Goal: Task Accomplishment & Management: Manage account settings

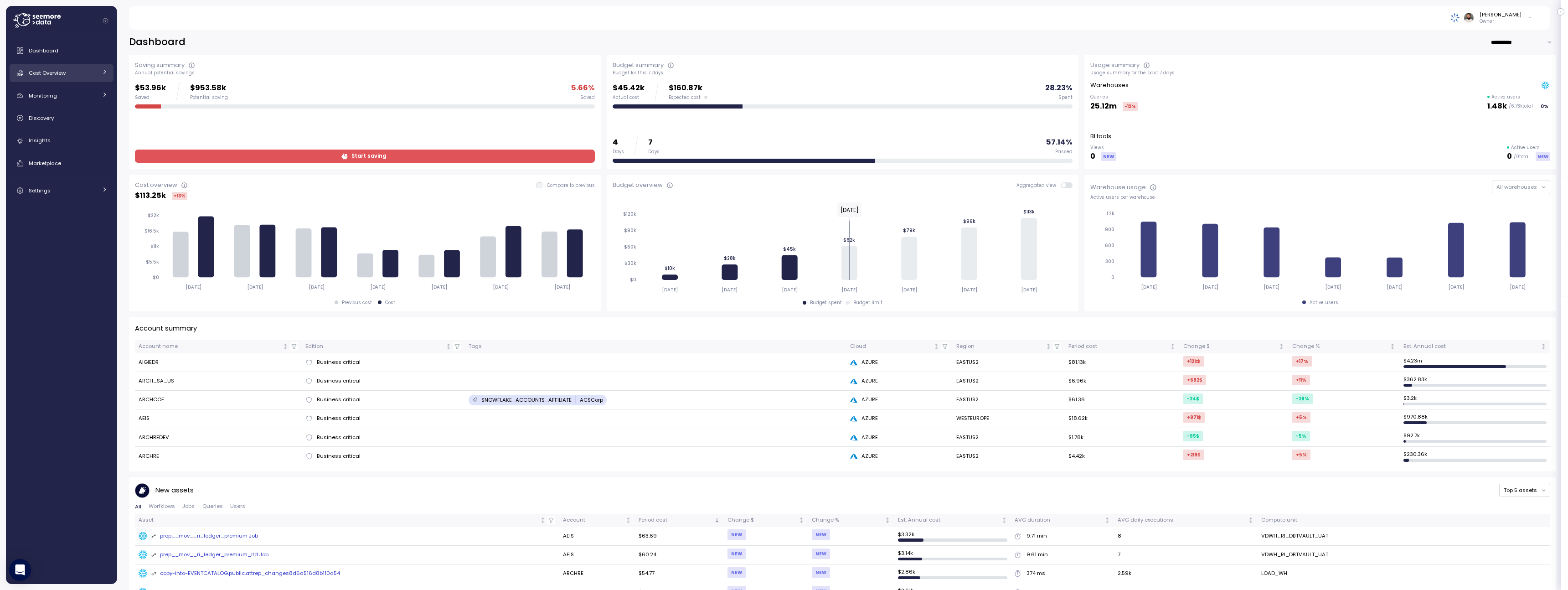
click at [97, 78] on link "Cost Overview" at bounding box center [62, 73] width 104 height 18
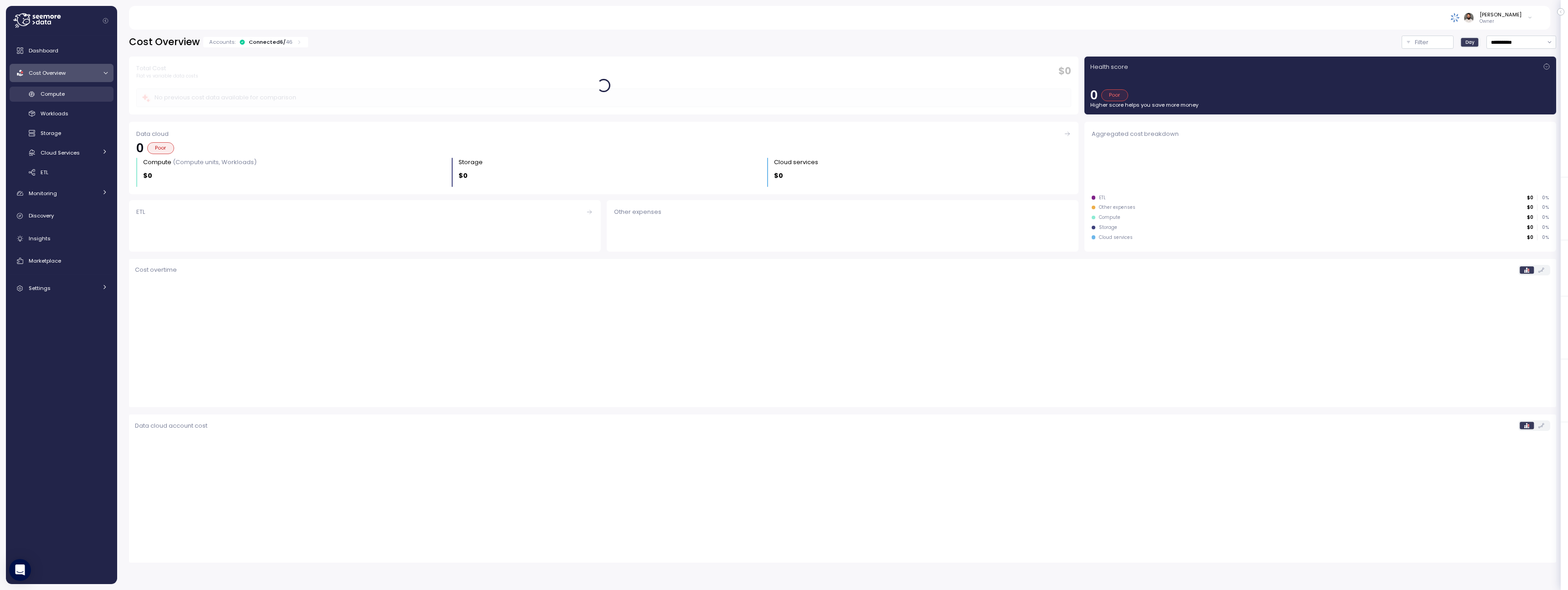
click at [89, 94] on div "Compute" at bounding box center [74, 94] width 67 height 9
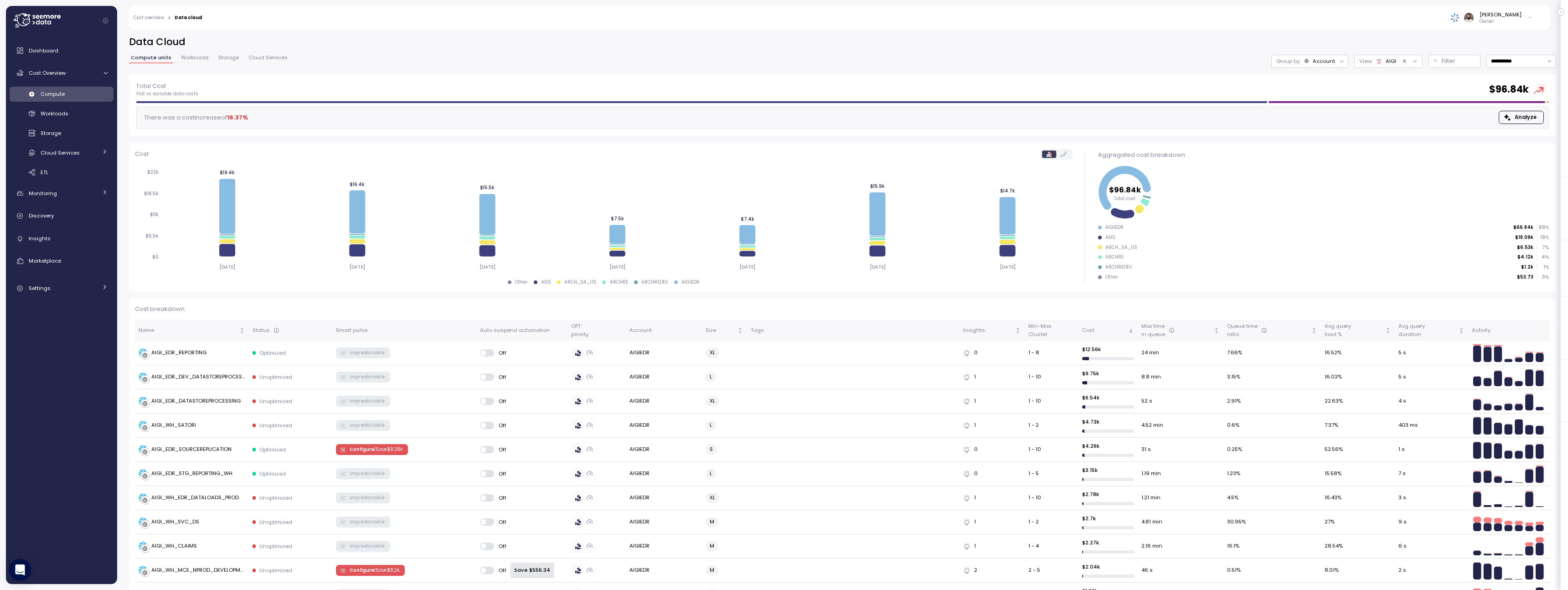
click at [205, 59] on span "Workloads" at bounding box center [195, 58] width 28 height 5
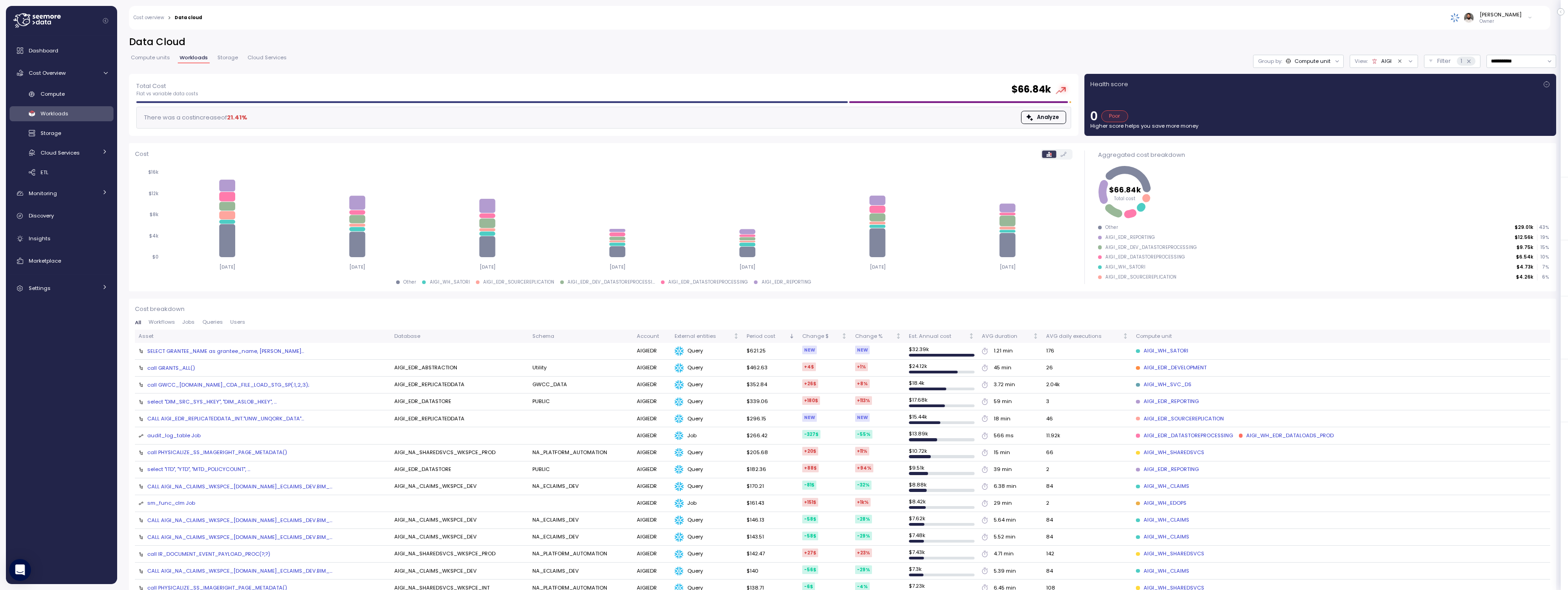
click at [223, 63] on div "Compute units Workloads Storage Cloud Services" at bounding box center [208, 61] width 160 height 12
click at [223, 61] on link "Storage" at bounding box center [228, 59] width 24 height 8
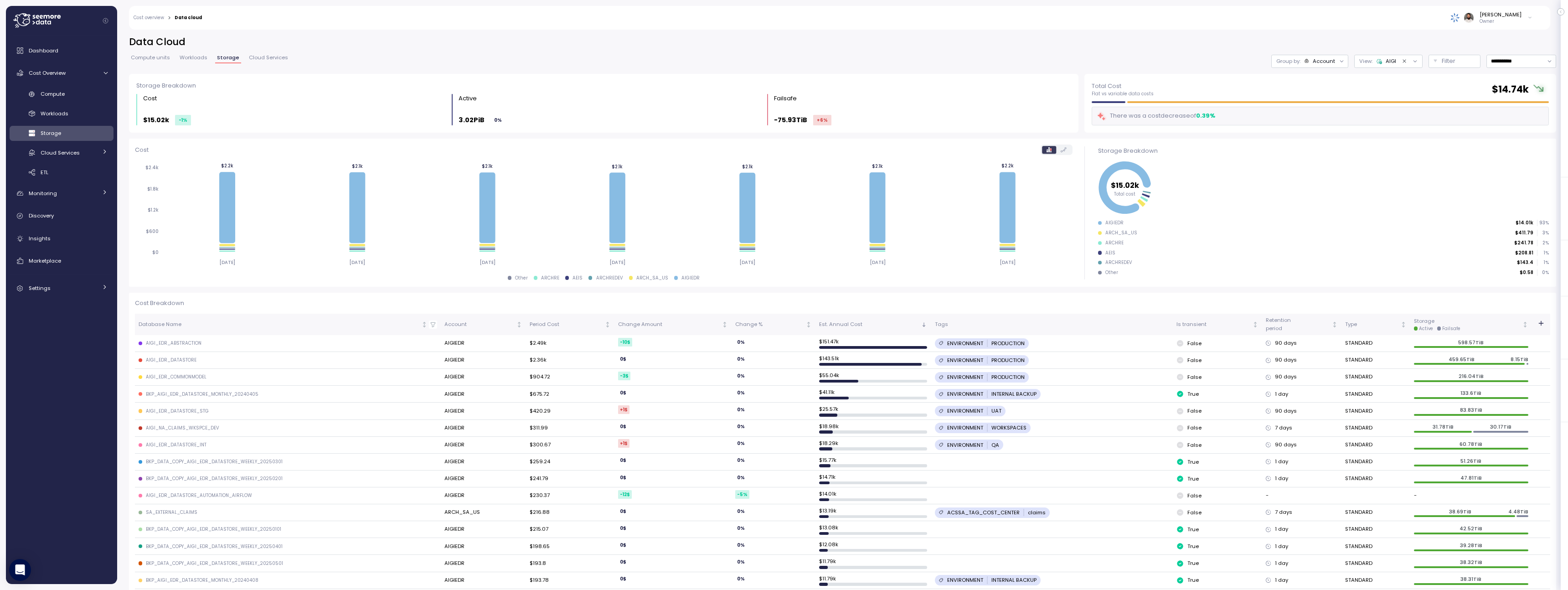
click at [249, 56] on span "Cloud Services" at bounding box center [268, 58] width 39 height 5
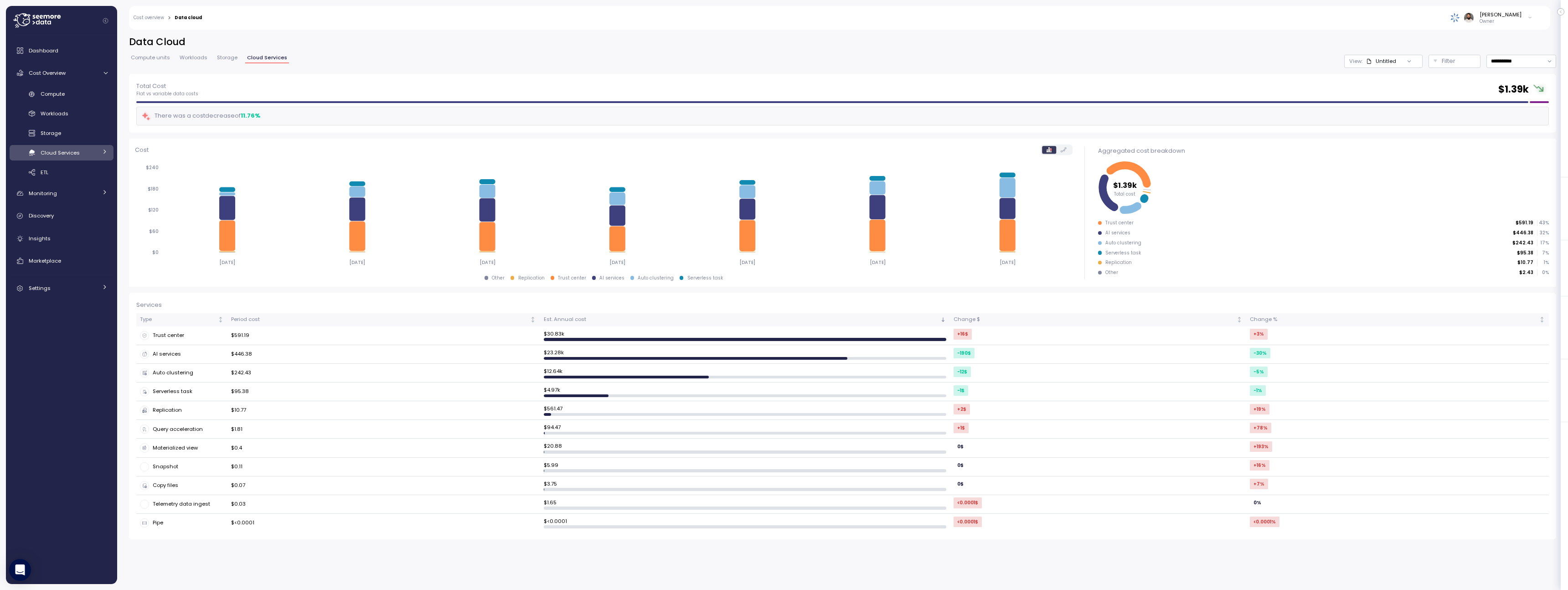
click at [224, 57] on span "Storage" at bounding box center [227, 58] width 20 height 5
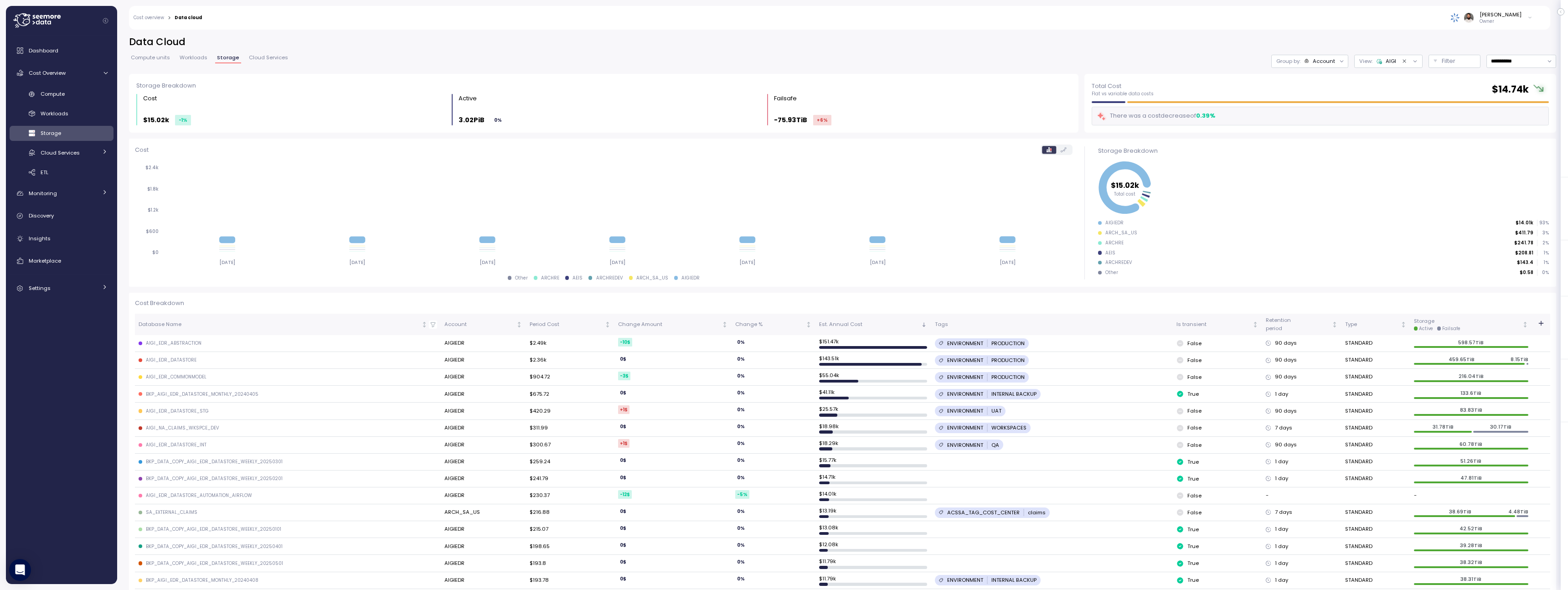
click at [199, 57] on span "Workloads" at bounding box center [193, 58] width 28 height 5
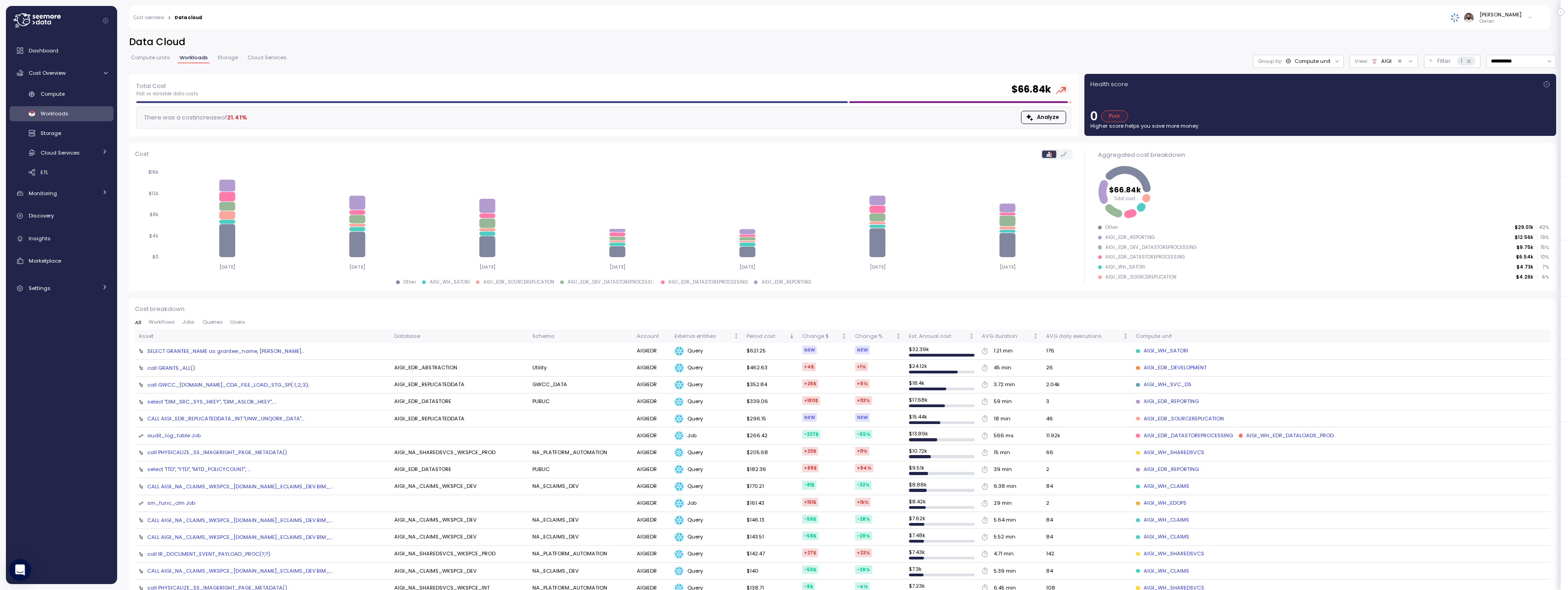
click at [239, 324] on span "Users" at bounding box center [237, 322] width 15 height 5
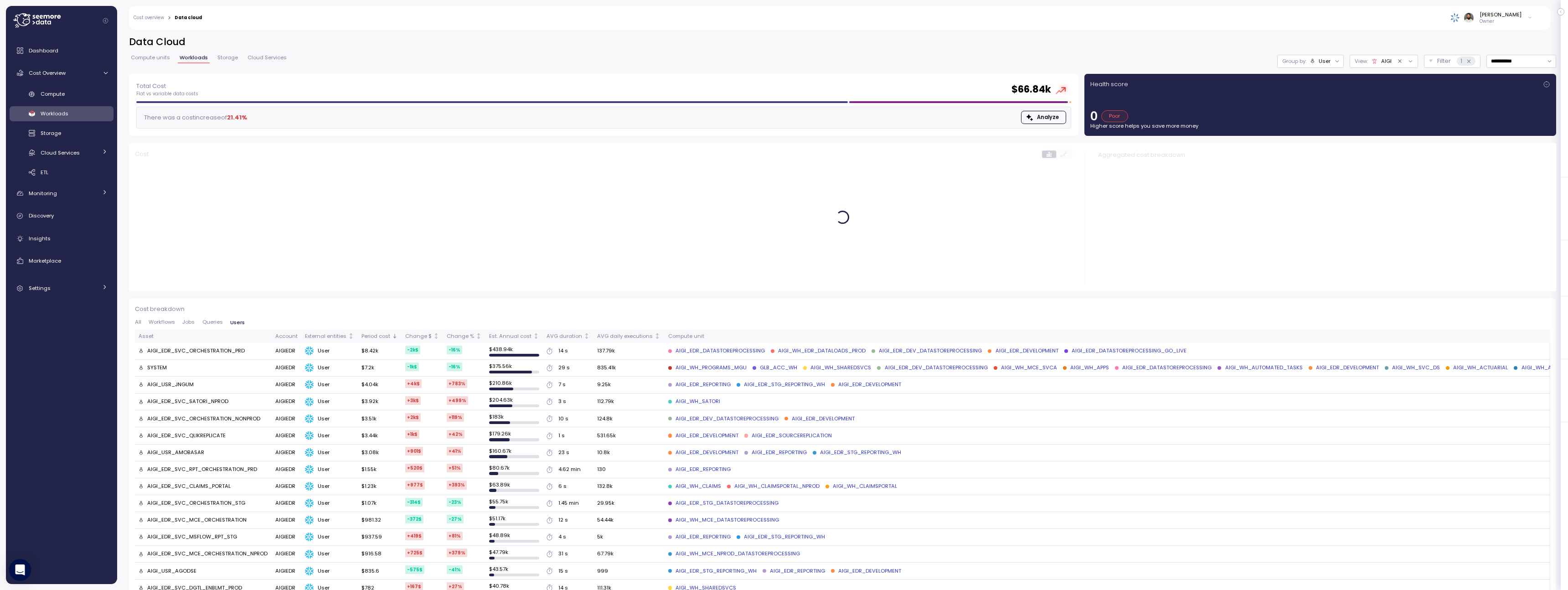
click at [203, 324] on span "Queries" at bounding box center [212, 322] width 20 height 5
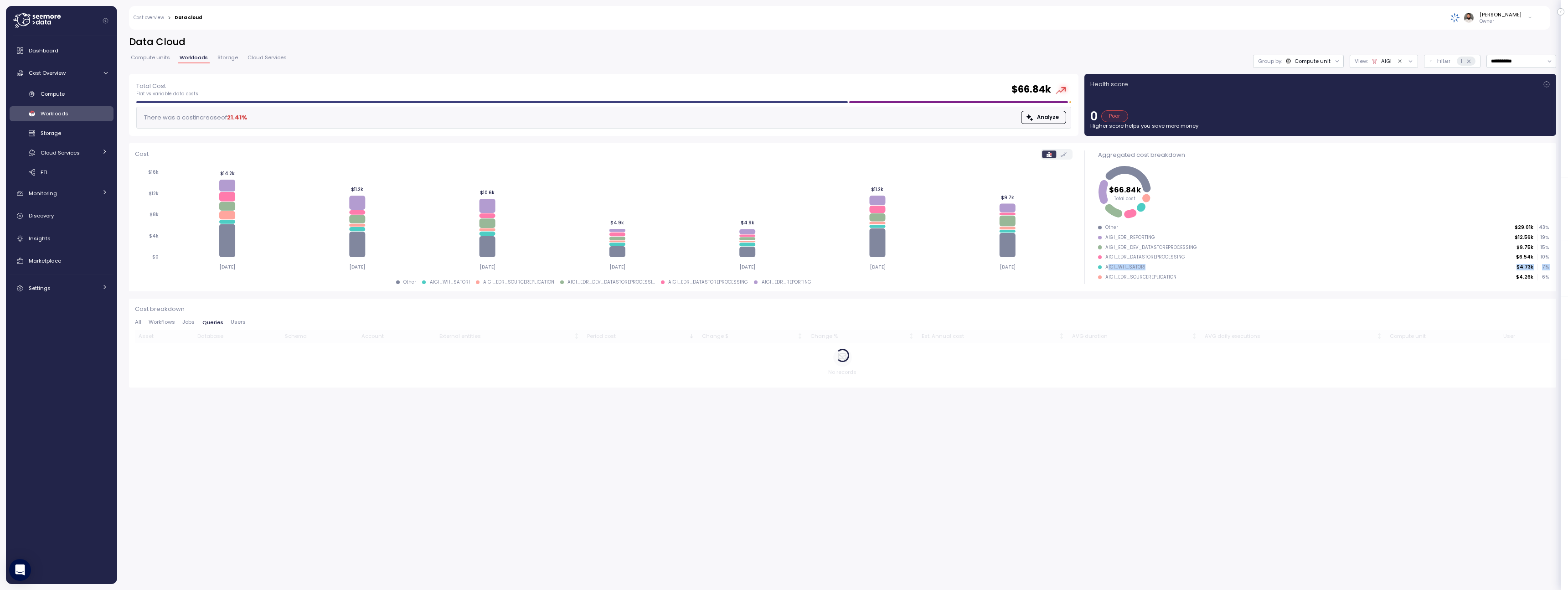
drag, startPoint x: 1108, startPoint y: 268, endPoint x: 1176, endPoint y: 271, distance: 68.1
click at [1176, 271] on ul "Other $29.01k 43 % AIGI_EDR_REPORTING $12.56k 19 % AIGI_EDR_DEV_DATASTOREPROCES…" at bounding box center [1323, 252] width 451 height 56
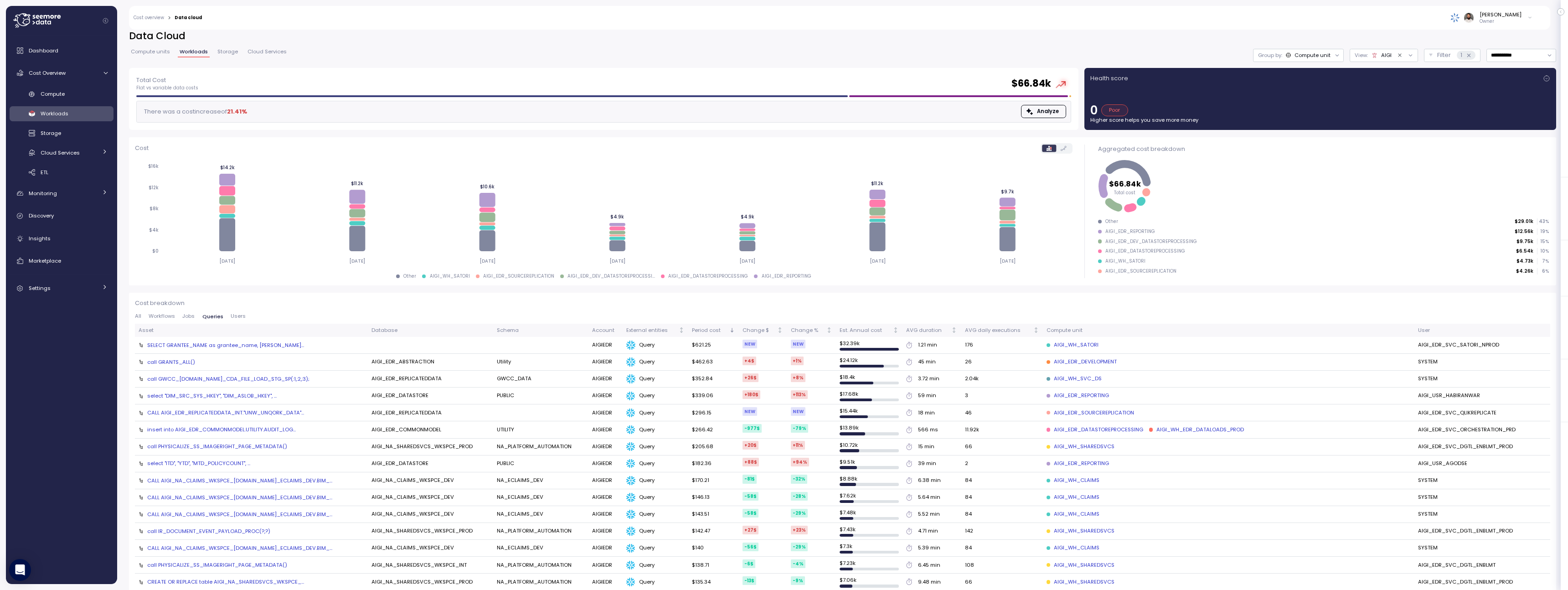
scroll to position [5, 0]
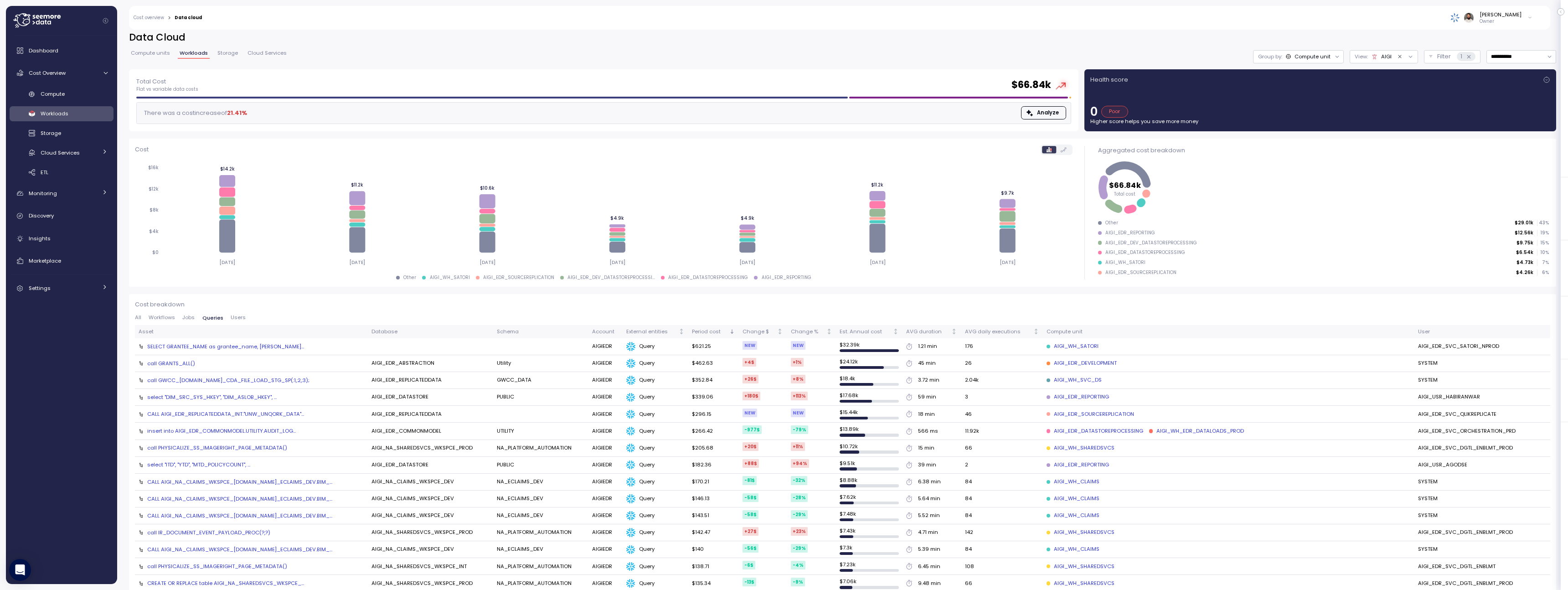
click at [277, 410] on div "CALL AIGI_EDR_REPLICATEDDATA_INT."UNW_UNQORK_DATA"..." at bounding box center [226, 414] width 157 height 7
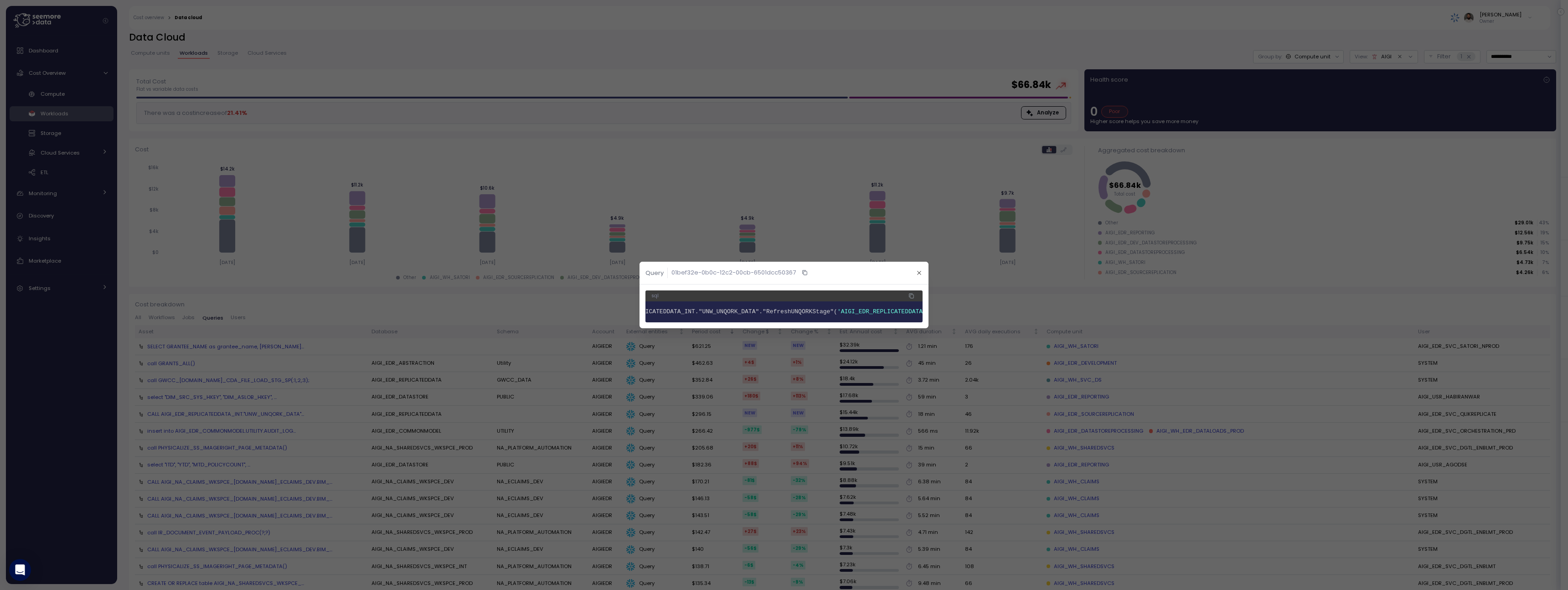
scroll to position [0, 0]
click at [854, 312] on span "AIGI_EDR_REPLICATEDDATA_INT."UNW_UNQORK_DATA"."RefreshUNQORKStage"(" at bounding box center [785, 311] width 238 height 7
copy span "RefreshUNQORKStage"
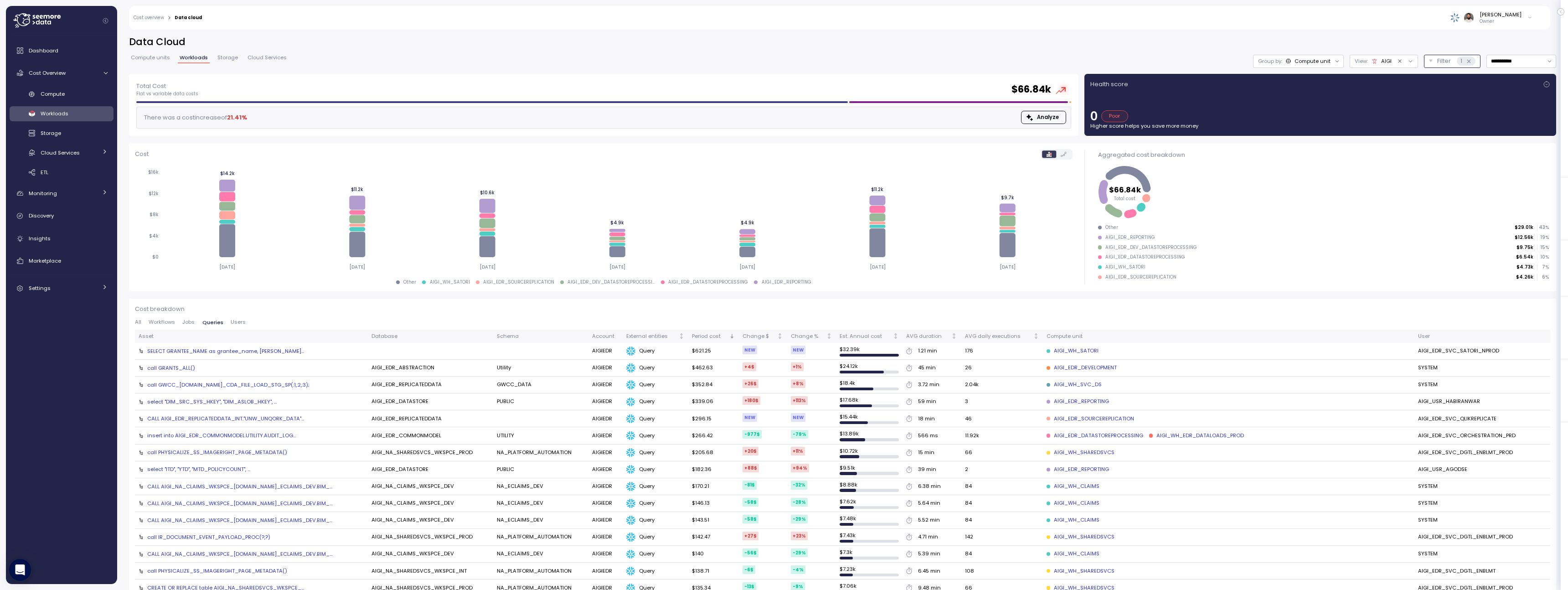
click at [1444, 62] on p "Filter" at bounding box center [1444, 61] width 14 height 9
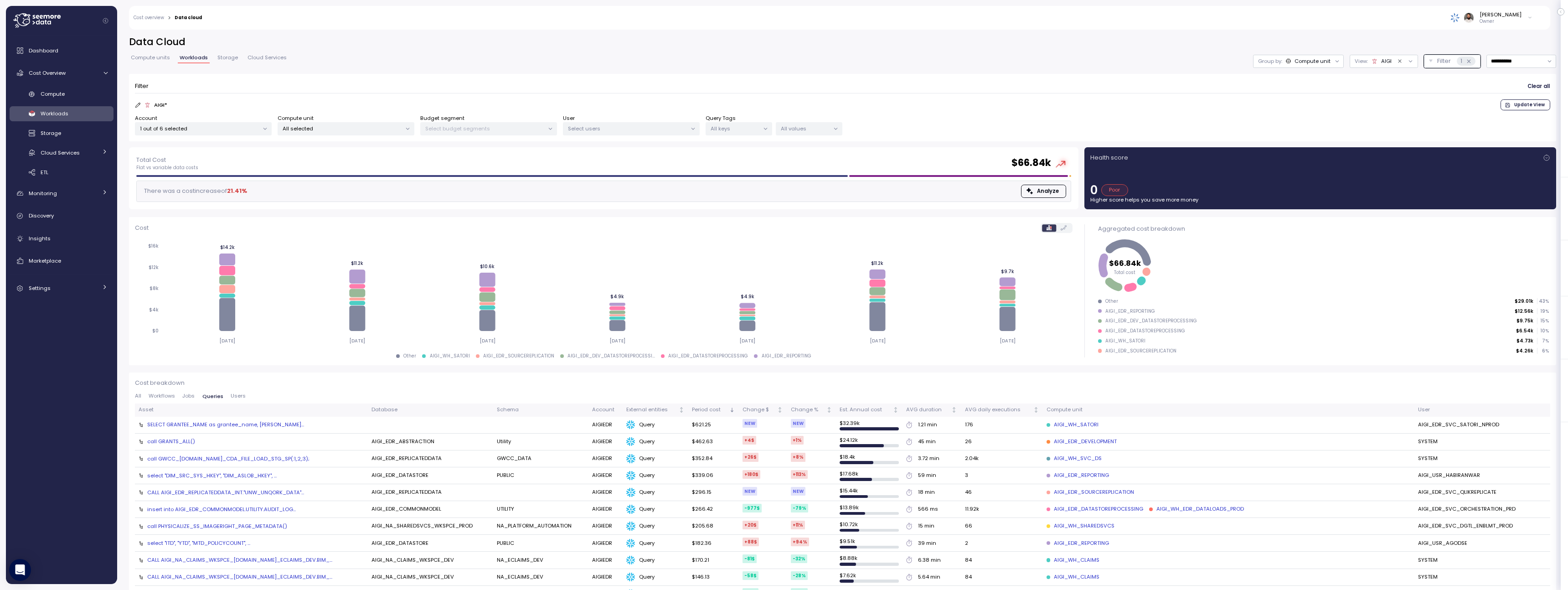
click at [663, 120] on div "User Select users" at bounding box center [631, 125] width 137 height 22
click at [661, 130] on p "Select users" at bounding box center [627, 128] width 119 height 7
click at [662, 130] on p "Select users" at bounding box center [627, 128] width 119 height 7
click at [780, 128] on div "All values" at bounding box center [808, 129] width 66 height 13
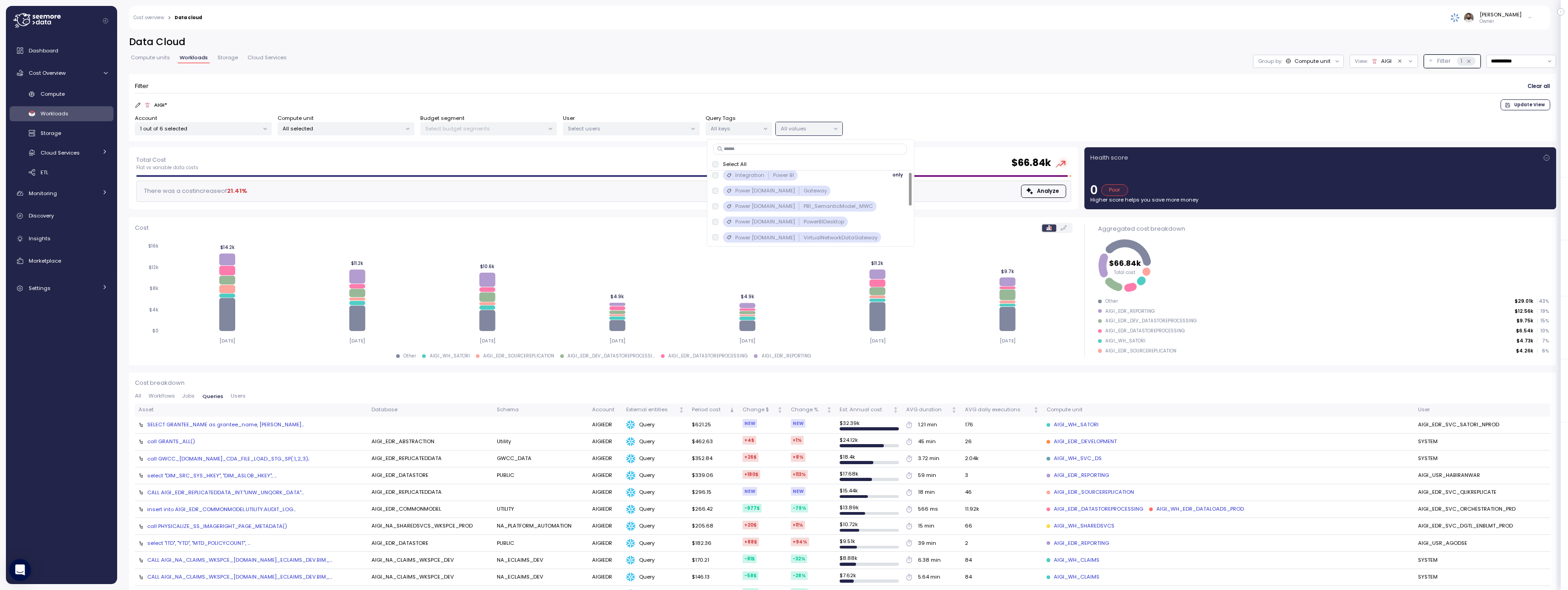
click at [790, 176] on p "Power BI" at bounding box center [783, 175] width 21 height 7
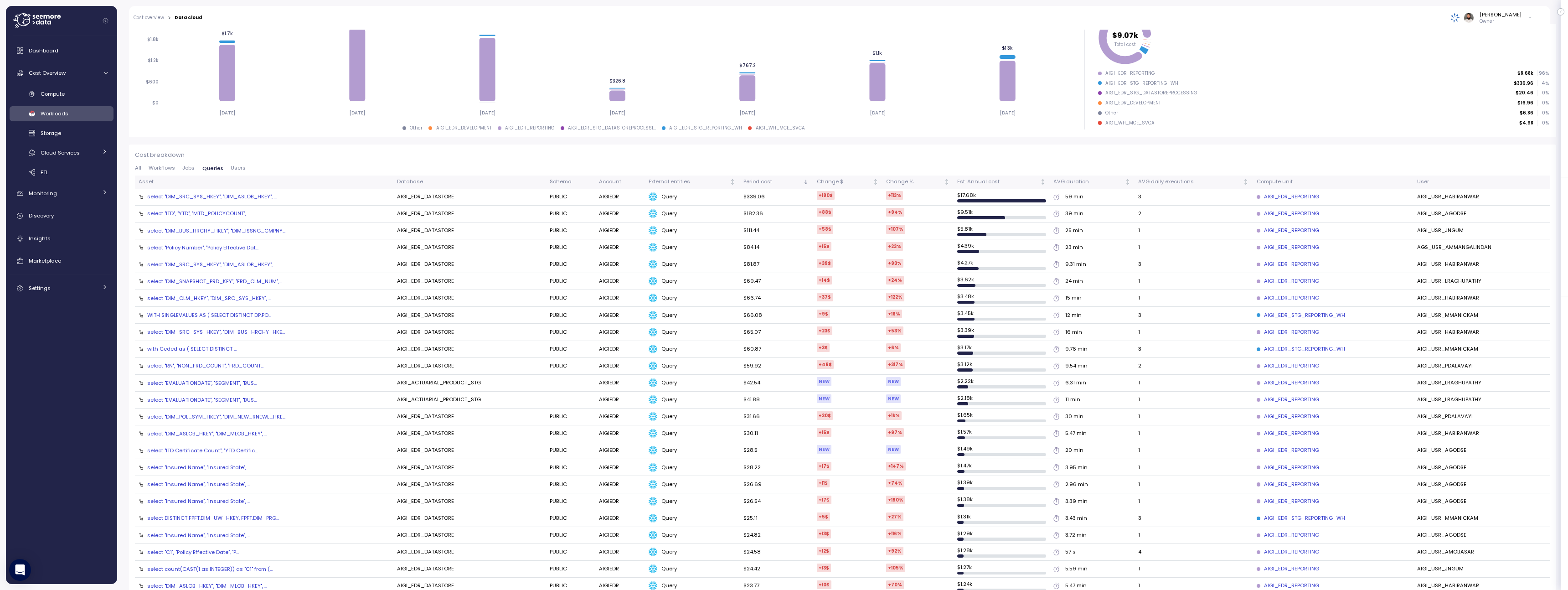
scroll to position [225, 0]
click at [253, 199] on div "select "DIM_SRC_SYS_HKEY", "DIM_ASLOB_HKEY",..." at bounding box center [212, 199] width 130 height 7
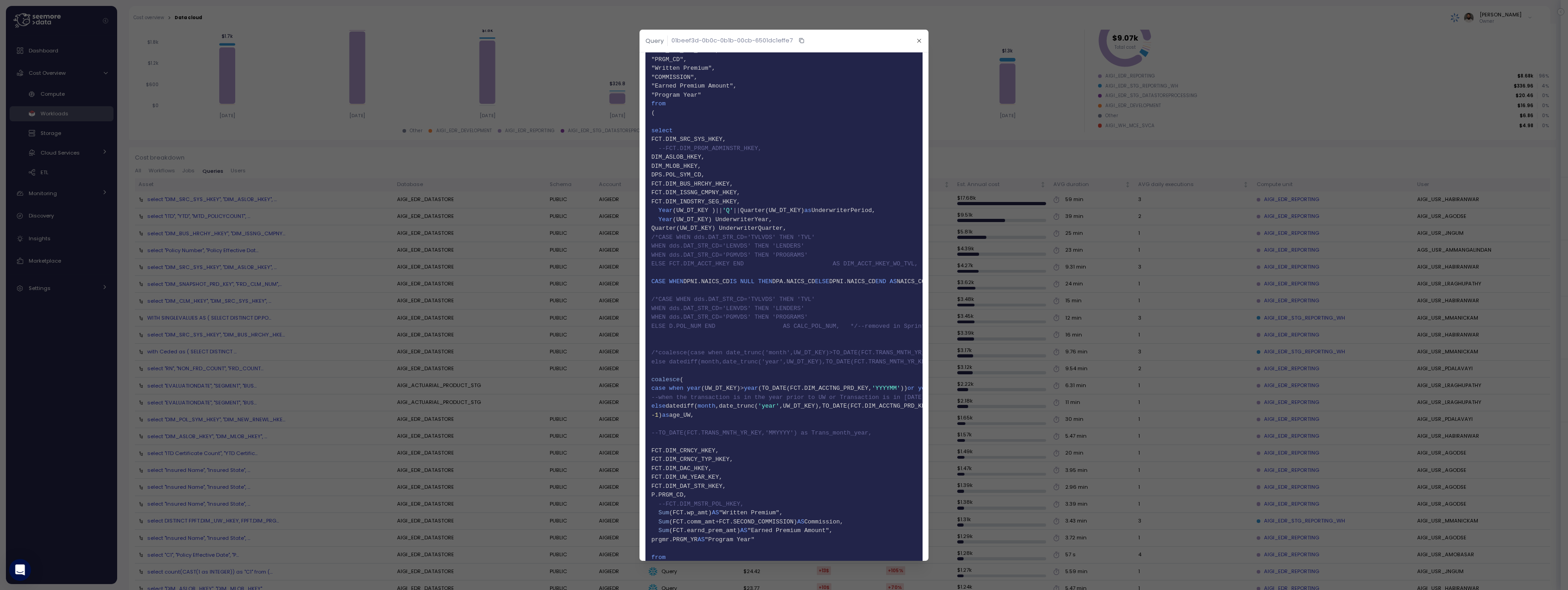
scroll to position [0, 0]
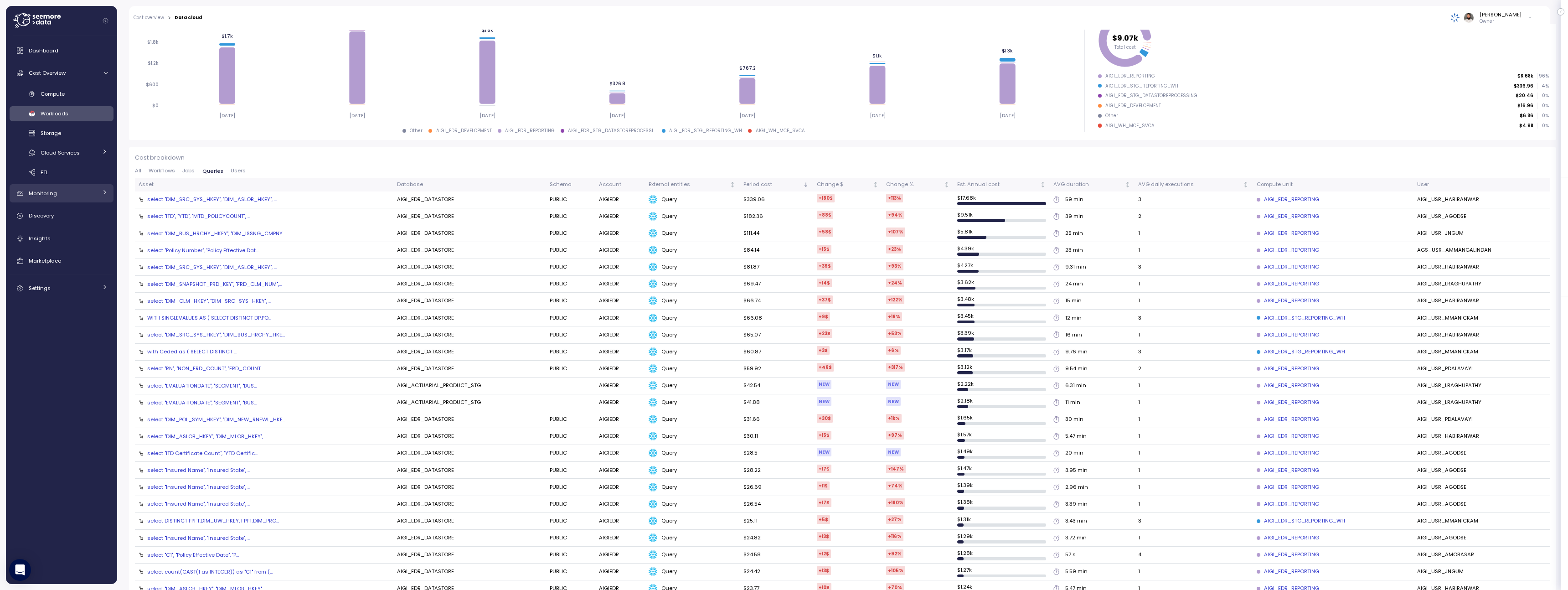
click at [102, 198] on link "Monitoring" at bounding box center [62, 193] width 104 height 18
click at [97, 211] on div "Anomalies" at bounding box center [74, 214] width 67 height 9
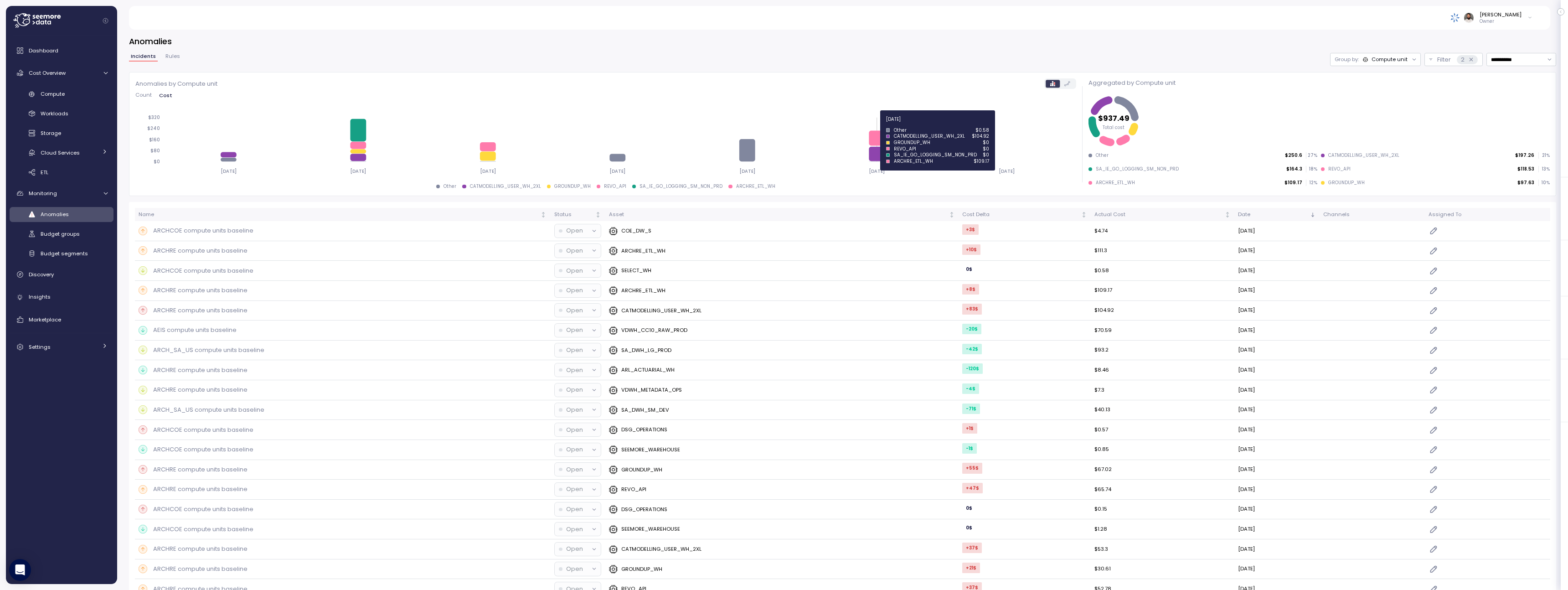
click at [877, 140] on icon at bounding box center [879, 137] width 16 height 15
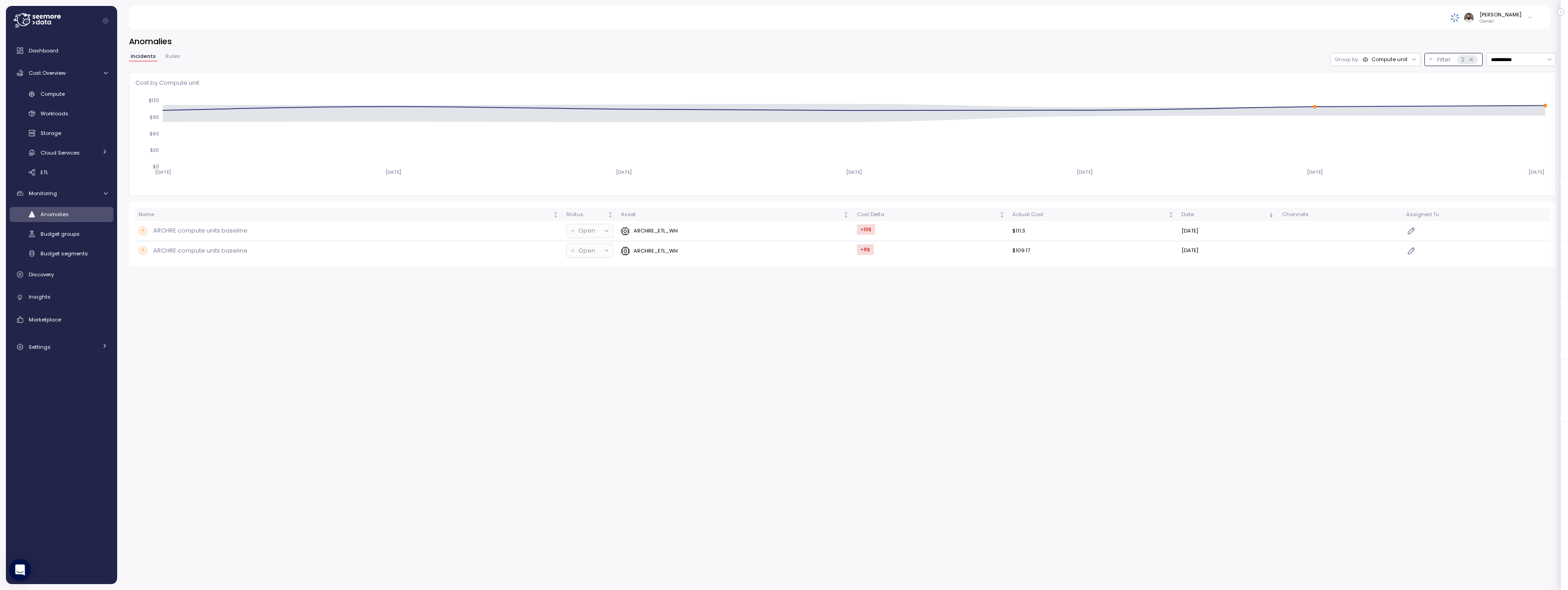
click at [1470, 56] on div "2" at bounding box center [1466, 60] width 20 height 9
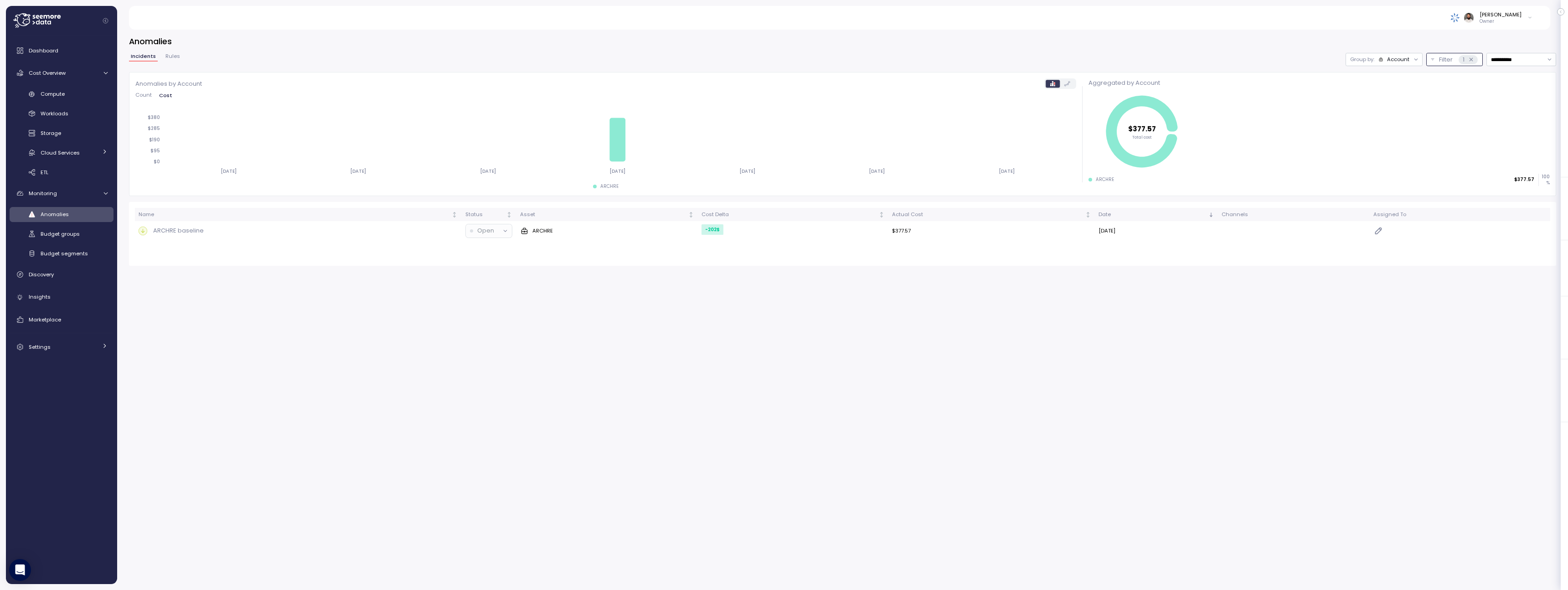
click at [1399, 60] on div "Account" at bounding box center [1398, 59] width 22 height 7
click at [1498, 17] on div "[PERSON_NAME]" at bounding box center [1500, 14] width 42 height 7
click at [1364, 28] on div "Guy Biecher Owner" at bounding box center [839, 18] width 1399 height 24
click at [1473, 60] on div "1" at bounding box center [1467, 60] width 18 height 9
click at [1471, 60] on icon at bounding box center [1471, 59] width 6 height 6
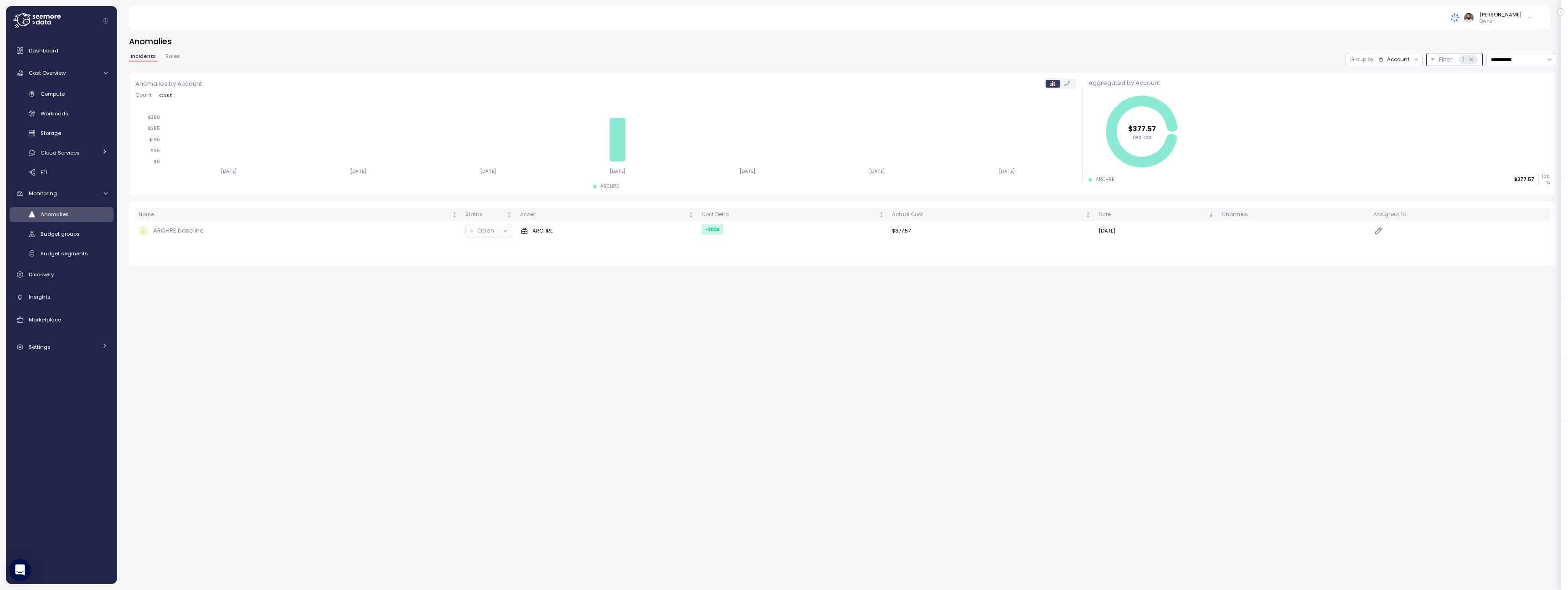
click at [1471, 62] on icon at bounding box center [1471, 59] width 6 height 6
click at [164, 59] on button "Rules" at bounding box center [173, 58] width 18 height 8
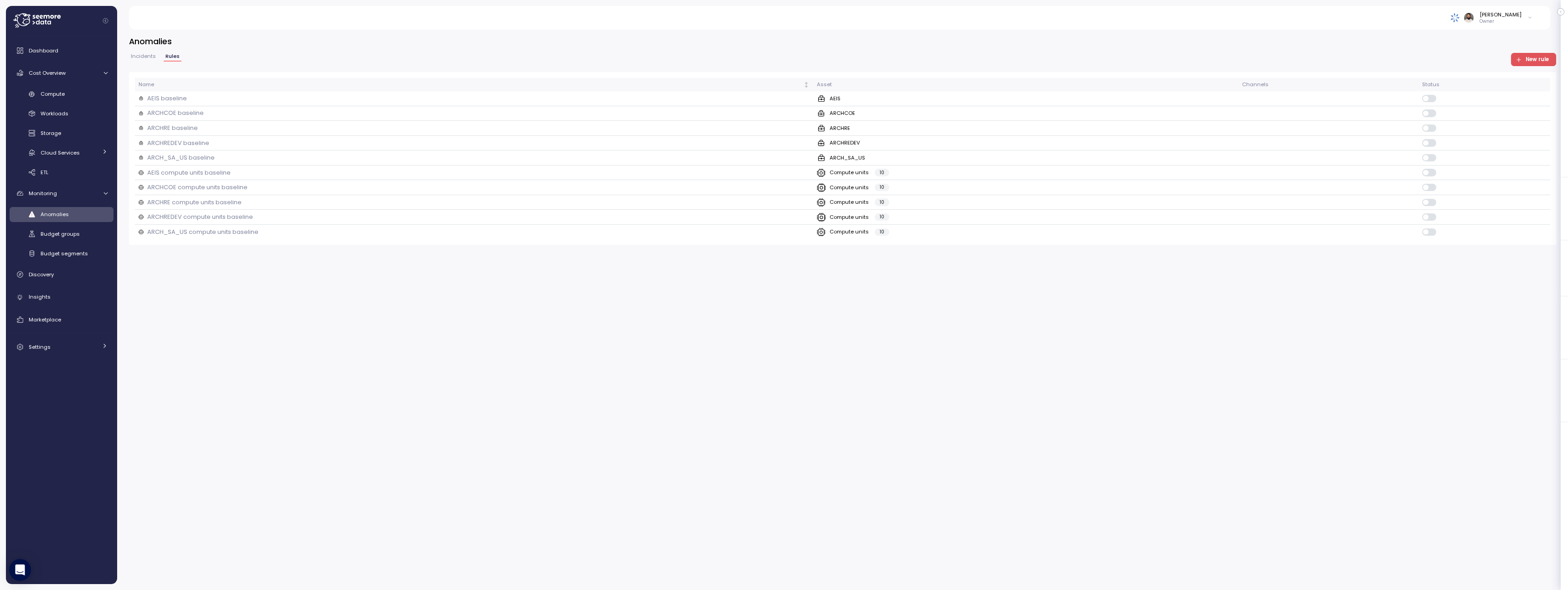
click at [157, 57] on div "Incidents Rules" at bounding box center [155, 60] width 53 height 12
click at [70, 62] on div "Dashboard Cost Overview Compute Workloads Storage Cloud Services Clustering col…" at bounding box center [62, 199] width 104 height 314
click at [70, 52] on div "Dashboard" at bounding box center [68, 51] width 79 height 9
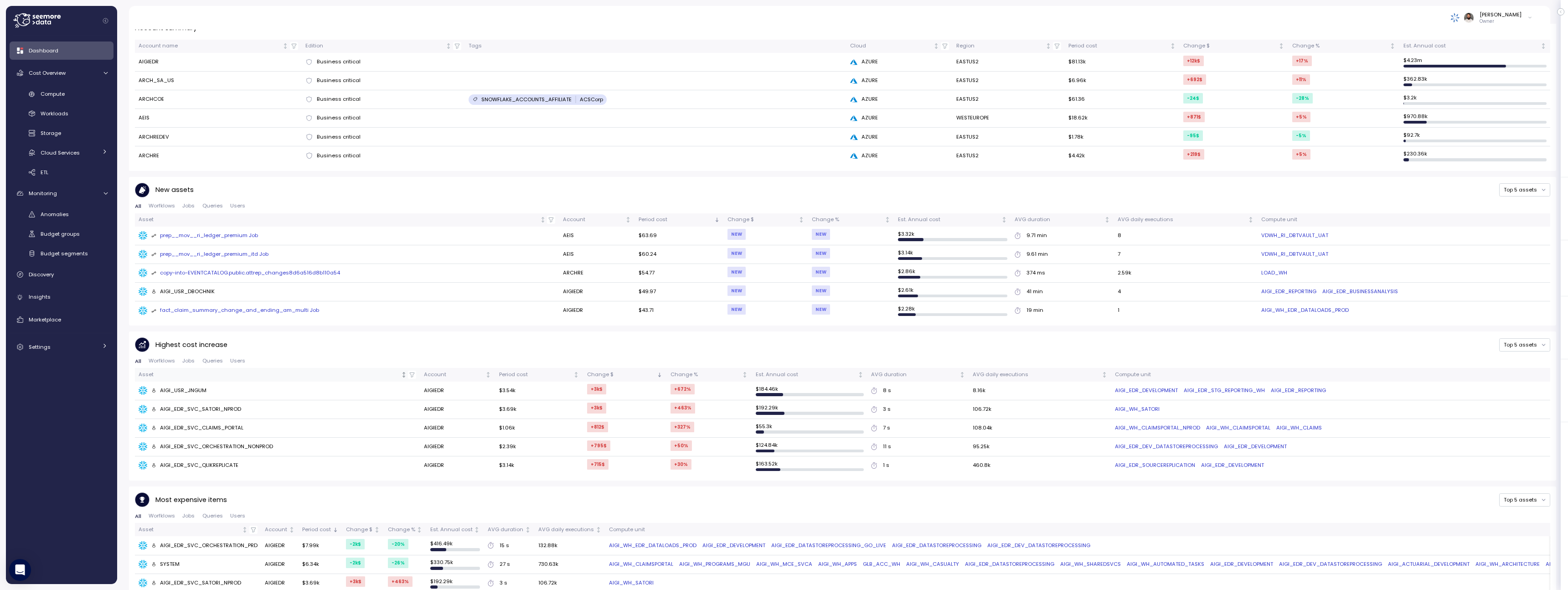
scroll to position [277, 0]
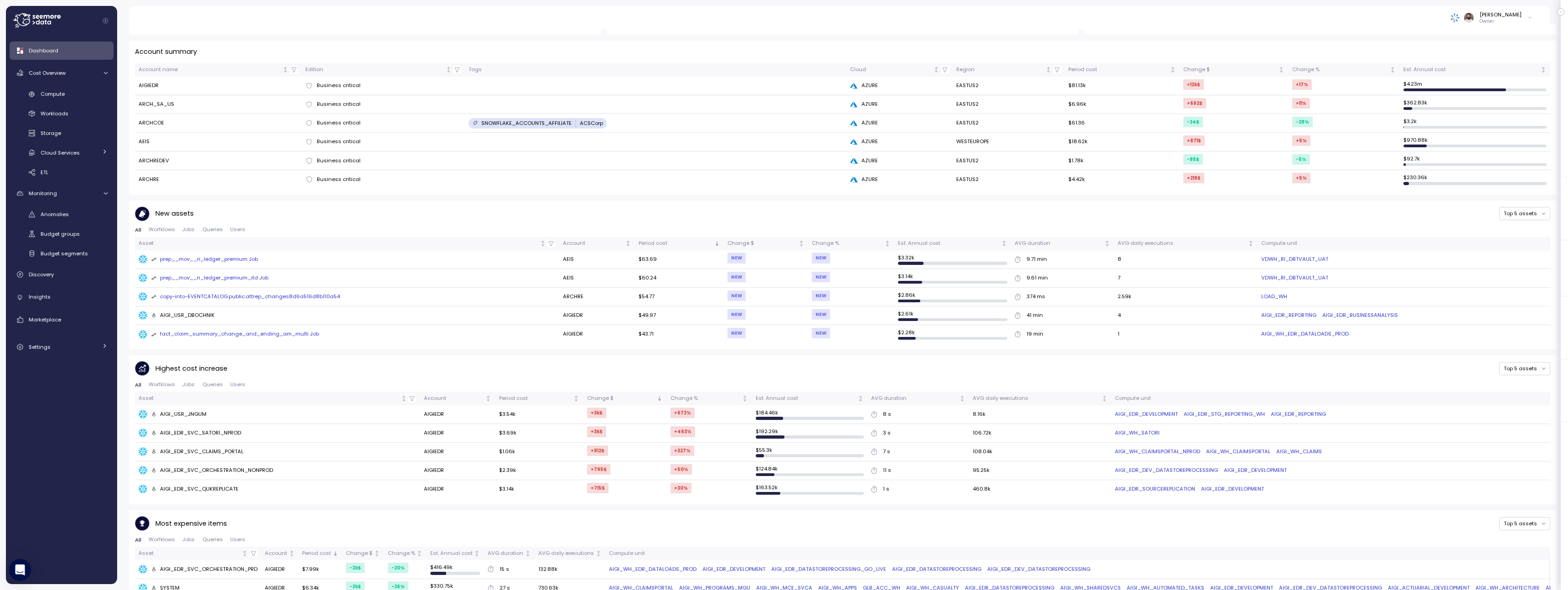
click at [220, 230] on span "Queries" at bounding box center [212, 230] width 20 height 5
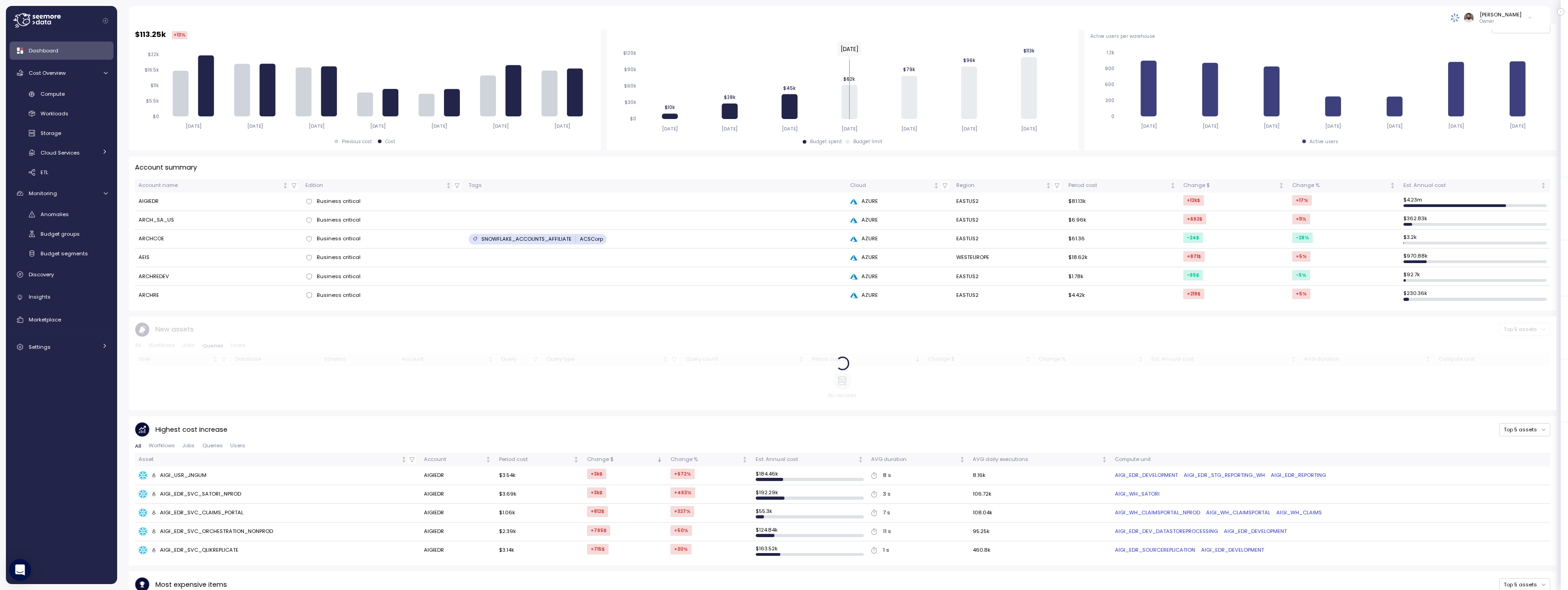
scroll to position [297, 0]
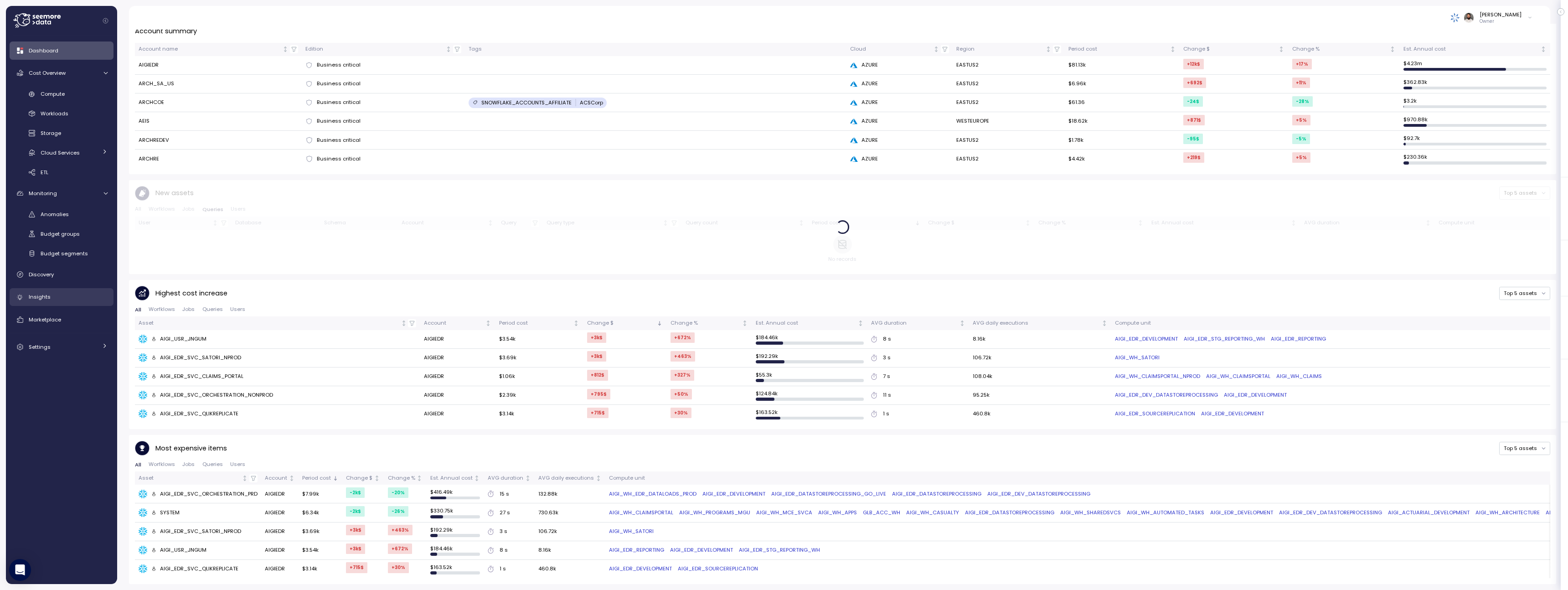
click at [69, 293] on div "Insights" at bounding box center [68, 297] width 79 height 9
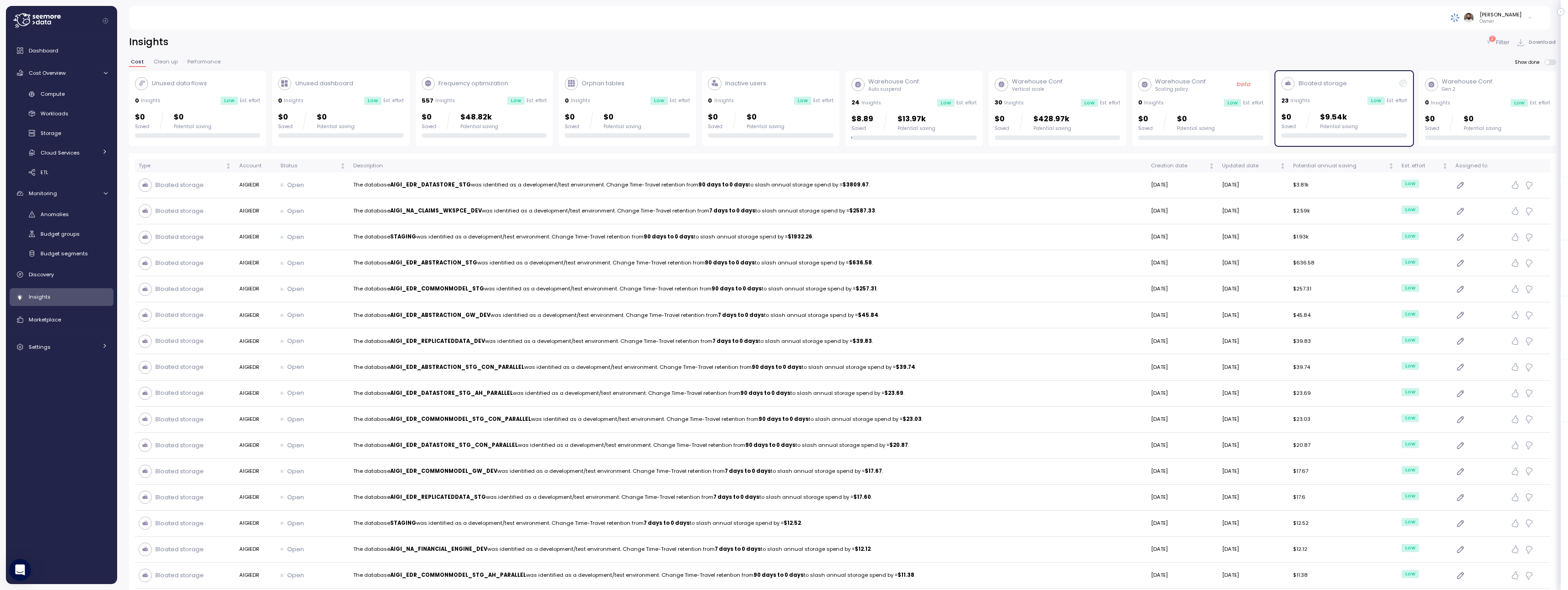
click at [1336, 102] on div "23 Insights Low Est. effort" at bounding box center [1344, 101] width 126 height 9
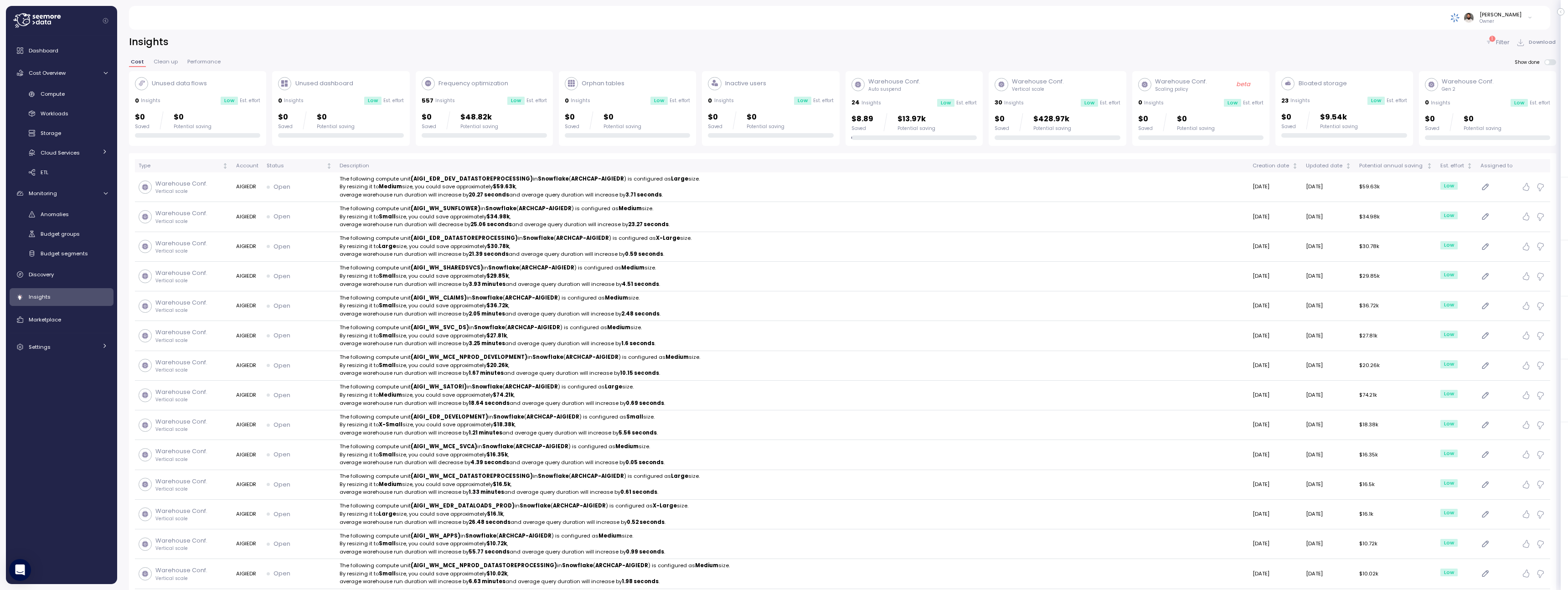
click at [1500, 42] on p "Filter" at bounding box center [1502, 43] width 14 height 9
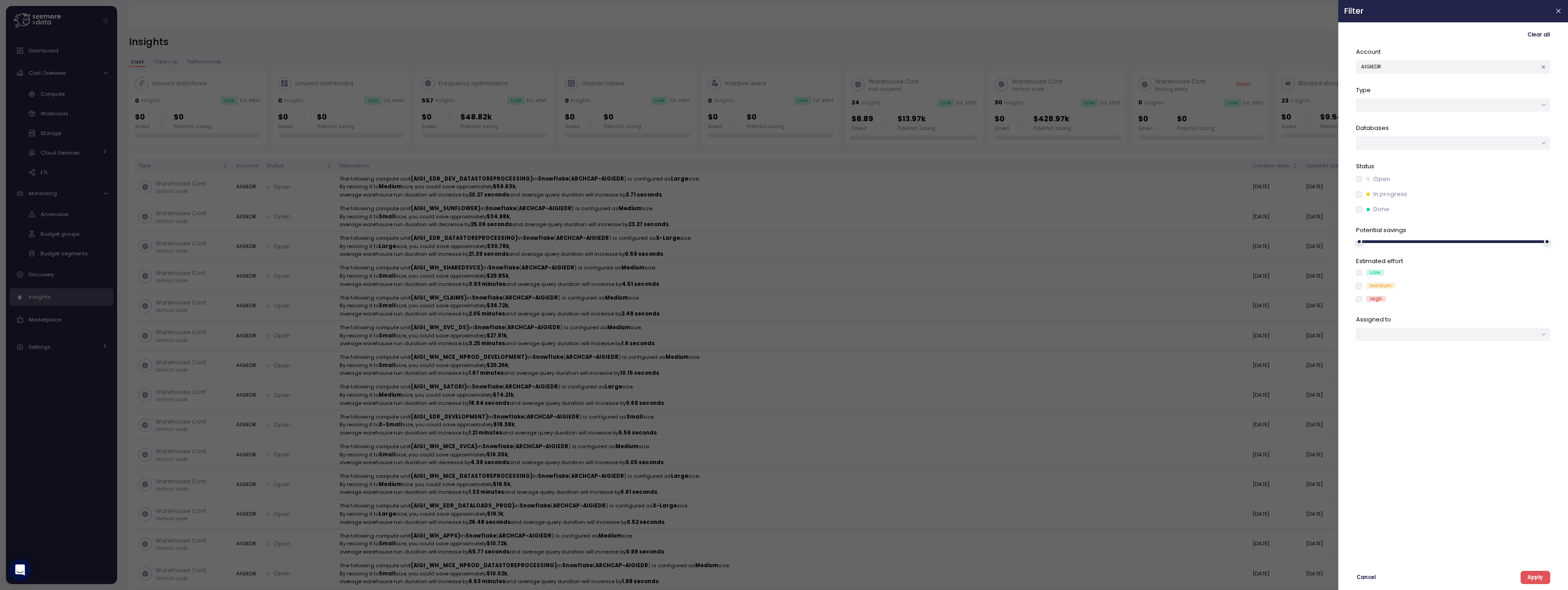
click at [1288, 40] on div at bounding box center [784, 295] width 1568 height 590
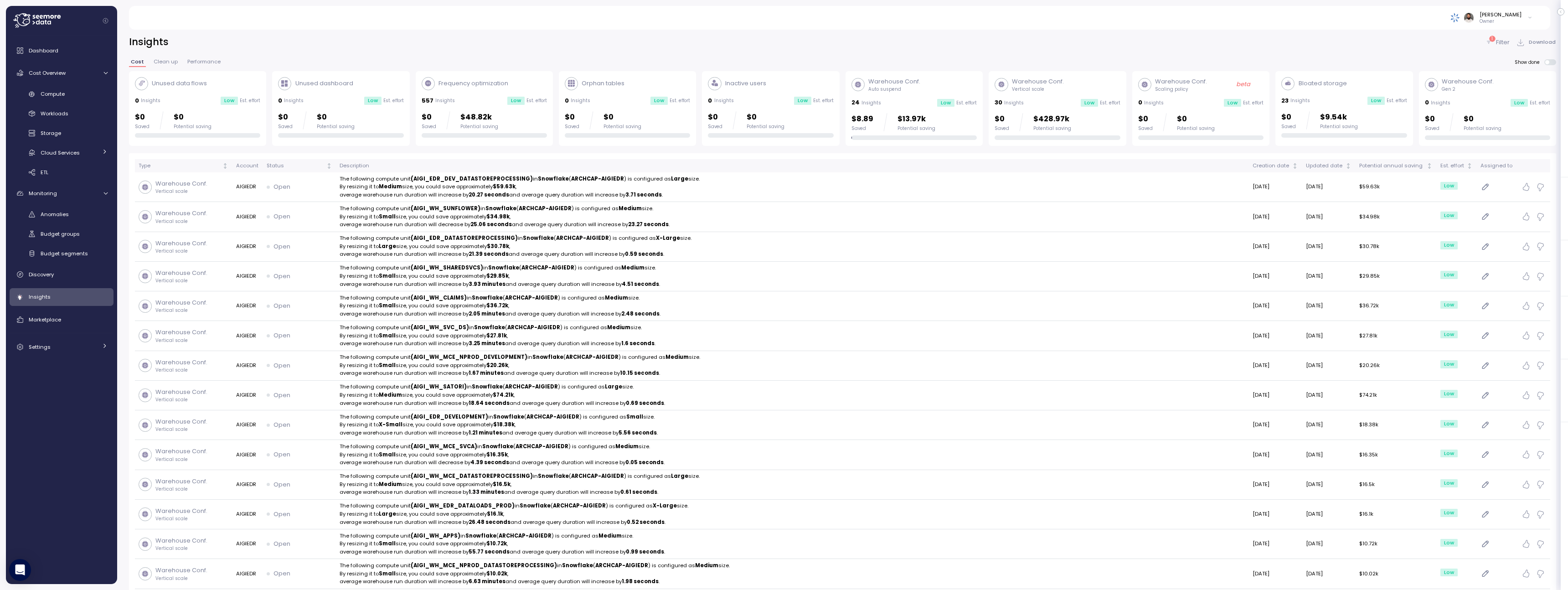
click at [933, 132] on div "$8.89 Saved $13.97k Potential saving" at bounding box center [914, 126] width 126 height 26
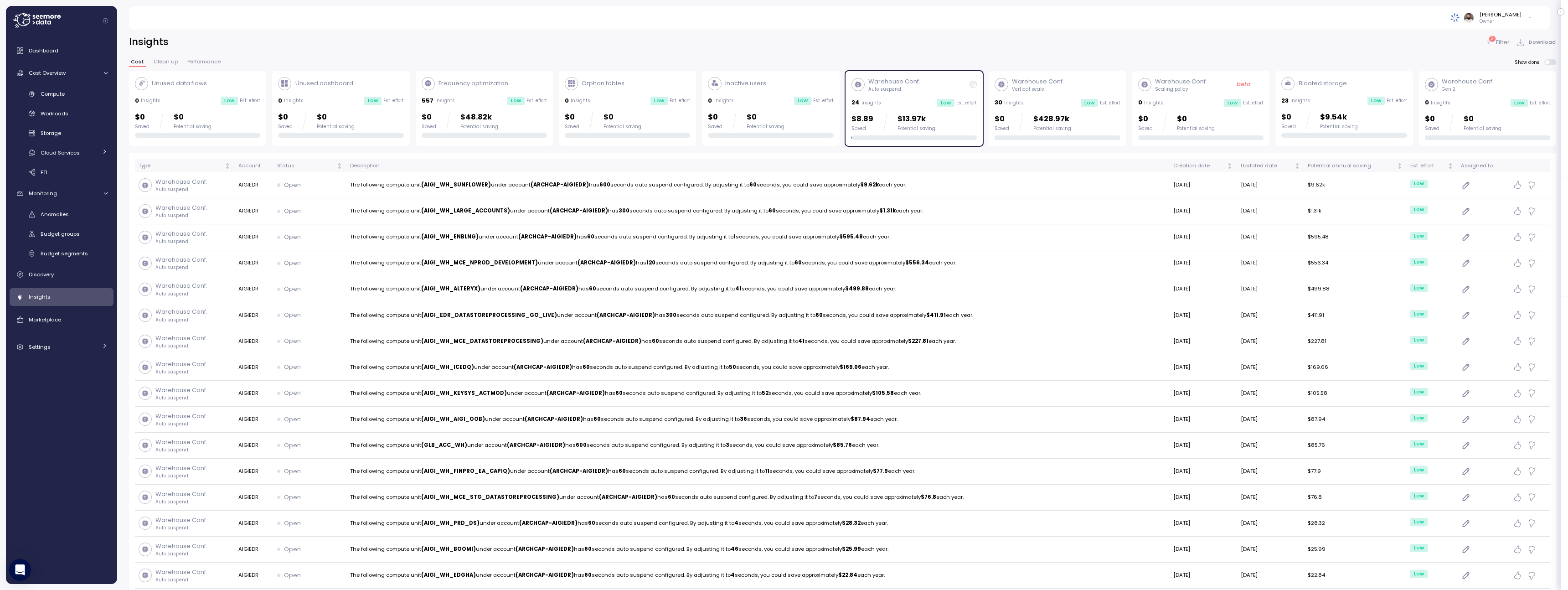
click at [1062, 117] on p "$428.97k" at bounding box center [1052, 119] width 38 height 12
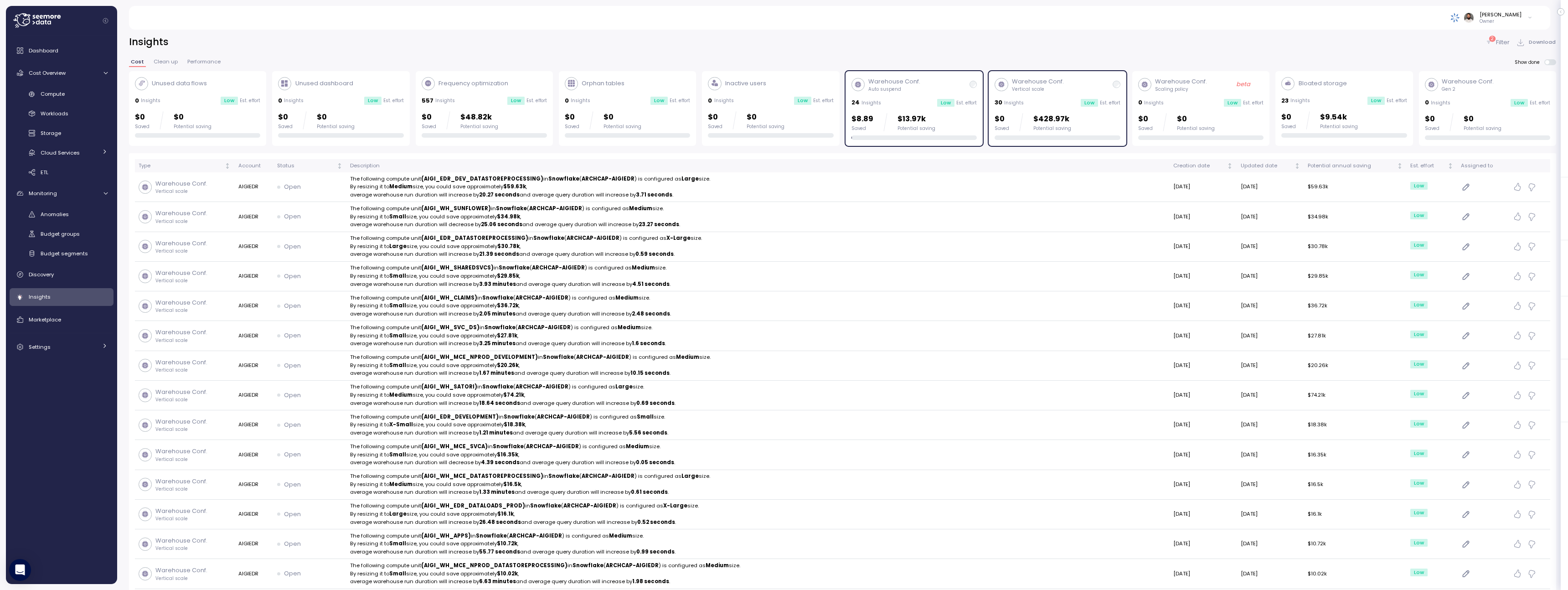
click at [959, 128] on div "$8.89 Saved $13.97k Potential saving" at bounding box center [914, 122] width 126 height 18
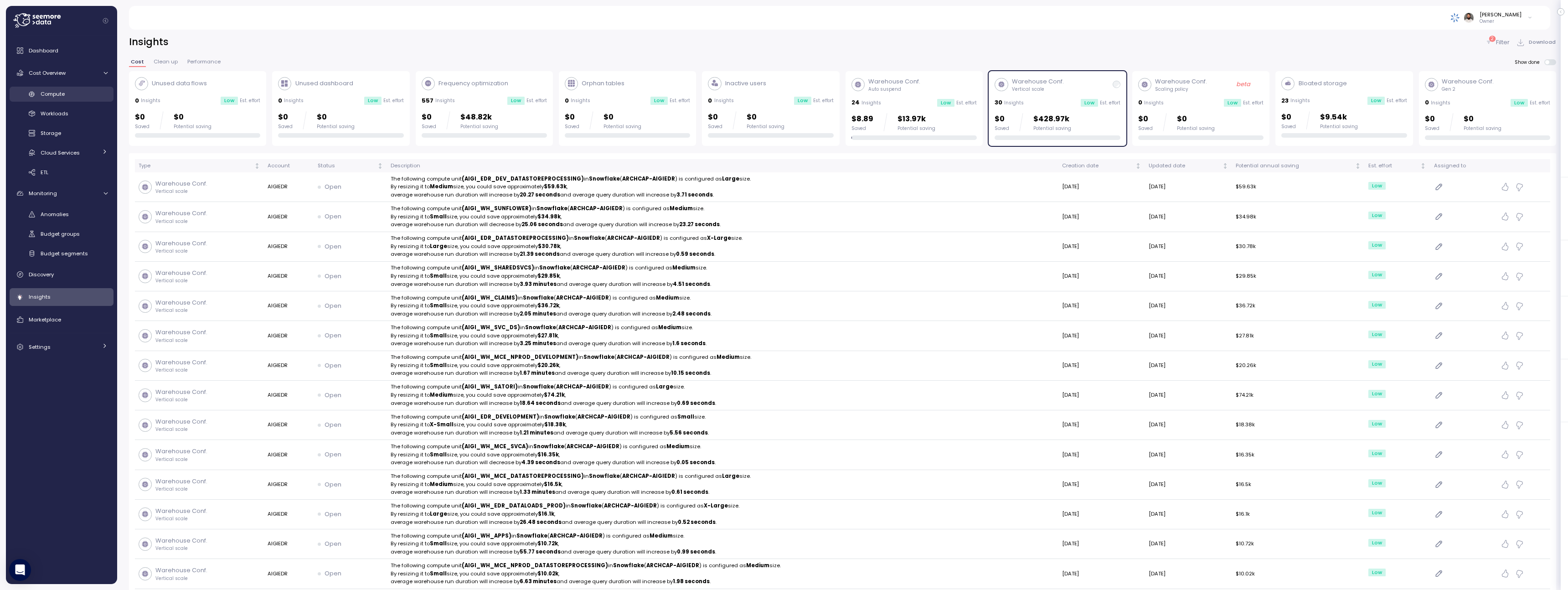
click at [86, 100] on link "Compute" at bounding box center [62, 94] width 104 height 15
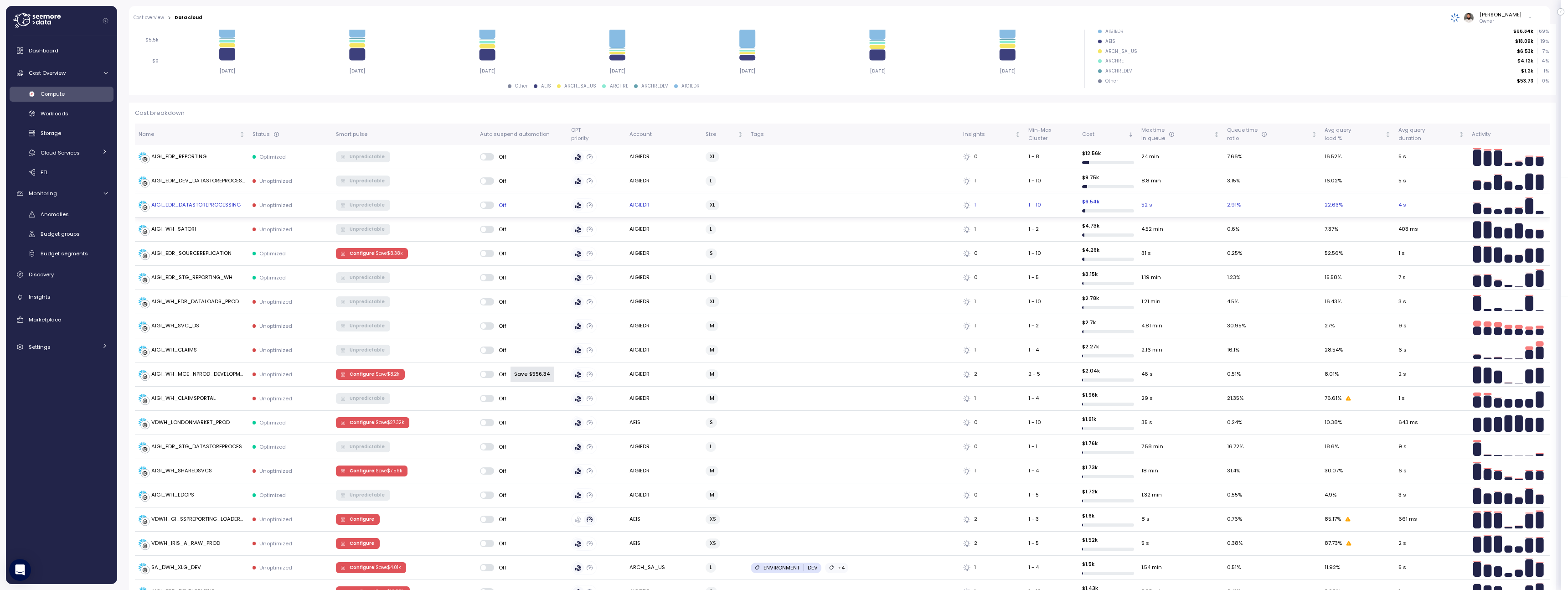
scroll to position [192, 0]
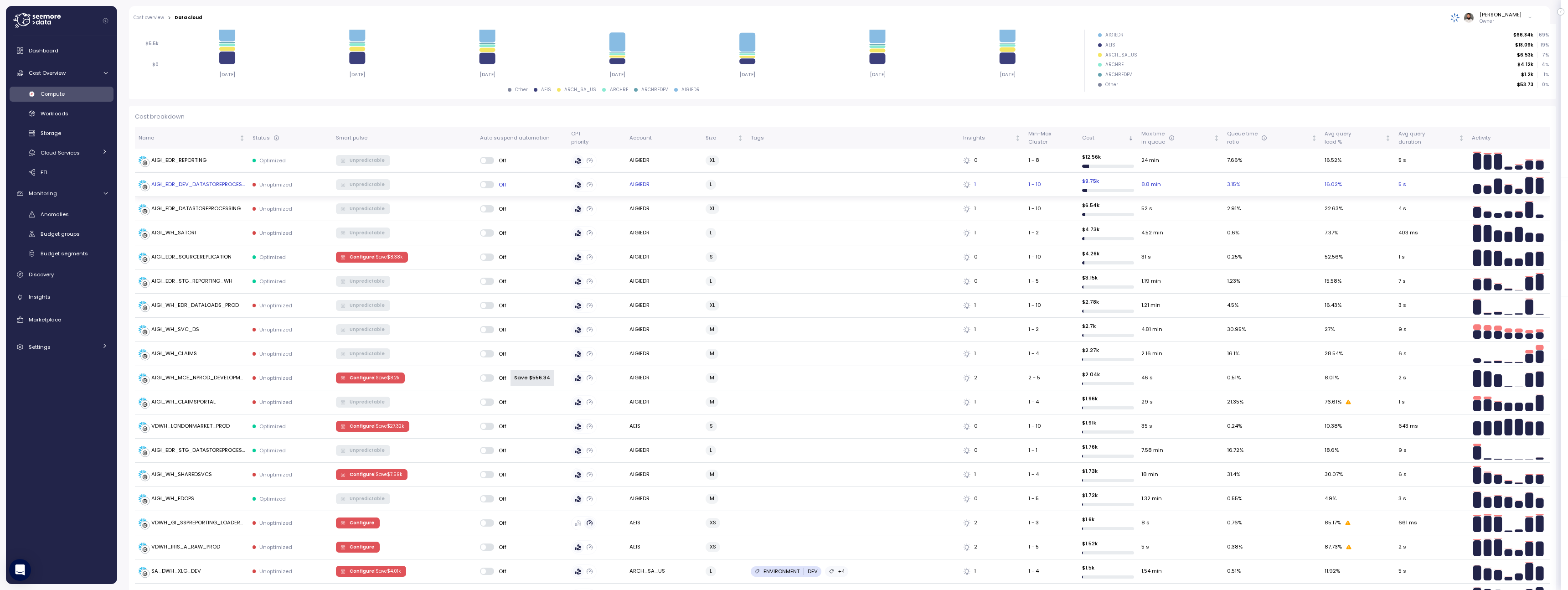
click at [908, 187] on td at bounding box center [853, 185] width 212 height 24
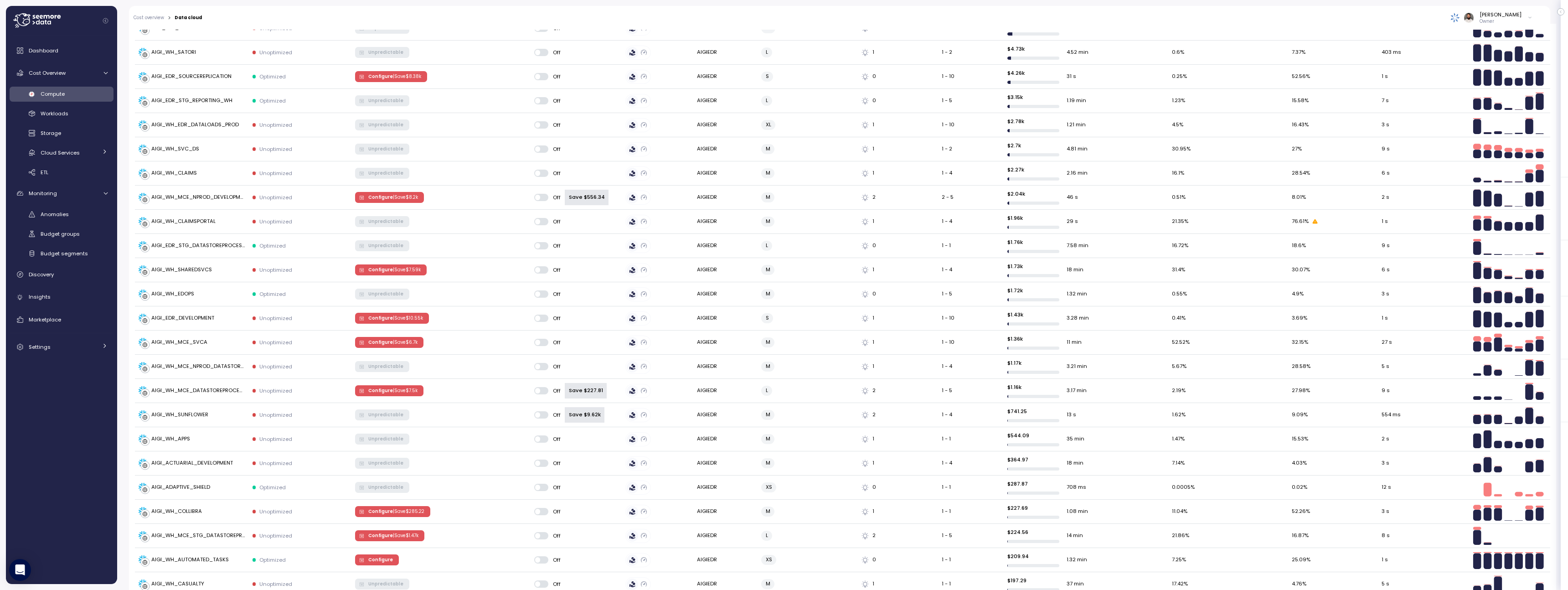
scroll to position [383, 0]
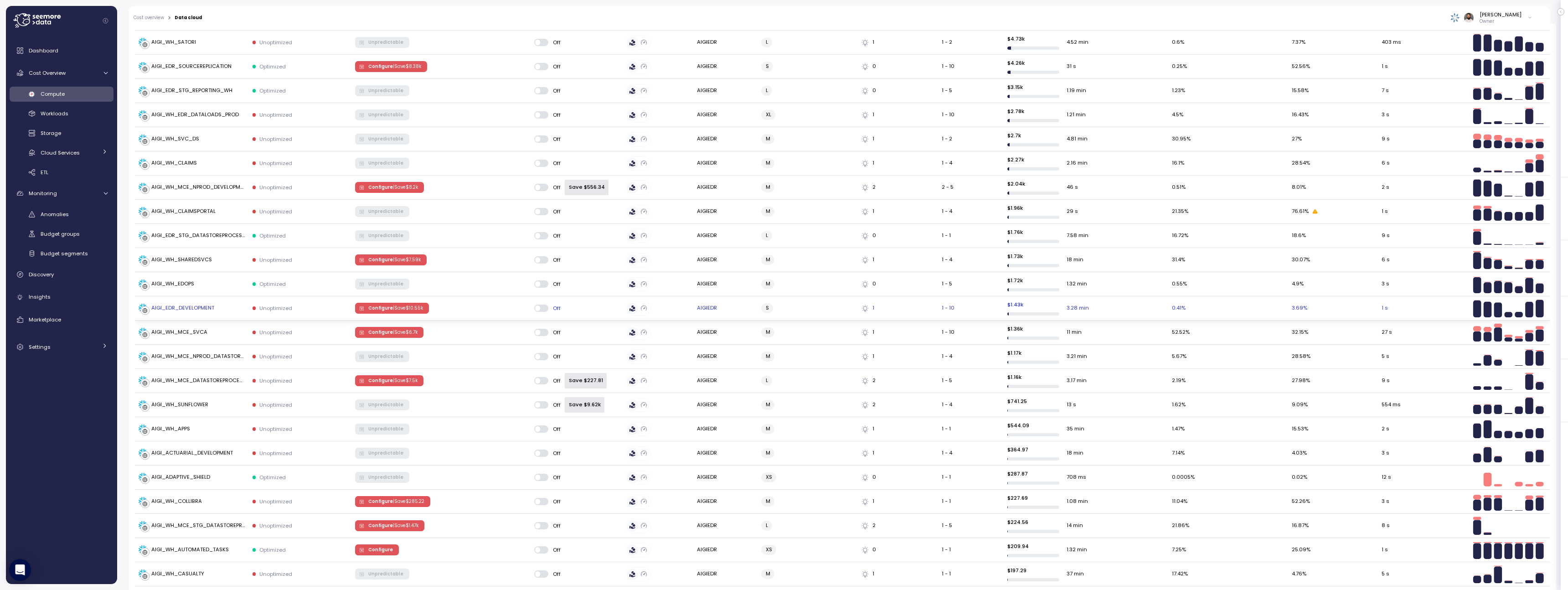
click at [397, 312] on span "Configure | Save $ 10.55k" at bounding box center [395, 308] width 55 height 10
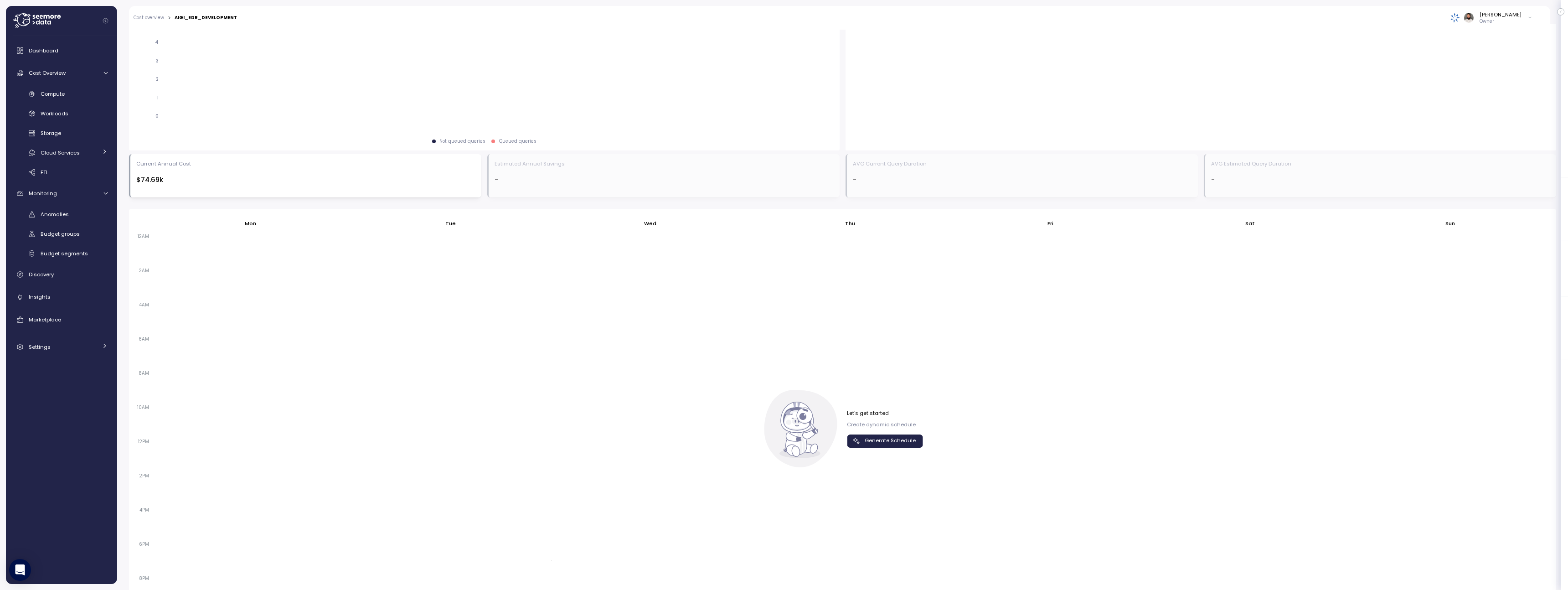
scroll to position [285, 0]
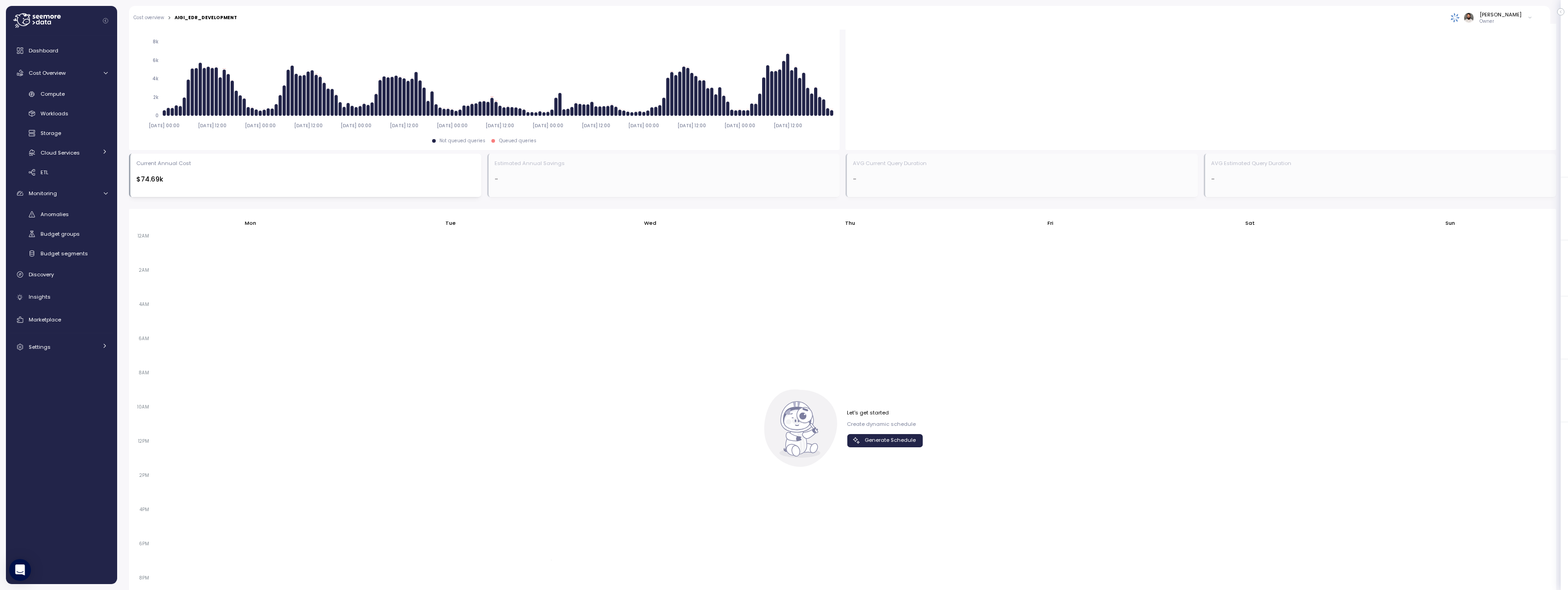
click at [891, 445] on span "Generate Schedule" at bounding box center [890, 440] width 51 height 12
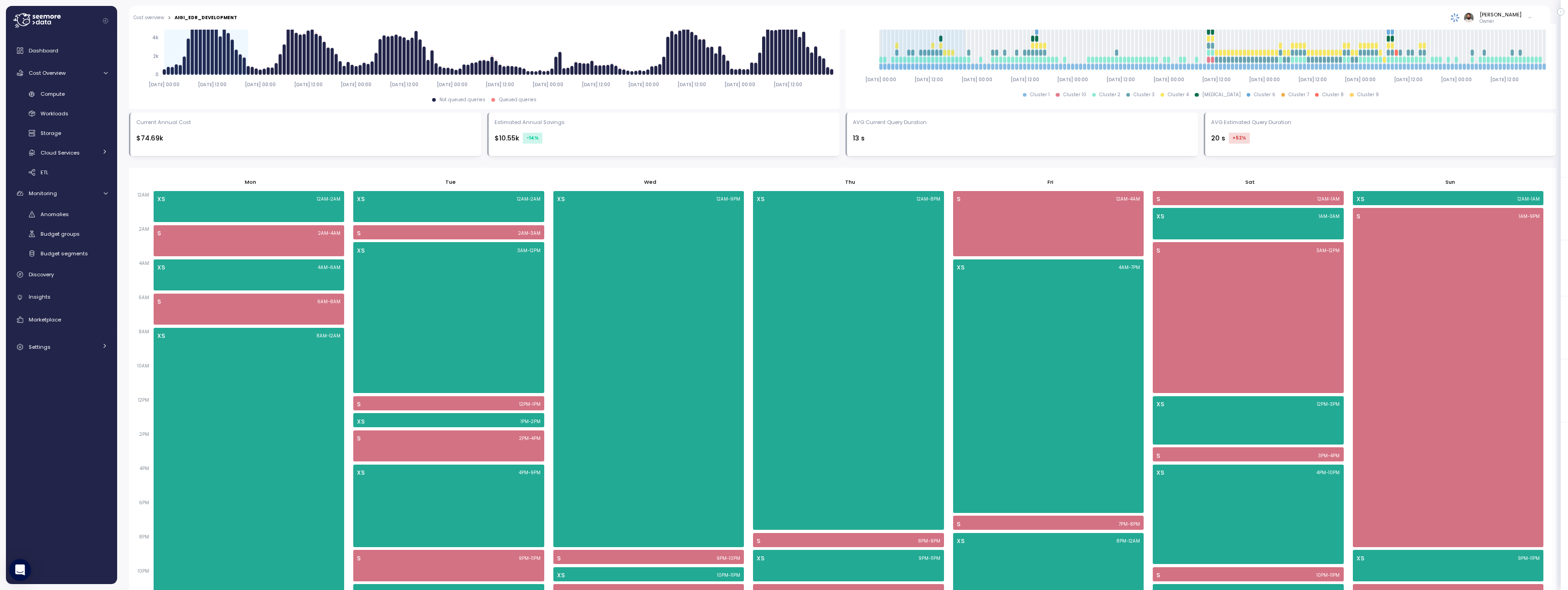
scroll to position [0, 0]
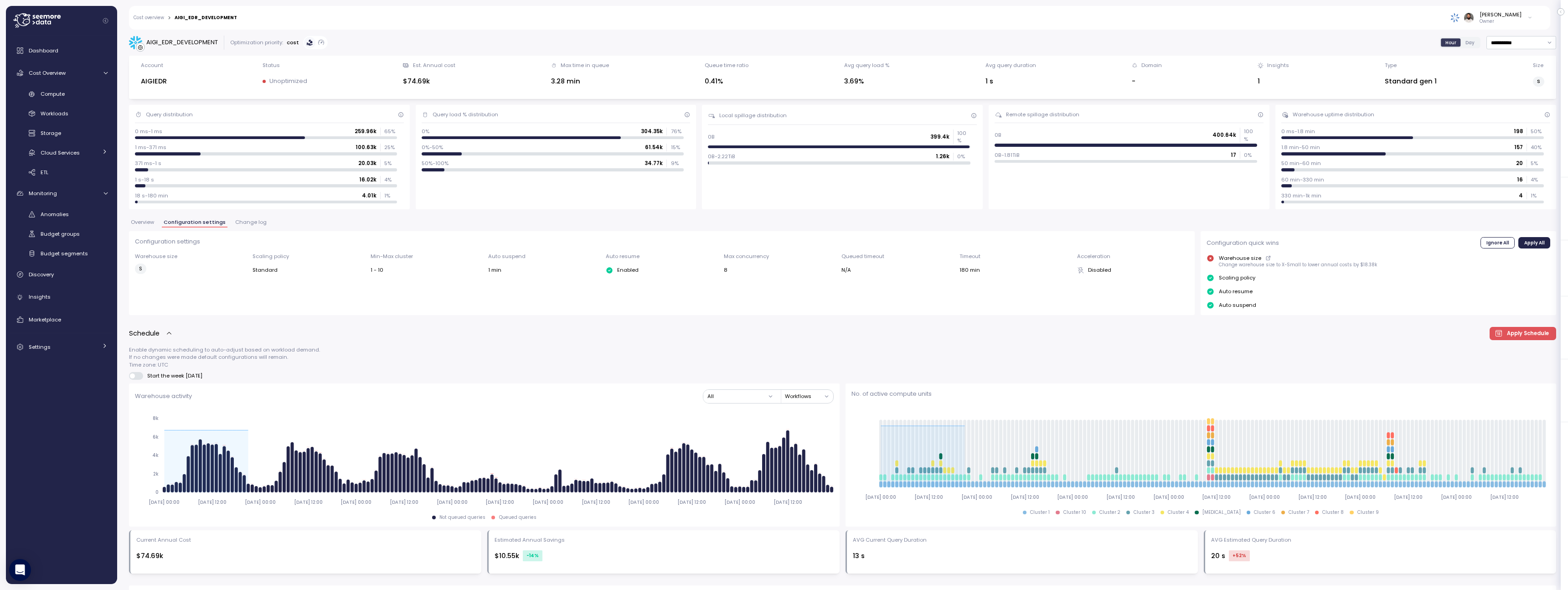
click at [142, 220] on span "Overview" at bounding box center [142, 222] width 23 height 5
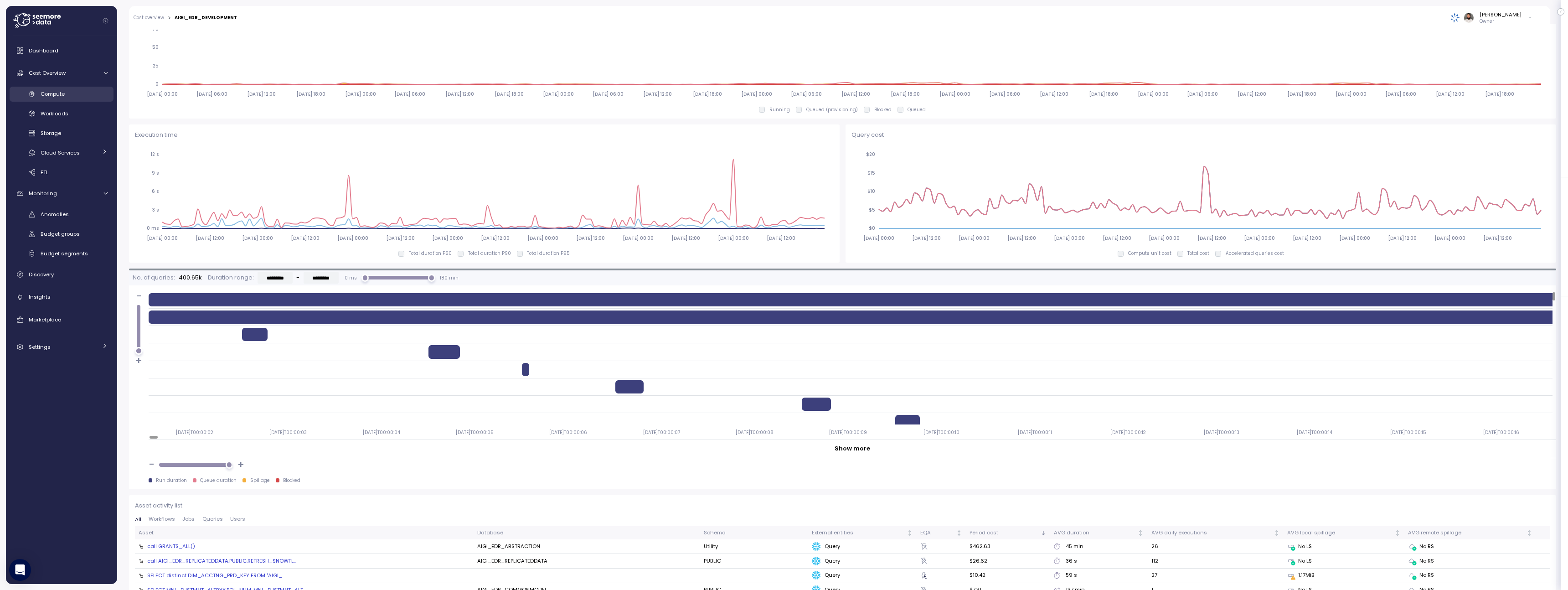
click at [50, 93] on span "Compute" at bounding box center [53, 93] width 24 height 7
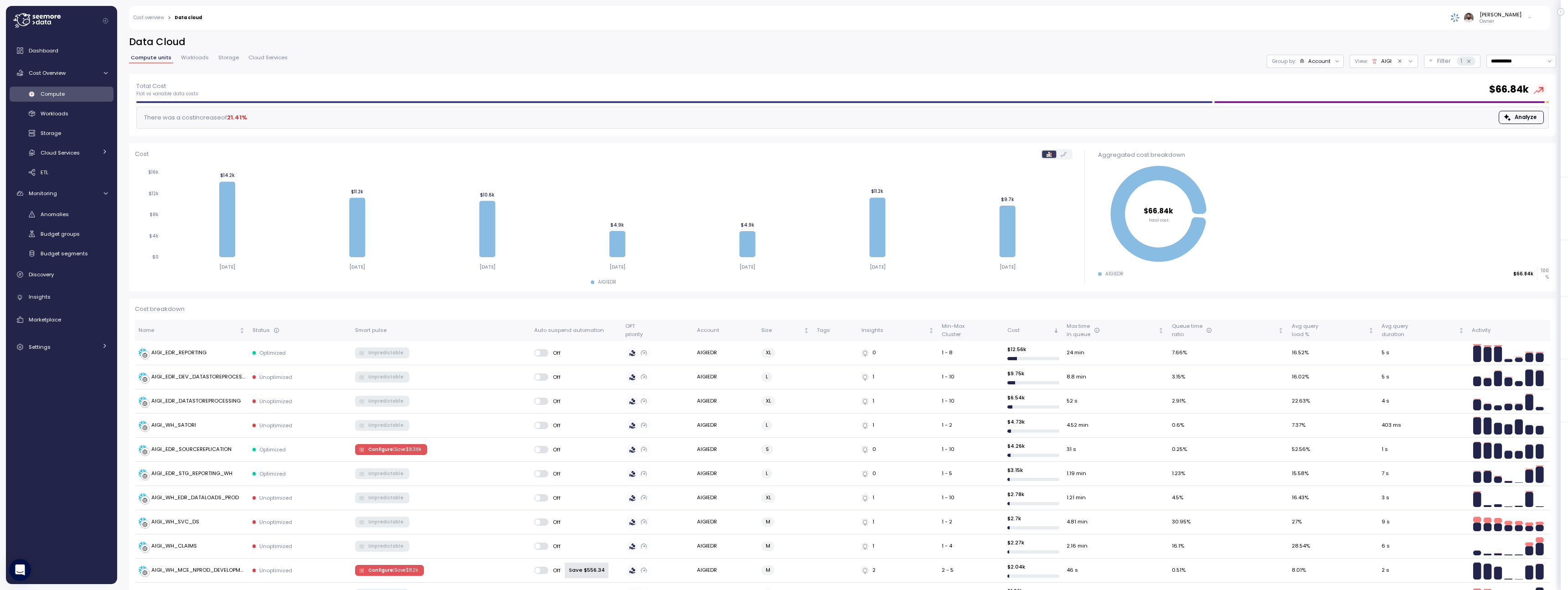
click at [1517, 23] on p "Owner" at bounding box center [1500, 22] width 42 height 7
click at [1506, 102] on input "button" at bounding box center [1490, 105] width 72 height 11
click at [1488, 103] on input "button" at bounding box center [1490, 105] width 72 height 11
click at [1194, 70] on div "**********" at bounding box center [842, 55] width 1427 height 38
click at [78, 346] on div "Settings" at bounding box center [63, 347] width 68 height 9
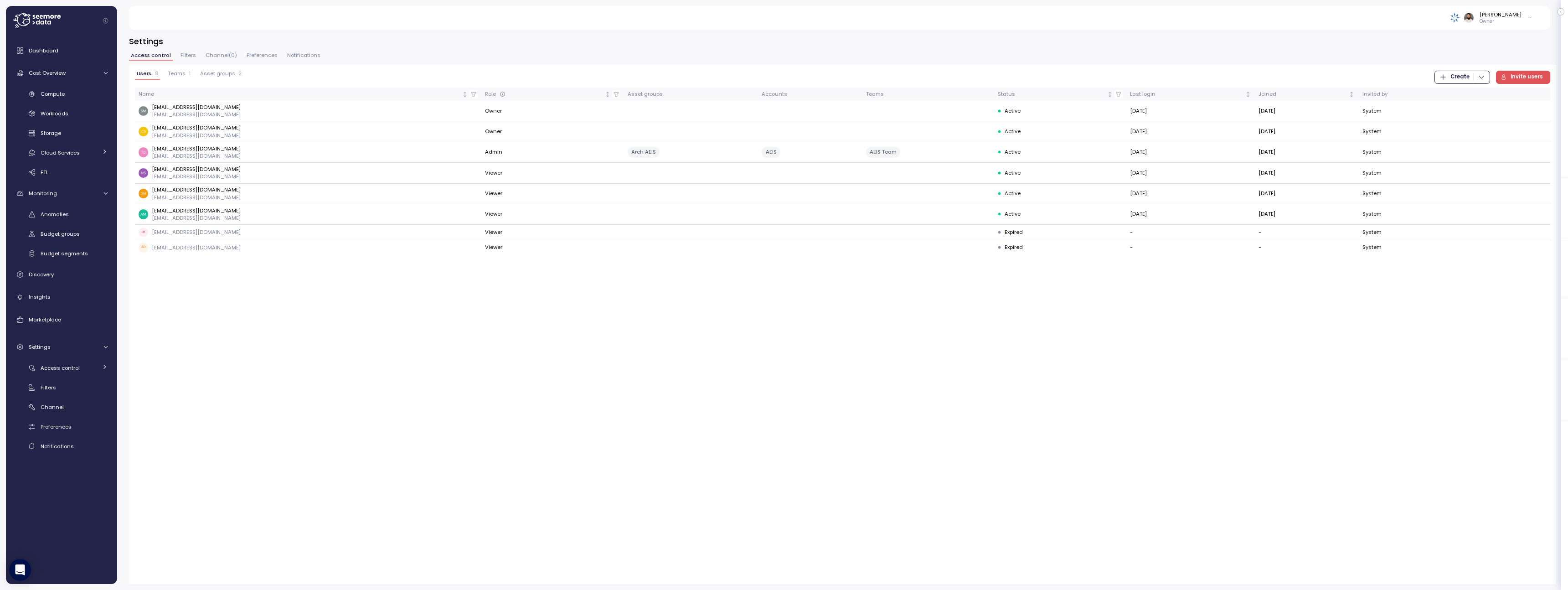
click at [182, 72] on span "Teams" at bounding box center [176, 74] width 18 height 5
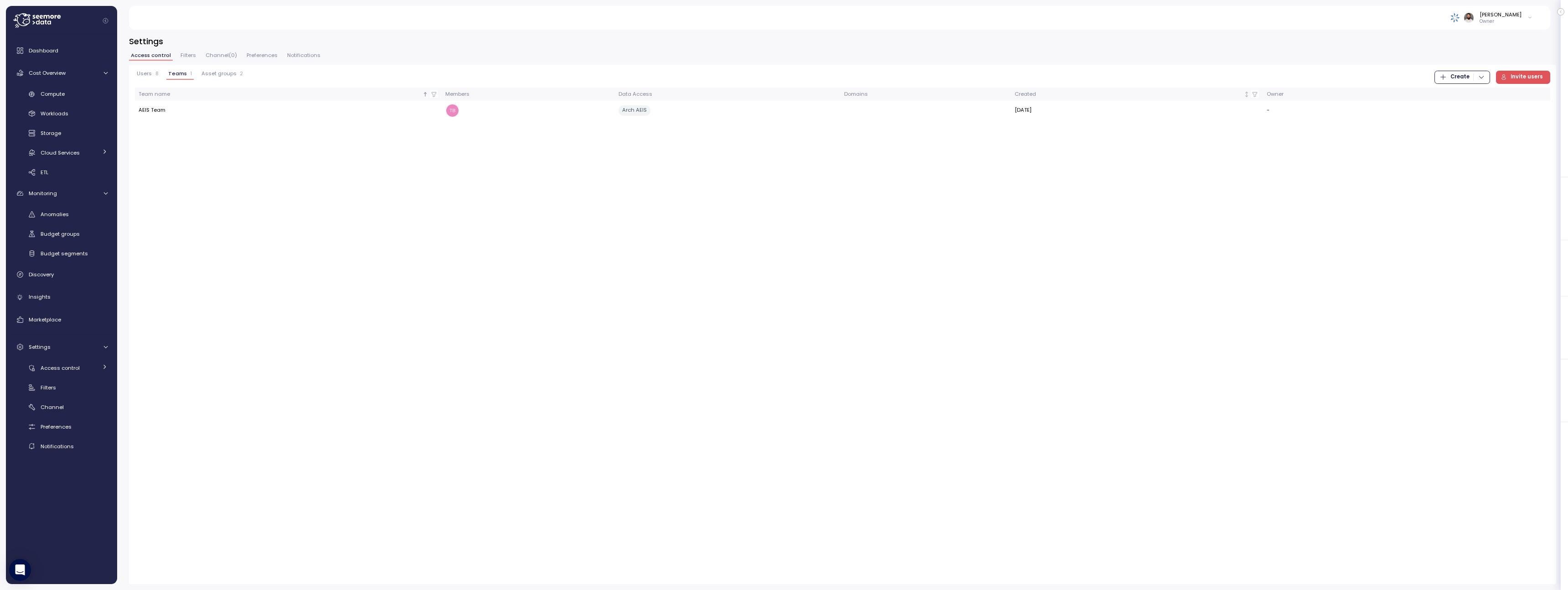
click at [207, 72] on span "Asset groups" at bounding box center [218, 74] width 35 height 5
click at [76, 96] on div "Compute" at bounding box center [74, 94] width 67 height 9
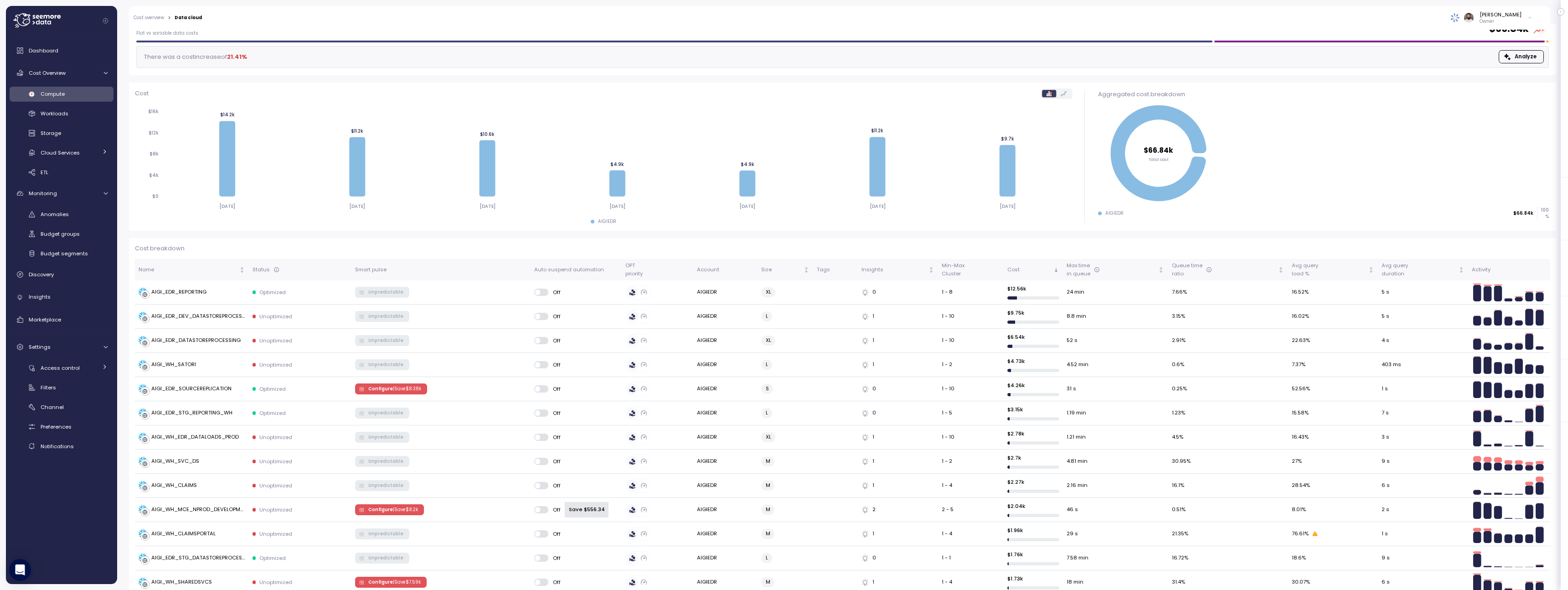
scroll to position [747, 0]
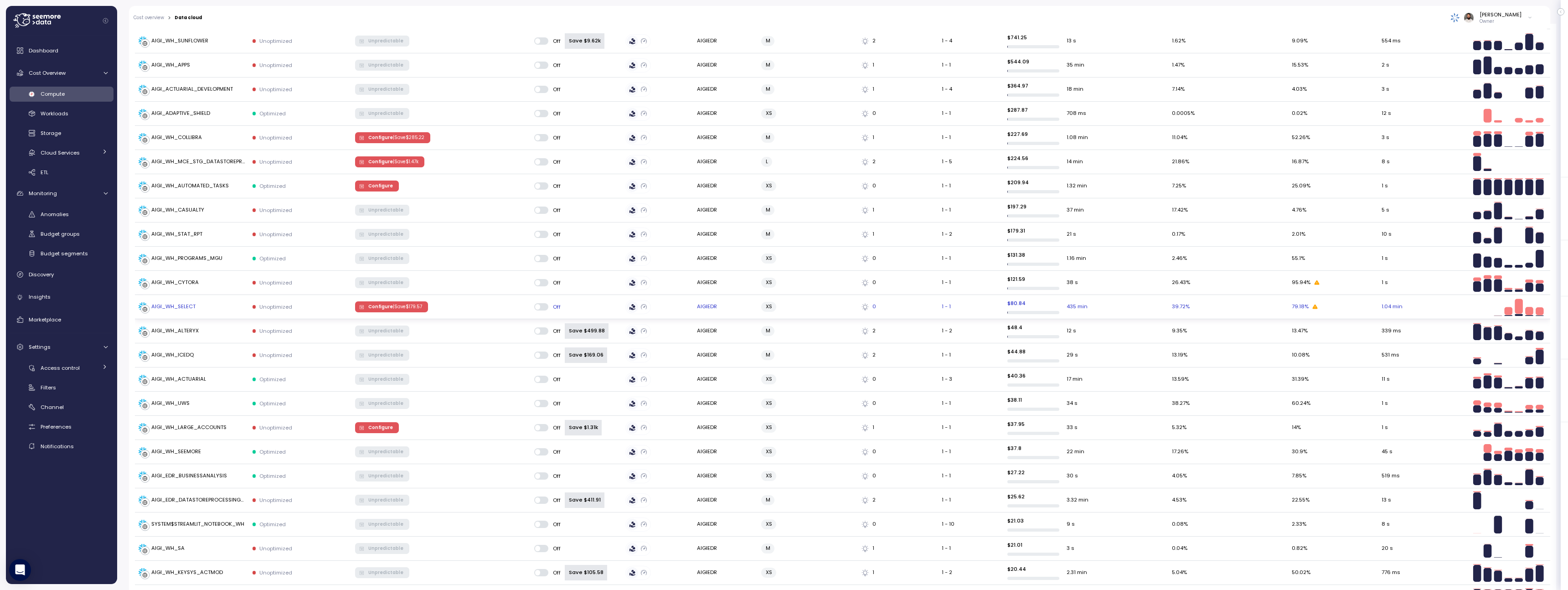
click at [210, 310] on div "AIGI_WH_SELECT" at bounding box center [192, 307] width 107 height 9
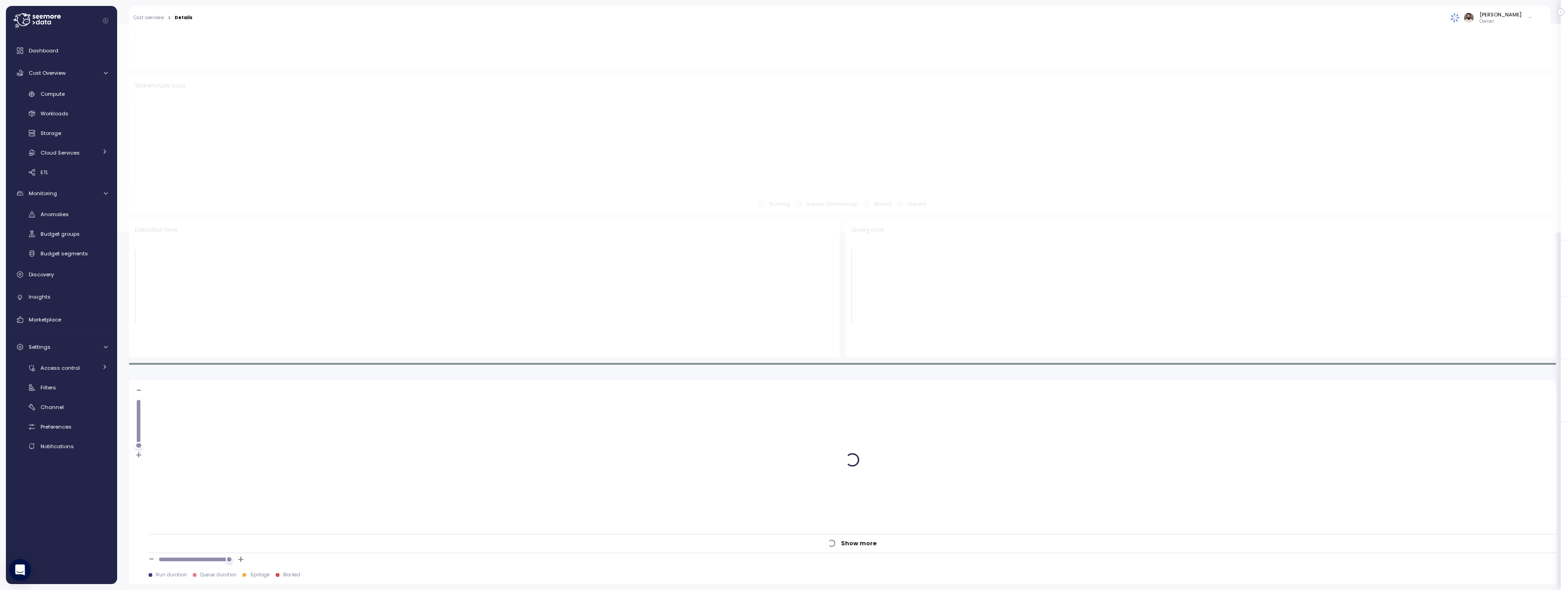
scroll to position [357, 0]
type input "*********"
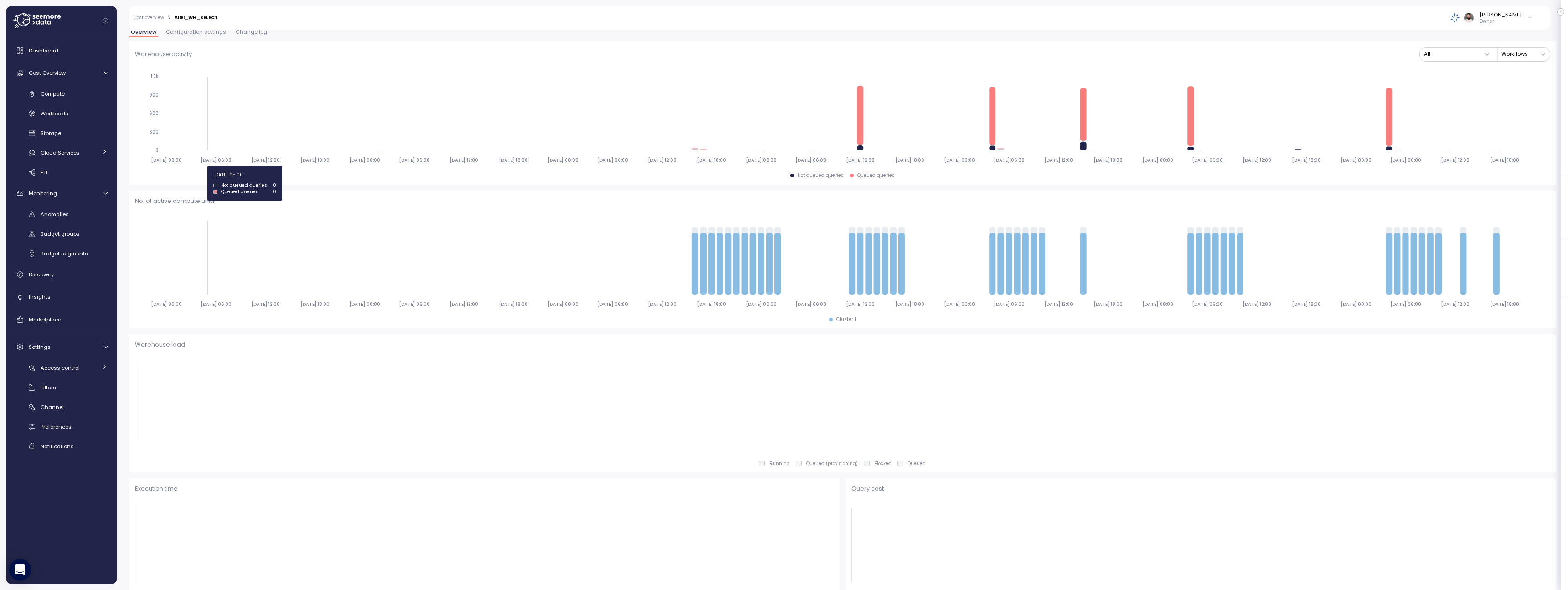
scroll to position [0, 0]
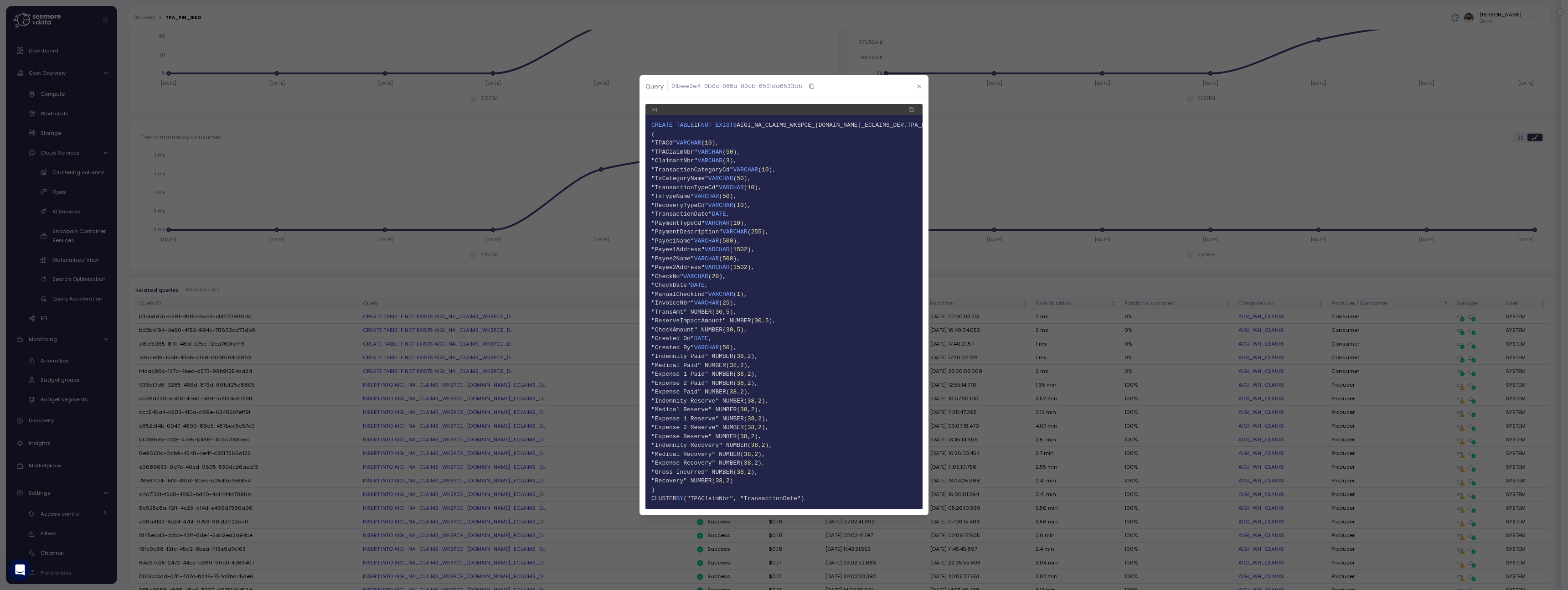
click at [916, 86] on icon "button" at bounding box center [919, 86] width 6 height 6
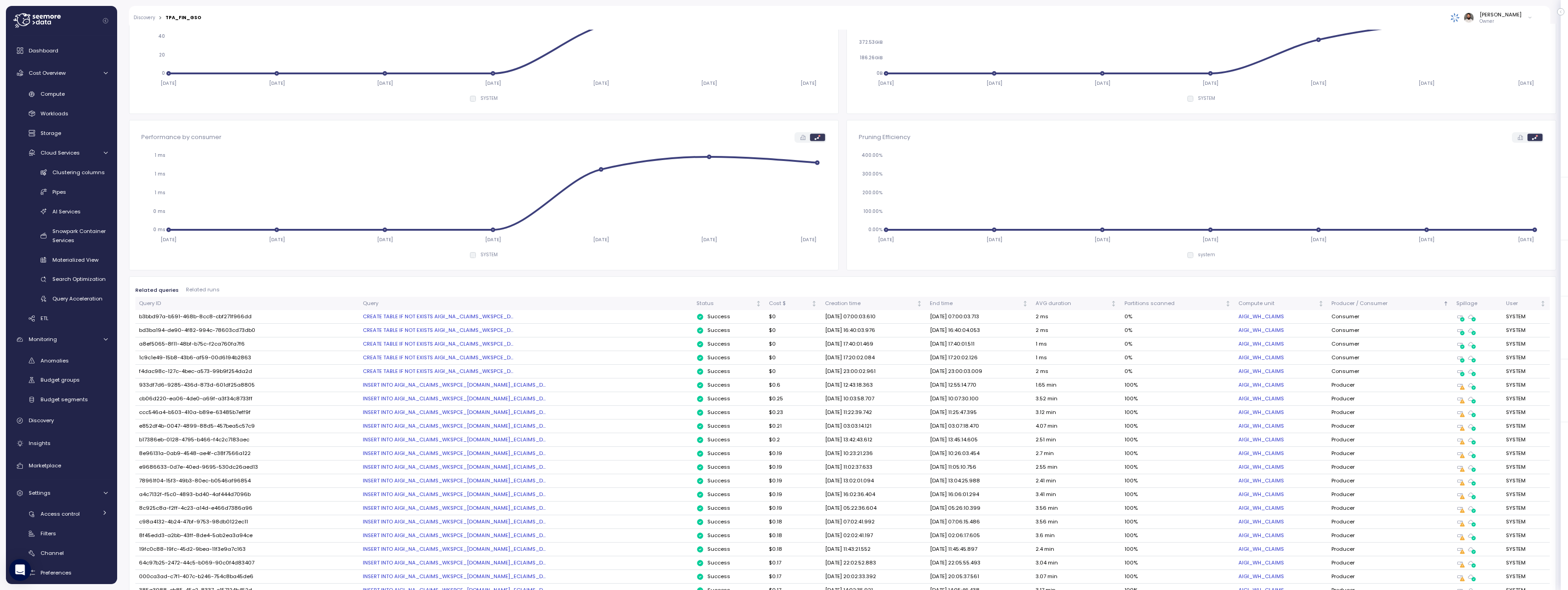
click at [500, 314] on div "CREATE TABLE IF NOT EXISTS AIGI_NA_CLAIMS_WKSPCE_D..." at bounding box center [526, 316] width 326 height 7
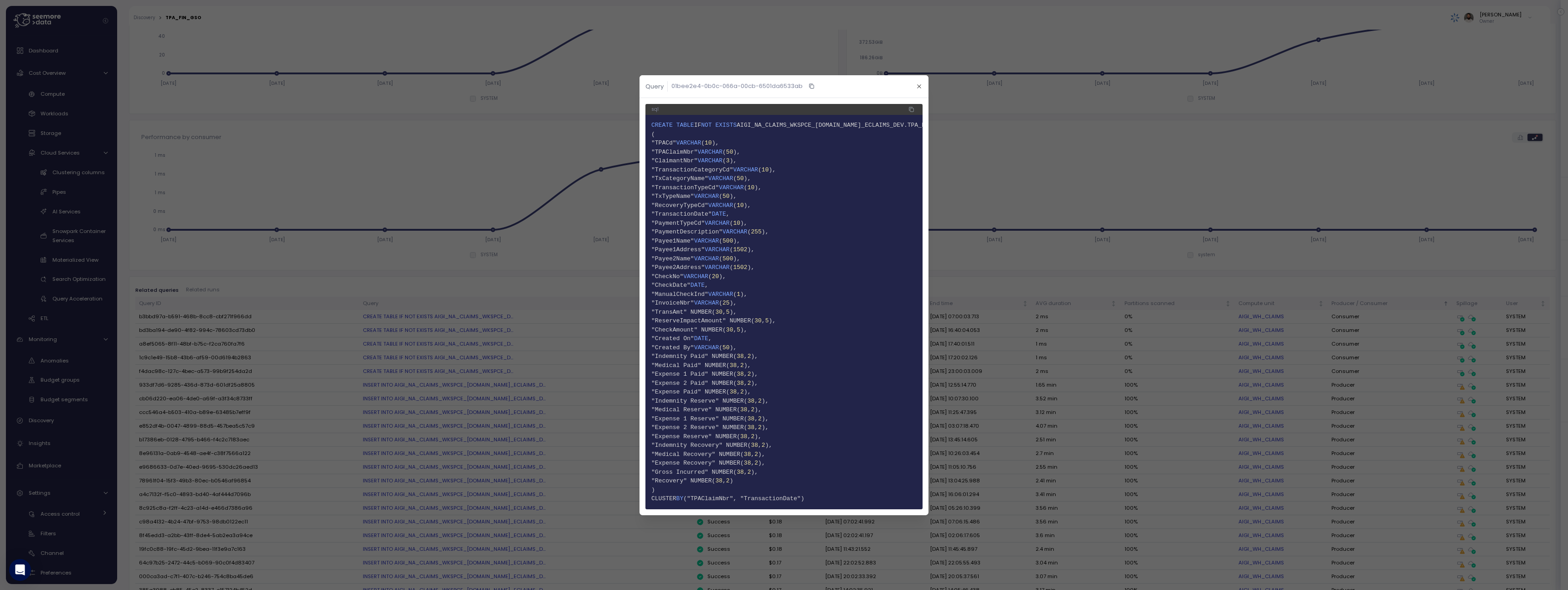
scroll to position [0, 11]
click at [918, 91] on header "Query 01bee2e4-0b0c-066a-00cb-6501da6533ab" at bounding box center [783, 86] width 289 height 23
click at [919, 86] on icon "button" at bounding box center [919, 86] width 6 height 6
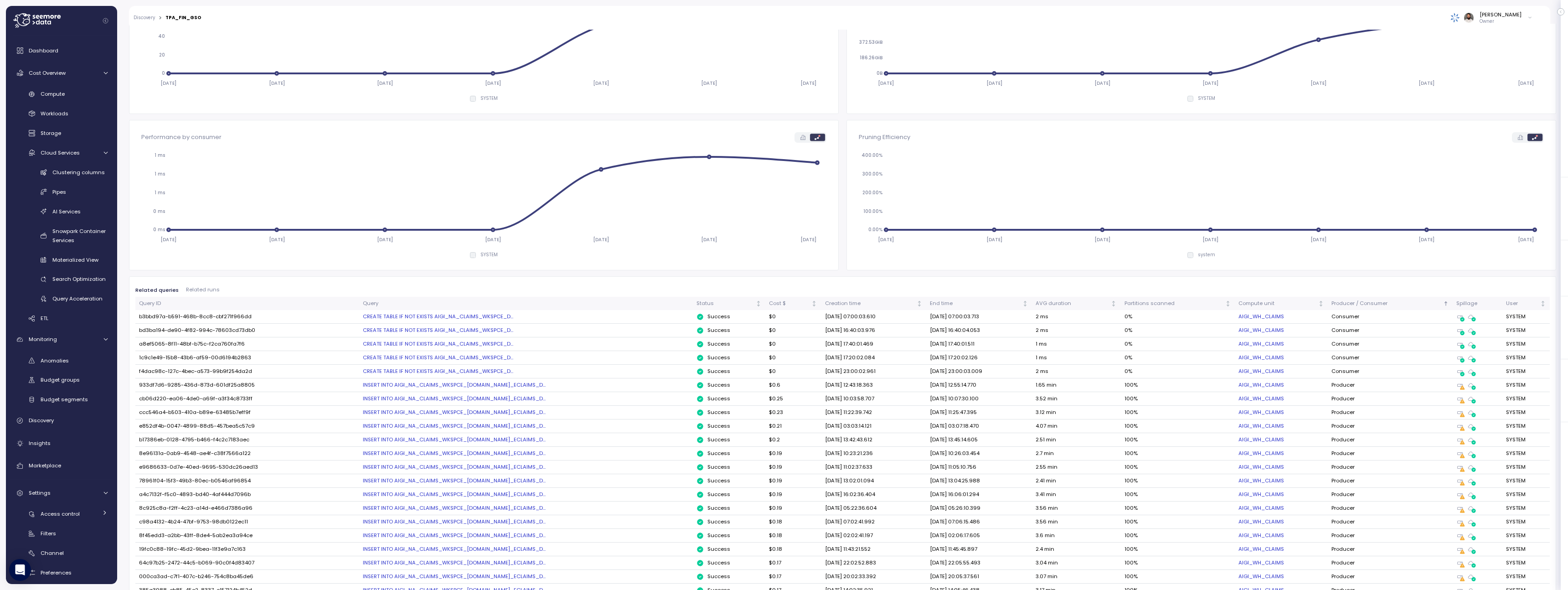
scroll to position [0, 0]
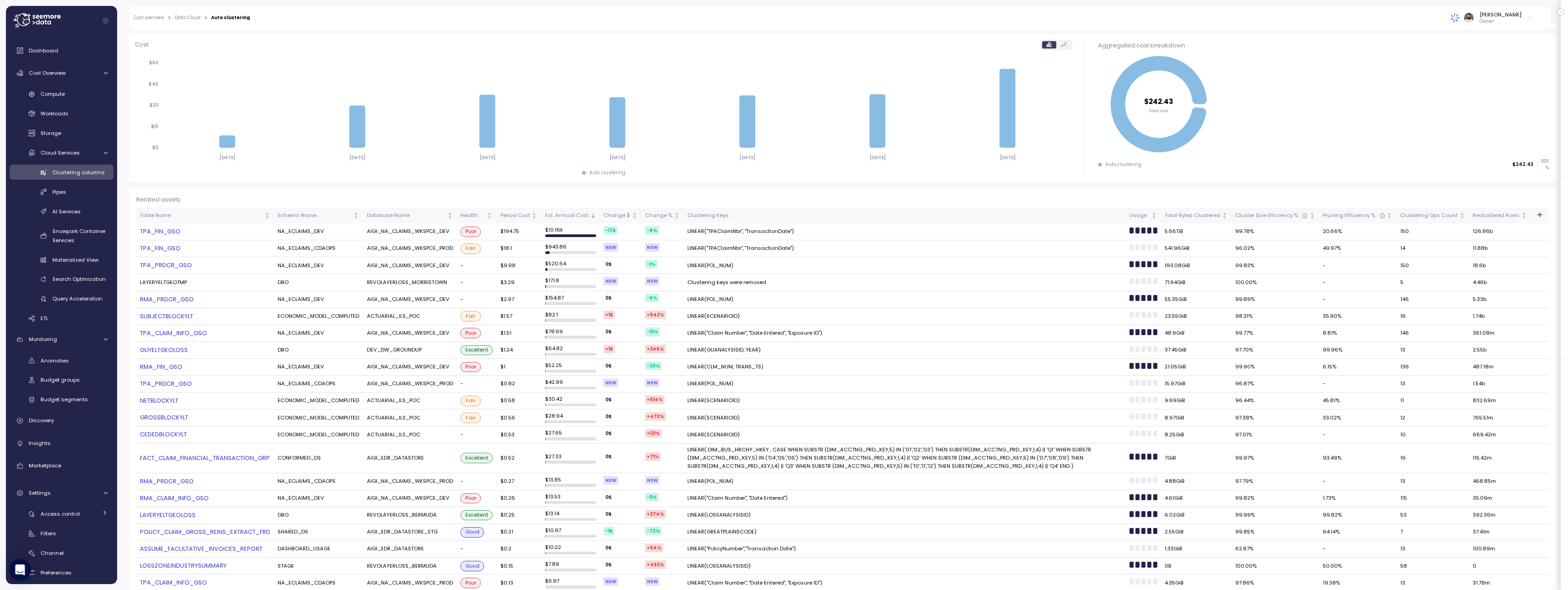
scroll to position [89, 0]
click at [78, 195] on div "Pipes" at bounding box center [80, 192] width 55 height 9
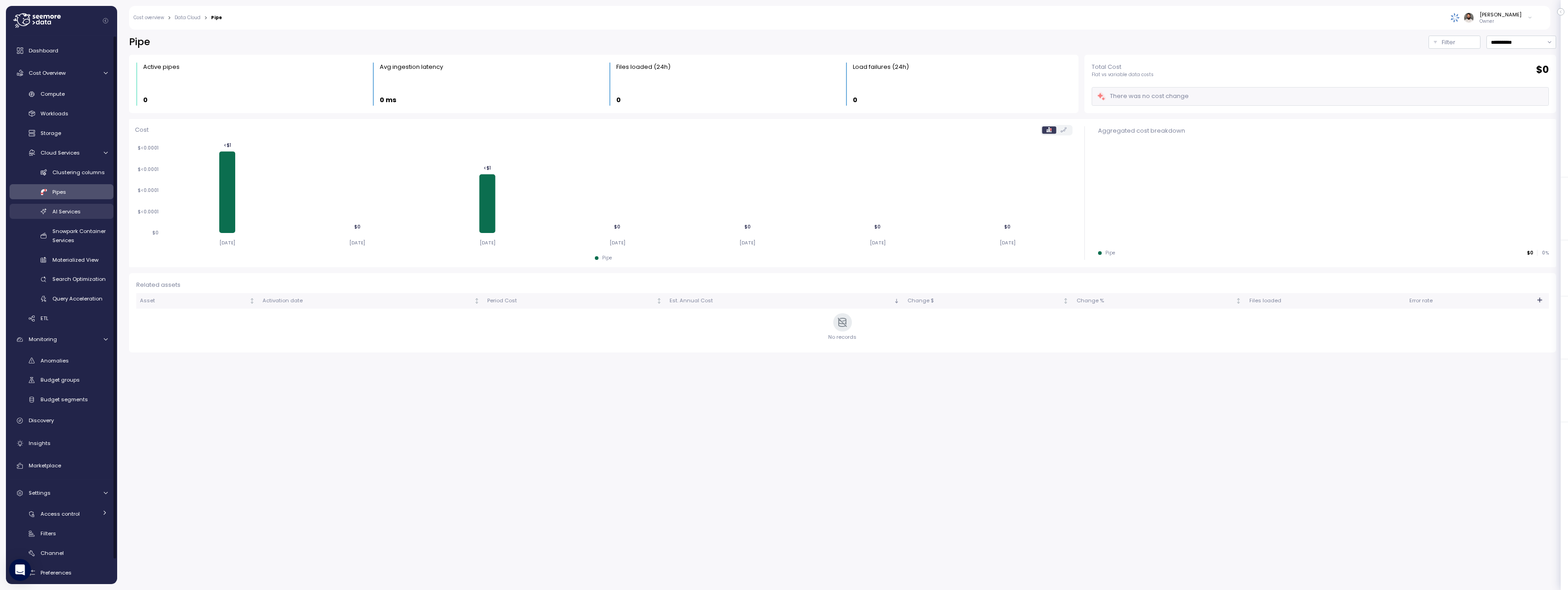
click at [78, 210] on span "AI Services" at bounding box center [66, 211] width 28 height 7
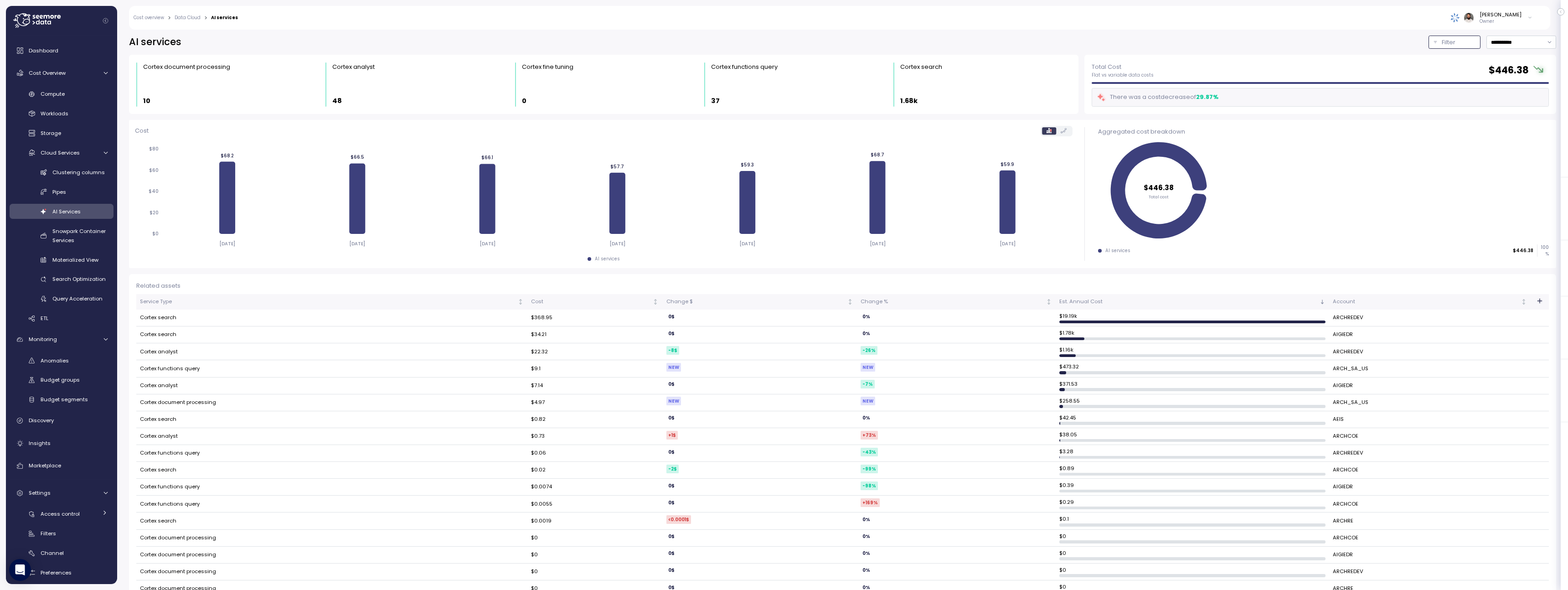
click at [1456, 41] on div "Filter" at bounding box center [1458, 43] width 34 height 9
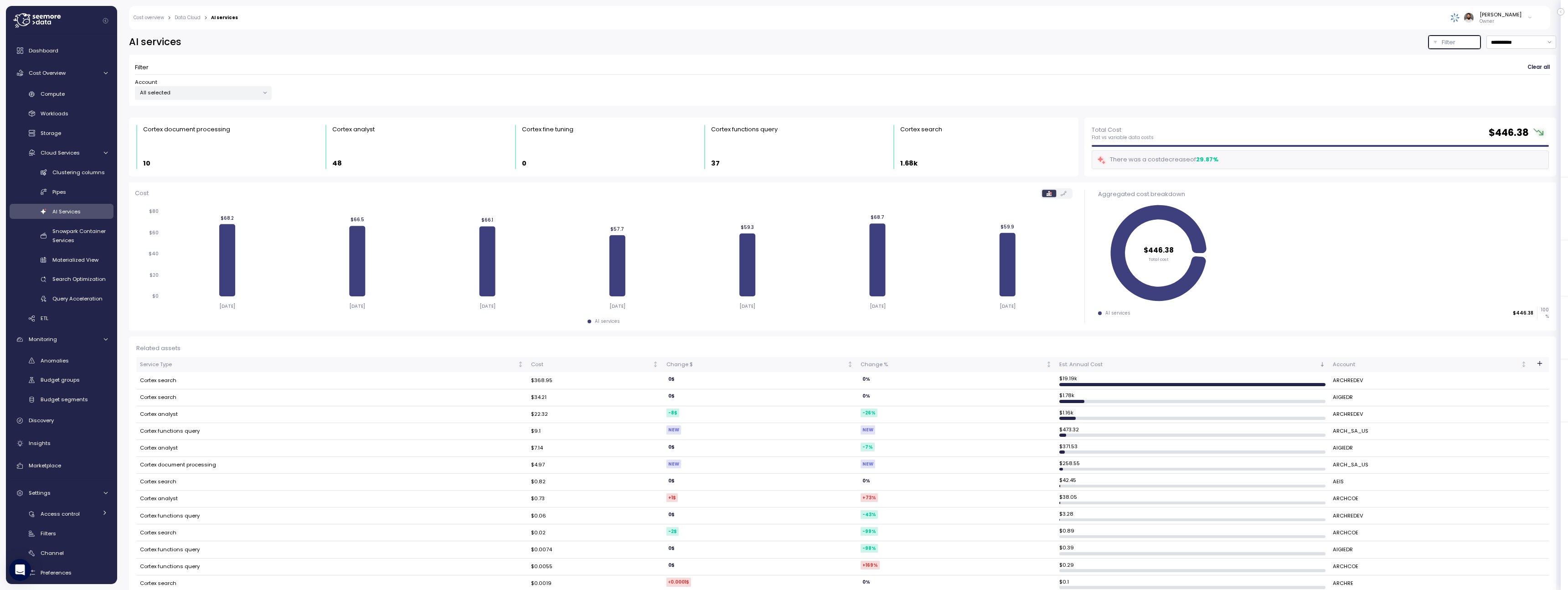
click at [1456, 41] on div "Filter" at bounding box center [1458, 43] width 34 height 9
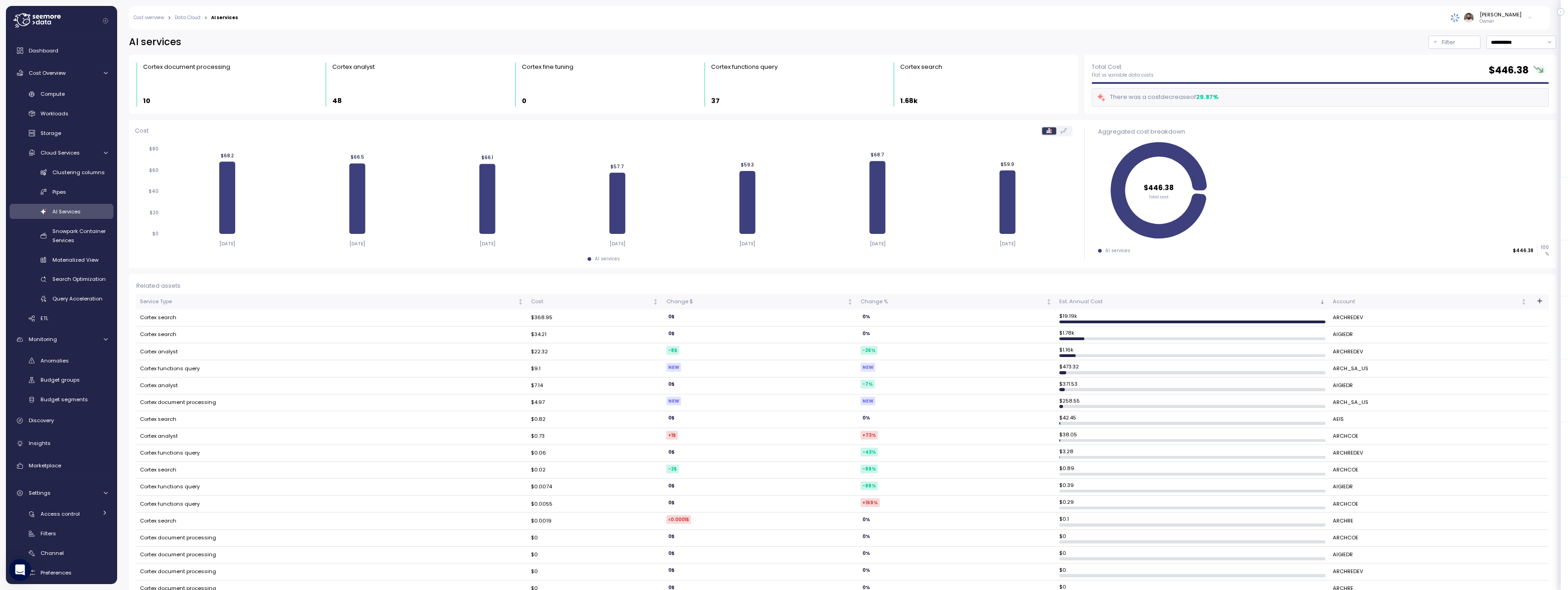
click at [1455, 52] on div "Total Cost Flat vs variable data costs $ 446.38 There was a cost decrease of 29…" at bounding box center [1320, 84] width 478 height 65
click at [1452, 45] on p "Filter" at bounding box center [1448, 43] width 14 height 9
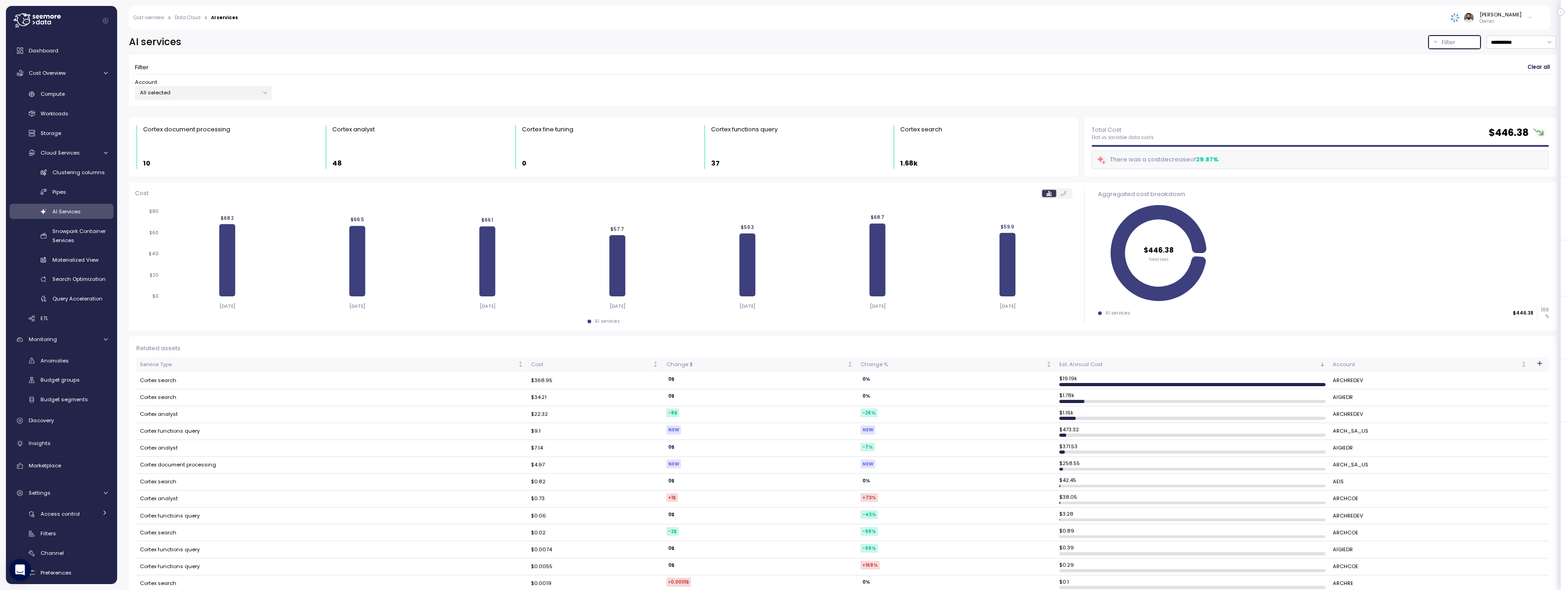
click at [226, 89] on p "All selected" at bounding box center [199, 92] width 119 height 7
click at [227, 158] on span "only" at bounding box center [230, 157] width 11 height 10
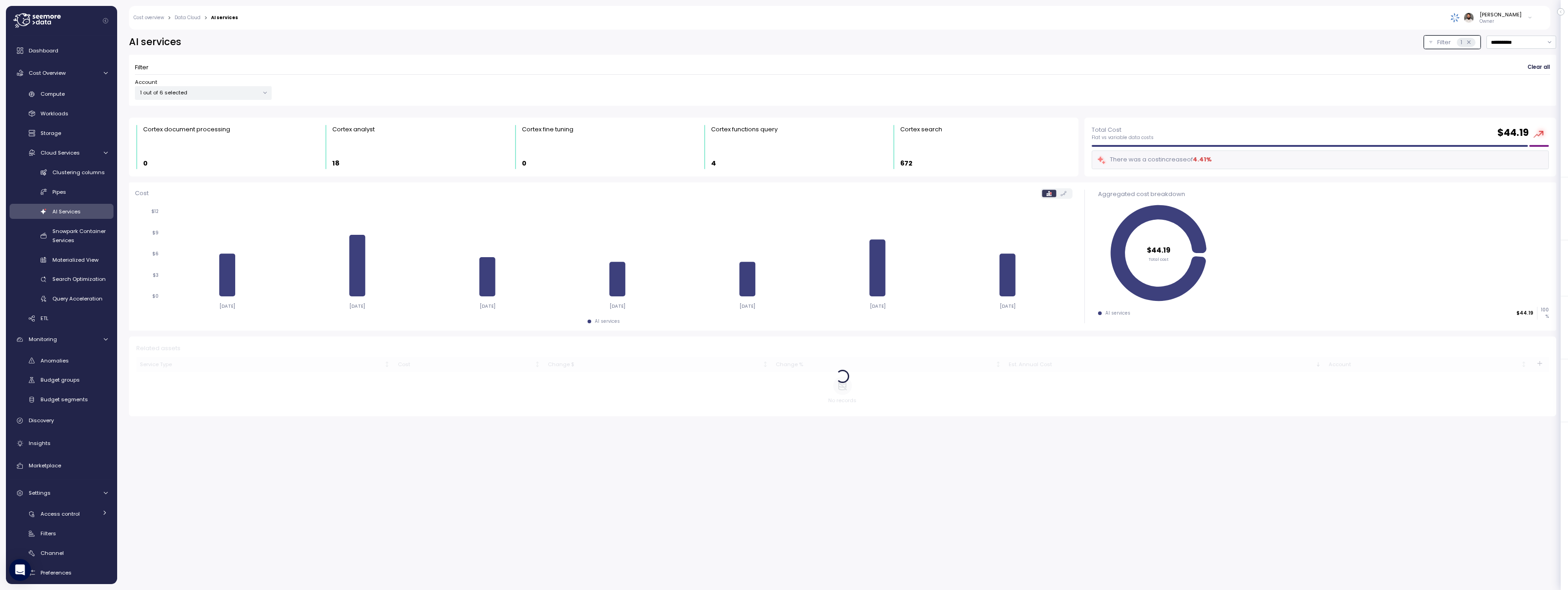
click at [564, 45] on div "**********" at bounding box center [842, 42] width 1427 height 13
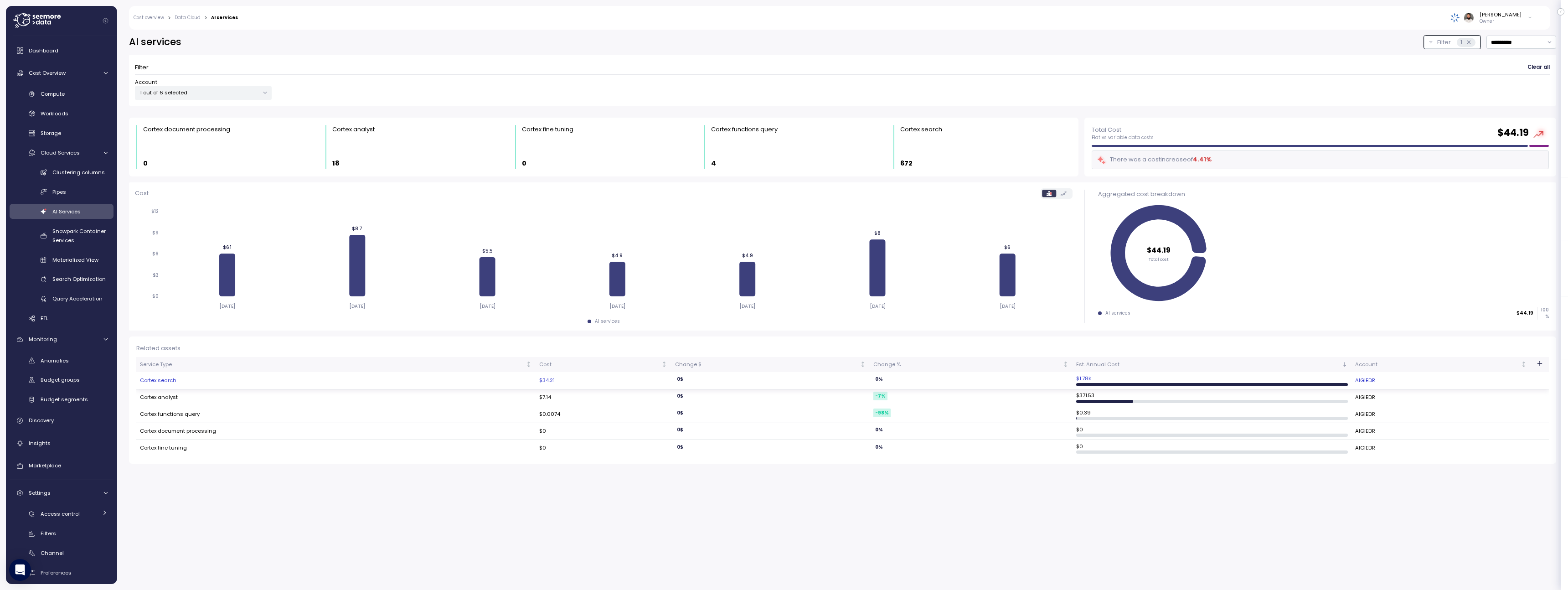
click at [178, 375] on td "Cortex search" at bounding box center [335, 380] width 399 height 17
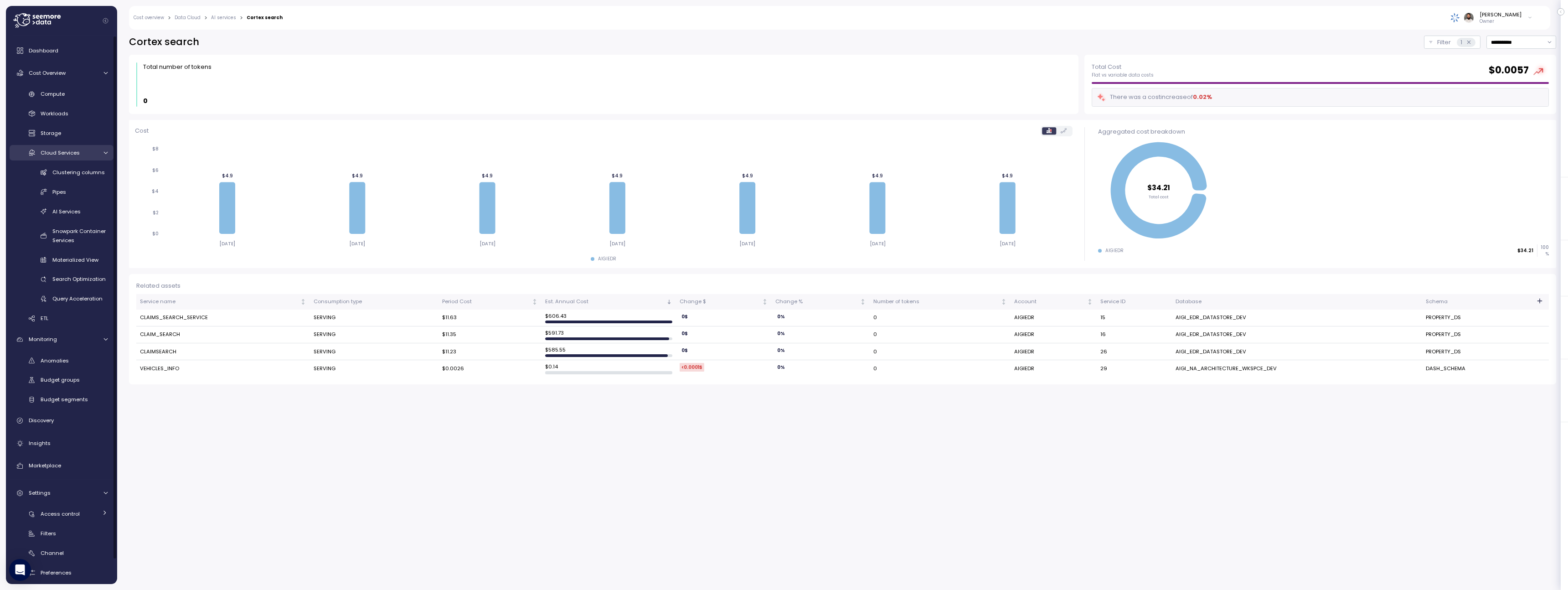
click at [68, 155] on span "Cloud Services" at bounding box center [61, 153] width 39 height 7
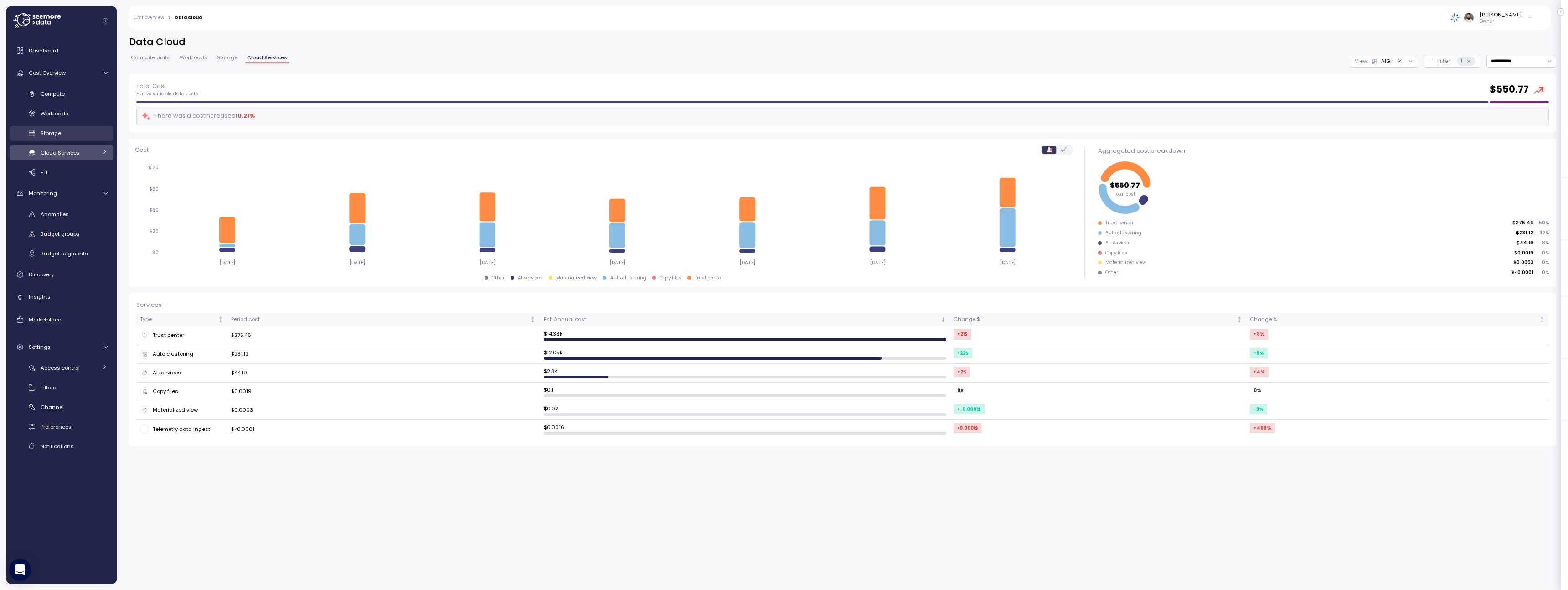
click at [66, 132] on div "Storage" at bounding box center [74, 133] width 67 height 9
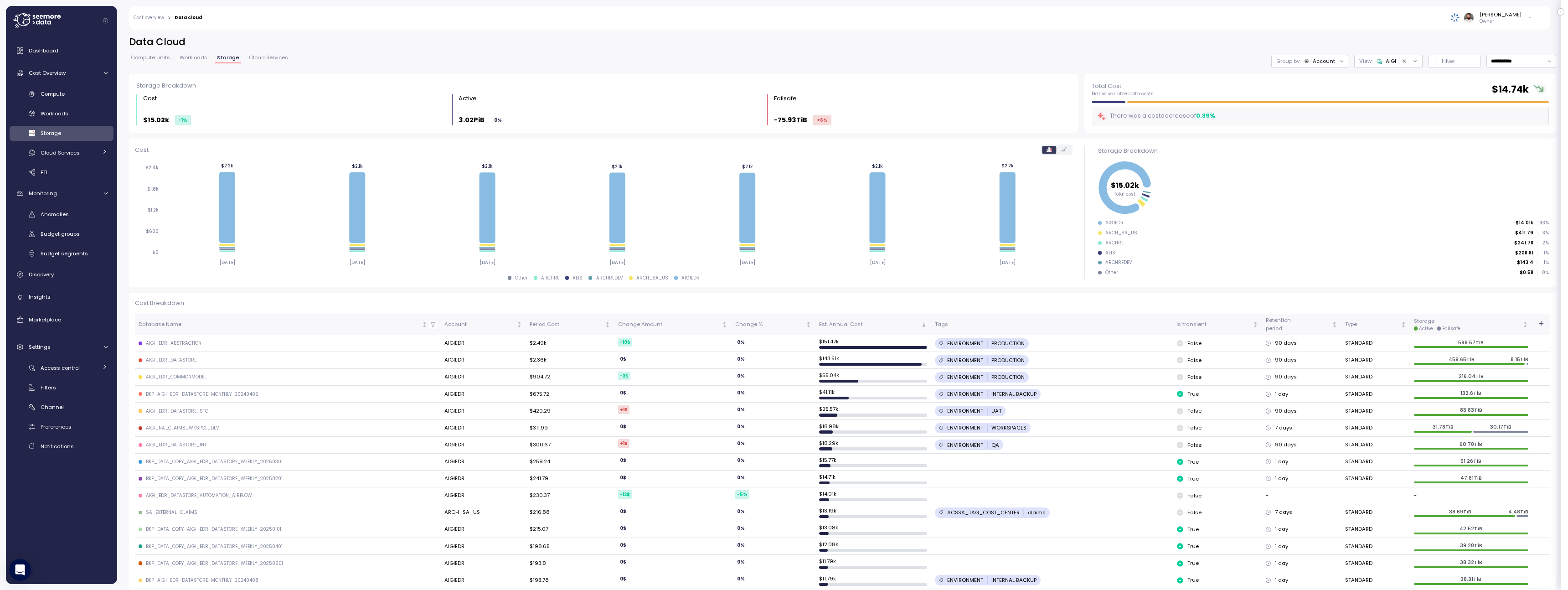
click at [139, 64] on div "Compute units Workloads Storage Cloud Services" at bounding box center [209, 61] width 161 height 12
click at [141, 62] on link "Compute units" at bounding box center [150, 59] width 43 height 8
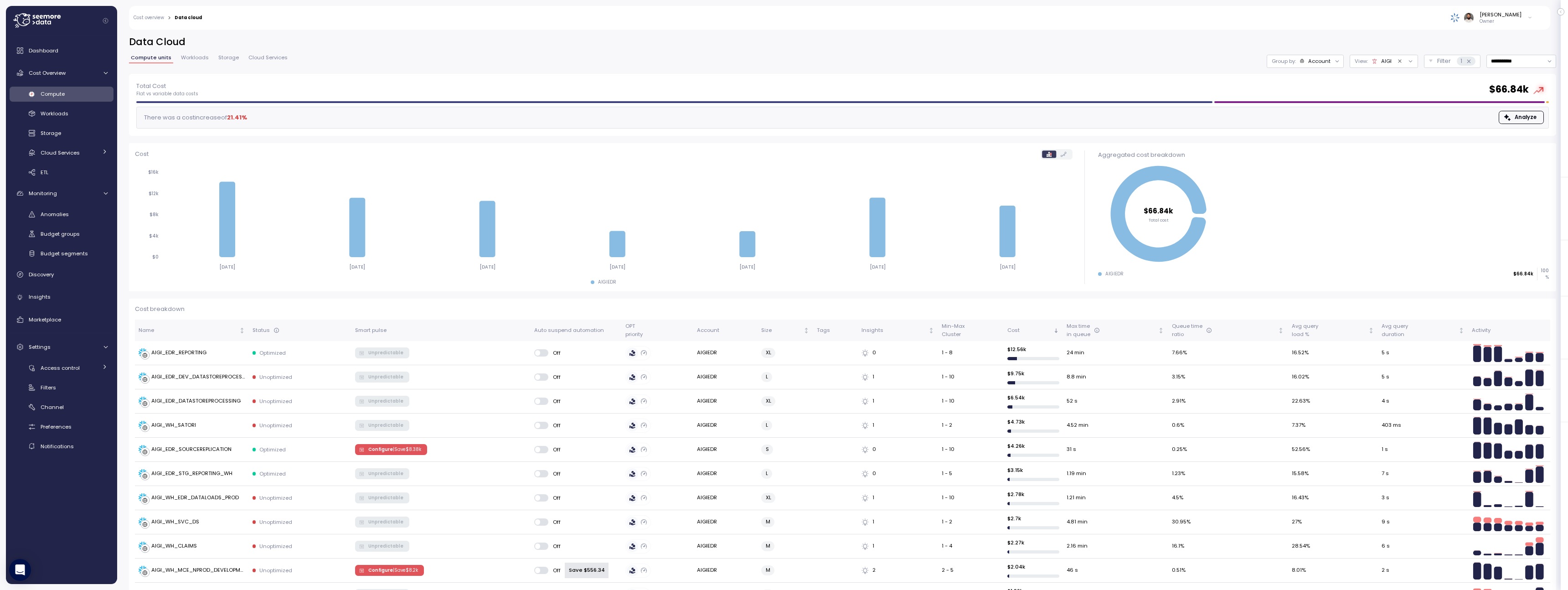
click at [1319, 63] on div "Account" at bounding box center [1319, 61] width 22 height 7
click at [1314, 122] on div "Tags" at bounding box center [1305, 127] width 63 height 11
click at [956, 82] on div "Total Cost Flat vs variable data costs $ 66.84k" at bounding box center [842, 89] width 1412 height 16
click at [1323, 108] on p "Compute unit" at bounding box center [1310, 111] width 36 height 7
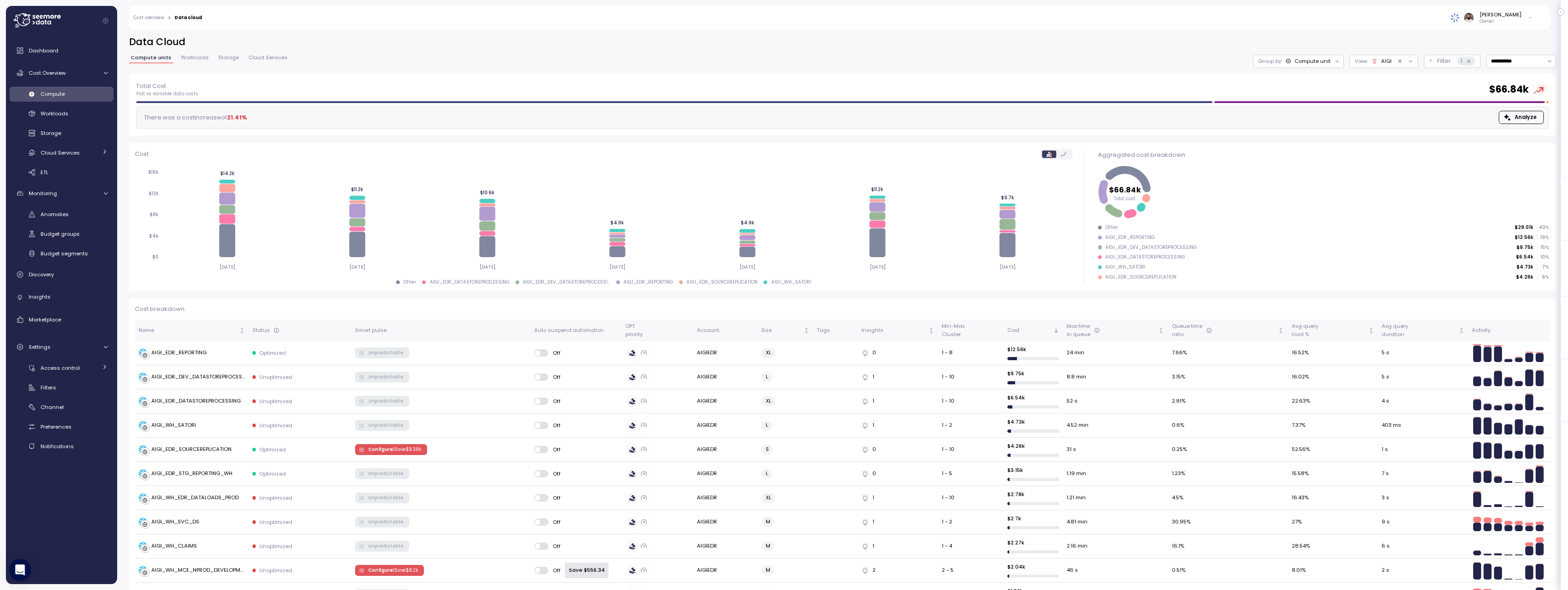
click at [185, 51] on div "**********" at bounding box center [842, 55] width 1427 height 38
click at [186, 56] on span "Workloads" at bounding box center [195, 58] width 28 height 5
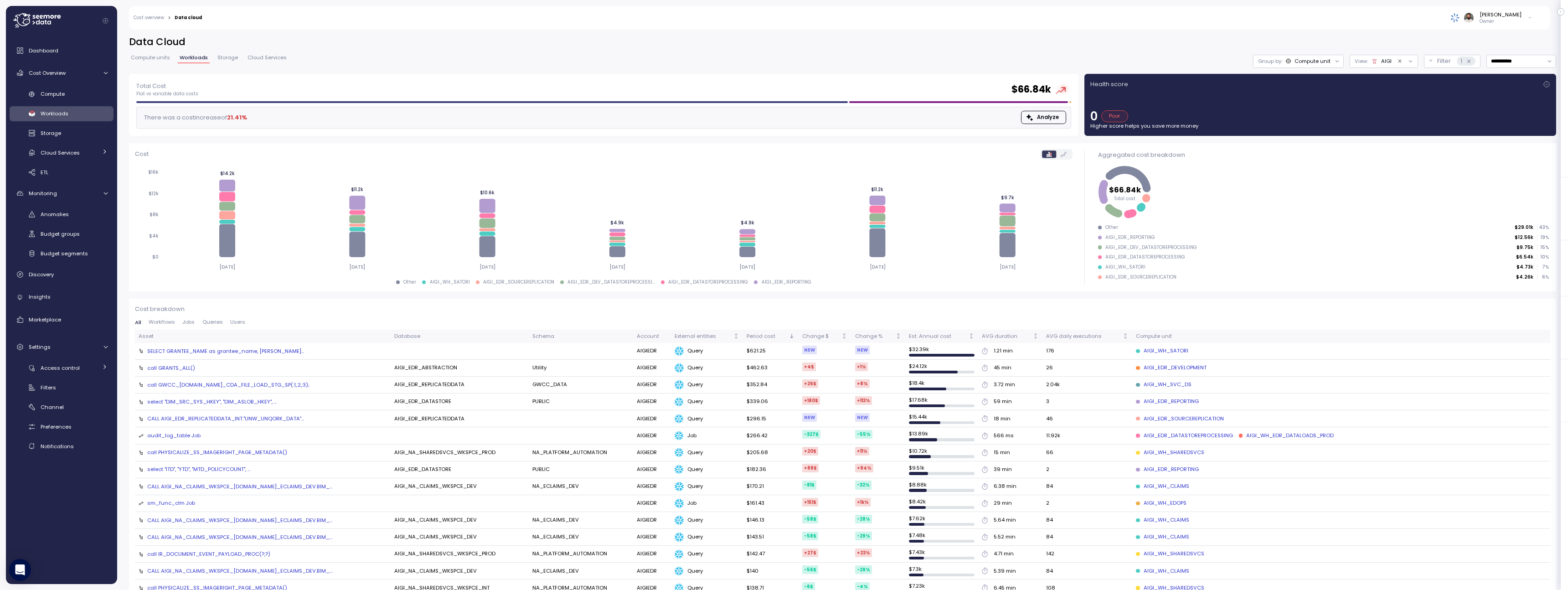
click at [227, 57] on span "Storage" at bounding box center [228, 58] width 20 height 5
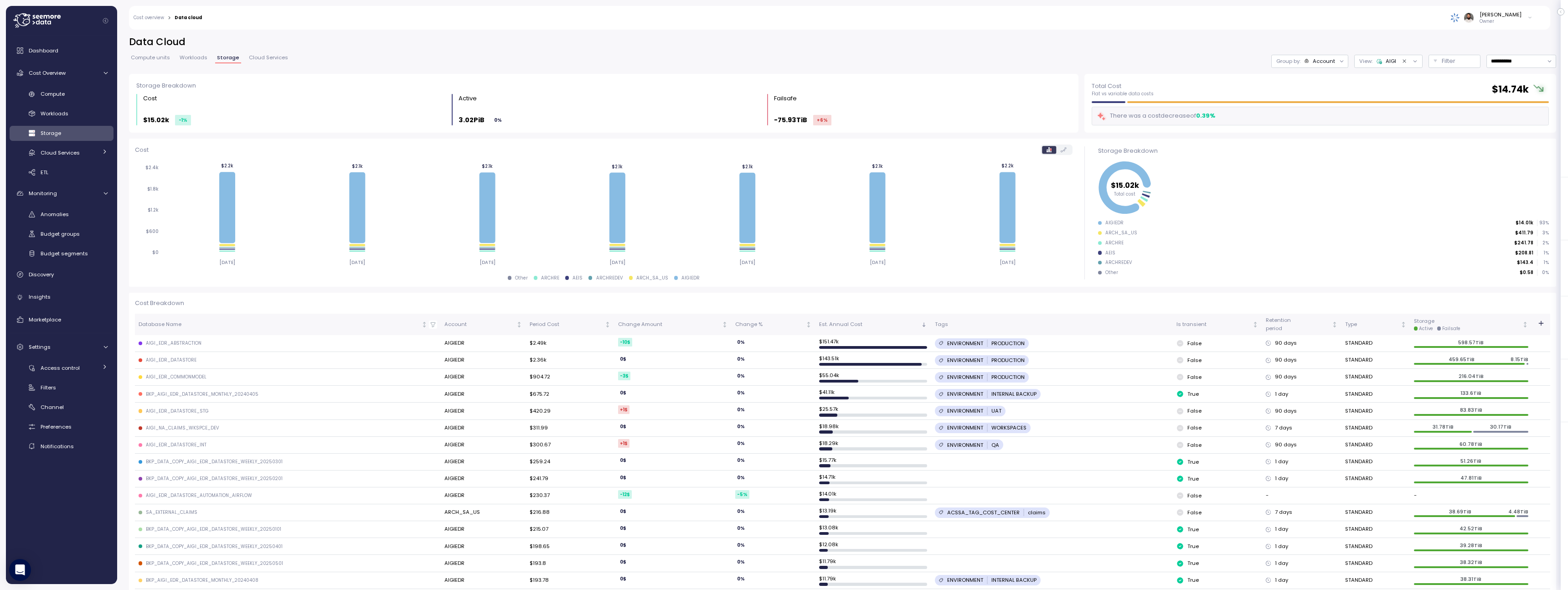
click at [195, 58] on span "Workloads" at bounding box center [193, 58] width 28 height 5
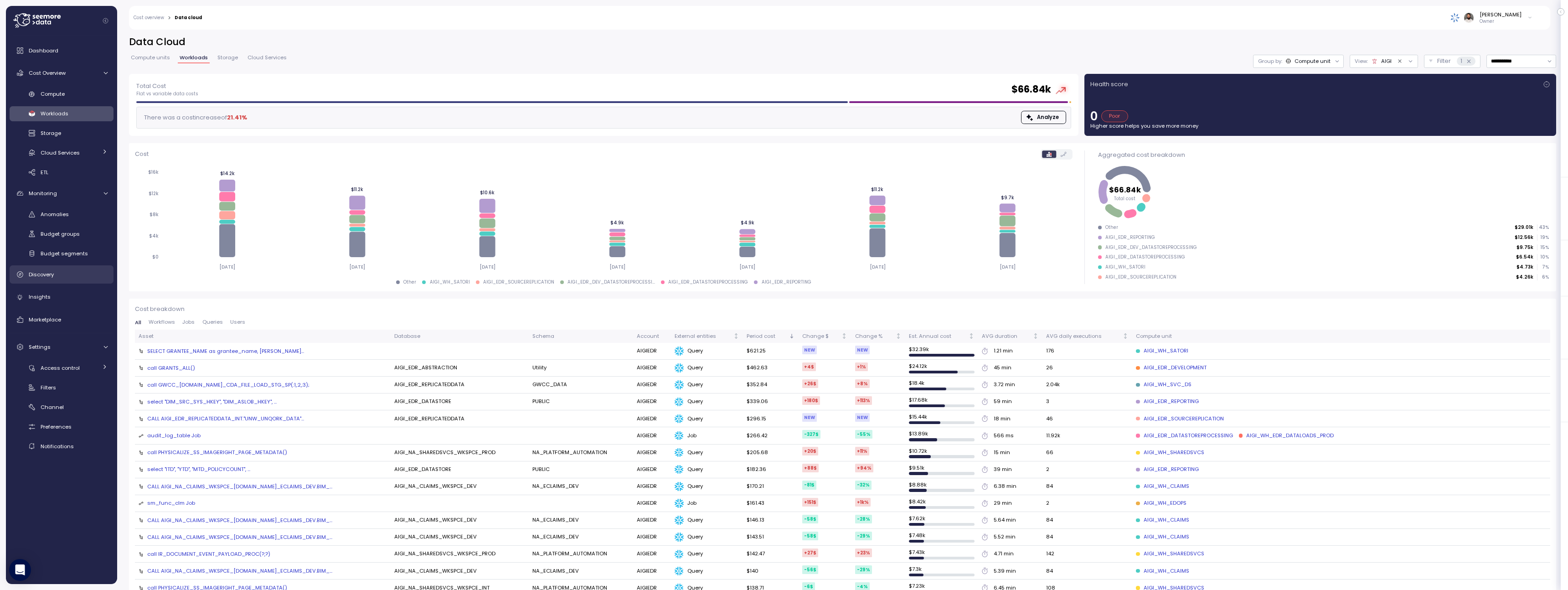
click at [83, 280] on link "Discovery" at bounding box center [62, 274] width 104 height 18
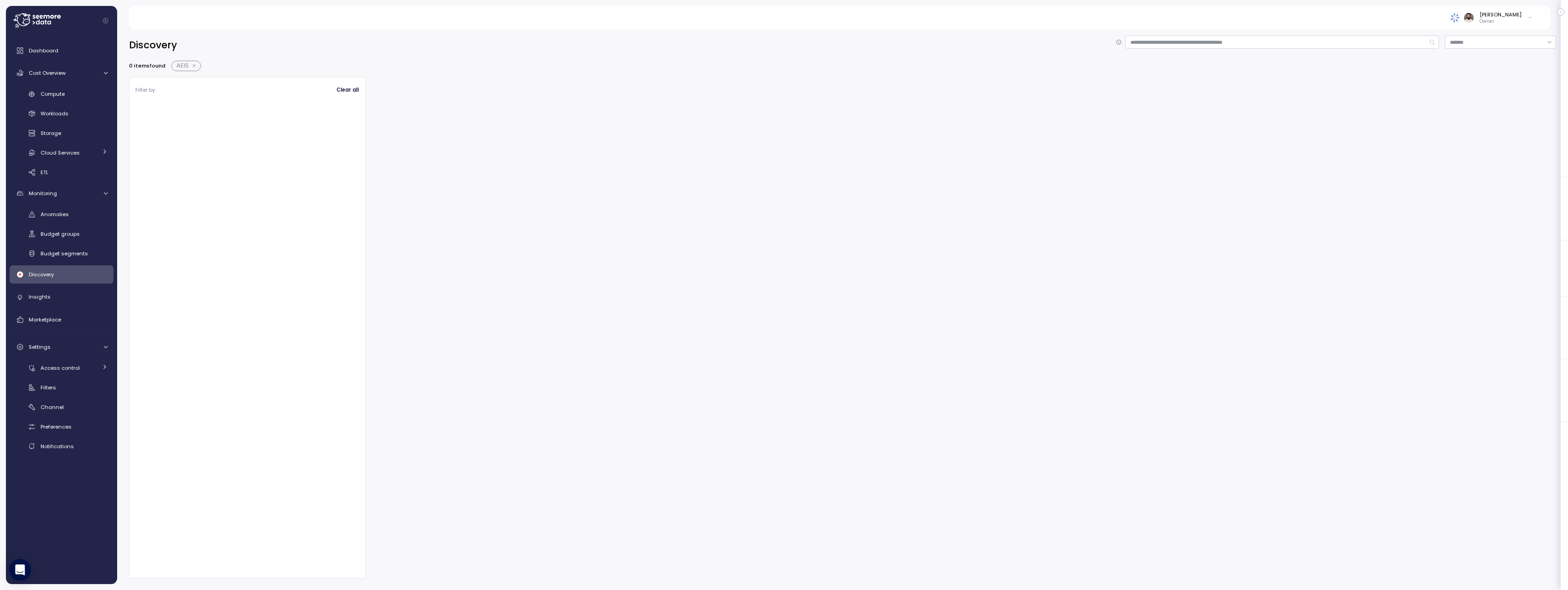
click at [193, 64] on button "button" at bounding box center [195, 66] width 12 height 7
click at [170, 157] on div "Show 3 more" at bounding box center [247, 156] width 224 height 13
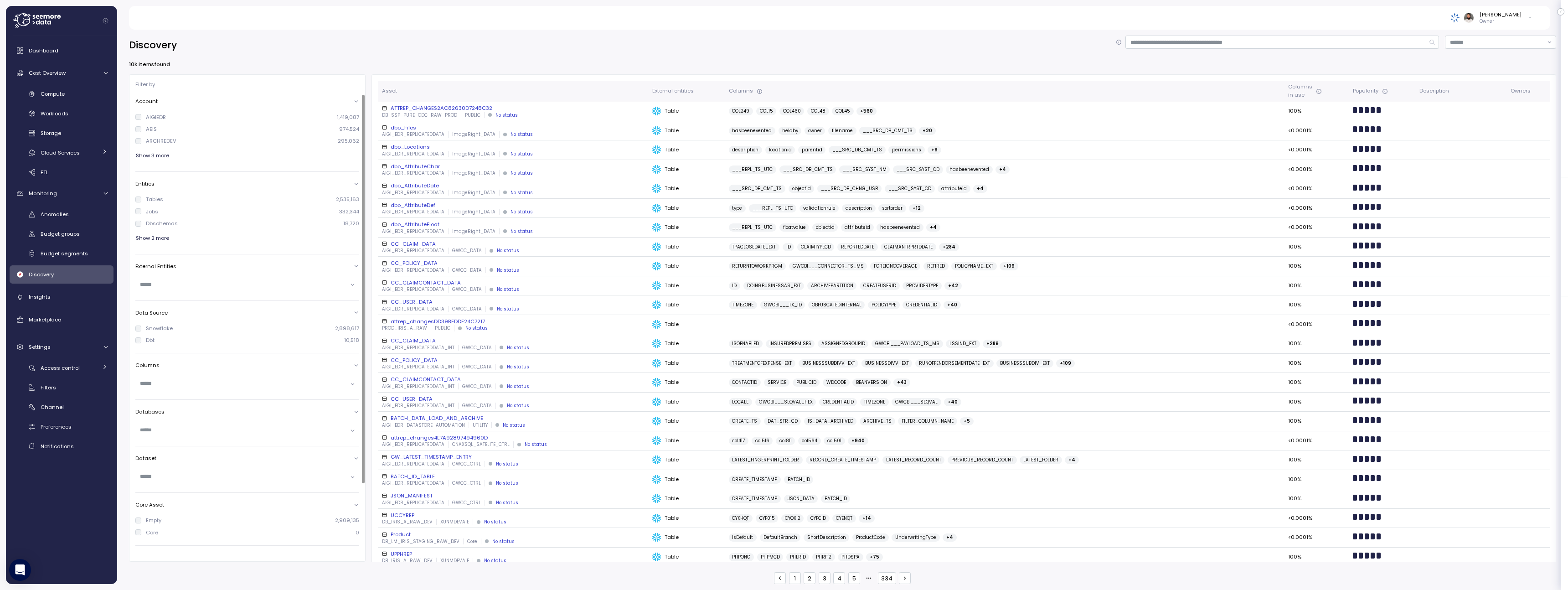
click at [159, 157] on span "Show 3 more" at bounding box center [152, 155] width 34 height 12
click at [155, 118] on div "AIGIEDR" at bounding box center [156, 117] width 20 height 7
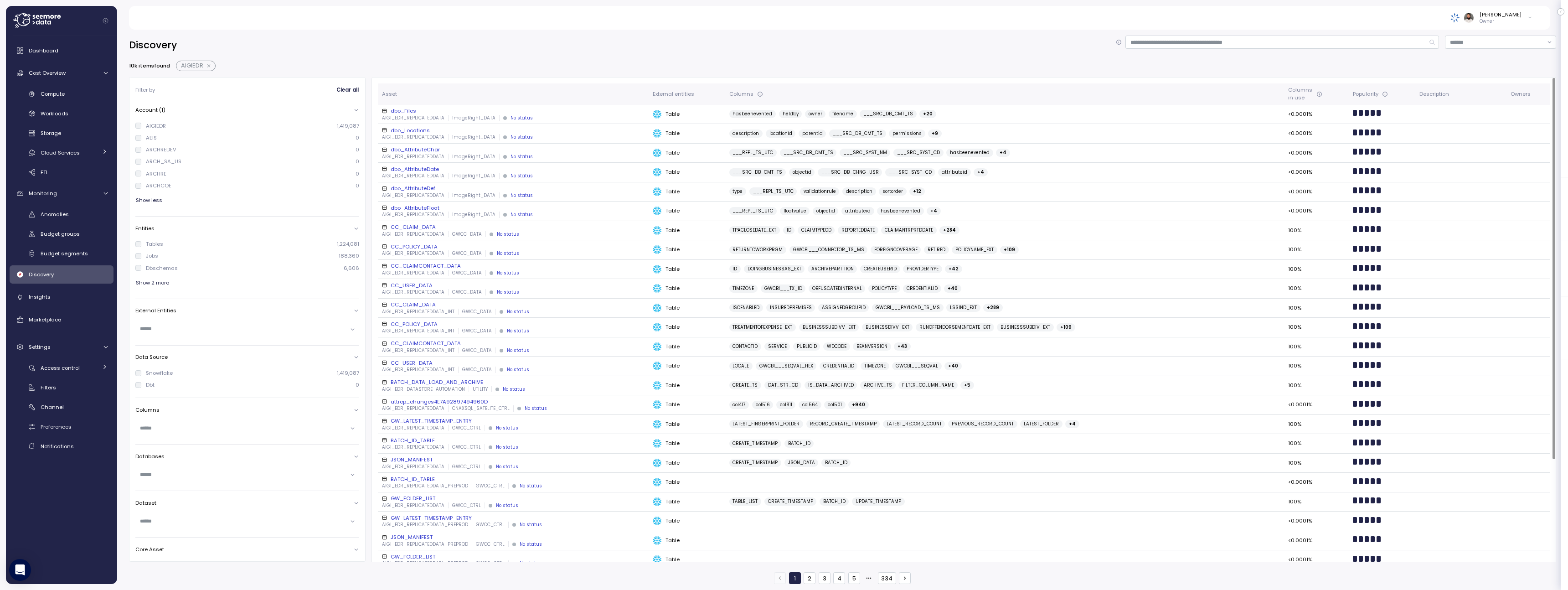
click at [574, 173] on div "AIGI_EDR_REPLICATEDDATA ImageRight_DATA No status" at bounding box center [514, 176] width 263 height 7
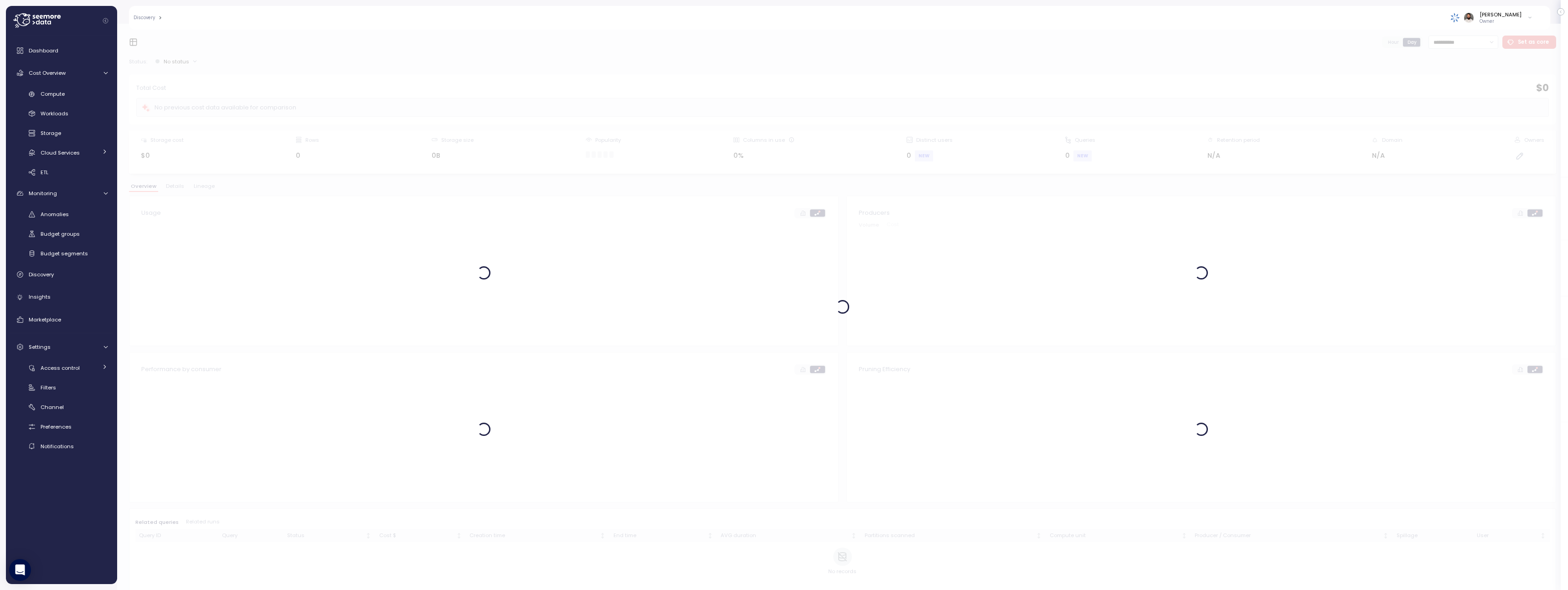
scroll to position [1, 0]
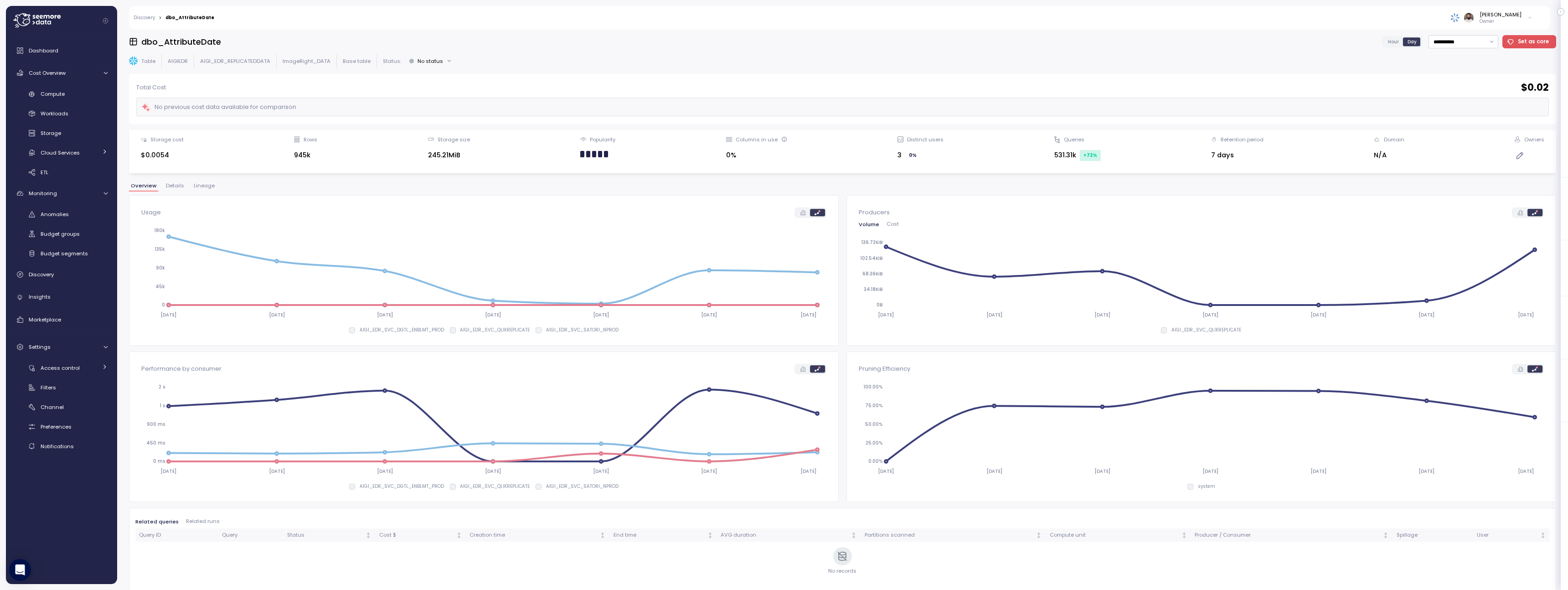
click at [209, 187] on span "Lineage" at bounding box center [204, 186] width 21 height 5
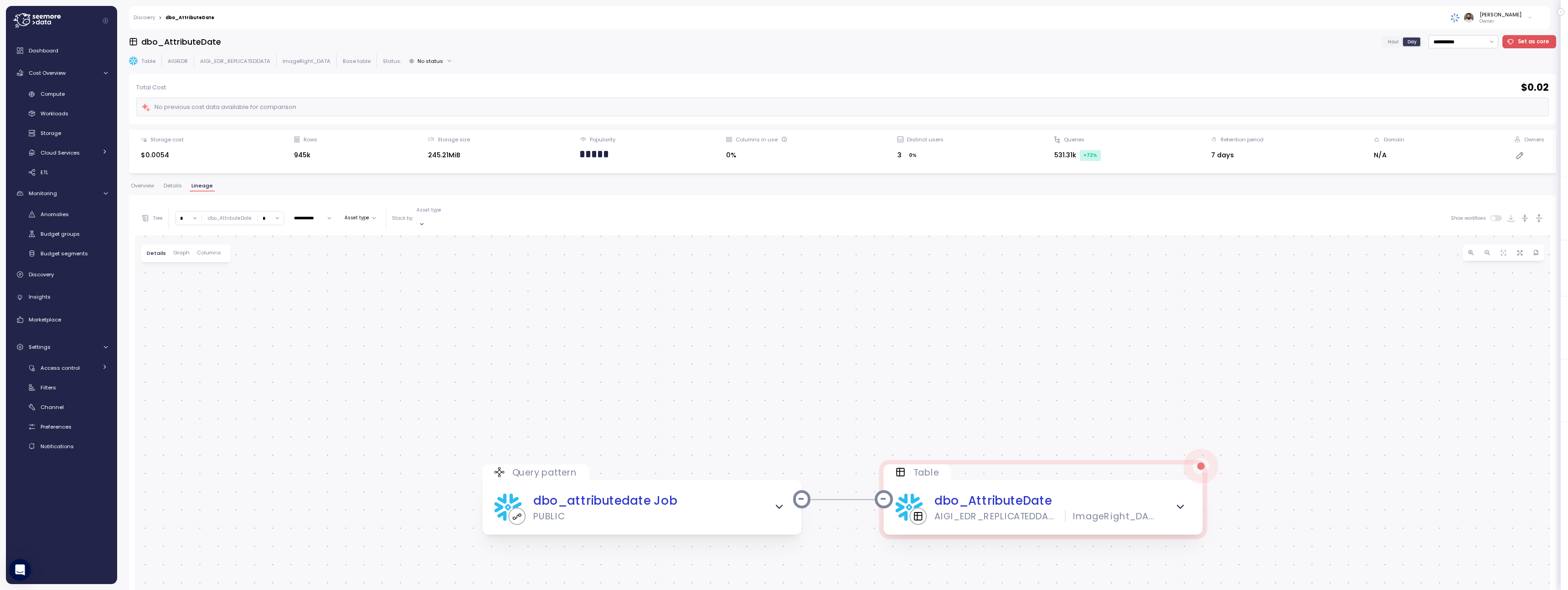
click at [195, 214] on input "*" at bounding box center [188, 218] width 26 height 13
click at [195, 290] on div "4" at bounding box center [189, 292] width 24 height 12
type input "*"
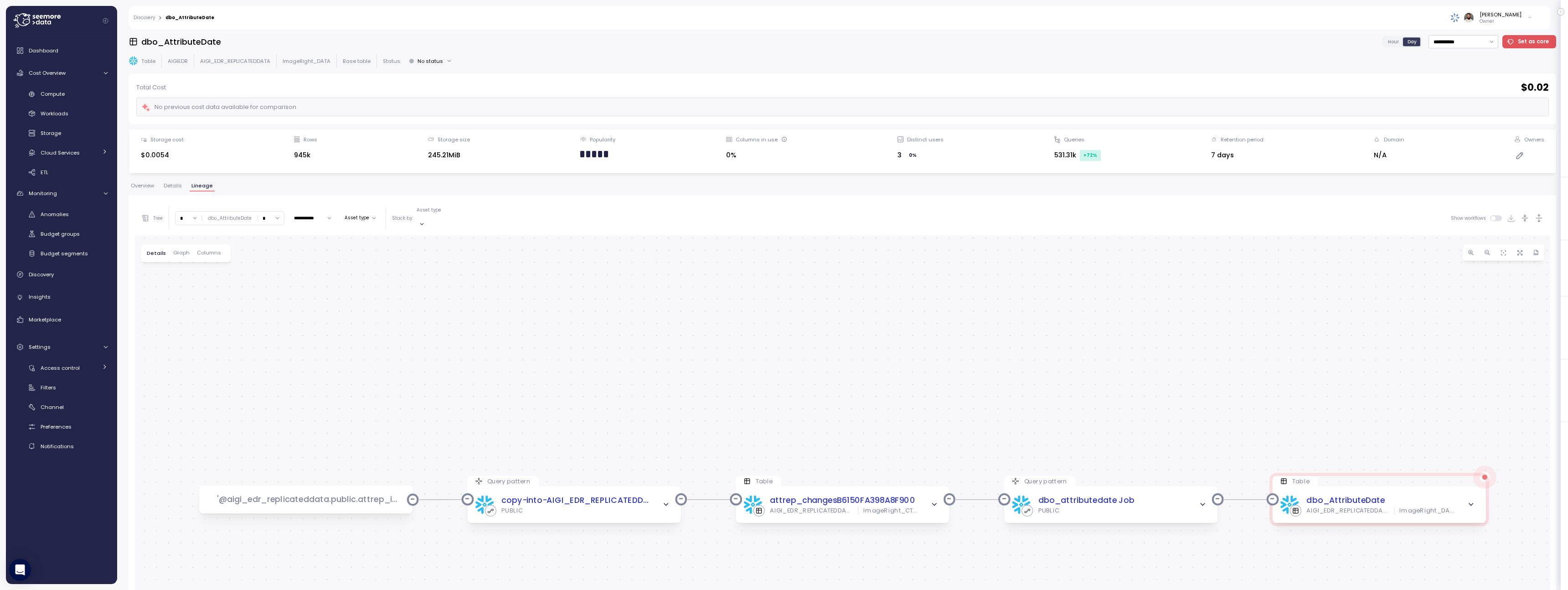
click at [1536, 216] on icon "button" at bounding box center [1538, 218] width 10 height 10
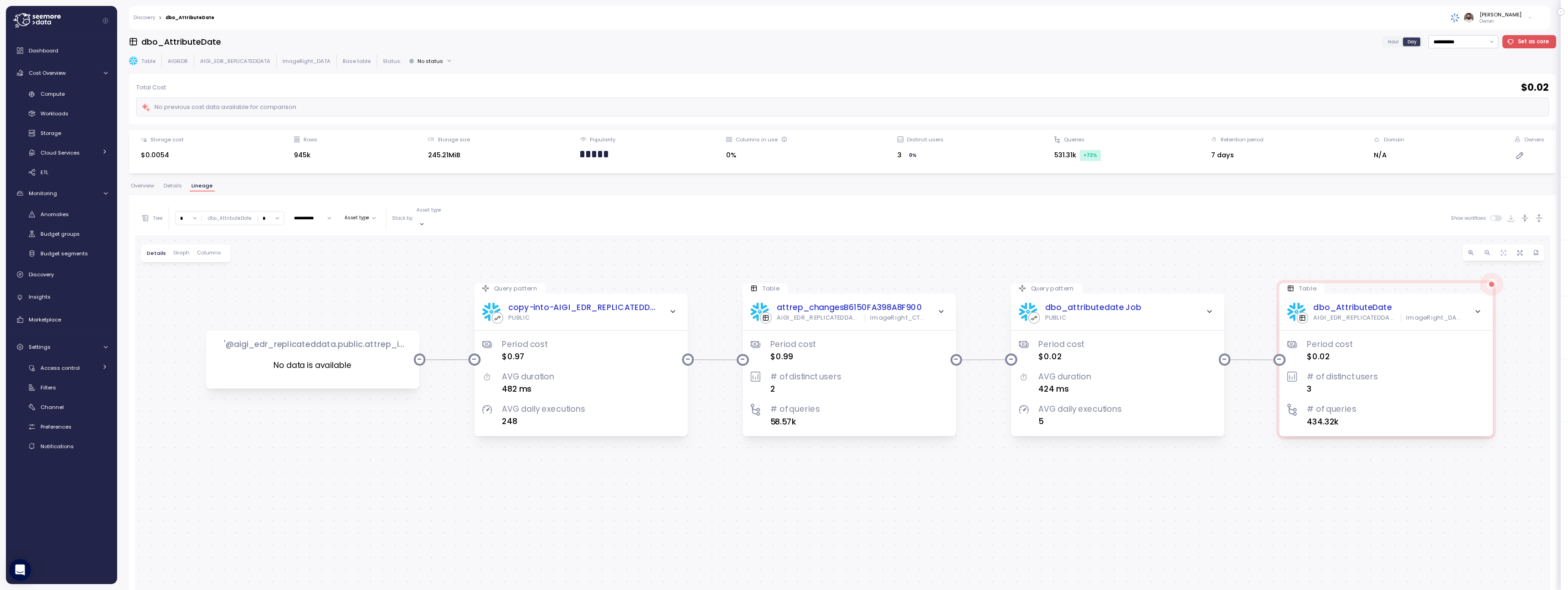
drag, startPoint x: 1212, startPoint y: 384, endPoint x: 1218, endPoint y: 191, distance: 193.1
click at [1218, 191] on div "**********" at bounding box center [842, 472] width 1427 height 578
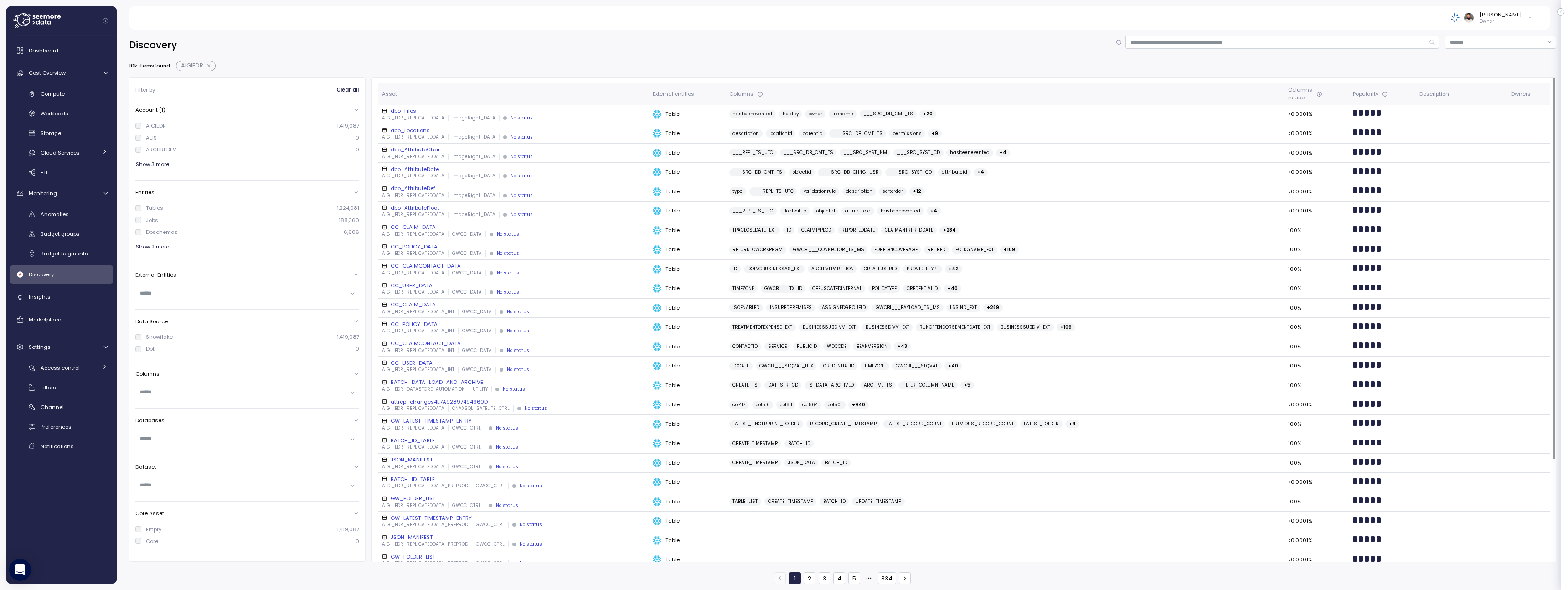
click at [431, 189] on div "dbo_AttributeDef" at bounding box center [514, 188] width 263 height 7
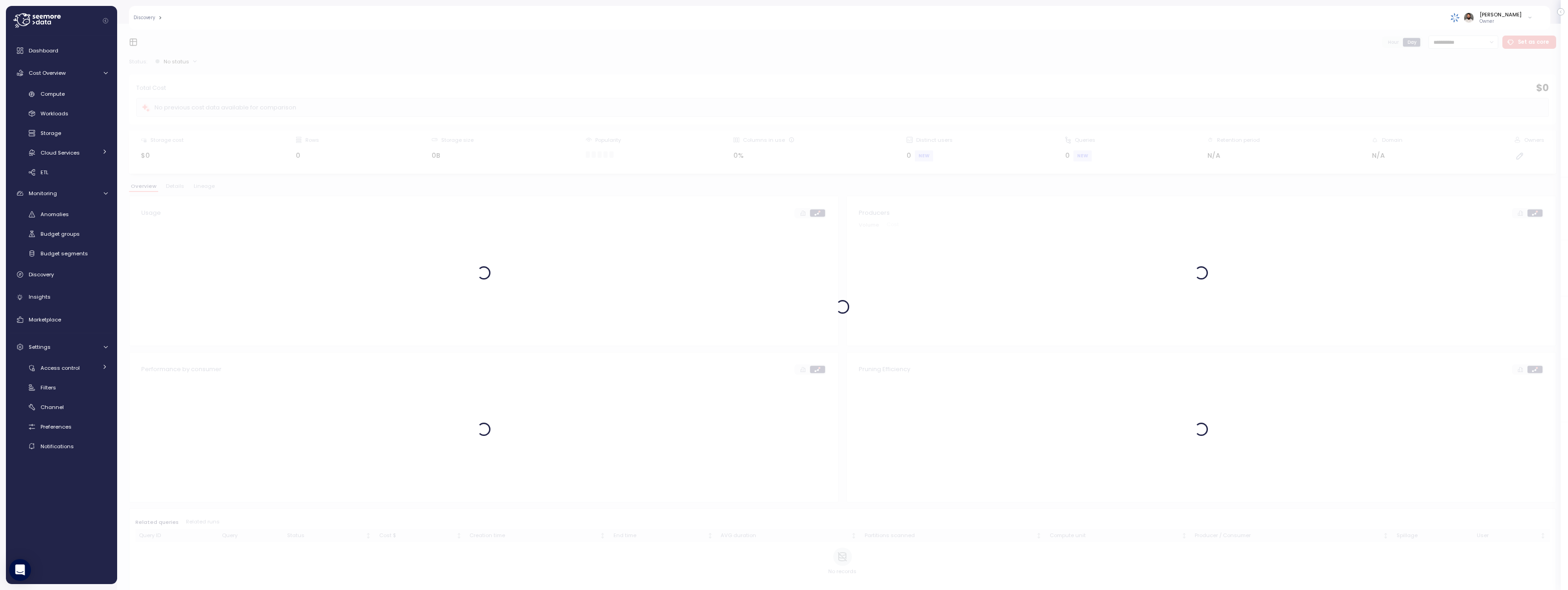
click at [208, 188] on div at bounding box center [842, 307] width 1450 height 566
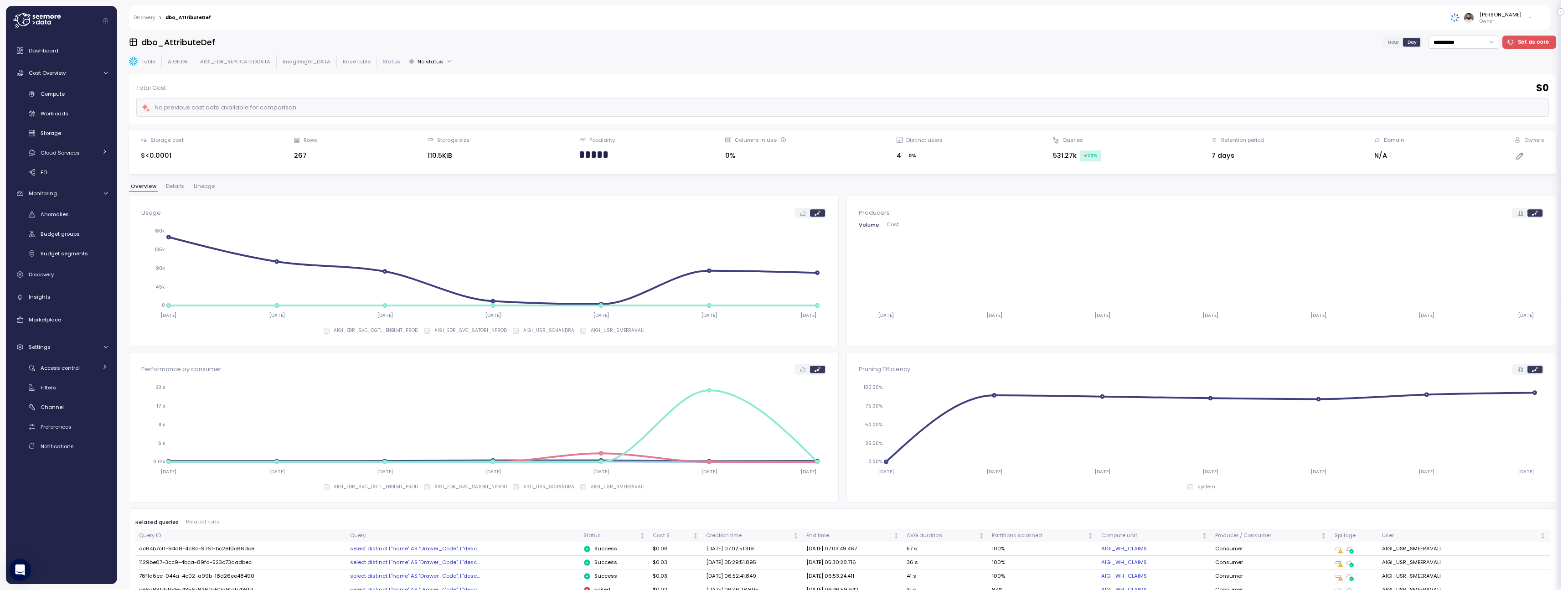
click at [208, 189] on span "Lineage" at bounding box center [204, 186] width 21 height 5
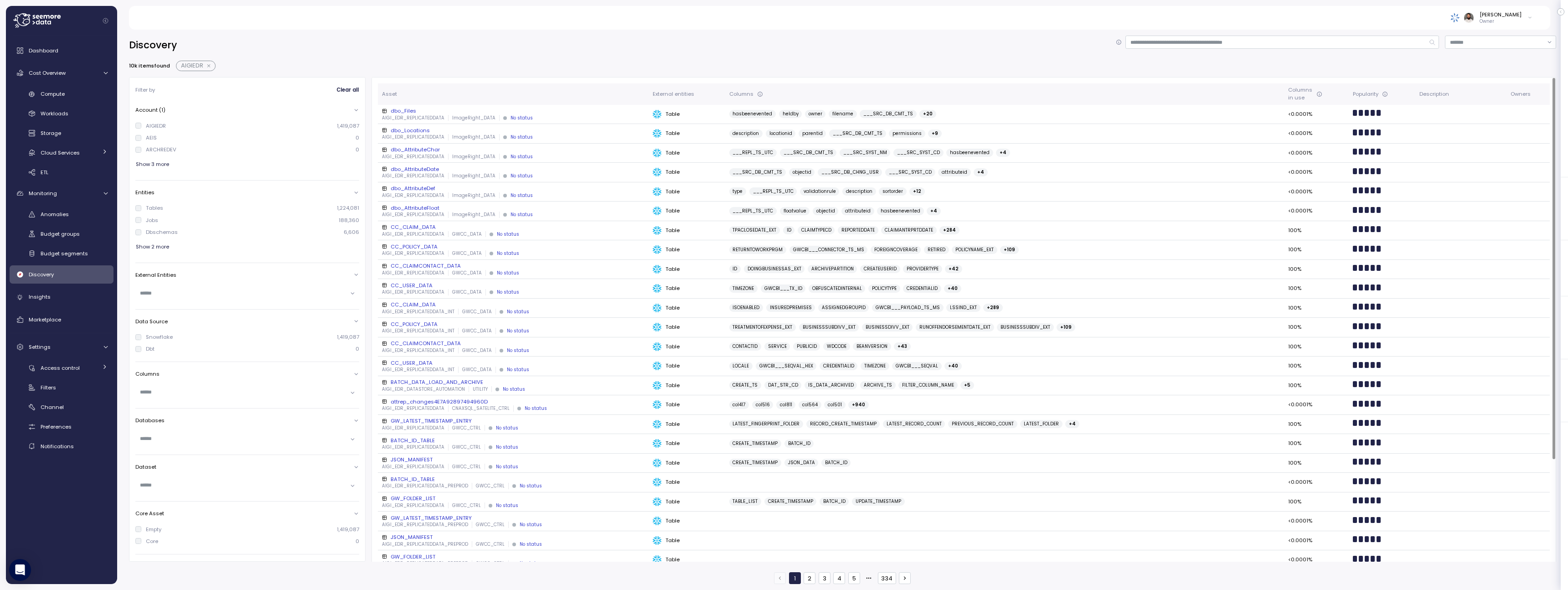
click at [445, 150] on div "dbo_AttributeChar" at bounding box center [514, 149] width 263 height 7
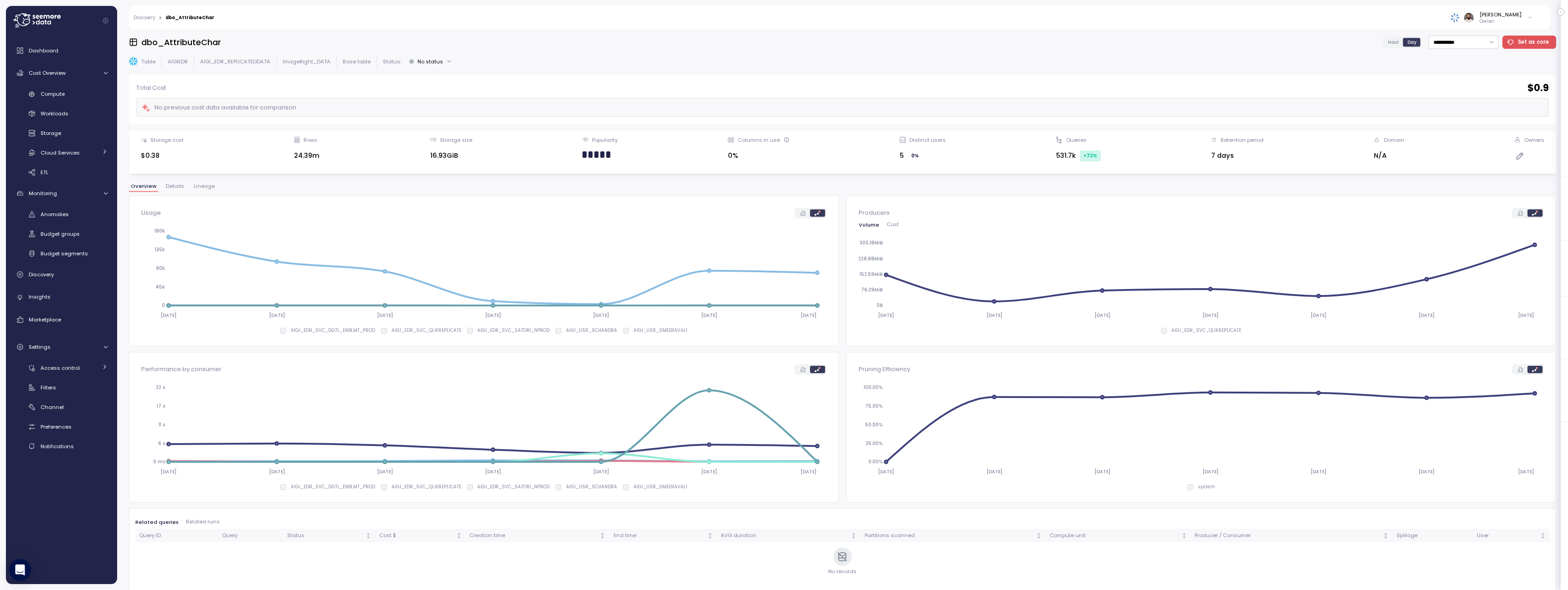
click at [204, 189] on button "Lineage" at bounding box center [204, 187] width 24 height 8
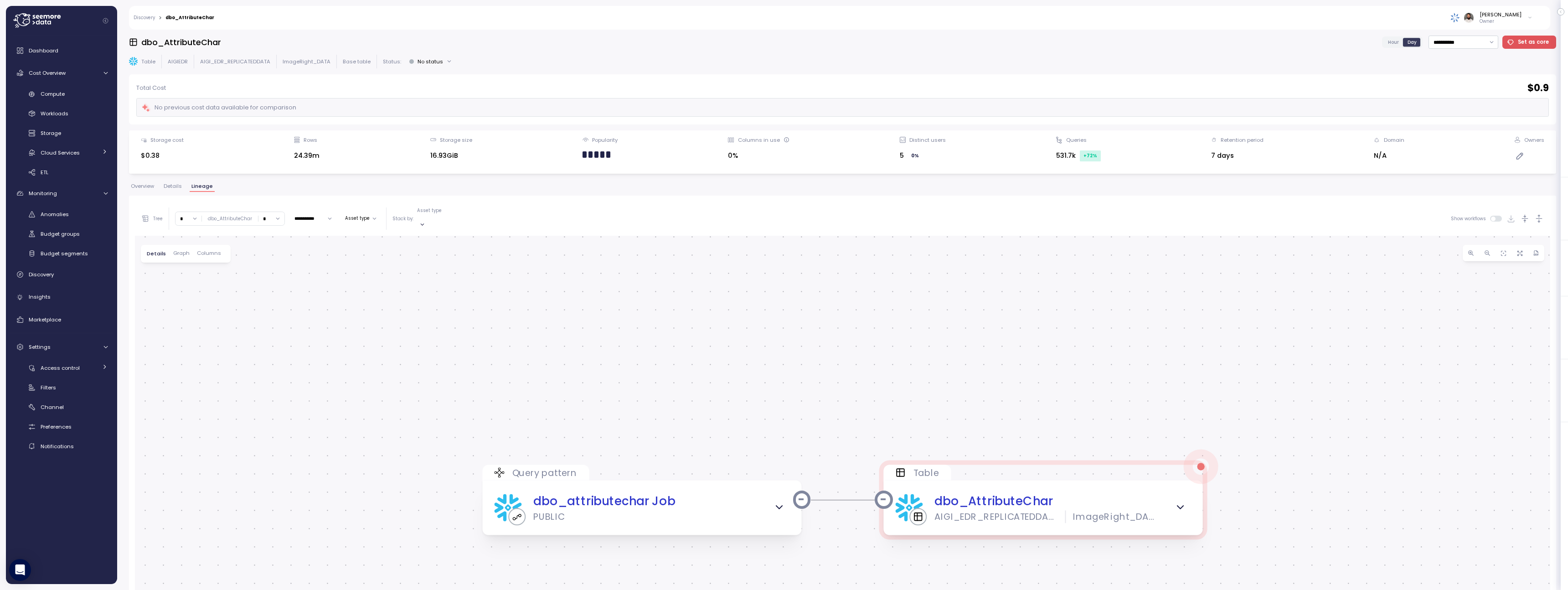
click at [194, 212] on input "*" at bounding box center [188, 218] width 26 height 13
click at [191, 296] on div "4" at bounding box center [188, 292] width 14 height 7
type input "*"
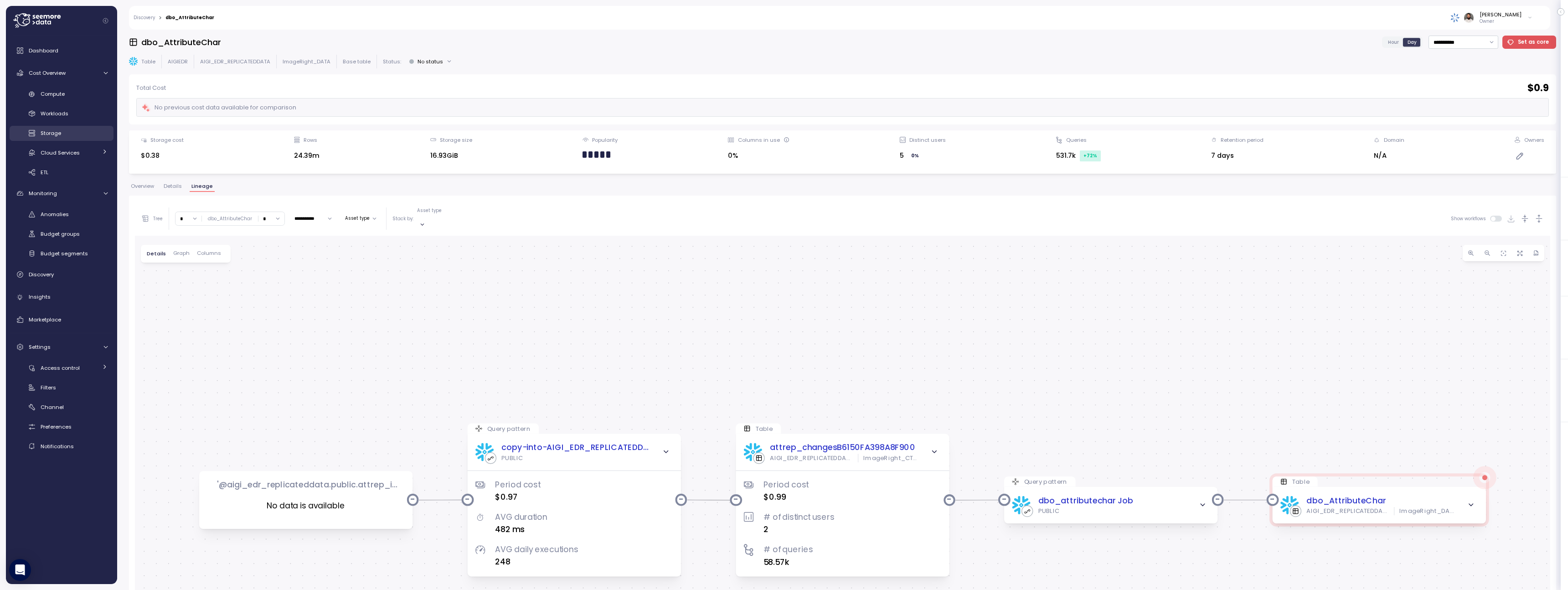
click at [77, 131] on div "Storage" at bounding box center [74, 133] width 67 height 9
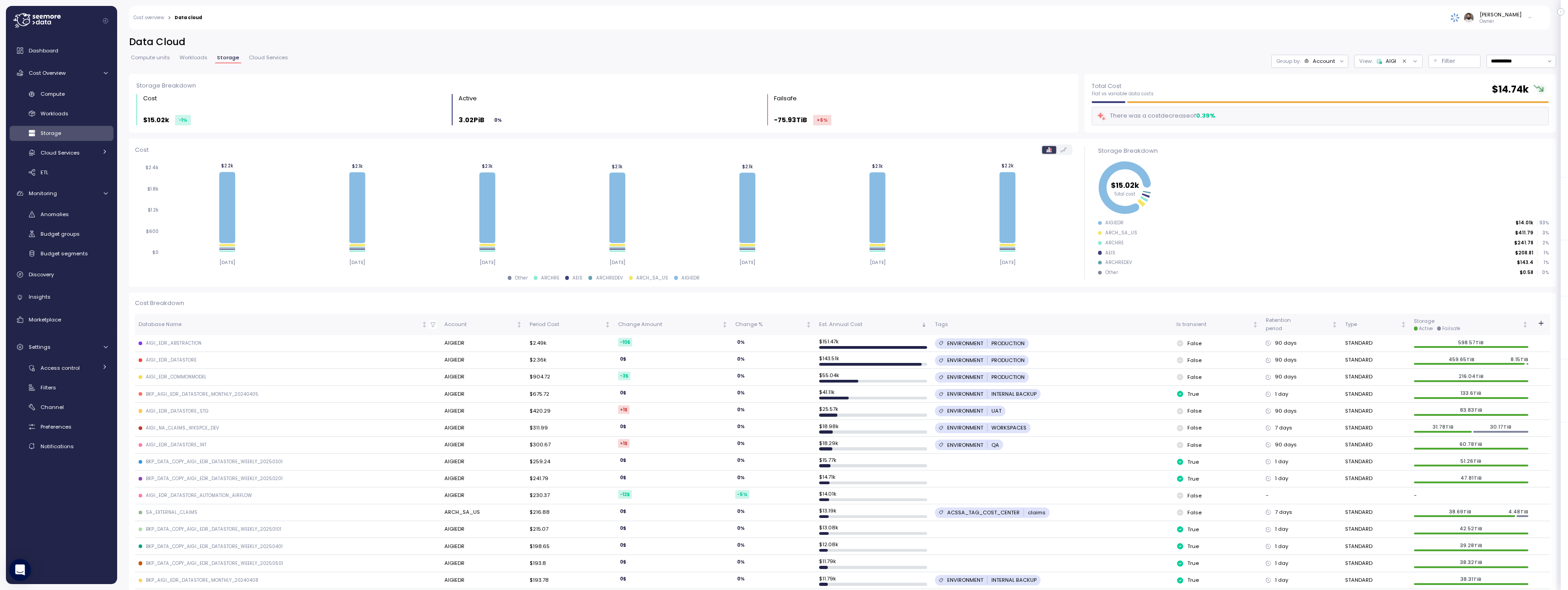
click at [173, 344] on div "AIGI_EDR_ABSTRACTION" at bounding box center [174, 343] width 56 height 7
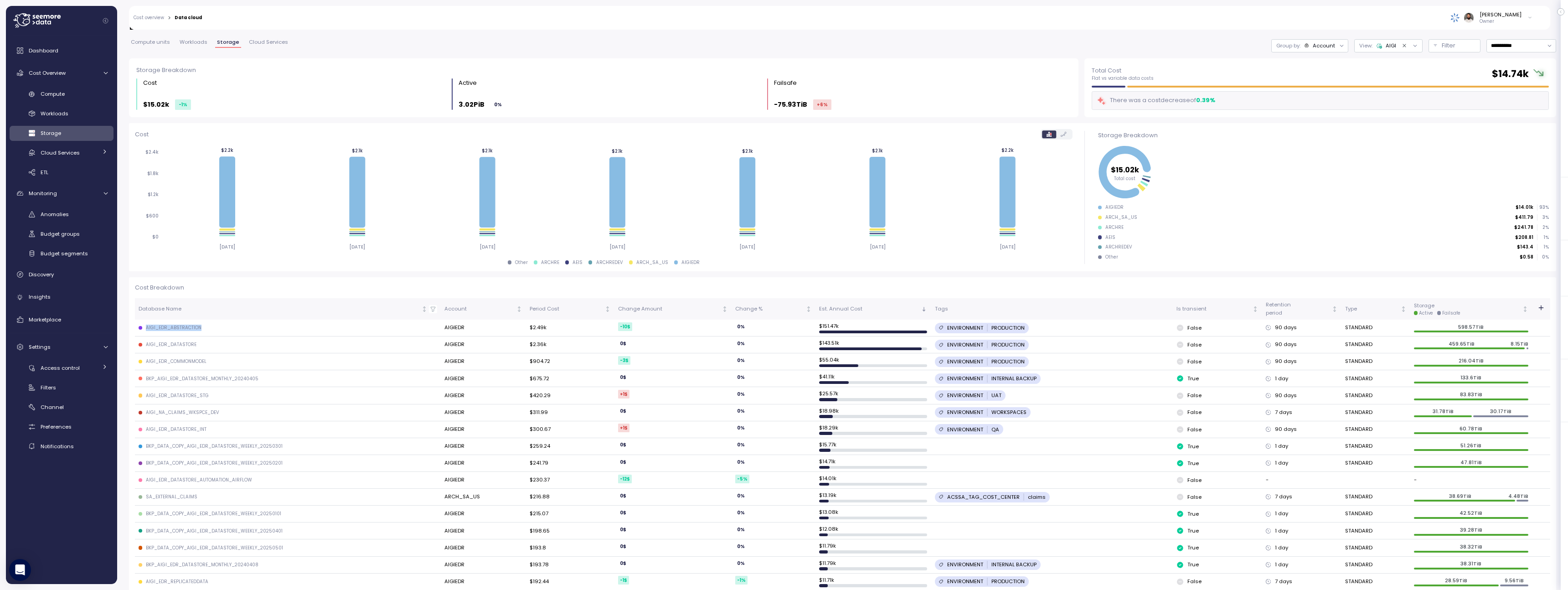
scroll to position [18, 0]
click at [196, 37] on span "Workloads" at bounding box center [193, 40] width 28 height 5
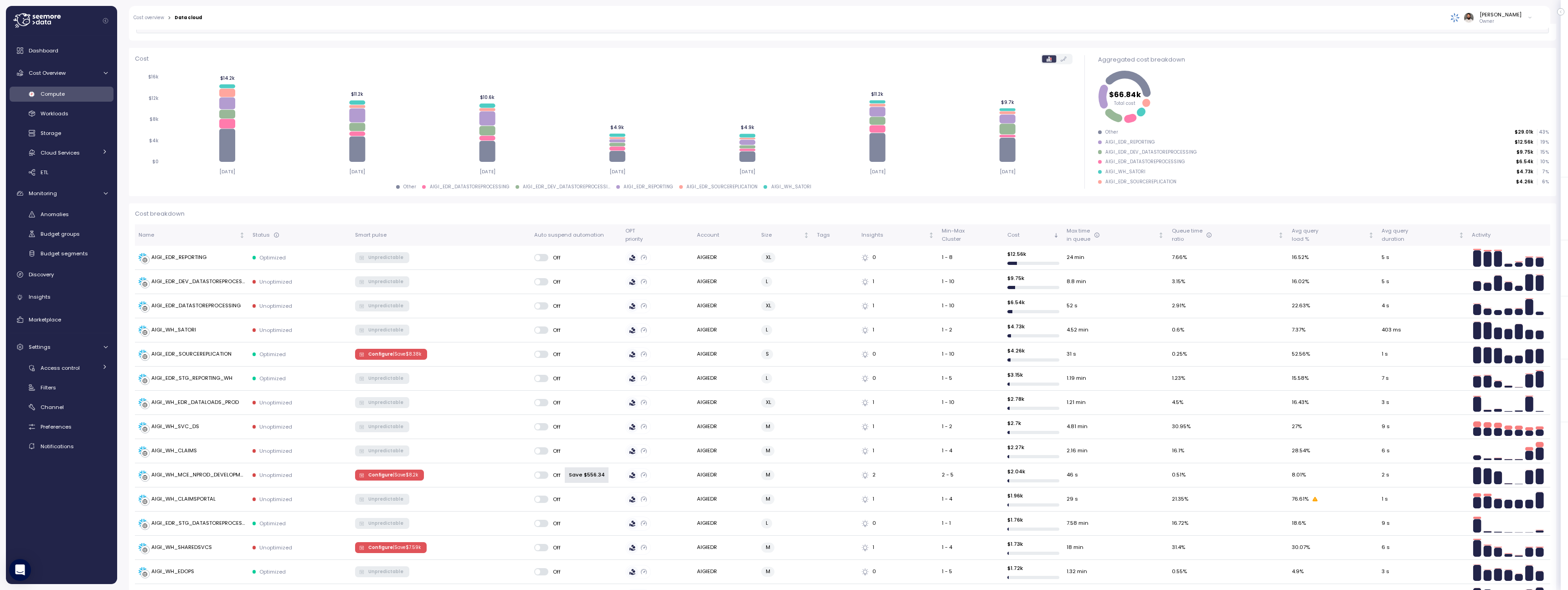
scroll to position [42, 0]
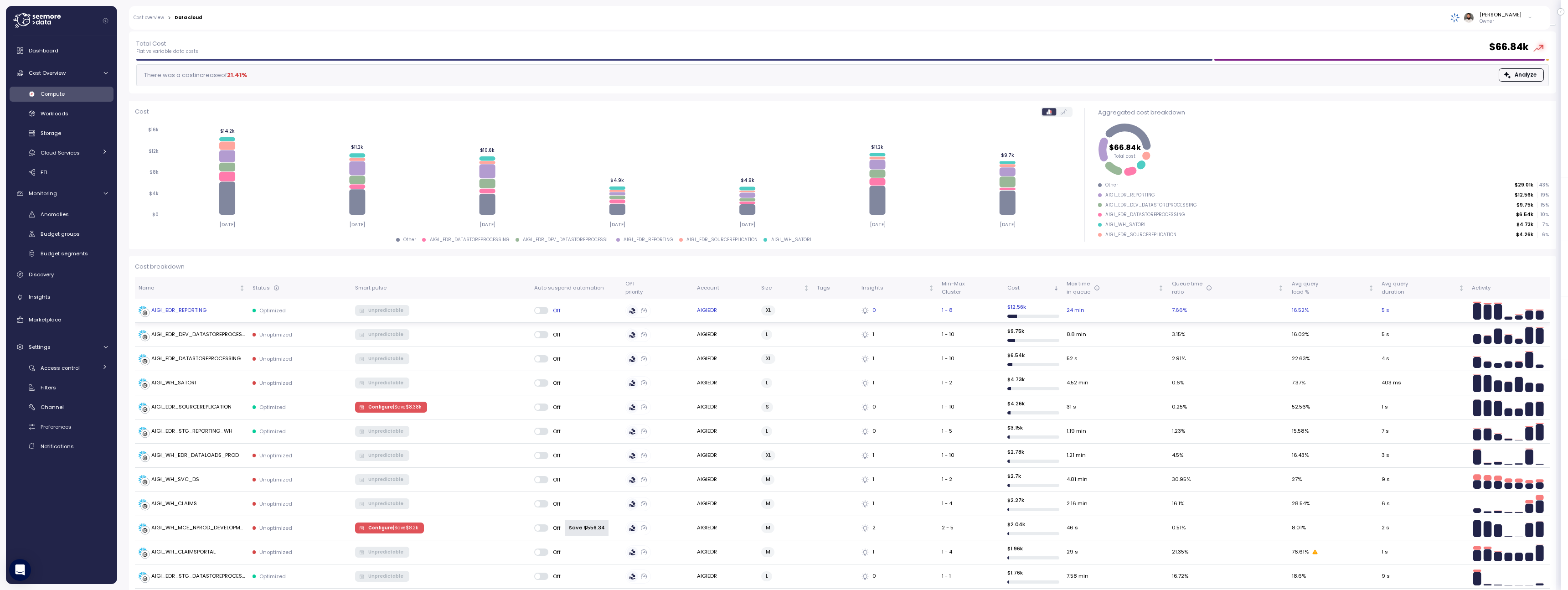
click at [232, 312] on div "AIGI_EDR_REPORTING" at bounding box center [192, 310] width 107 height 9
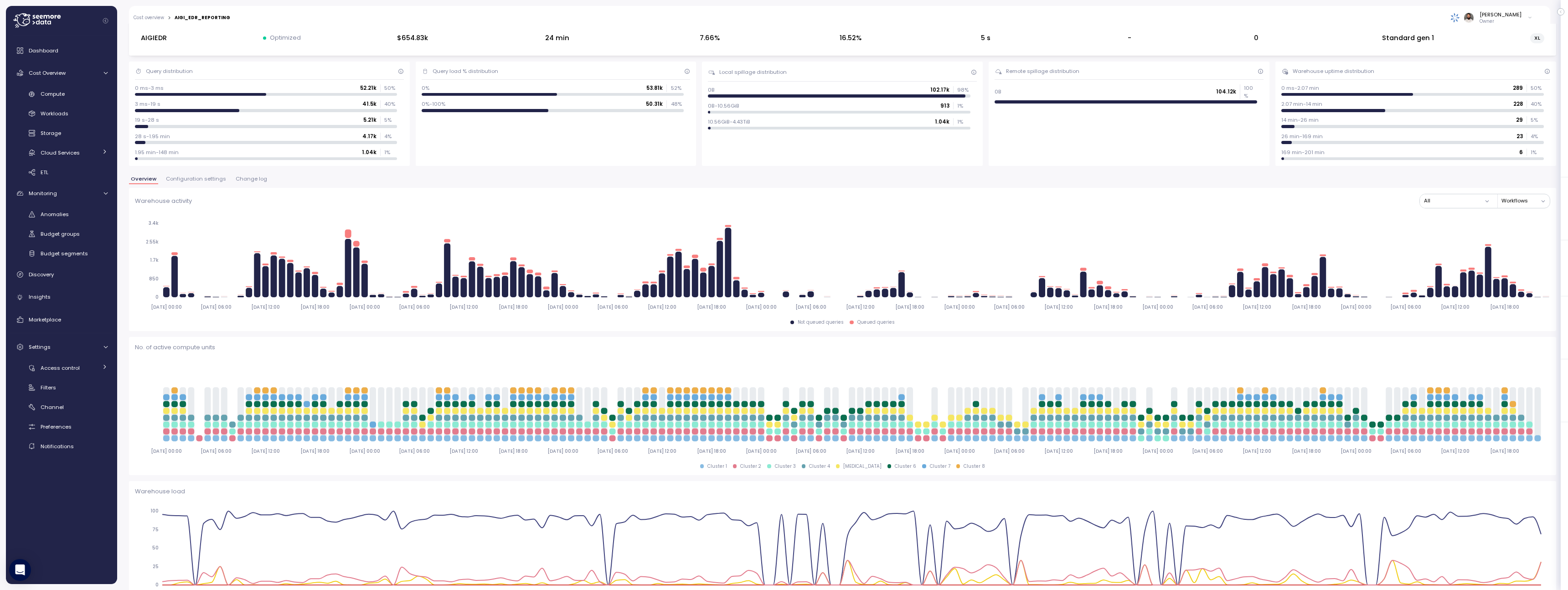
type input "*********"
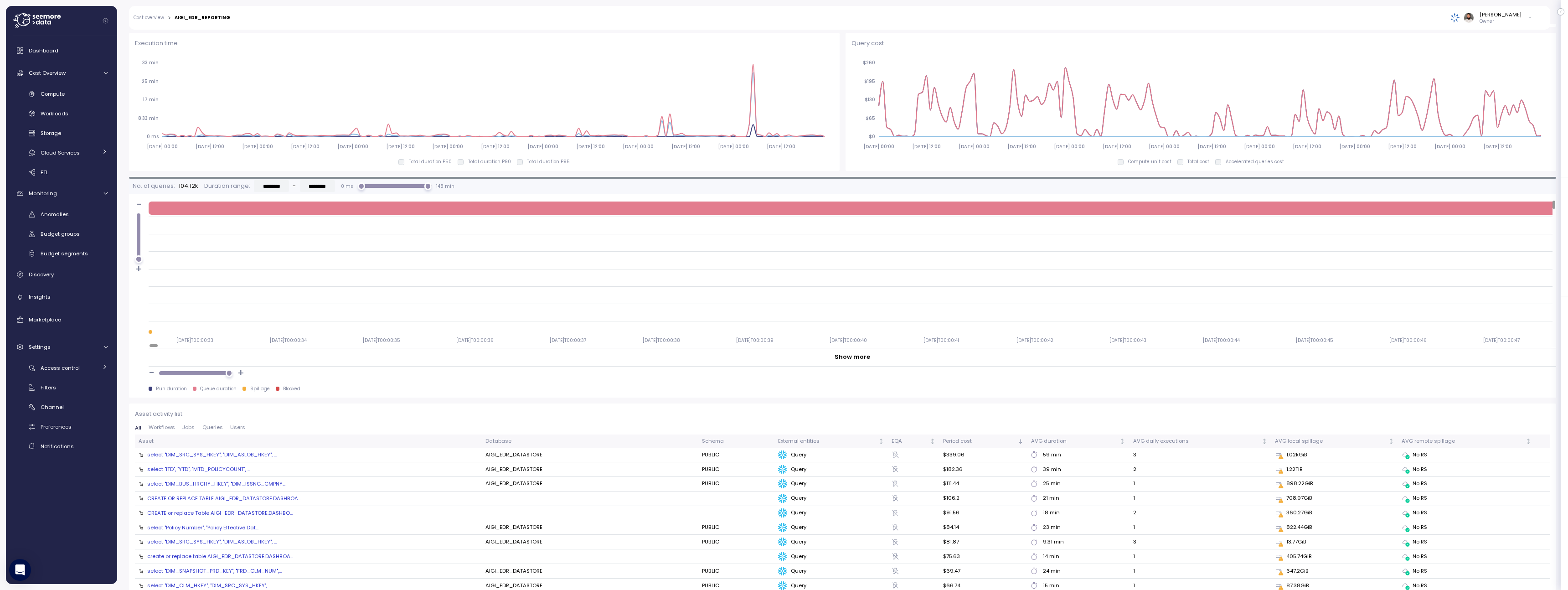
scroll to position [672, 0]
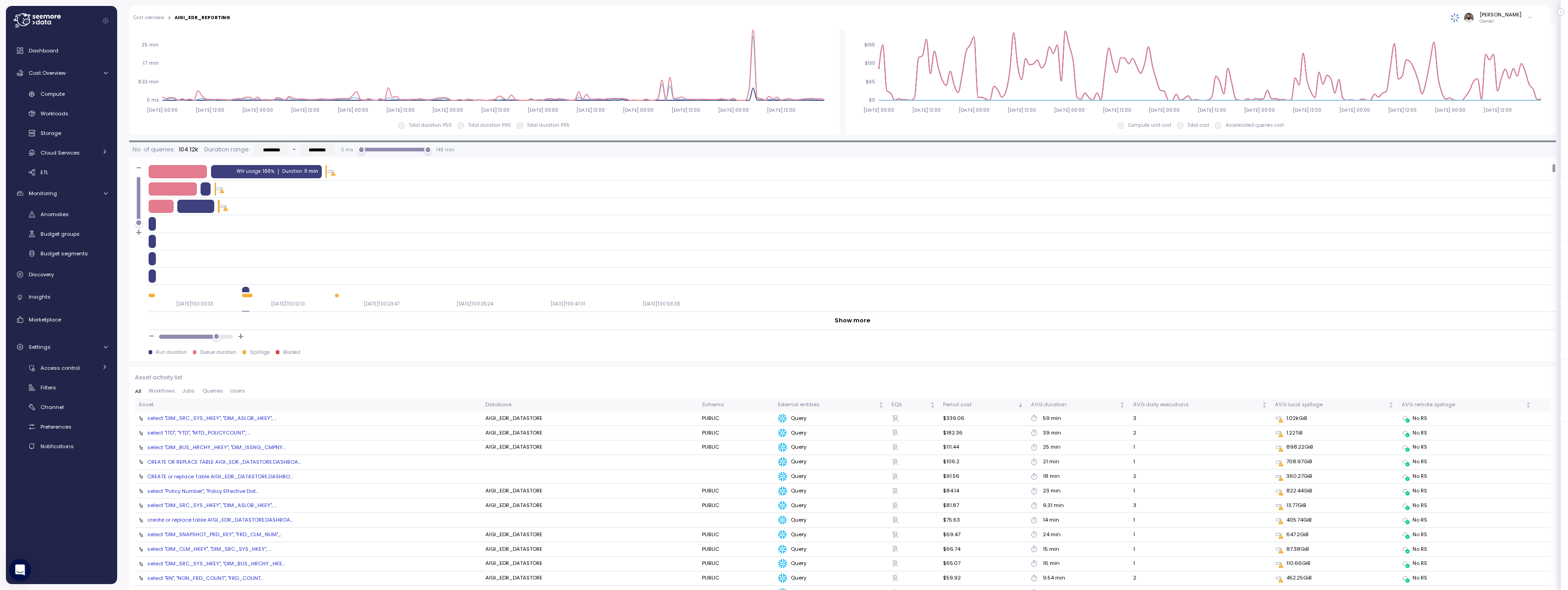
drag, startPoint x: 222, startPoint y: 337, endPoint x: 216, endPoint y: 337, distance: 6.0
click at [216, 337] on div at bounding box center [195, 337] width 66 height 4
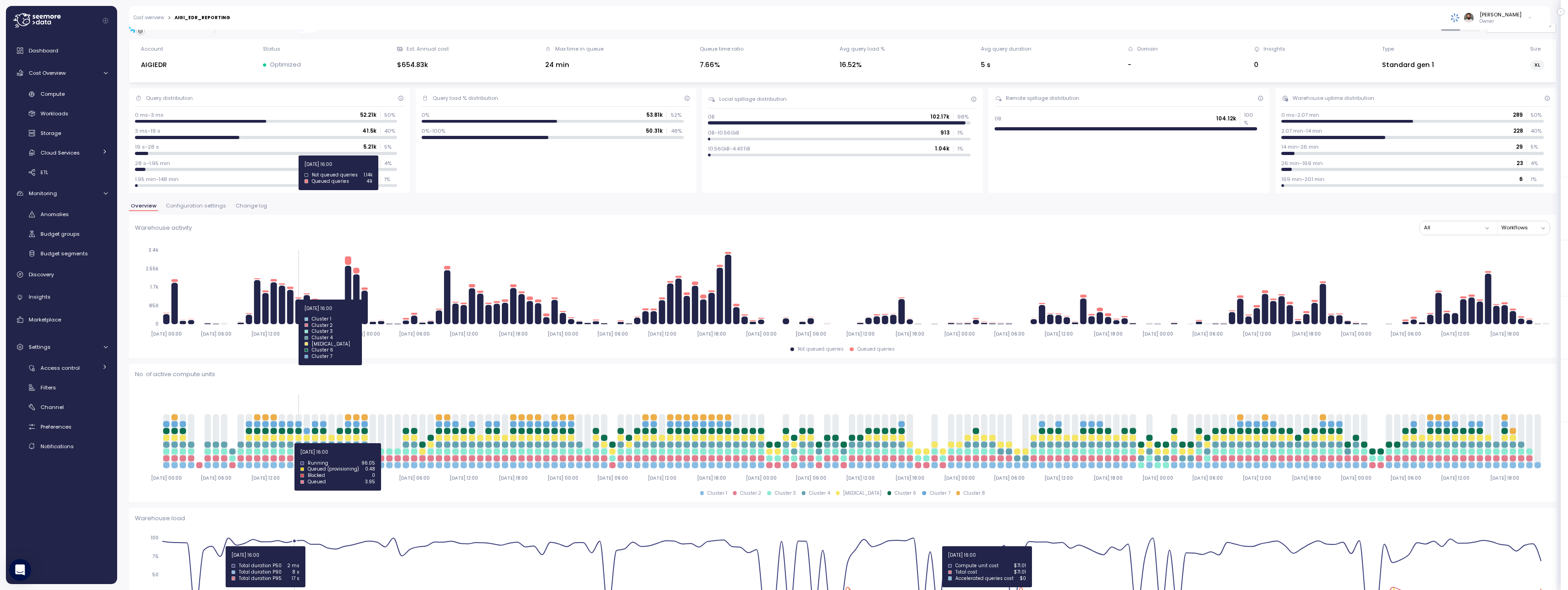
scroll to position [0, 0]
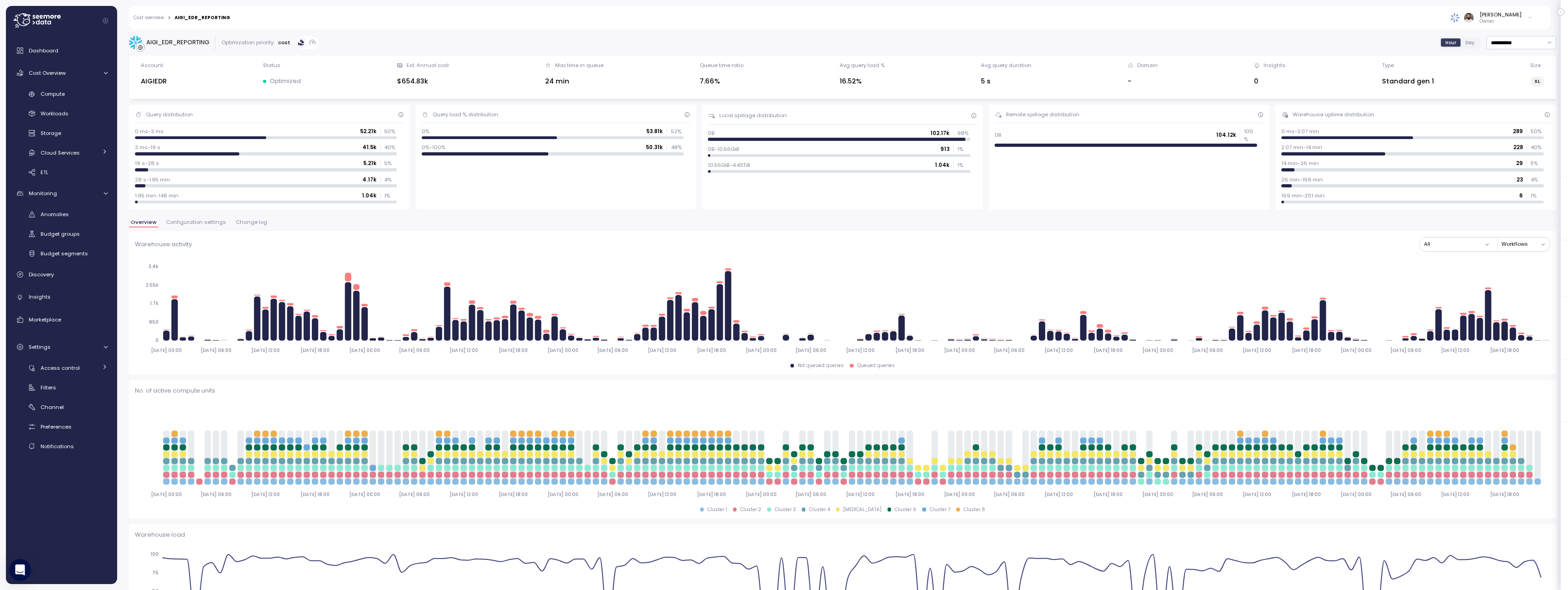
click at [207, 220] on span "Configuration settings" at bounding box center [195, 222] width 60 height 5
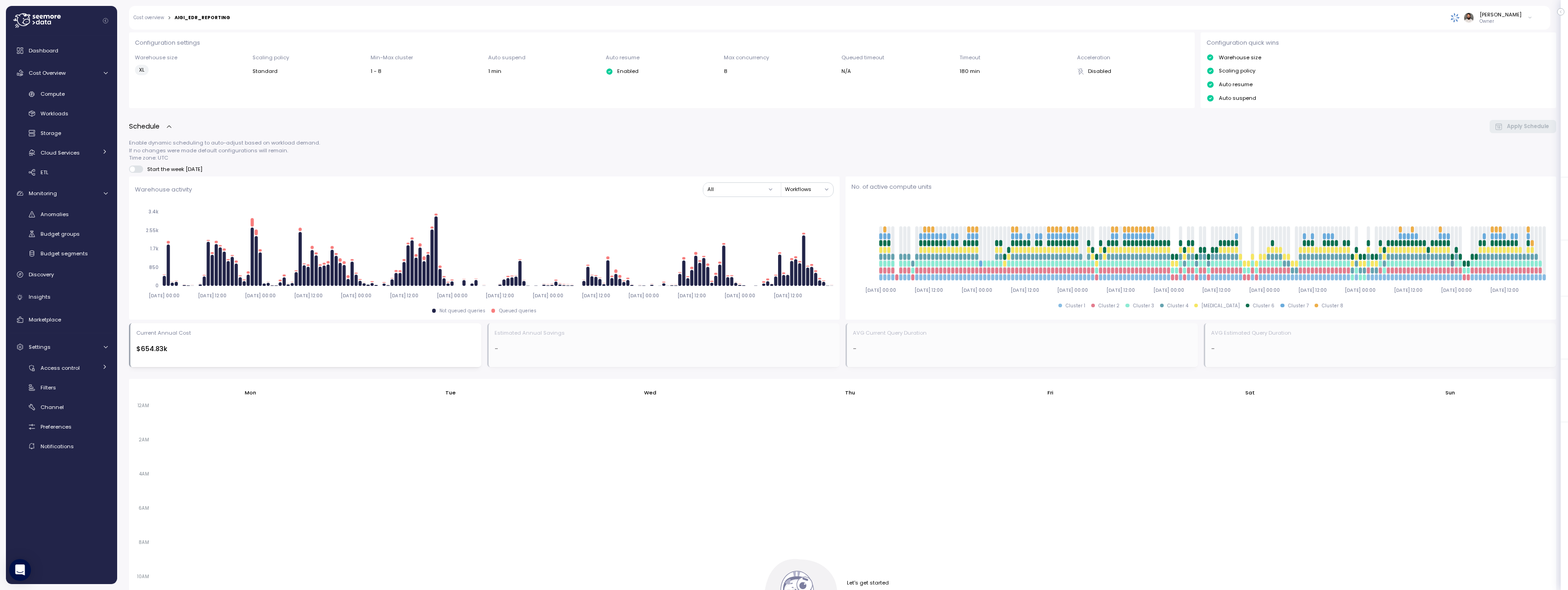
scroll to position [105, 0]
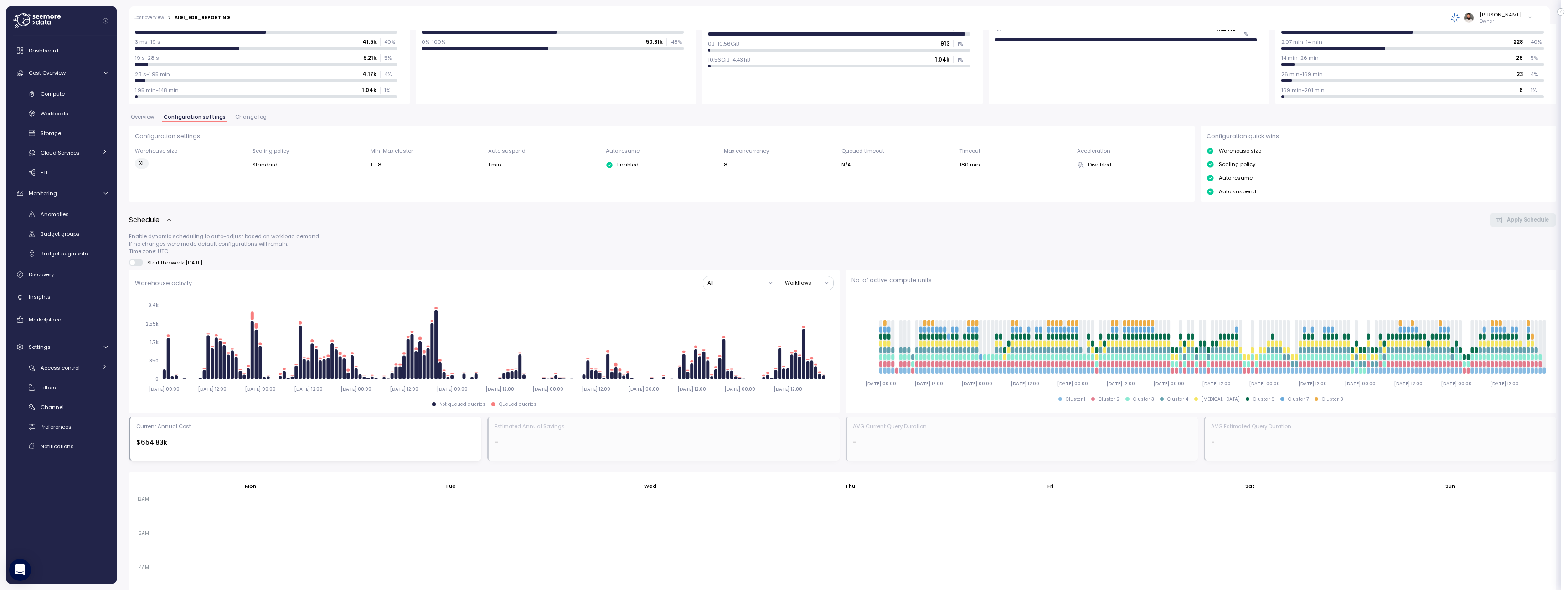
click at [252, 116] on span "Change log" at bounding box center [251, 117] width 32 height 5
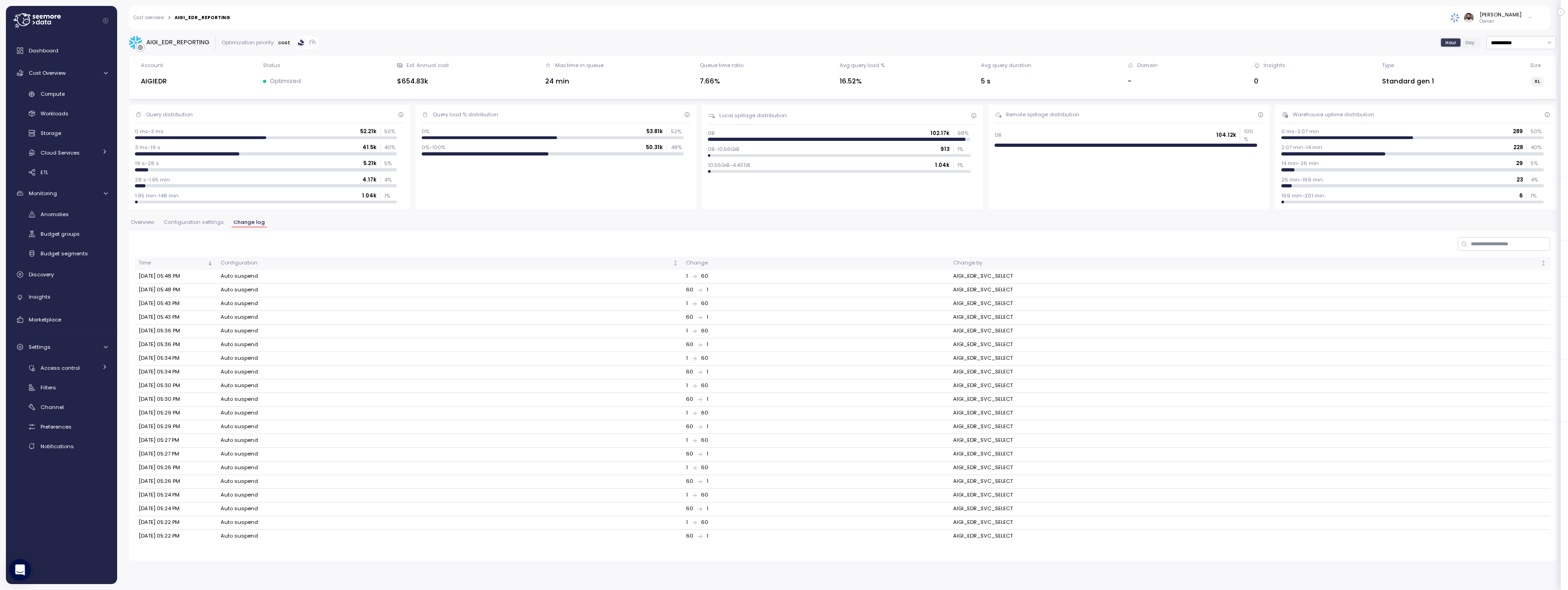
click at [207, 224] on span "Configuration settings" at bounding box center [193, 222] width 60 height 5
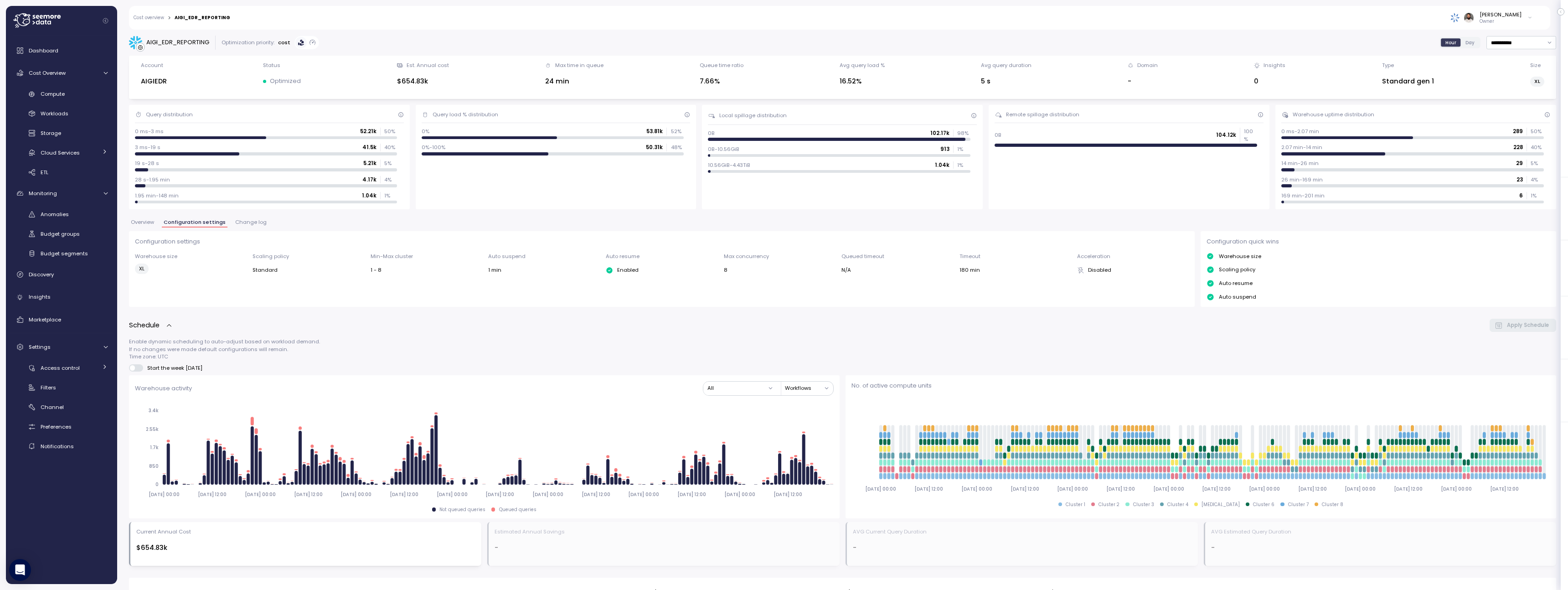
click at [251, 222] on span "Change log" at bounding box center [251, 222] width 32 height 5
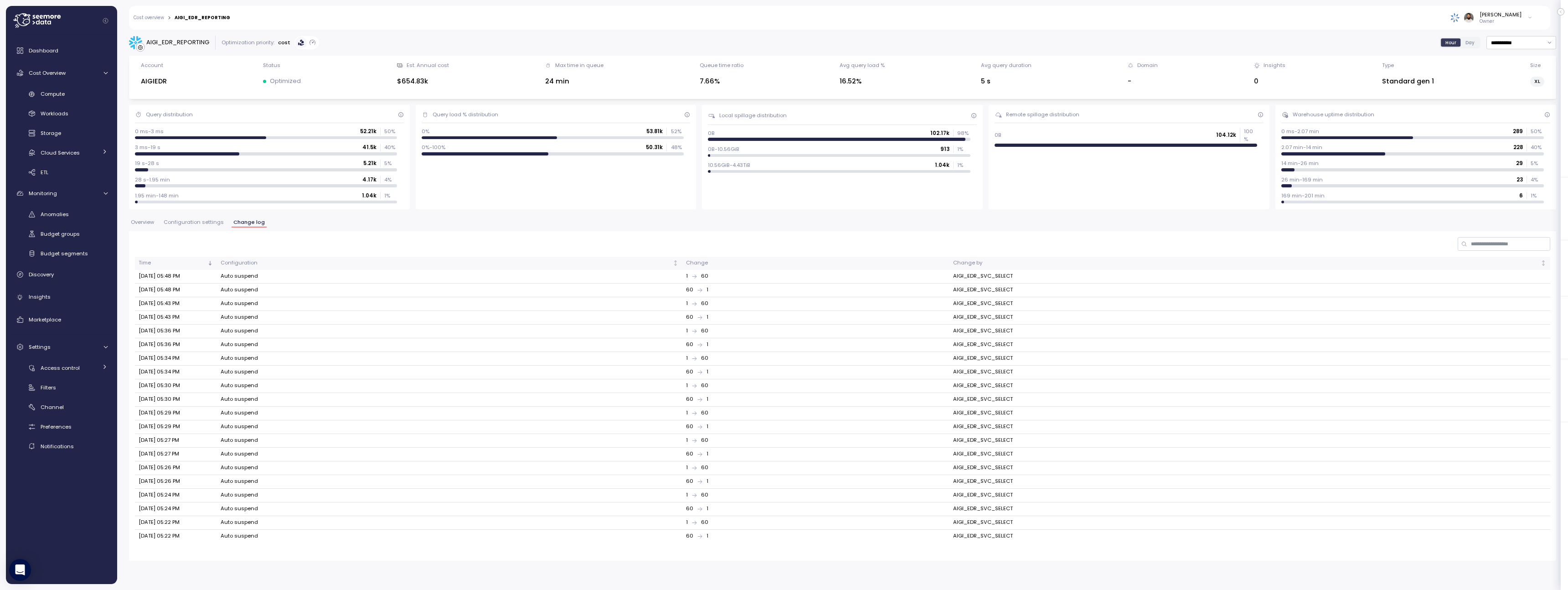
click at [209, 224] on span "Configuration settings" at bounding box center [193, 222] width 60 height 5
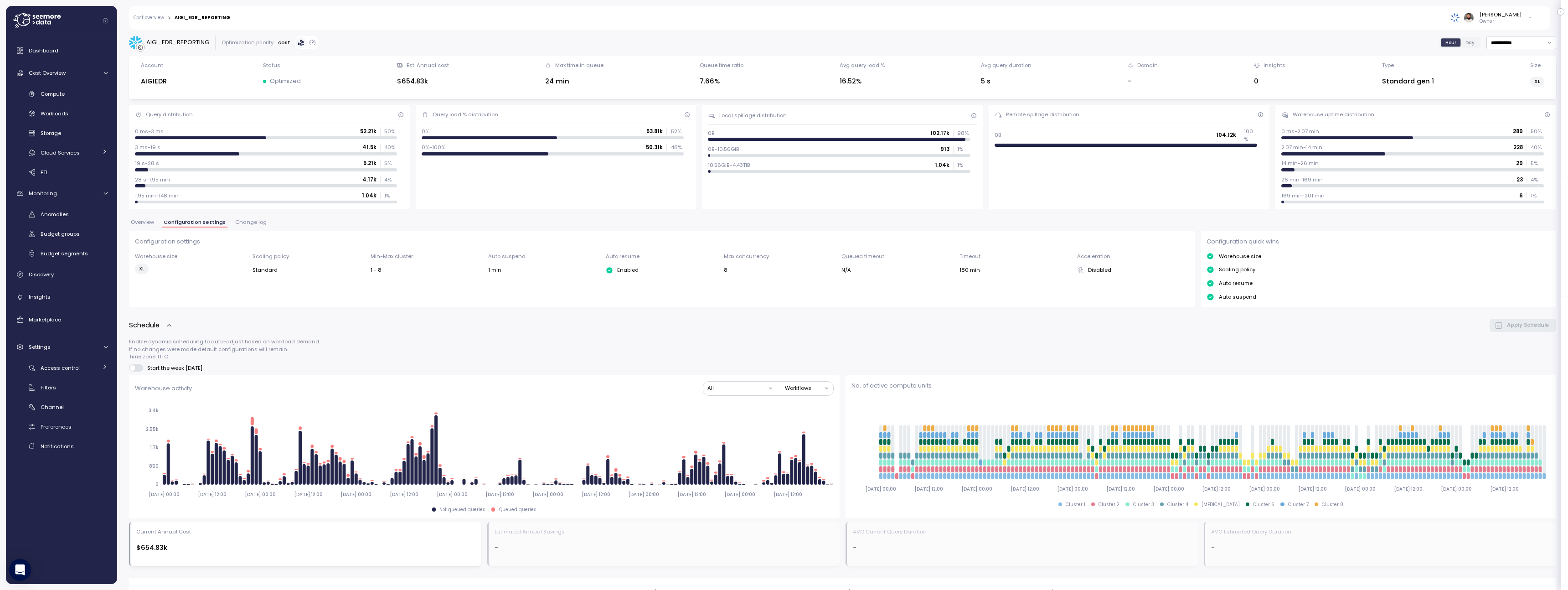
click at [184, 40] on div "AIGI_EDR_REPORTING" at bounding box center [178, 43] width 63 height 9
copy div "AIGI_EDR_REPORTING"
click at [88, 96] on div "Compute" at bounding box center [74, 94] width 67 height 9
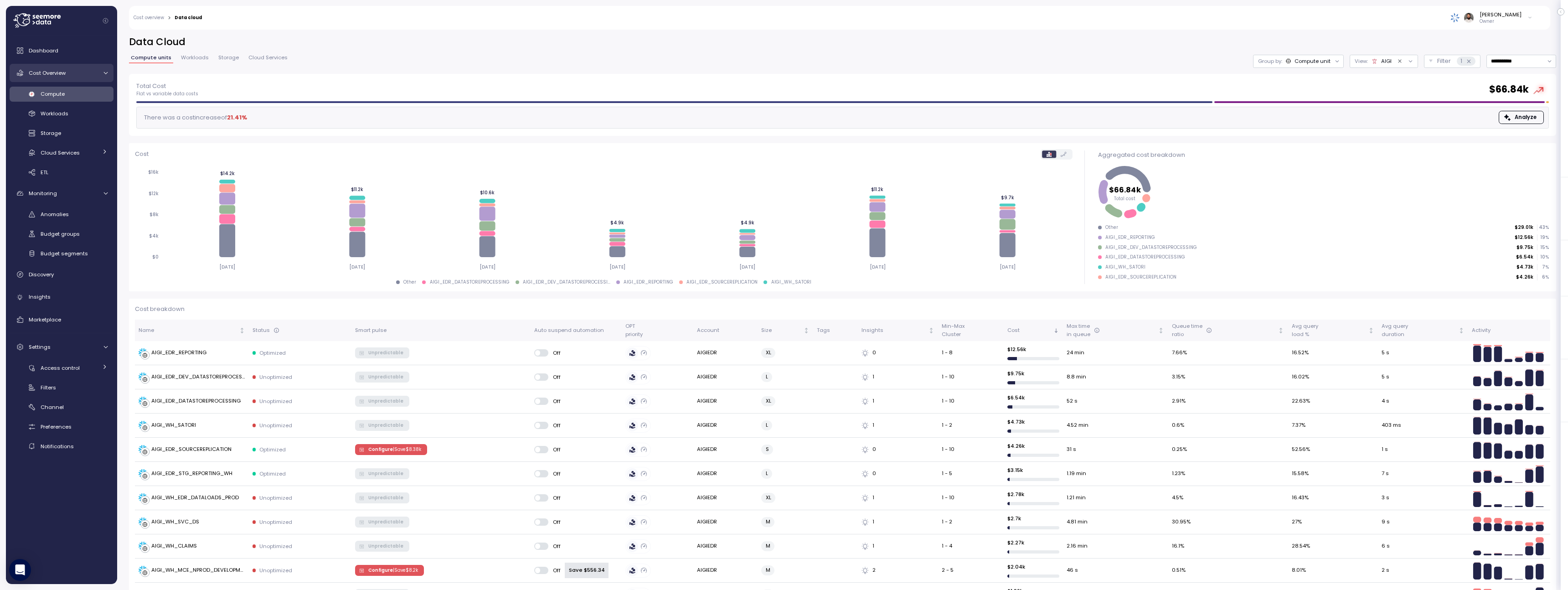
click at [77, 76] on div "Cost Overview" at bounding box center [63, 73] width 68 height 9
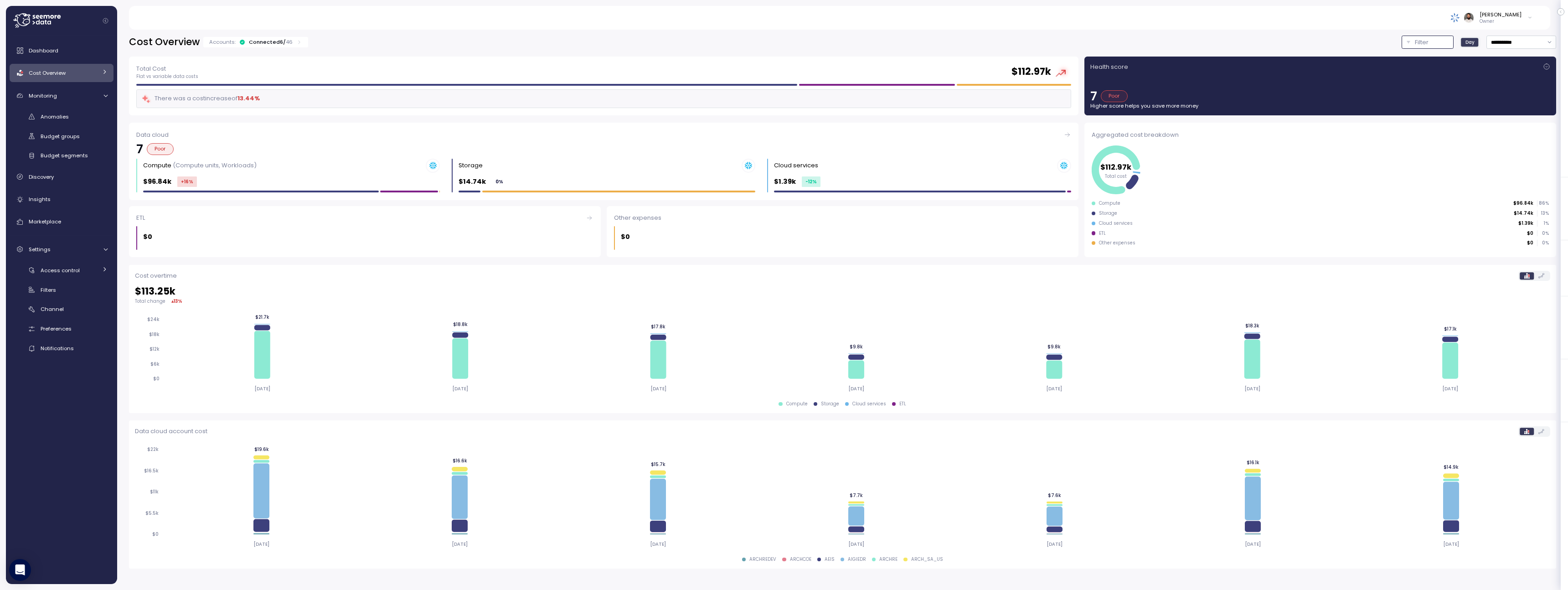
click at [1430, 45] on div "Filter" at bounding box center [1431, 43] width 34 height 9
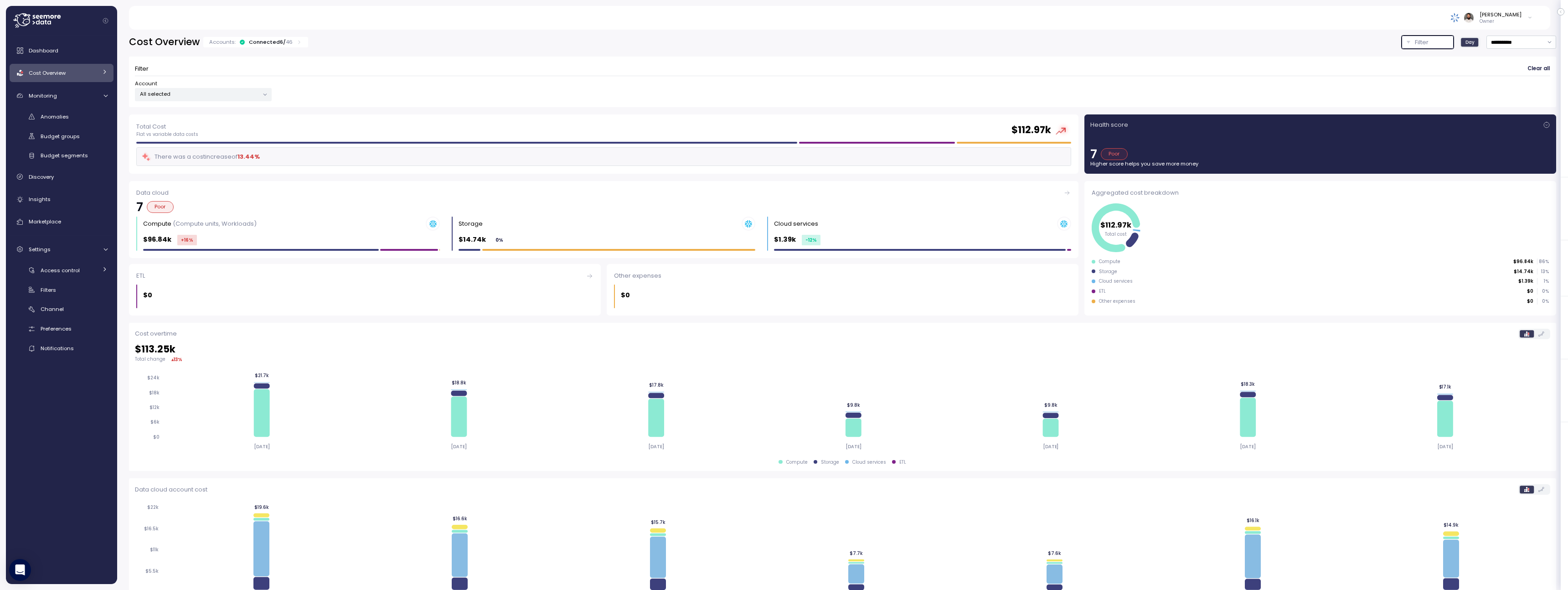
click at [231, 90] on p "All selected" at bounding box center [199, 93] width 119 height 7
click at [228, 160] on span "only" at bounding box center [230, 159] width 11 height 10
click at [453, 11] on div "Guy Biecher Owner" at bounding box center [839, 18] width 1399 height 24
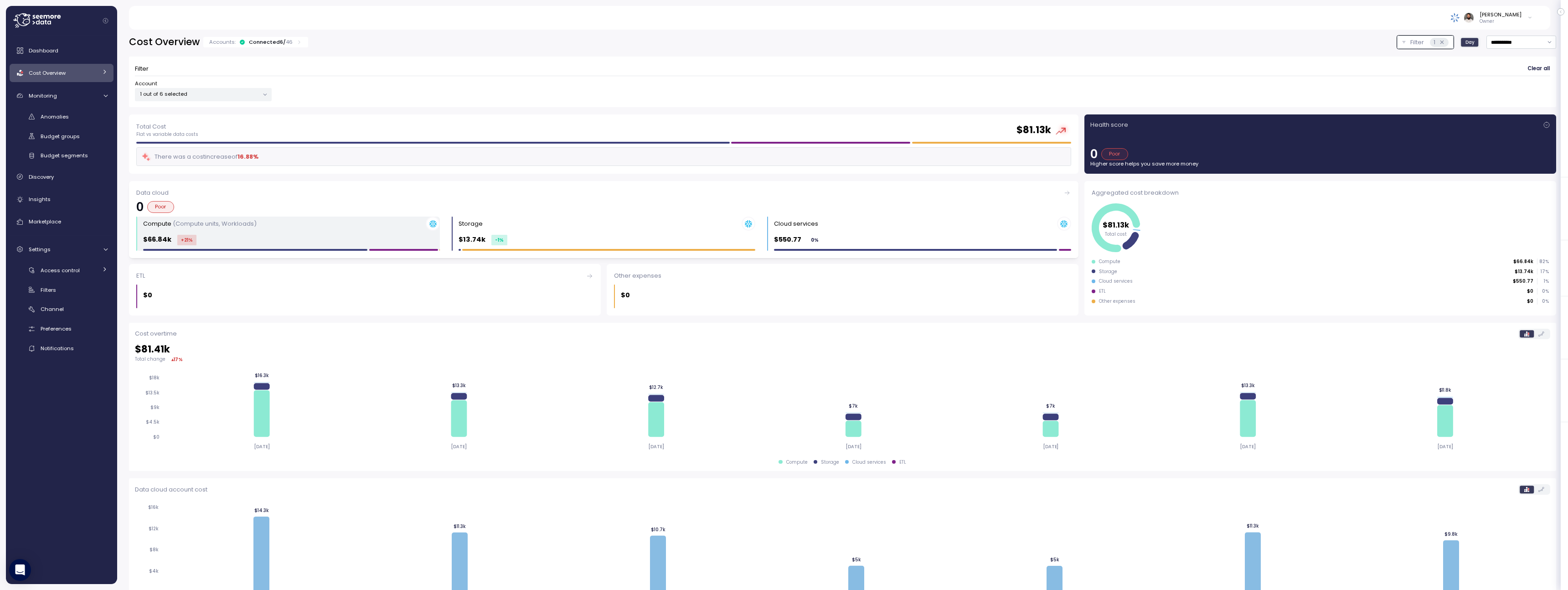
click at [393, 238] on div "$66.84k +21 %" at bounding box center [291, 239] width 297 height 11
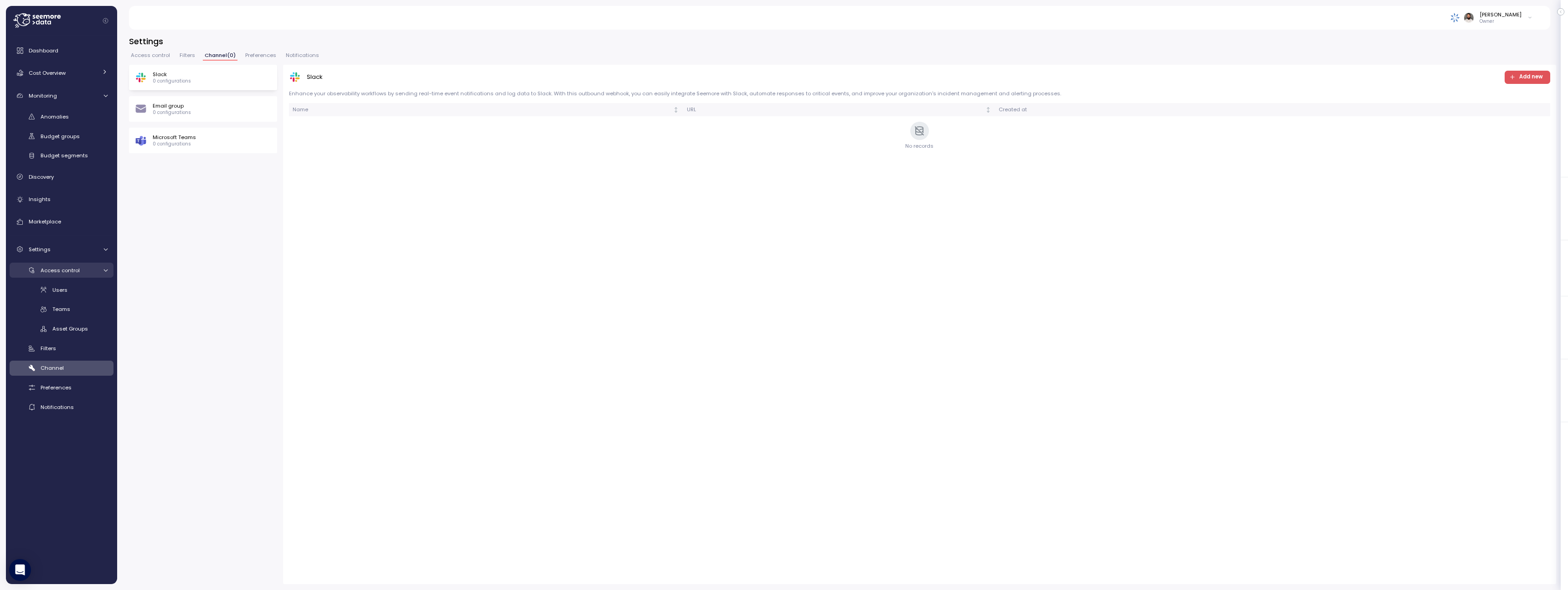
click at [61, 268] on span "Access control" at bounding box center [61, 270] width 39 height 7
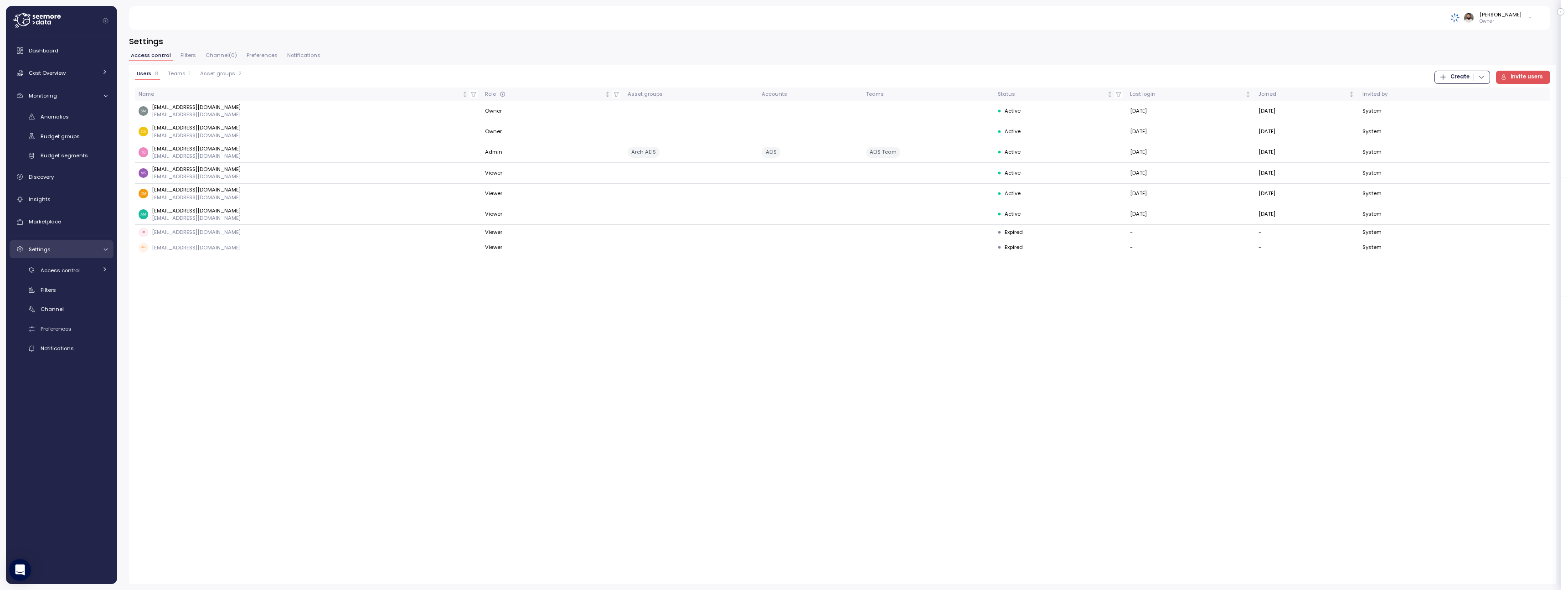
click at [63, 252] on div "Settings" at bounding box center [63, 249] width 68 height 9
click at [60, 219] on span "Marketplace" at bounding box center [45, 221] width 32 height 7
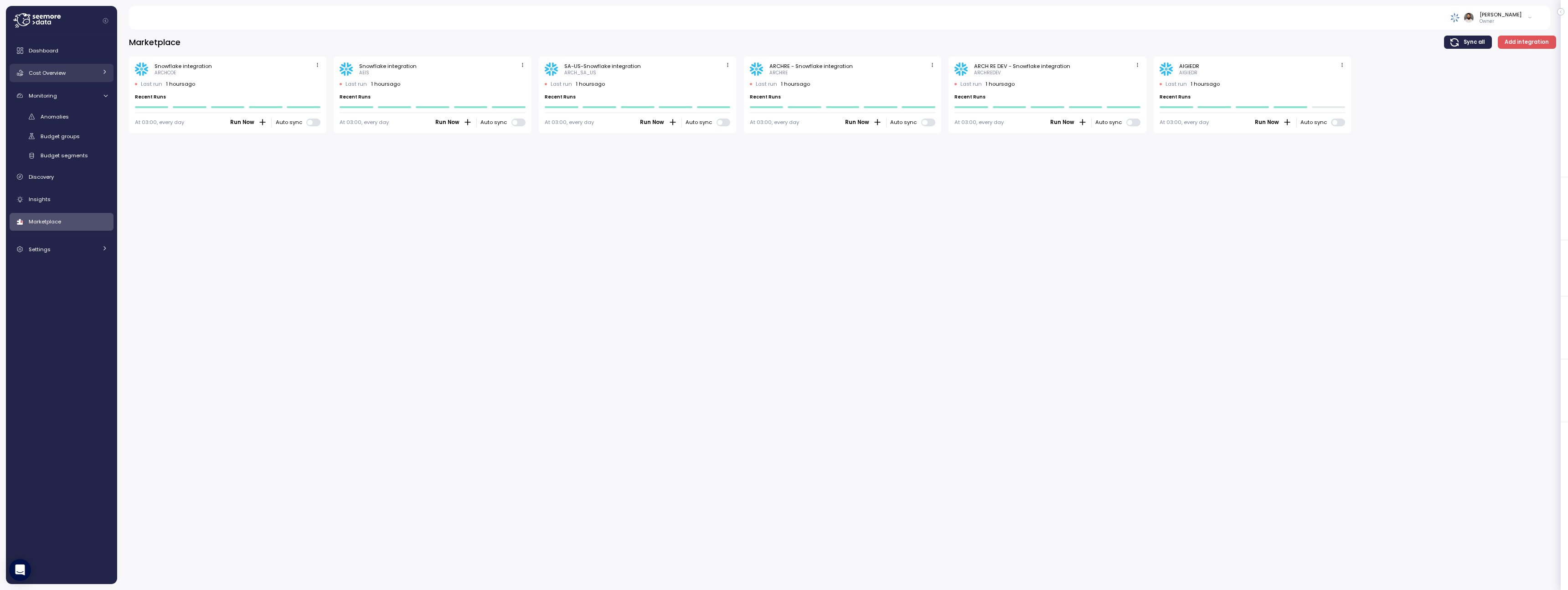
click at [84, 77] on div "Cost Overview" at bounding box center [63, 73] width 68 height 9
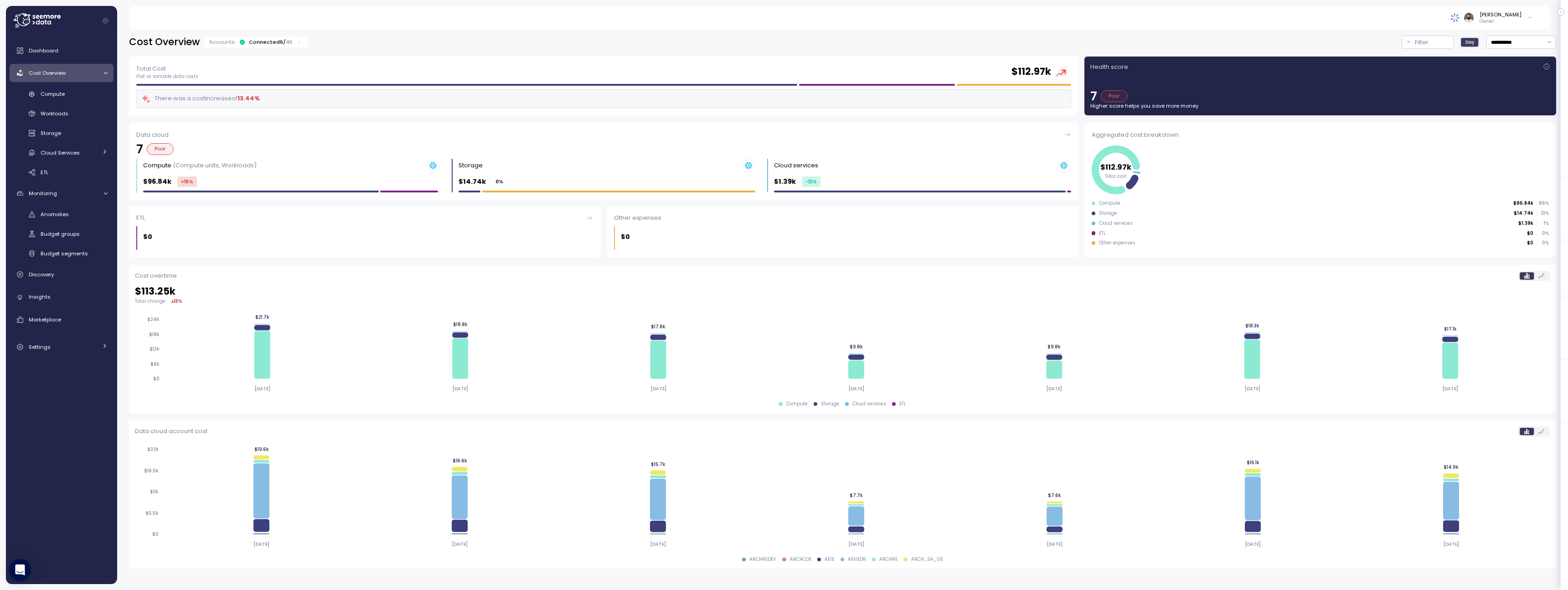
click at [278, 47] on div "Accounts: Connected 6 / 46" at bounding box center [255, 42] width 105 height 11
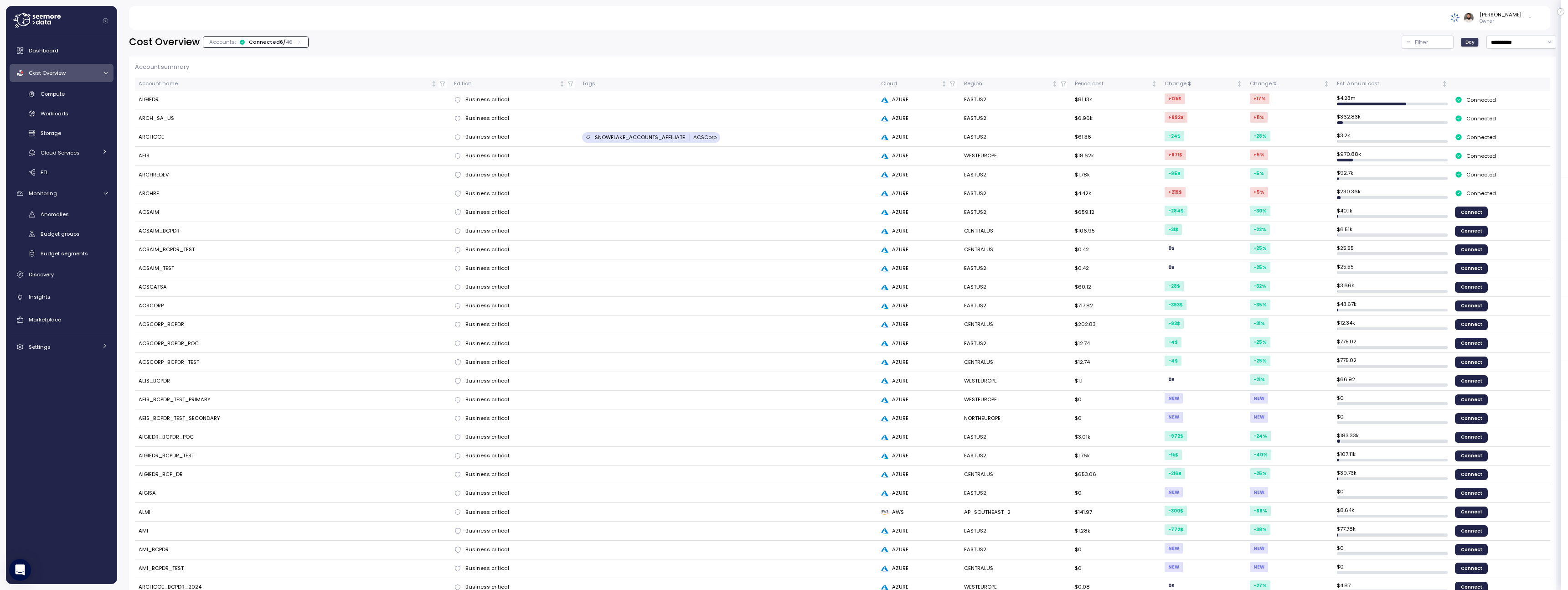
click at [278, 47] on div "Accounts: Connected 6 / 46" at bounding box center [255, 42] width 105 height 11
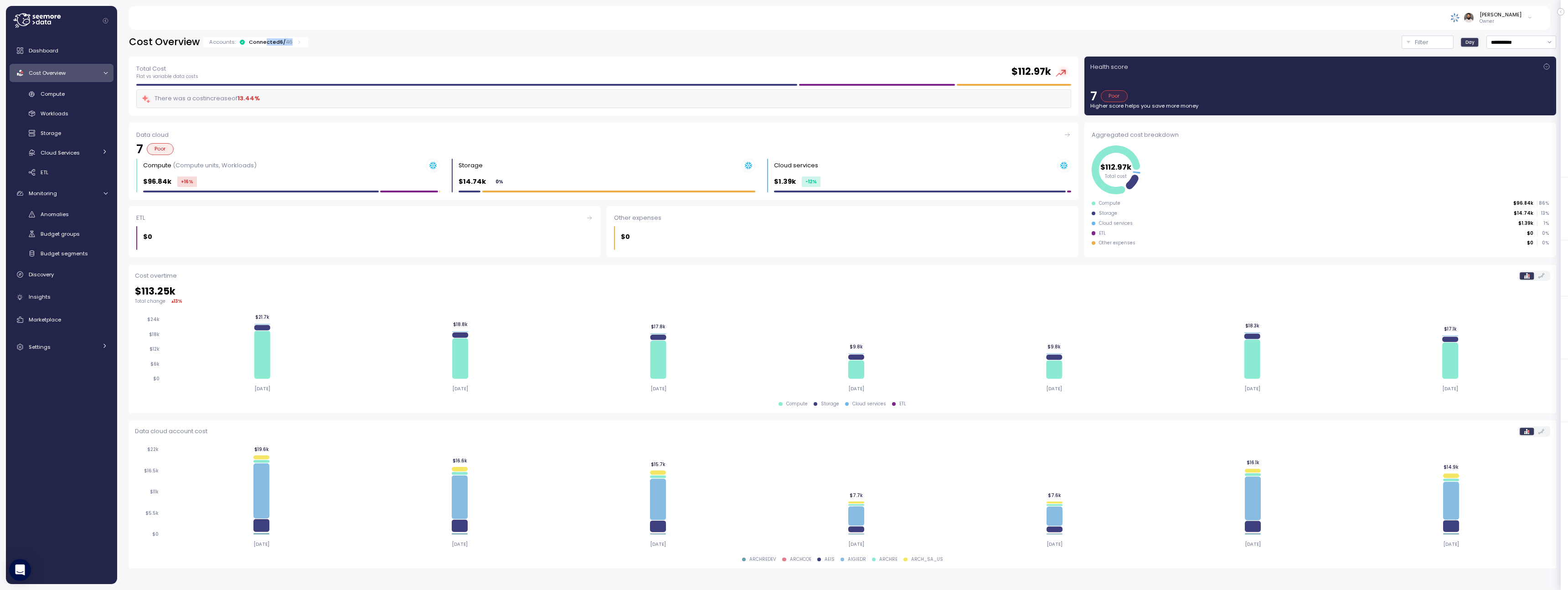
click at [263, 45] on div "Accounts: Connected 6 / 46" at bounding box center [255, 42] width 105 height 11
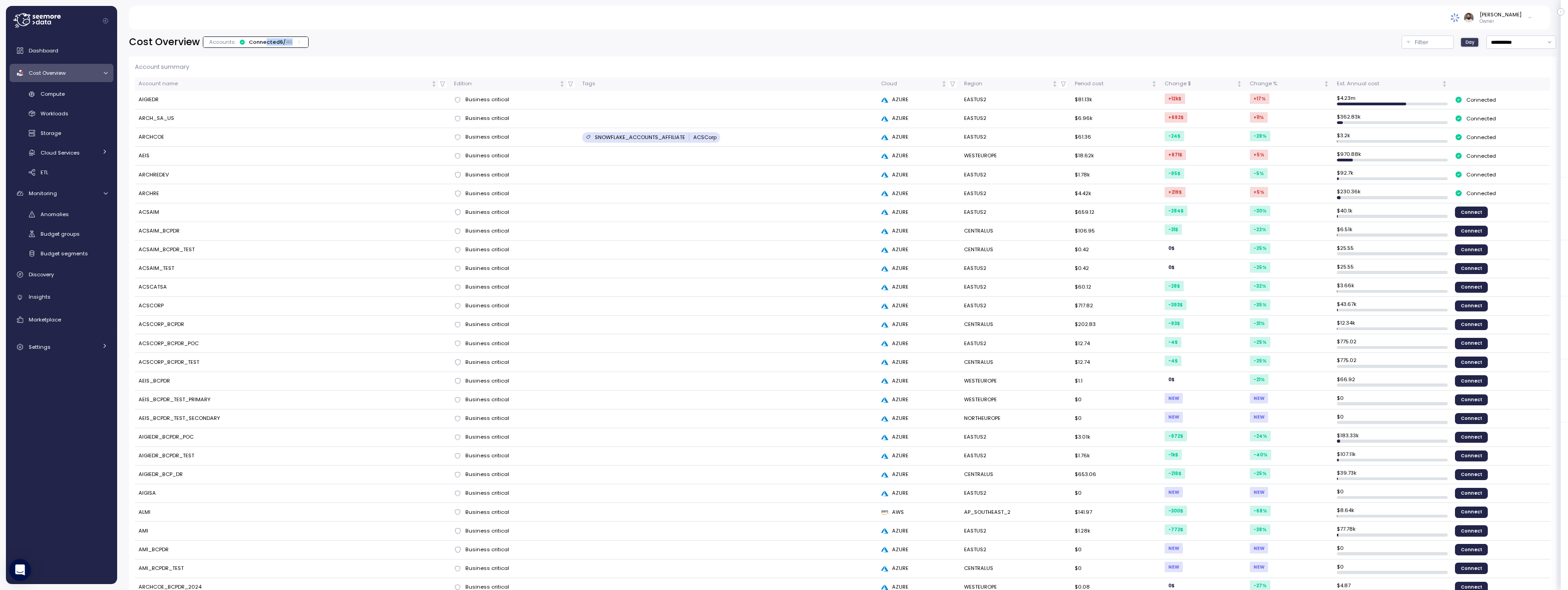
click at [263, 45] on div "Connected 6 / 46" at bounding box center [270, 41] width 44 height 7
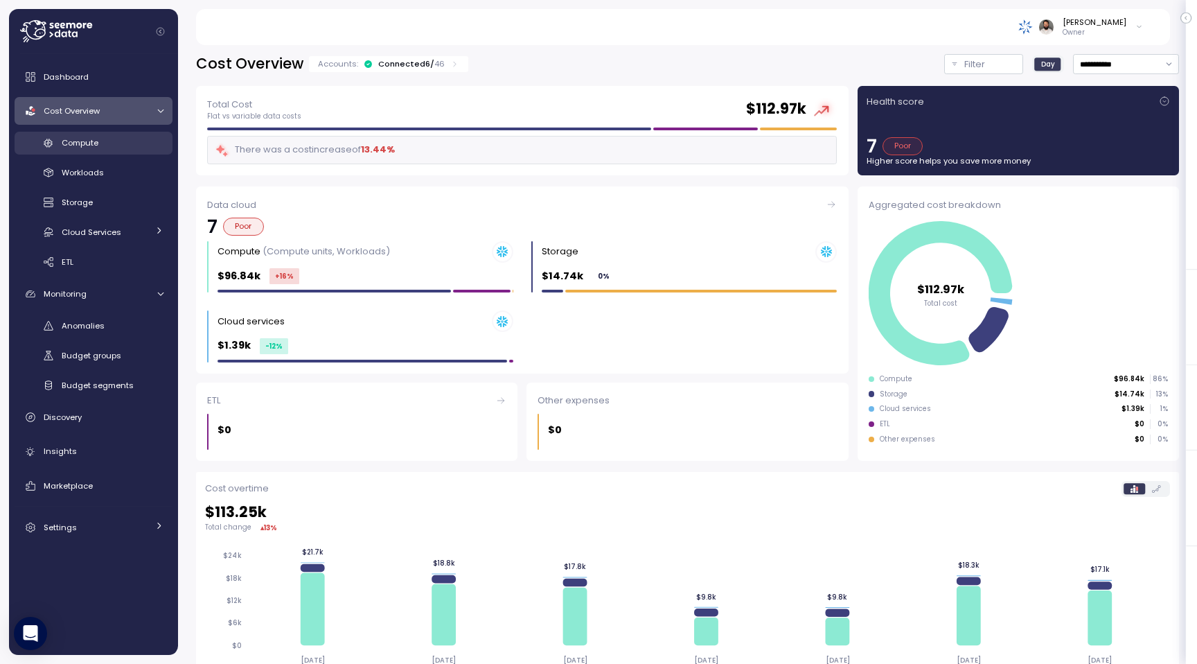
click at [116, 134] on link "Compute" at bounding box center [94, 143] width 158 height 23
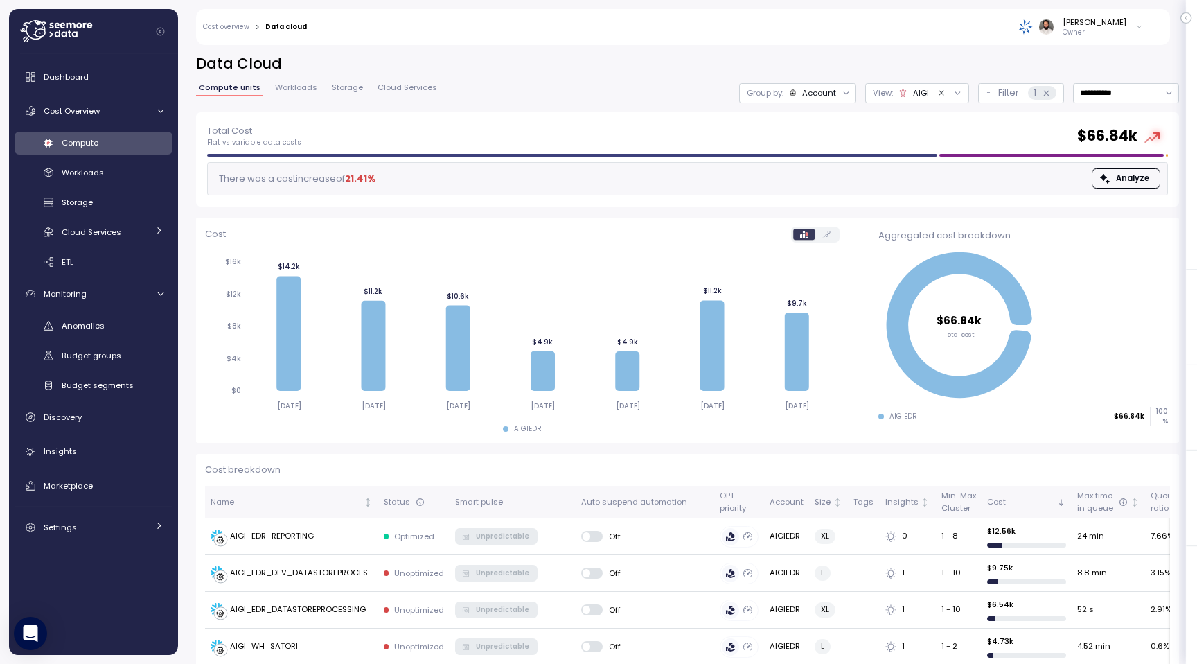
click at [800, 91] on div "Account" at bounding box center [813, 92] width 48 height 11
click at [816, 169] on p "Compute unit" at bounding box center [806, 169] width 55 height 11
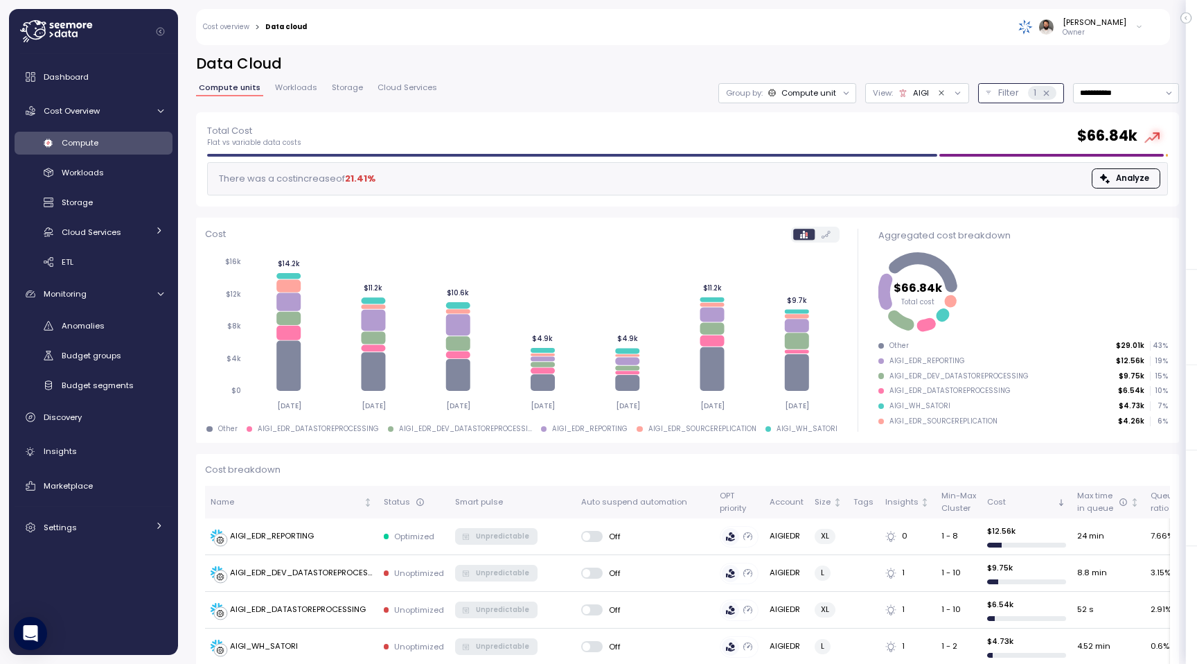
click at [995, 94] on button "Filter 1" at bounding box center [1021, 93] width 86 height 20
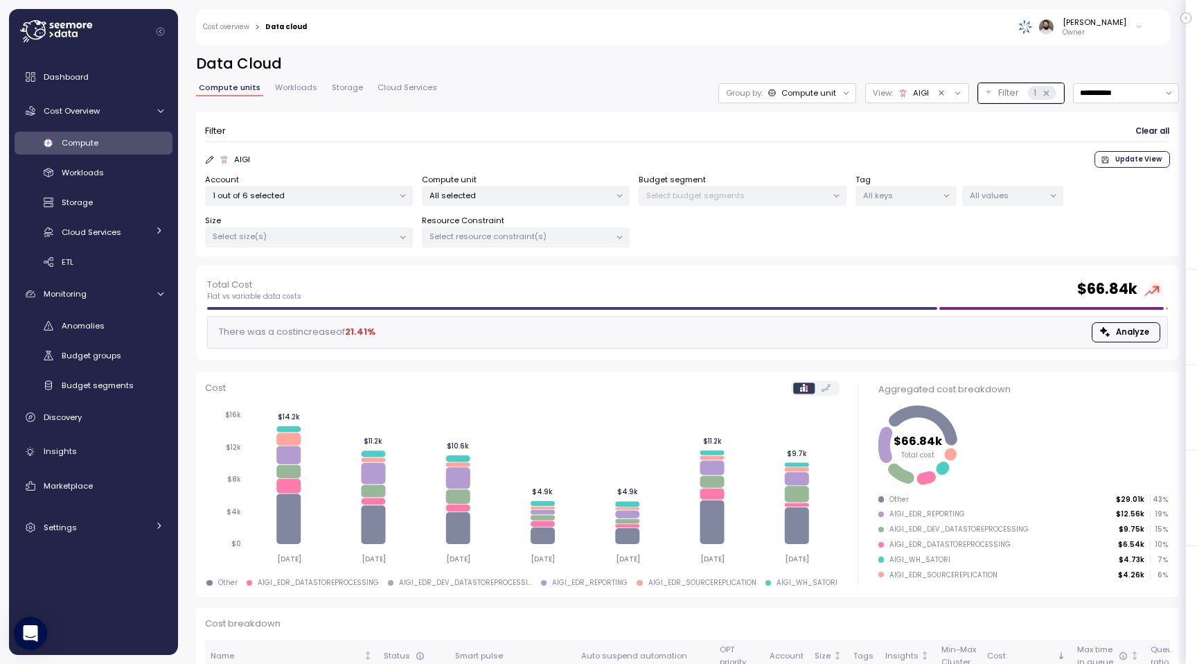
click at [1126, 161] on span "Update View" at bounding box center [1139, 159] width 46 height 15
click at [1004, 91] on p "Filter" at bounding box center [1008, 93] width 21 height 14
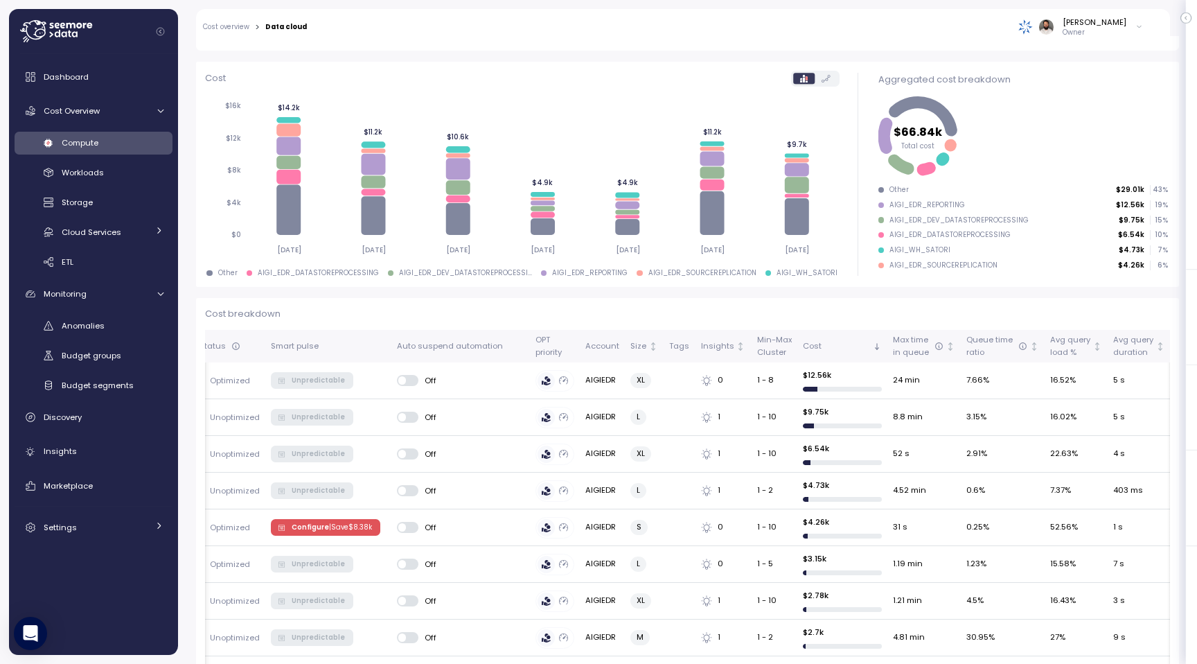
scroll to position [0, 299]
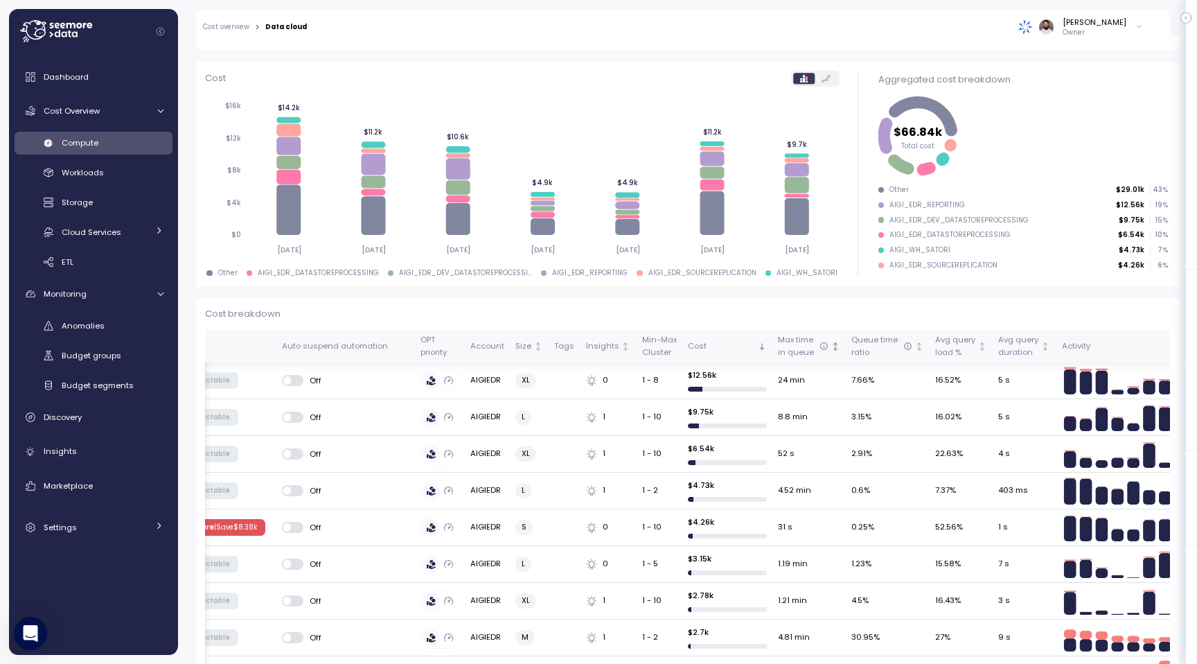
click at [804, 340] on div "Max time in queue" at bounding box center [803, 346] width 51 height 24
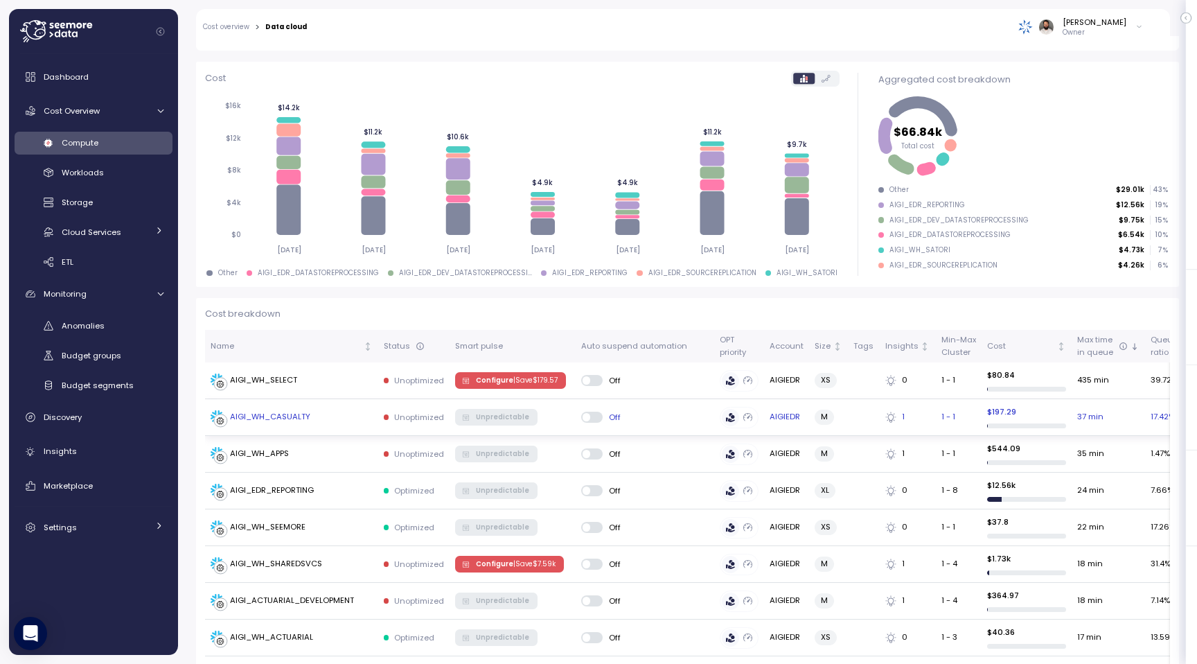
scroll to position [0, 40]
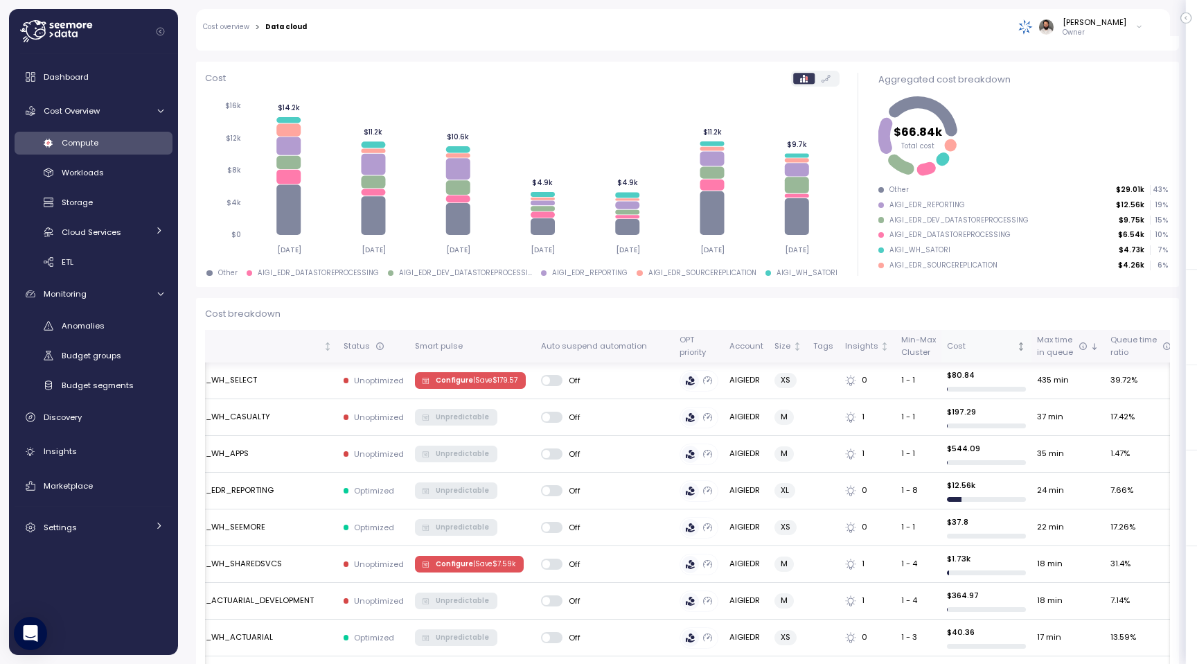
click at [985, 340] on div "Cost" at bounding box center [980, 346] width 67 height 12
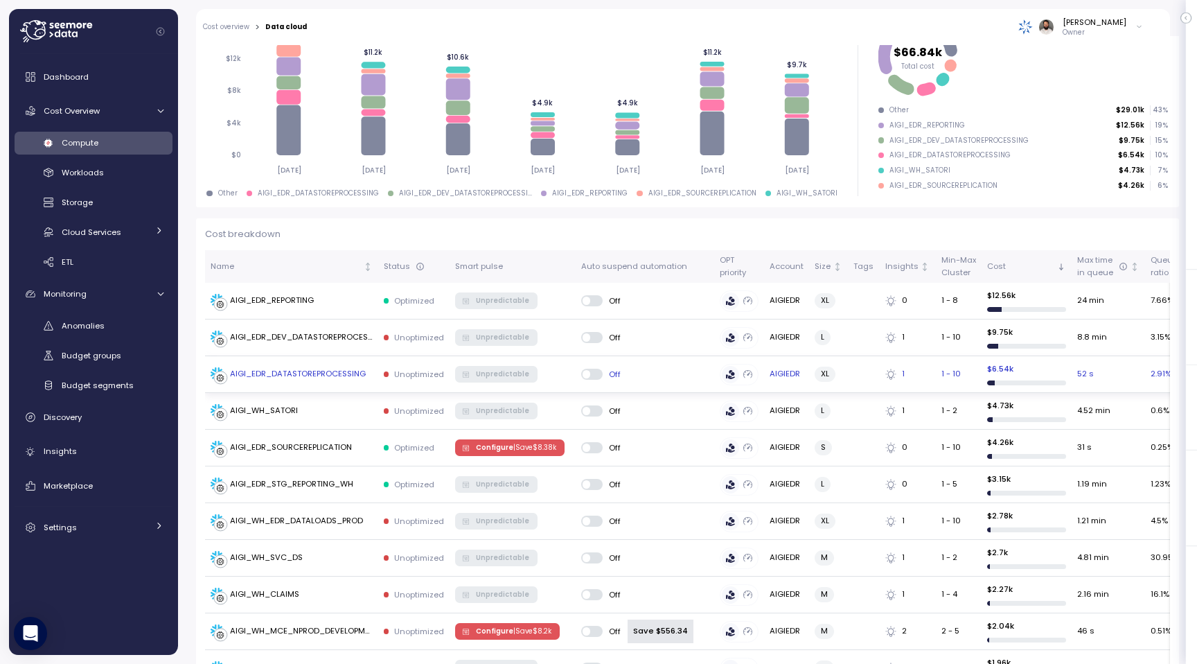
scroll to position [245, 0]
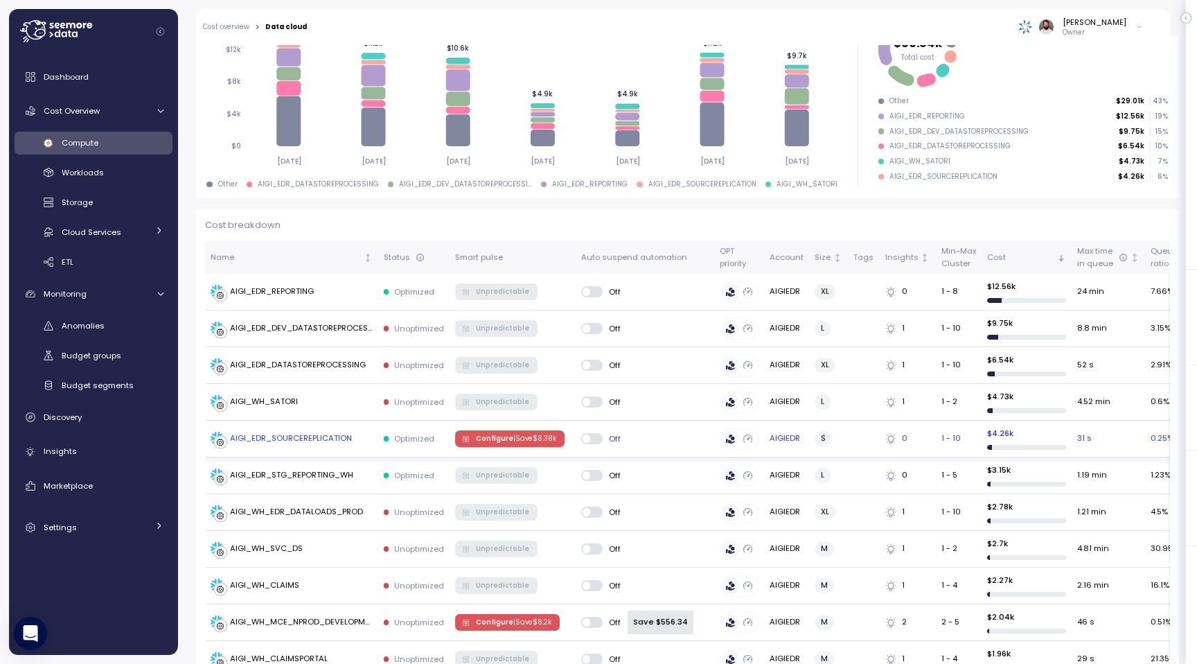
click at [513, 432] on span "Configure | Save $ 8.38k" at bounding box center [516, 438] width 80 height 15
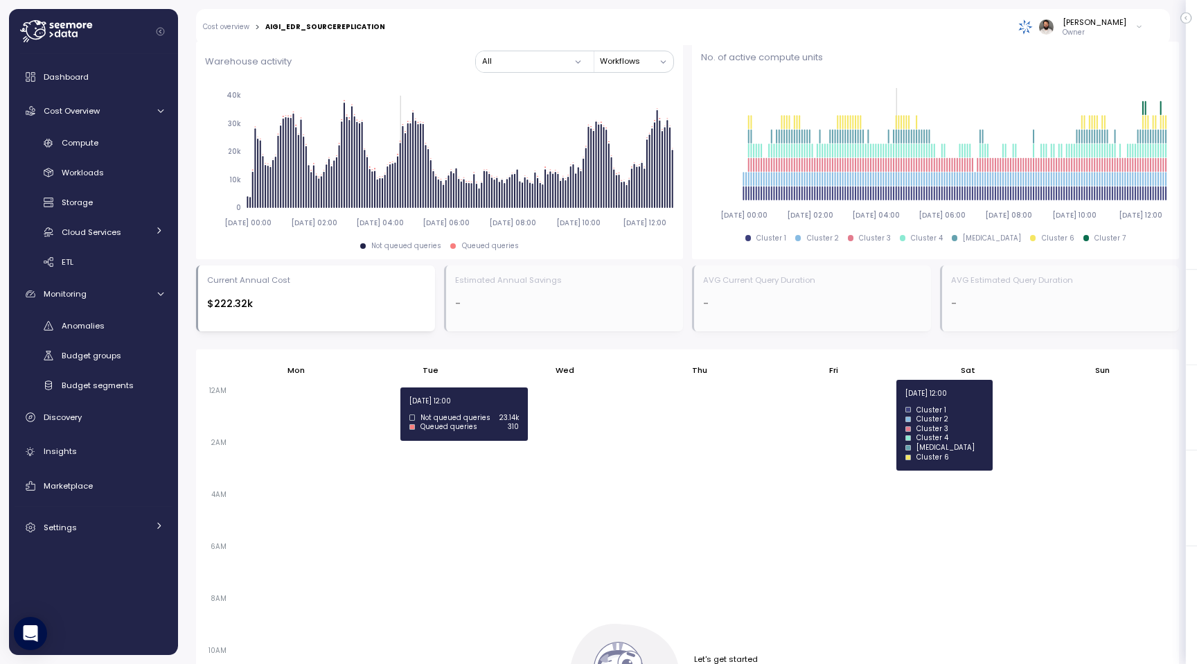
scroll to position [601, 0]
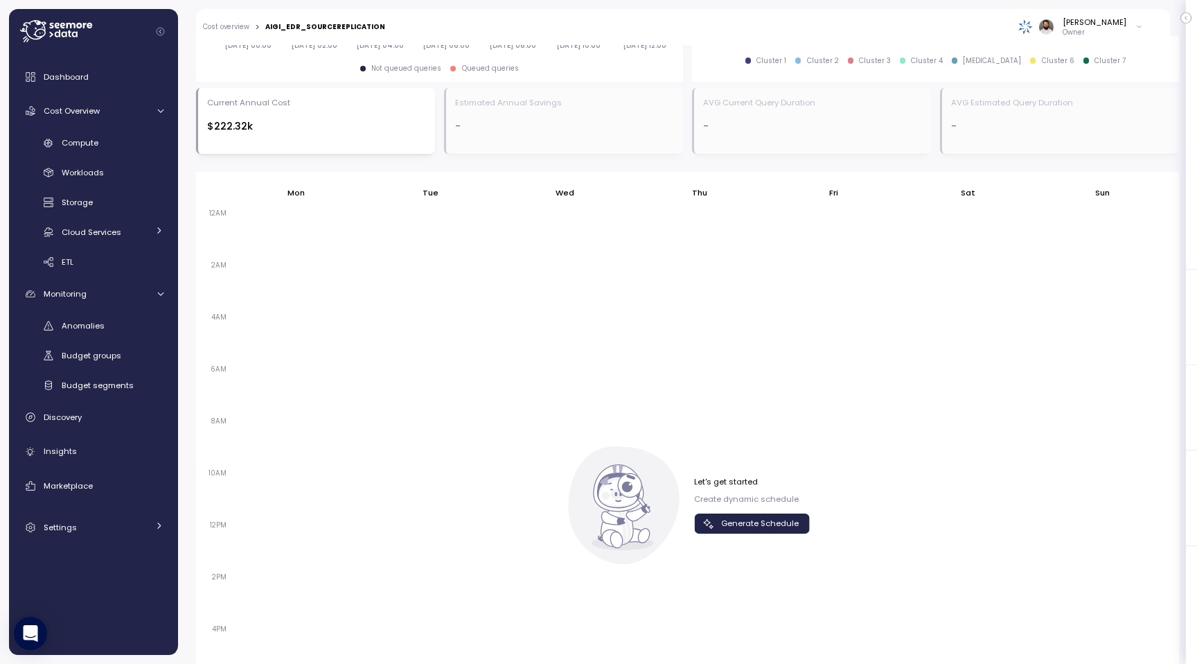
click at [766, 525] on span "Generate Schedule" at bounding box center [760, 523] width 78 height 19
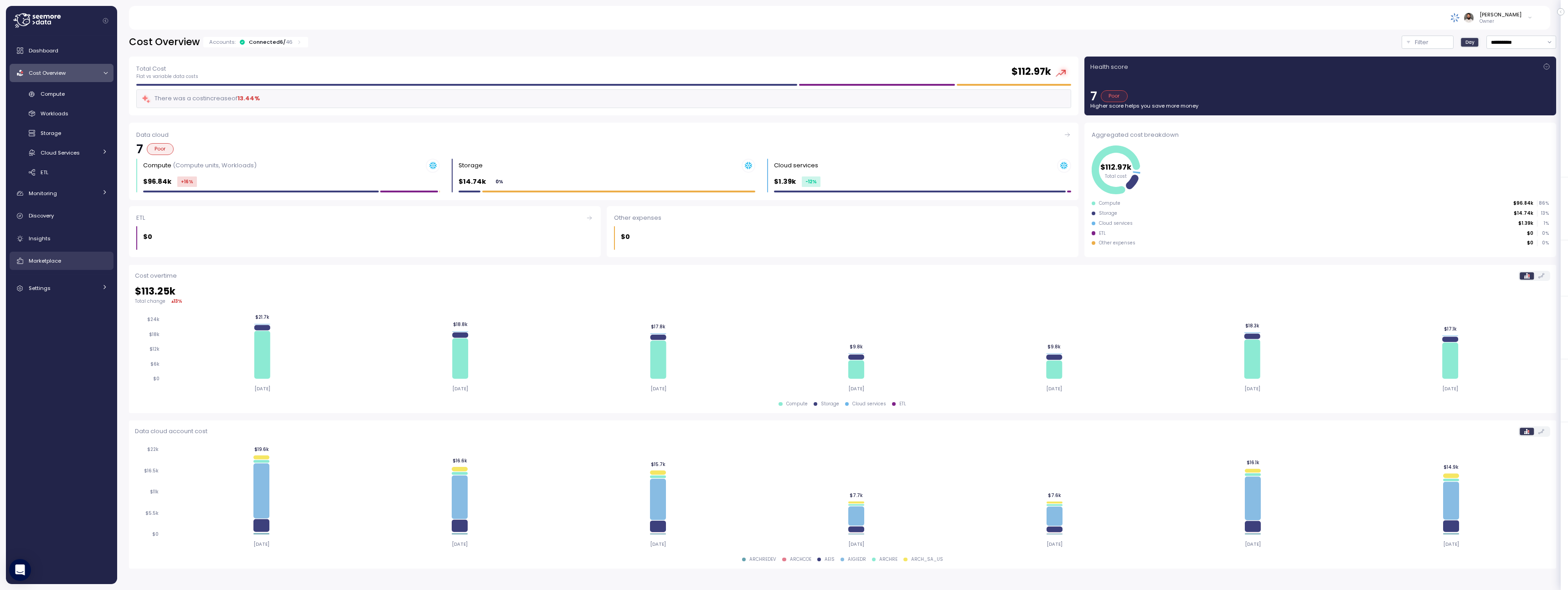
click at [70, 257] on div "Marketplace" at bounding box center [68, 260] width 79 height 9
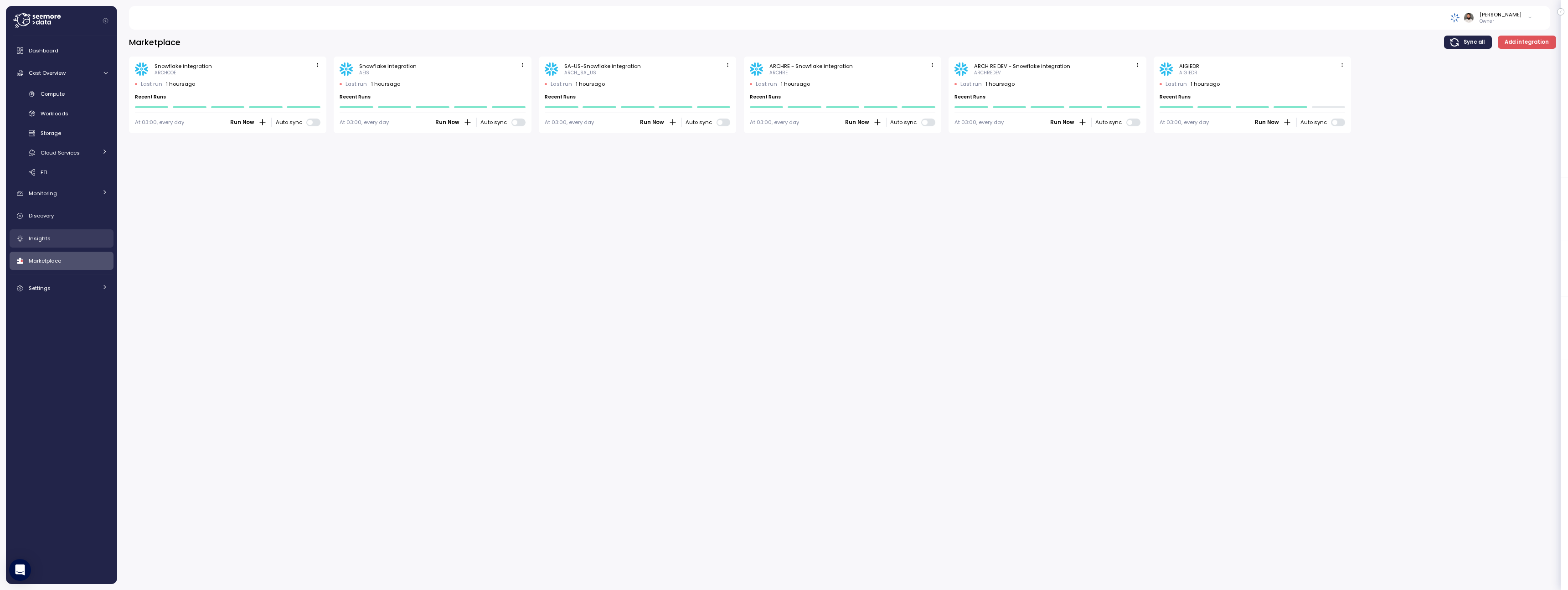
click at [84, 231] on link "Insights" at bounding box center [62, 239] width 104 height 18
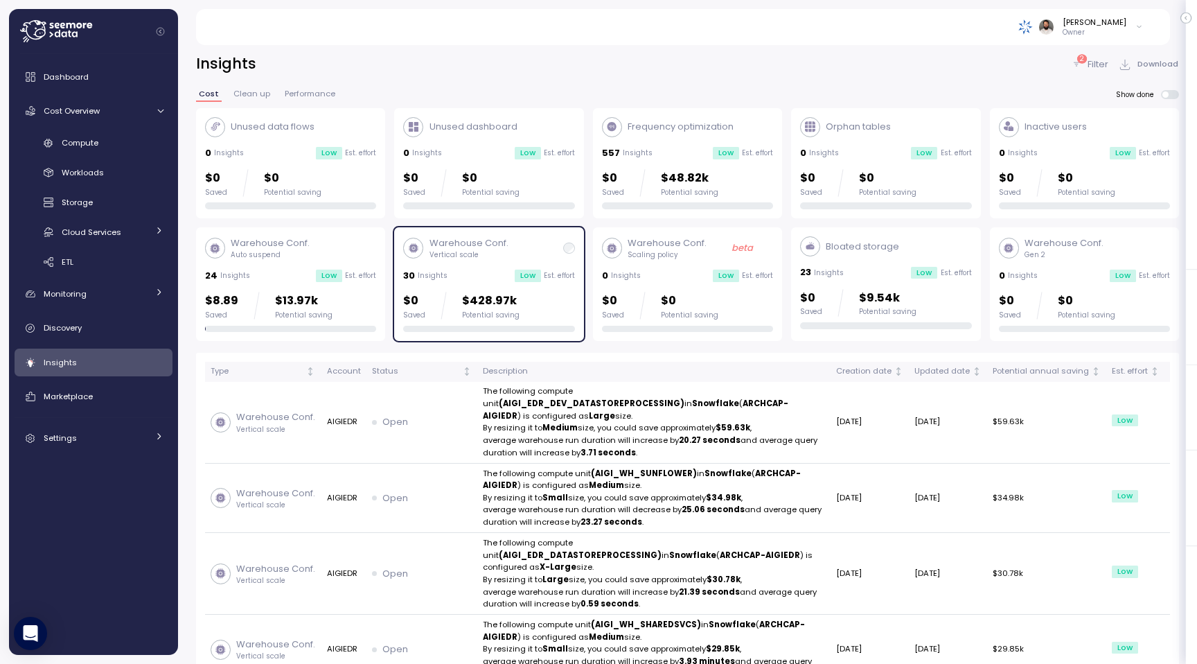
click at [531, 317] on div "$0 Saved $428.97k Potential saving" at bounding box center [488, 306] width 171 height 28
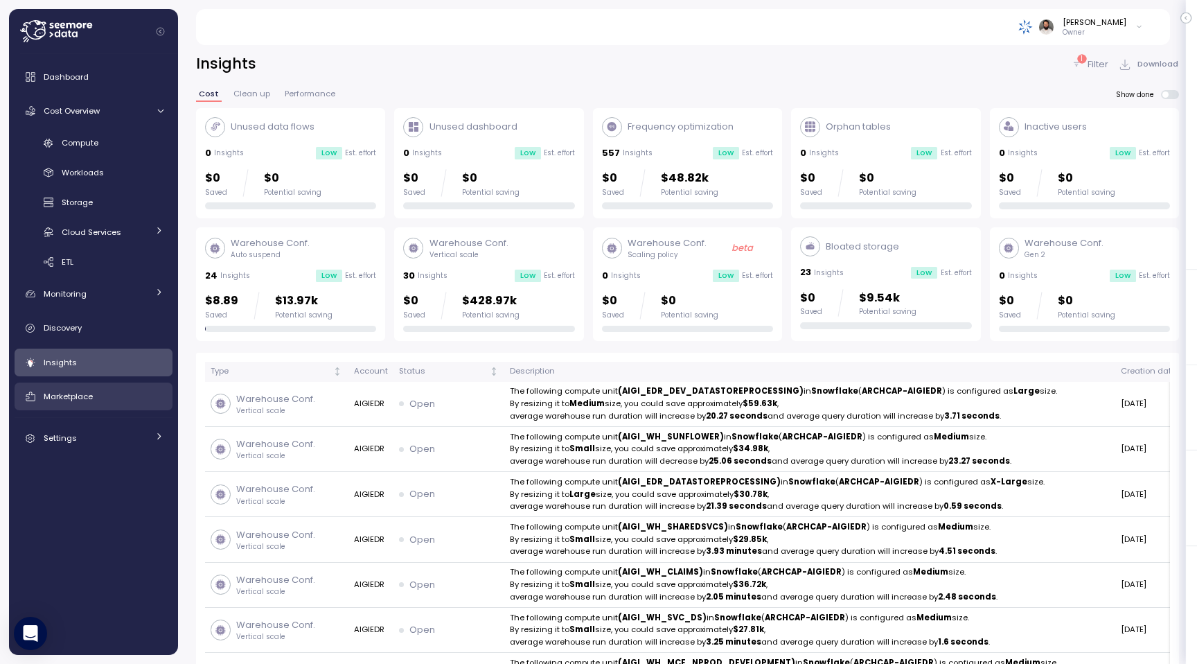
click at [97, 396] on div "Marketplace" at bounding box center [104, 396] width 120 height 14
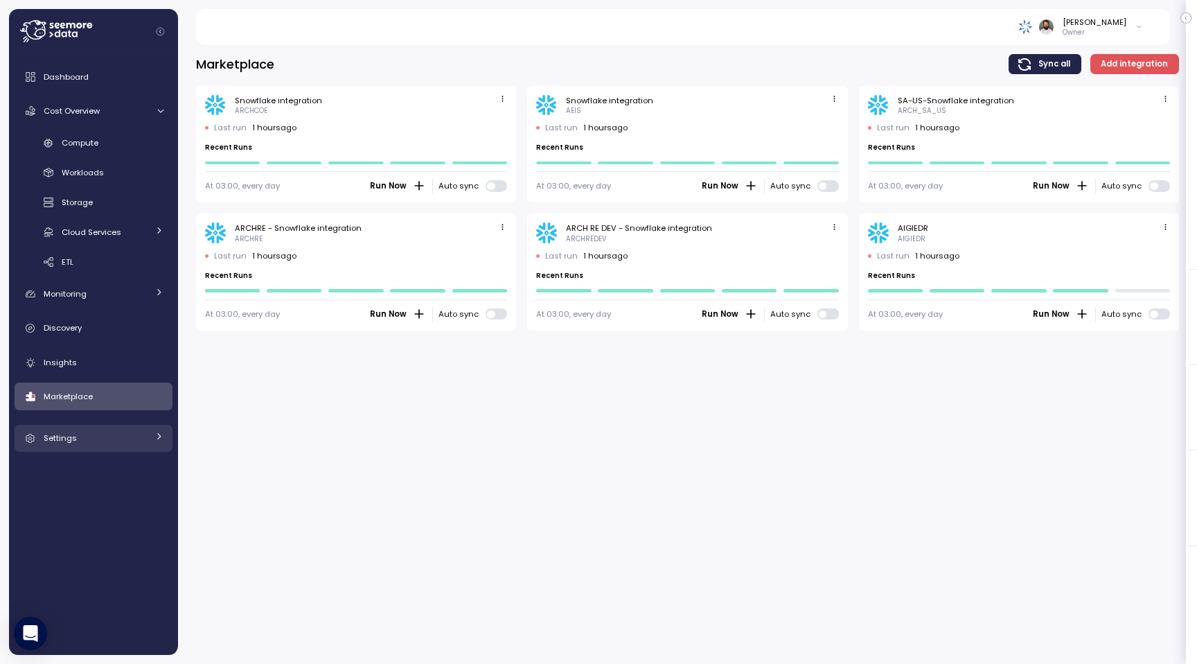
click at [94, 432] on div "Settings" at bounding box center [96, 438] width 104 height 14
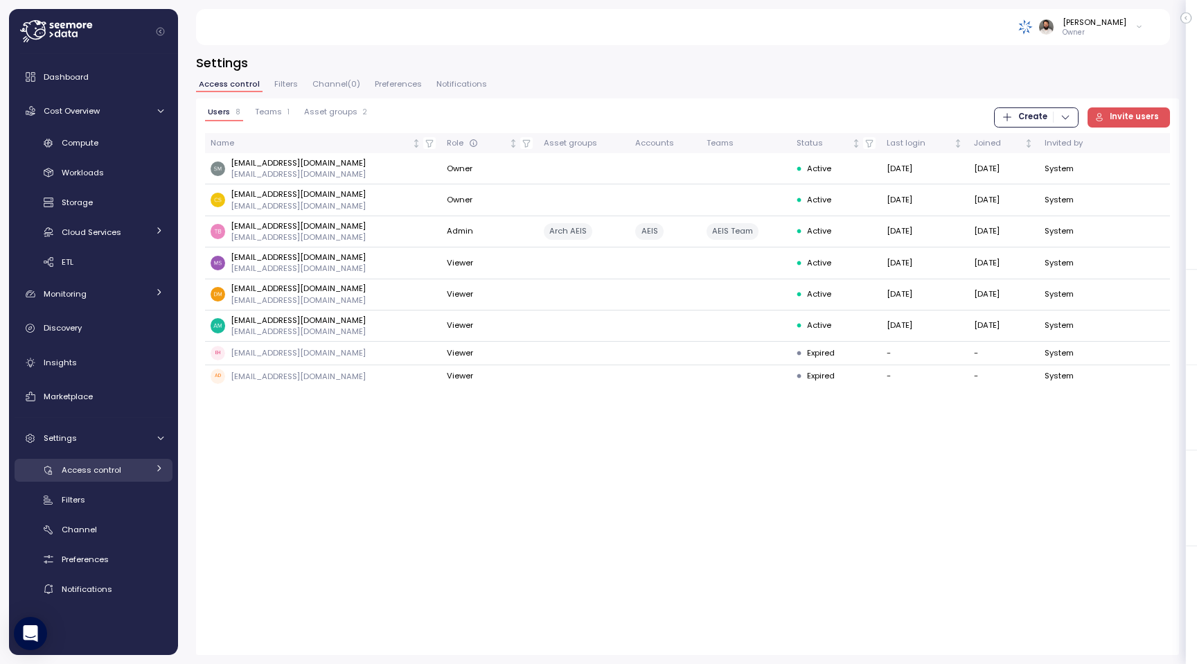
click at [117, 462] on link "Access control" at bounding box center [94, 470] width 158 height 23
click at [117, 466] on span "Access control" at bounding box center [92, 469] width 60 height 11
click at [116, 496] on div "Users" at bounding box center [122, 500] width 84 height 14
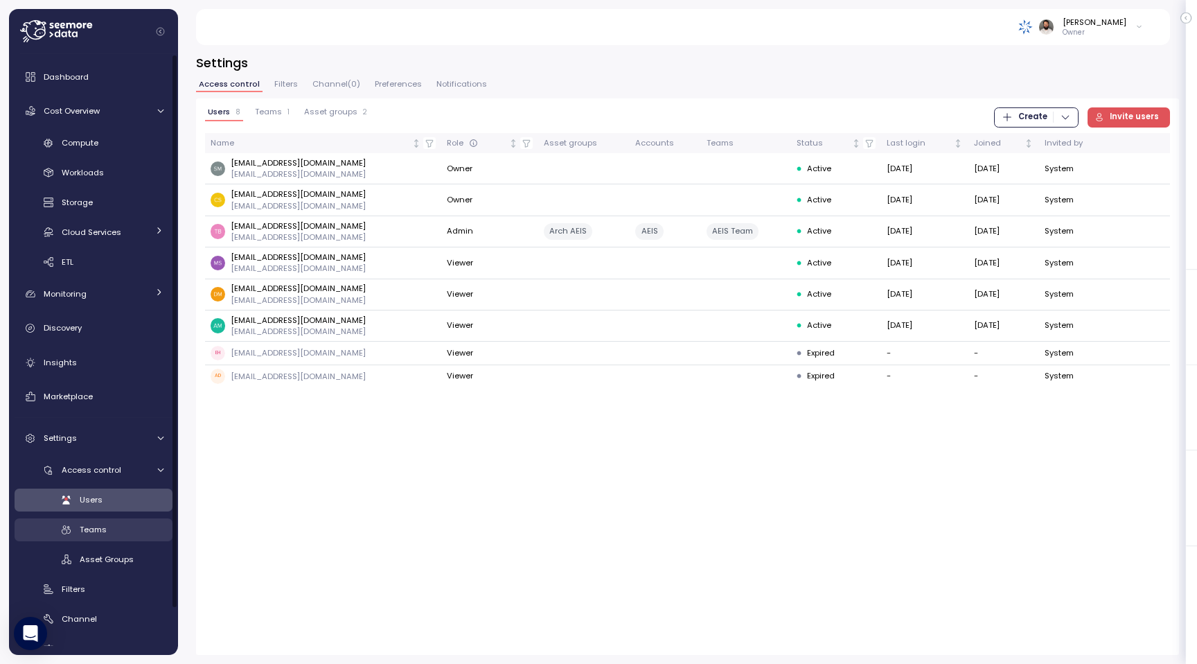
click at [112, 522] on div "Teams" at bounding box center [122, 529] width 84 height 14
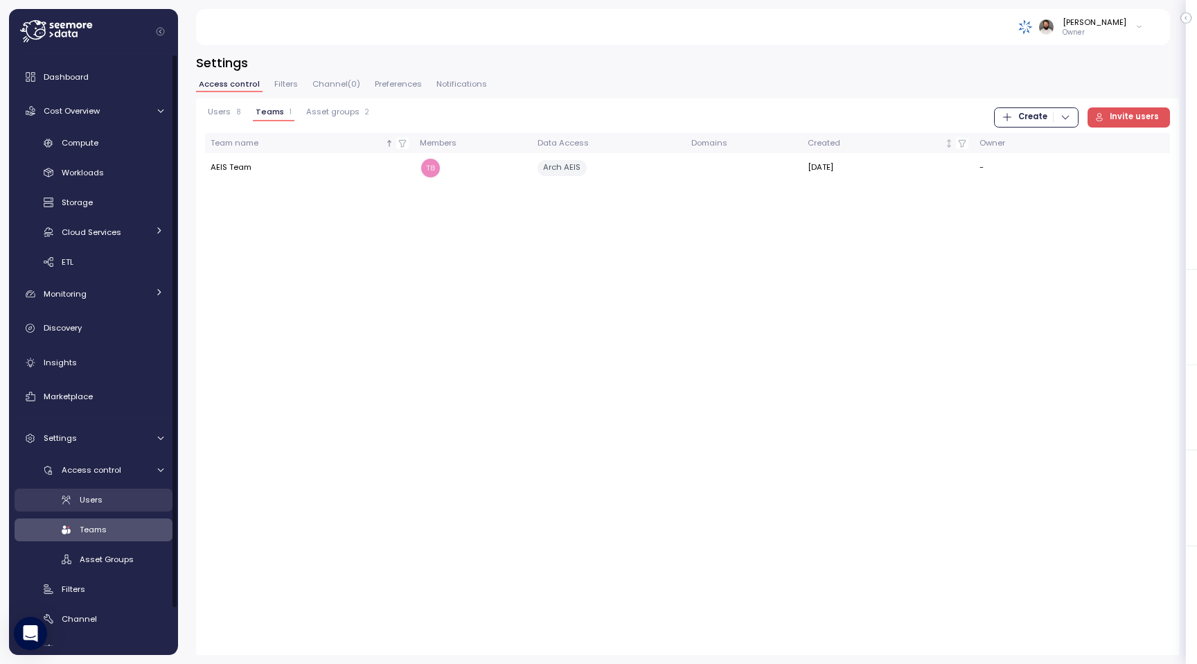
click at [112, 500] on div "Users" at bounding box center [122, 500] width 84 height 14
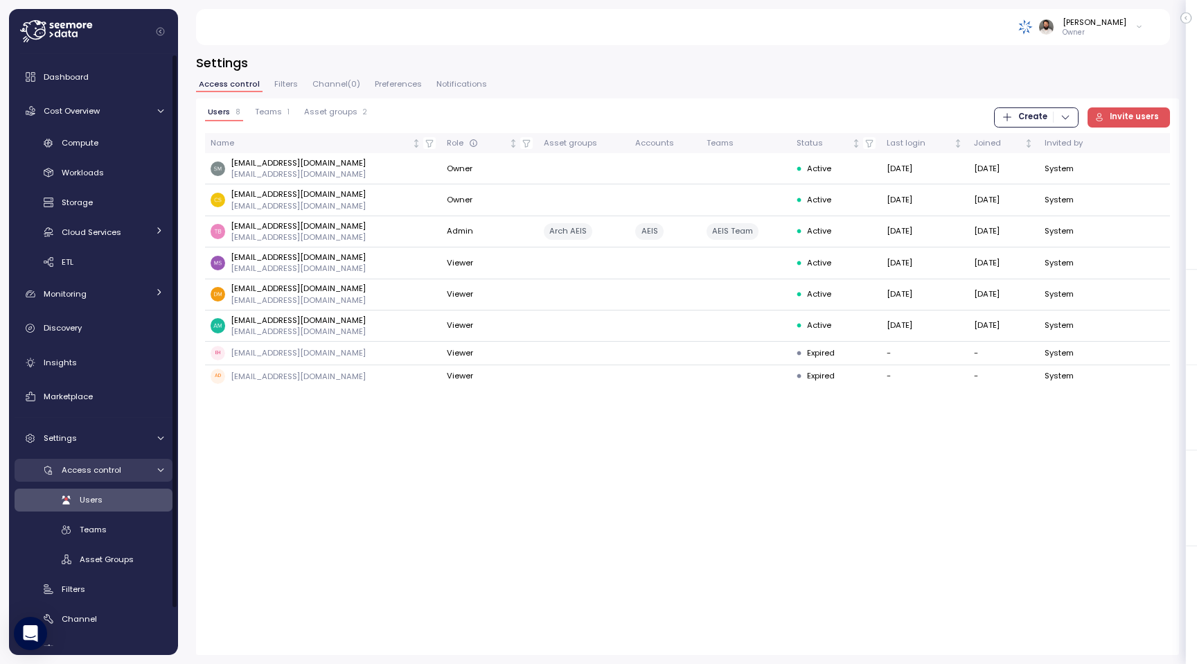
click at [108, 475] on span "Access control" at bounding box center [92, 469] width 60 height 11
click at [111, 471] on span "Access control" at bounding box center [92, 469] width 60 height 11
click at [151, 482] on div "Access control Users Teams Asset Groups Filters Channel Preferences Notificatio…" at bounding box center [94, 574] width 158 height 231
click at [148, 470] on link "Access control" at bounding box center [94, 470] width 158 height 23
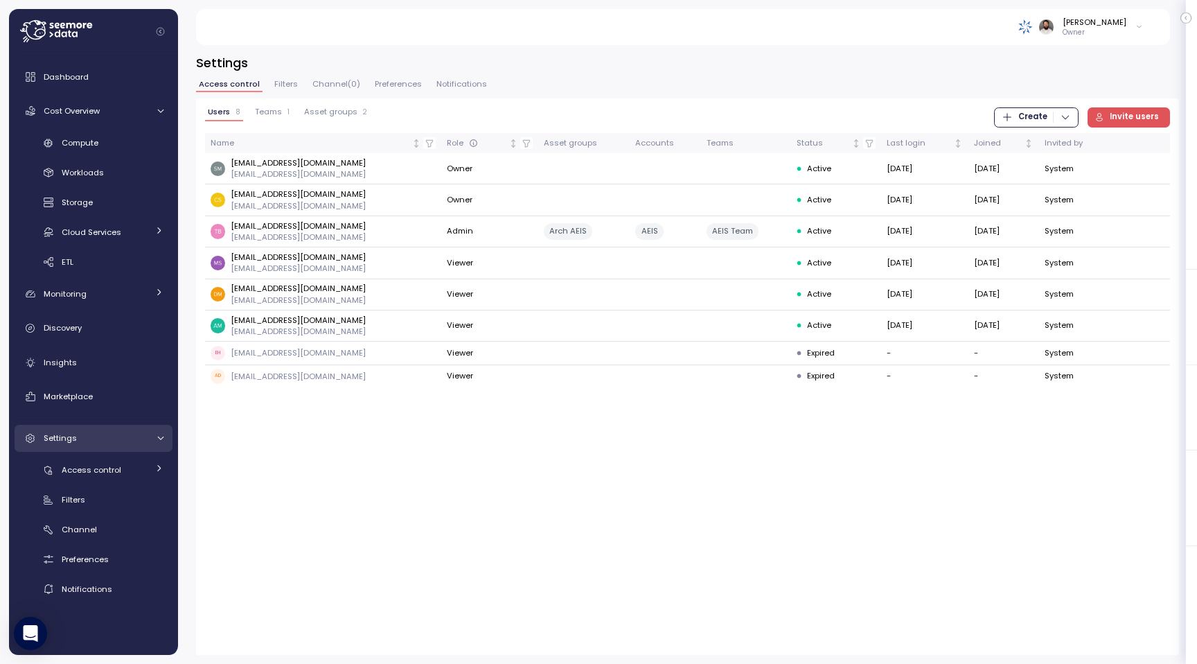
click at [147, 445] on link "Settings" at bounding box center [94, 439] width 158 height 28
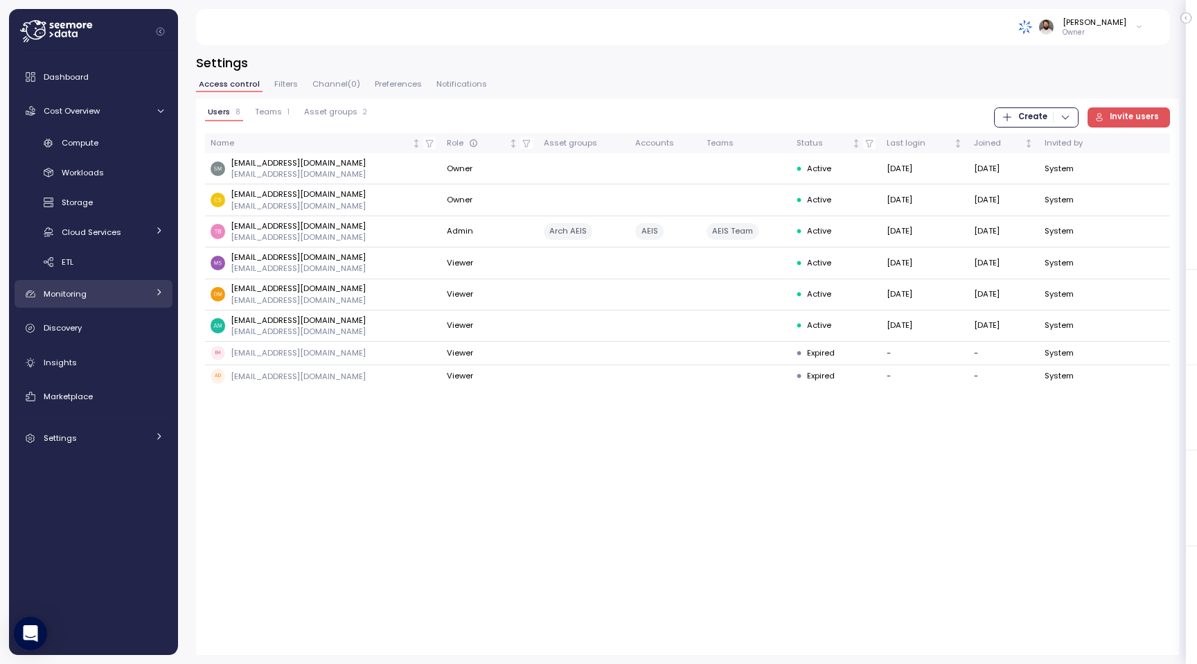
click at [116, 300] on div "Monitoring" at bounding box center [96, 294] width 104 height 14
click at [283, 115] on div "Teams 1" at bounding box center [272, 112] width 35 height 10
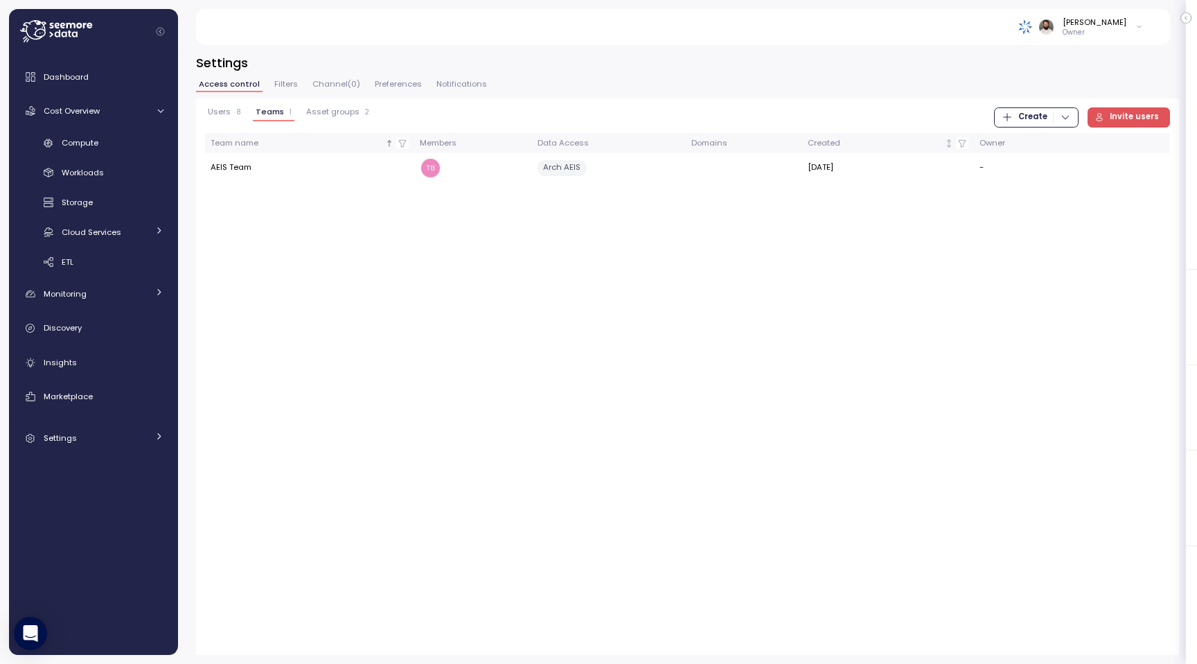
click at [330, 118] on button "Asset groups 2" at bounding box center [337, 114] width 69 height 14
click at [283, 116] on div "Teams 1" at bounding box center [273, 112] width 35 height 10
click at [85, 146] on span "Compute" at bounding box center [80, 142] width 37 height 11
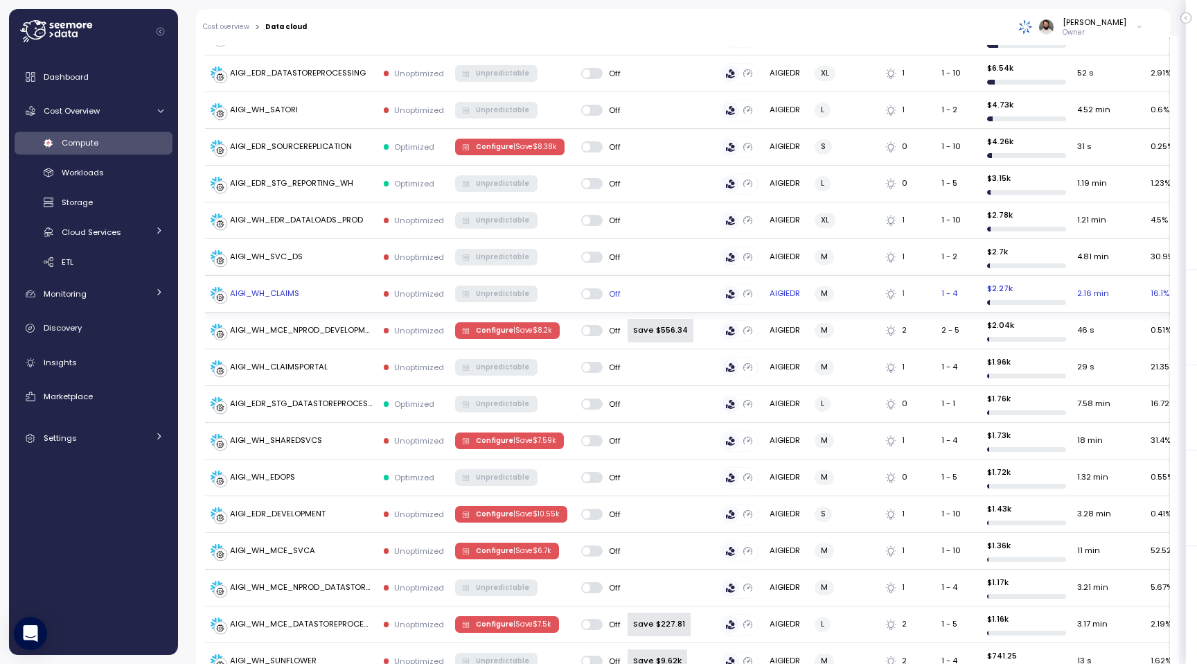
scroll to position [506, 0]
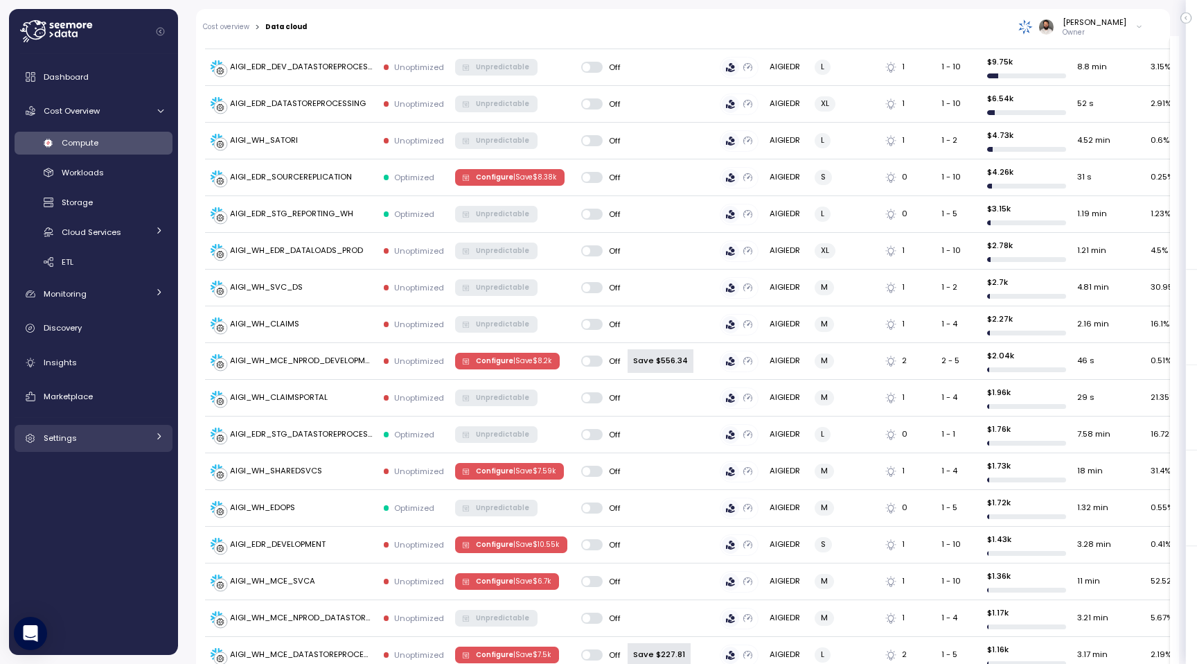
click at [109, 432] on div "Settings" at bounding box center [96, 438] width 104 height 14
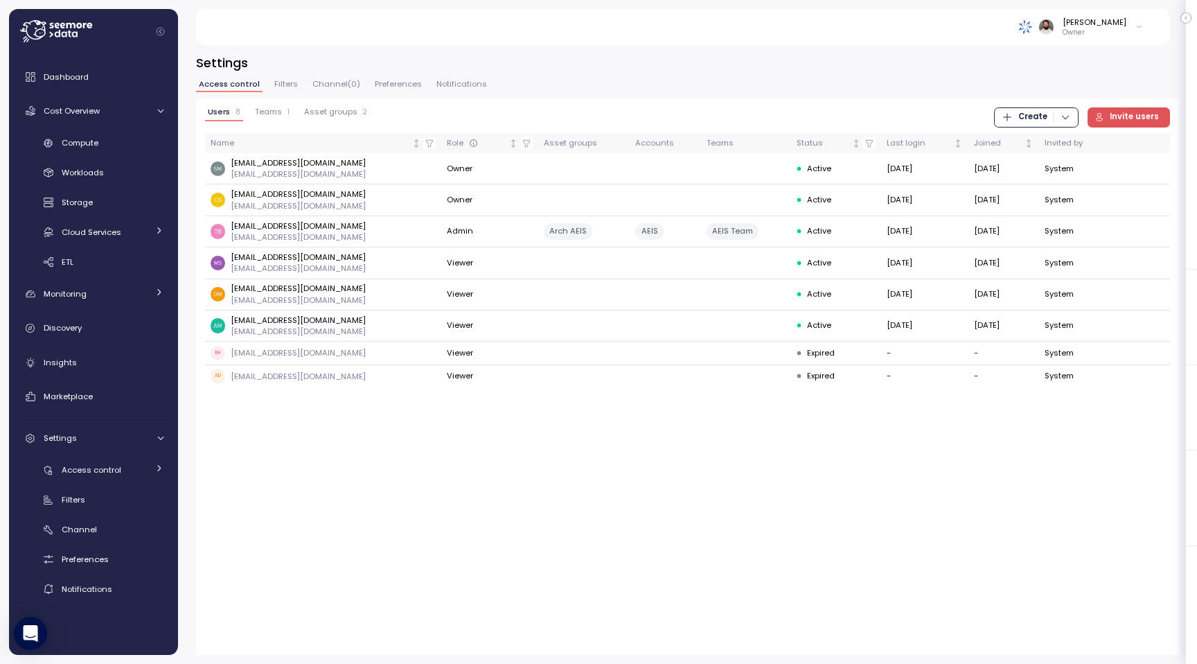
click at [294, 76] on div "Settings Access control Filters Channel ( 0 ) Preferences Notifications Users 8…" at bounding box center [687, 354] width 983 height 601
click at [289, 82] on span "Filters" at bounding box center [286, 84] width 24 height 8
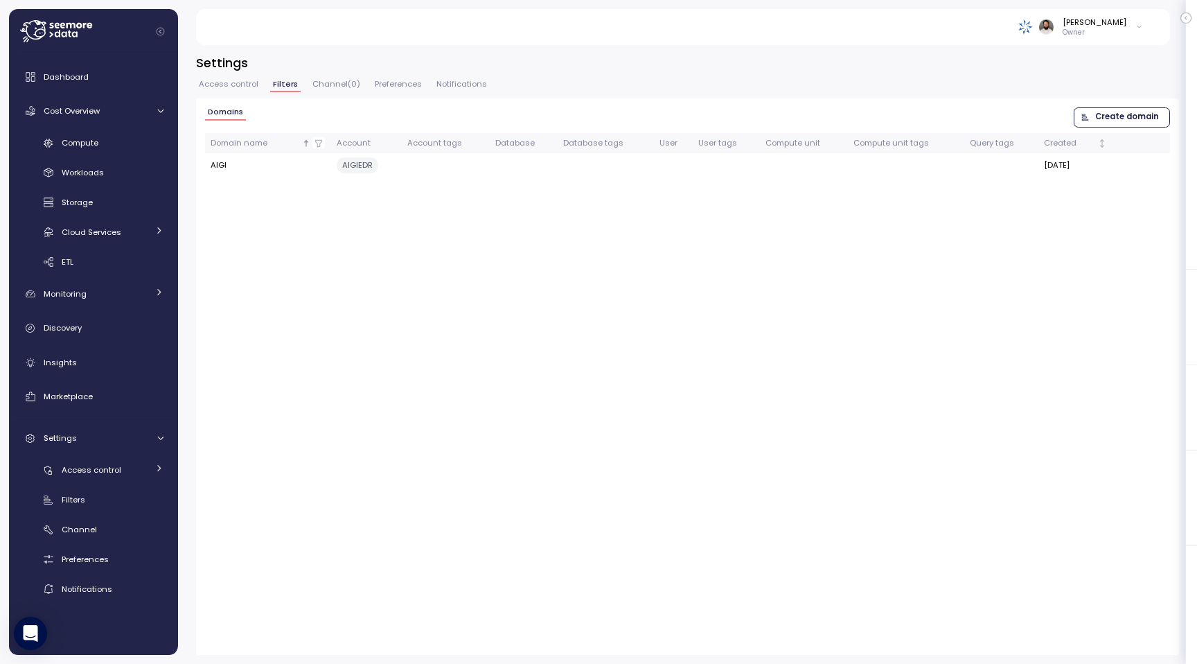
click at [240, 83] on span "Access control" at bounding box center [229, 84] width 60 height 8
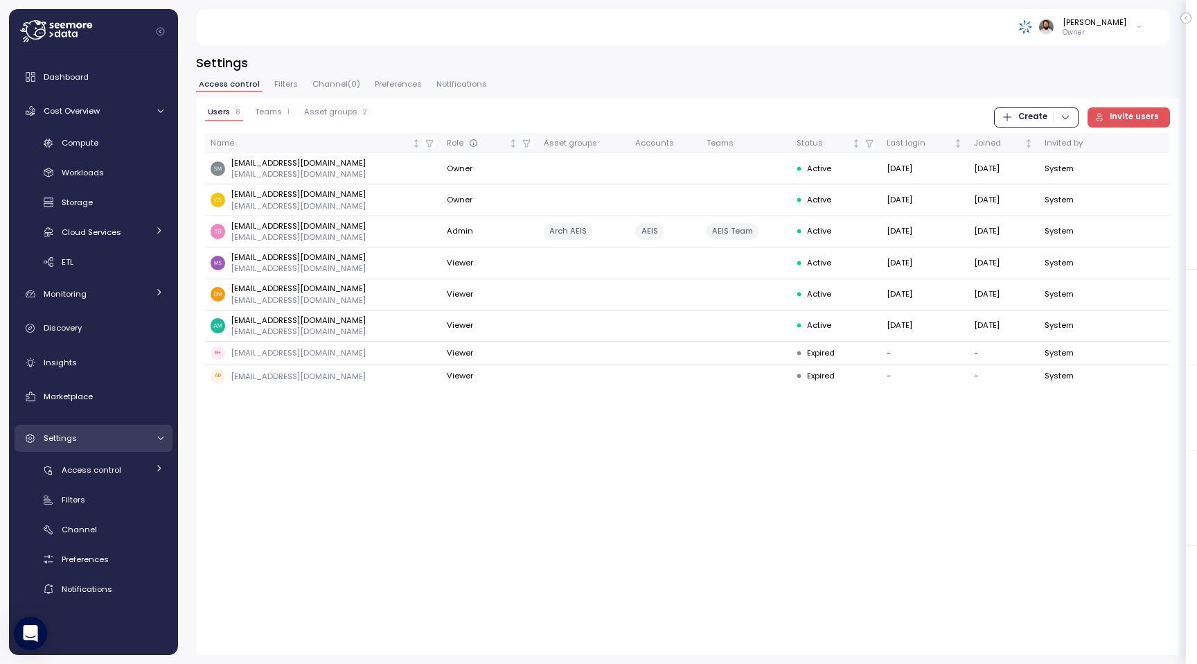
click at [115, 437] on div "Settings" at bounding box center [96, 438] width 104 height 14
click at [114, 465] on span "Access control" at bounding box center [92, 469] width 60 height 11
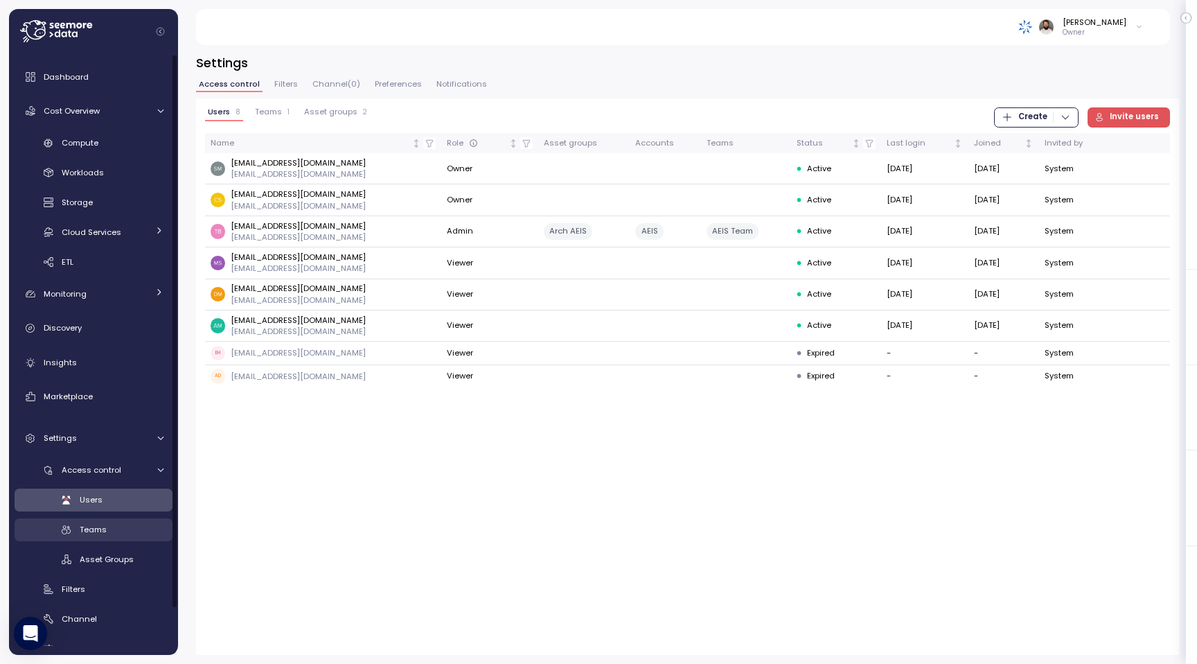
click at [103, 532] on span "Teams" at bounding box center [93, 529] width 27 height 11
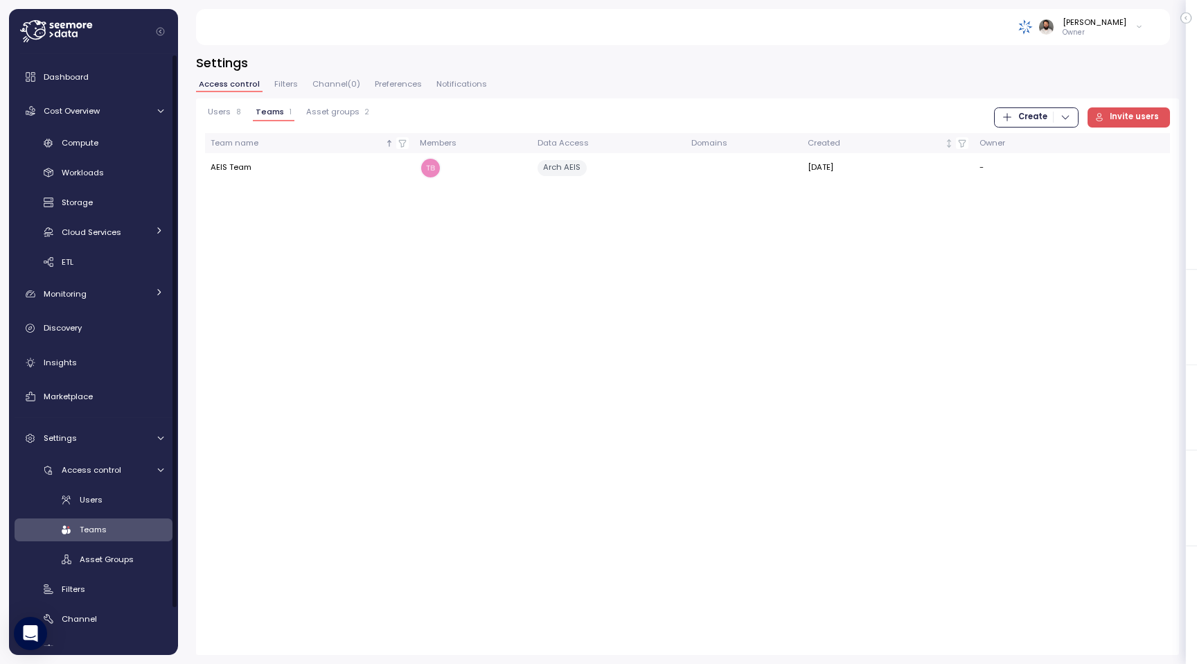
click at [110, 522] on div "Teams" at bounding box center [122, 529] width 84 height 14
click at [114, 472] on span "Access control" at bounding box center [92, 469] width 60 height 11
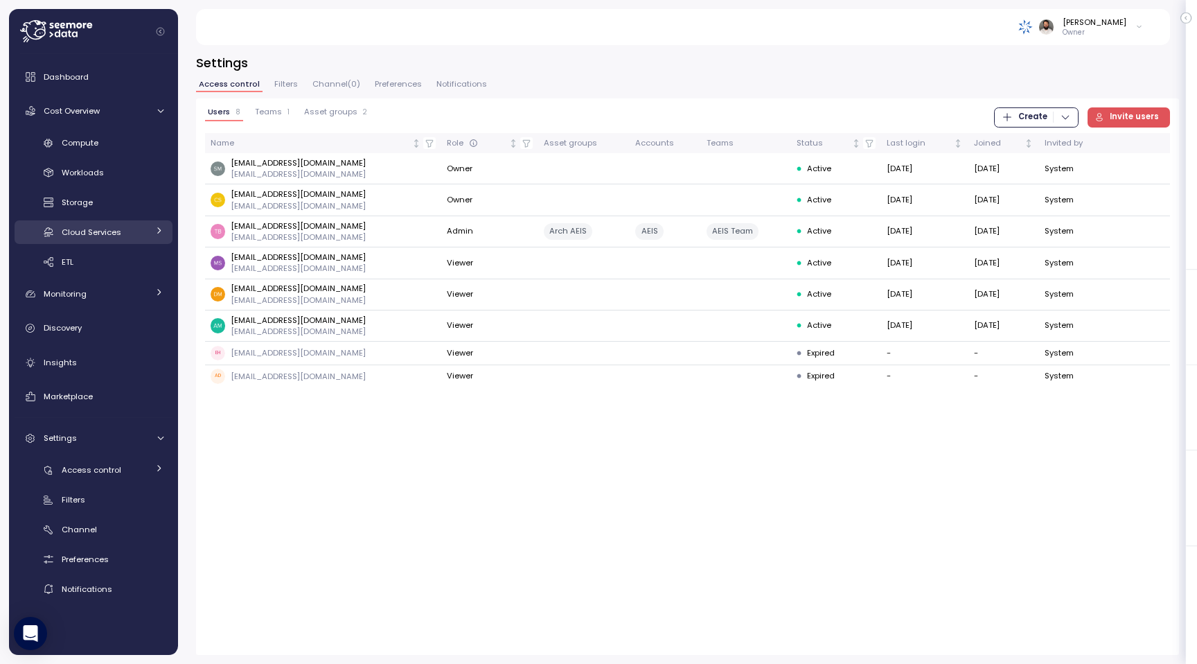
click at [105, 238] on div "Cloud Services" at bounding box center [105, 232] width 86 height 14
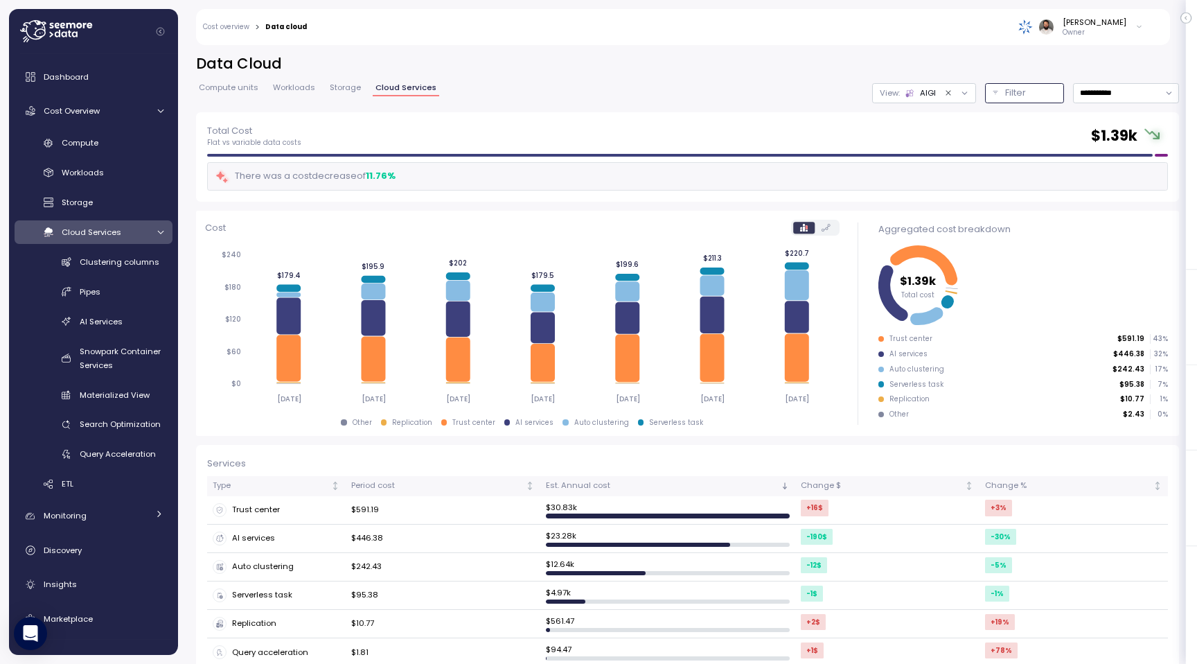
click at [1012, 91] on p "Filter" at bounding box center [1015, 93] width 21 height 14
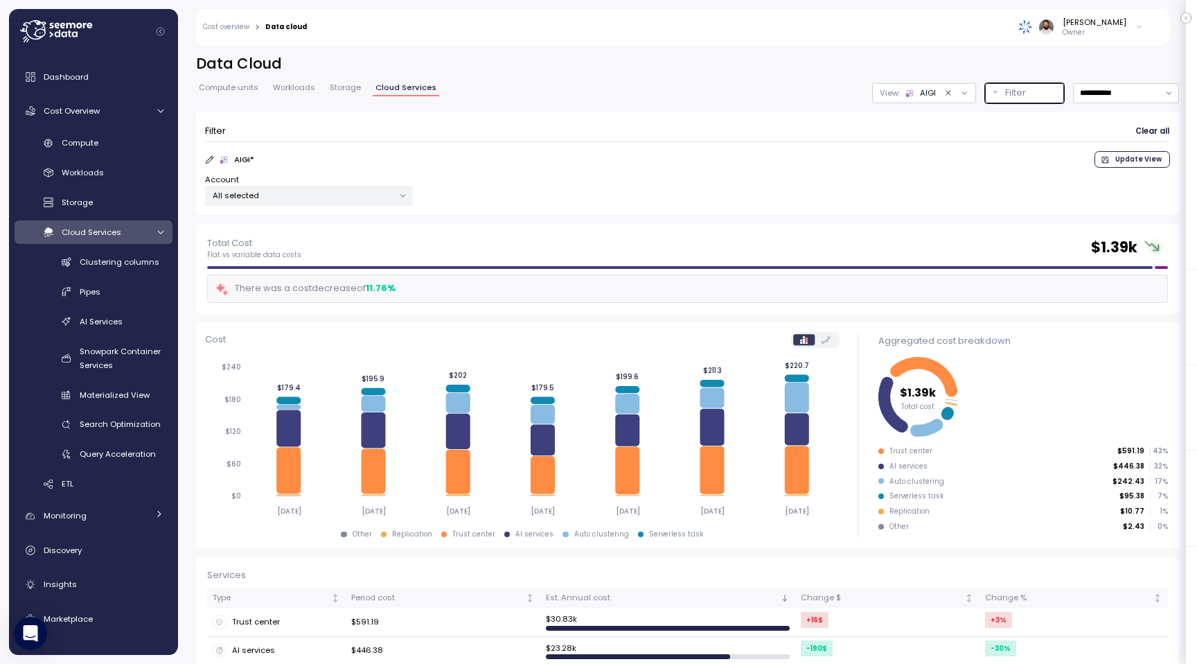
click at [1012, 91] on p "Filter" at bounding box center [1015, 93] width 21 height 14
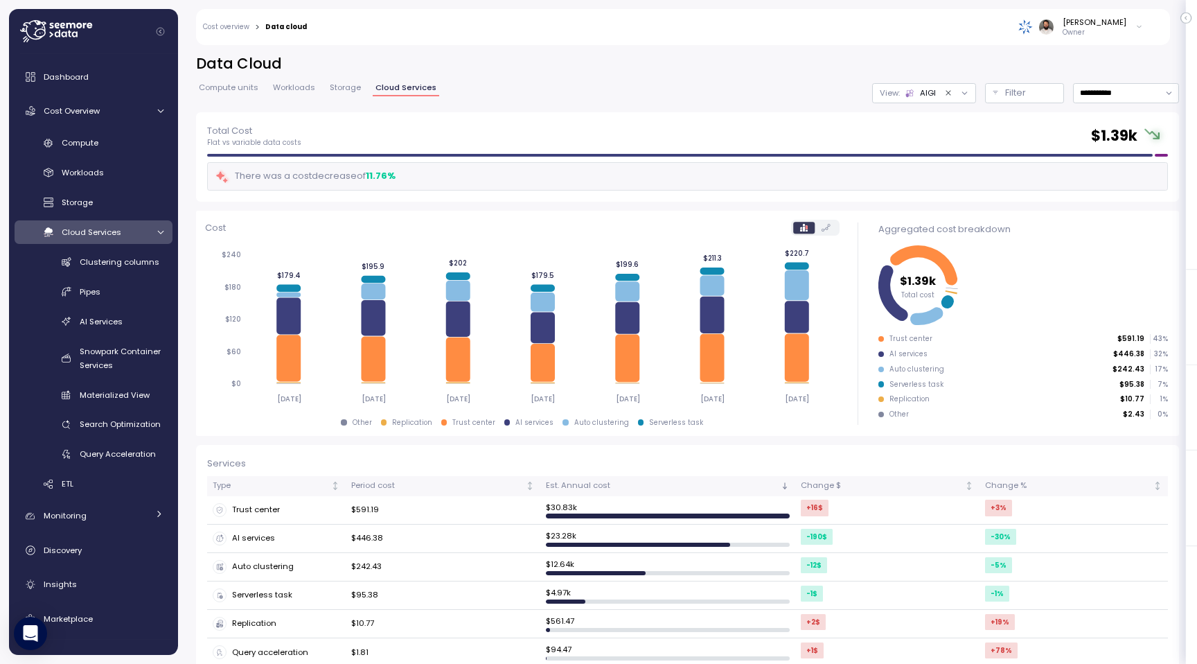
click at [990, 48] on div "**********" at bounding box center [687, 350] width 1019 height 628
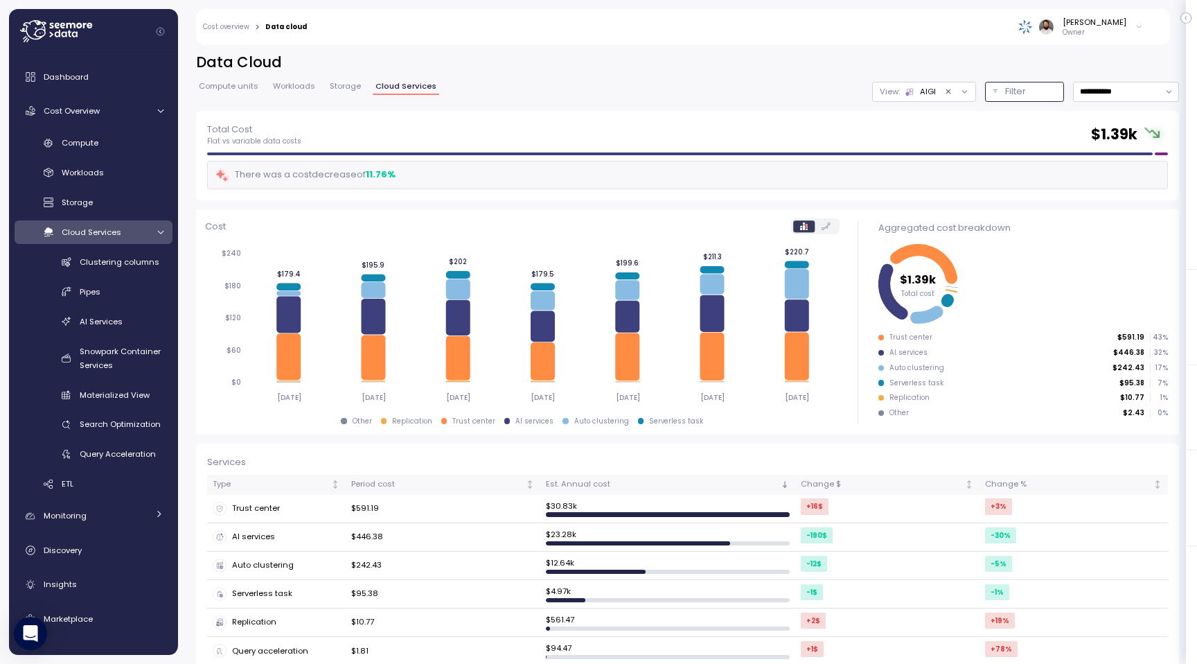
click at [1007, 96] on p "Filter" at bounding box center [1015, 92] width 21 height 14
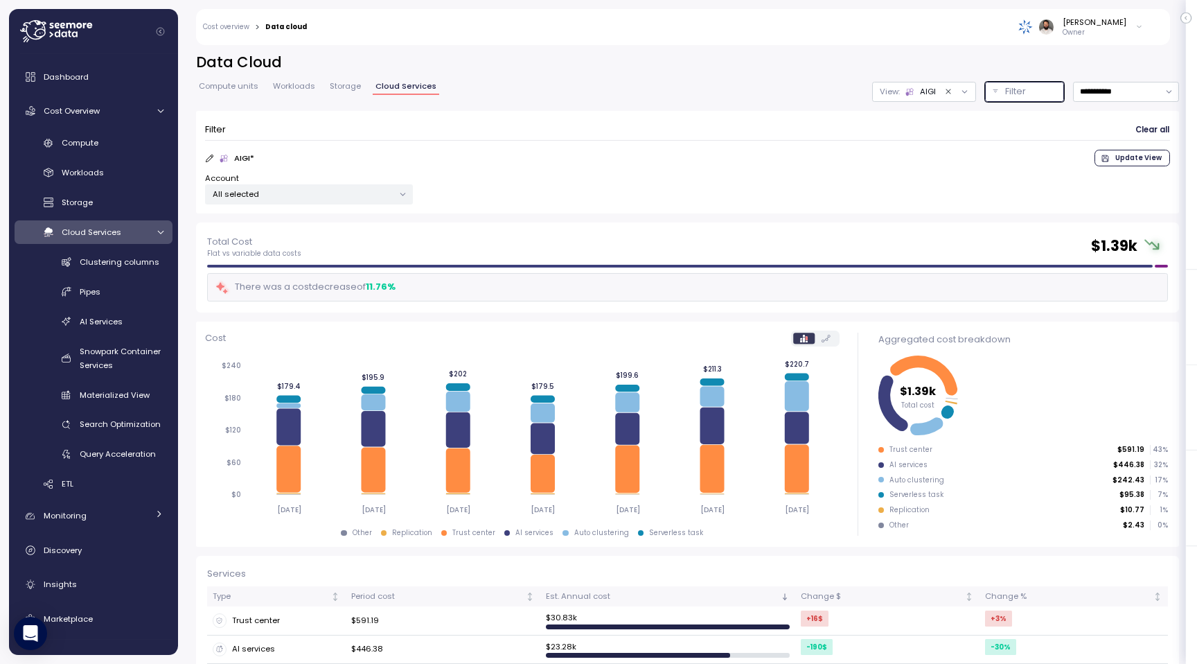
click at [296, 191] on p "All selected" at bounding box center [303, 193] width 181 height 11
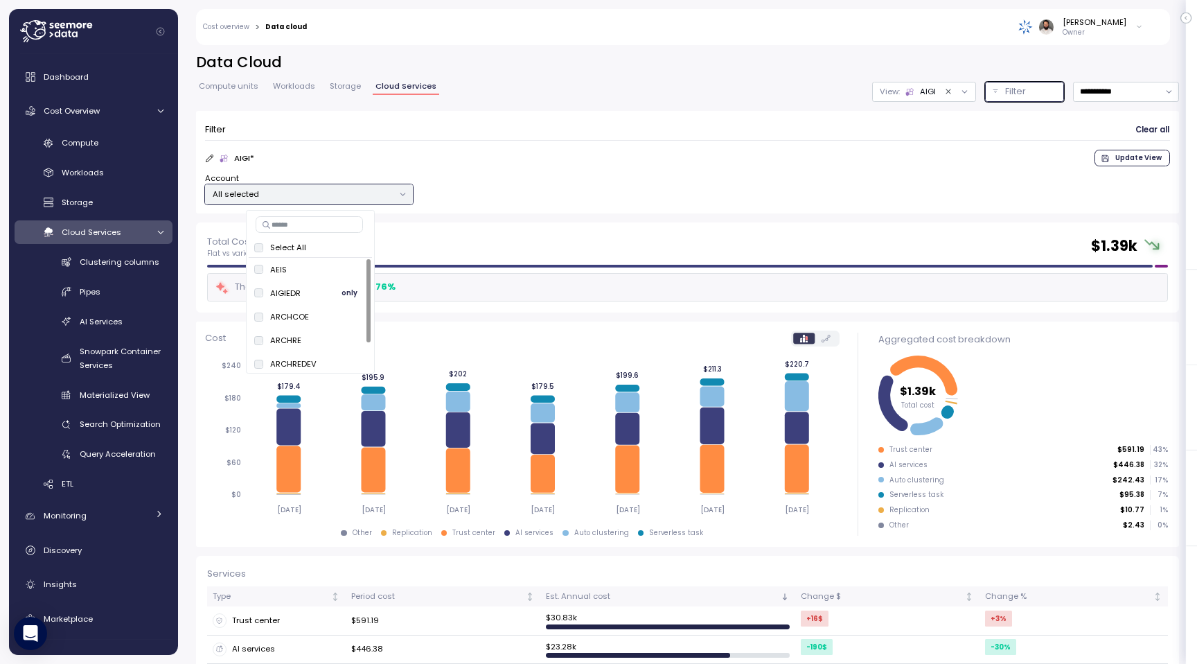
click at [340, 294] on button "only" at bounding box center [349, 293] width 33 height 17
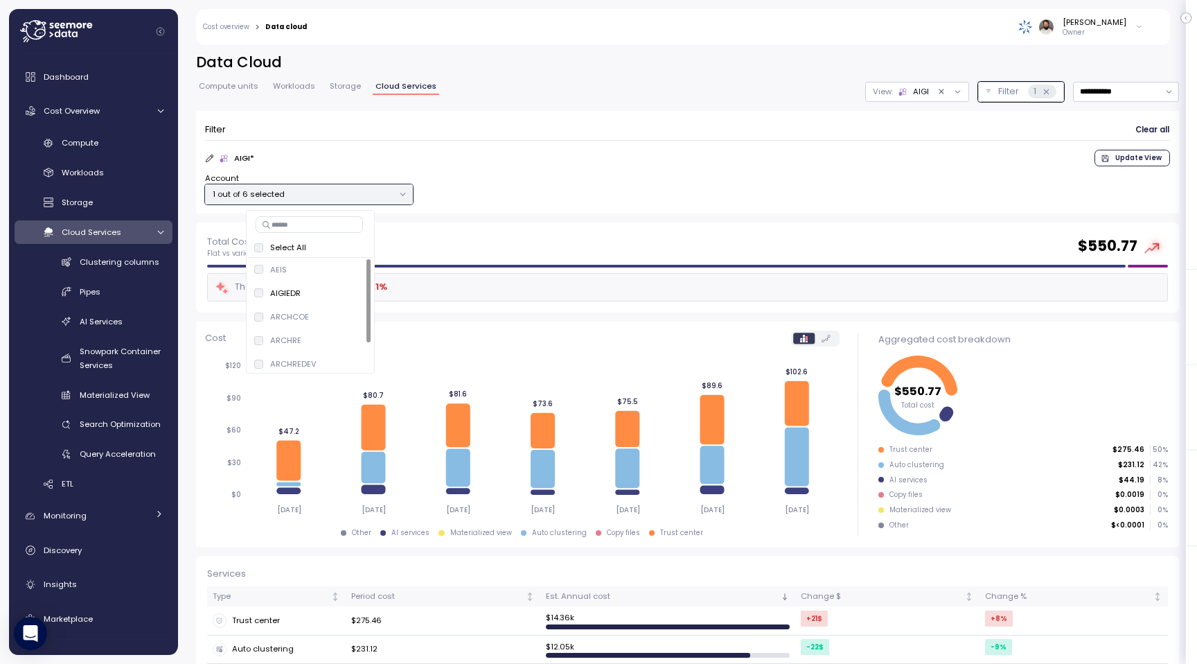
click at [1146, 166] on span "Update View" at bounding box center [1139, 157] width 46 height 15
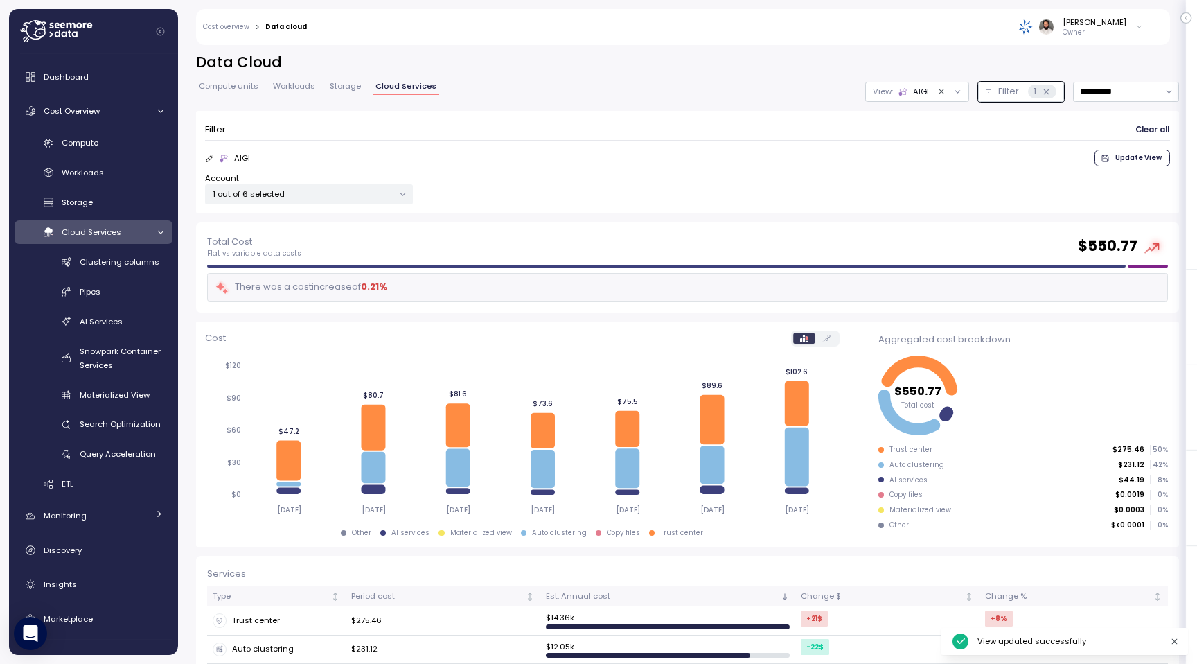
click at [939, 51] on div "**********" at bounding box center [687, 350] width 1019 height 628
click at [1018, 62] on h2 "Data Cloud" at bounding box center [687, 63] width 983 height 20
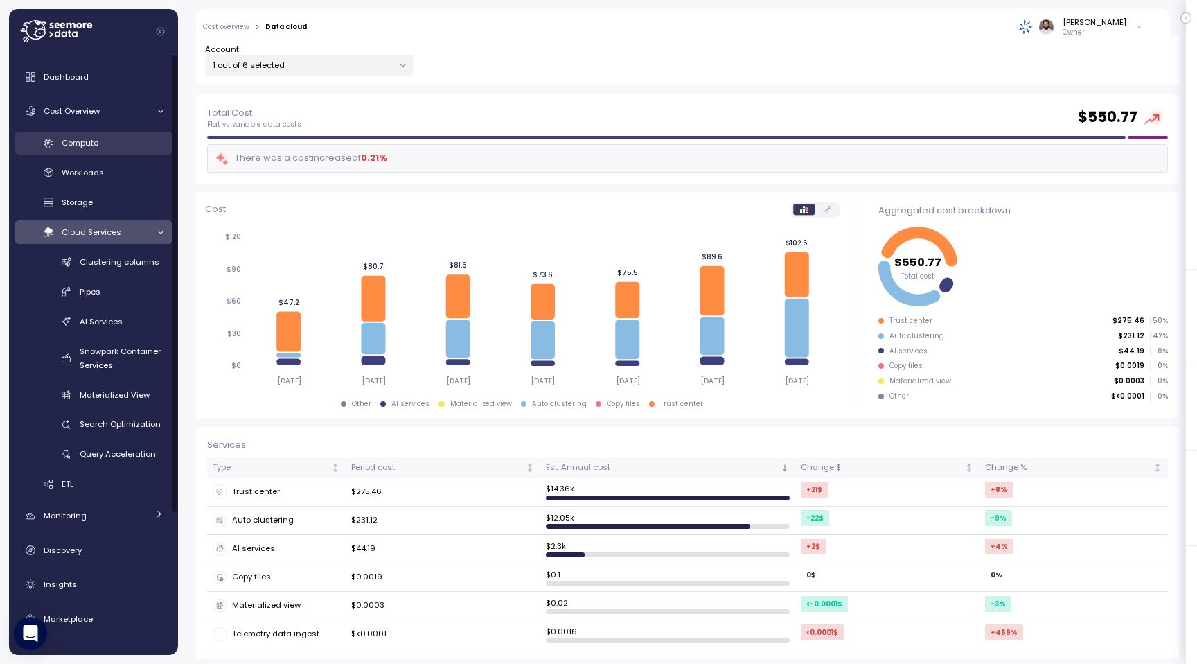
click at [95, 148] on span "Compute" at bounding box center [80, 142] width 37 height 11
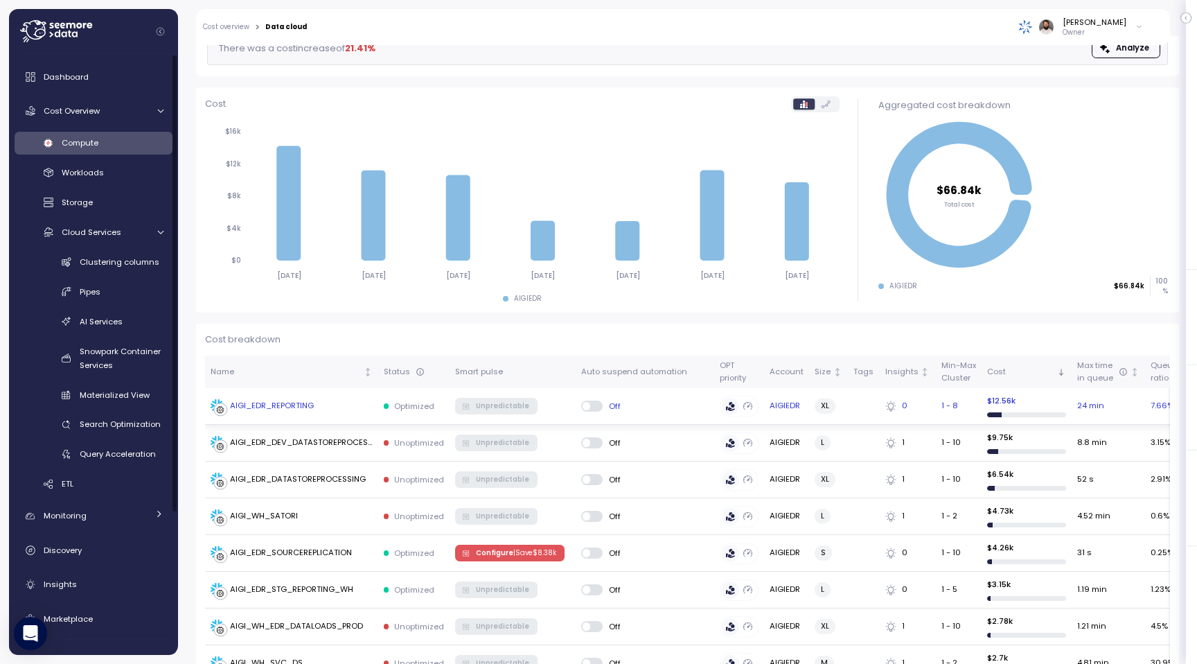
click at [329, 403] on div "AIGI_EDR_REPORTING" at bounding box center [292, 406] width 162 height 14
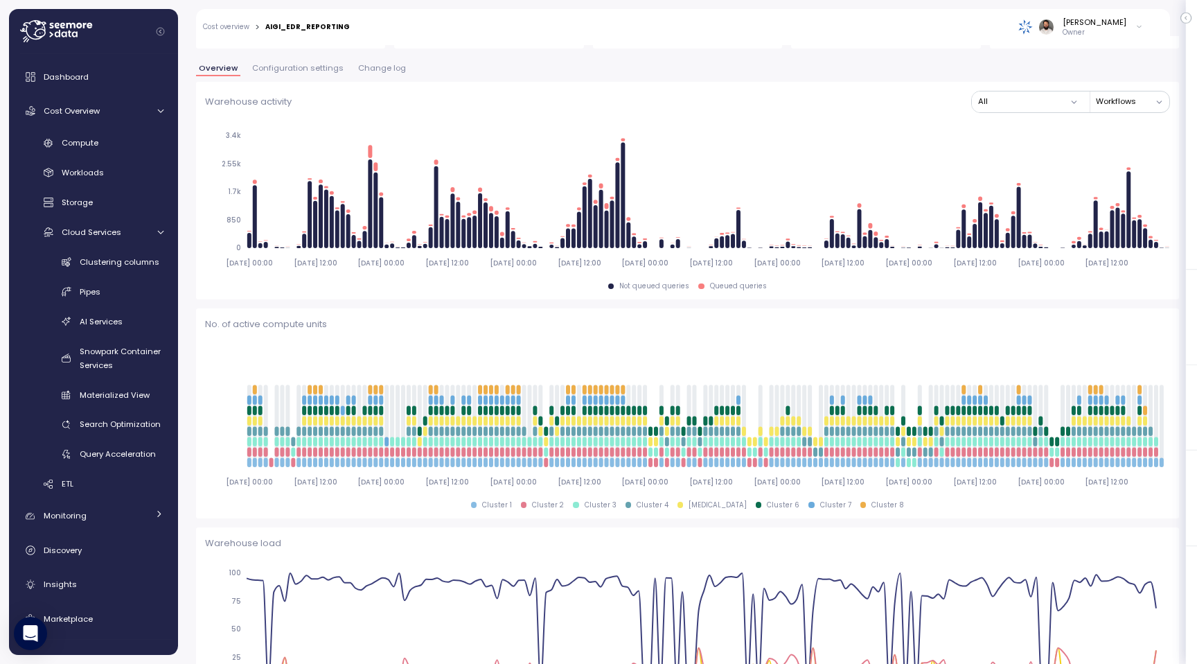
scroll to position [1343, 0]
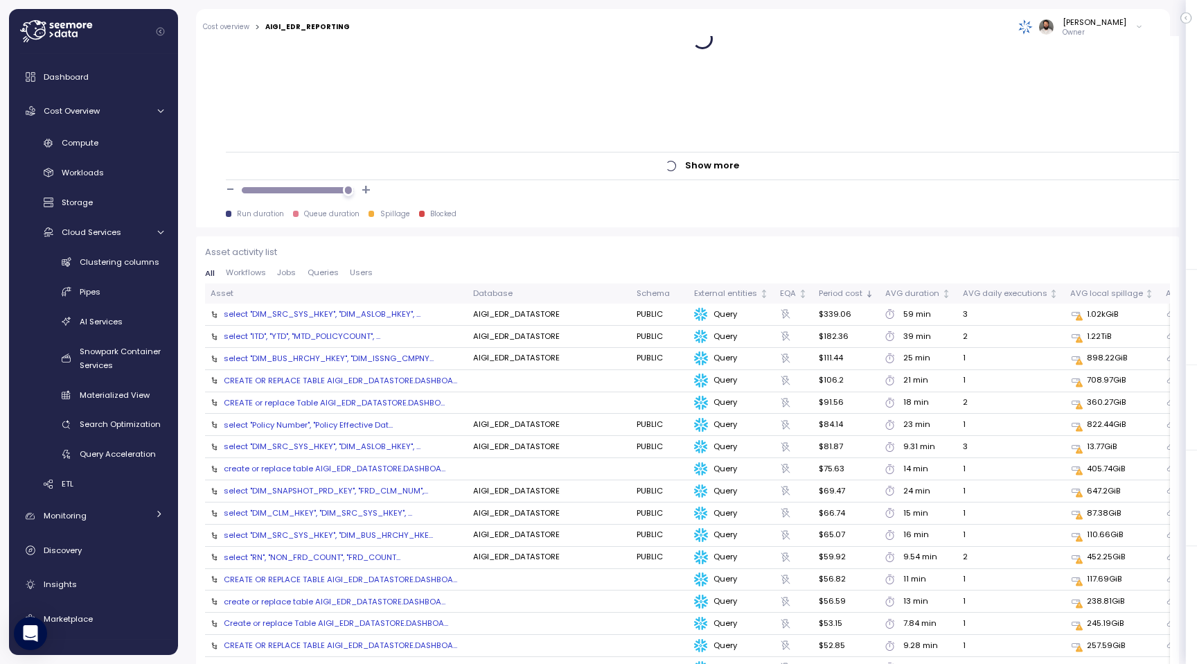
click at [361, 307] on td "select "DIM_SRC_SYS_HKEY", "DIM_ASLOB_HKEY",..." at bounding box center [336, 314] width 263 height 22
click at [361, 315] on div "select "DIM_SRC_SYS_HKEY", "DIM_ASLOB_HKEY",..." at bounding box center [322, 313] width 197 height 11
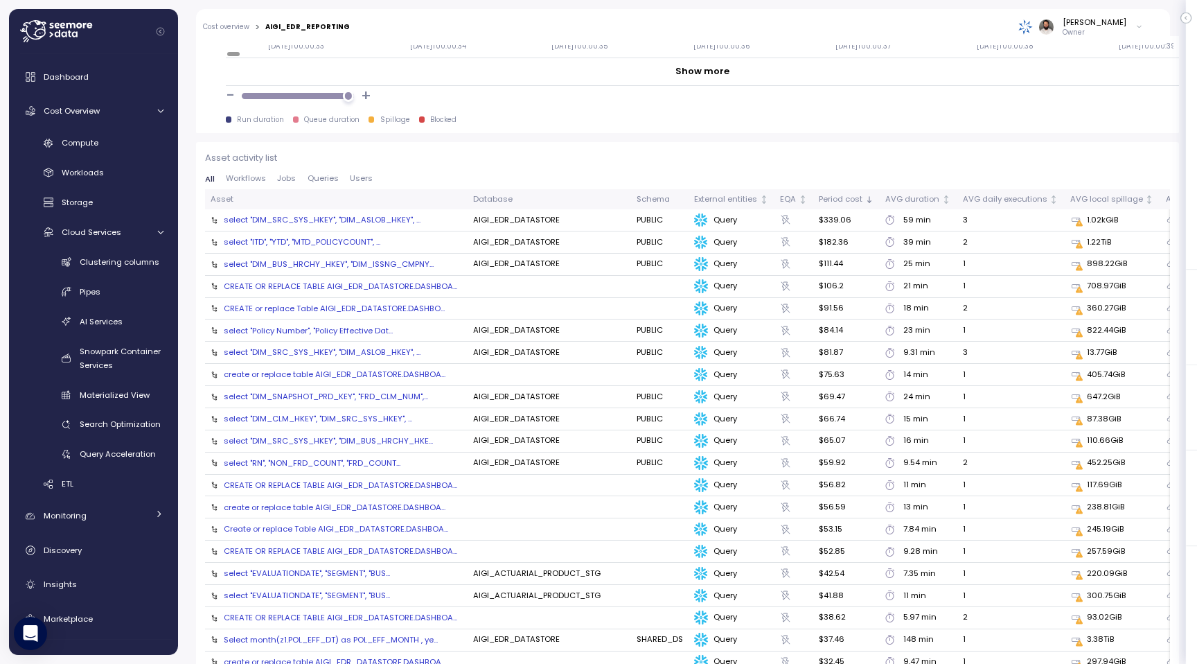
scroll to position [1447, 0]
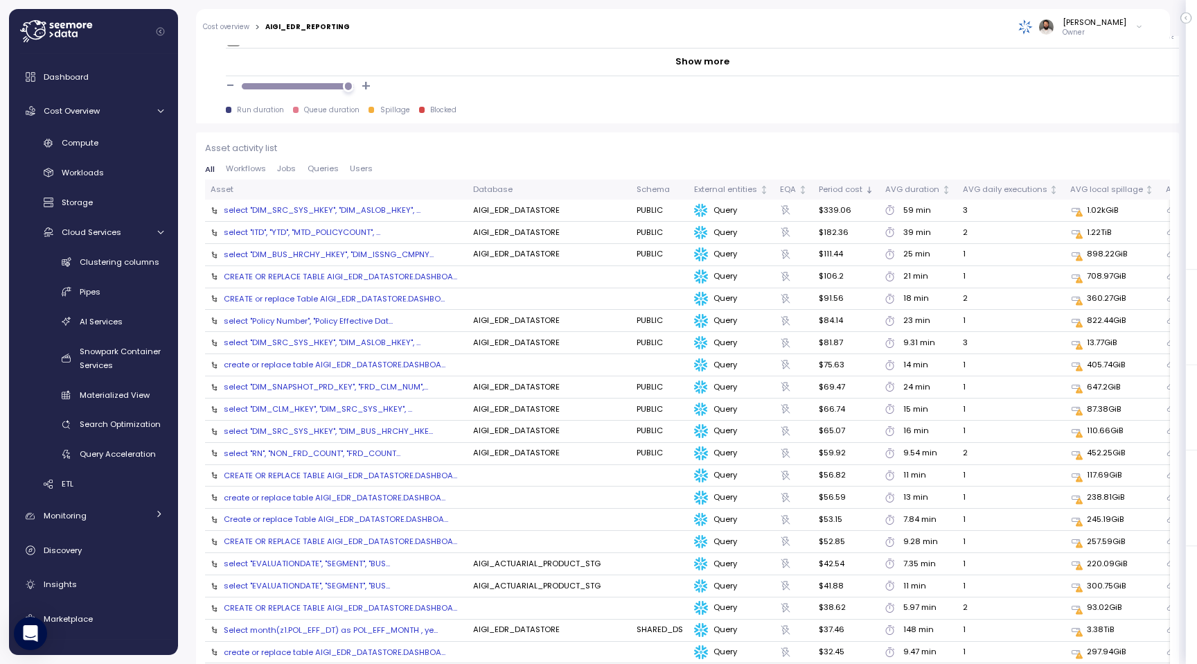
click at [326, 235] on div "select "ITD", "YTD", "MTD_POLICYCOUNT",..." at bounding box center [302, 232] width 157 height 11
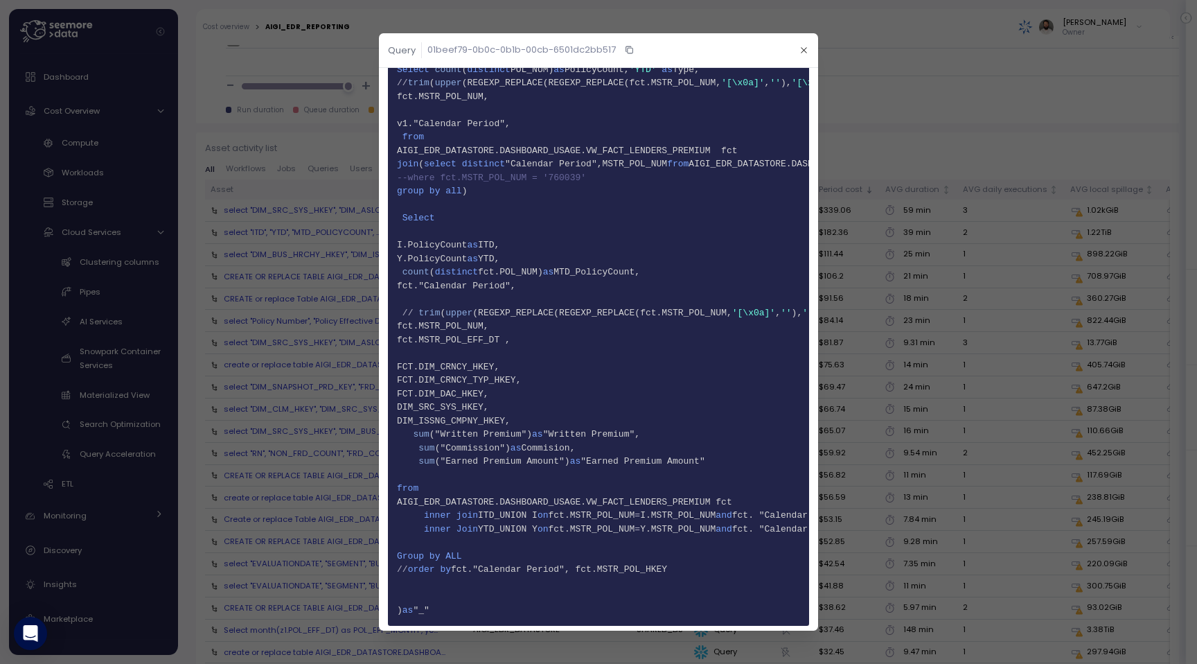
scroll to position [463, 0]
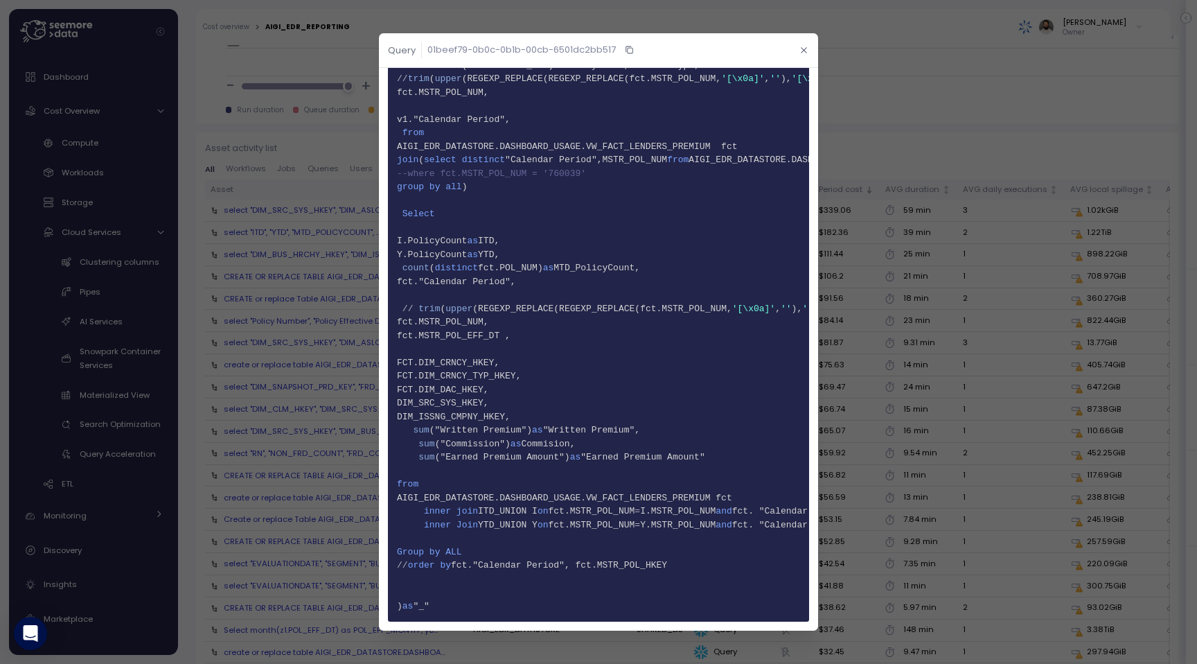
click at [806, 51] on icon "button" at bounding box center [804, 50] width 6 height 6
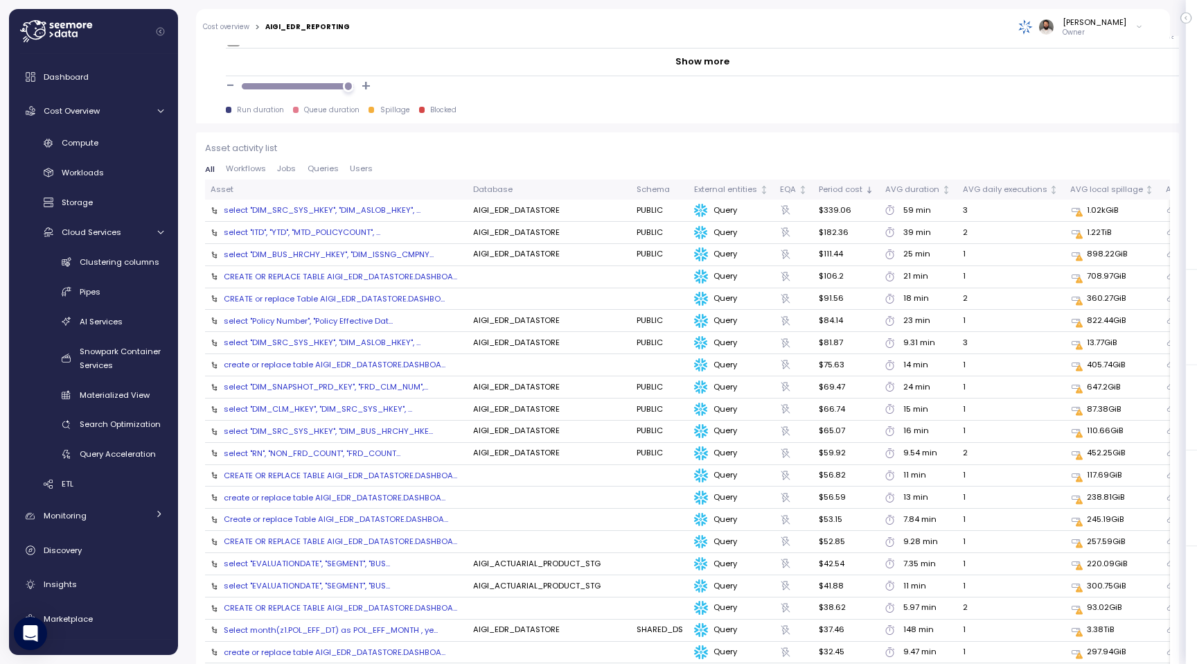
click at [319, 254] on div "select "DIM_BUS_HRCHY_HKEY", "DIM_ISSNG_CMPNY..." at bounding box center [329, 254] width 210 height 11
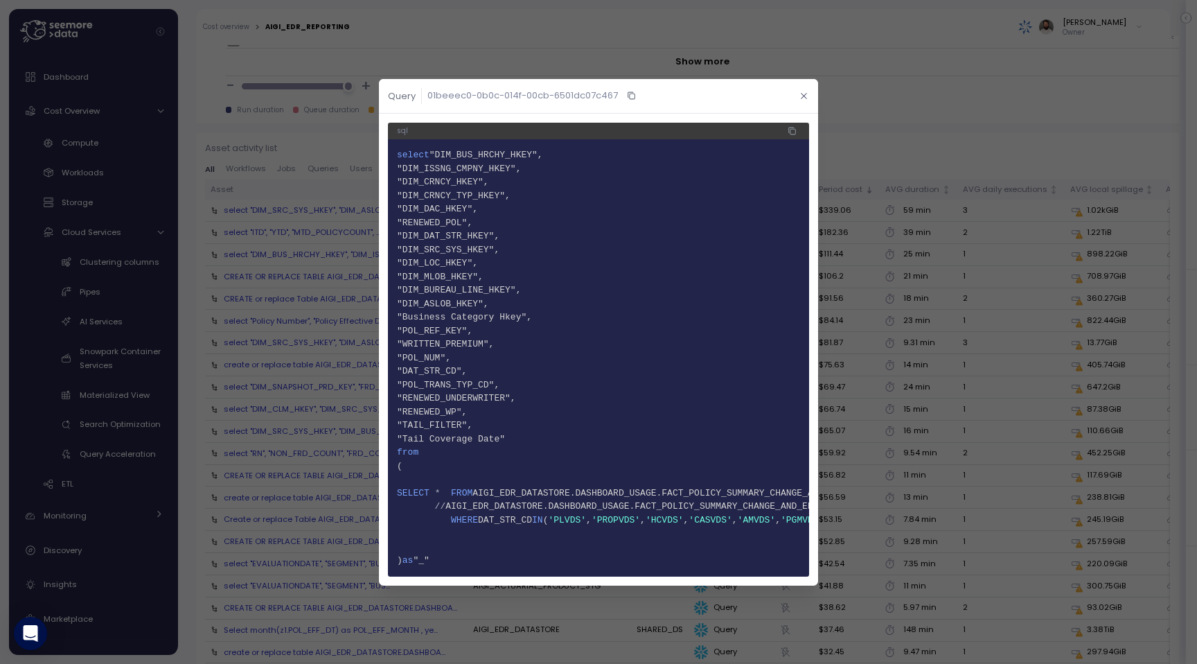
click at [798, 98] on button "button" at bounding box center [804, 96] width 16 height 16
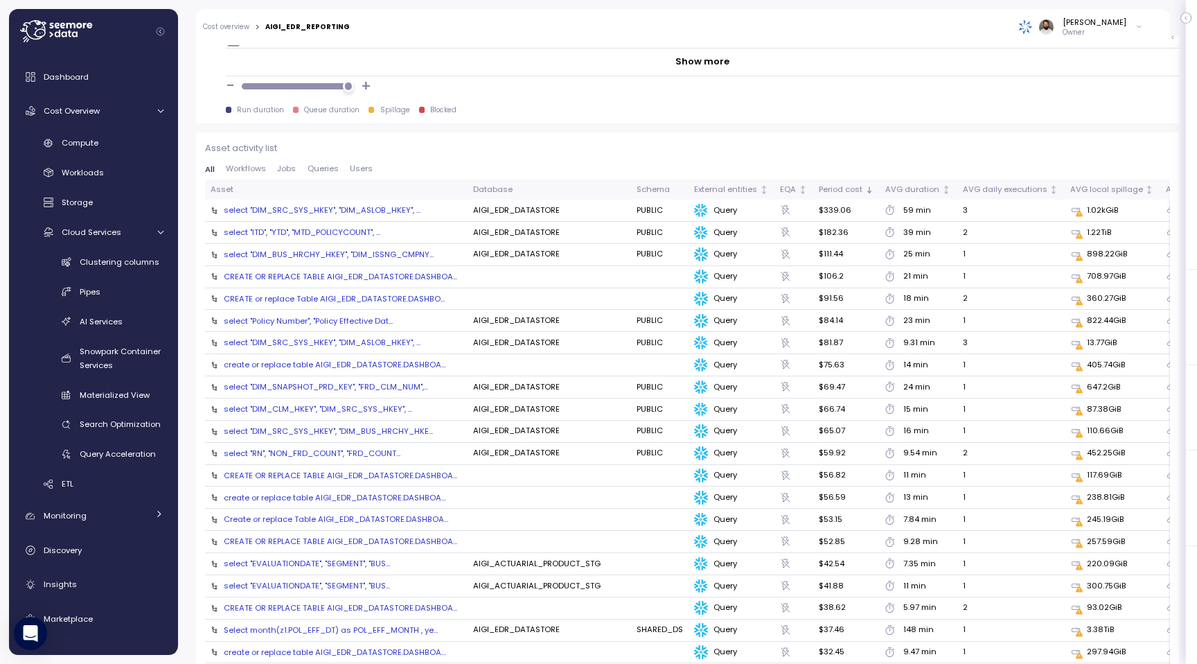
click at [355, 319] on div "select "Policy Number", "Policy Effective Dat..." at bounding box center [308, 320] width 169 height 11
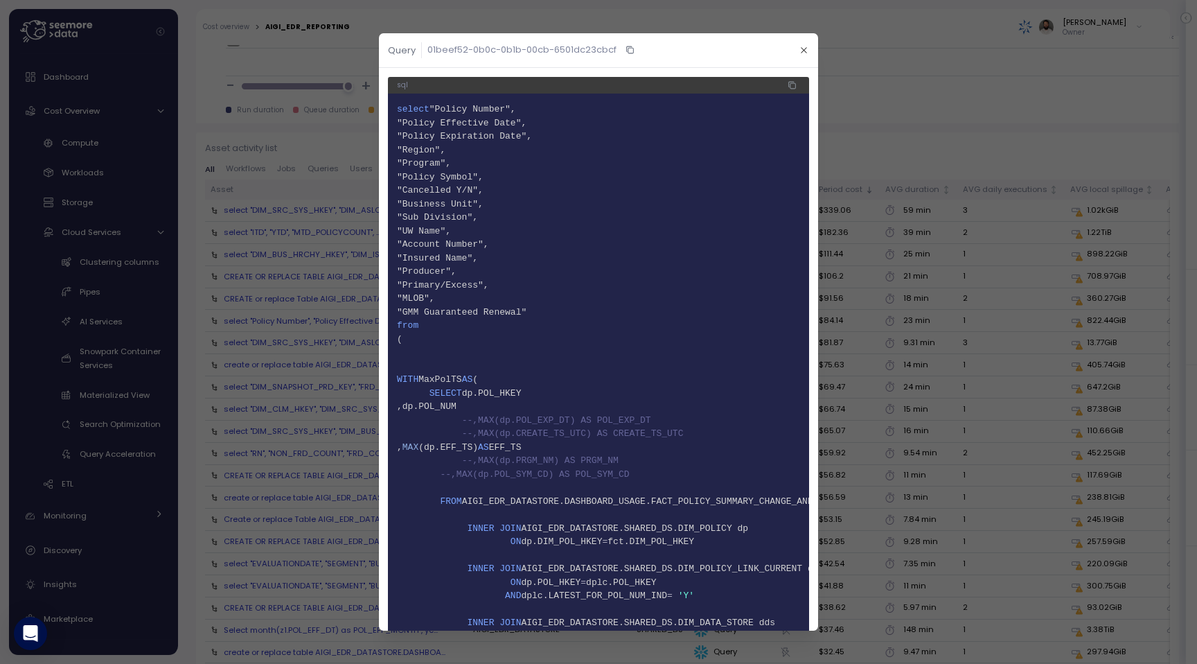
click at [801, 35] on header "Query 01beef52-0b0c-0b1b-00cb-6501dc23cbcf" at bounding box center [598, 50] width 439 height 35
click at [802, 46] on icon "button" at bounding box center [804, 50] width 9 height 9
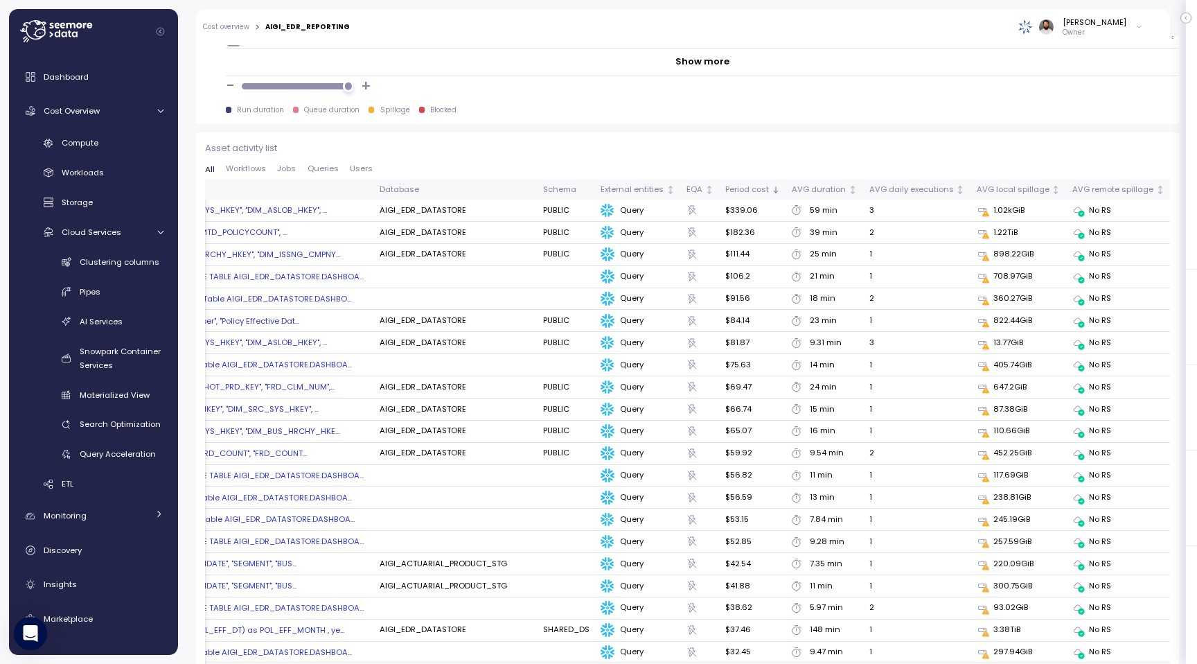
scroll to position [0, 0]
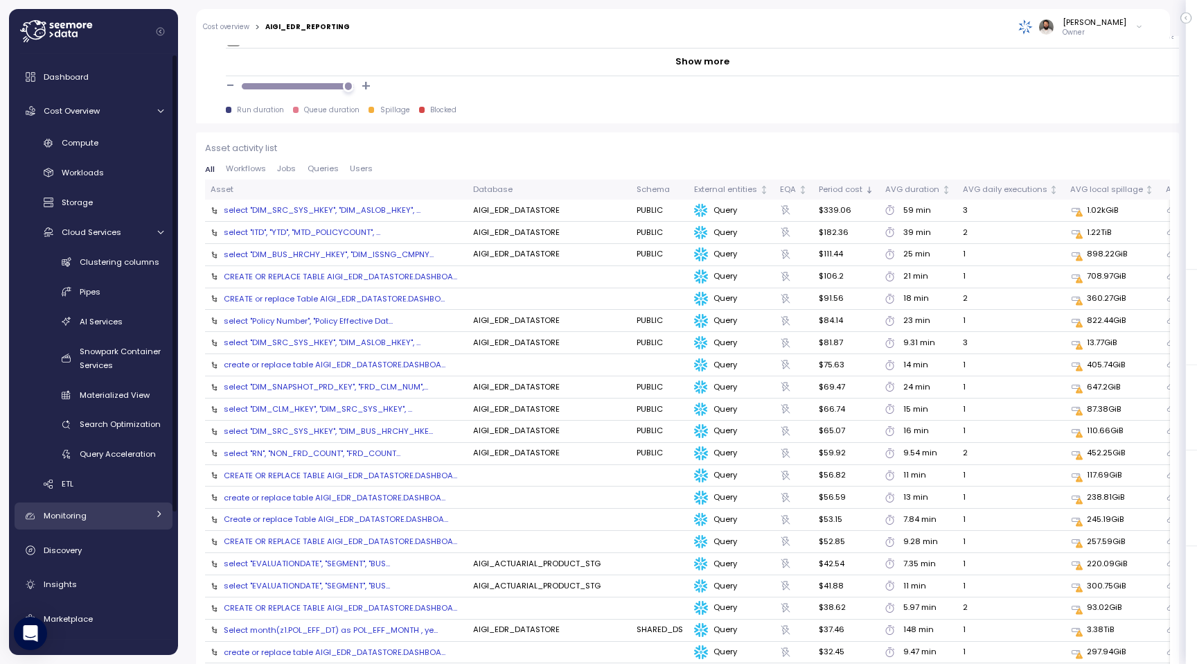
click at [133, 523] on link "Monitoring" at bounding box center [94, 516] width 158 height 28
click at [133, 524] on link "Monitoring" at bounding box center [94, 516] width 158 height 28
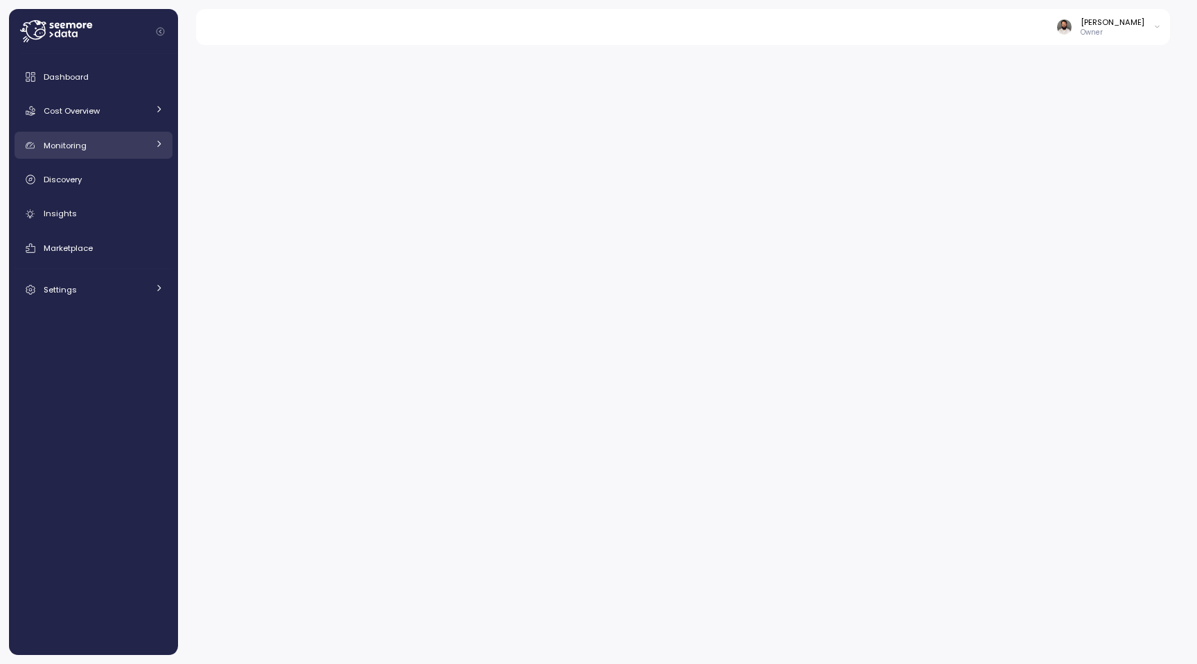
click at [102, 143] on div "Monitoring" at bounding box center [96, 146] width 104 height 14
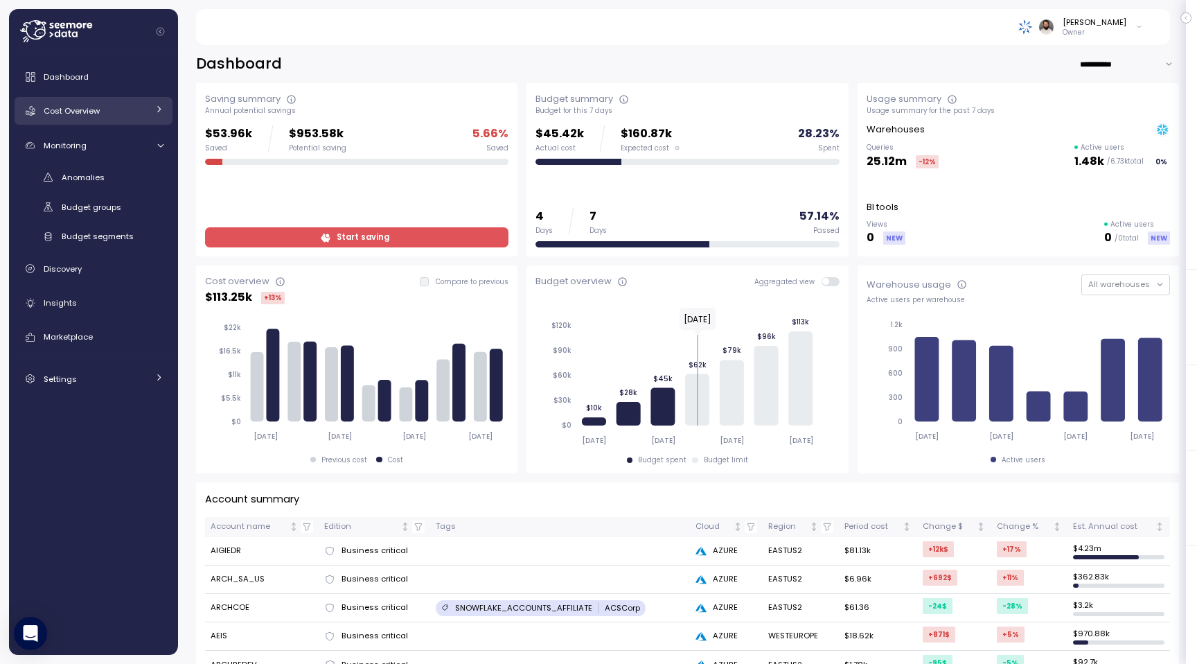
click at [124, 118] on link "Cost Overview" at bounding box center [94, 111] width 158 height 28
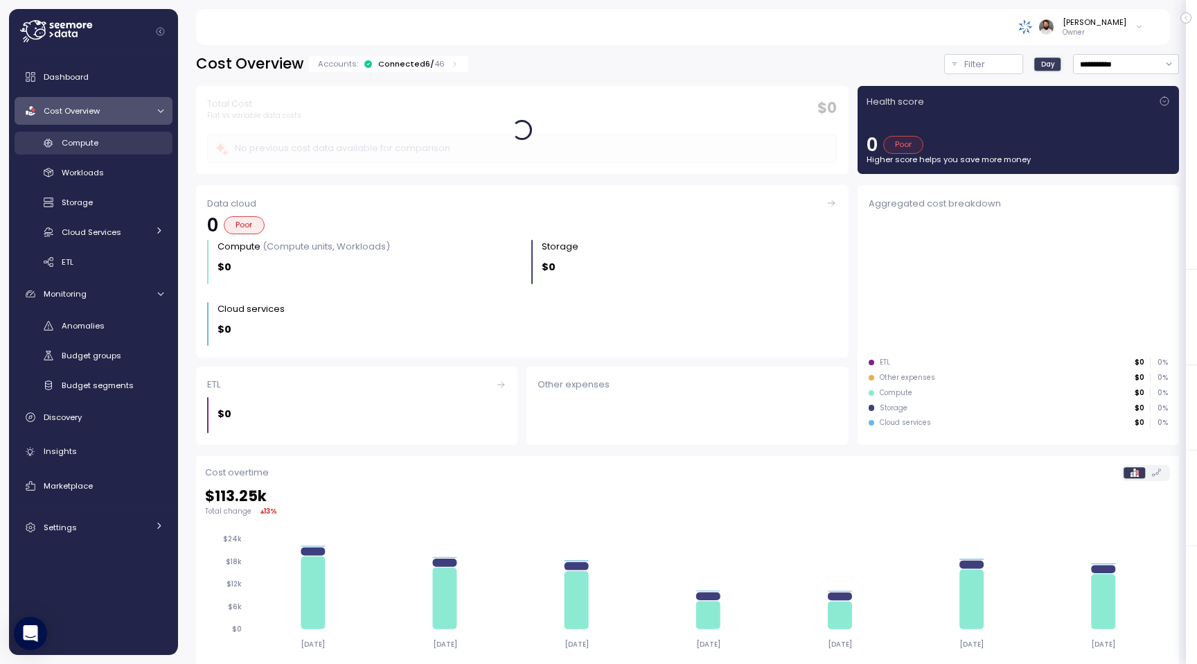
click at [121, 148] on div "Compute" at bounding box center [113, 143] width 102 height 14
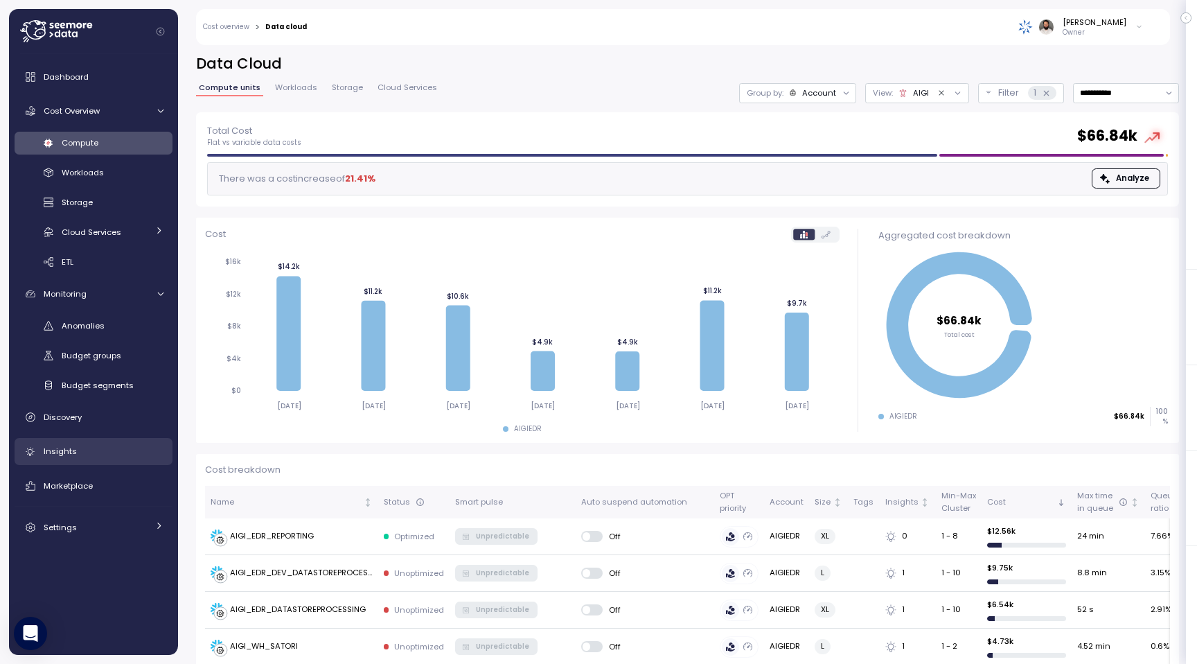
click at [105, 448] on div "Insights" at bounding box center [104, 451] width 120 height 14
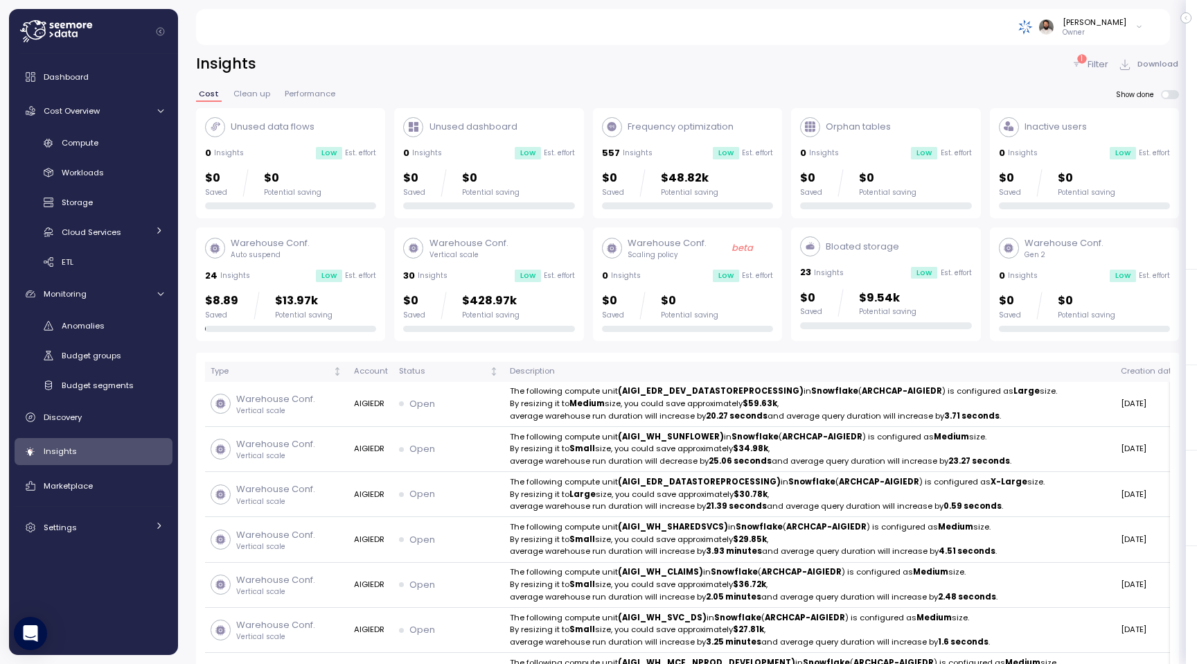
click at [1086, 63] on div "1 Filter" at bounding box center [1089, 65] width 37 height 14
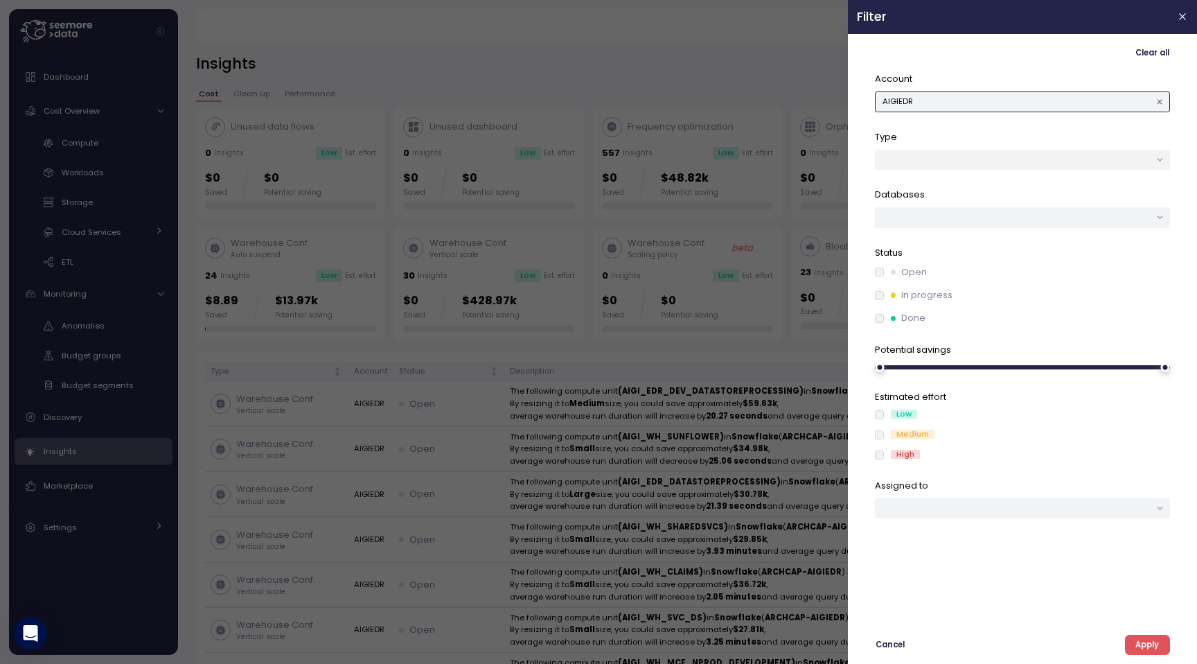
click at [1068, 94] on button "AIGIEDR" at bounding box center [1022, 101] width 295 height 20
click at [1039, 182] on div "AEIS" at bounding box center [1023, 183] width 70 height 11
click at [1161, 646] on button "Apply" at bounding box center [1147, 645] width 45 height 20
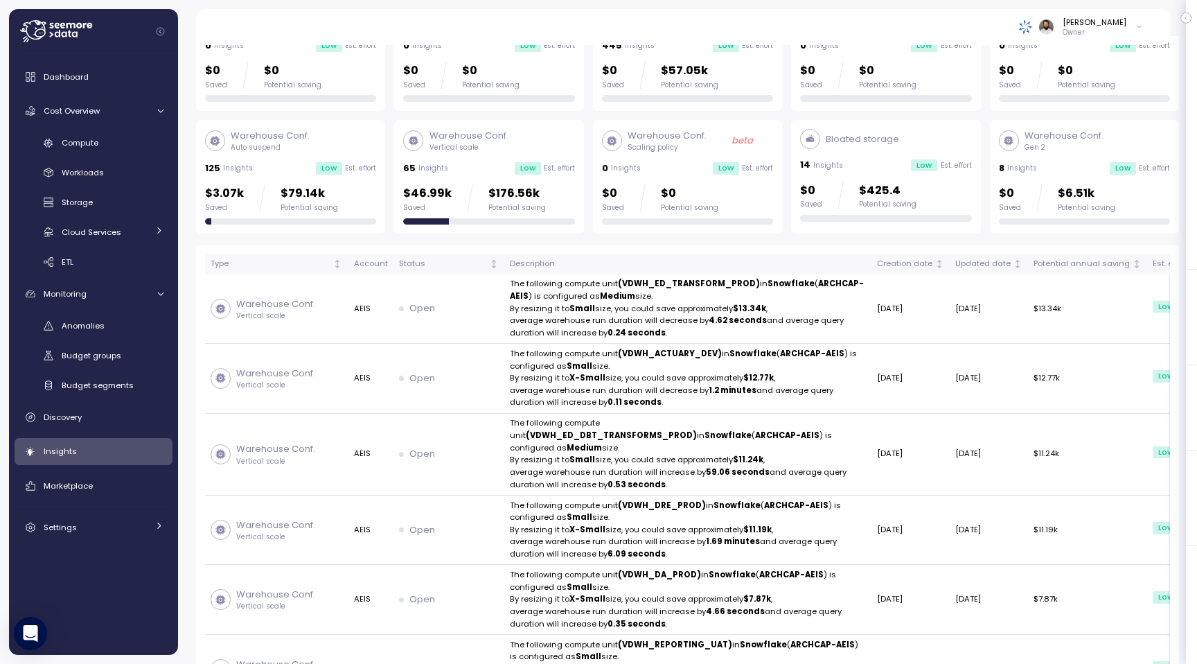
scroll to position [117, 0]
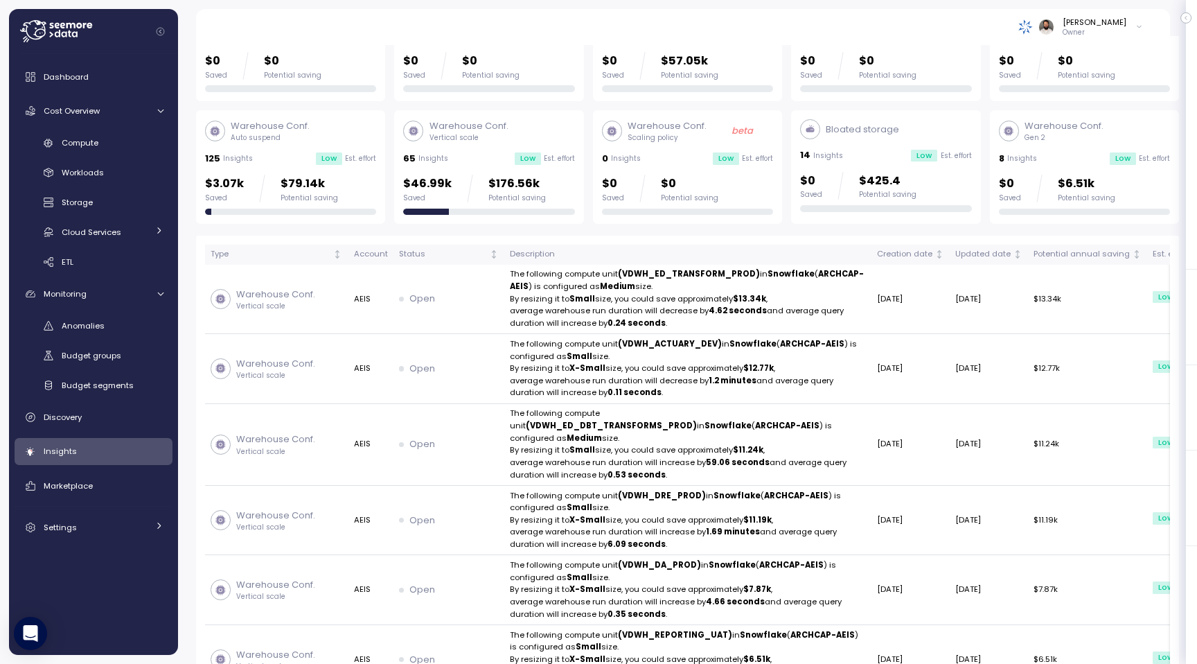
click at [528, 202] on div "Potential saving" at bounding box center [517, 198] width 58 height 10
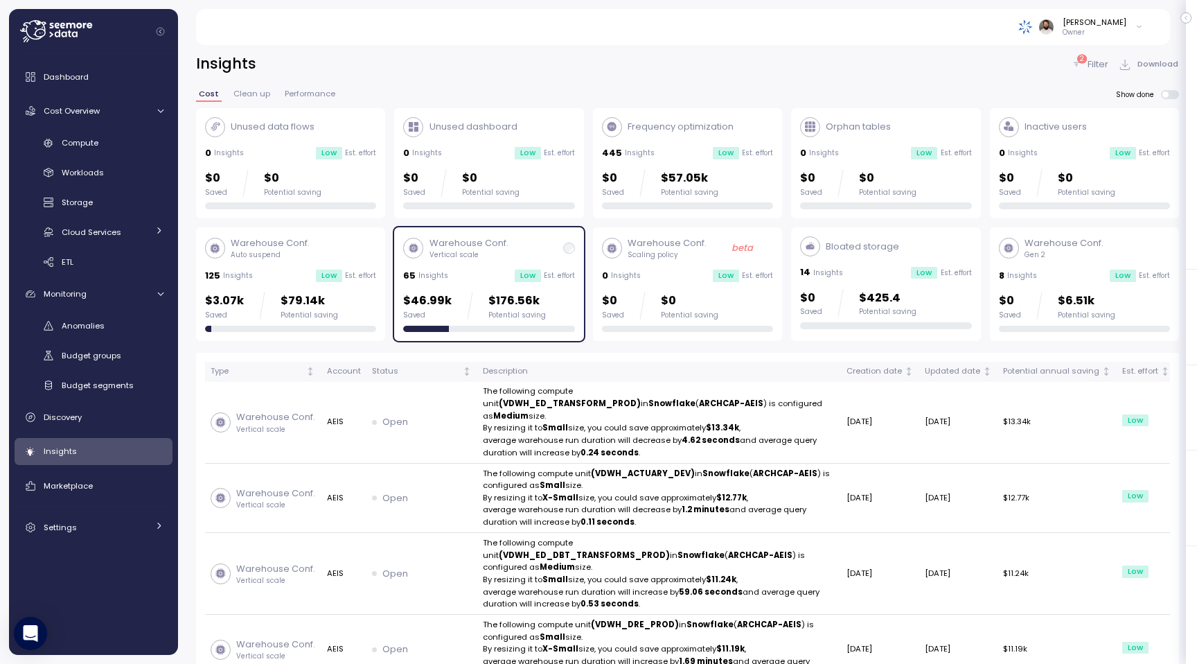
click at [1095, 65] on p "Filter" at bounding box center [1098, 65] width 21 height 14
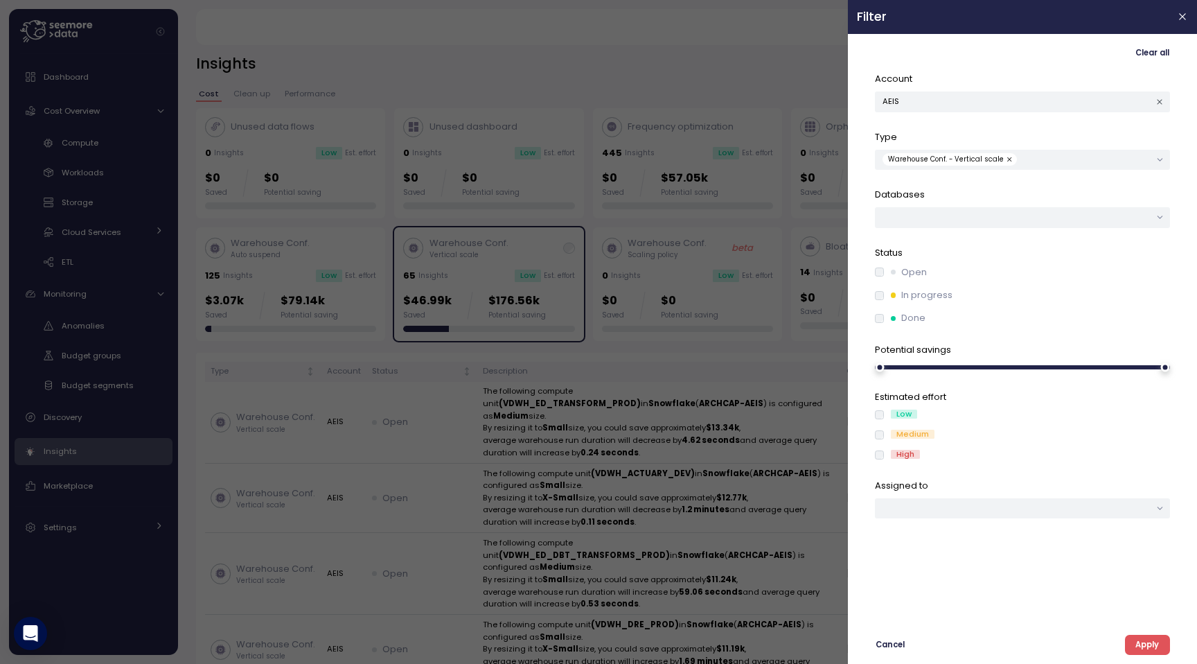
click at [882, 279] on div "Open In progress Done" at bounding box center [1022, 295] width 295 height 60
click at [1155, 646] on span "Apply" at bounding box center [1148, 644] width 24 height 19
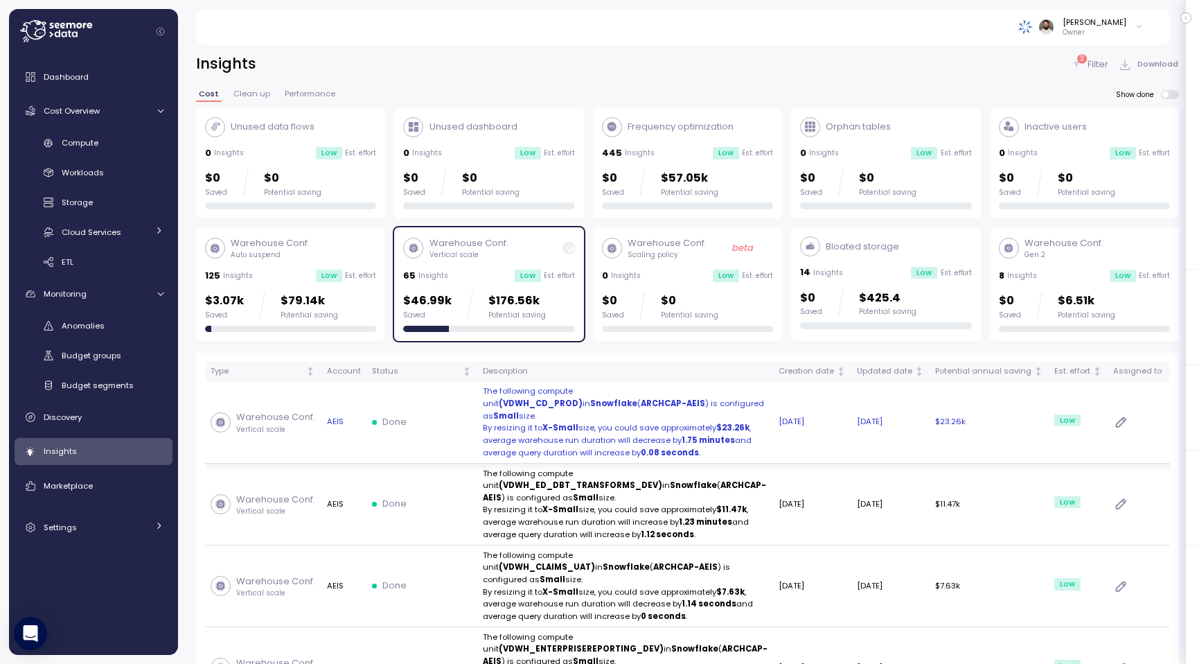
click at [381, 430] on td "Done" at bounding box center [422, 423] width 111 height 82
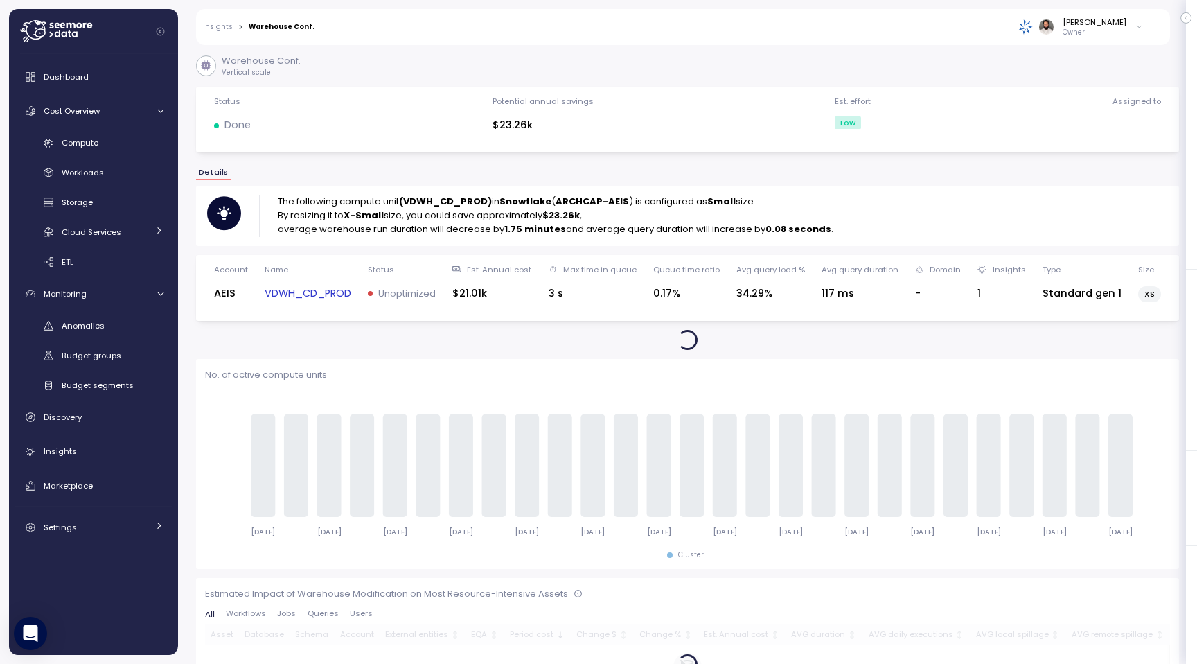
click at [333, 294] on link "VDWH_CD_PROD" at bounding box center [308, 293] width 87 height 16
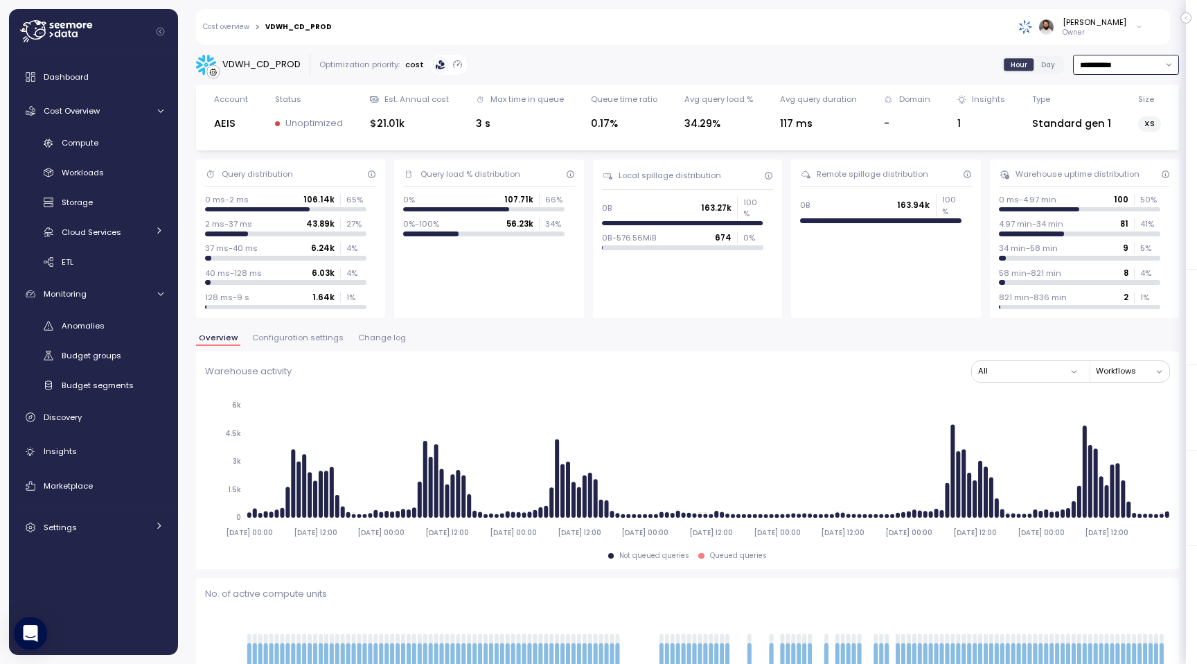
click at [1134, 69] on input "**********" at bounding box center [1126, 65] width 106 height 20
click at [1131, 169] on div "Last 30 days" at bounding box center [1121, 164] width 51 height 11
type input "**********"
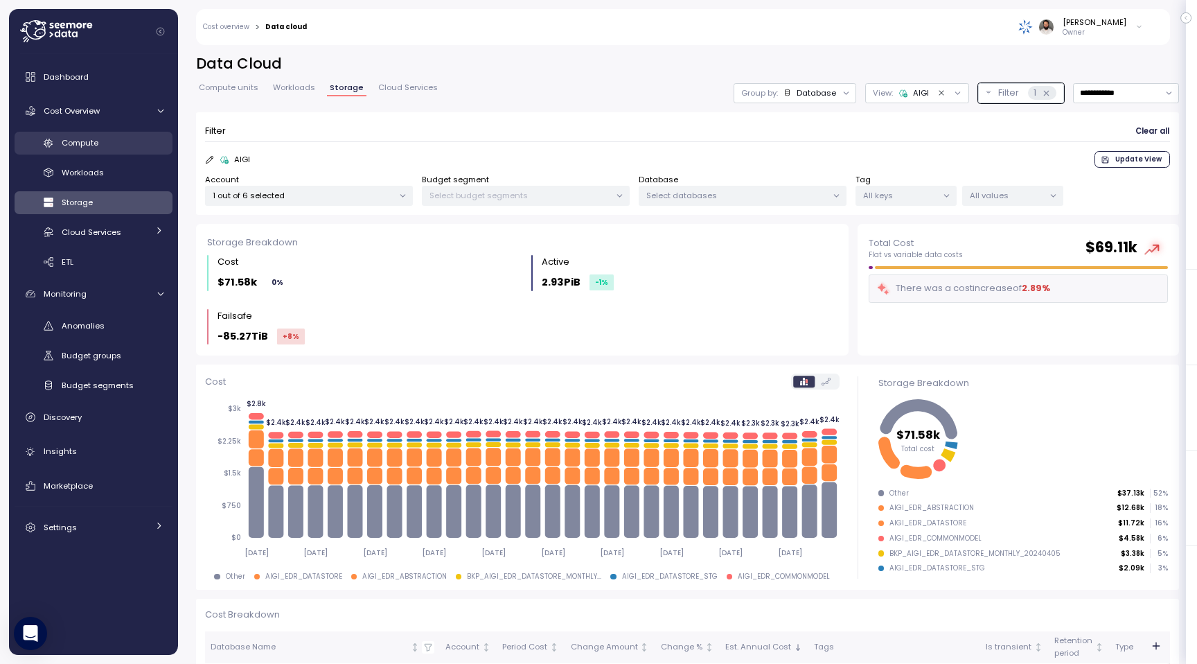
click at [107, 146] on div "Compute" at bounding box center [113, 143] width 102 height 14
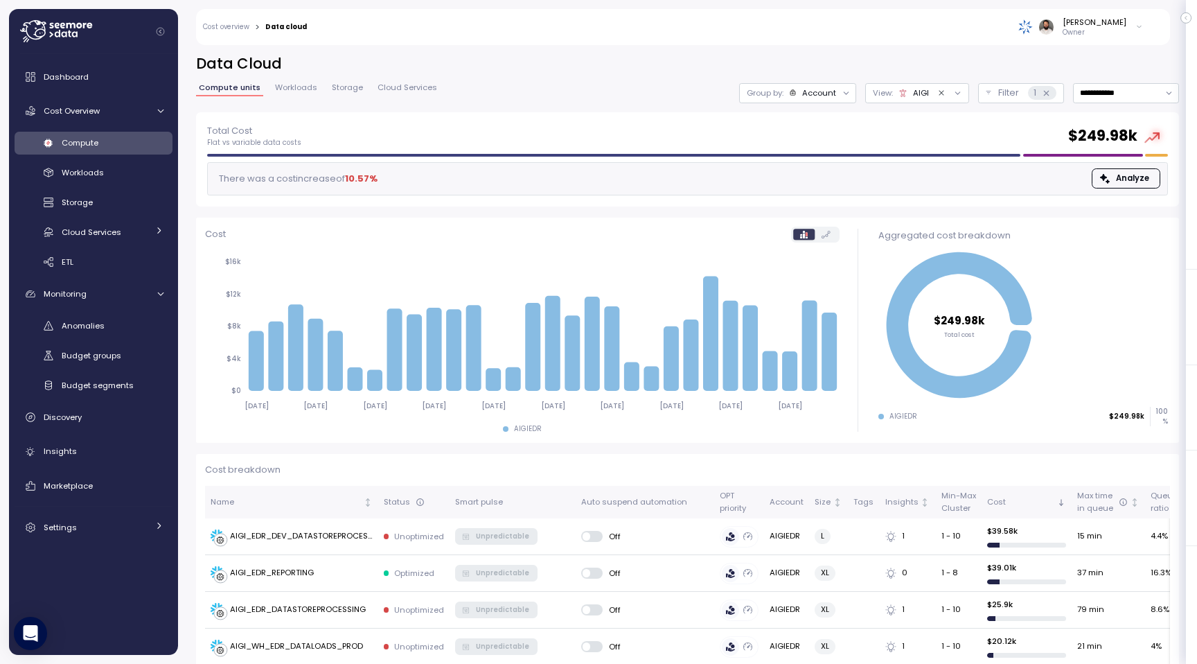
click at [817, 99] on div "Group by: Account" at bounding box center [797, 93] width 117 height 20
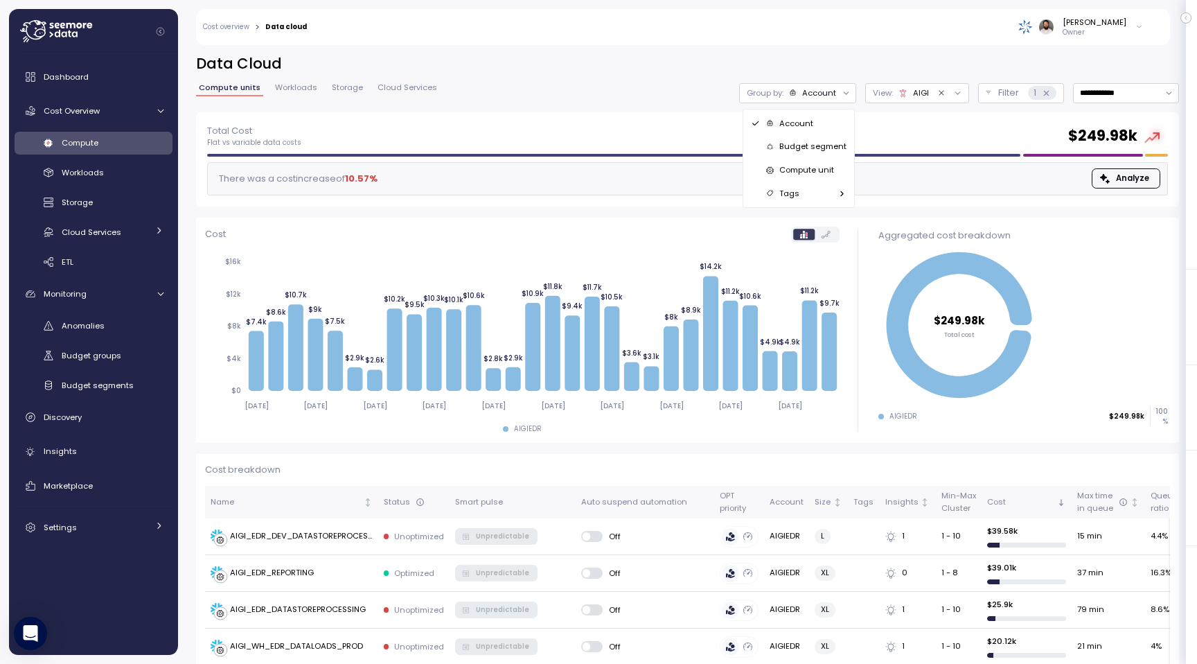
click at [810, 172] on p "Compute unit" at bounding box center [806, 169] width 55 height 11
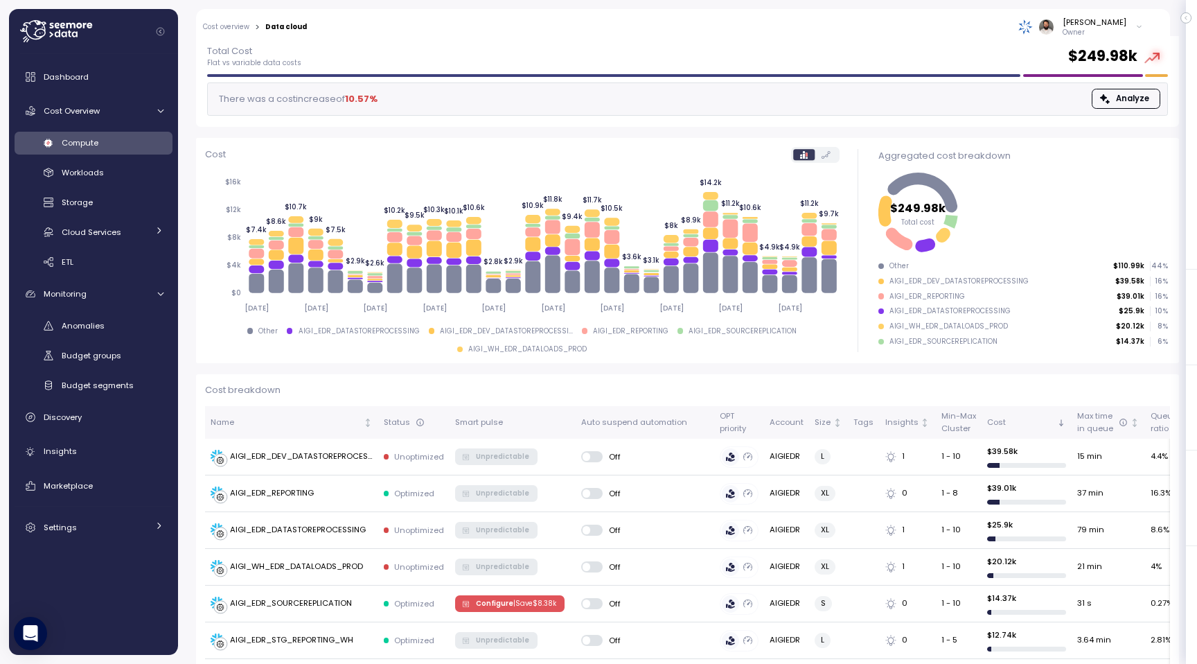
scroll to position [88, 0]
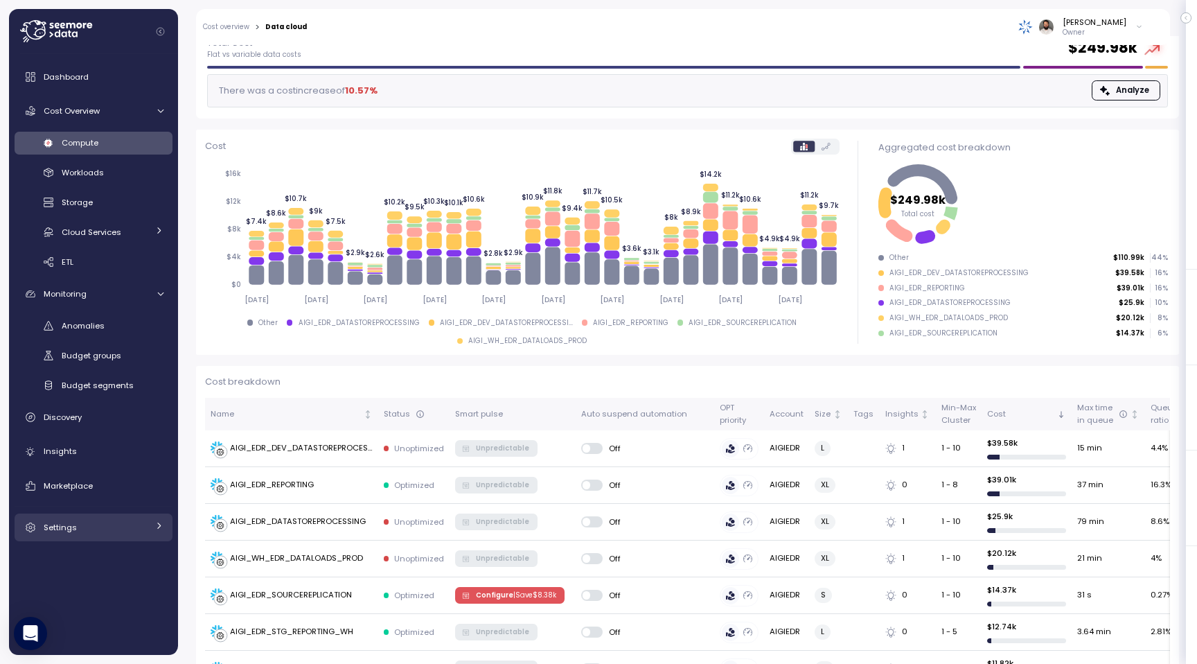
click at [93, 531] on div "Settings" at bounding box center [96, 527] width 104 height 14
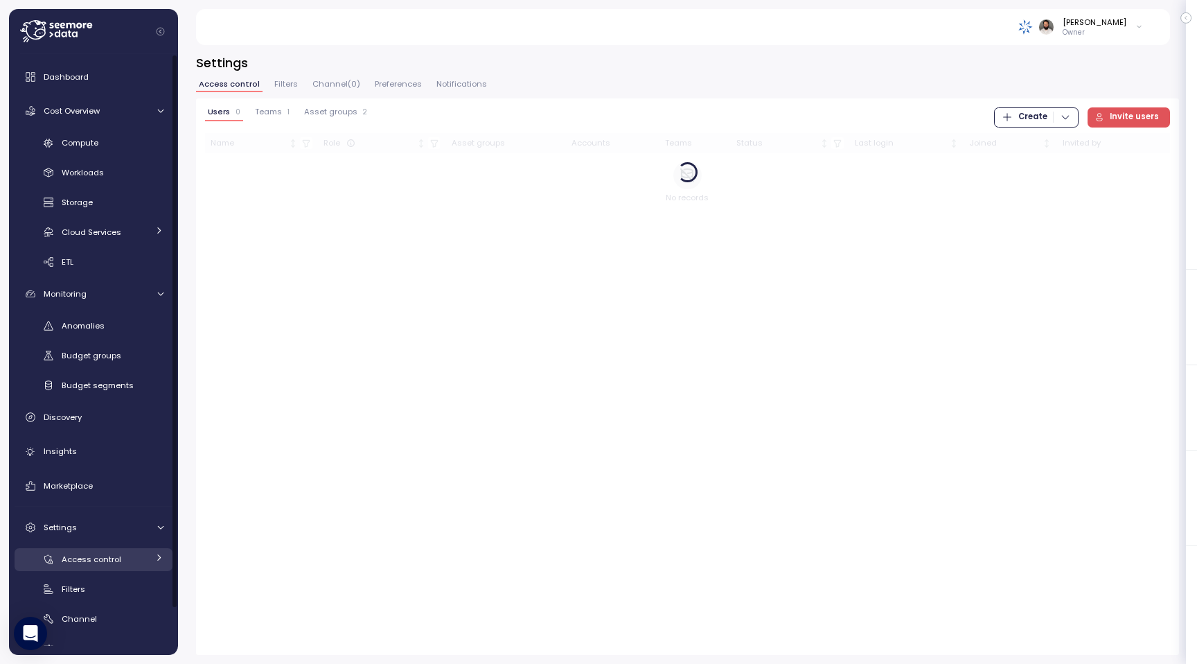
click at [106, 558] on span "Access control" at bounding box center [92, 559] width 60 height 11
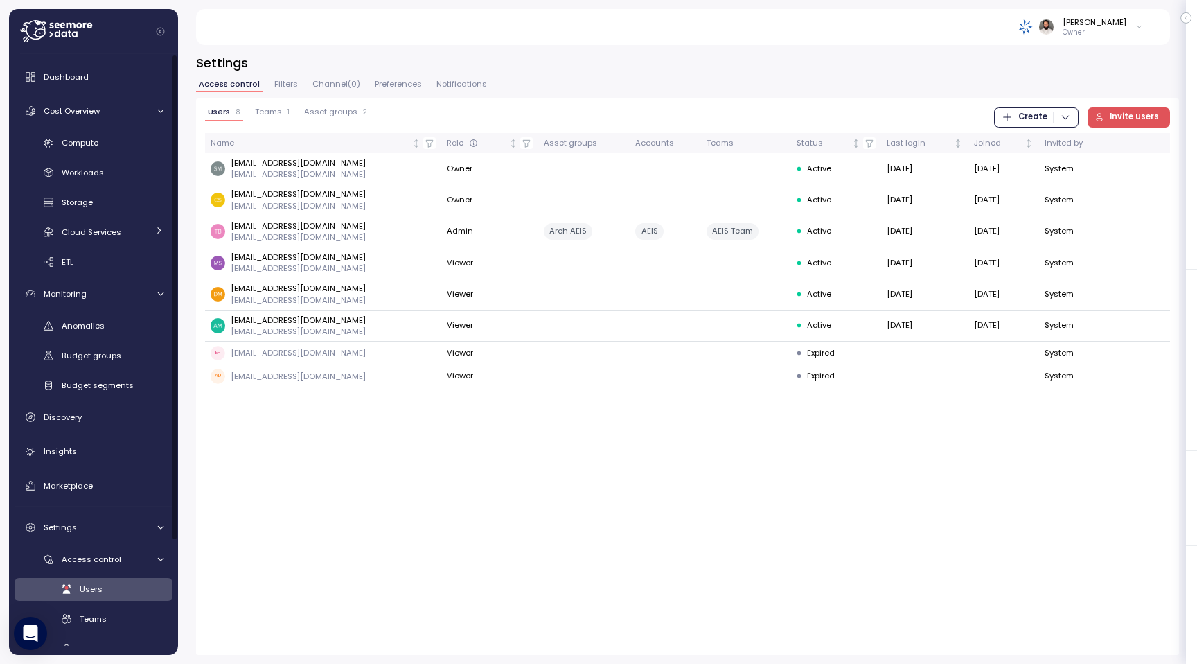
click at [278, 116] on span "Teams" at bounding box center [268, 112] width 27 height 8
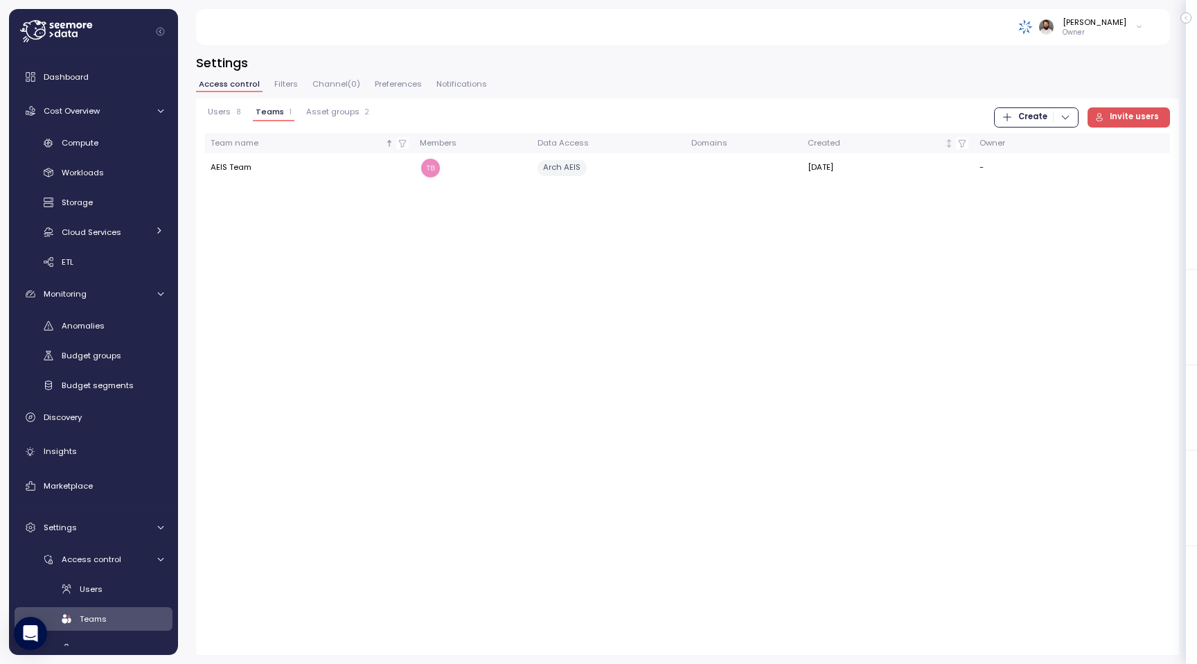
click at [238, 117] on button "Users 8" at bounding box center [224, 114] width 39 height 14
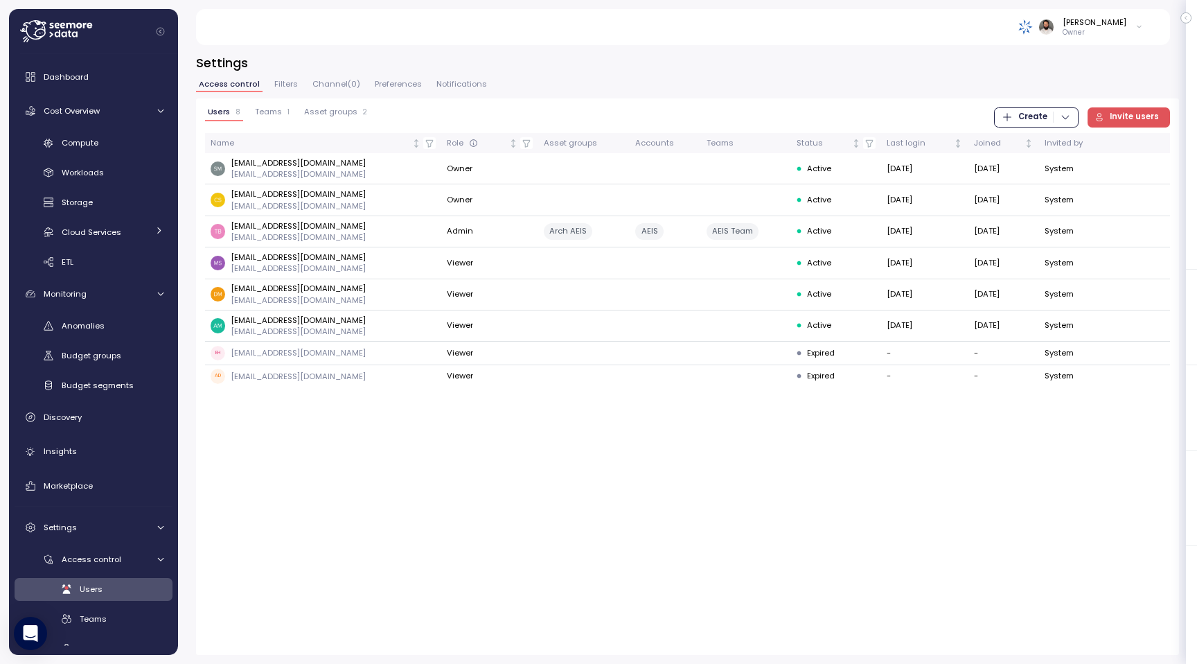
click at [267, 116] on span "Teams" at bounding box center [268, 112] width 27 height 8
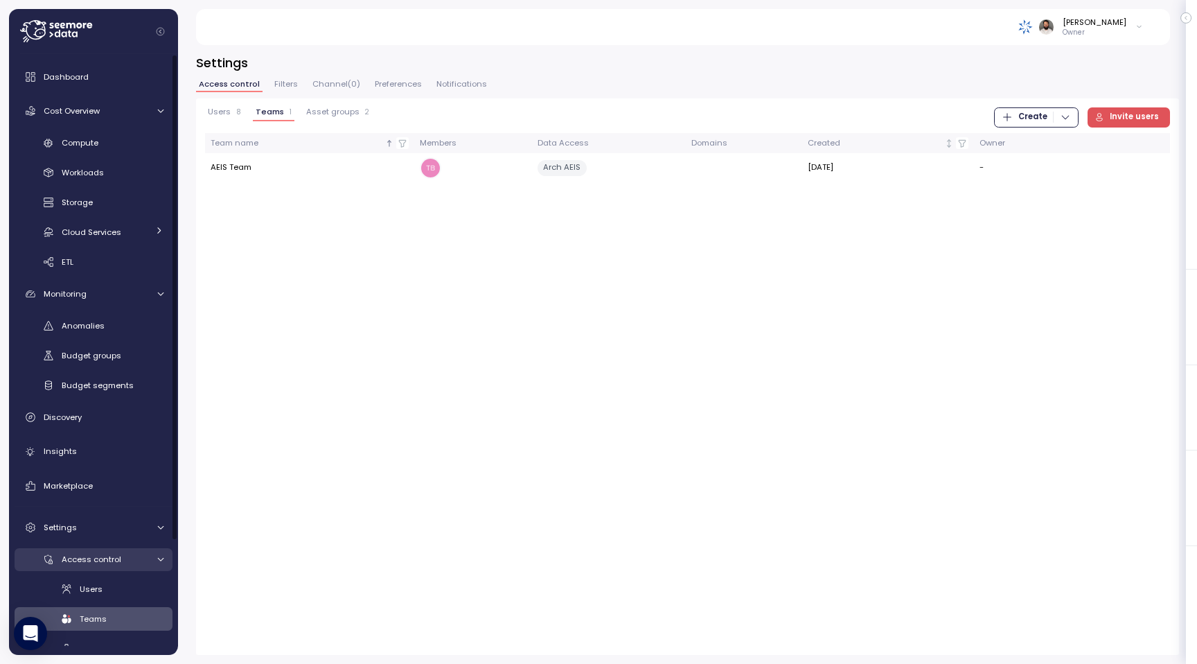
click at [101, 558] on span "Access control" at bounding box center [92, 559] width 60 height 11
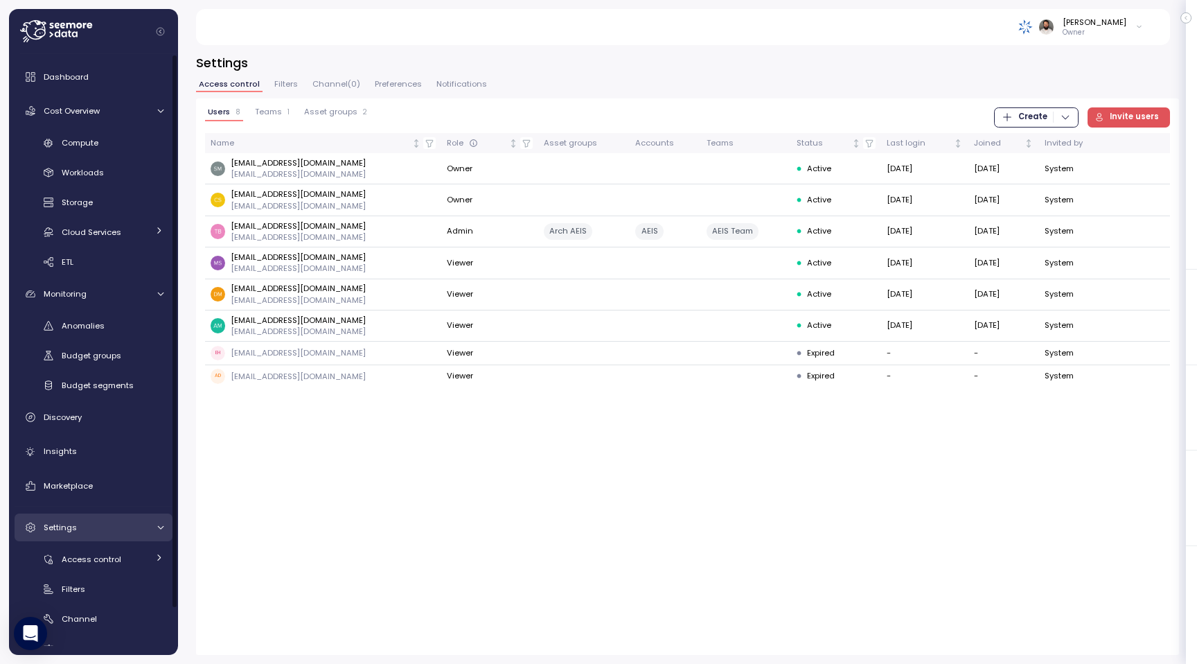
click at [112, 530] on div "Settings" at bounding box center [96, 527] width 104 height 14
click at [136, 456] on div "Insights" at bounding box center [104, 451] width 120 height 14
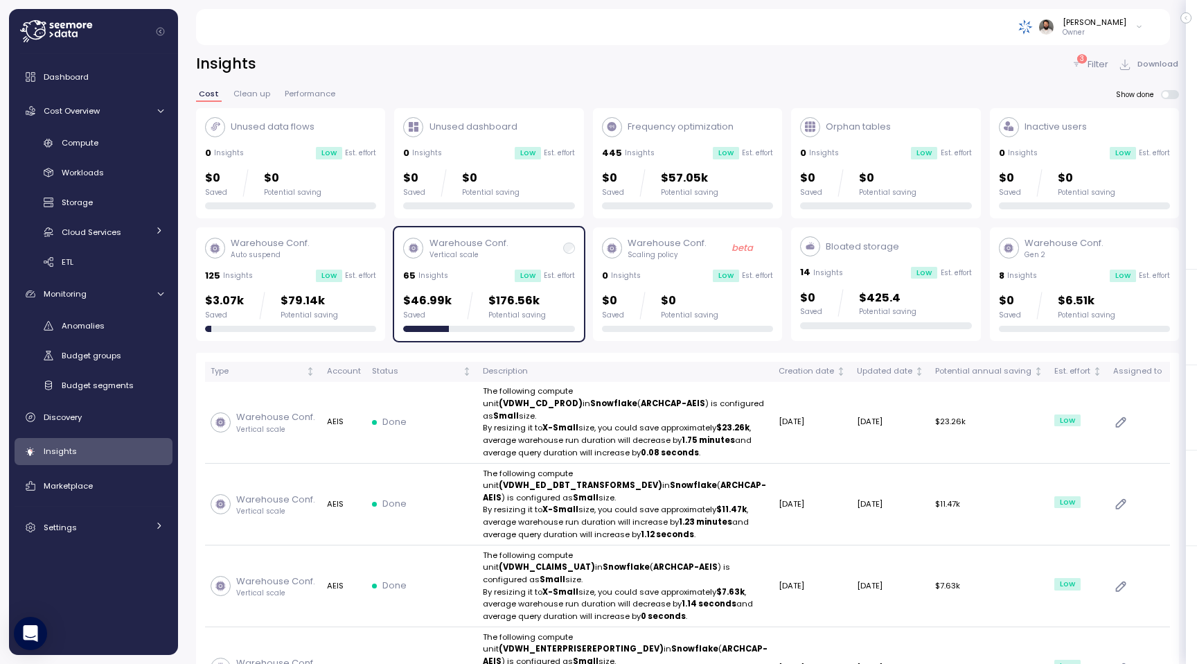
click at [1095, 73] on div "3 Filter Download" at bounding box center [1125, 64] width 108 height 20
click at [1094, 67] on p "Filter" at bounding box center [1098, 65] width 21 height 14
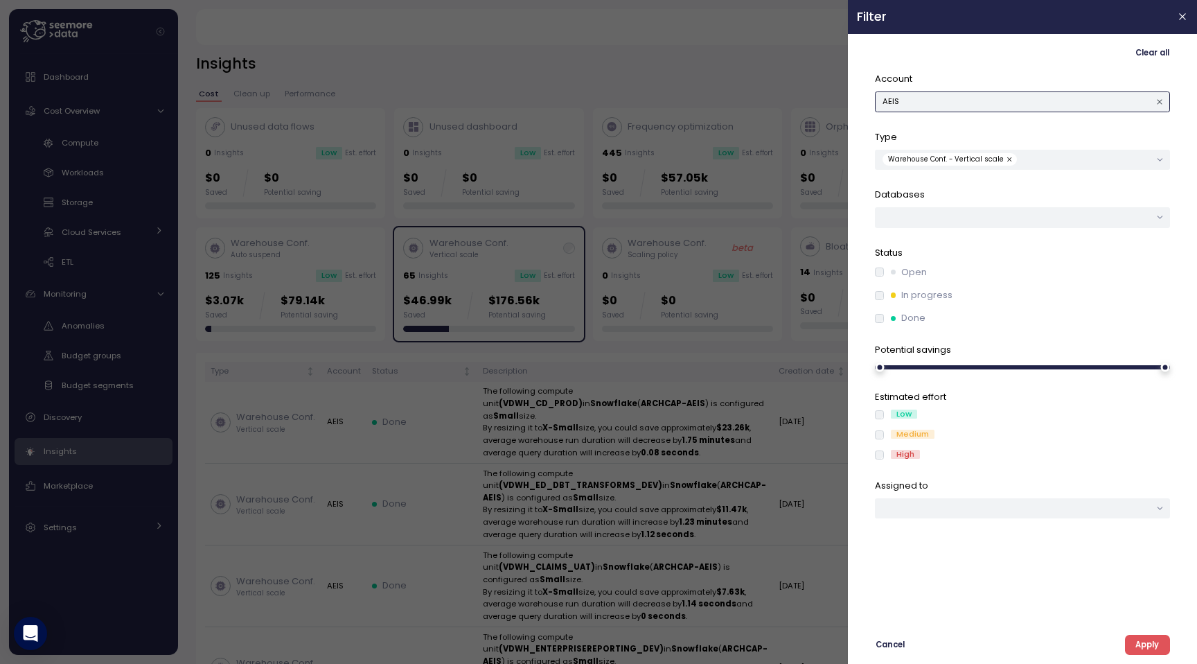
click at [1068, 102] on button "AEIS" at bounding box center [1022, 101] width 295 height 20
click at [1037, 132] on div "AIGIEDR" at bounding box center [1023, 129] width 70 height 11
click at [1147, 644] on span "Apply" at bounding box center [1148, 644] width 24 height 19
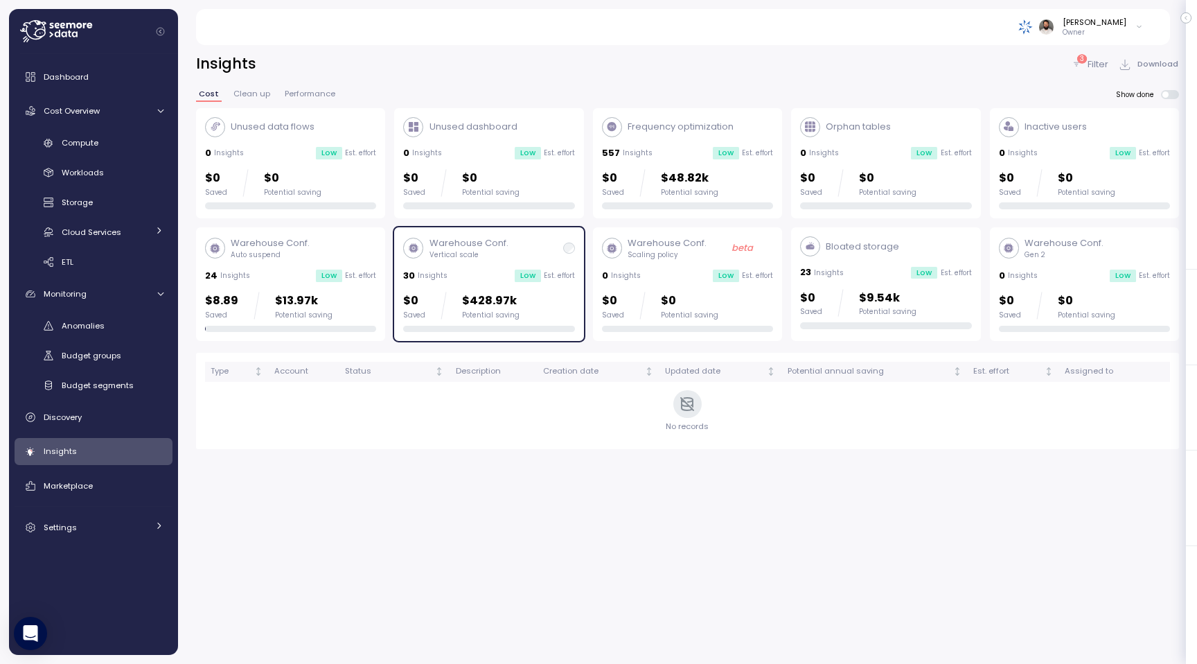
click at [522, 301] on div "$0 Saved $428.97k Potential saving" at bounding box center [488, 306] width 171 height 28
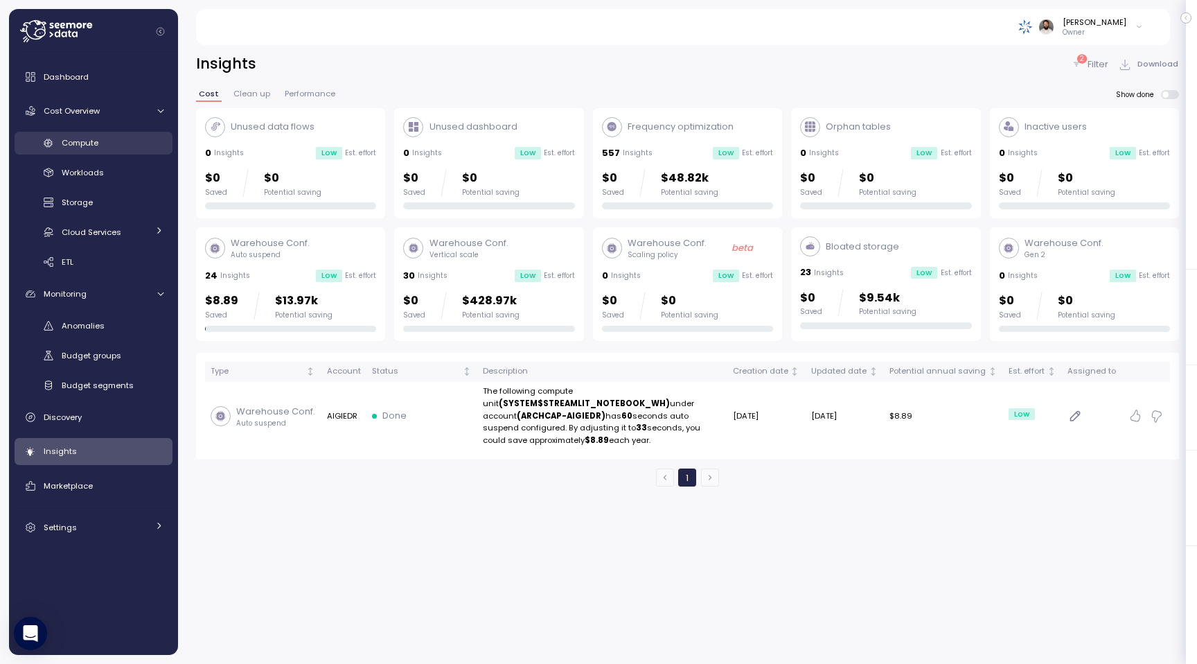
click at [100, 139] on div "Compute" at bounding box center [113, 143] width 102 height 14
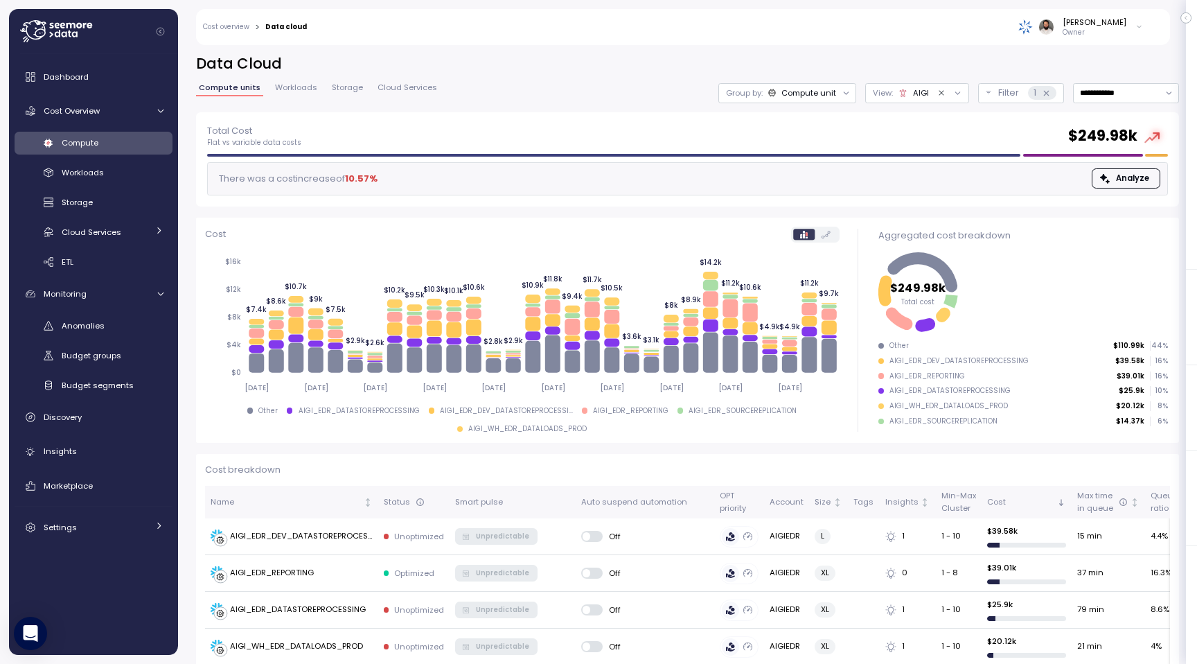
scroll to position [3, 0]
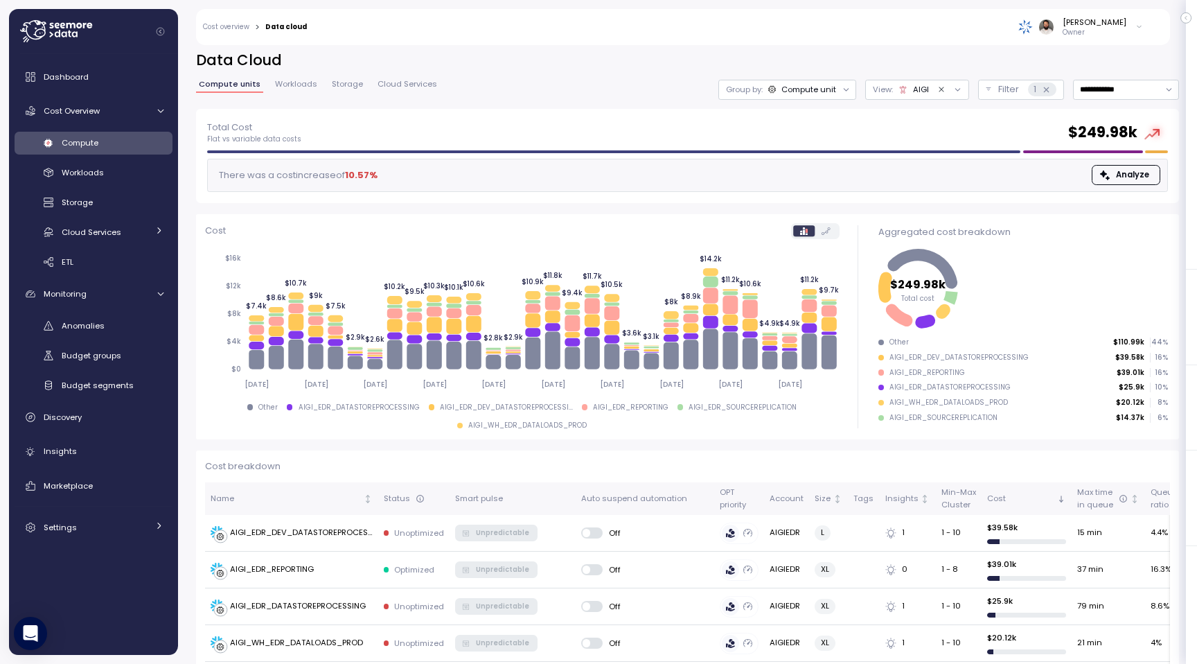
click at [336, 87] on span "Storage" at bounding box center [347, 84] width 31 height 8
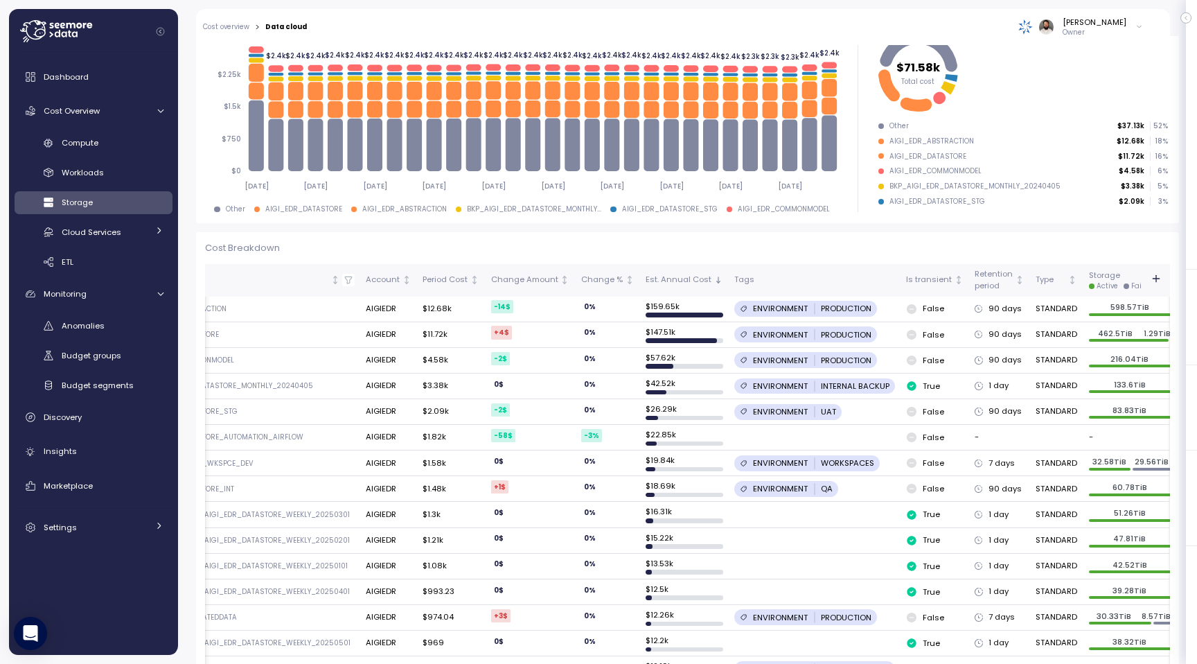
scroll to position [240, 0]
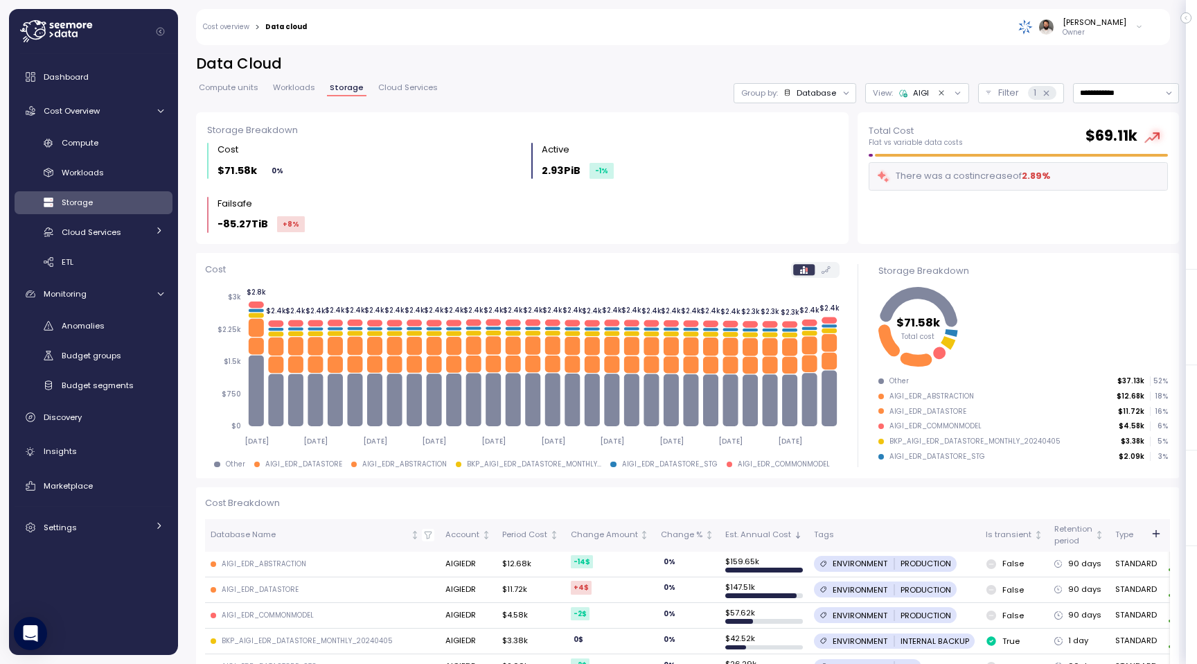
click at [245, 86] on span "Compute units" at bounding box center [229, 88] width 60 height 8
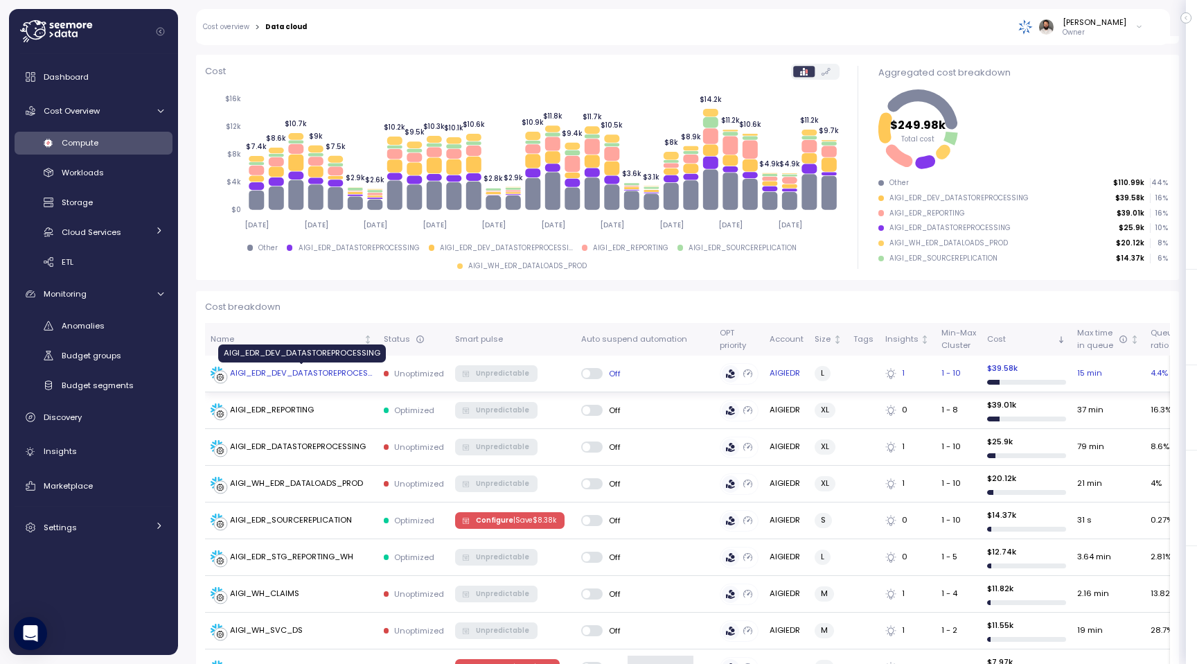
click at [331, 379] on div "AIGI_EDR_DEV_DATASTOREPROCESSING" at bounding box center [301, 373] width 143 height 12
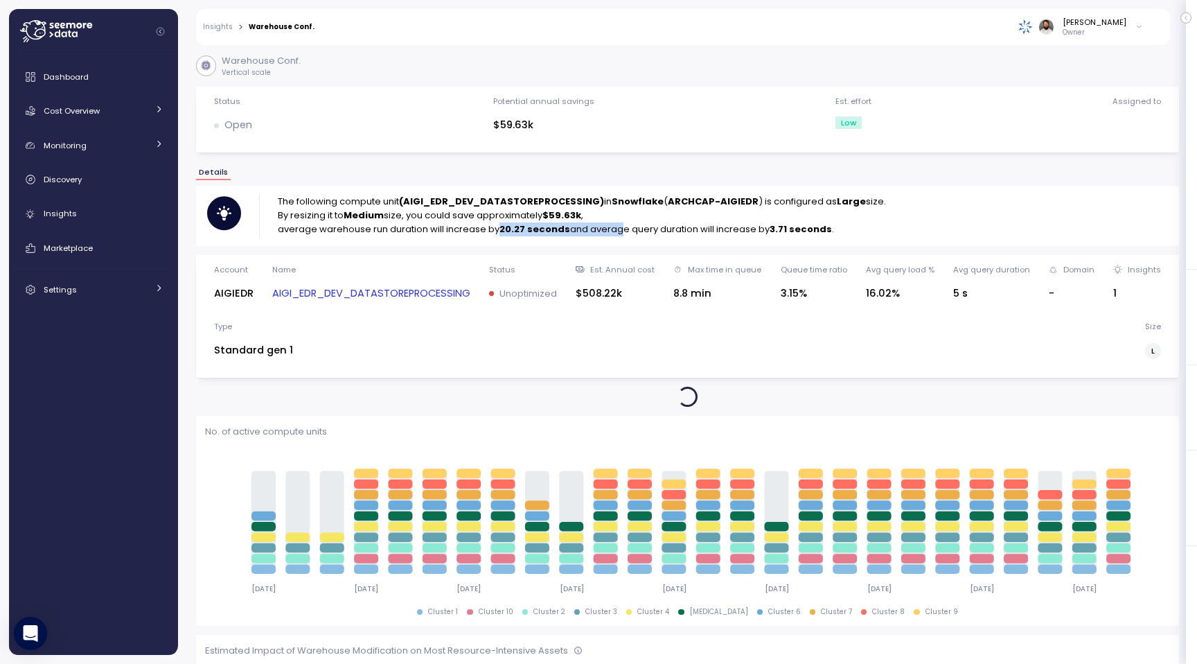
drag, startPoint x: 499, startPoint y: 230, endPoint x: 614, endPoint y: 230, distance: 115.0
click at [614, 230] on p "average warehouse run duration will increase by 20.27 seconds and average query…" at bounding box center [582, 229] width 608 height 14
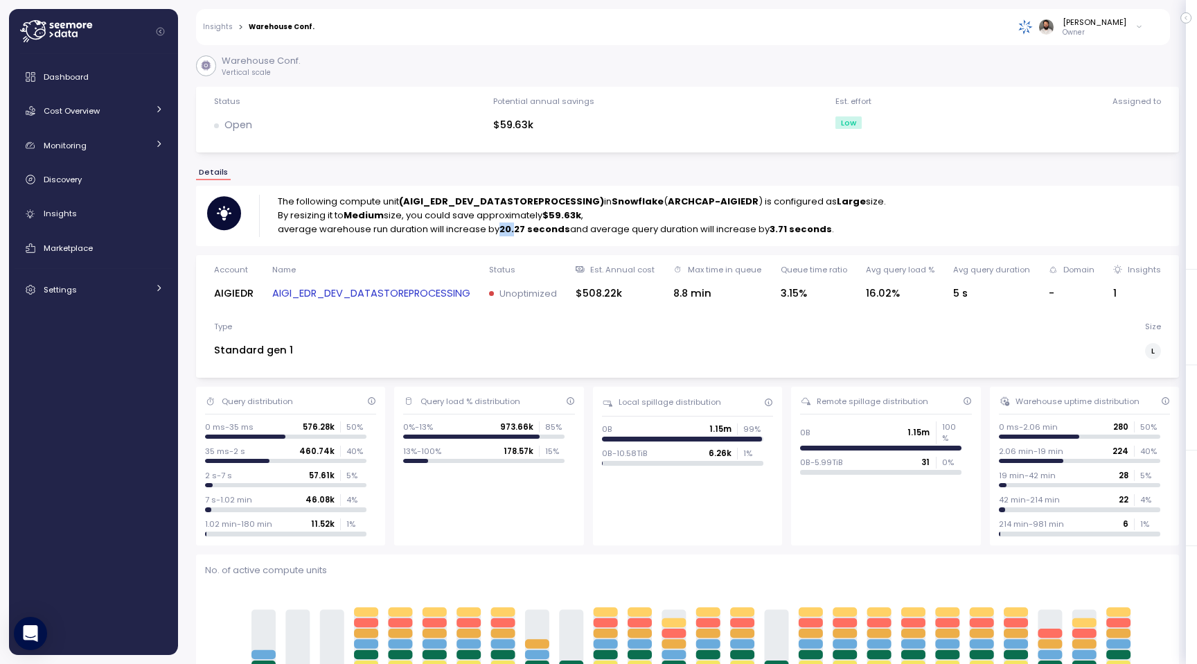
drag, startPoint x: 496, startPoint y: 233, endPoint x: 511, endPoint y: 233, distance: 15.2
click at [511, 233] on p "average warehouse run duration will increase by 20.27 seconds and average query…" at bounding box center [582, 229] width 608 height 14
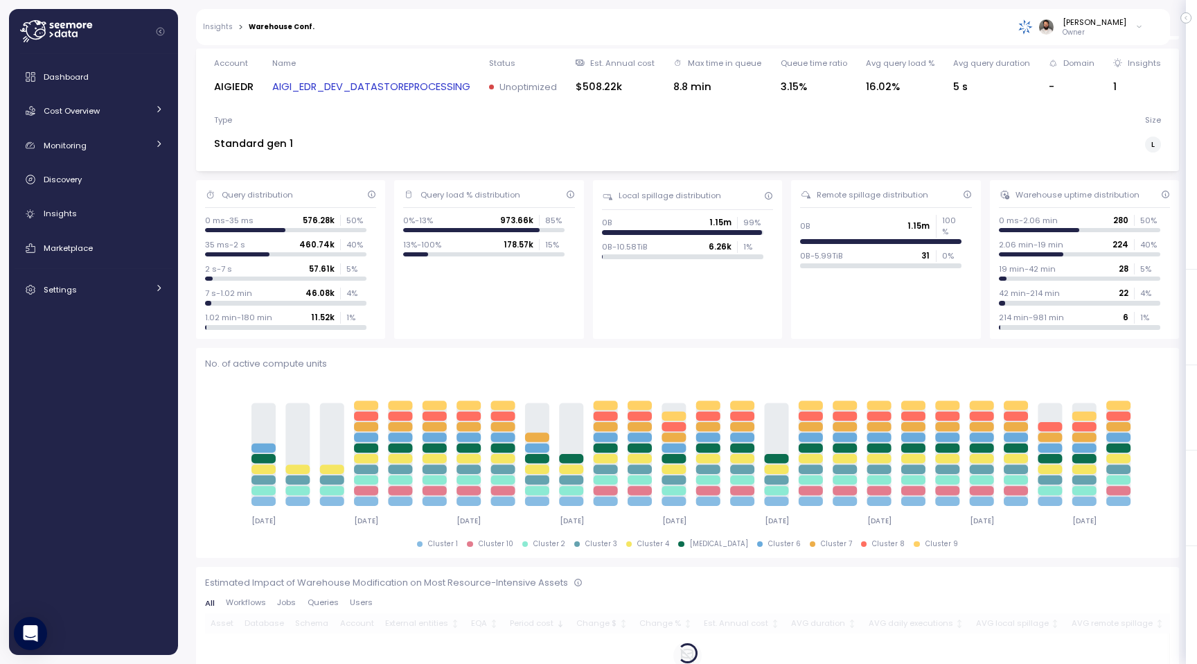
scroll to position [203, 0]
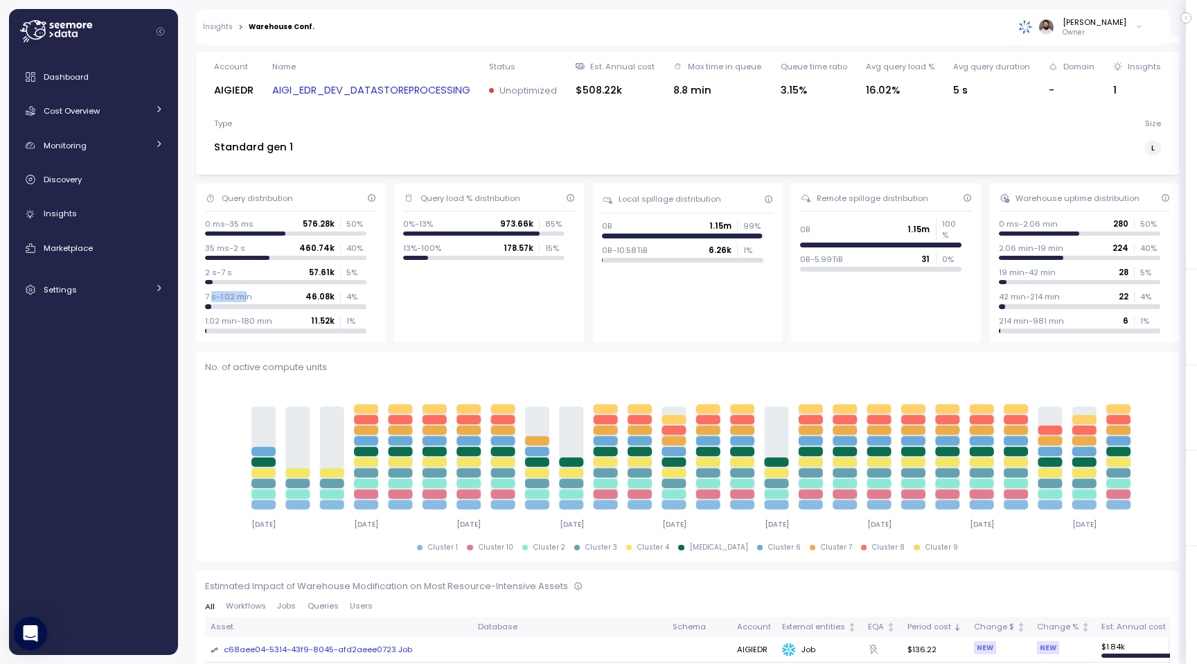
drag, startPoint x: 213, startPoint y: 299, endPoint x: 247, endPoint y: 299, distance: 34.0
click at [247, 299] on p "7 s-1.02 min" at bounding box center [228, 296] width 47 height 11
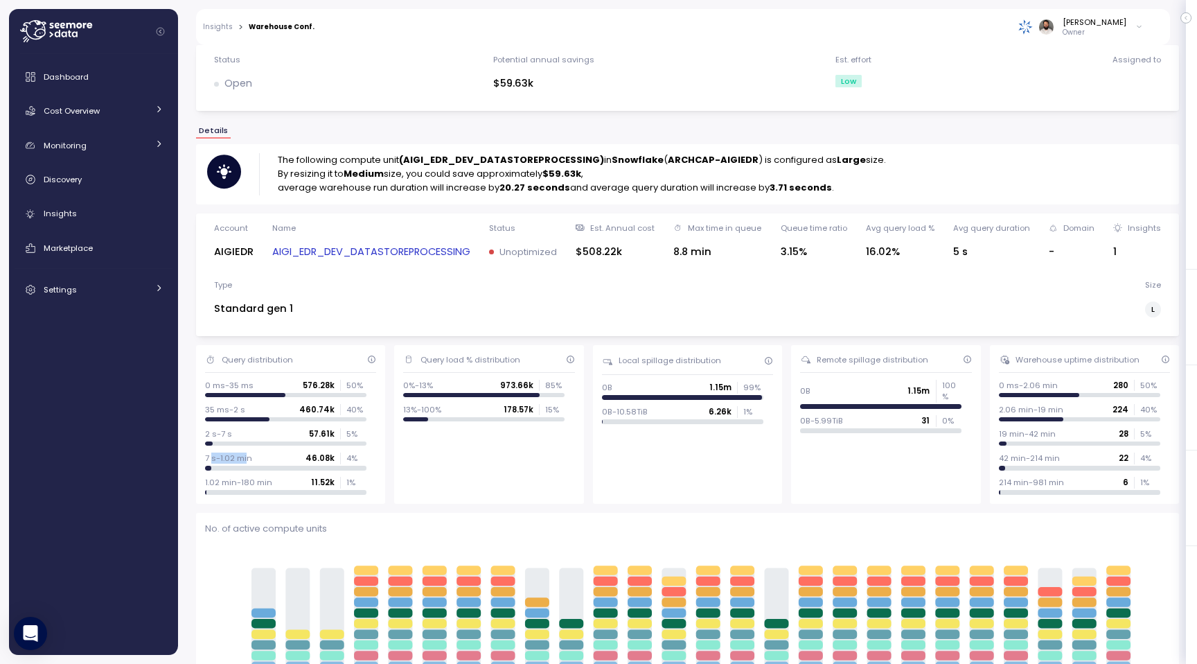
scroll to position [0, 0]
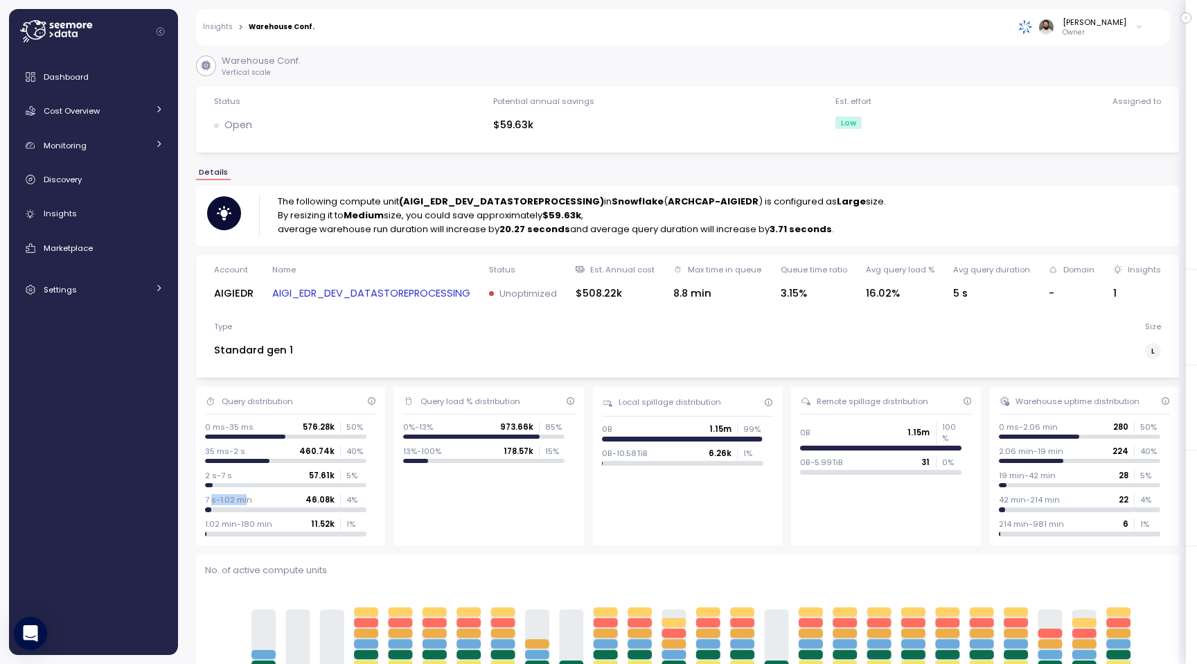
click at [391, 294] on link "AIGI_EDR_DEV_DATASTOREPROCESSING" at bounding box center [371, 293] width 198 height 16
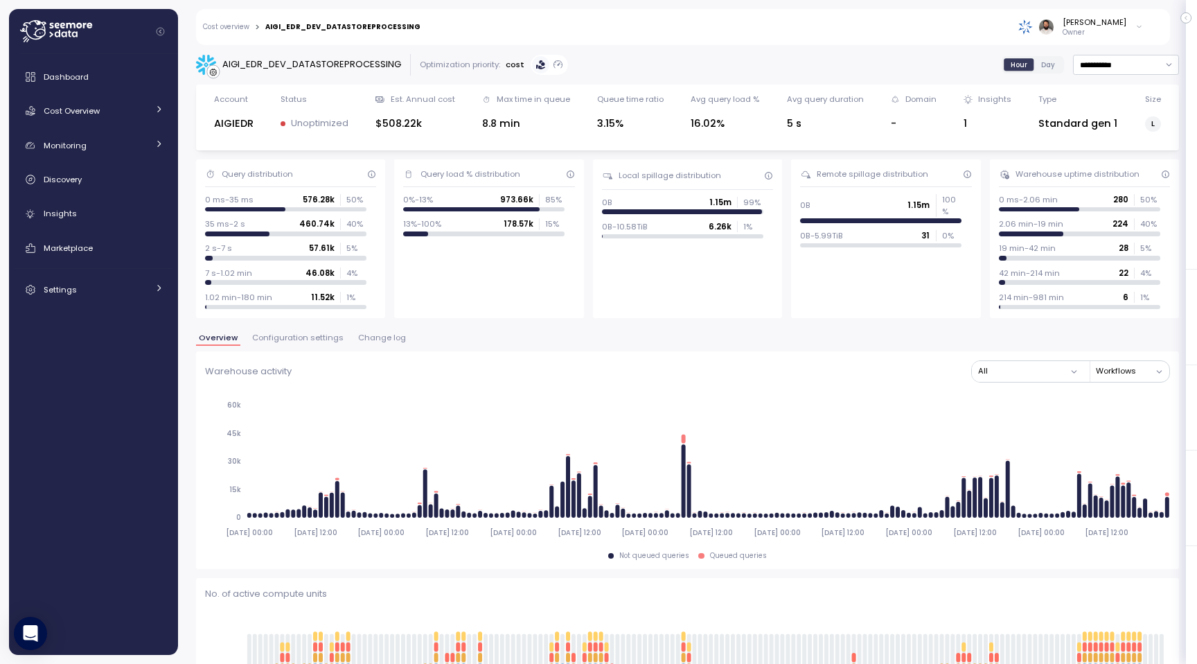
click at [315, 63] on div "AIGI_EDR_DEV_DATASTOREPROCESSING" at bounding box center [311, 65] width 179 height 14
click at [383, 341] on span "Change log" at bounding box center [382, 338] width 48 height 8
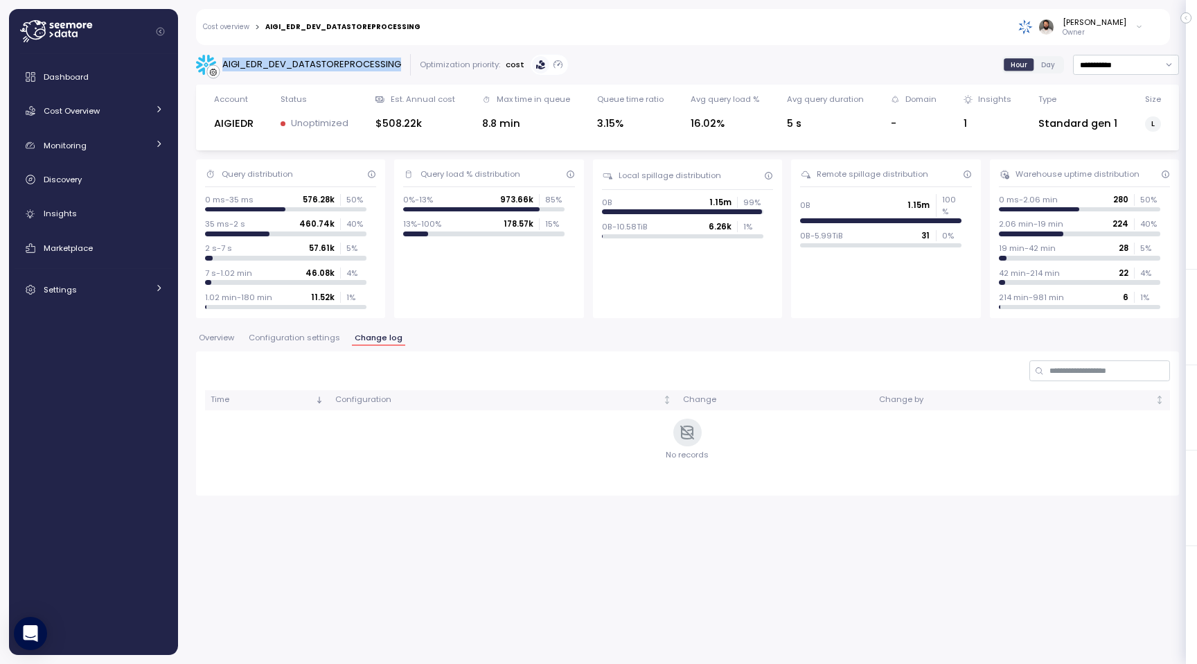
click at [312, 336] on span "Configuration settings" at bounding box center [294, 338] width 91 height 8
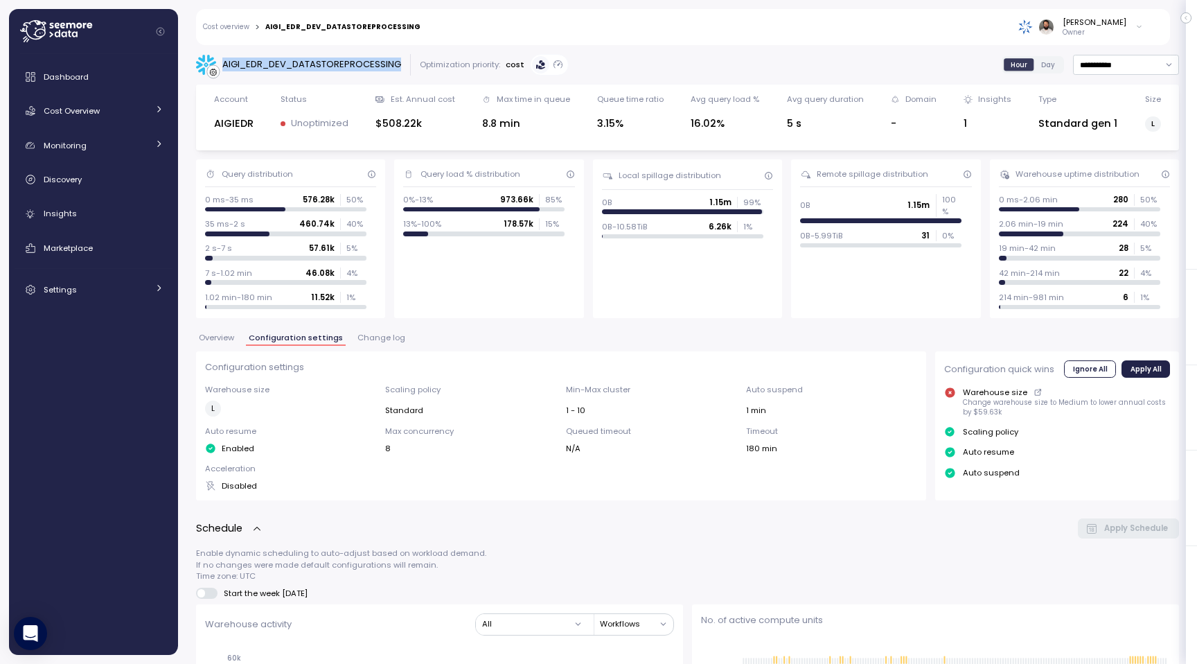
click at [394, 337] on span "Change log" at bounding box center [382, 338] width 48 height 8
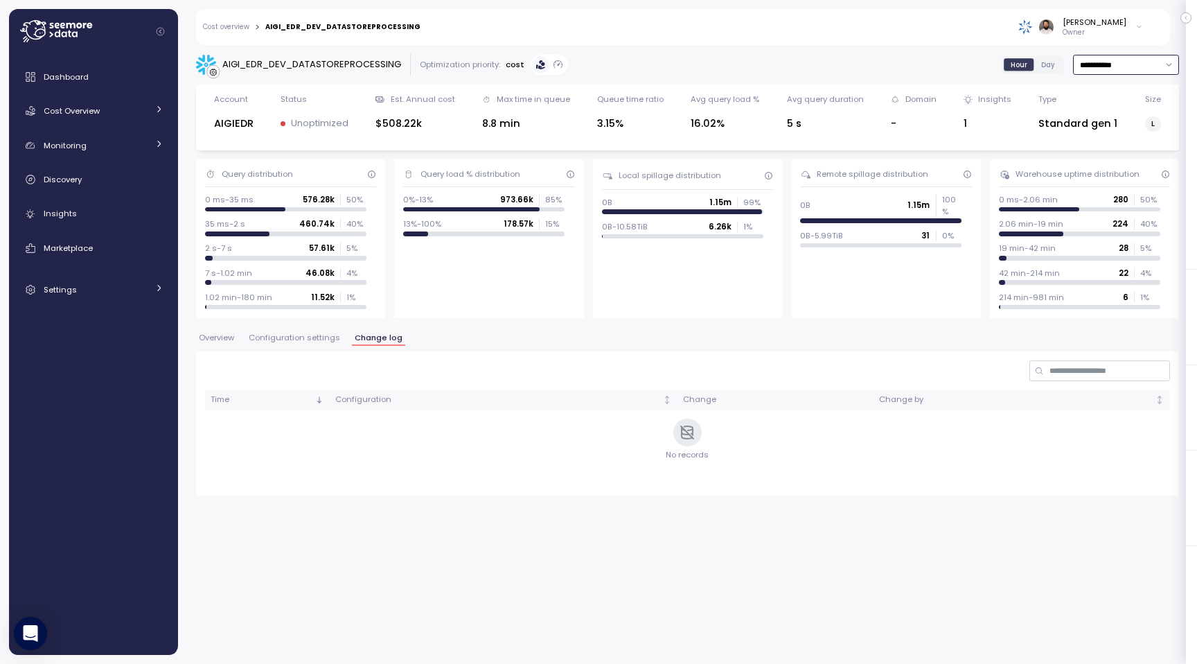
click at [1133, 65] on input "**********" at bounding box center [1126, 65] width 106 height 20
click at [1127, 165] on div "Last 30 days" at bounding box center [1121, 164] width 51 height 11
type input "**********"
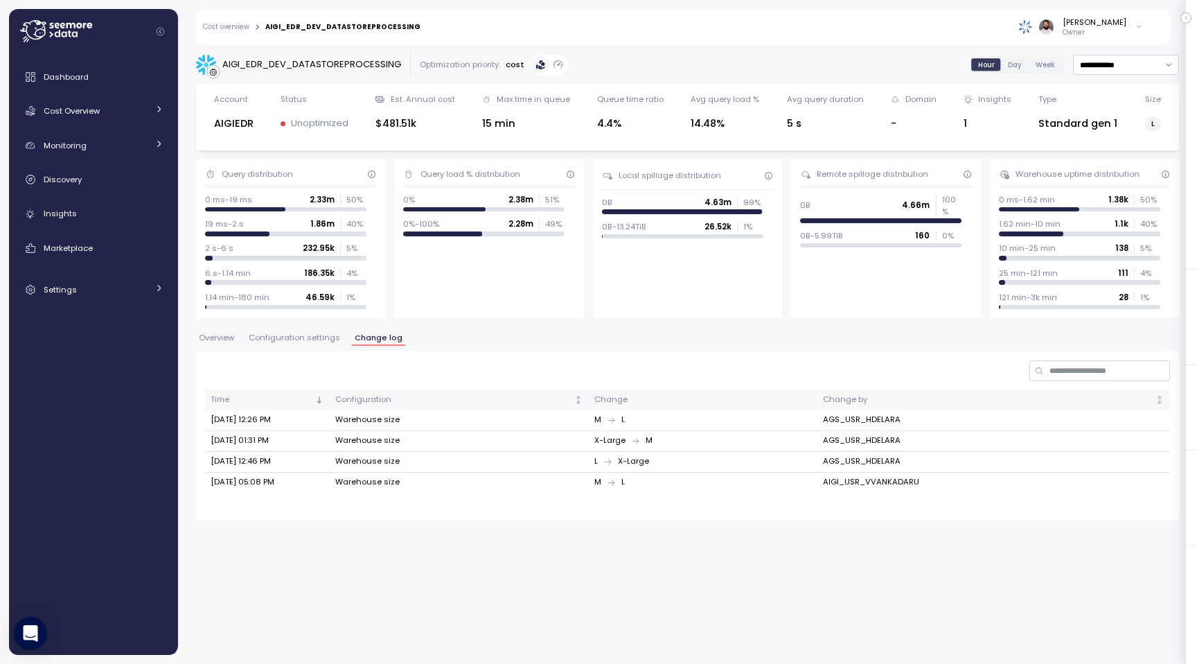
click at [288, 338] on span "Configuration settings" at bounding box center [294, 338] width 91 height 8
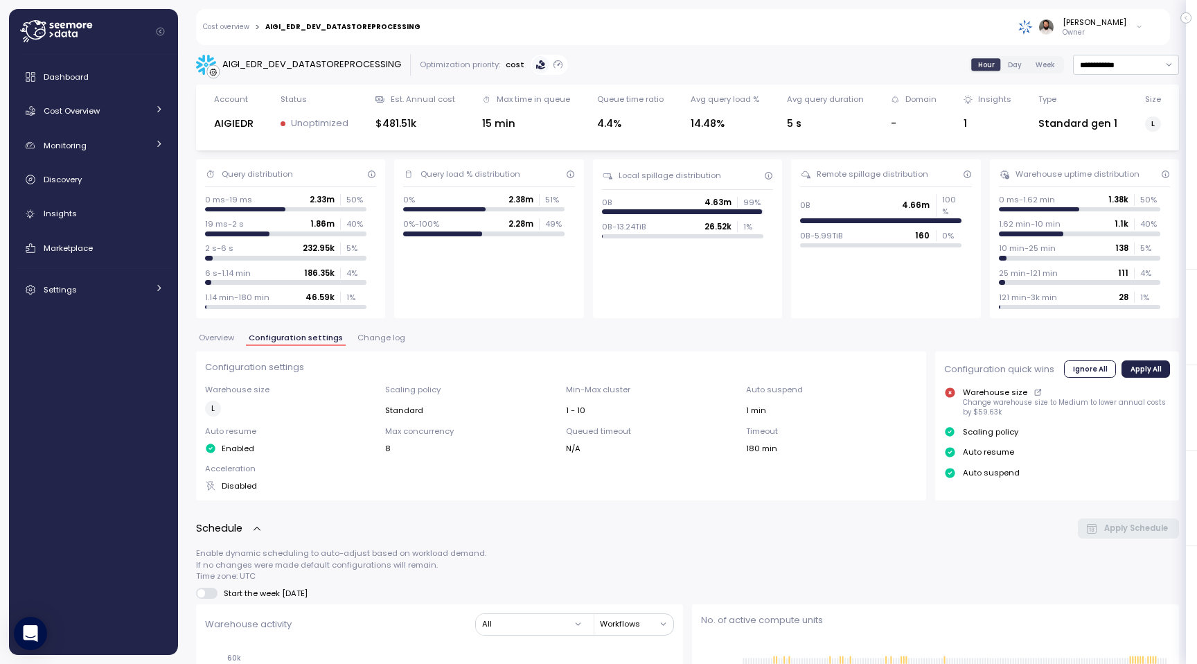
click at [219, 342] on span "Overview" at bounding box center [216, 338] width 35 height 8
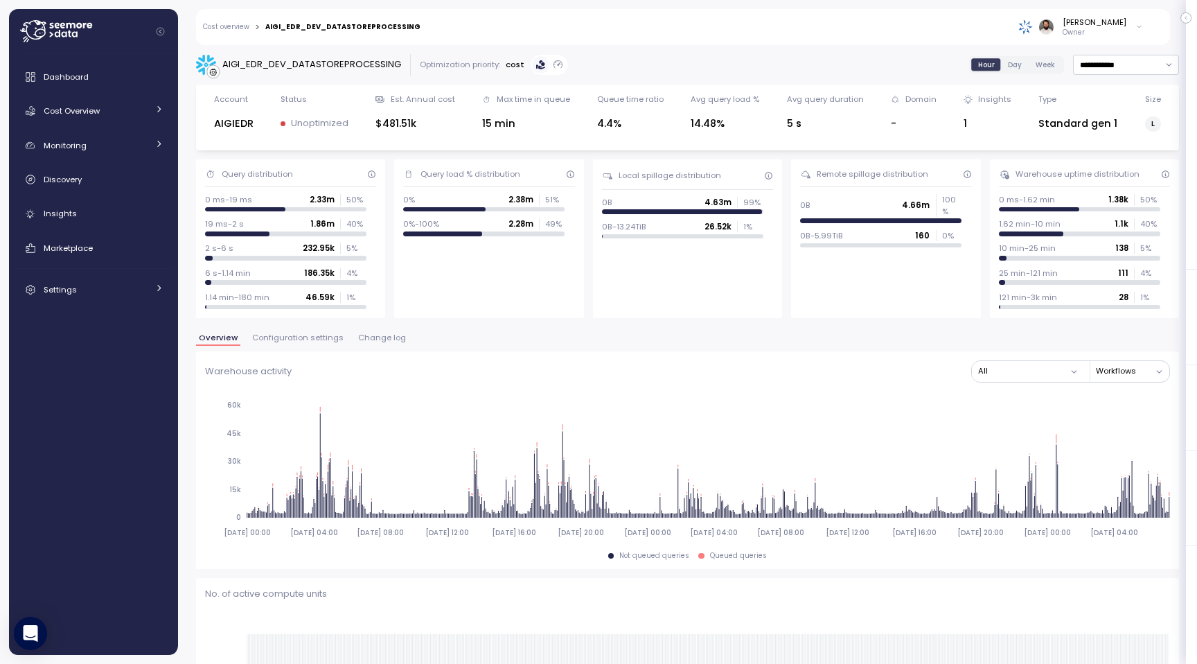
click at [244, 28] on link "Cost overview" at bounding box center [226, 27] width 46 height 7
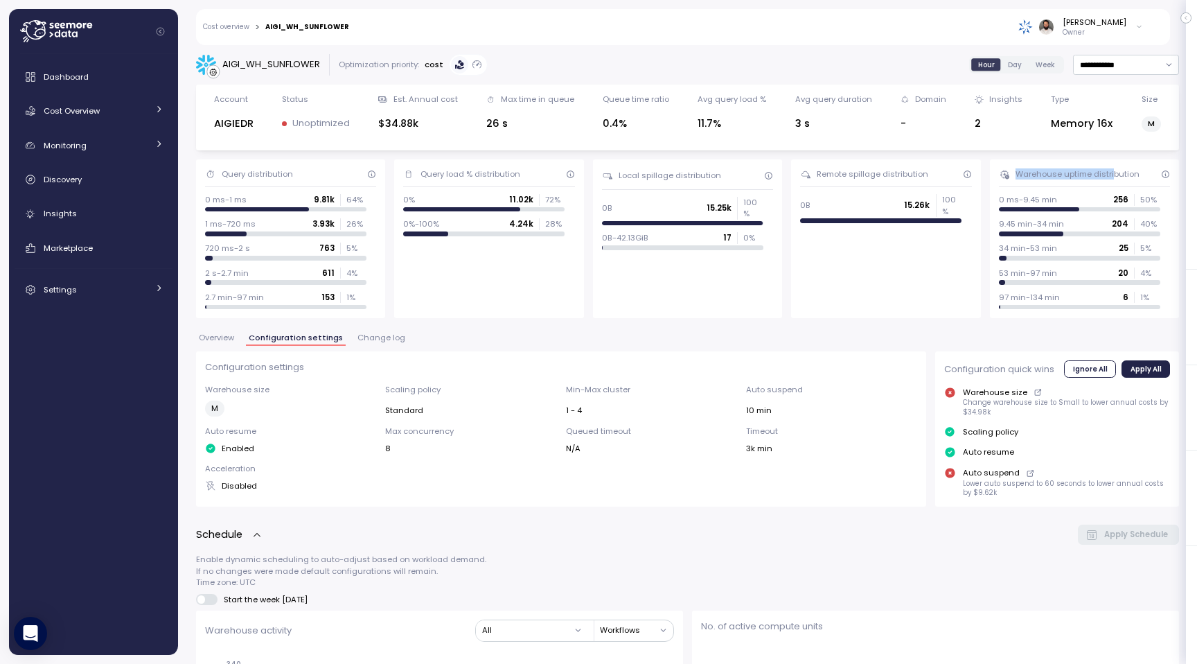
drag, startPoint x: 1008, startPoint y: 177, endPoint x: 1111, endPoint y: 178, distance: 102.5
click at [1111, 177] on div "Warehouse uptime distribution" at bounding box center [1084, 173] width 171 height 11
click at [1095, 186] on div "Warehouse uptime distribution 0 ms-9.45 min 256 50 % 9.45 min-34 min 204 40 % 3…" at bounding box center [1084, 238] width 189 height 159
drag, startPoint x: 1020, startPoint y: 203, endPoint x: 1059, endPoint y: 203, distance: 38.8
click at [1059, 203] on div "0 ms-9.45 min 256 50 %" at bounding box center [1079, 199] width 161 height 11
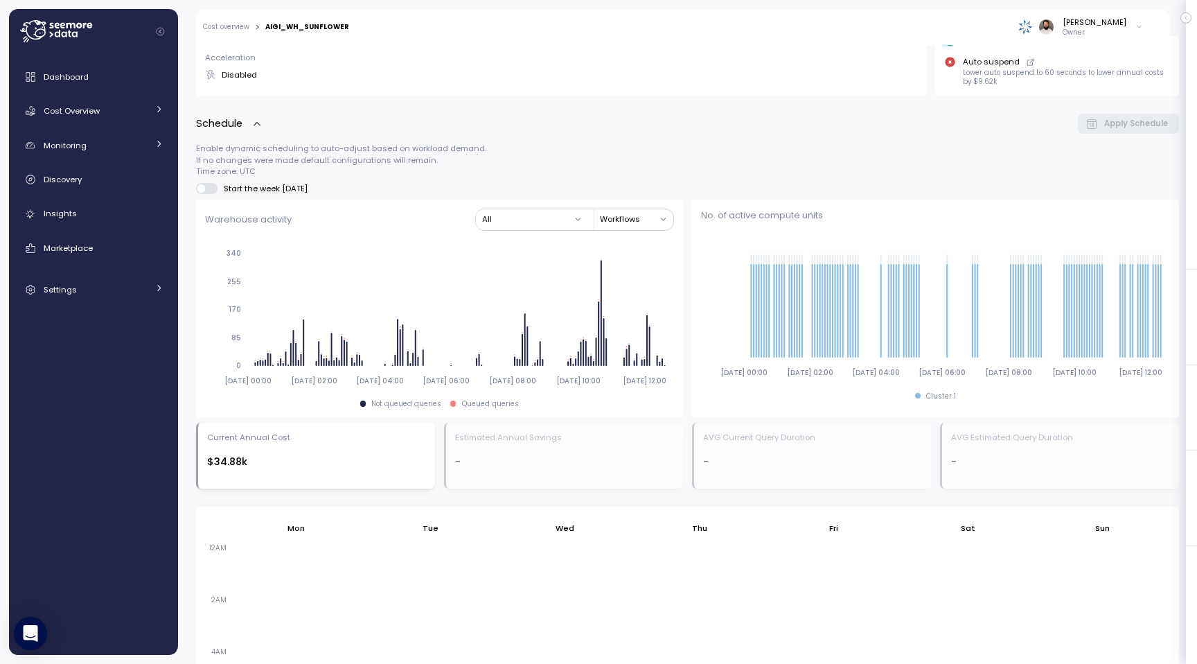
scroll to position [388, 0]
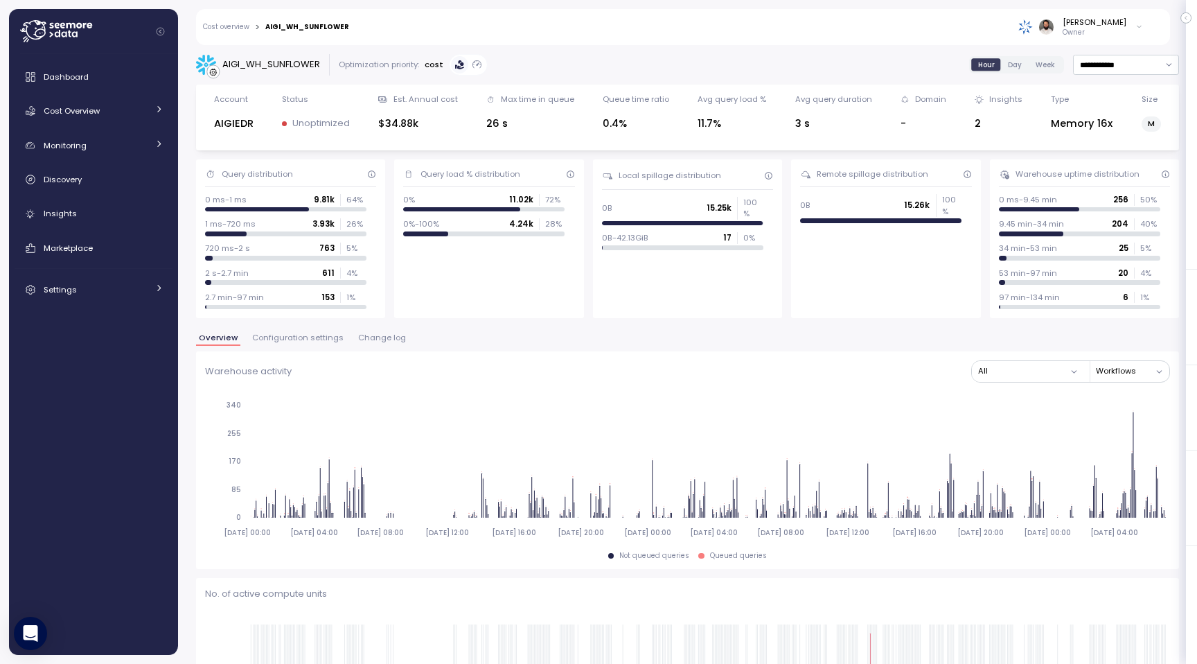
click at [243, 26] on link "Cost overview" at bounding box center [226, 27] width 46 height 7
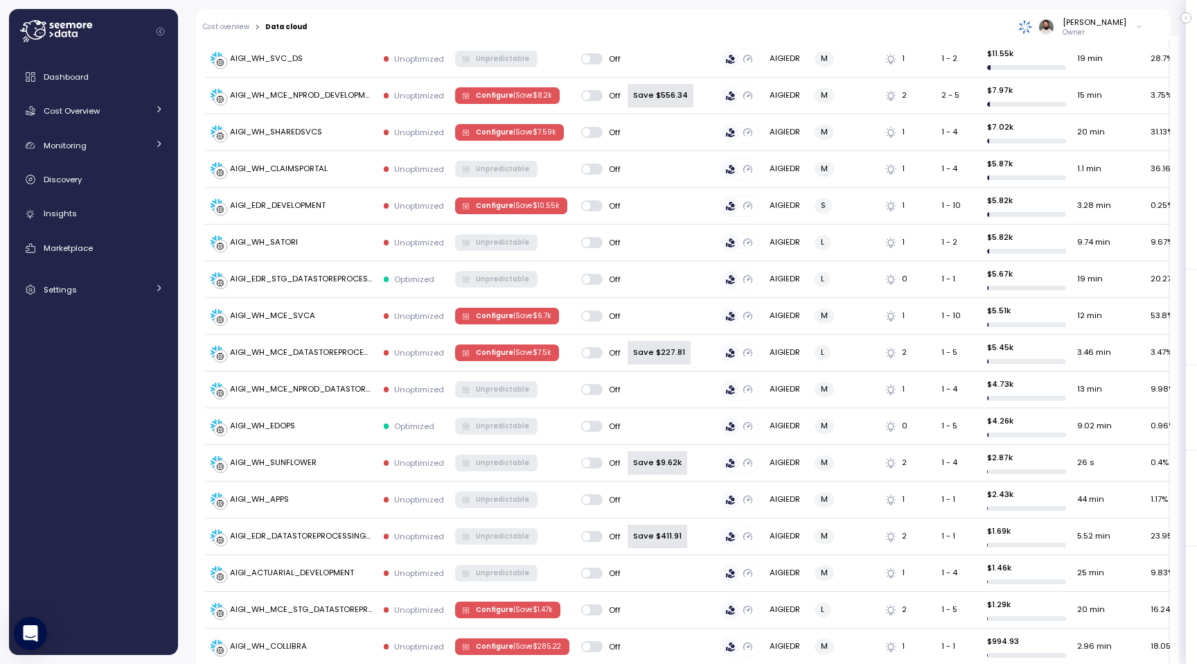
scroll to position [773, 0]
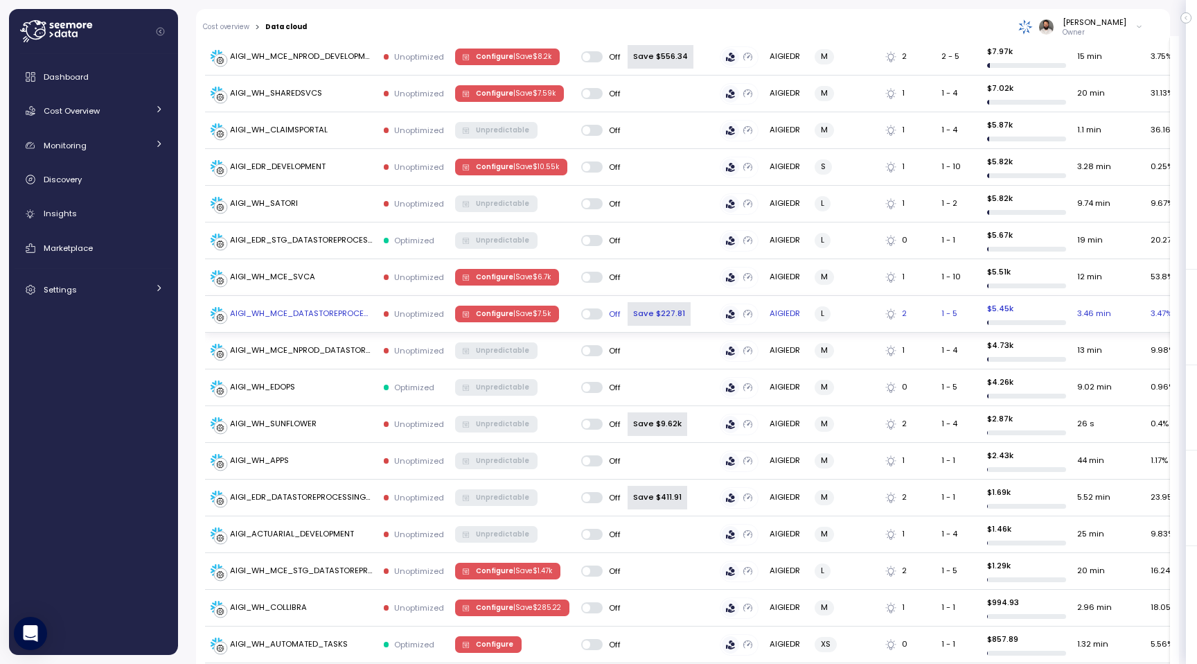
click at [524, 309] on p "| Save $ 7.5k" at bounding box center [531, 314] width 37 height 10
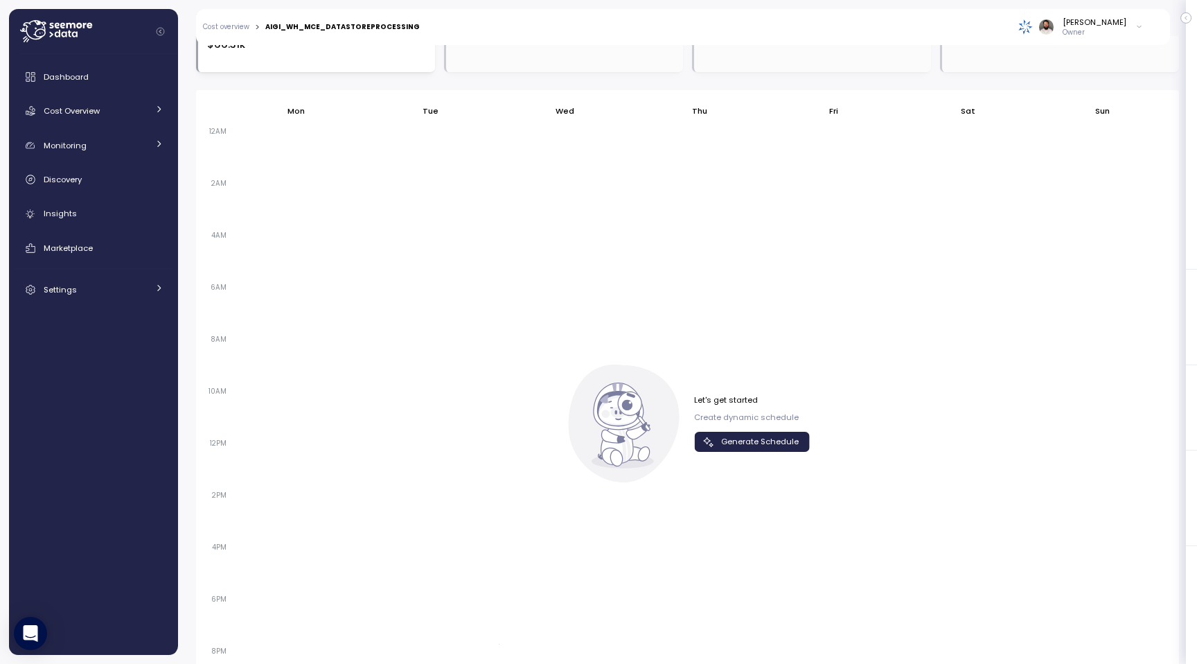
scroll to position [725, 0]
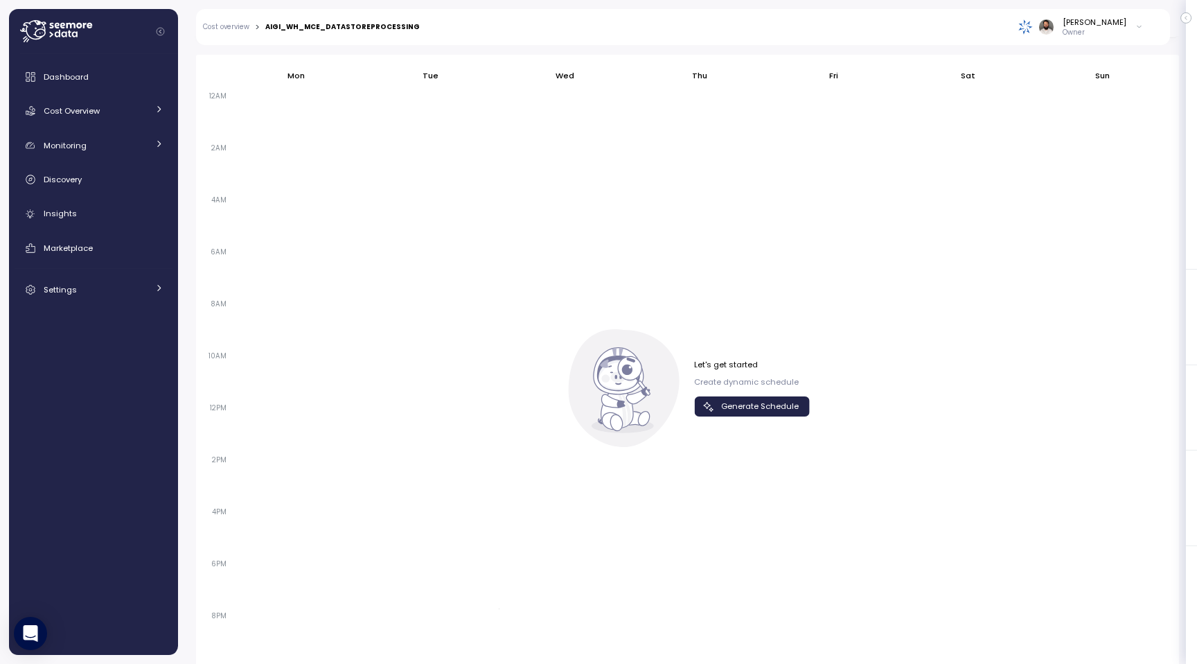
click at [730, 404] on span "Generate Schedule" at bounding box center [760, 406] width 78 height 19
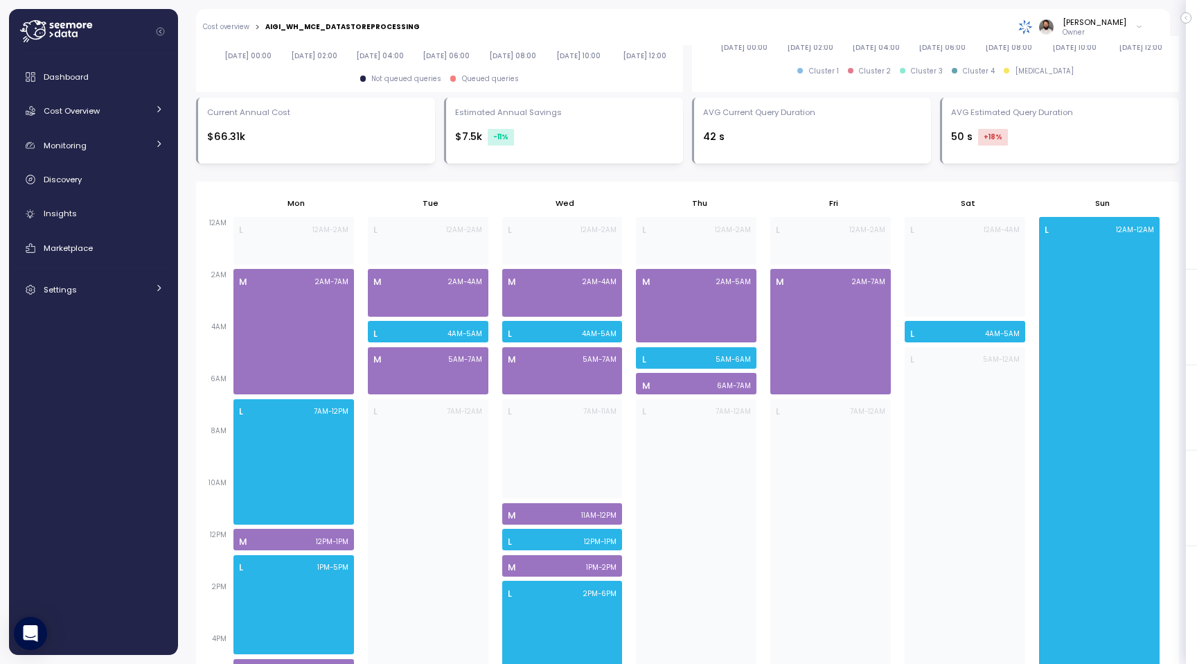
scroll to position [757, 0]
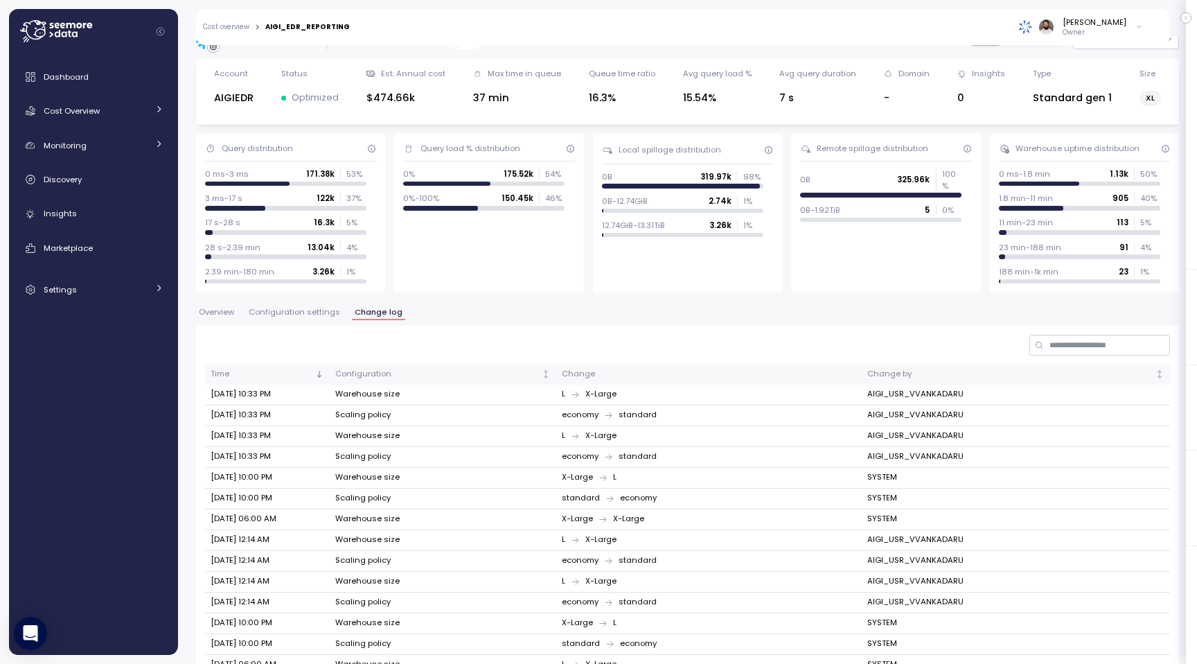
scroll to position [21, 0]
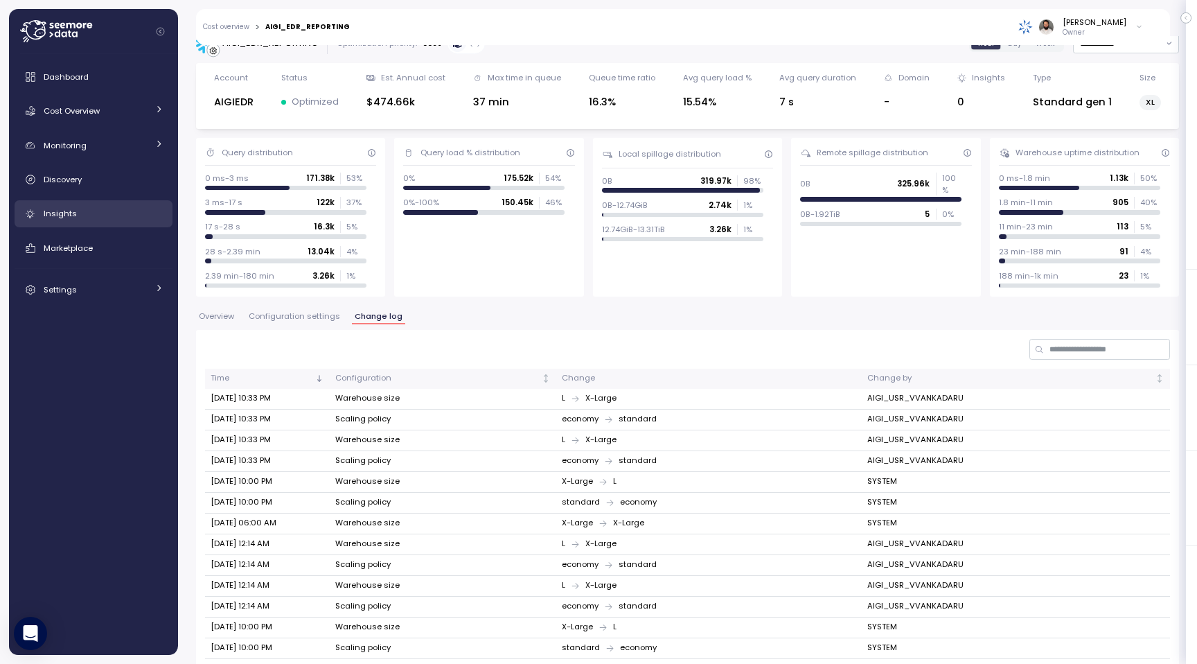
click at [114, 218] on div "Insights" at bounding box center [104, 213] width 120 height 14
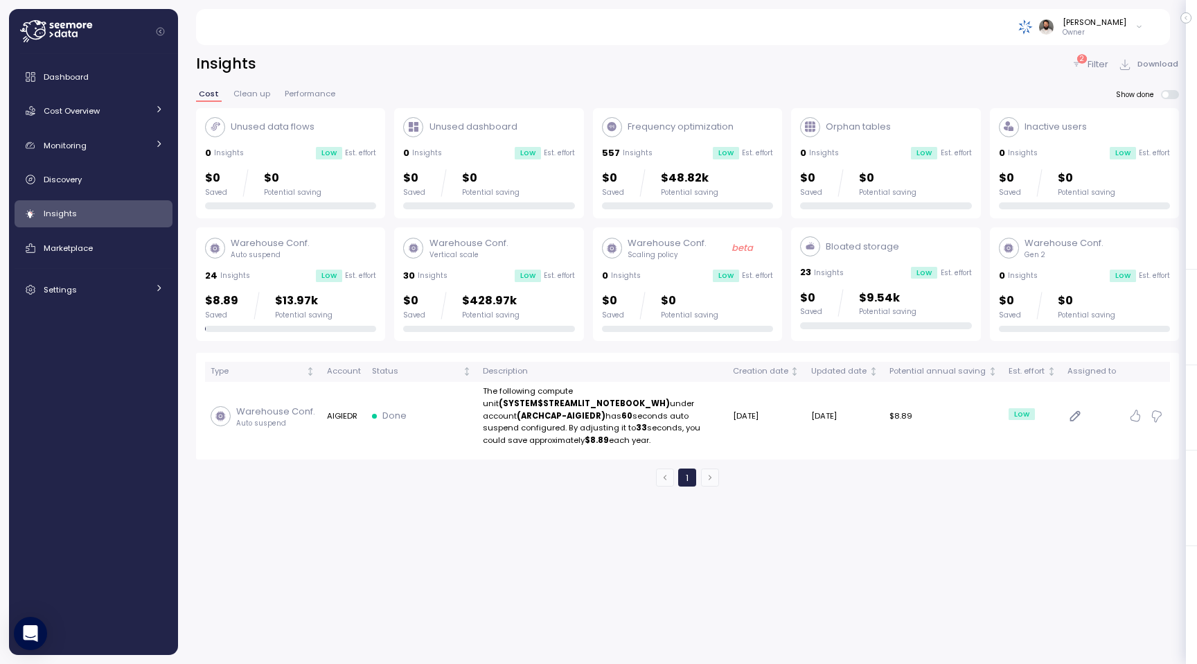
click at [1096, 68] on p "Filter" at bounding box center [1098, 65] width 21 height 14
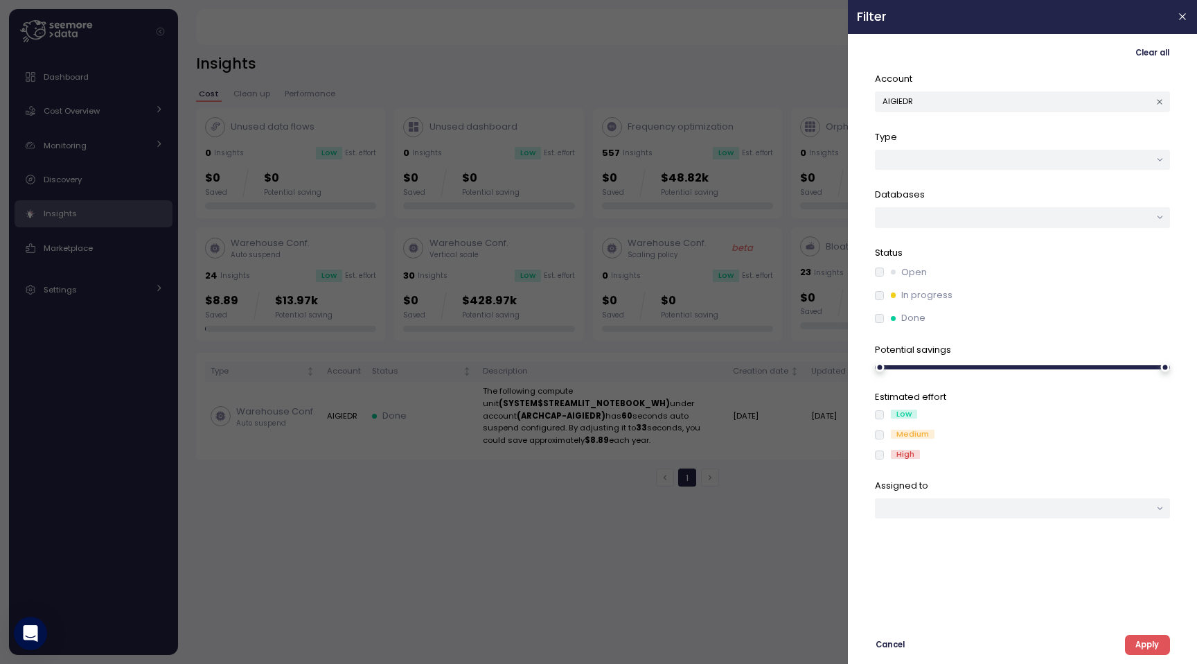
click at [1149, 637] on span "Apply" at bounding box center [1148, 644] width 24 height 19
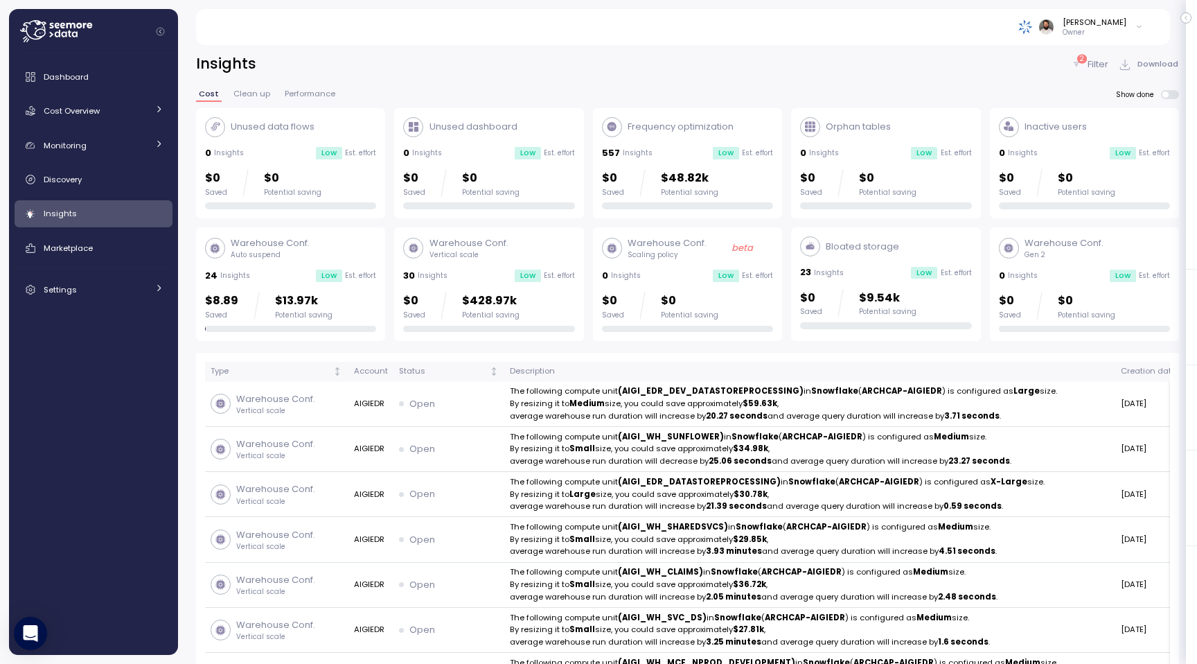
scroll to position [3, 0]
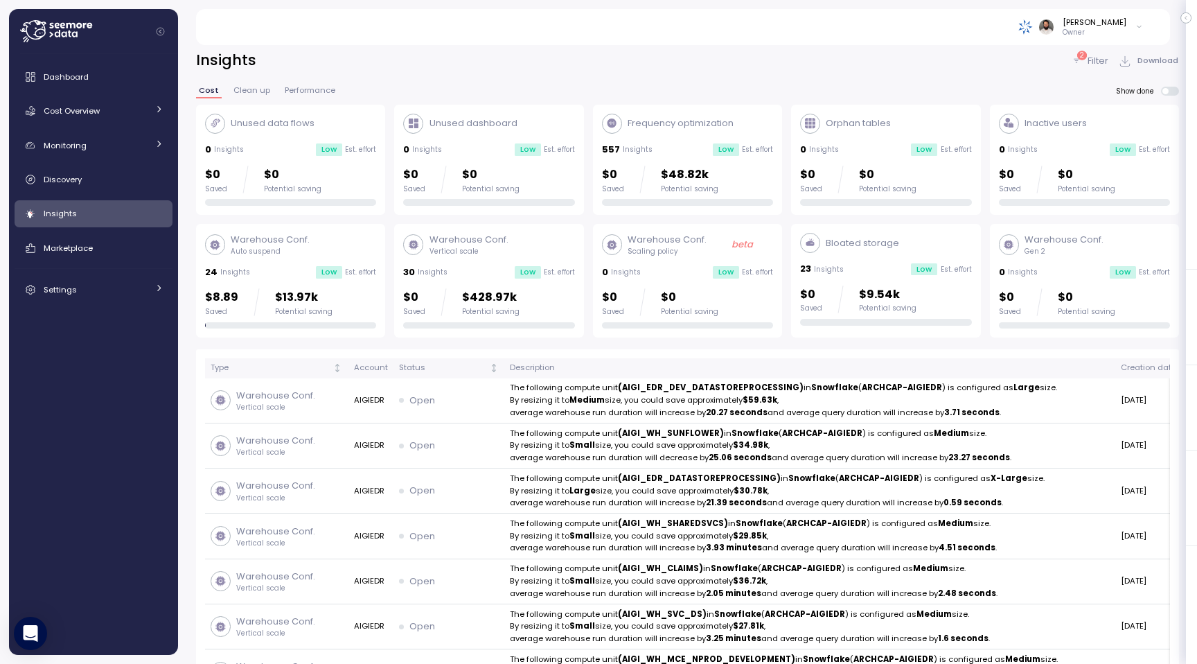
click at [1091, 67] on p "Filter" at bounding box center [1098, 61] width 21 height 14
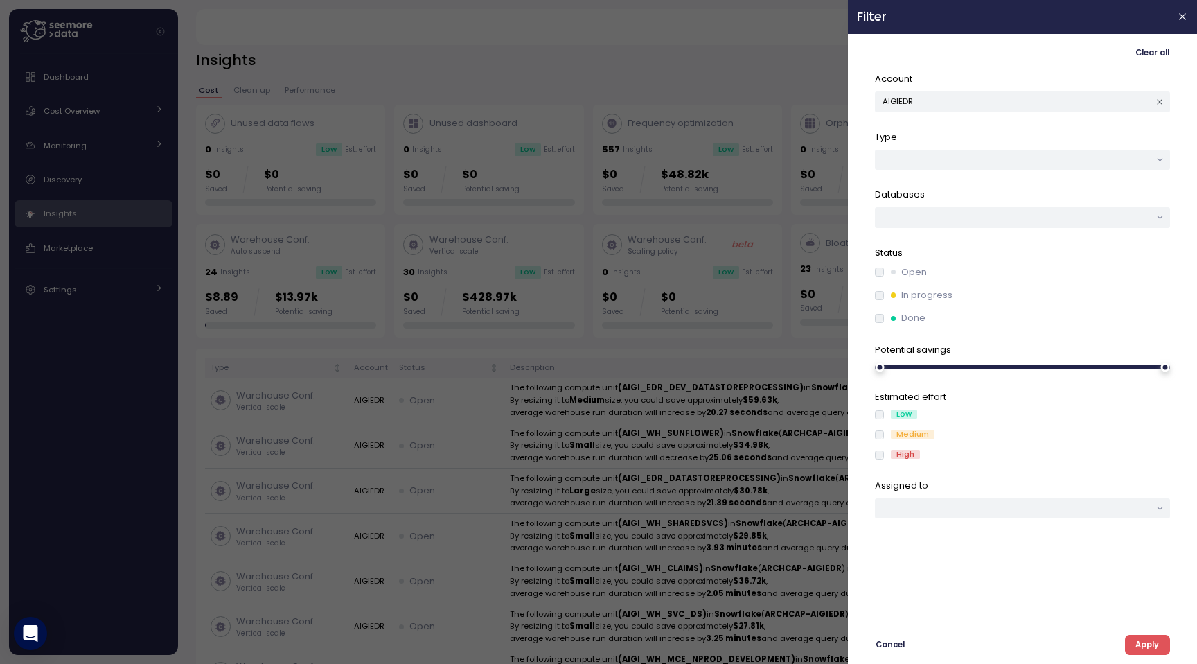
click at [1168, 100] on div at bounding box center [1160, 101] width 19 height 19
click at [1159, 100] on icon "button" at bounding box center [1160, 101] width 5 height 5
click at [1152, 644] on span "Apply" at bounding box center [1148, 644] width 24 height 19
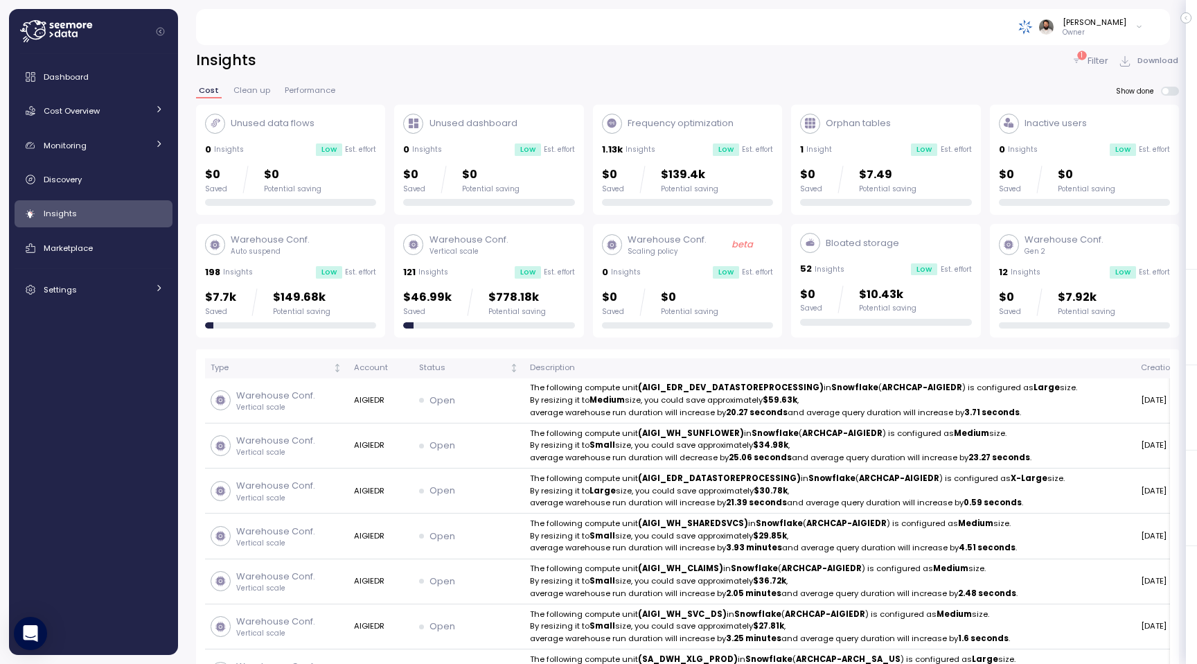
click at [1083, 53] on p "1" at bounding box center [1082, 56] width 2 height 10
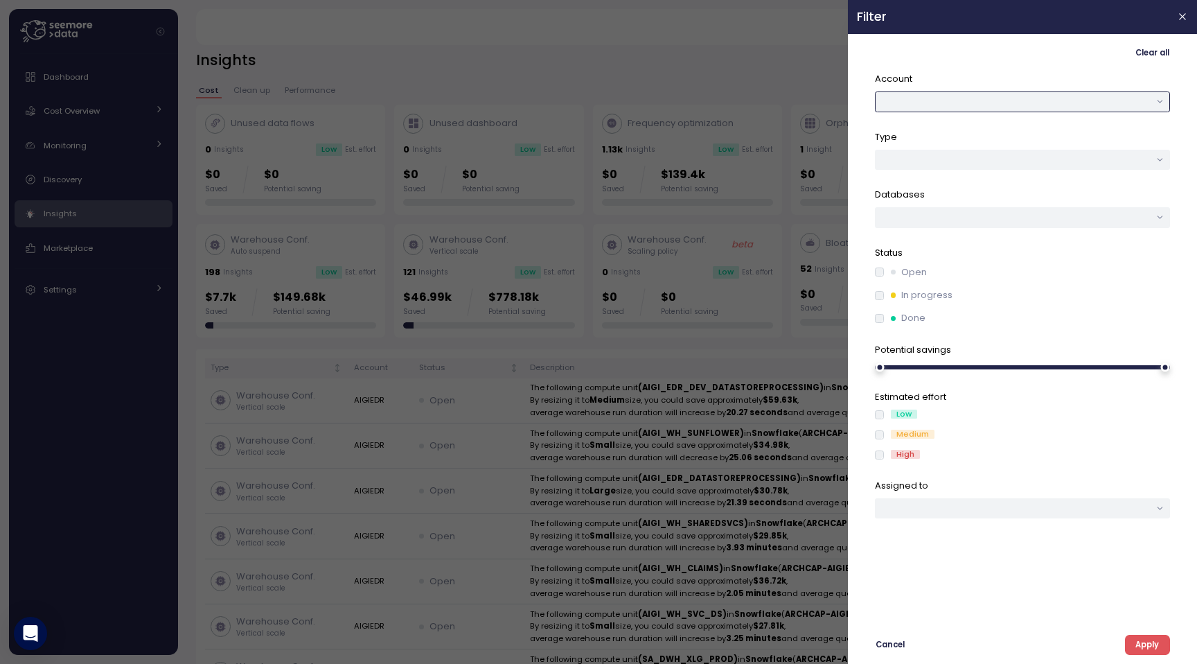
click at [1081, 103] on button "button" at bounding box center [1022, 101] width 295 height 20
click at [1144, 52] on span "Clear all" at bounding box center [1153, 53] width 34 height 19
click at [1188, 15] on icon "button" at bounding box center [1183, 16] width 11 height 11
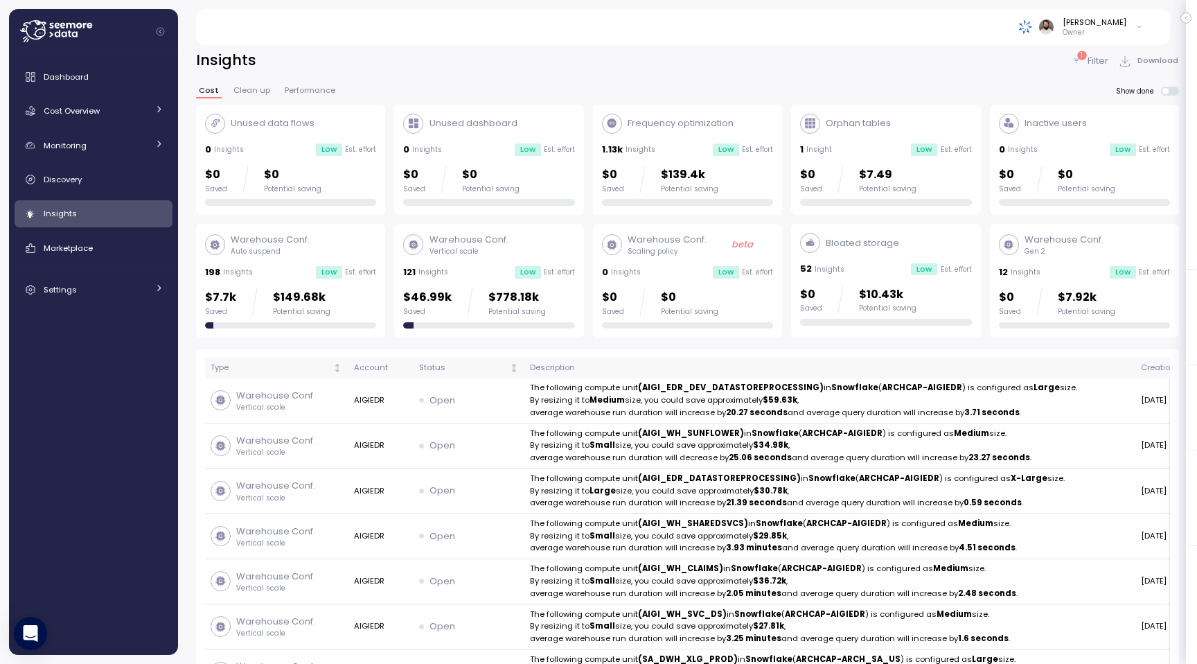
click at [1072, 291] on p "$7.92k" at bounding box center [1087, 297] width 58 height 19
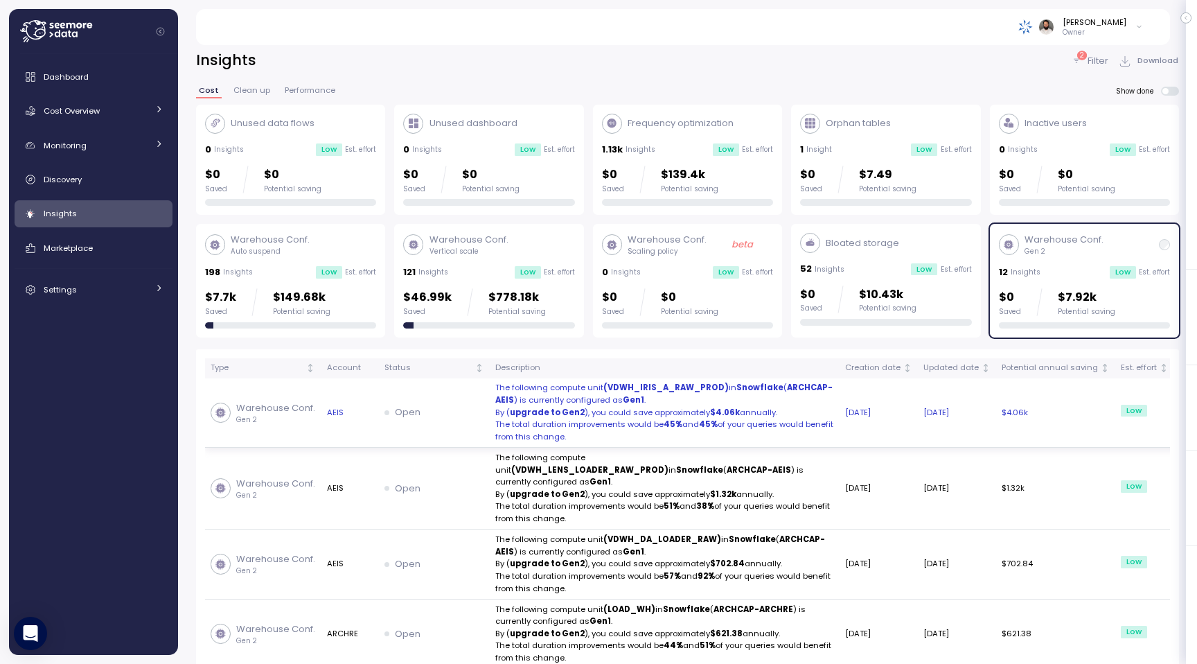
click at [840, 421] on td "[DATE]" at bounding box center [879, 413] width 78 height 70
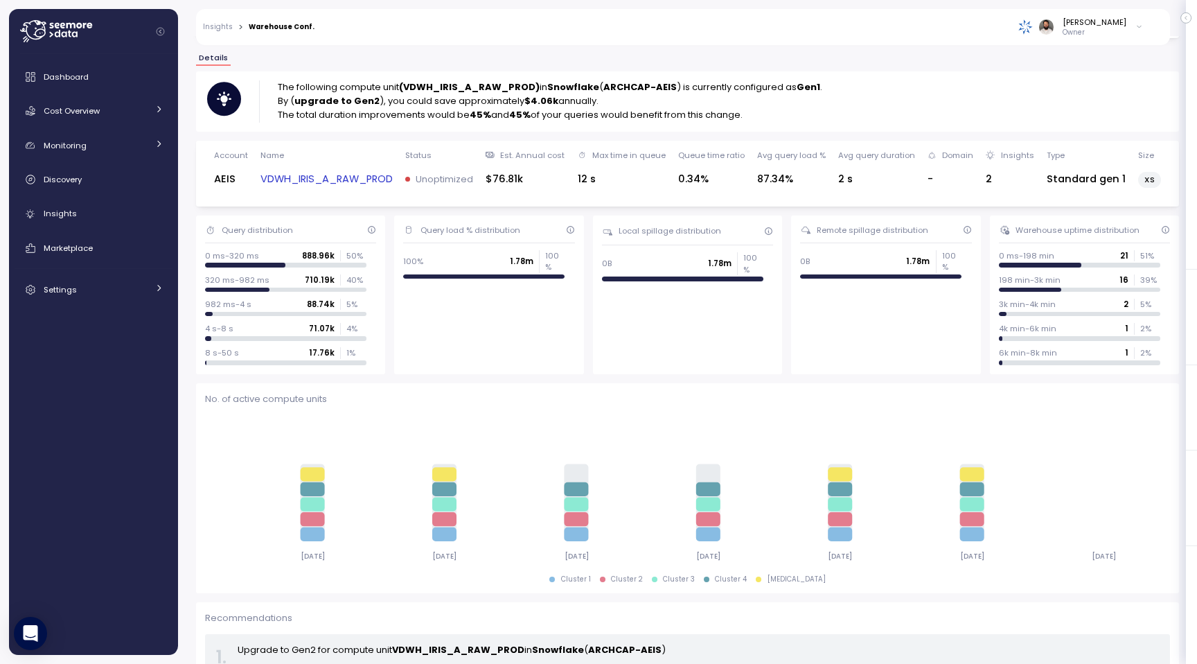
scroll to position [111, 0]
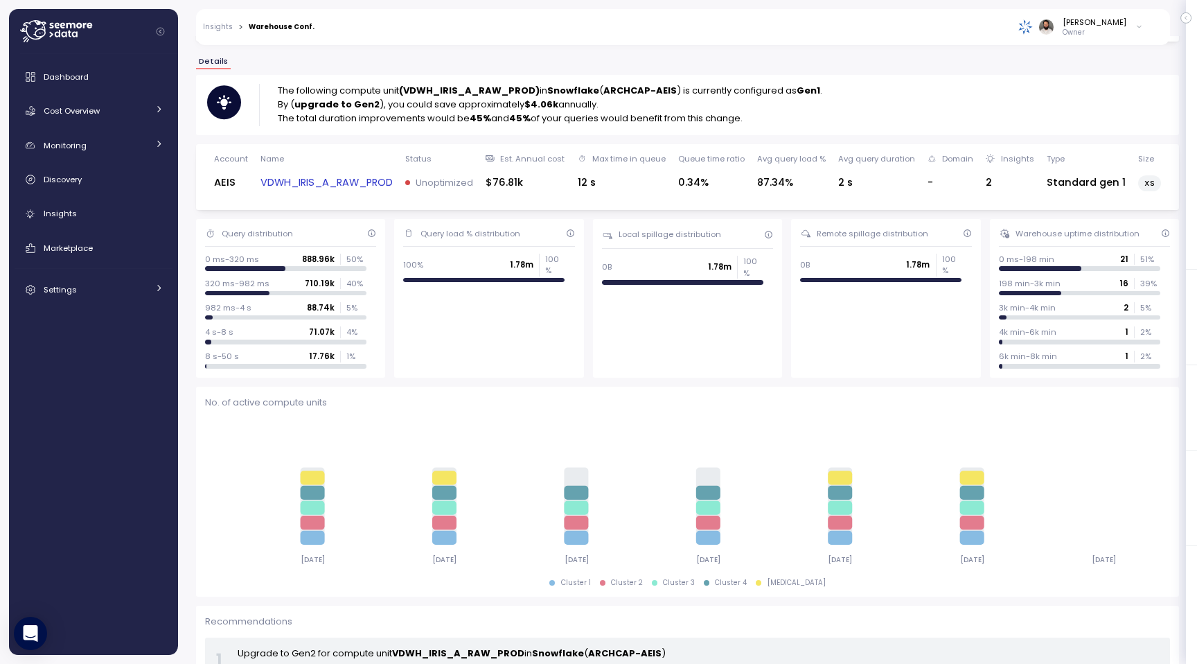
click at [505, 135] on div "The following compute unit (VDWH_IRIS_A_RAW_PROD) in Snowflake ( ARCHCAP-AEIS )…" at bounding box center [687, 405] width 983 height 661
click at [118, 121] on link "Cost Overview" at bounding box center [94, 111] width 158 height 28
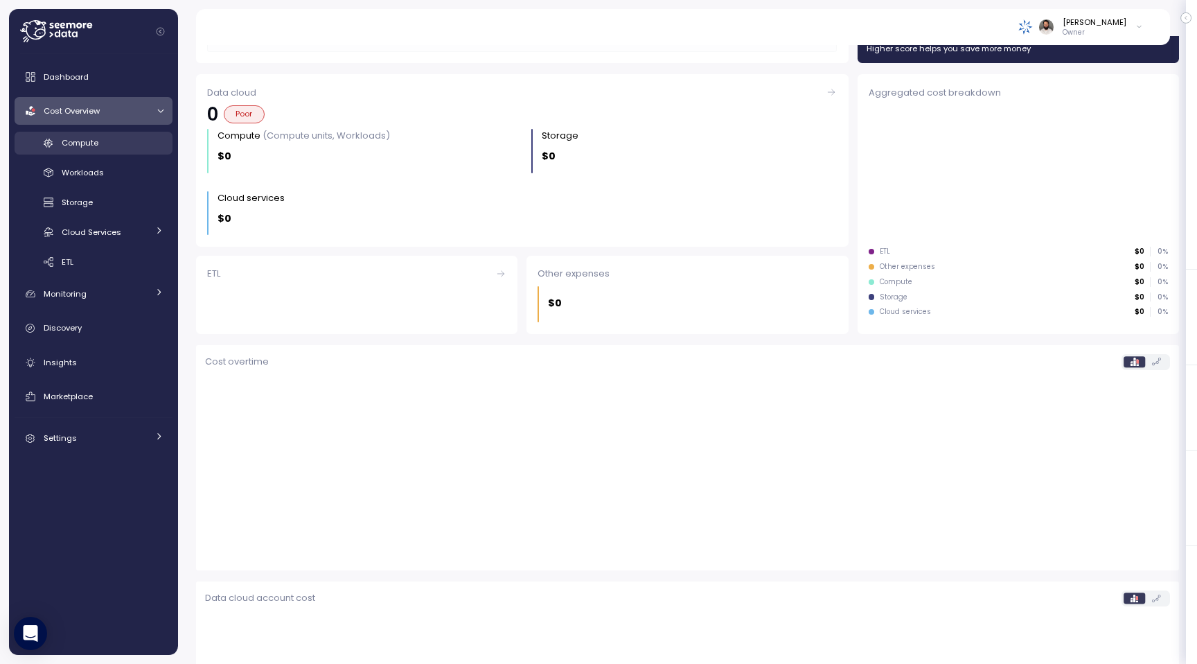
click at [117, 150] on link "Compute" at bounding box center [94, 143] width 158 height 23
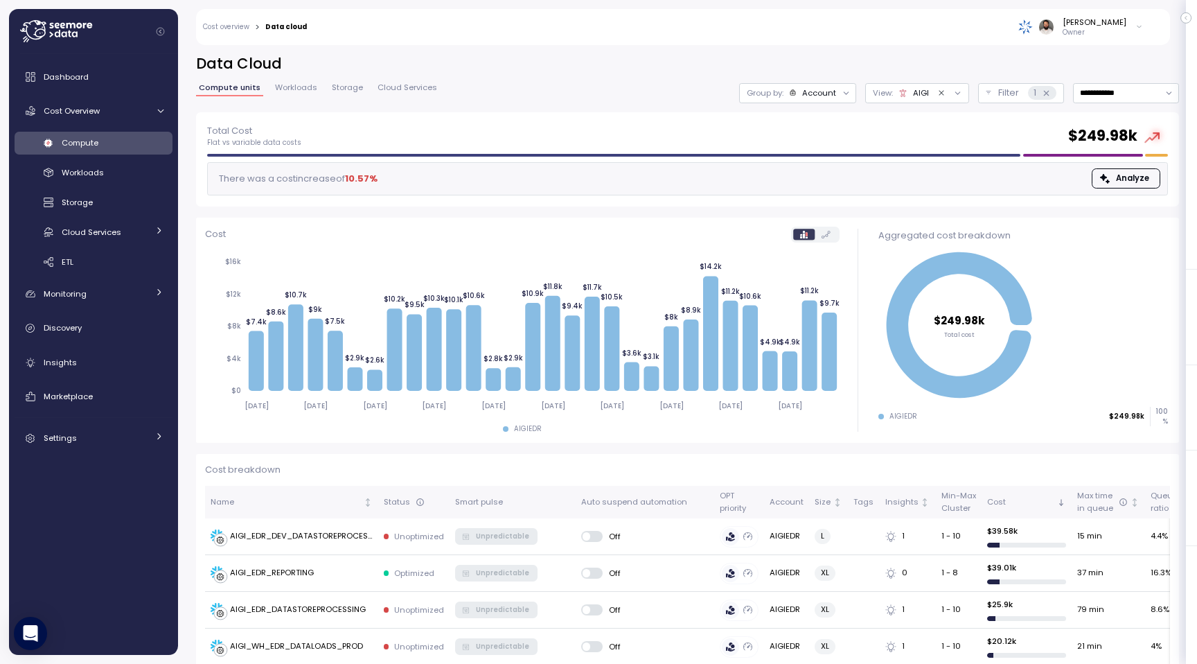
click at [298, 89] on span "Workloads" at bounding box center [296, 88] width 42 height 8
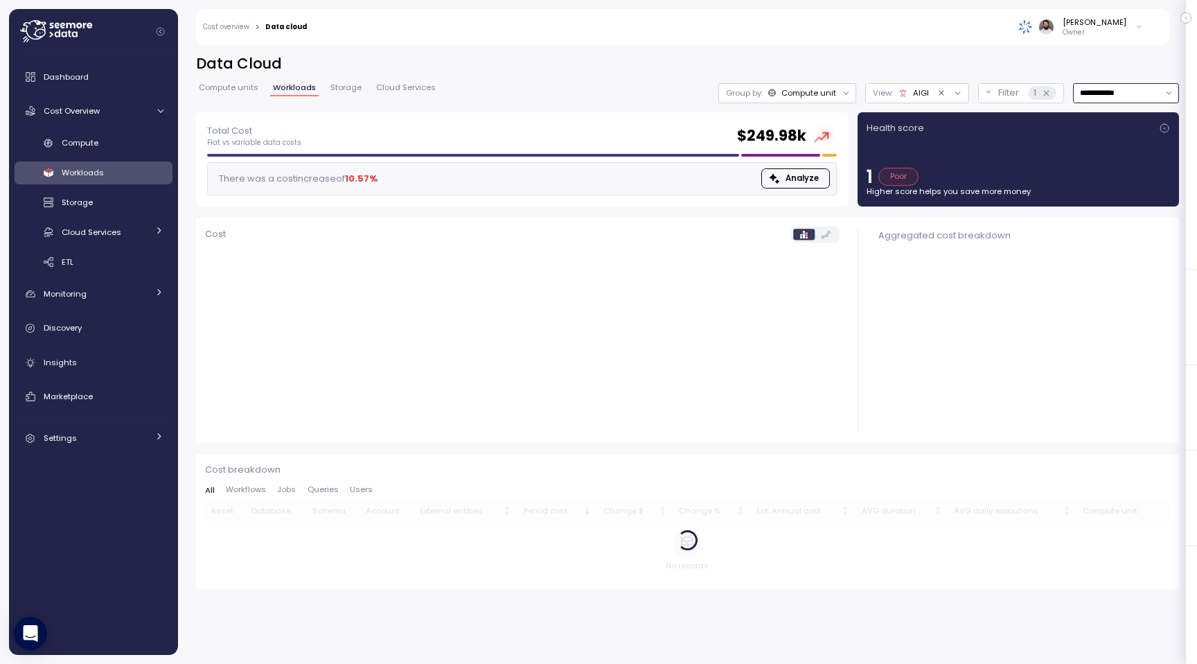
click at [1109, 94] on input "**********" at bounding box center [1126, 93] width 106 height 20
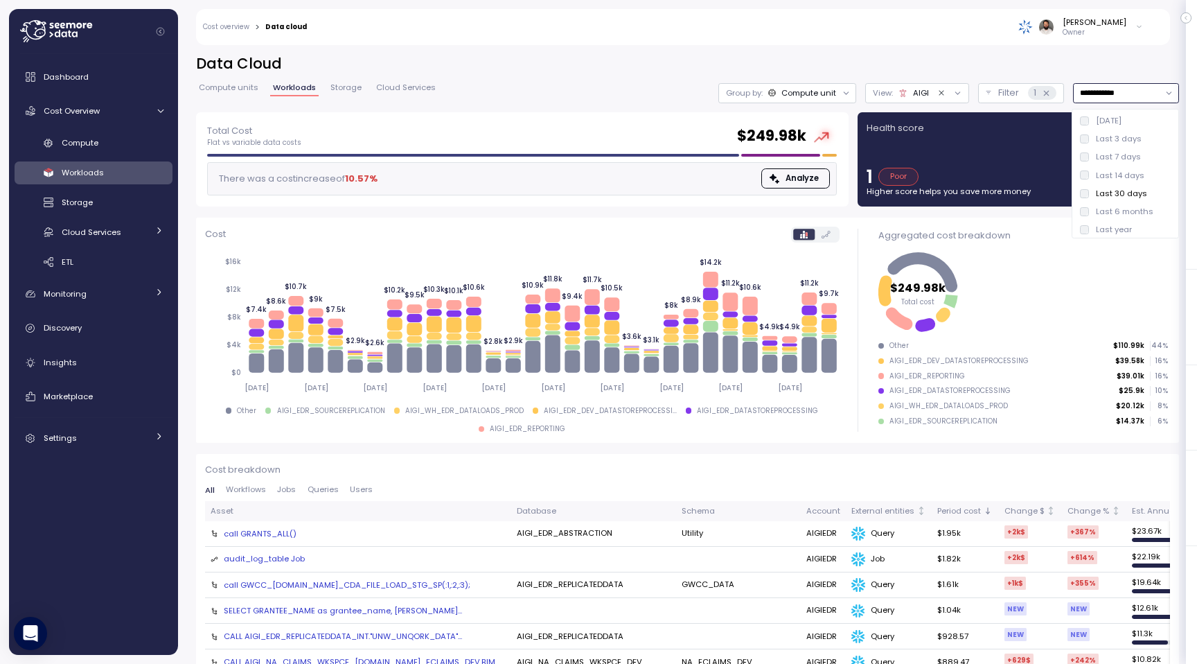
click at [1118, 155] on div "Last 7 days" at bounding box center [1118, 156] width 45 height 11
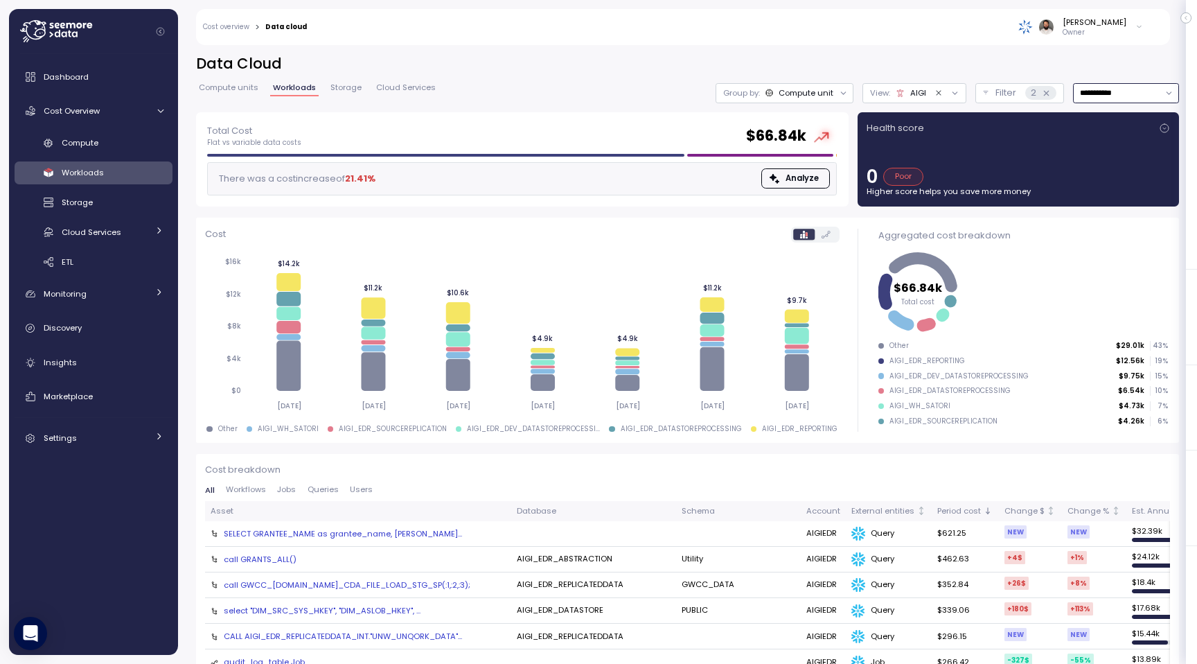
click at [1127, 93] on input "**********" at bounding box center [1126, 93] width 106 height 20
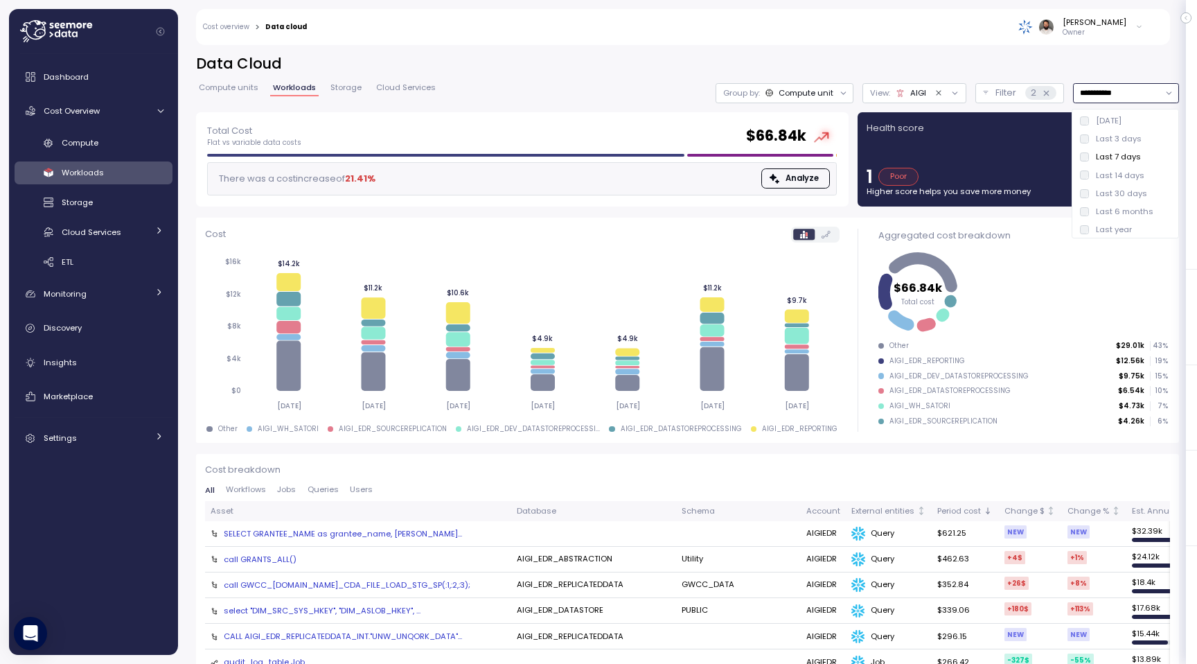
click at [1123, 193] on div "Last 30 days" at bounding box center [1121, 193] width 51 height 11
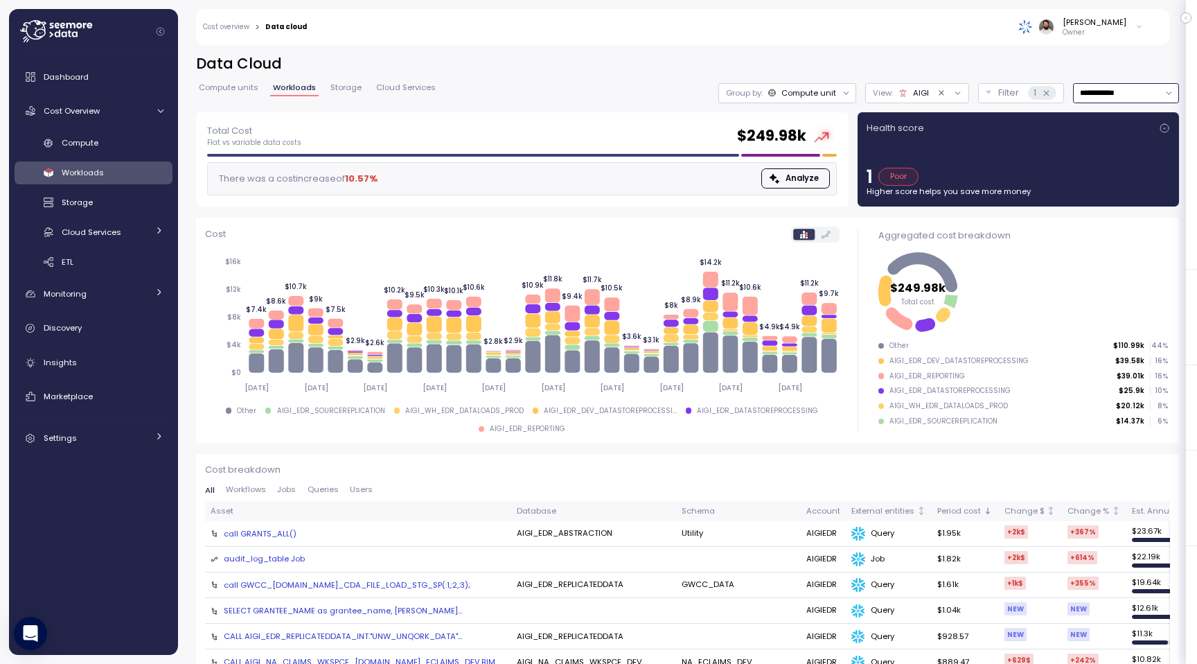
click at [1136, 100] on input "**********" at bounding box center [1126, 93] width 106 height 20
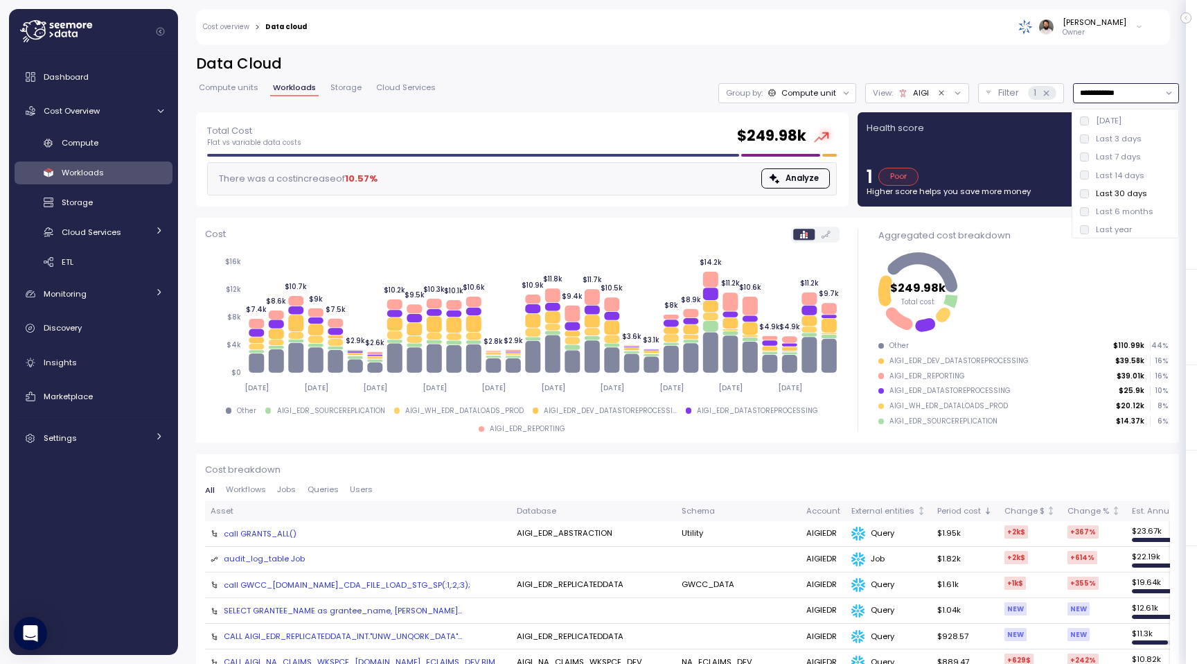
click at [1126, 161] on div "Last 7 days" at bounding box center [1118, 156] width 45 height 11
type input "**********"
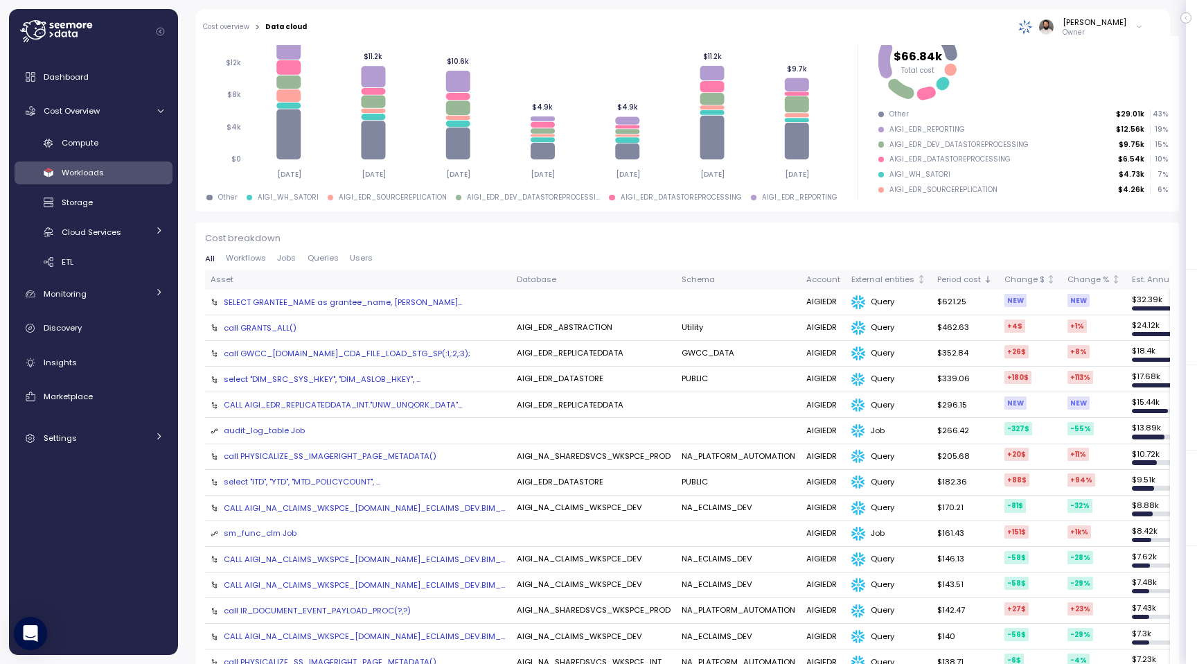
scroll to position [187, 0]
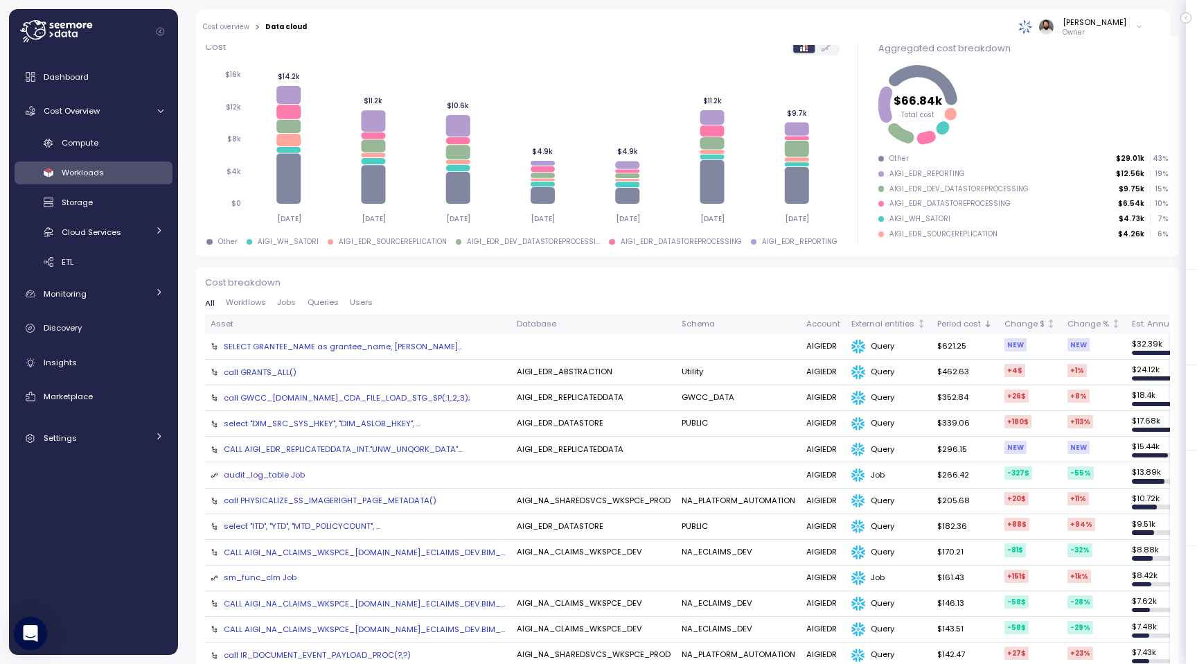
click at [935, 218] on div "AIGI_WH_SATORI" at bounding box center [920, 219] width 61 height 10
click at [919, 222] on div "AIGI_WH_SATORI" at bounding box center [920, 219] width 61 height 10
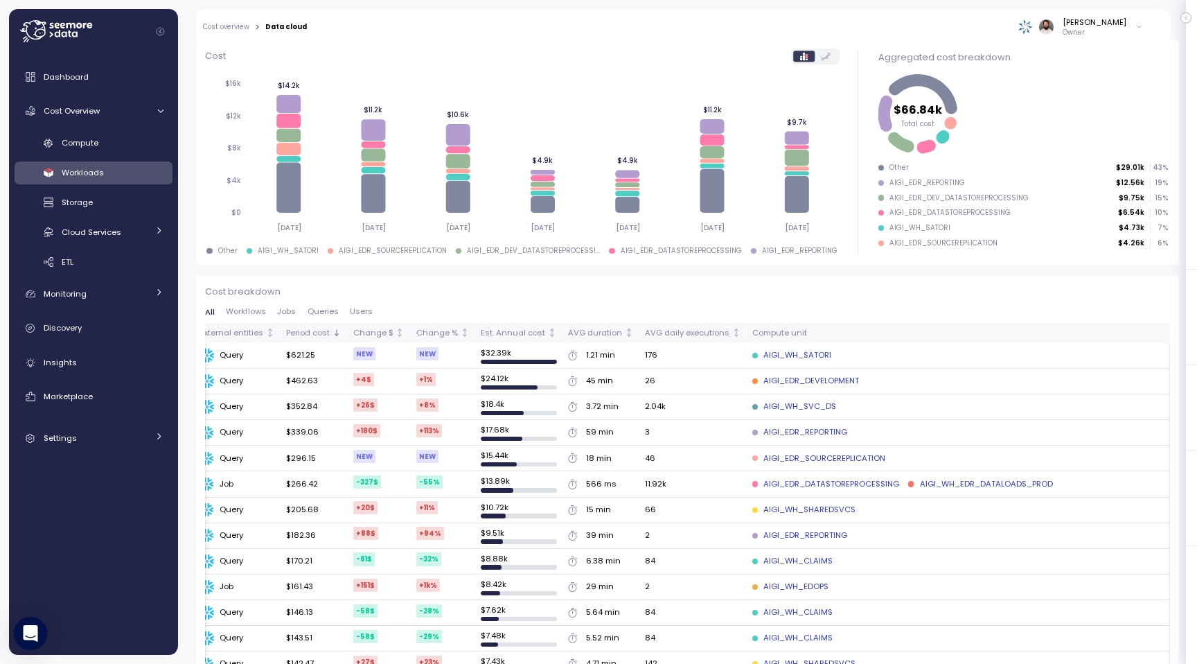
scroll to position [0, 669]
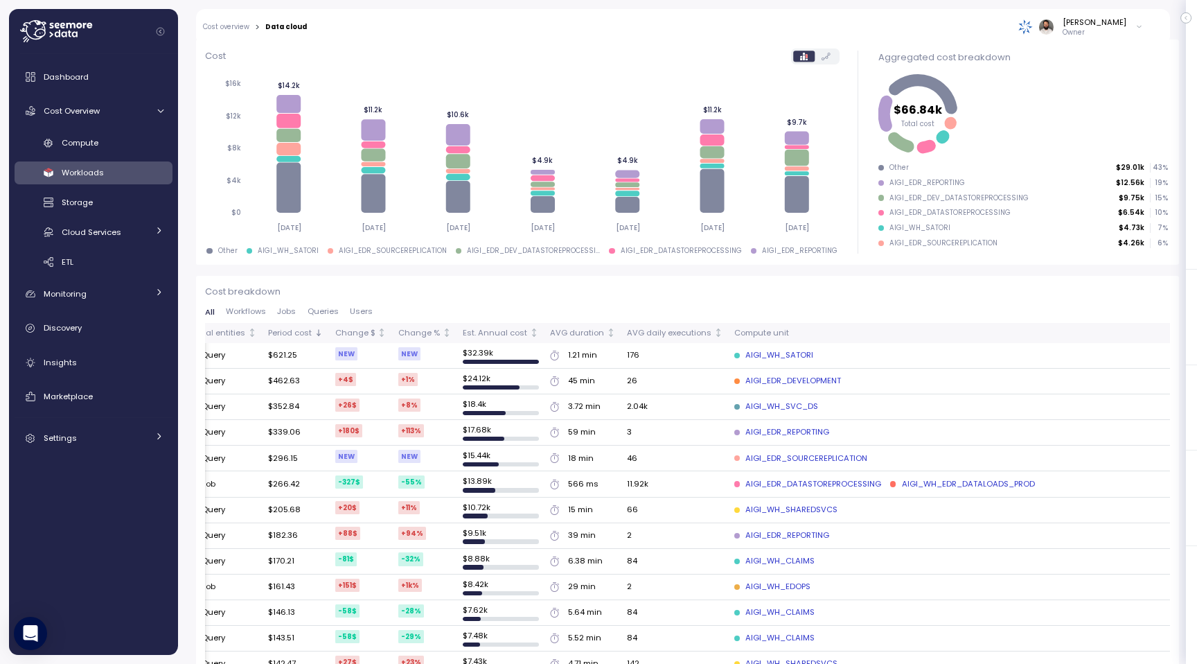
click at [734, 356] on div "AIGI_WH_SATORI" at bounding box center [773, 355] width 79 height 12
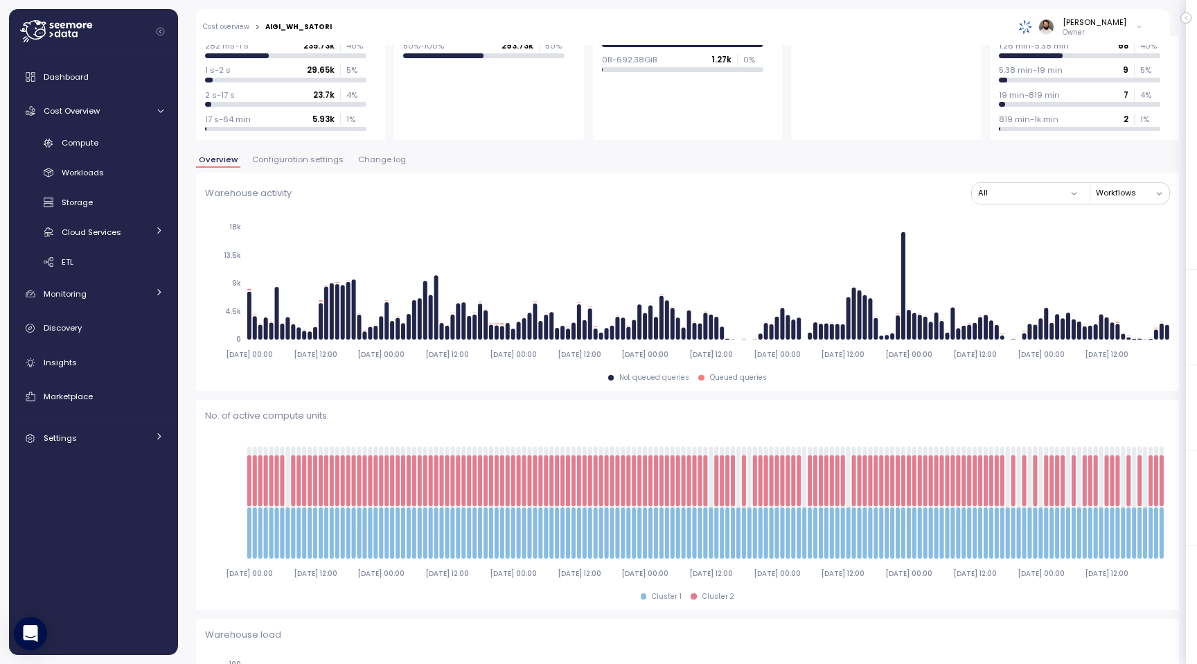
scroll to position [179, 0]
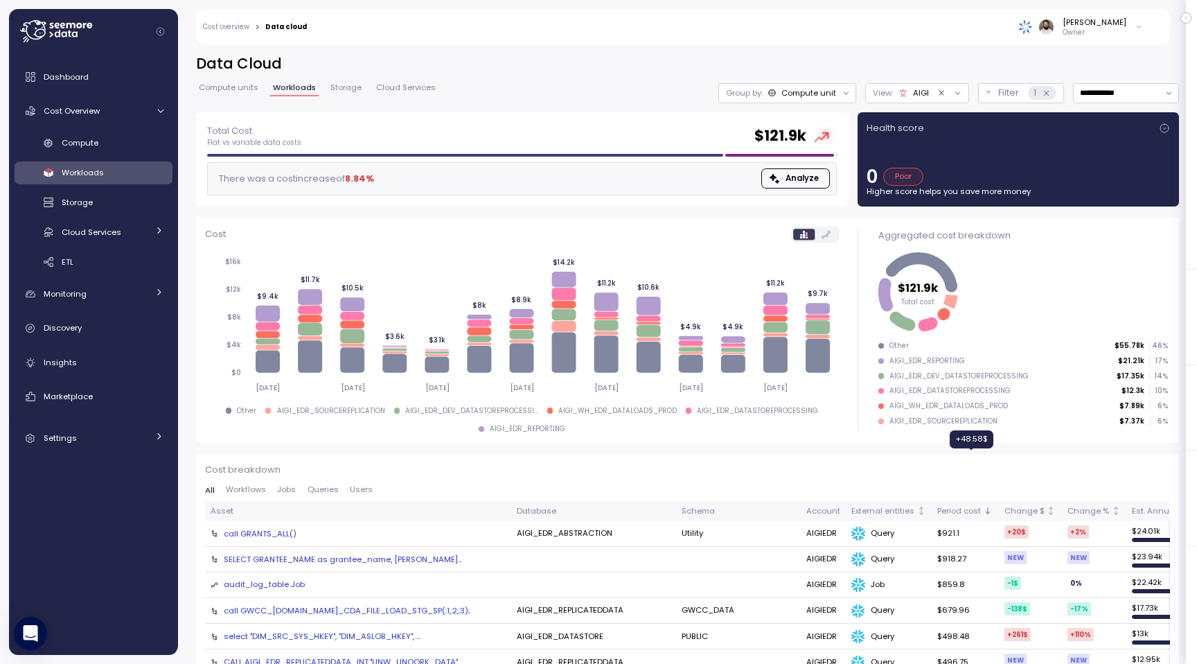
scroll to position [247, 0]
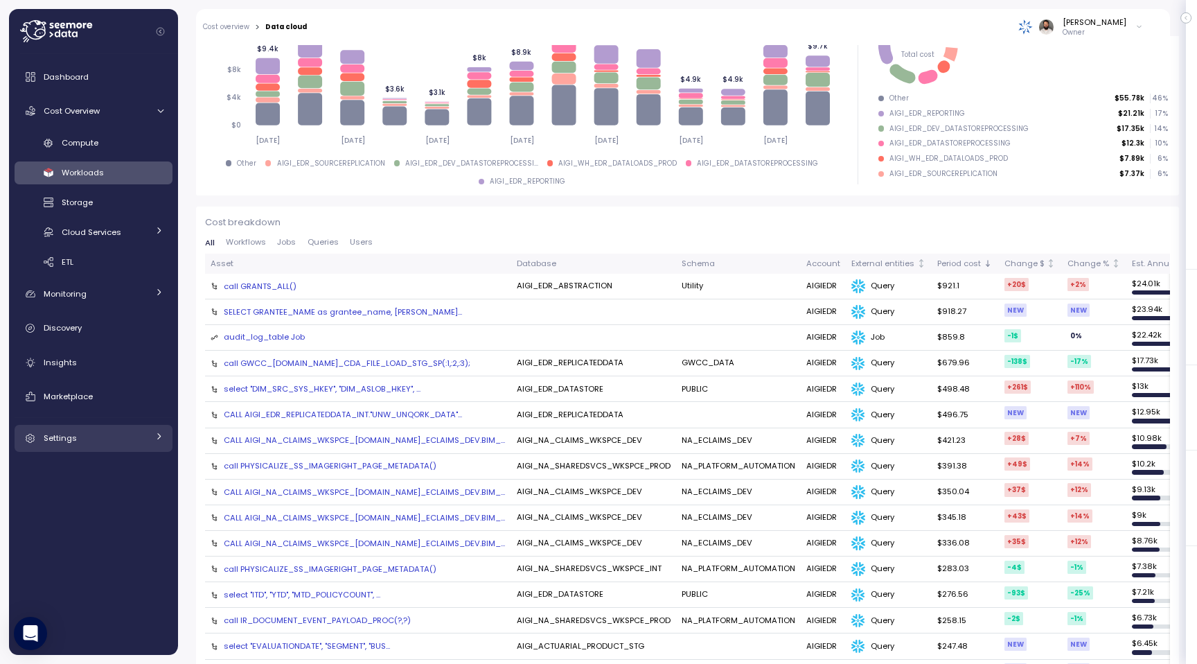
click at [80, 441] on div "Settings" at bounding box center [96, 438] width 104 height 14
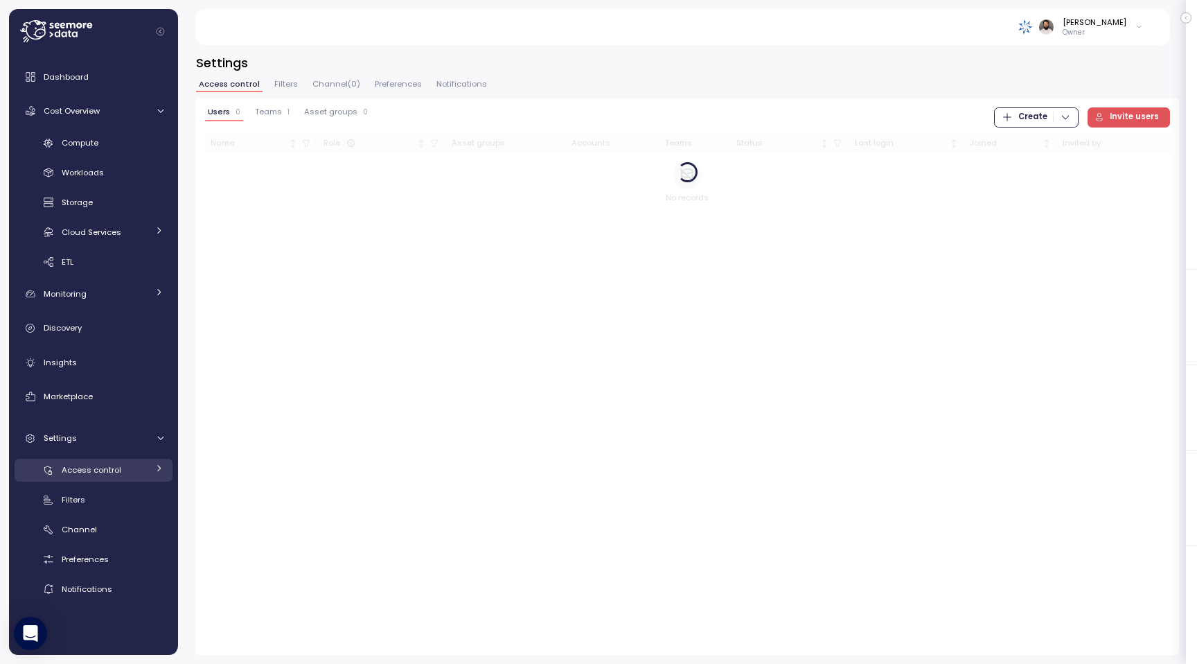
click at [105, 470] on span "Access control" at bounding box center [92, 469] width 60 height 11
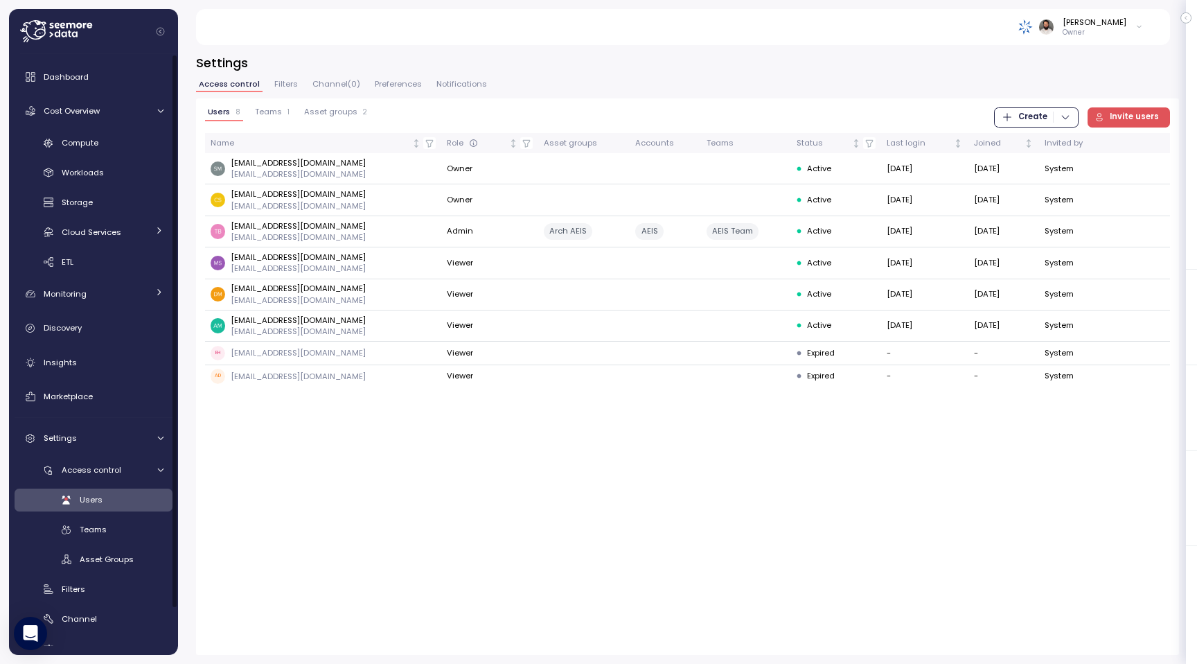
click at [287, 87] on span "Filters" at bounding box center [286, 84] width 24 height 8
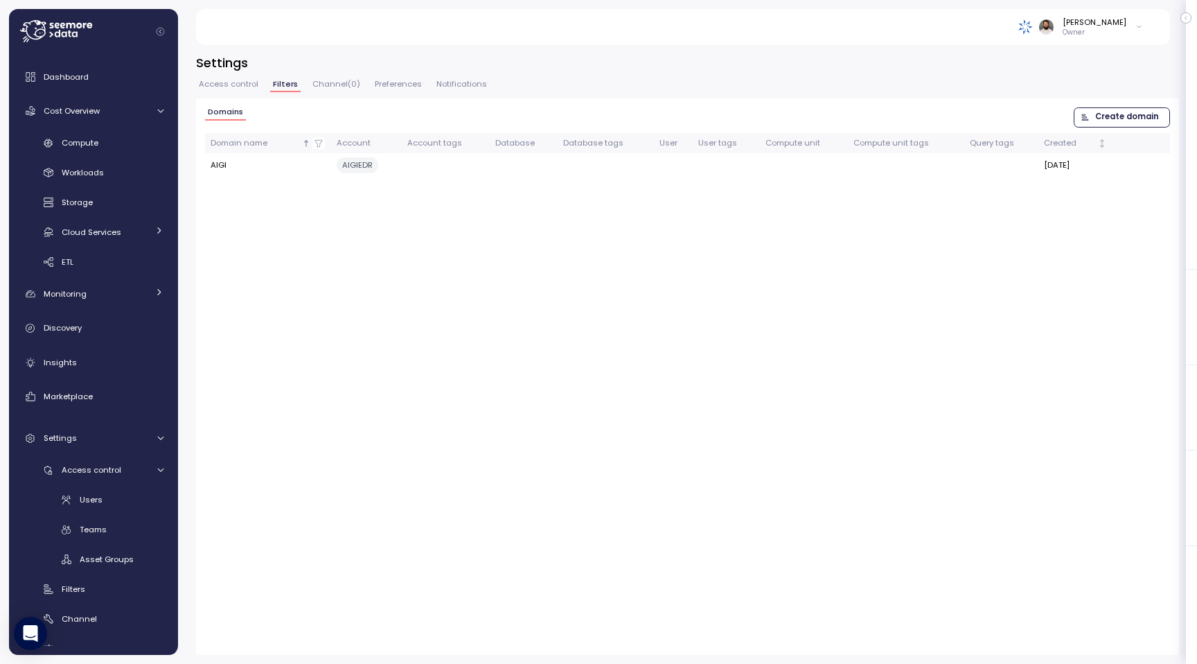
click at [1145, 116] on span "Create domain" at bounding box center [1127, 117] width 64 height 19
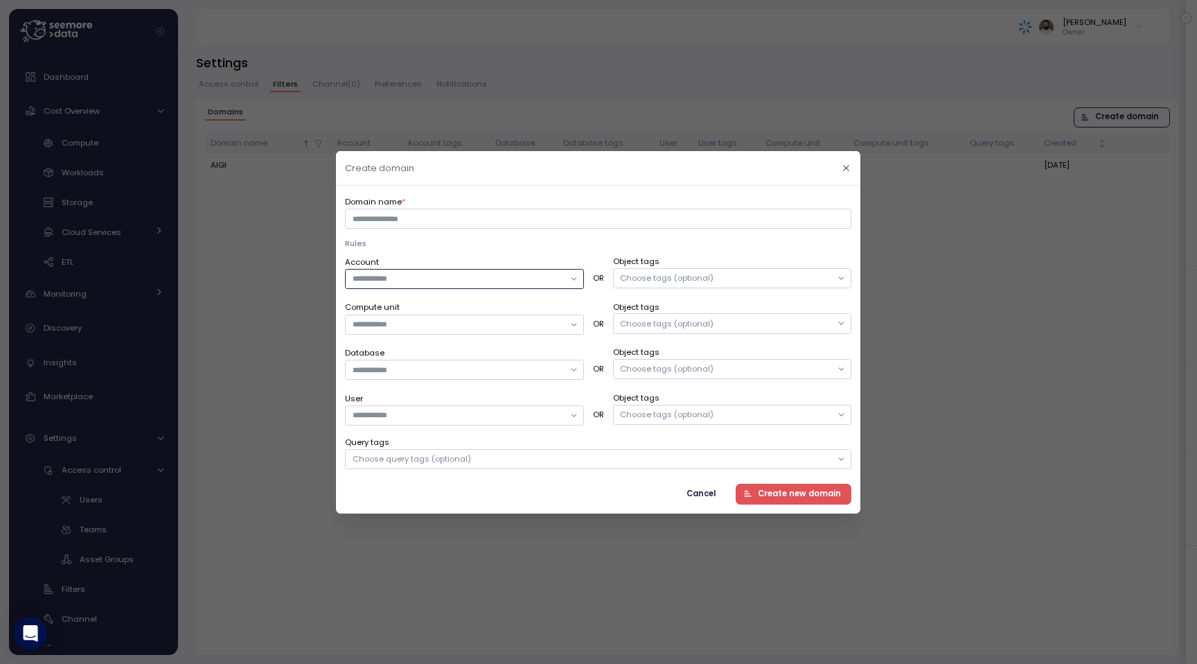
click at [486, 281] on input "Account" at bounding box center [458, 278] width 211 height 12
type input "*"
click at [473, 328] on div "AIGIEDR" at bounding box center [465, 324] width 233 height 18
click at [521, 250] on div "Rules Account AIGIEDR OR Object tags Choose tags (optional) Compute unit OR Obj…" at bounding box center [598, 353] width 506 height 231
click at [496, 315] on div at bounding box center [464, 324] width 239 height 20
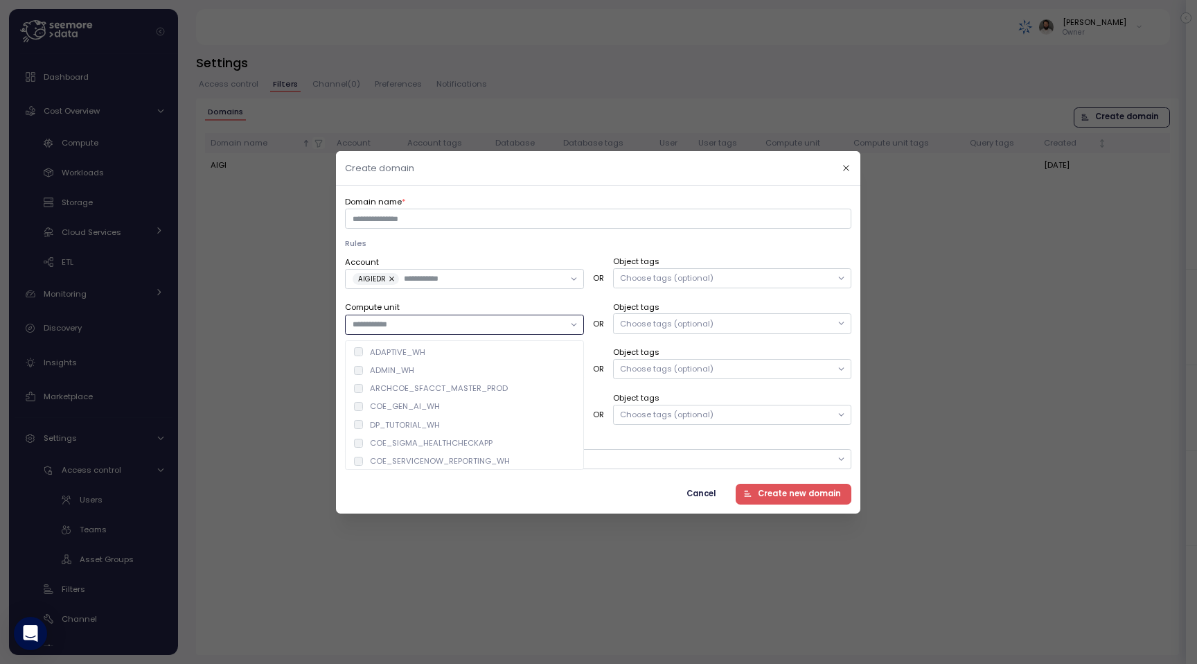
click at [494, 327] on input "Compute unit" at bounding box center [458, 324] width 211 height 12
type input "******"
click at [533, 294] on div "Account AIGIEDR OR Object tags Choose tags (optional) Compute unit ****** OR Ob…" at bounding box center [598, 361] width 506 height 214
click at [715, 491] on span "Cancel" at bounding box center [701, 493] width 29 height 19
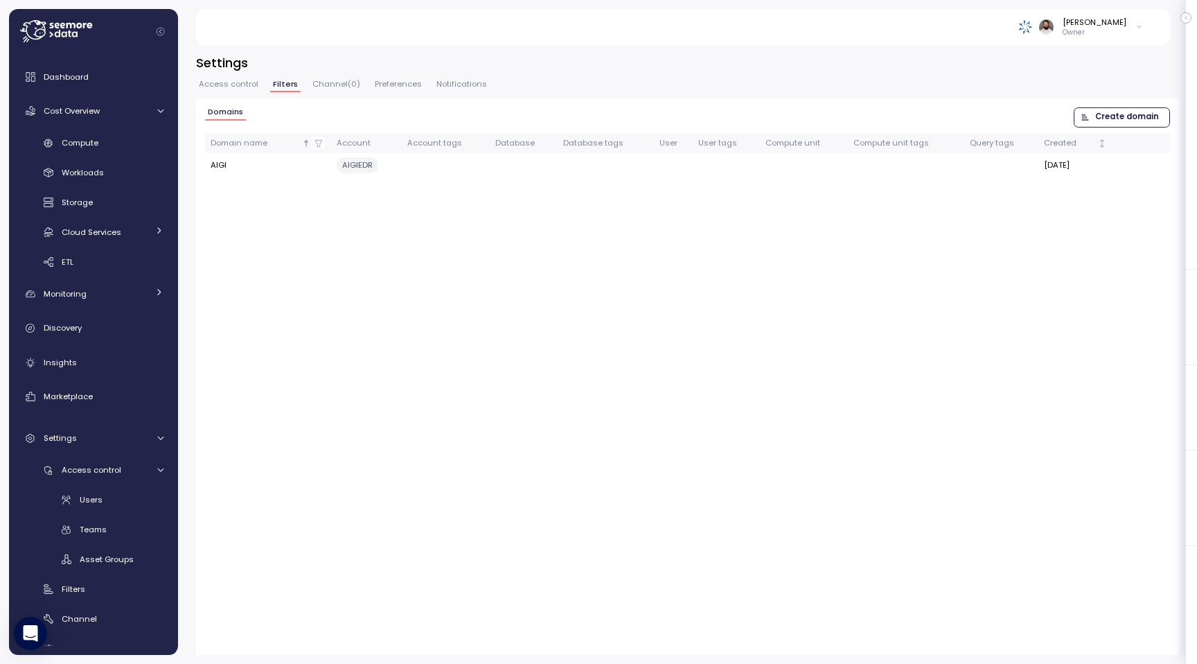
click at [1099, 109] on span "Create domain" at bounding box center [1127, 117] width 64 height 19
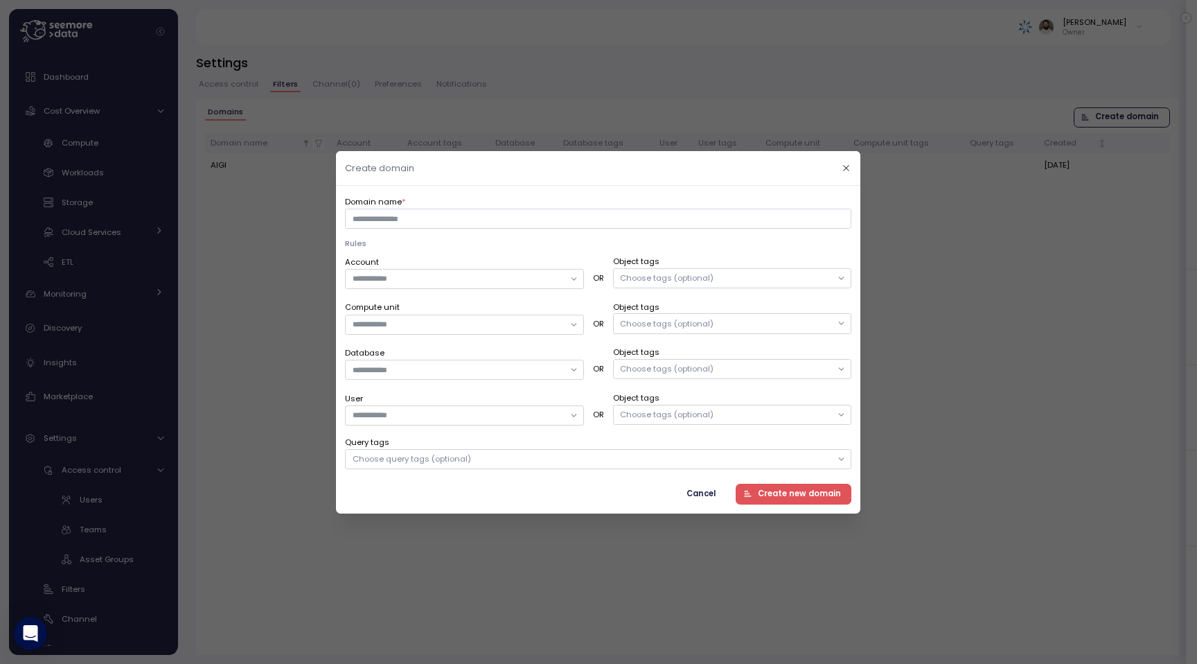
click at [469, 461] on div "Choose query tags (optional)" at bounding box center [598, 459] width 506 height 20
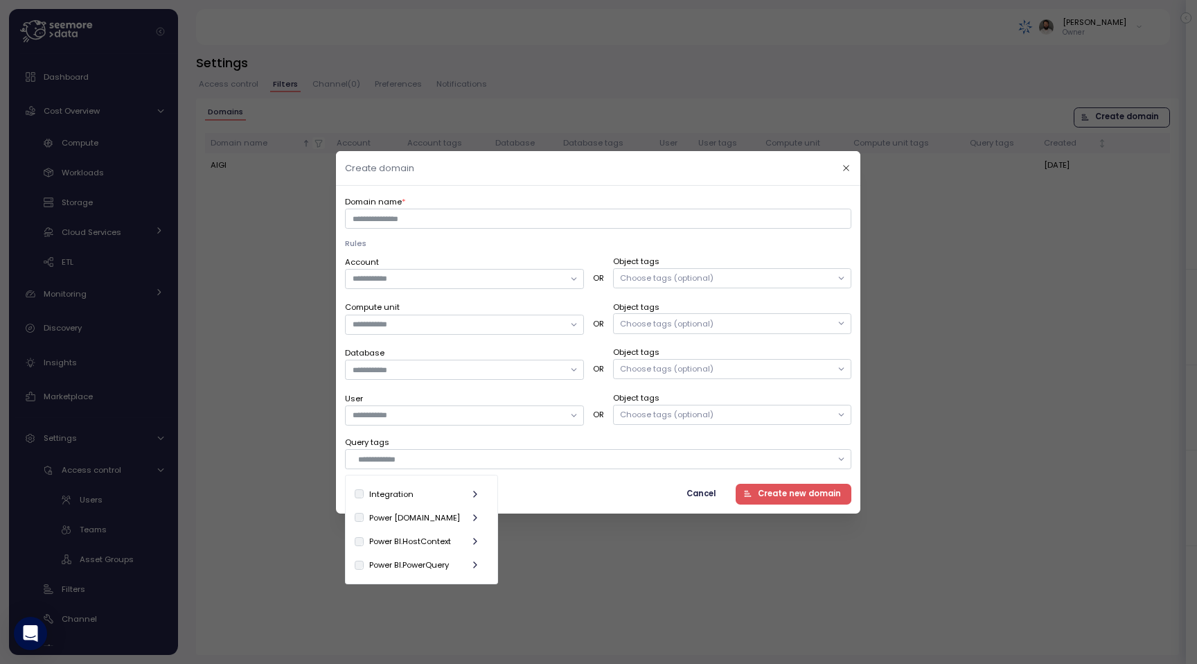
click at [707, 497] on span "Cancel" at bounding box center [701, 493] width 29 height 19
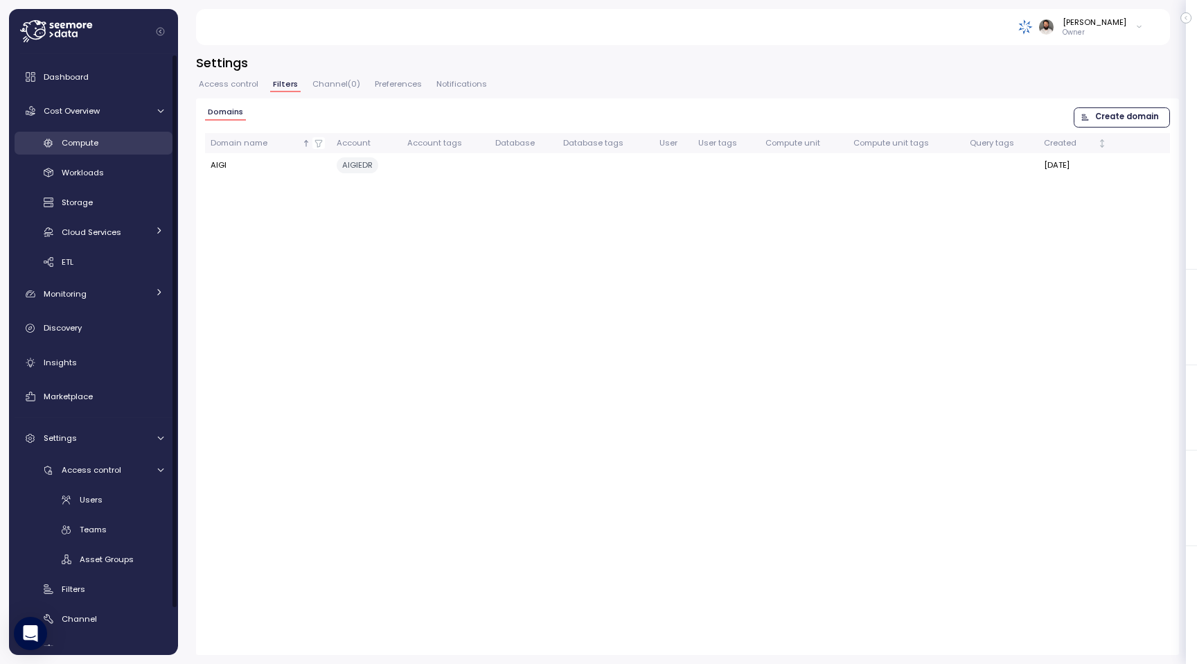
click at [127, 139] on div "Compute" at bounding box center [113, 143] width 102 height 14
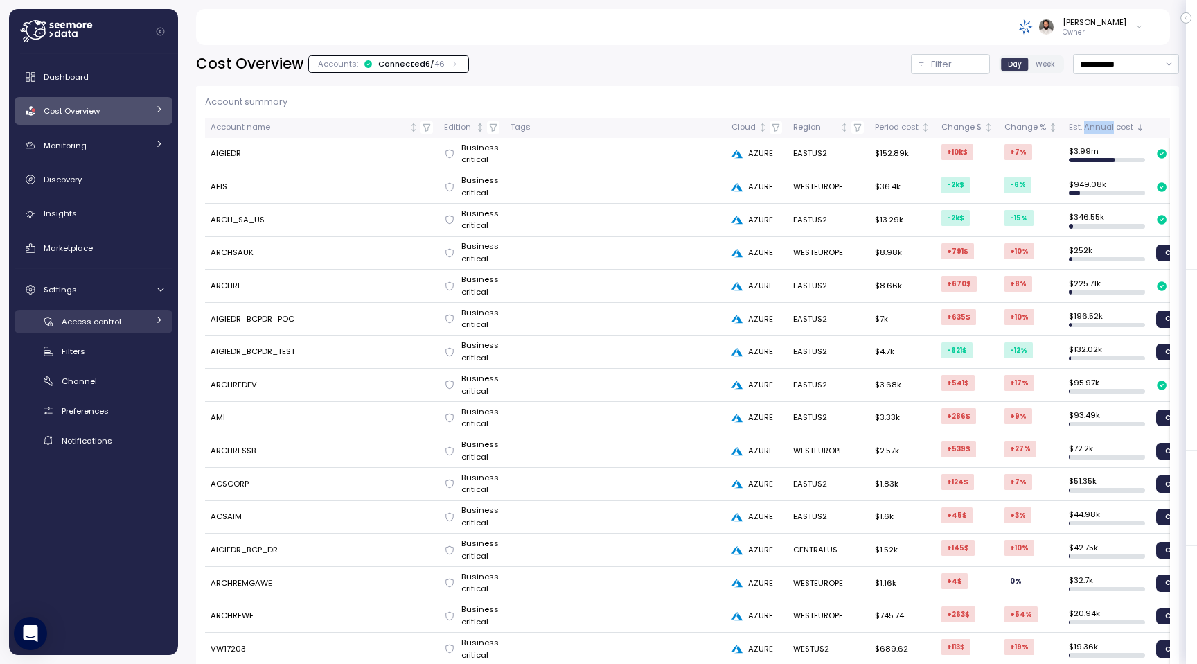
click at [112, 327] on div "Access control" at bounding box center [105, 322] width 86 height 14
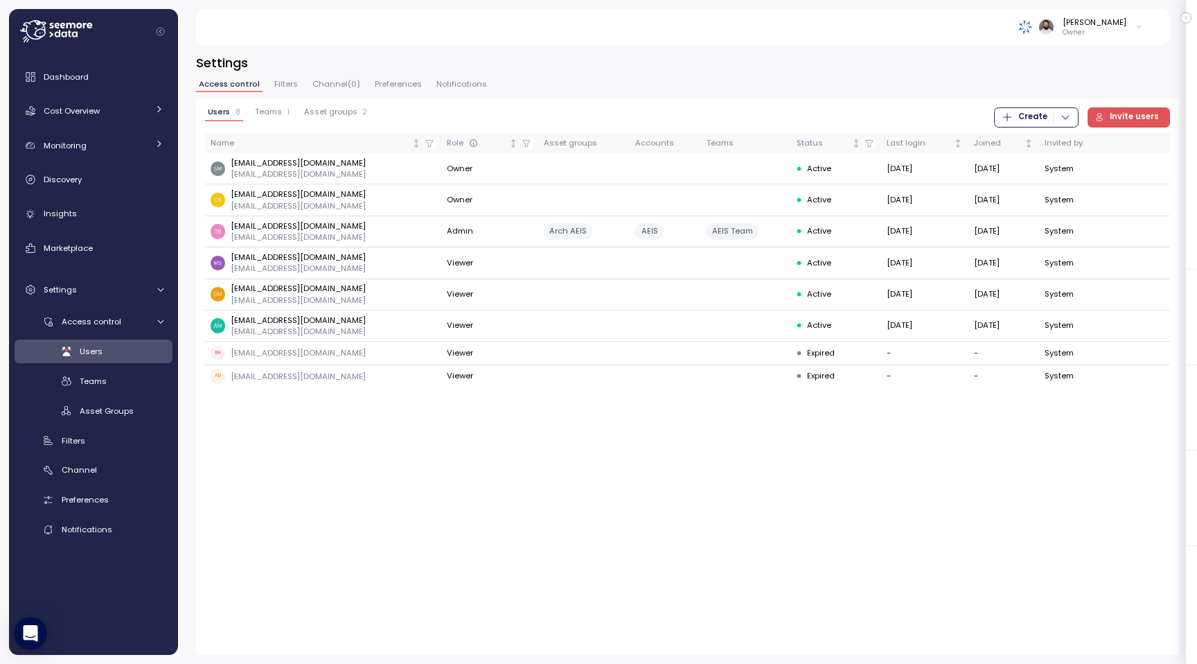
click at [332, 112] on span "Asset groups" at bounding box center [330, 112] width 53 height 8
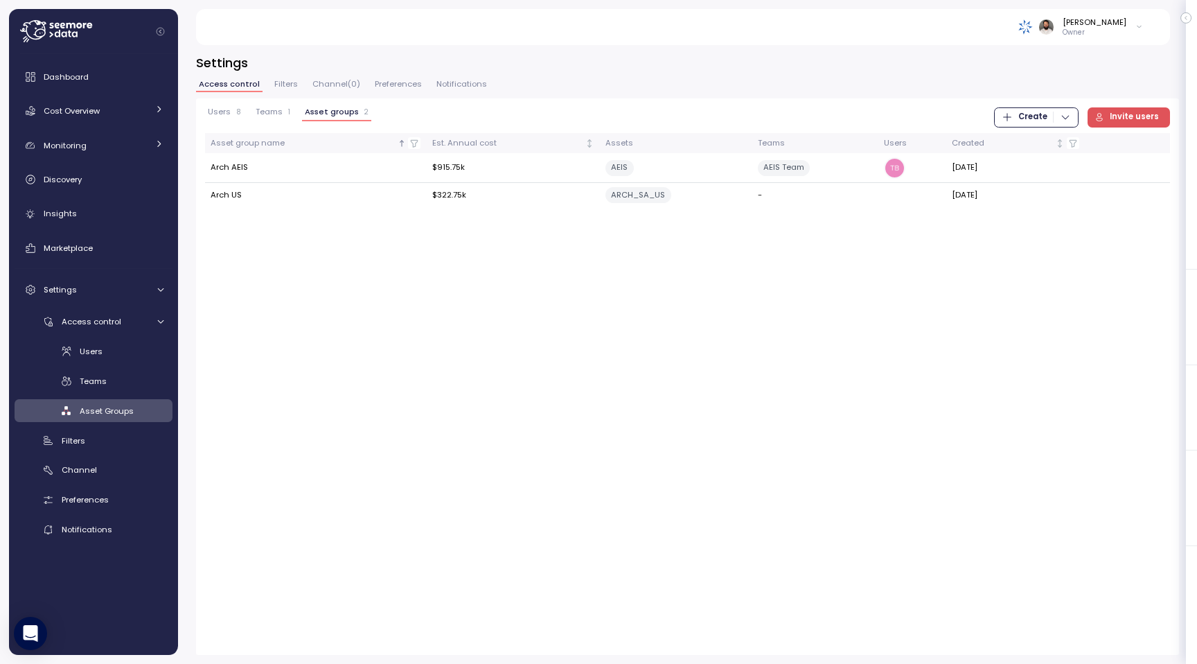
click at [1054, 121] on span "Create" at bounding box center [1036, 117] width 69 height 19
click at [1052, 161] on div "Asset Group" at bounding box center [1050, 165] width 49 height 12
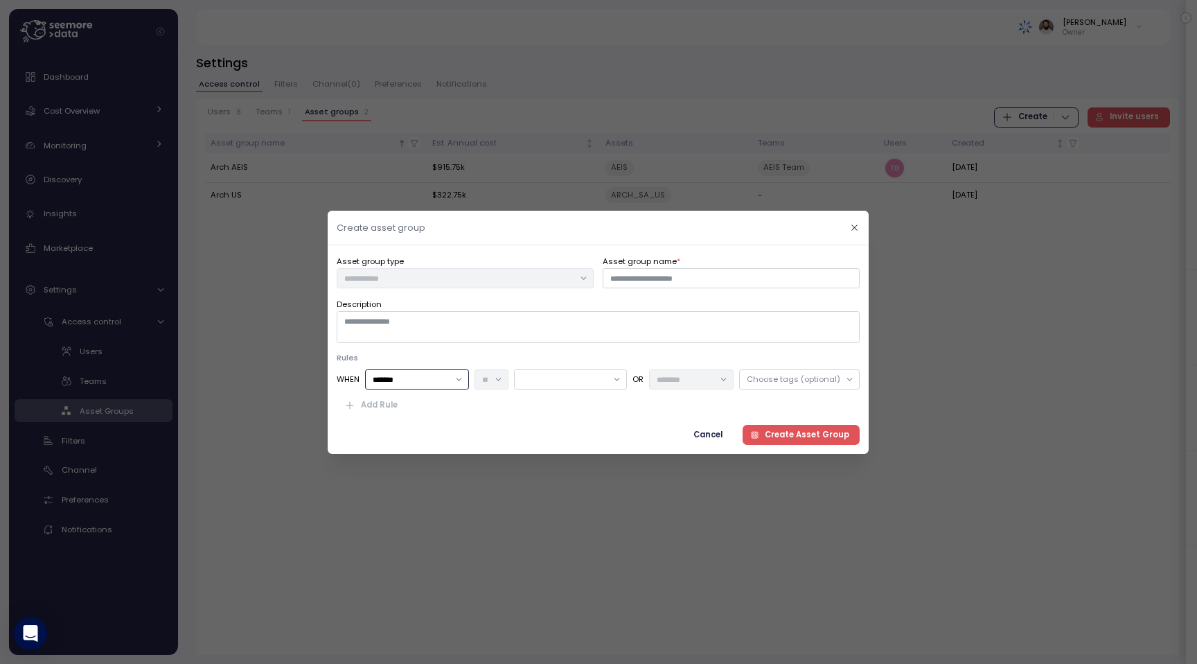
click at [430, 378] on input "*******" at bounding box center [418, 379] width 104 height 20
click at [567, 385] on div at bounding box center [571, 379] width 113 height 20
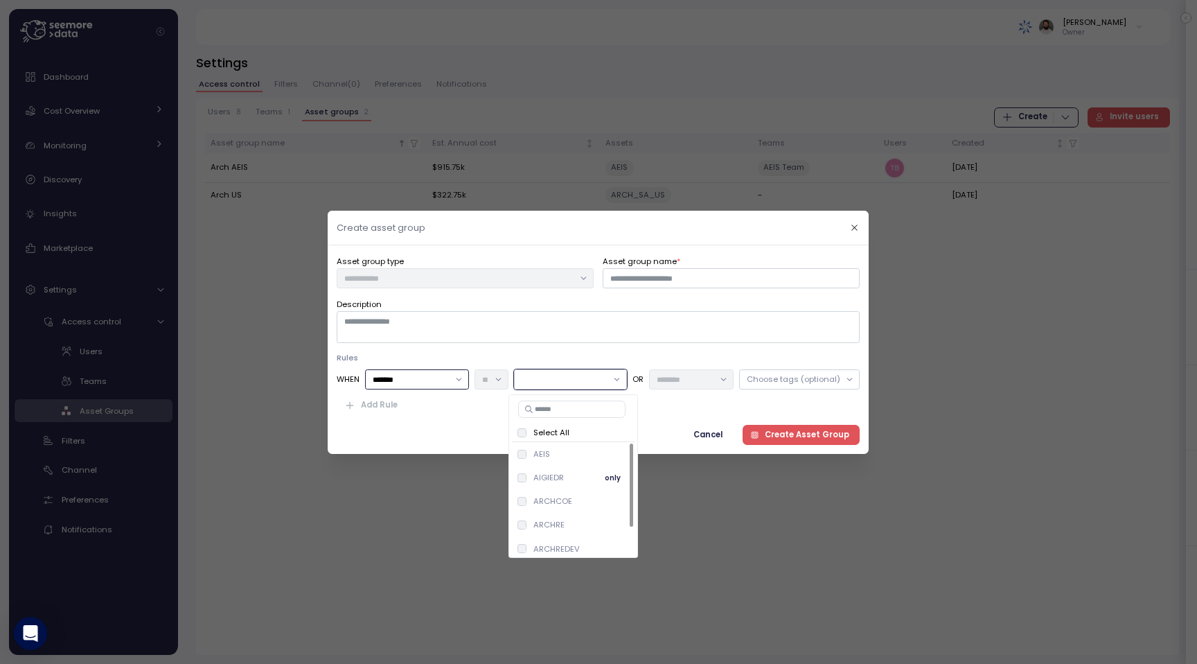
click at [567, 477] on div "AIGIEDR only" at bounding box center [574, 477] width 112 height 17
click at [784, 358] on p "Rules" at bounding box center [598, 357] width 523 height 11
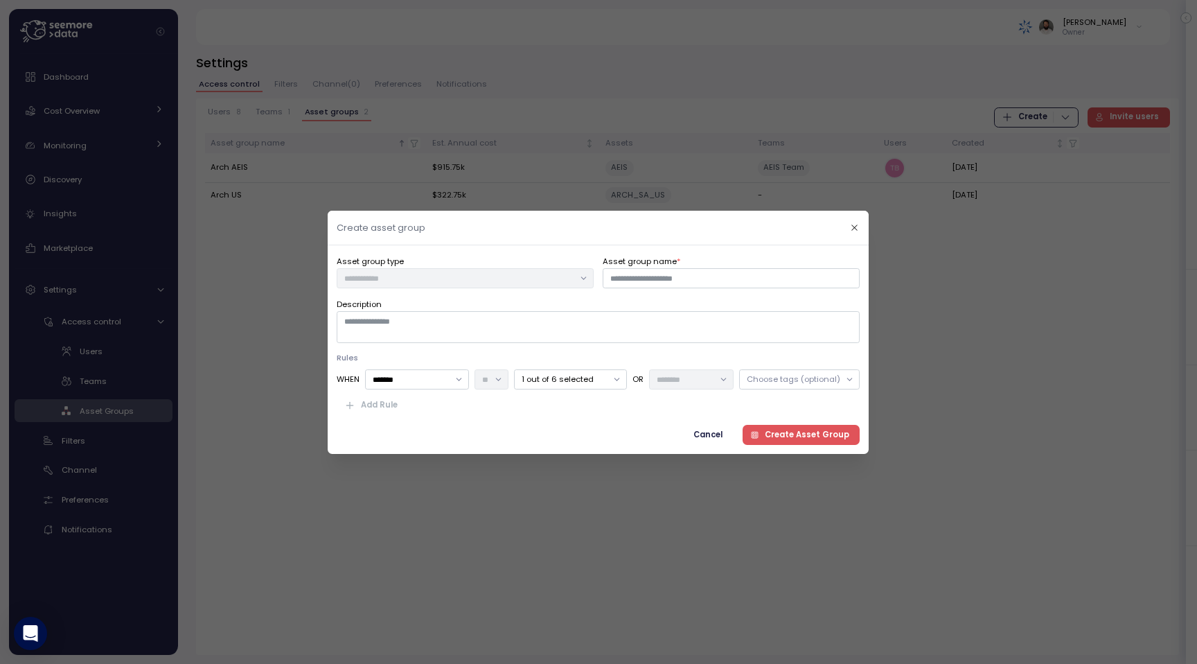
click at [786, 378] on div "Choose tags (optional)" at bounding box center [794, 378] width 94 height 11
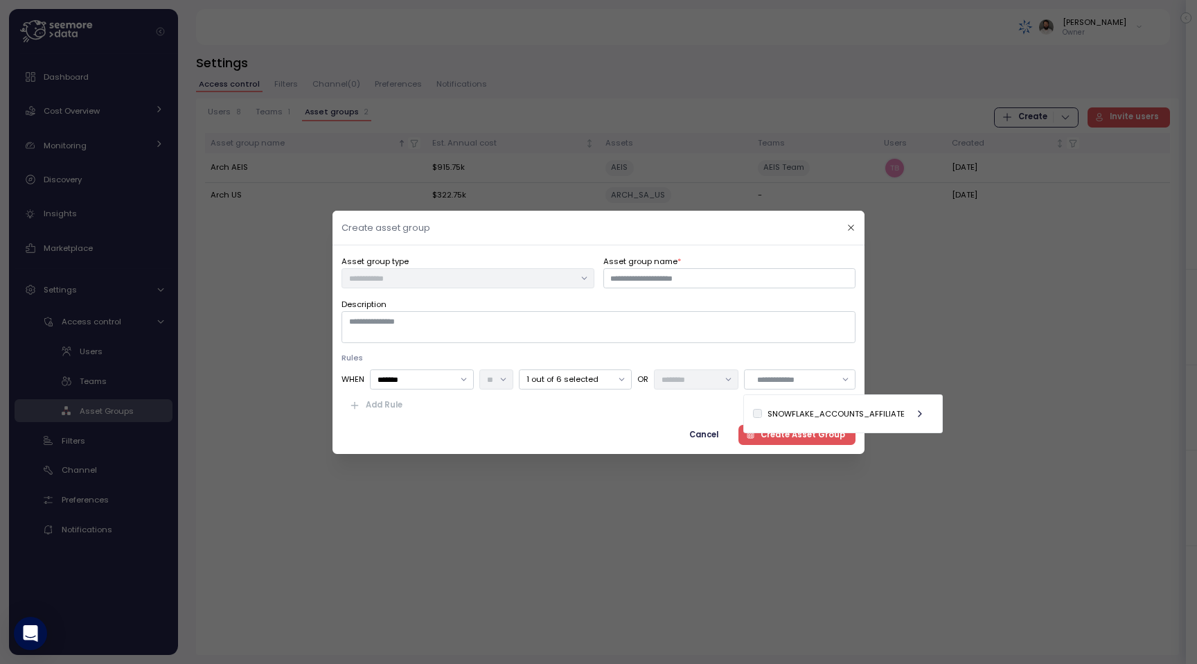
click at [782, 354] on p "Rules" at bounding box center [599, 357] width 514 height 11
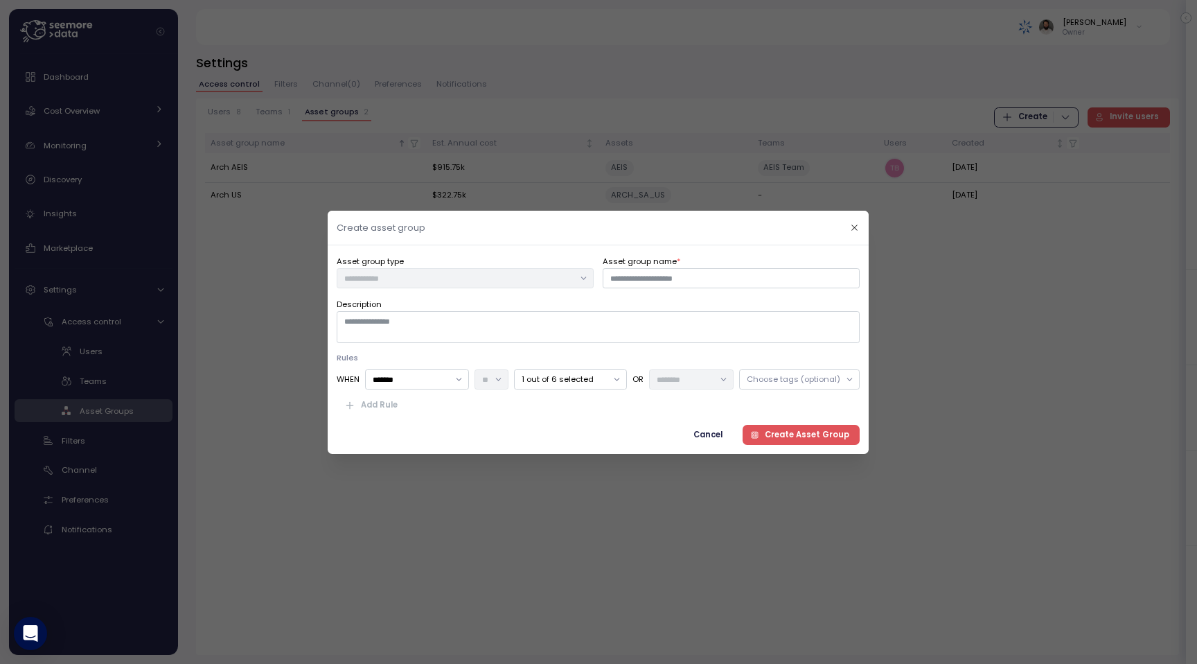
click at [437, 267] on div at bounding box center [465, 277] width 257 height 20
click at [647, 285] on input "Asset group name *" at bounding box center [732, 277] width 257 height 20
type input "*********"
click at [798, 421] on div "Asset group type Asset group name * ********* Description Rules WHEN ******* 1 …" at bounding box center [598, 349] width 523 height 191
click at [798, 432] on span "Create Asset Group" at bounding box center [807, 434] width 85 height 19
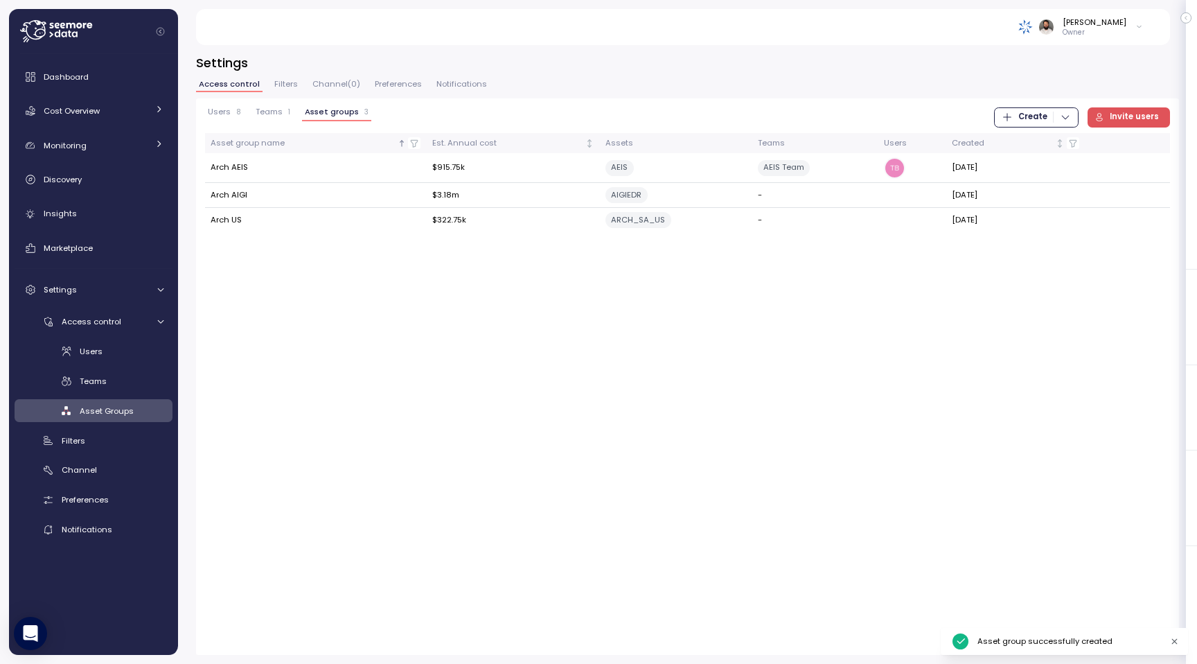
click at [279, 115] on span "Teams" at bounding box center [269, 112] width 27 height 8
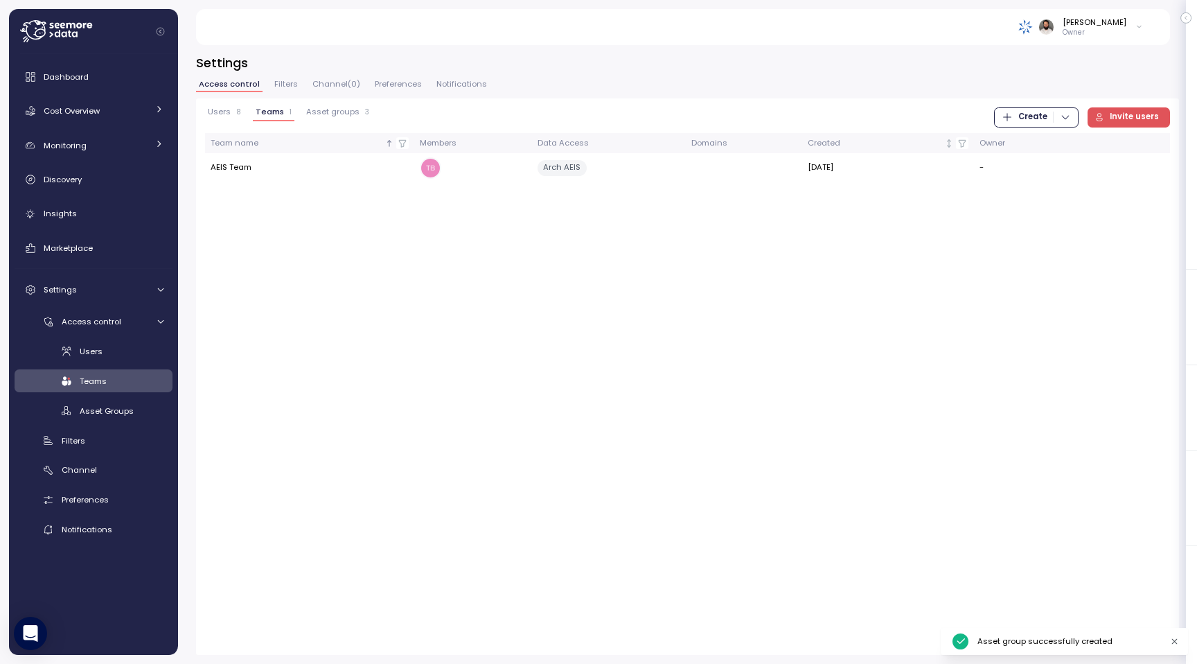
click at [1037, 123] on span "Create" at bounding box center [1033, 117] width 29 height 19
click at [1037, 132] on div "Users 8 Teams 1 Asset groups 3 Create Invite users Team name Members Data Acces…" at bounding box center [687, 159] width 965 height 105
click at [1037, 121] on span "Create" at bounding box center [1033, 117] width 29 height 19
click at [1037, 143] on div "Team" at bounding box center [1050, 145] width 49 height 12
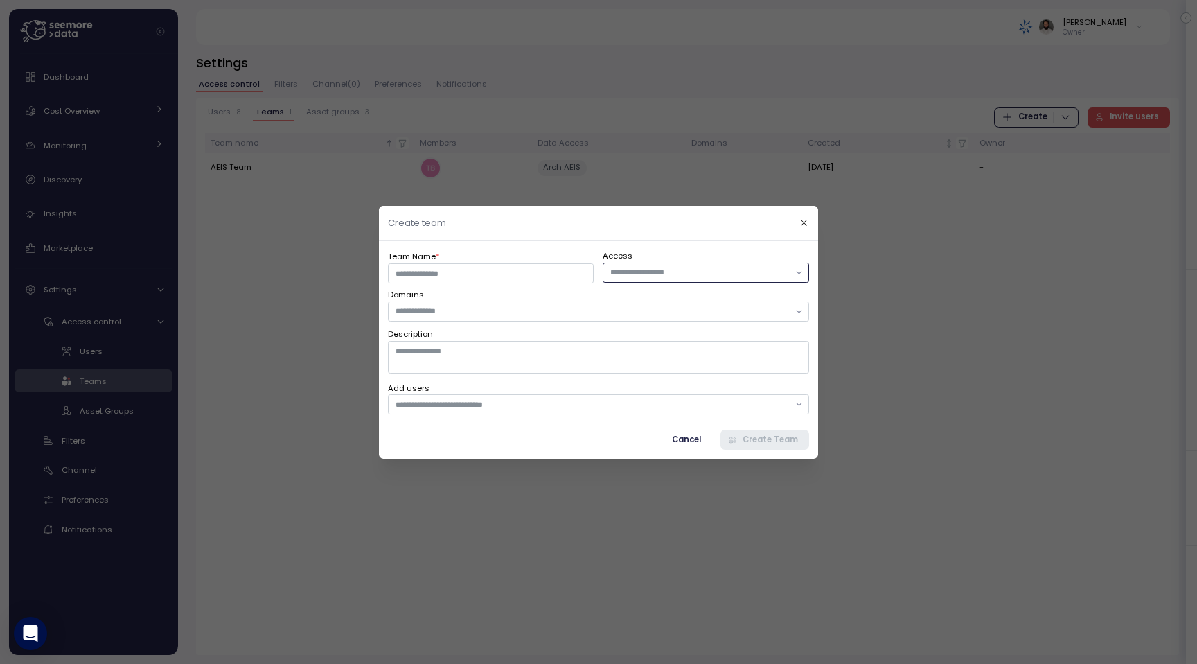
click at [682, 274] on input "text" at bounding box center [699, 272] width 179 height 12
click at [675, 319] on div "Arch AIGI" at bounding box center [706, 317] width 189 height 11
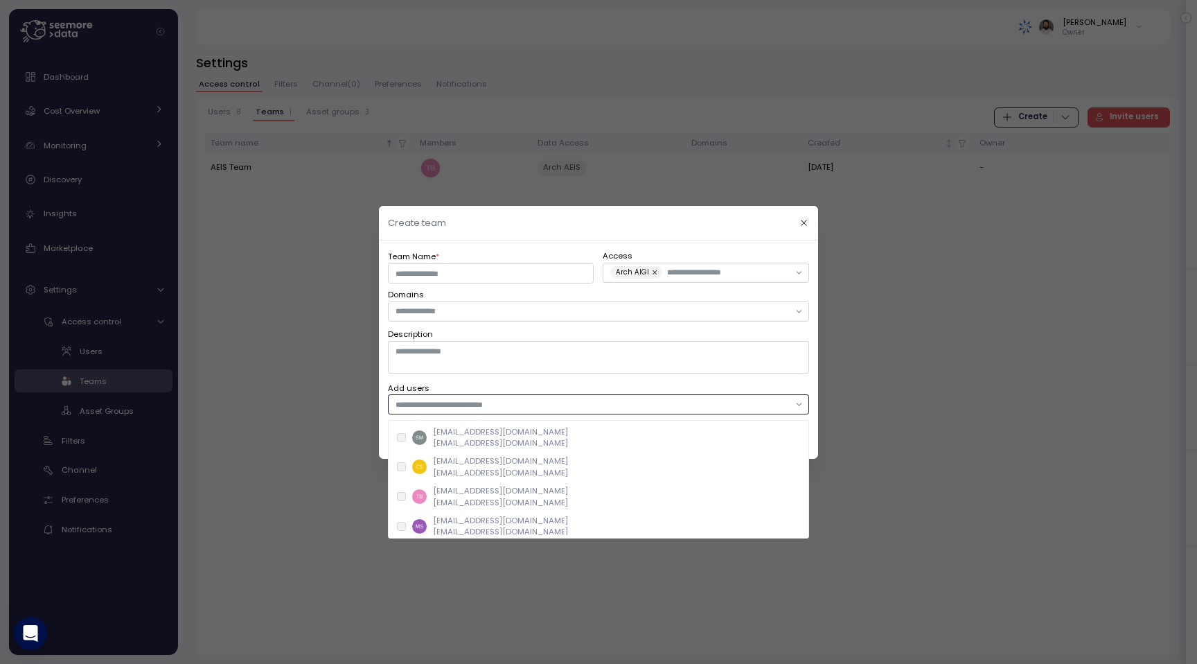
click at [516, 406] on input "text" at bounding box center [593, 404] width 394 height 12
click at [475, 316] on input "text" at bounding box center [593, 311] width 394 height 12
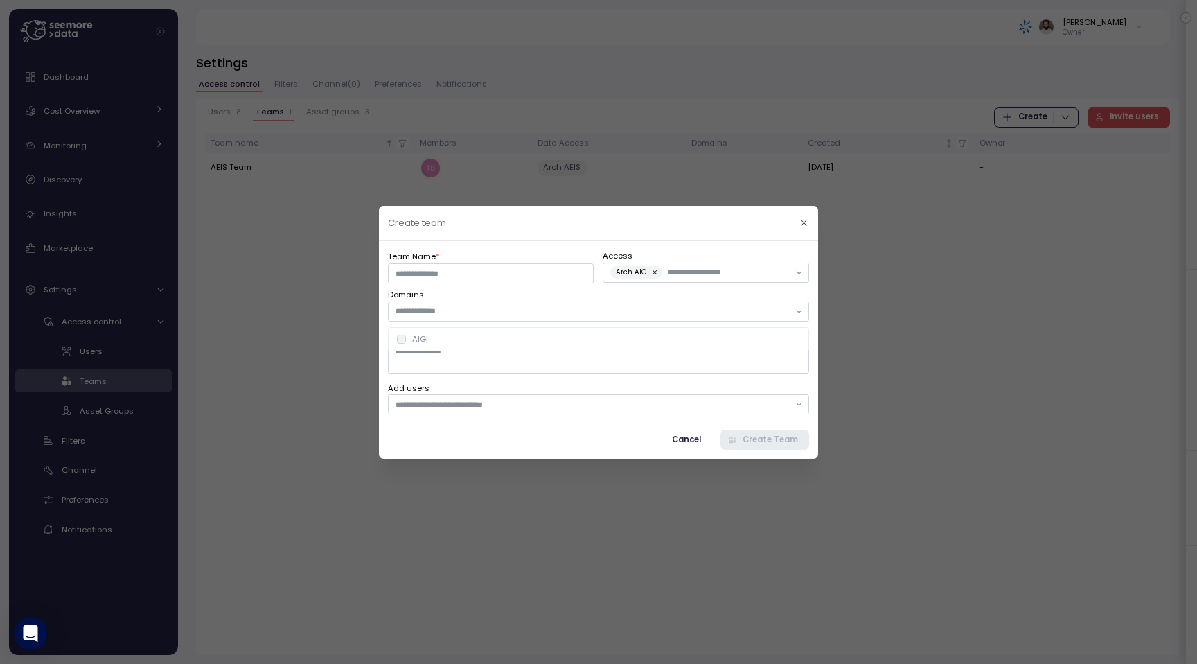
click at [804, 227] on icon "button" at bounding box center [804, 222] width 9 height 9
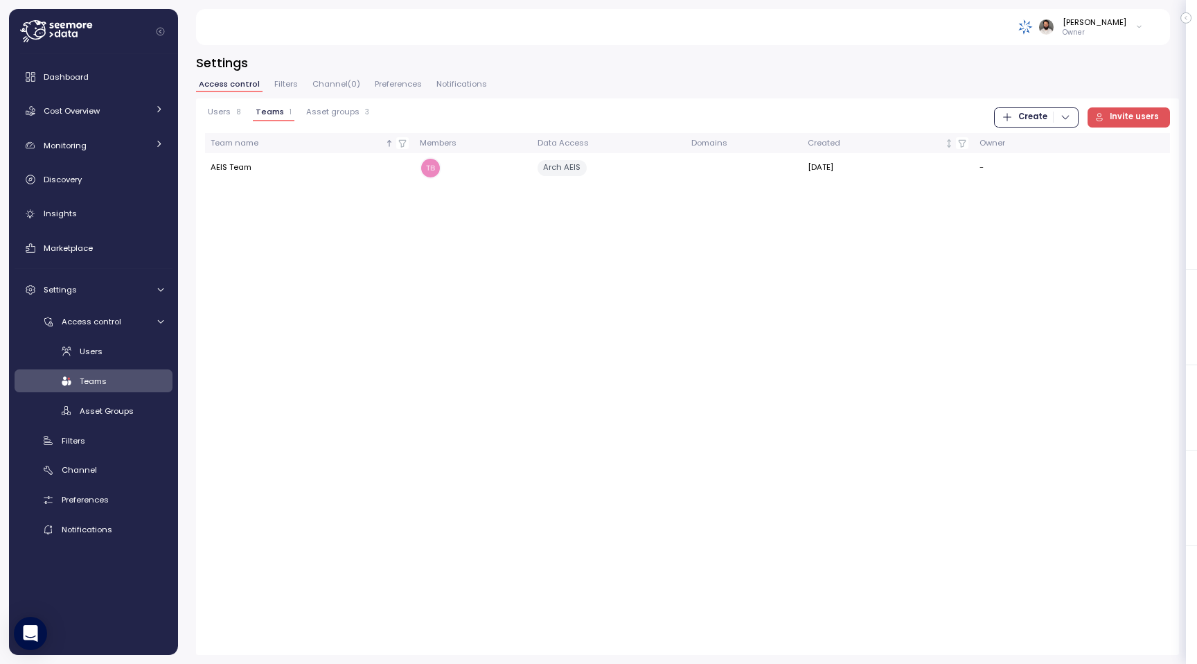
click at [274, 88] on span "Filters" at bounding box center [286, 84] width 24 height 8
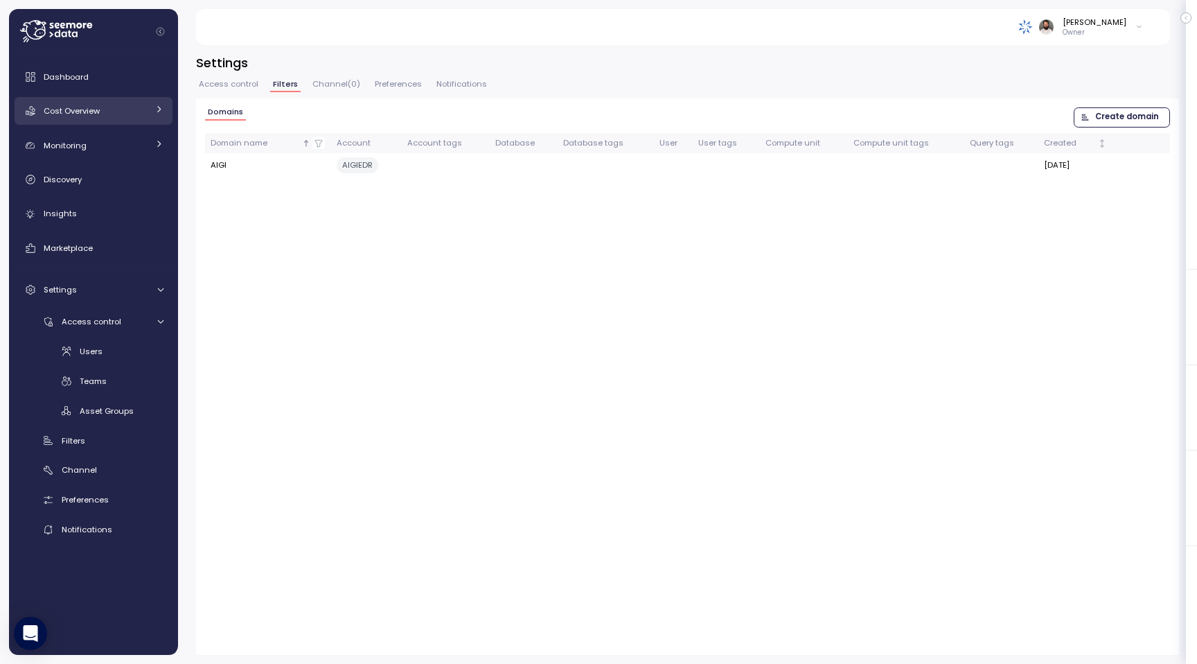
click at [96, 102] on link "Cost Overview" at bounding box center [94, 111] width 158 height 28
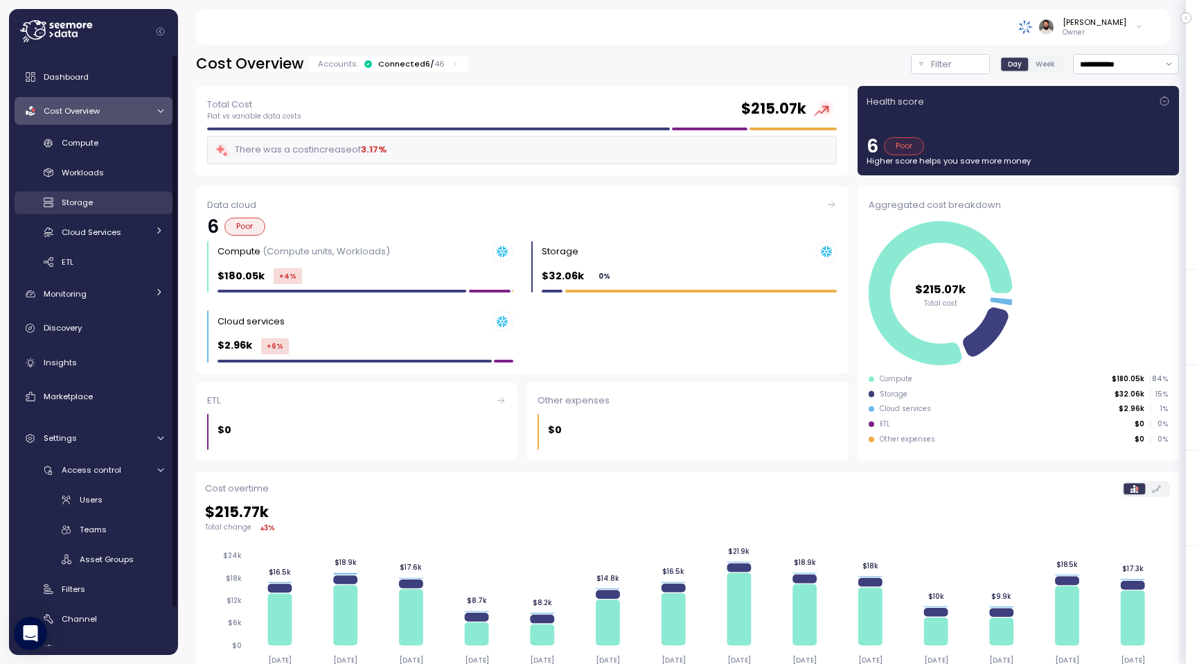
click at [107, 199] on div "Storage" at bounding box center [113, 202] width 102 height 14
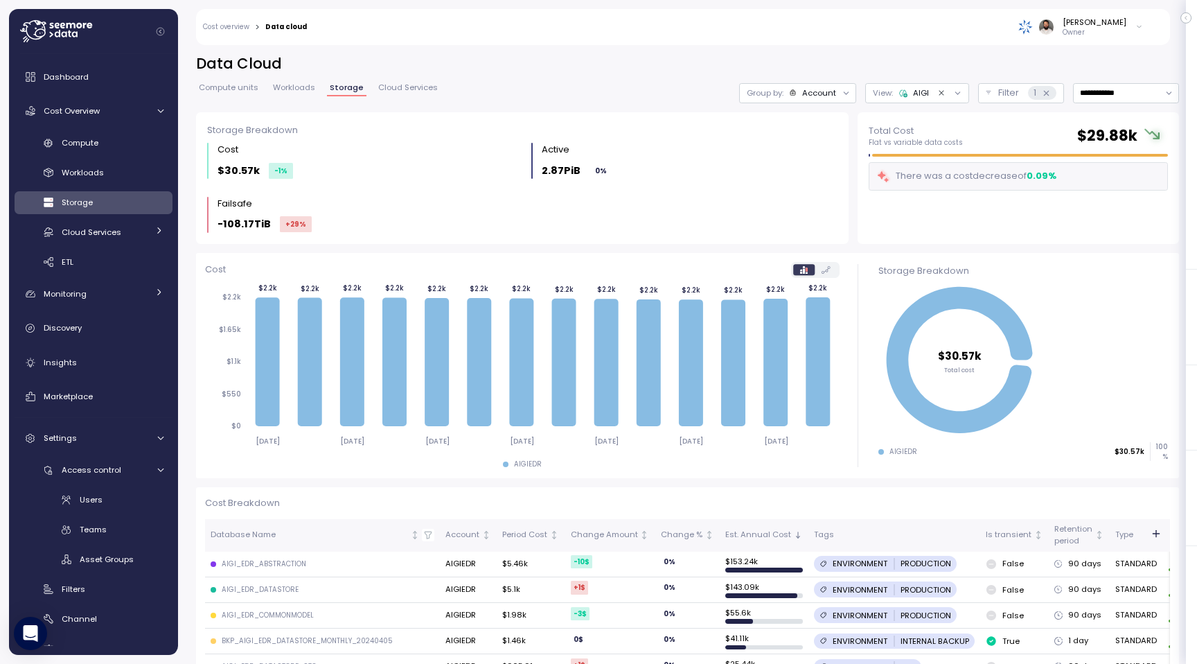
click at [822, 89] on div "Account" at bounding box center [819, 92] width 34 height 11
click at [822, 168] on div "Tags" at bounding box center [799, 169] width 68 height 17
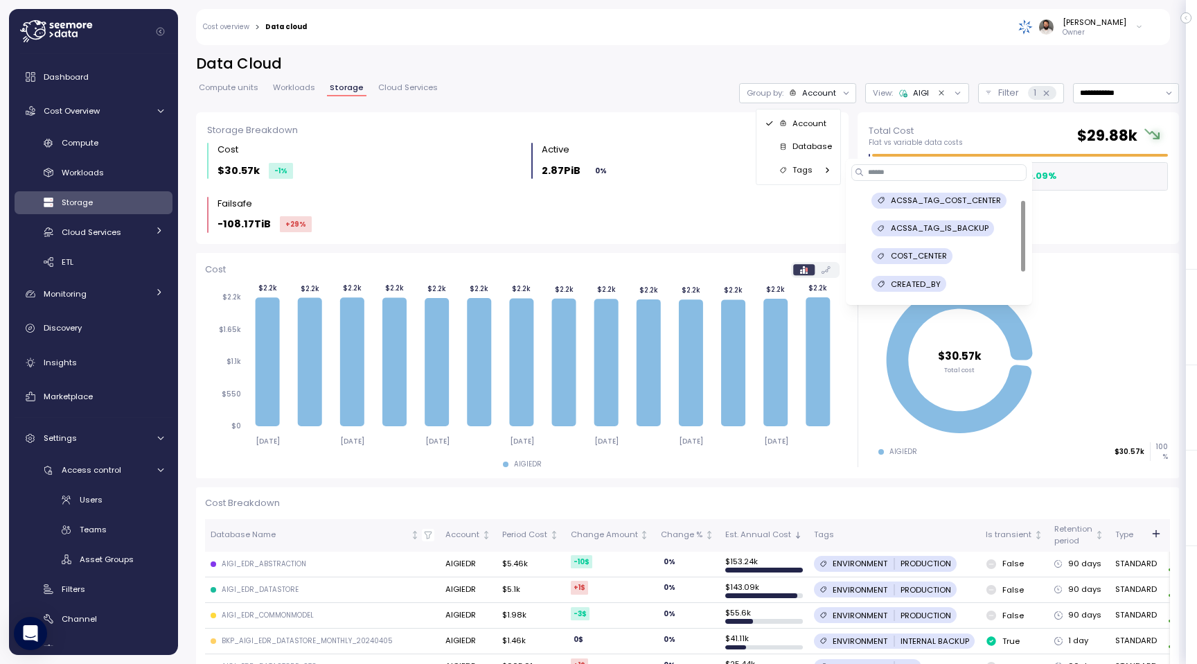
scroll to position [55, 0]
click at [941, 251] on div "ENVIRONMENT" at bounding box center [912, 257] width 80 height 16
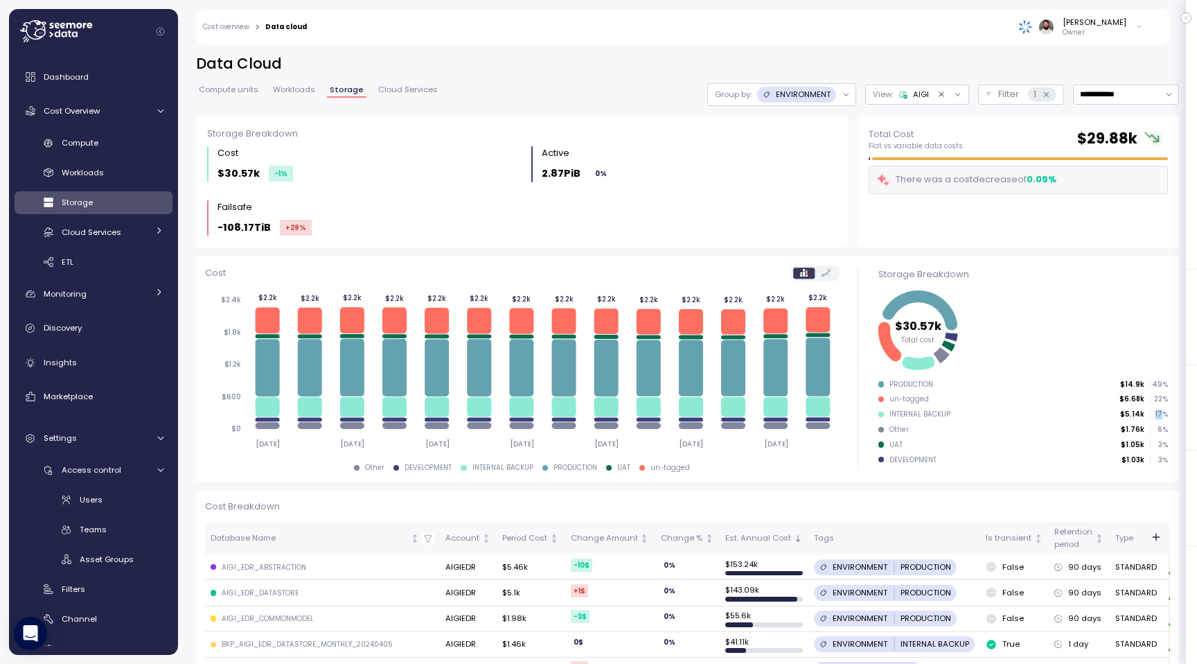
drag, startPoint x: 1156, startPoint y: 417, endPoint x: 1165, endPoint y: 417, distance: 9.0
click at [1165, 417] on p "17 %" at bounding box center [1159, 414] width 17 height 10
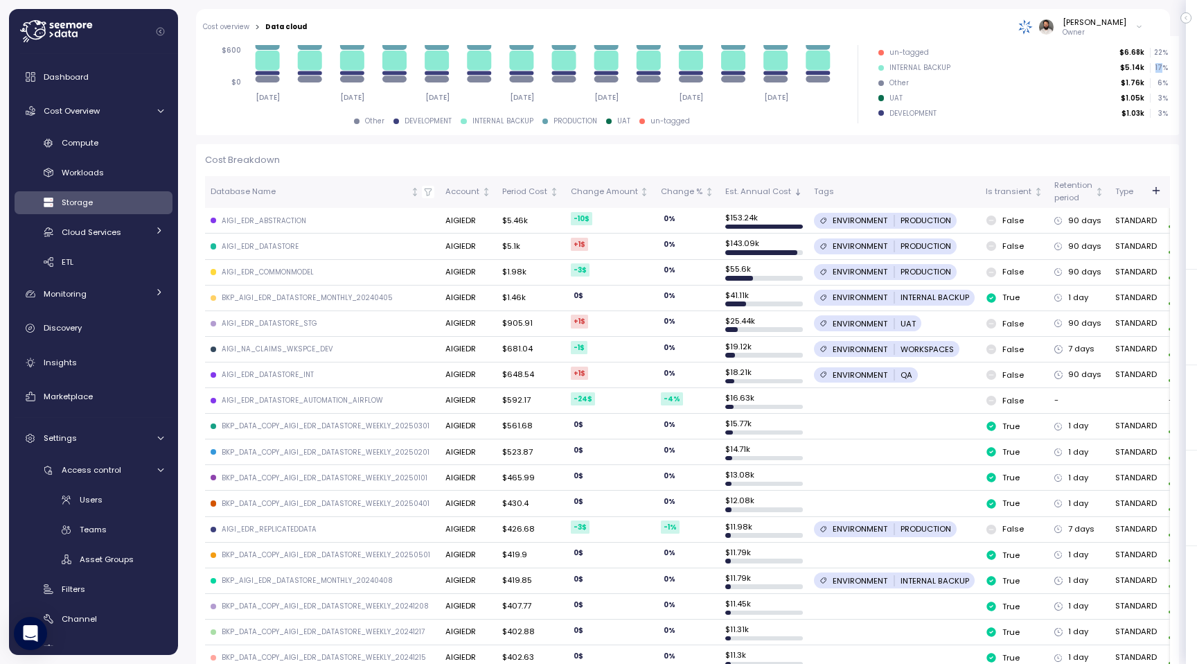
scroll to position [0, 0]
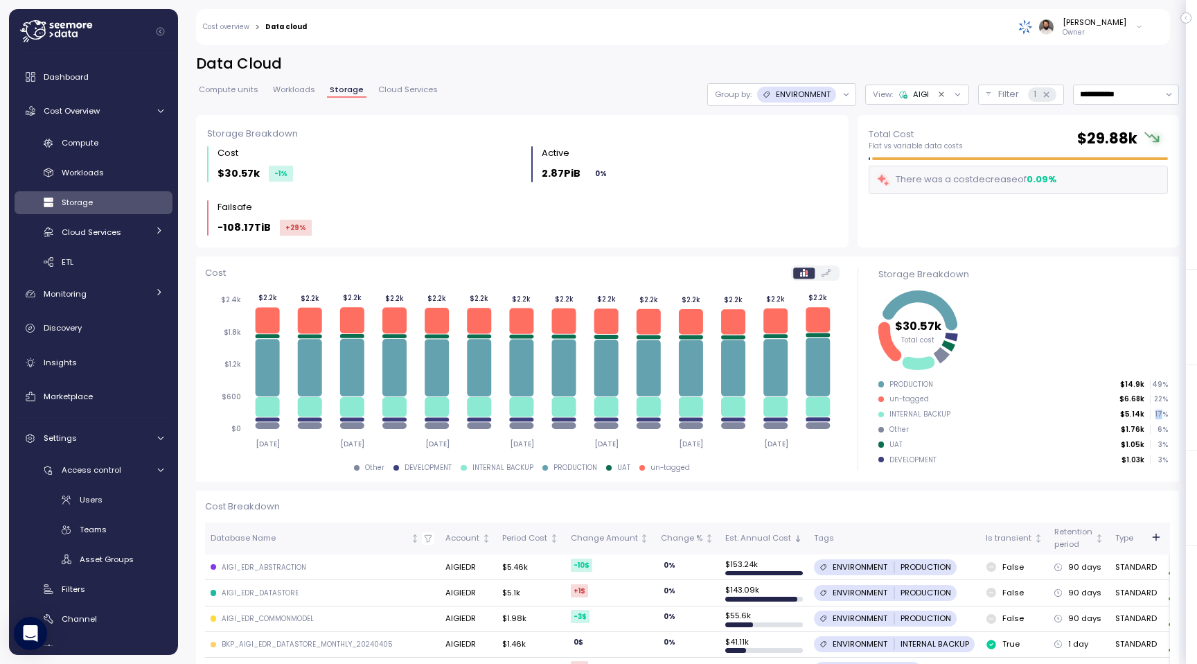
click at [297, 86] on span "Workloads" at bounding box center [294, 90] width 42 height 8
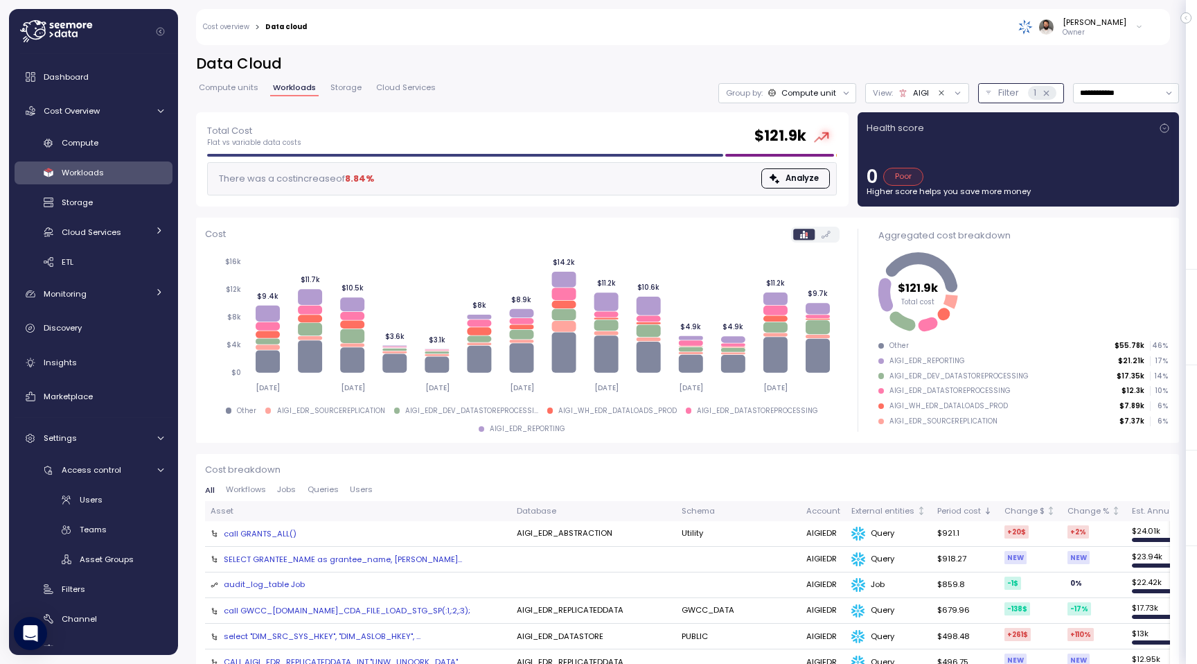
click at [992, 97] on button "Filter 1" at bounding box center [1021, 93] width 86 height 20
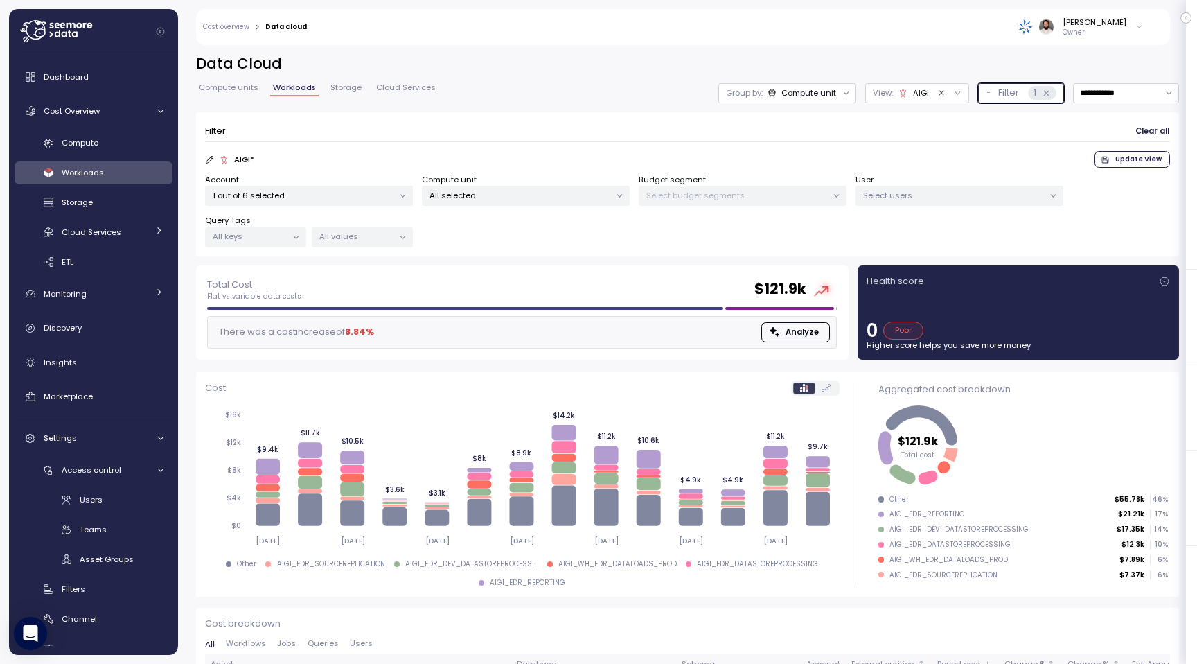
click at [364, 242] on div "All values" at bounding box center [362, 237] width 101 height 20
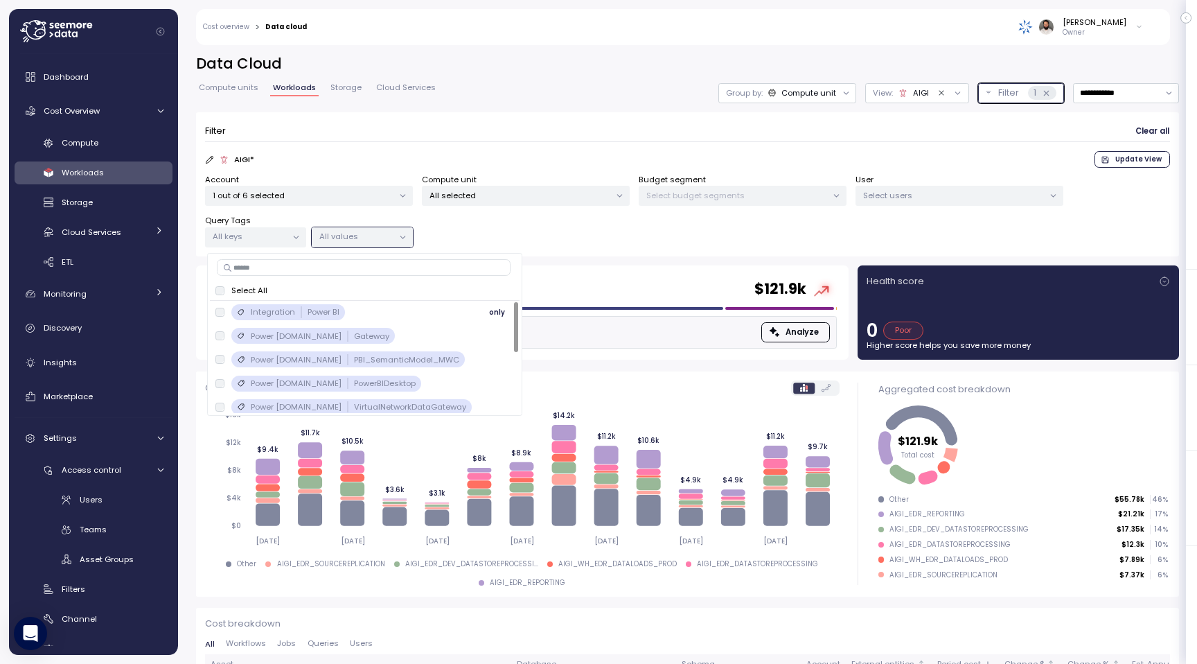
scroll to position [1, 0]
click at [328, 313] on p "Power BI" at bounding box center [324, 311] width 32 height 11
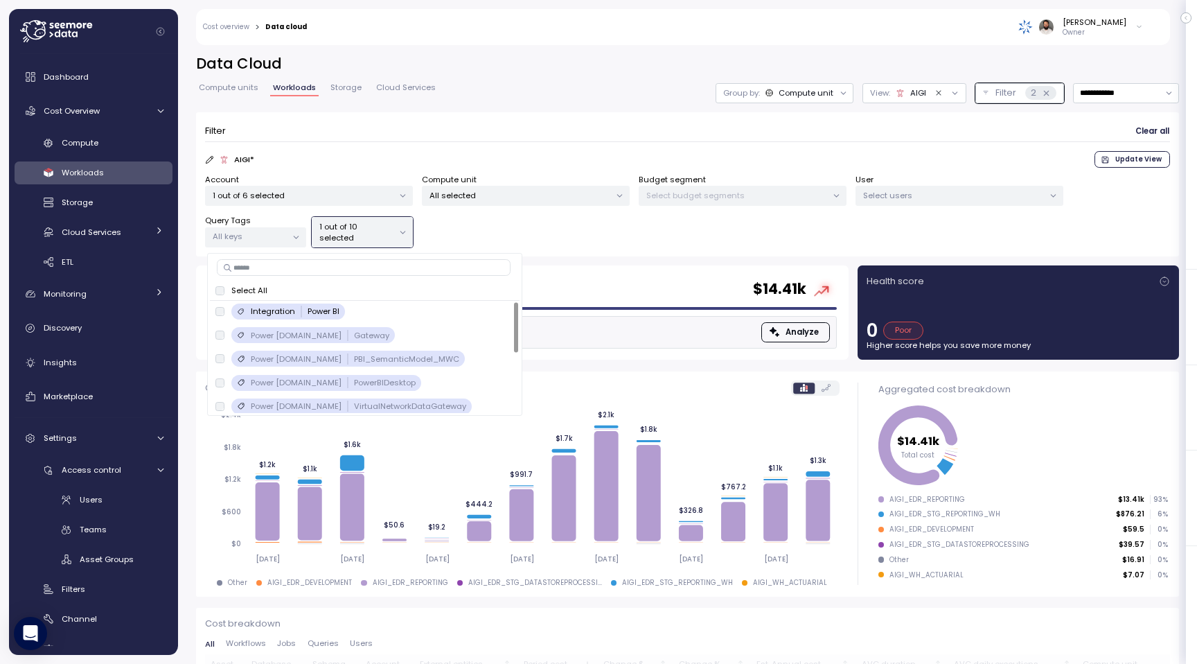
click at [520, 252] on div "Filter Clear all AIGI * Update View Account 1 out of 6 selected Compute unit Al…" at bounding box center [687, 184] width 983 height 145
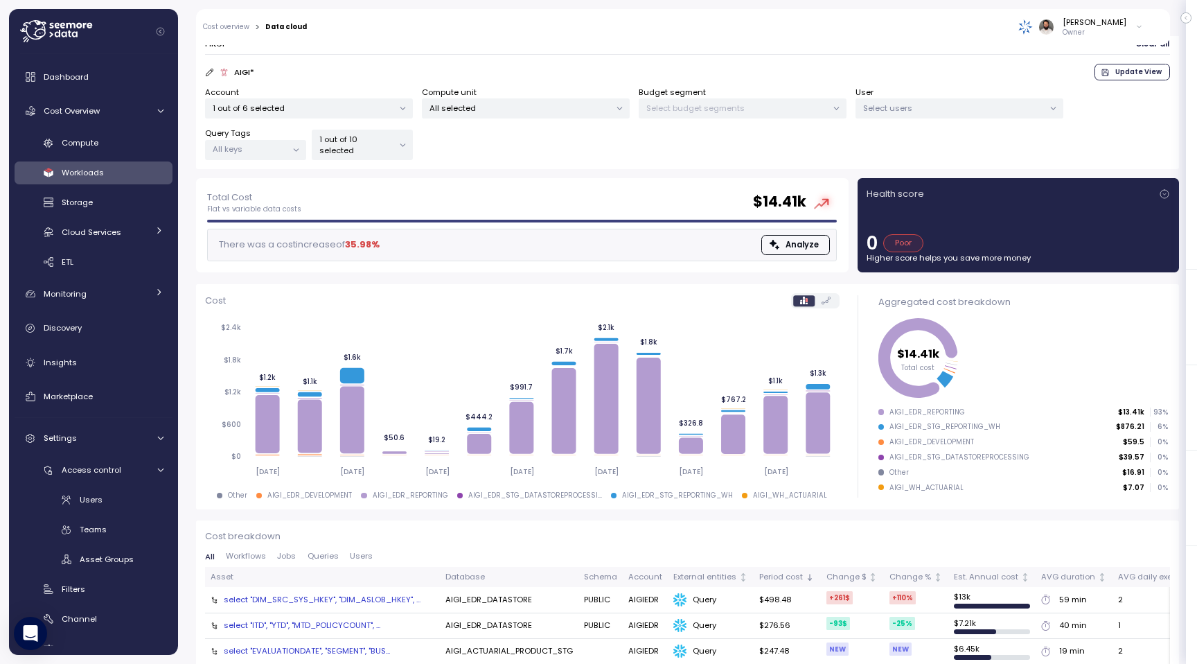
scroll to position [0, 0]
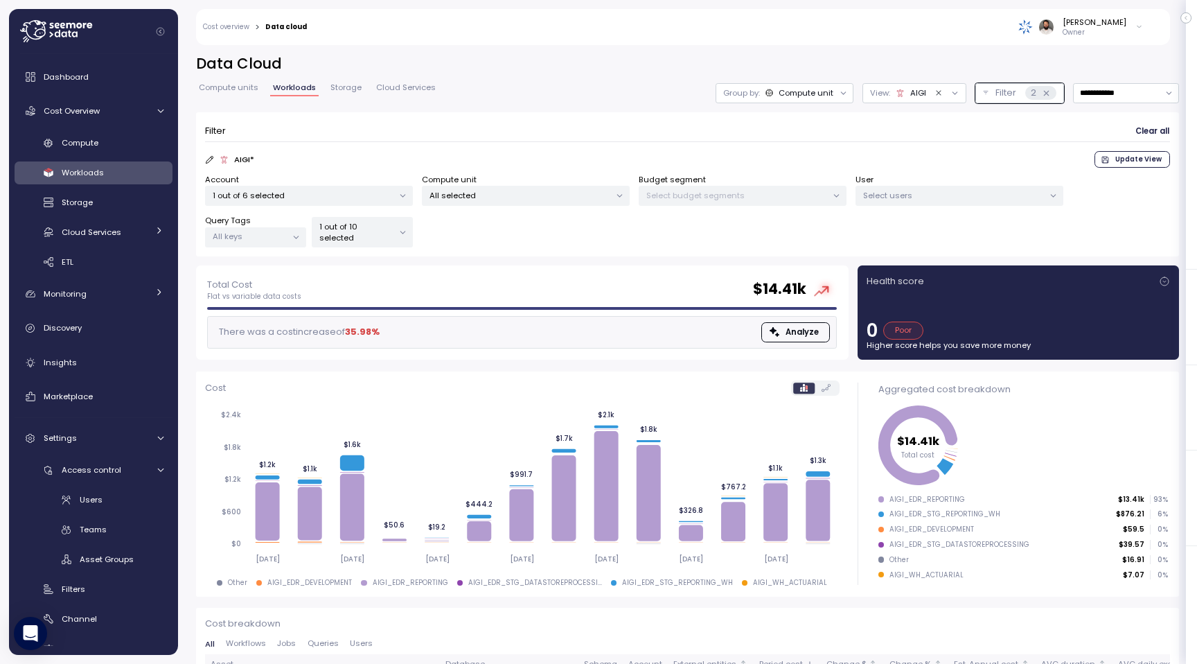
click at [823, 94] on div "Compute unit" at bounding box center [806, 92] width 55 height 11
click at [813, 141] on div "Tags" at bounding box center [785, 147] width 83 height 17
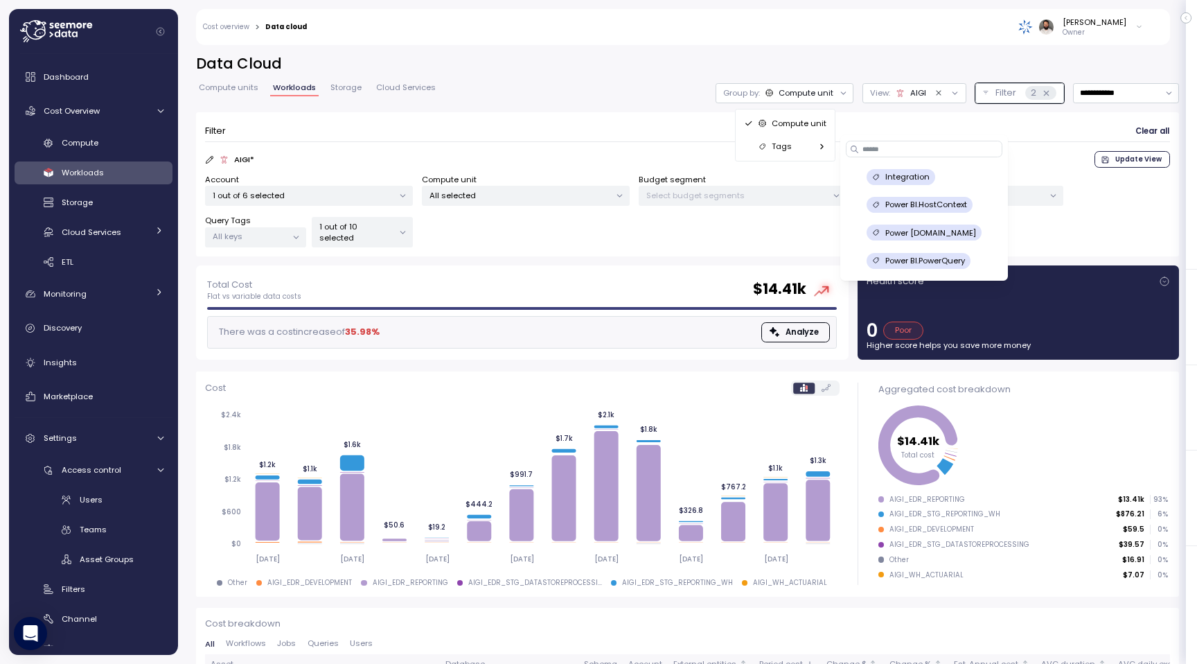
click at [931, 204] on p "Power BI.HostContext" at bounding box center [927, 204] width 82 height 11
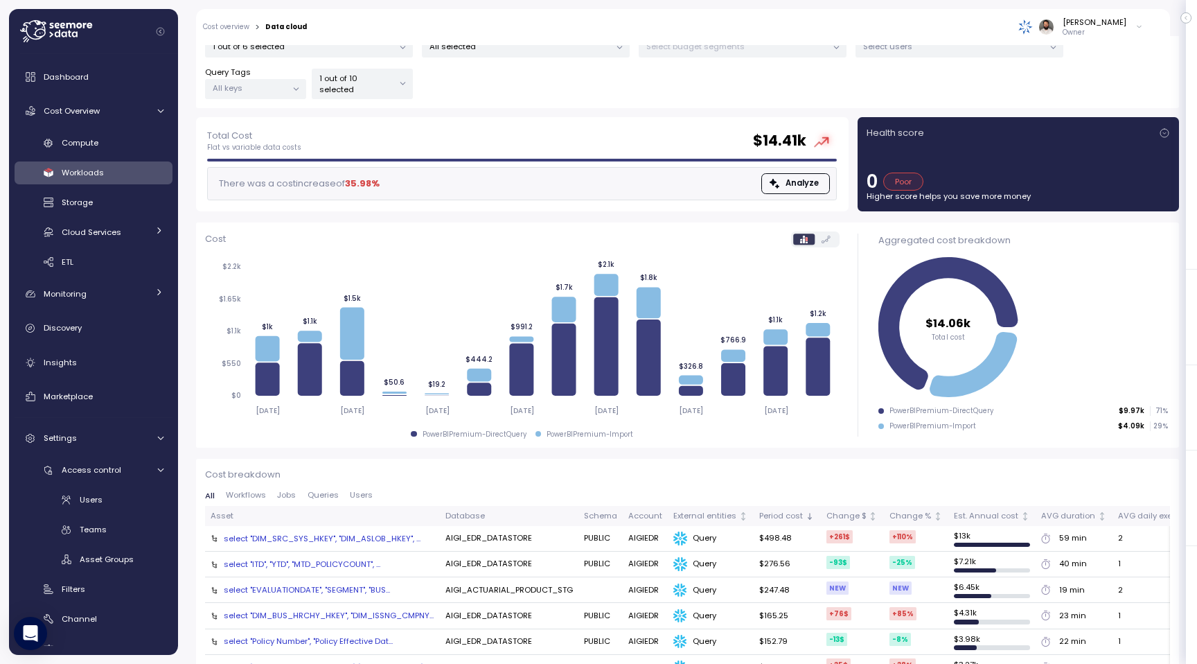
scroll to position [173, 0]
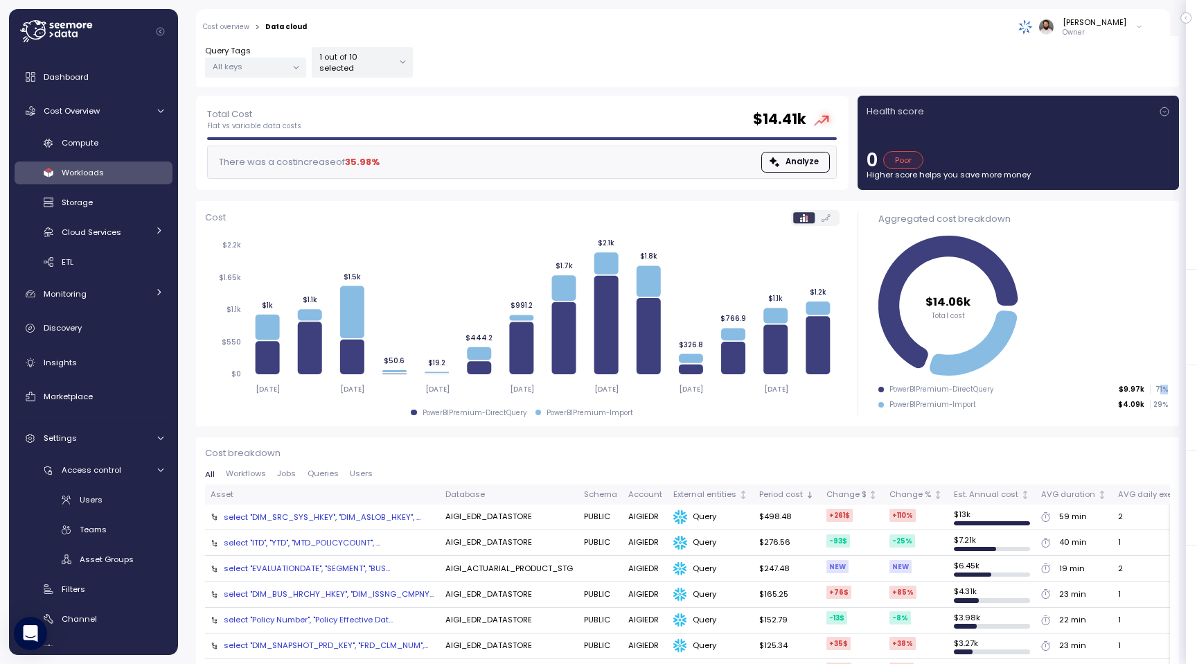
drag, startPoint x: 1159, startPoint y: 390, endPoint x: 1168, endPoint y: 390, distance: 9.0
click at [1168, 390] on p "71 %" at bounding box center [1159, 390] width 17 height 10
click at [1167, 396] on ul "PowerBIPremium-DirectQuery $9.97k 71 % PowerBIPremium-Import $4.09k 29 %" at bounding box center [1024, 397] width 290 height 24
drag, startPoint x: 1169, startPoint y: 392, endPoint x: 901, endPoint y: 391, distance: 267.5
click at [901, 391] on div "Aggregated cost breakdown $14.06k Total cost PowerBIPremium-DirectQuery $9.97k …" at bounding box center [1023, 313] width 312 height 225
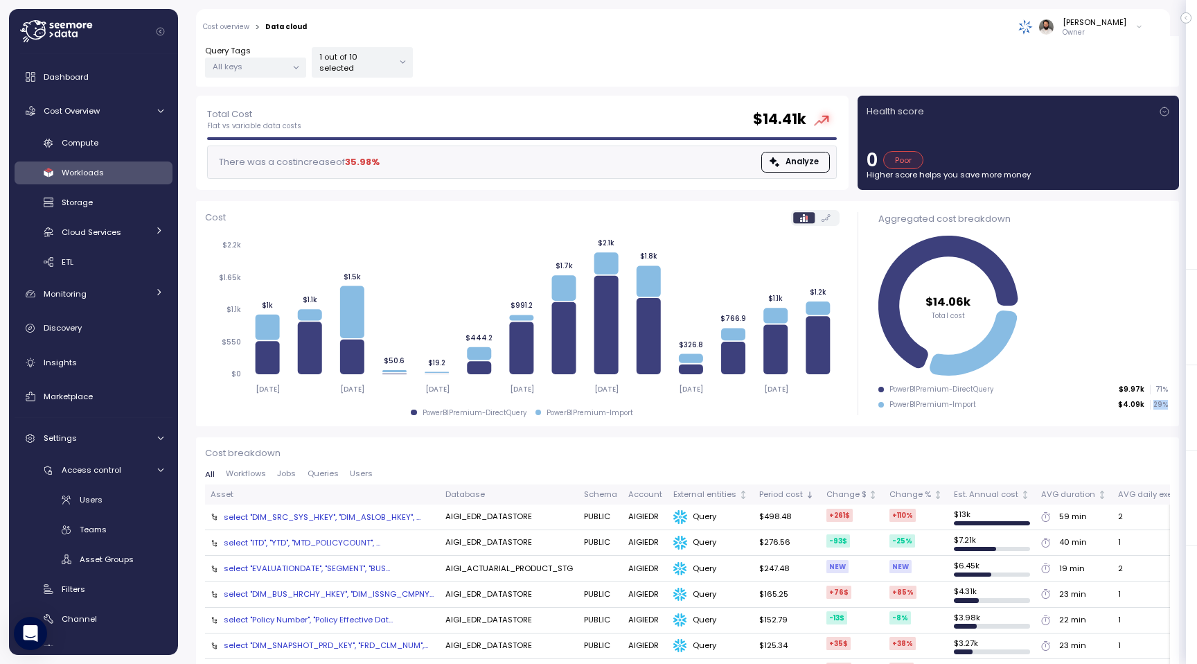
drag, startPoint x: 1172, startPoint y: 404, endPoint x: 1145, endPoint y: 407, distance: 26.5
click at [1145, 407] on div "Aggregated cost breakdown $14.06k Total cost PowerBIPremium-DirectQuery $9.97k …" at bounding box center [1023, 313] width 312 height 225
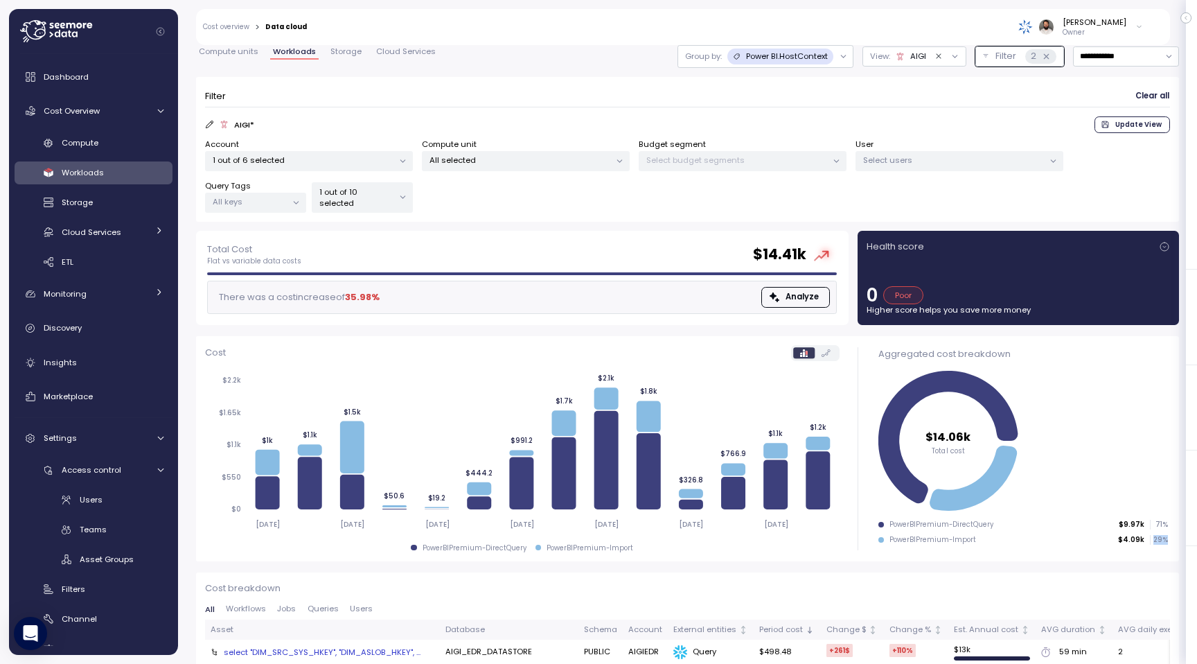
scroll to position [30, 0]
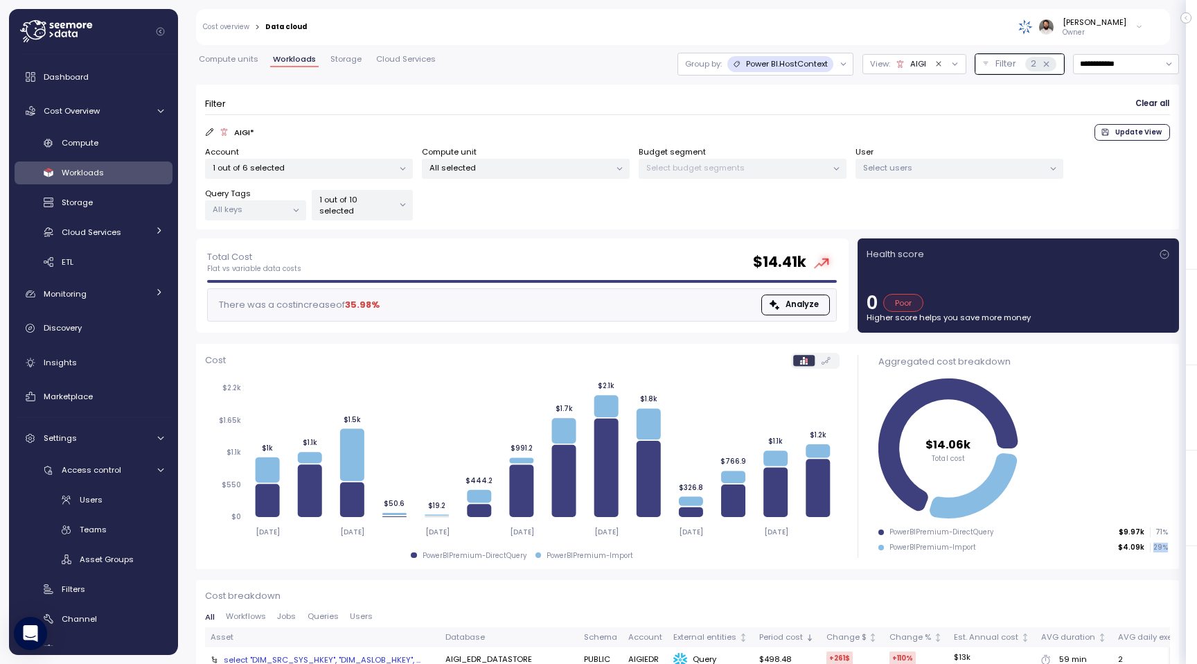
click at [379, 215] on div "1 out of 10 selected" at bounding box center [362, 205] width 101 height 30
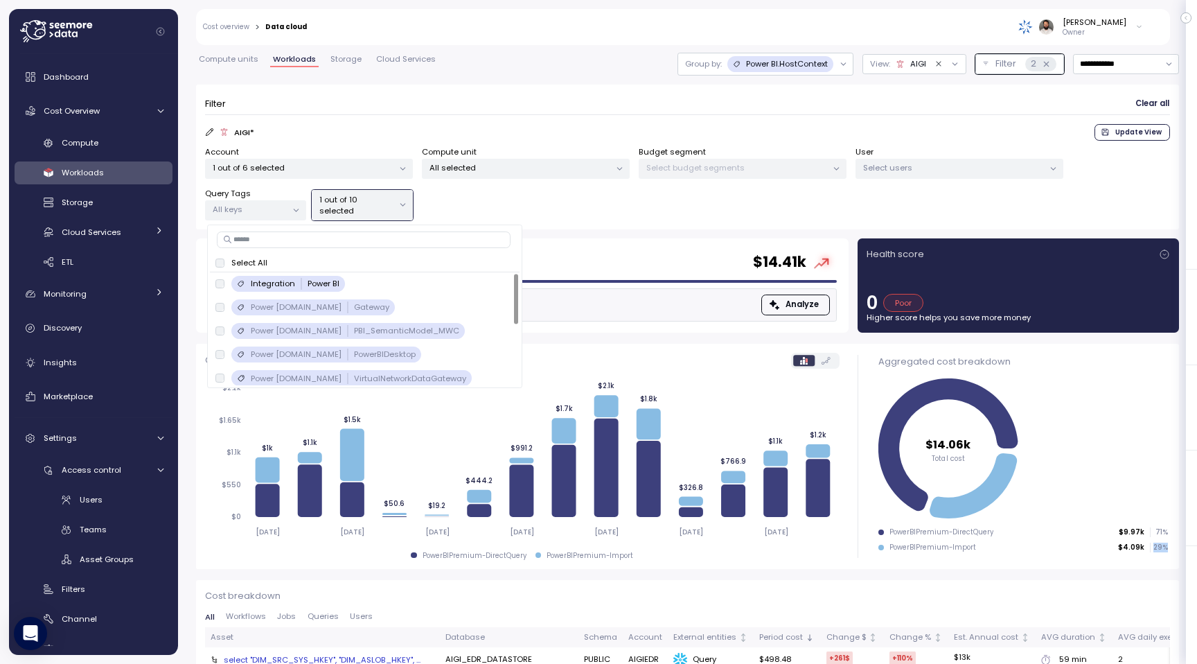
click at [388, 238] on input at bounding box center [364, 239] width 294 height 17
type input "******"
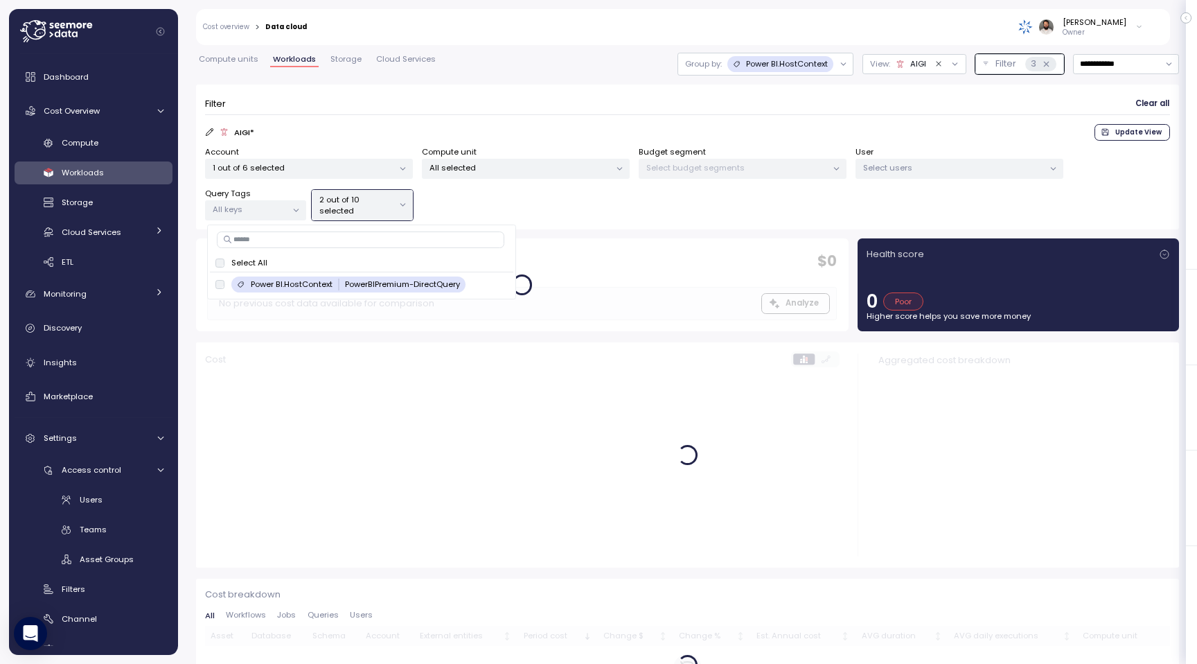
click at [617, 202] on div "Account 1 out of 6 selected Compute unit All selected Budget segment Select bud…" at bounding box center [687, 183] width 965 height 74
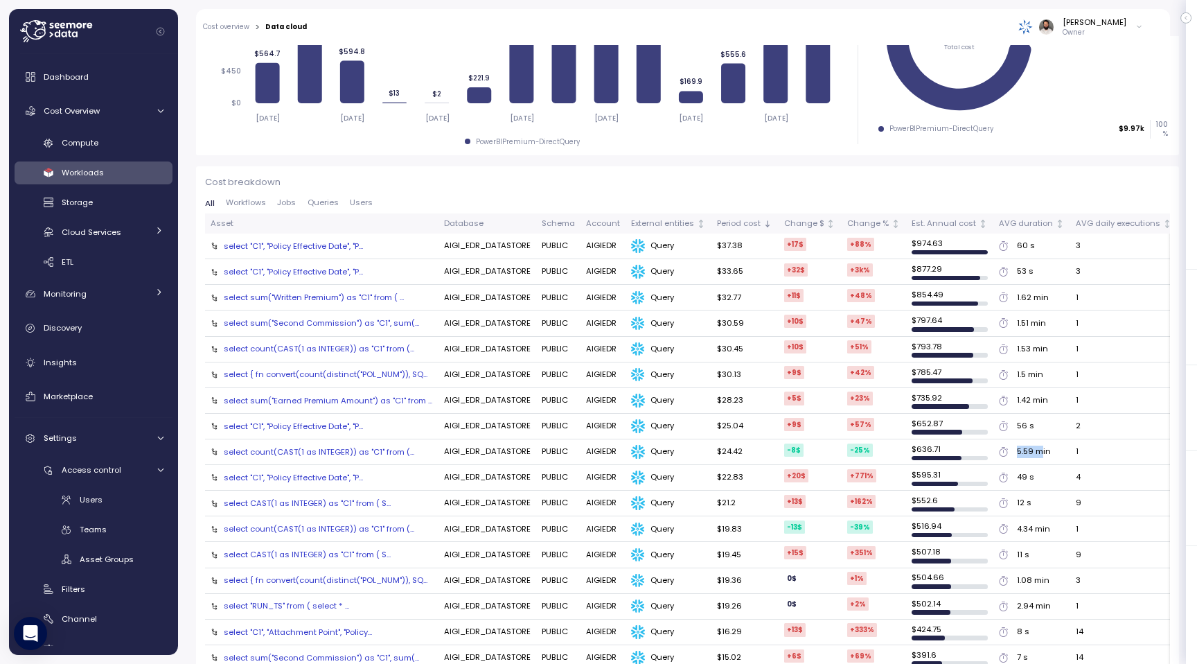
drag, startPoint x: 1005, startPoint y: 446, endPoint x: 1032, endPoint y: 446, distance: 27.7
click at [1032, 446] on div "5.59 min" at bounding box center [1032, 452] width 66 height 12
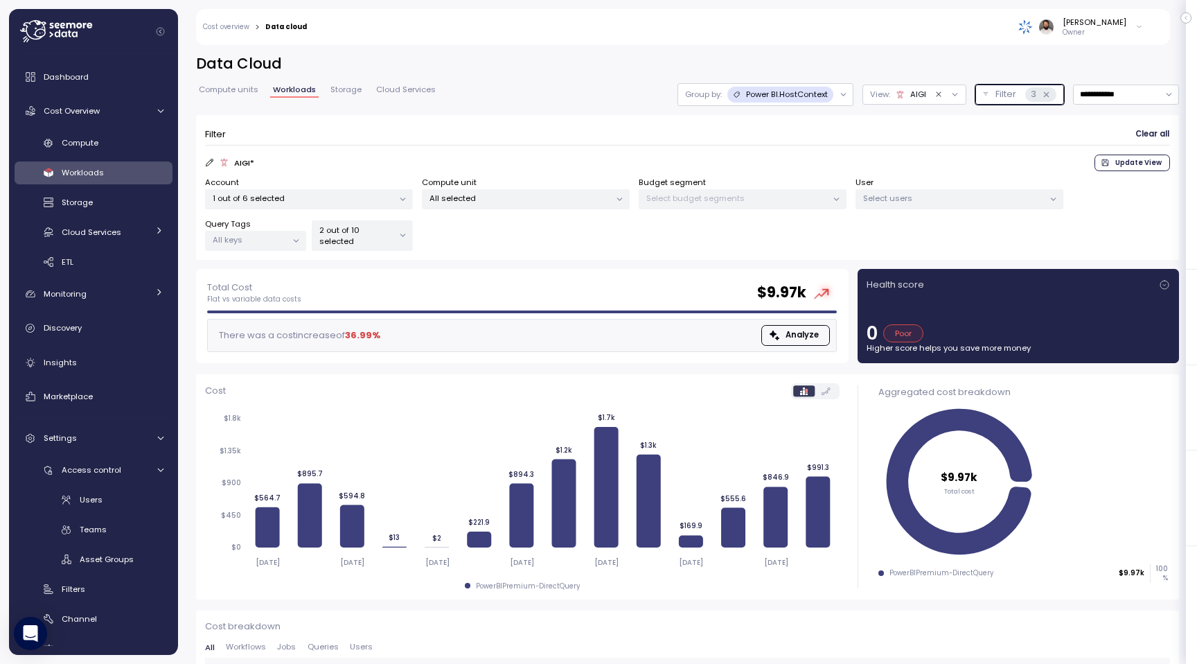
click at [1047, 94] on icon at bounding box center [1046, 94] width 9 height 9
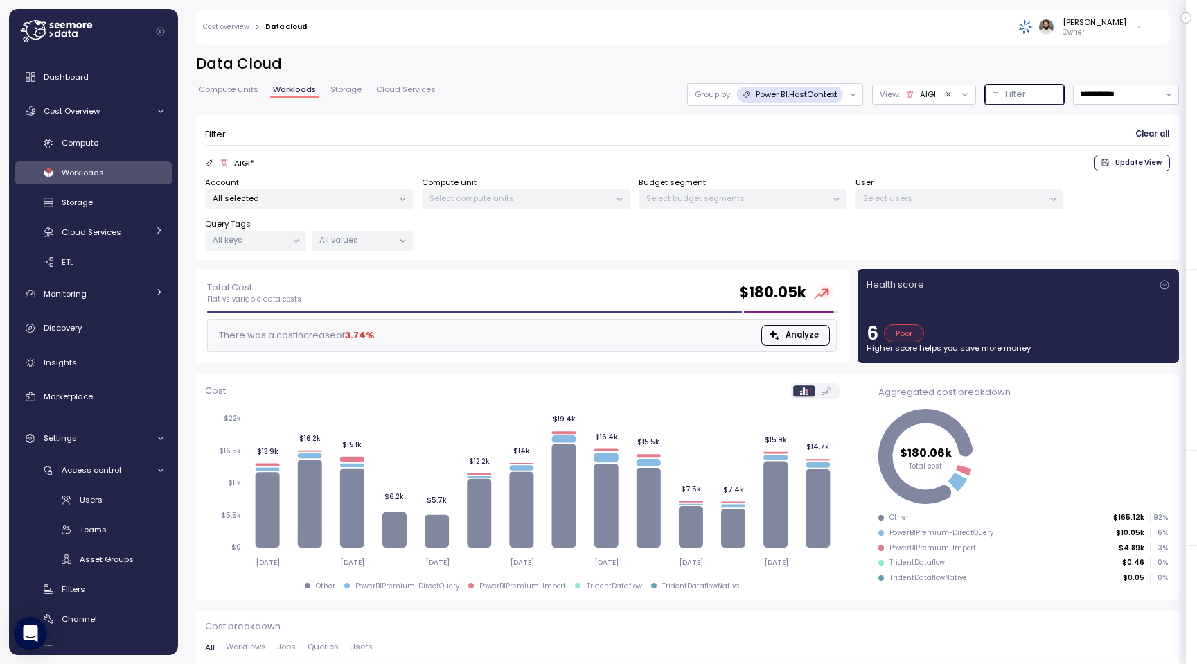
click at [812, 101] on div "Power BI.HostContext" at bounding box center [790, 95] width 107 height 16
click at [795, 148] on div "Tags" at bounding box center [774, 149] width 63 height 17
click at [720, 90] on p "Group by:" at bounding box center [713, 94] width 37 height 11
click at [724, 206] on div "Select budget segments" at bounding box center [743, 199] width 208 height 20
click at [511, 182] on div "Compute unit Select compute units" at bounding box center [526, 193] width 208 height 33
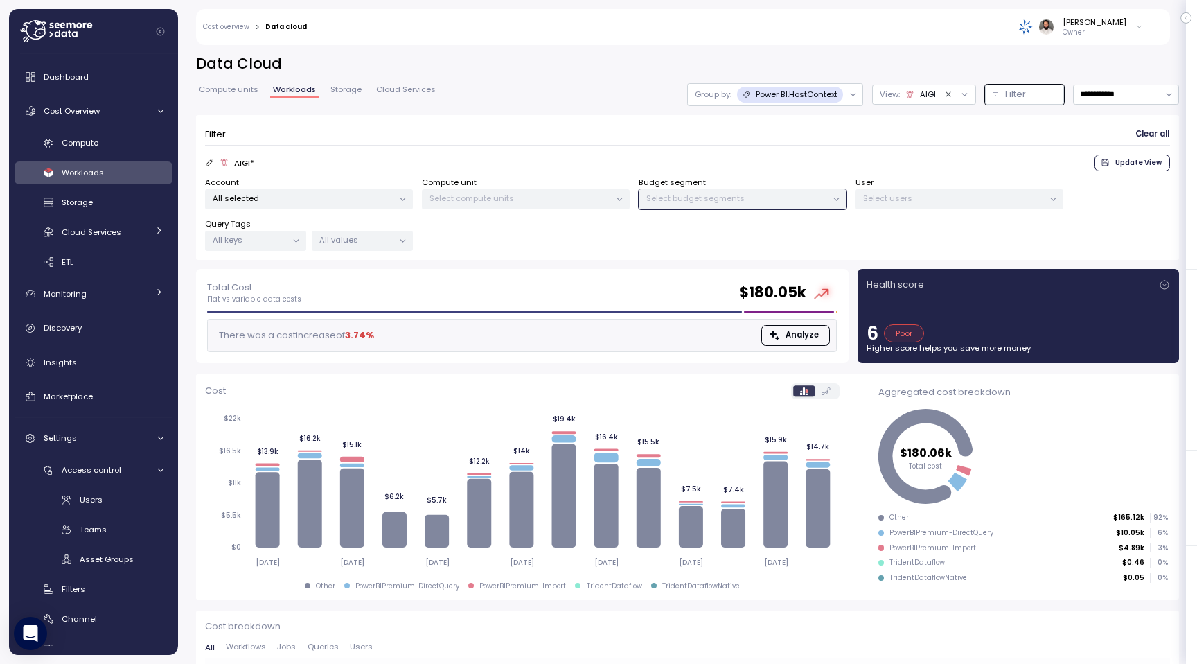
click at [505, 189] on div "Select compute units" at bounding box center [526, 199] width 208 height 20
click at [361, 202] on p "All selected" at bounding box center [303, 198] width 181 height 11
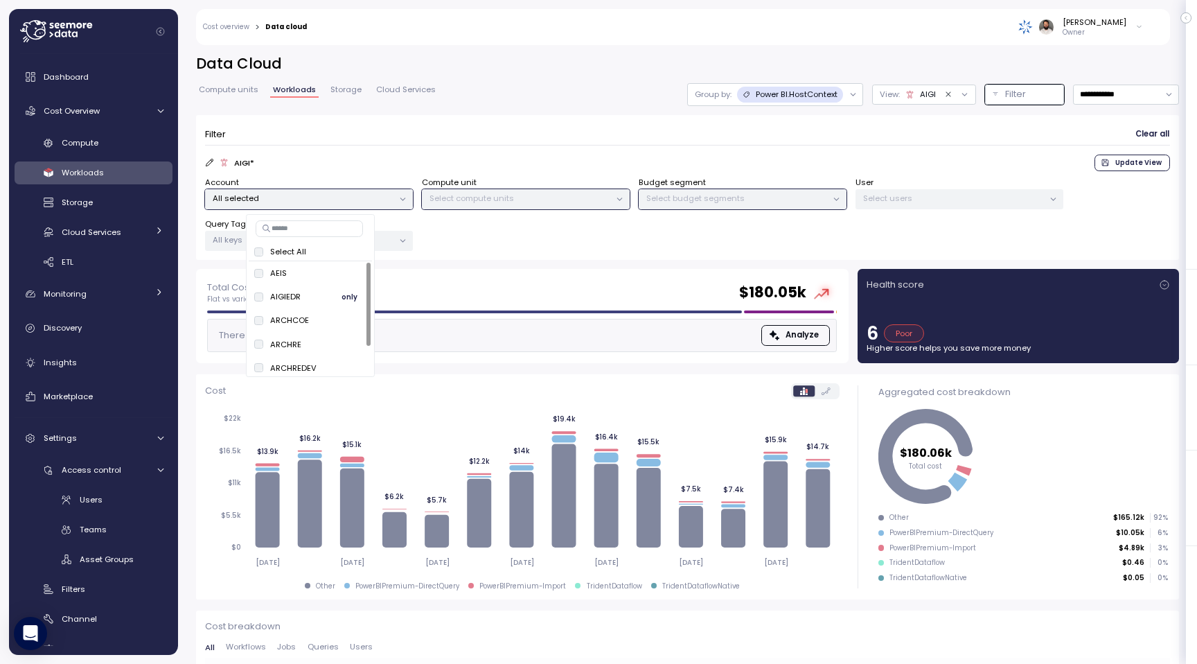
click at [343, 295] on span "only" at bounding box center [350, 296] width 16 height 15
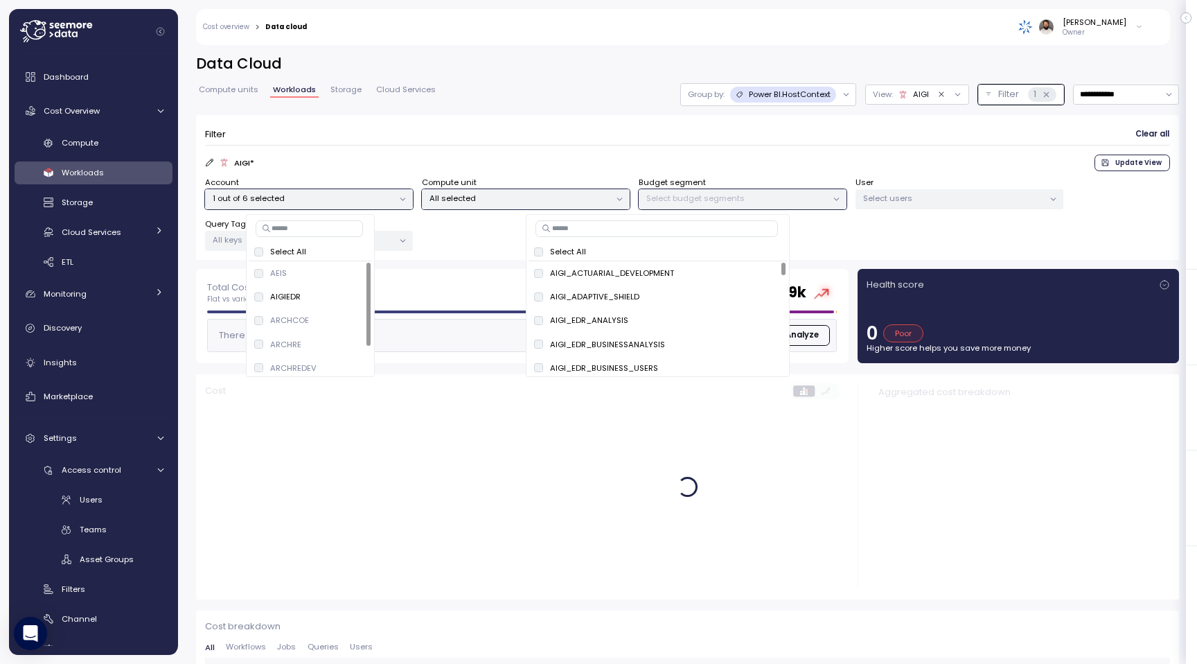
click at [471, 156] on div "AIGI * Update View" at bounding box center [687, 163] width 965 height 17
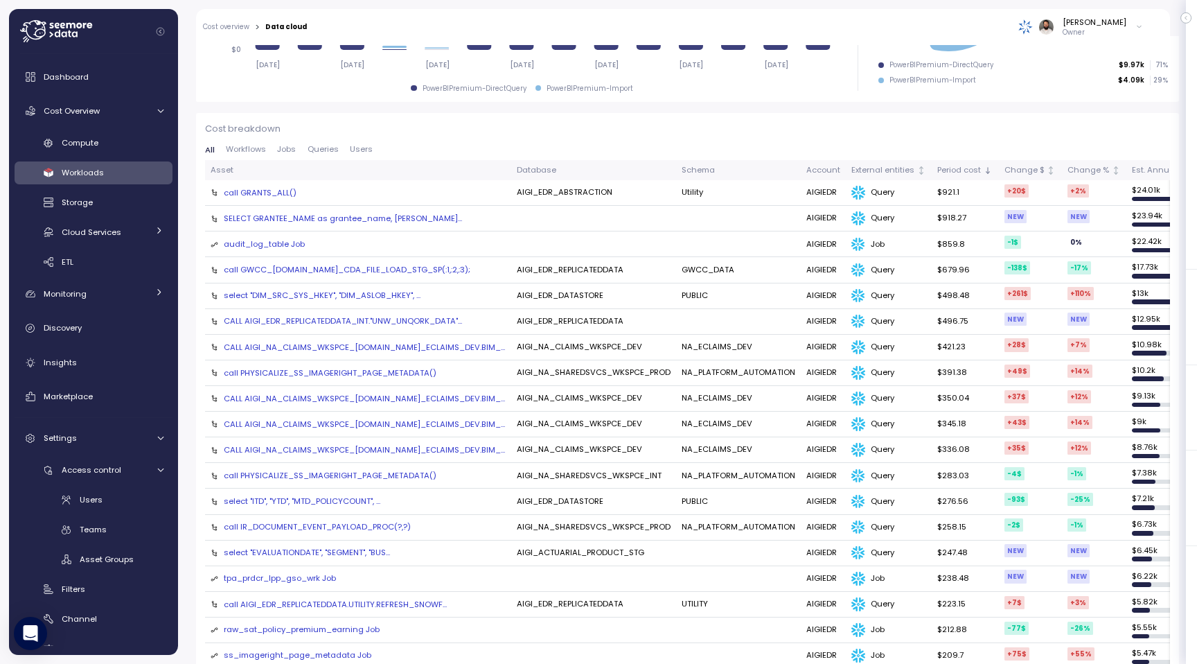
scroll to position [495, 0]
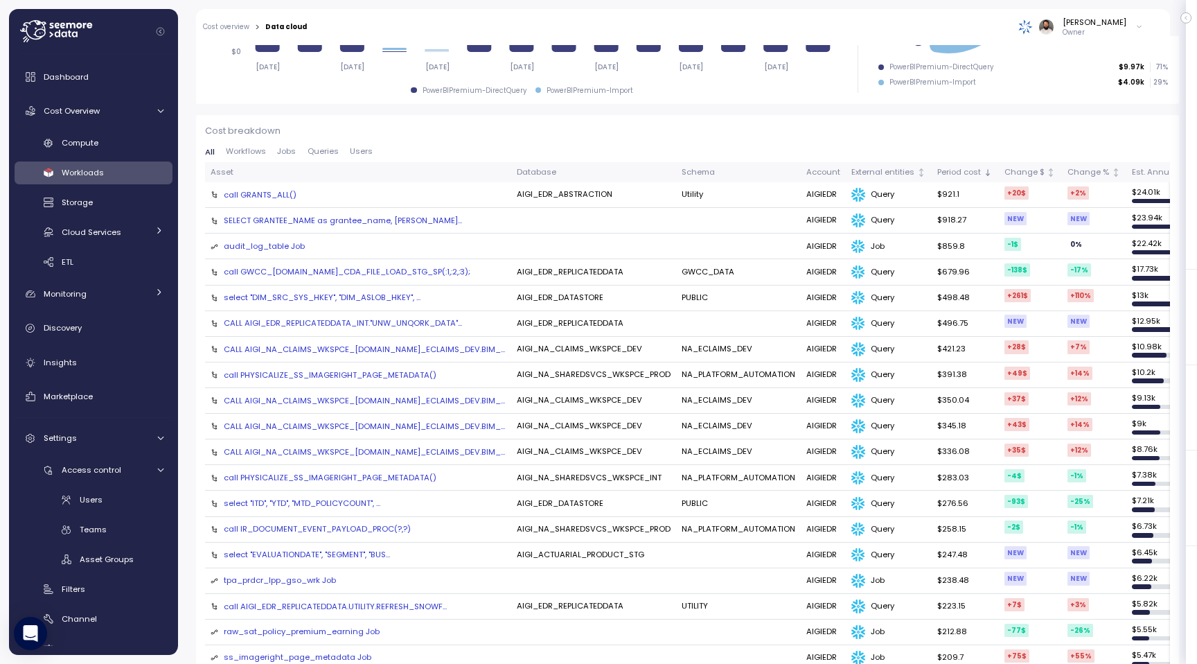
drag, startPoint x: 290, startPoint y: 147, endPoint x: 457, endPoint y: 208, distance: 177.8
click at [290, 148] on span "Jobs" at bounding box center [286, 152] width 19 height 8
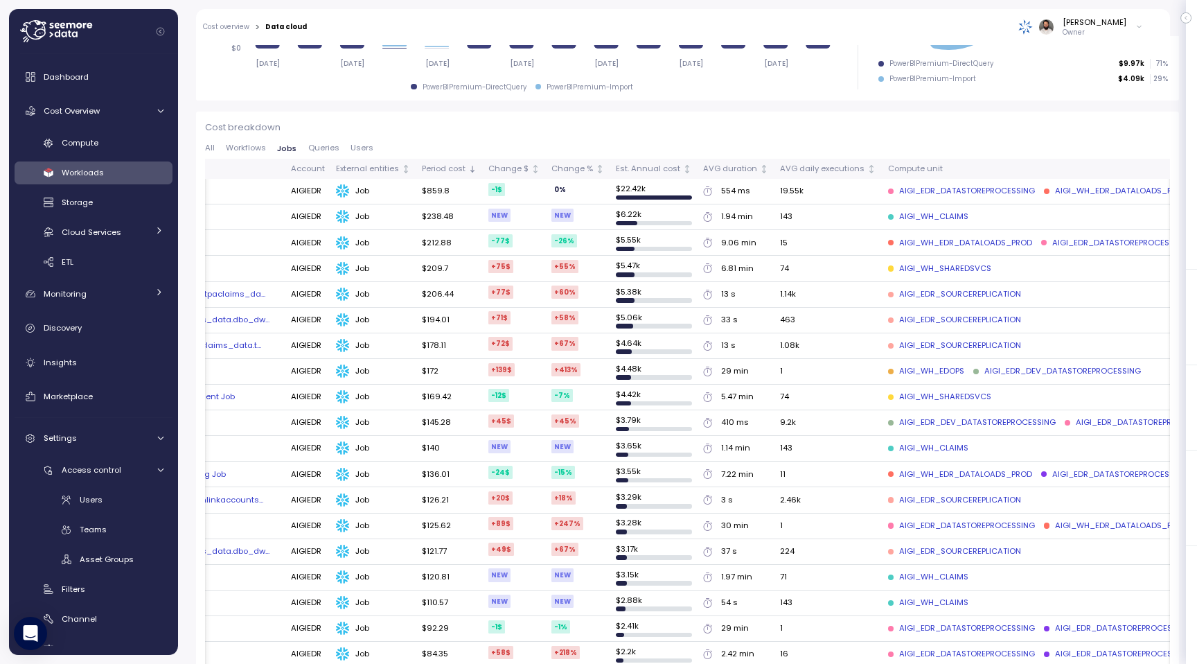
scroll to position [0, 189]
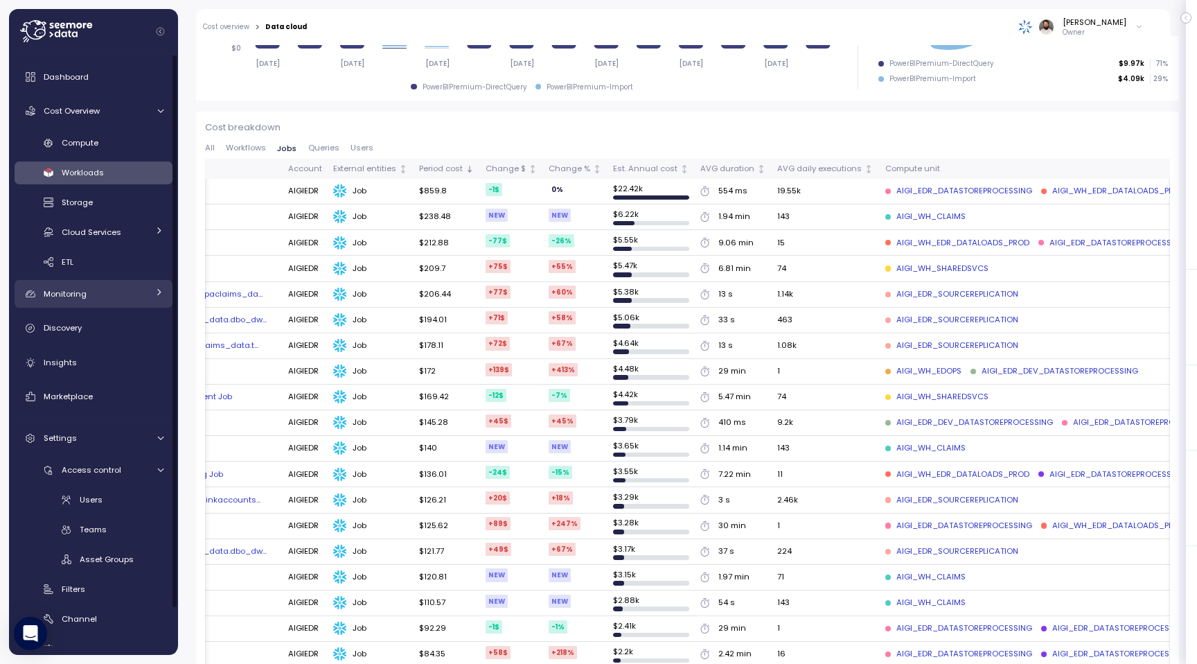
click at [121, 297] on div "Monitoring" at bounding box center [96, 294] width 104 height 14
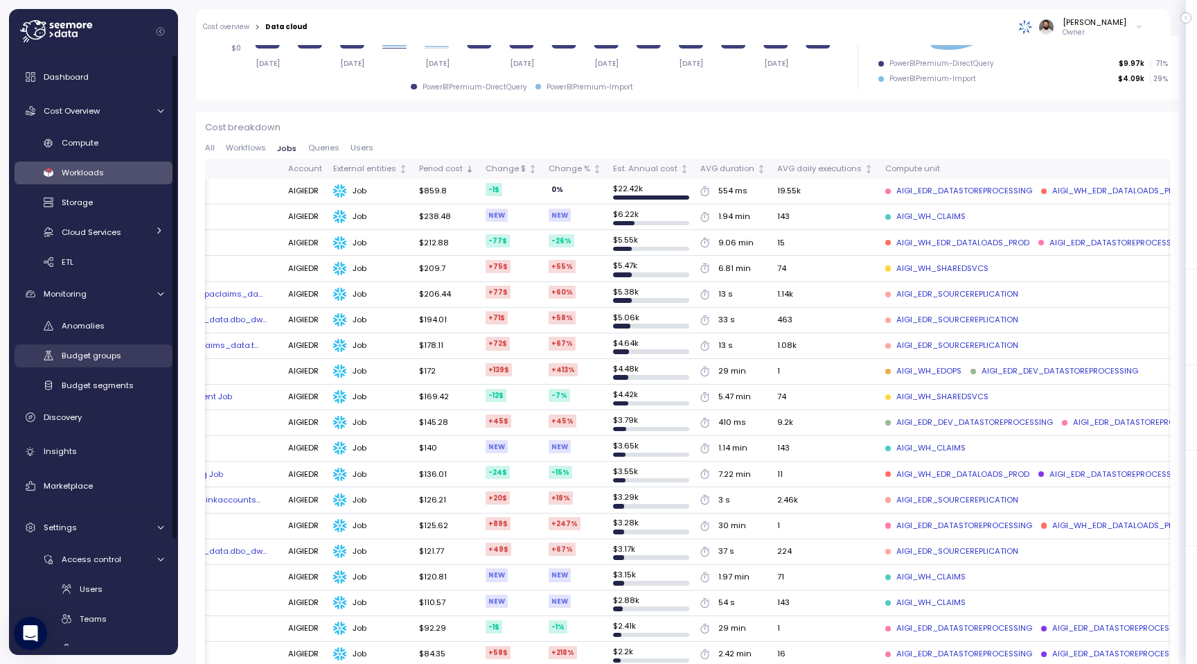
click at [107, 357] on span "Budget groups" at bounding box center [92, 355] width 60 height 11
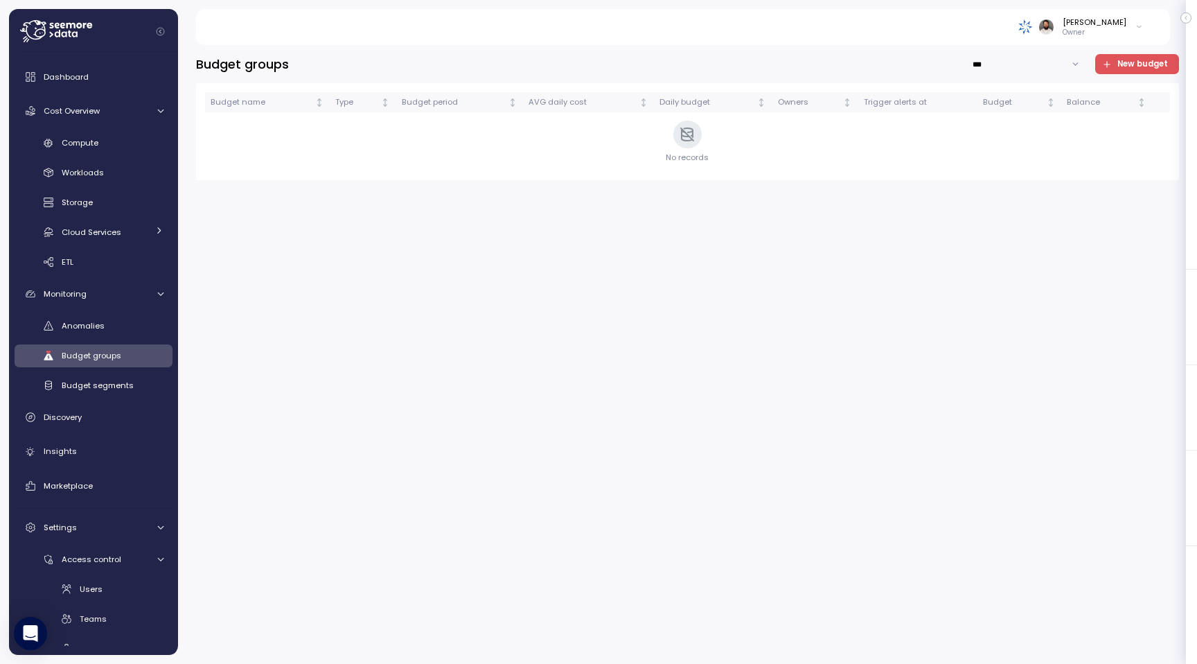
click at [1019, 67] on input "***" at bounding box center [1027, 64] width 120 height 20
click at [1020, 48] on div "Budget groups *** New budget Budget name Type Budget period AVG daily cost Dail…" at bounding box center [687, 350] width 1019 height 628
click at [138, 380] on div "Budget segments" at bounding box center [113, 385] width 102 height 14
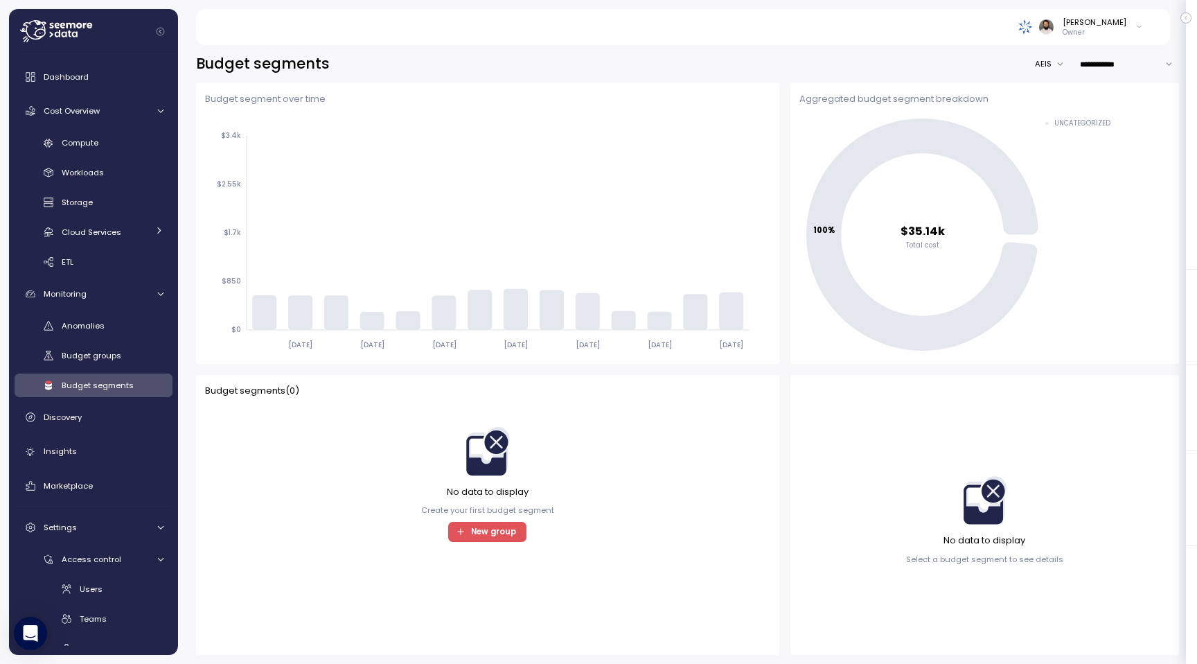
click at [1048, 64] on button "AEIS" at bounding box center [1053, 64] width 36 height 20
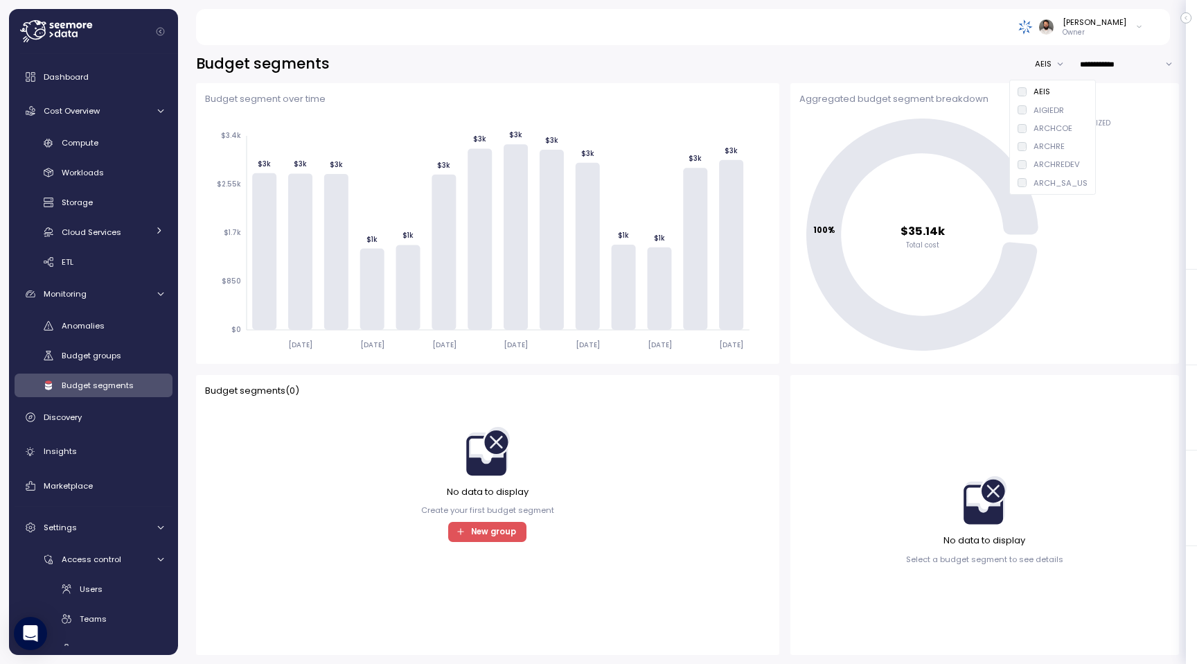
click at [1060, 114] on div "AIGIEDR" at bounding box center [1049, 110] width 30 height 11
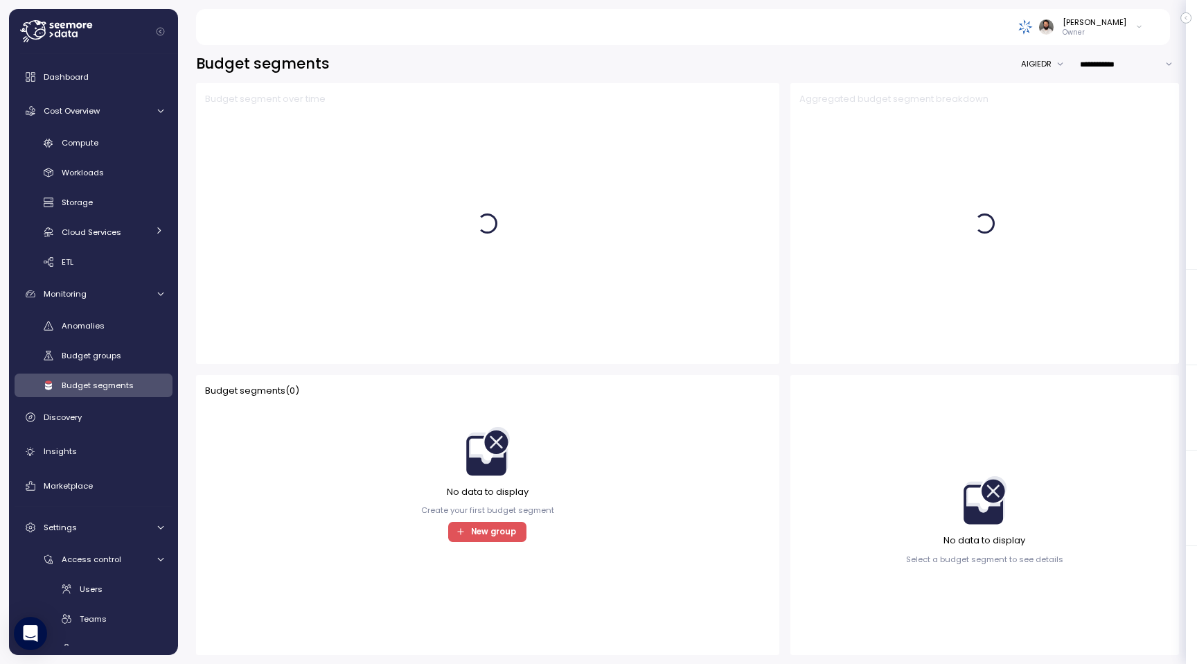
click at [505, 529] on span "New group" at bounding box center [493, 531] width 45 height 19
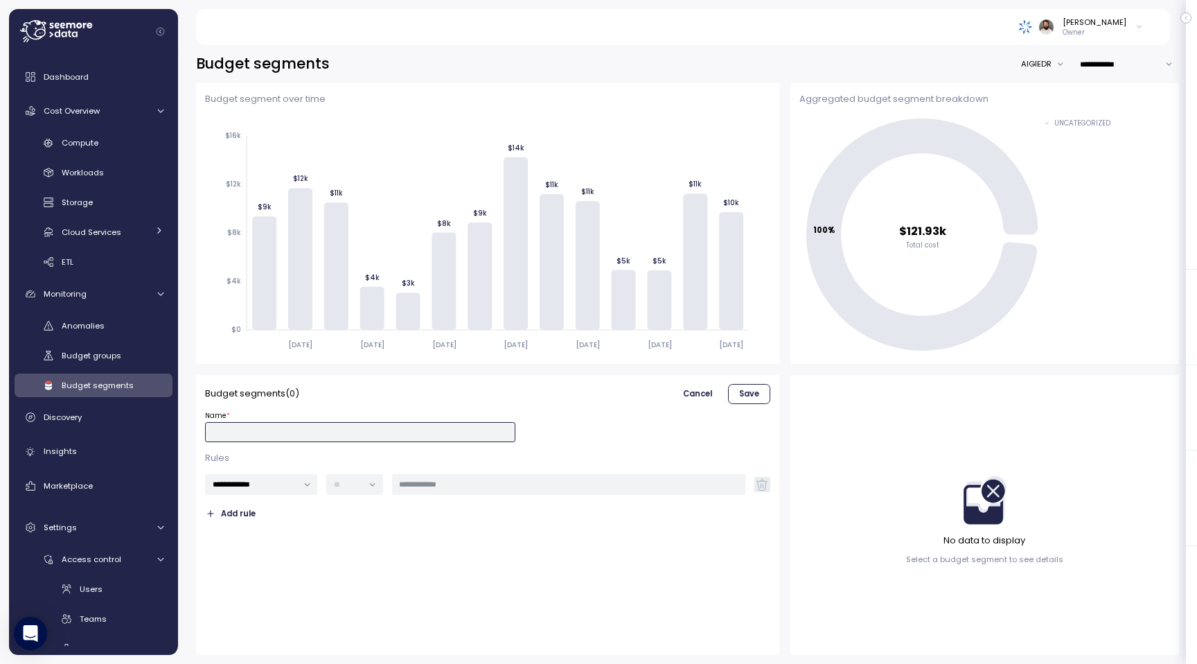
click at [311, 430] on input "Name *" at bounding box center [360, 432] width 311 height 20
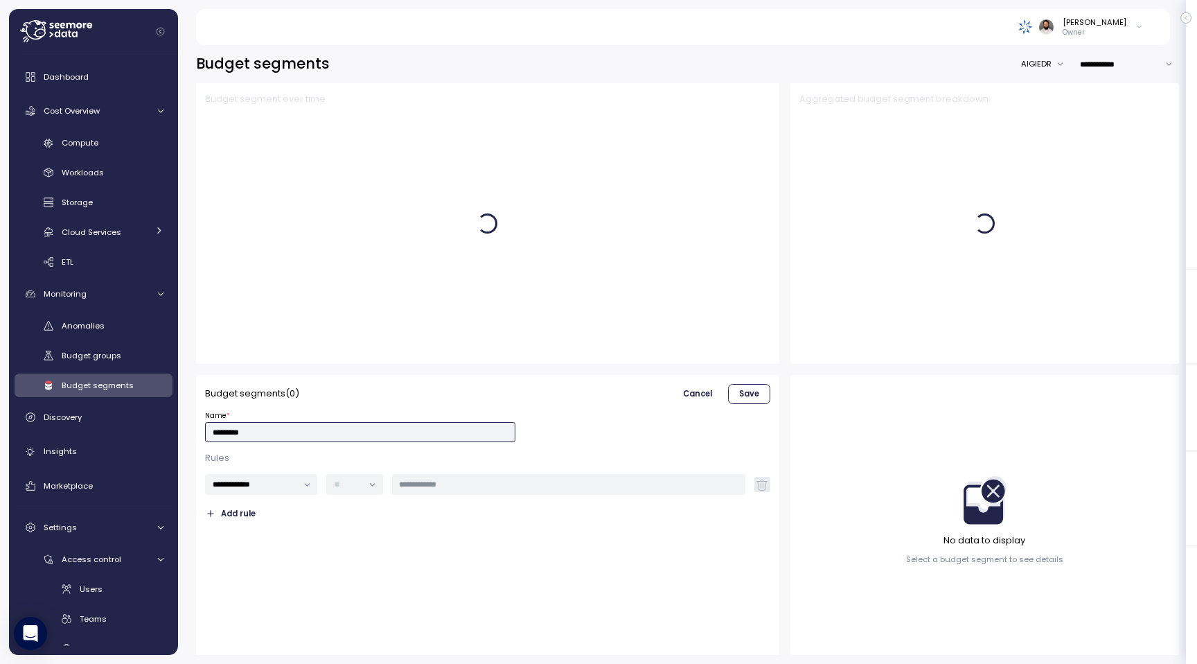
type input "*********"
click at [459, 478] on input "text" at bounding box center [568, 484] width 339 height 12
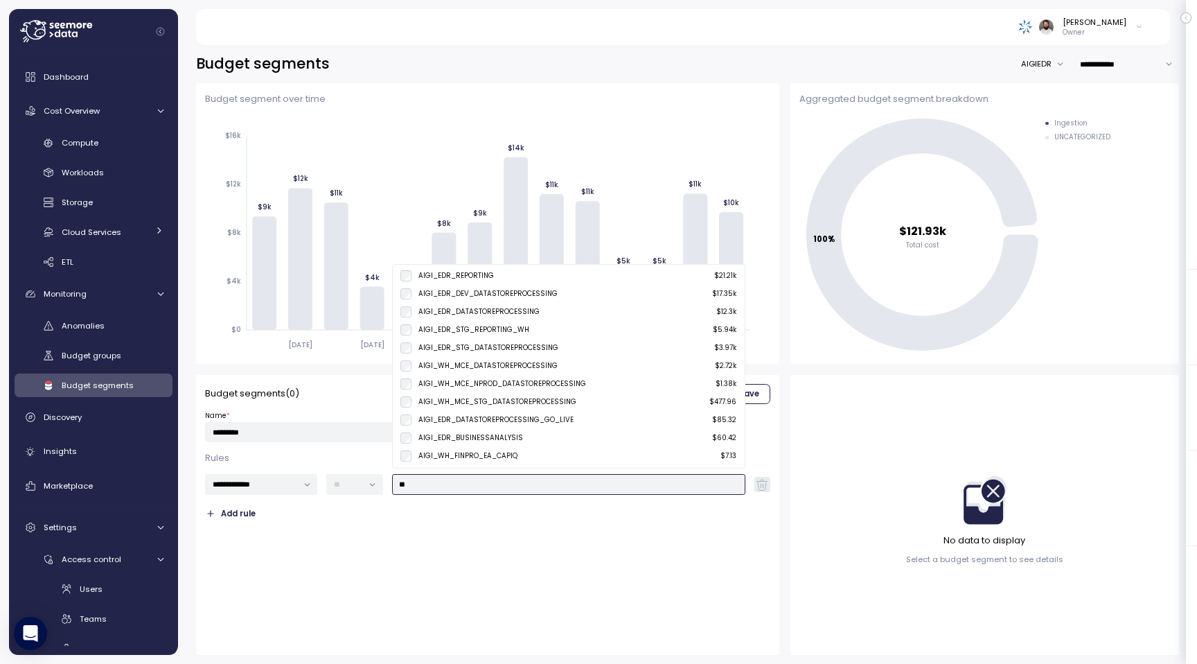
type input "*"
click at [494, 280] on div "AIGI_EDR_DEV_DATASTOREPROCESSING" at bounding box center [488, 276] width 139 height 10
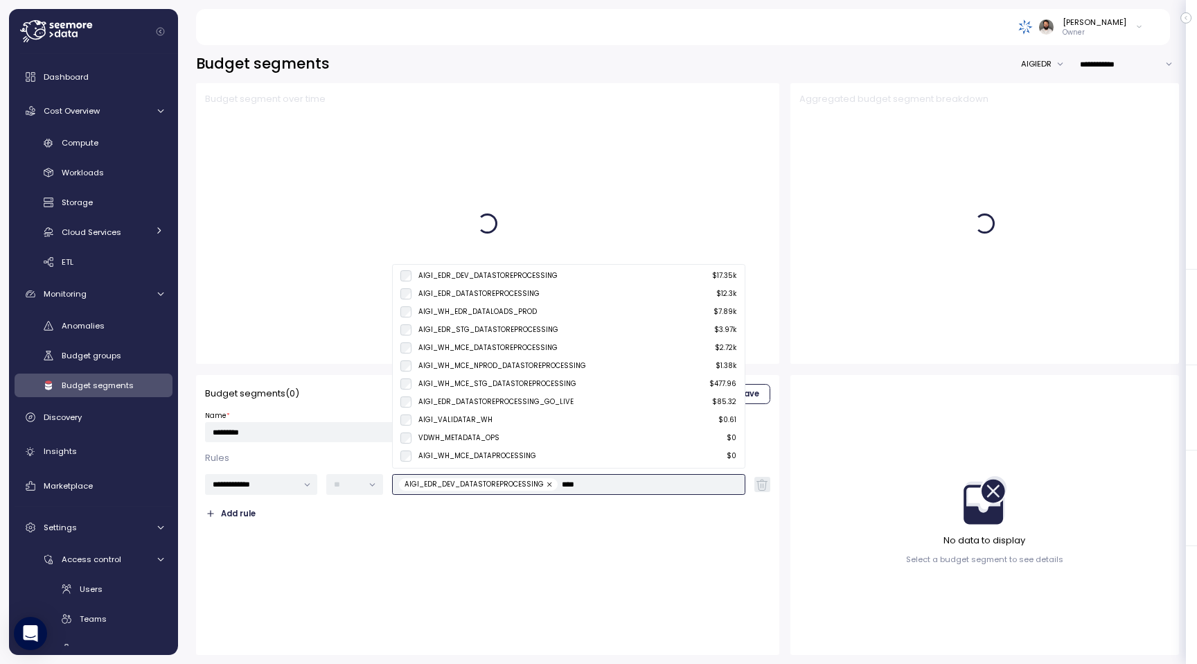
click at [494, 299] on div "AIGI_EDR_DATASTOREPROCESSING" at bounding box center [469, 293] width 139 height 11
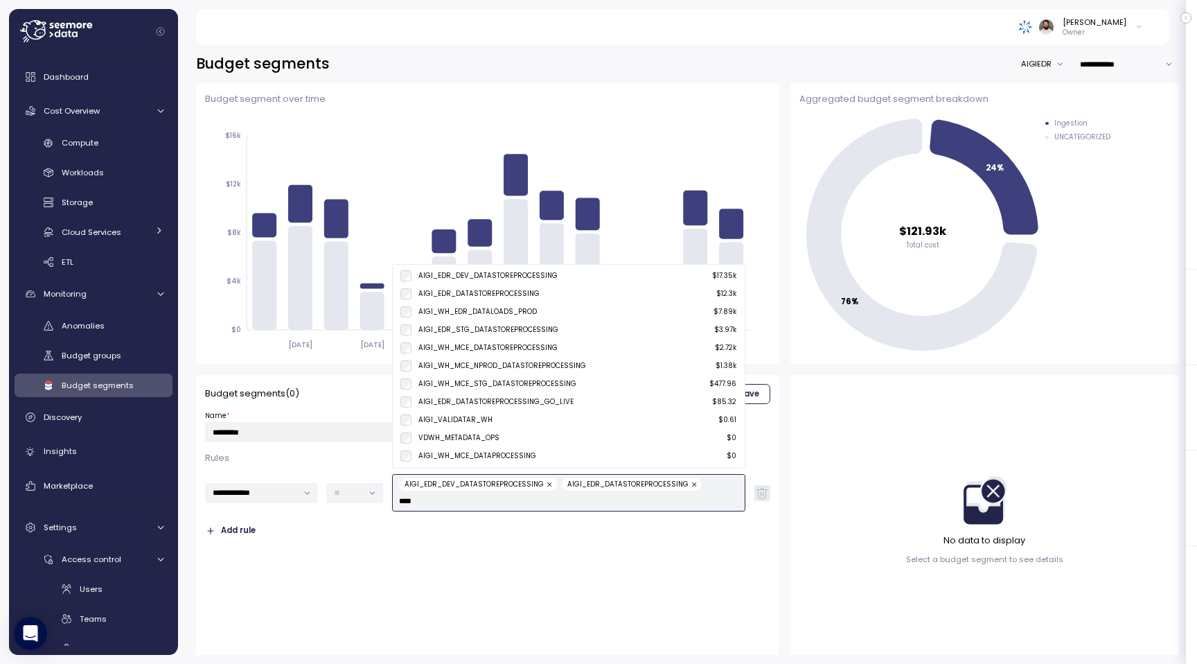
click at [496, 314] on div "AIGI_WH_EDR_DATALOADS_PROD" at bounding box center [478, 312] width 118 height 10
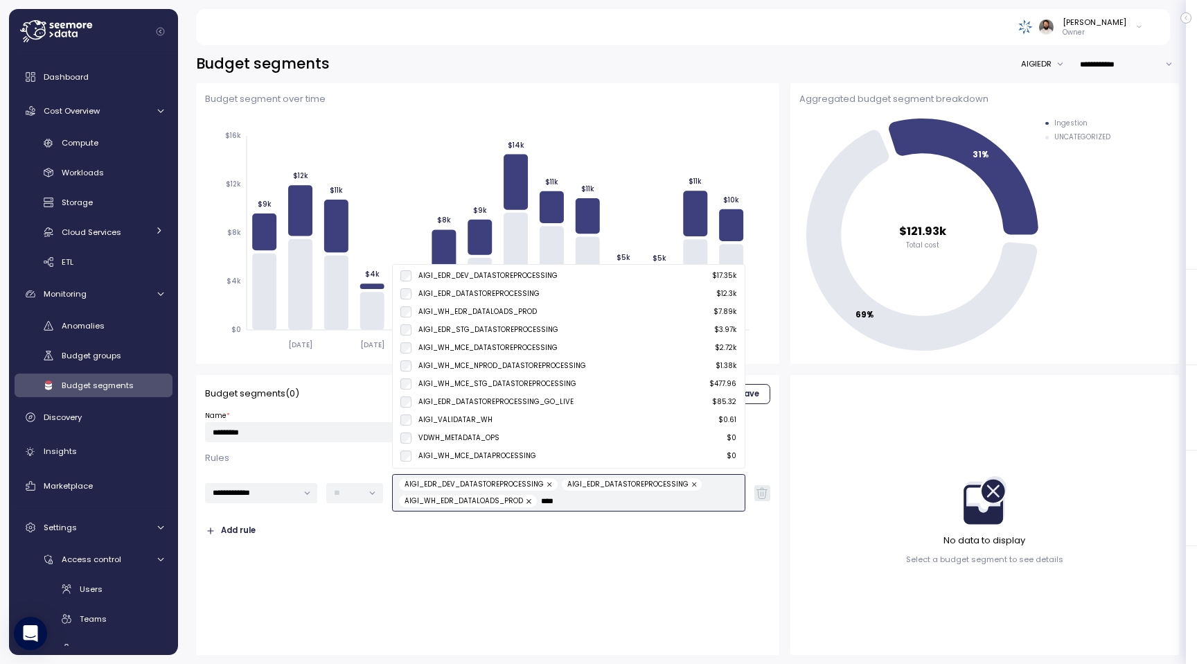
type input "****"
click at [588, 109] on div "Budget segment over time 2025-08-28 2025-08-30 2025-09-01 2025-09-03 2025-09-05…" at bounding box center [487, 223] width 565 height 262
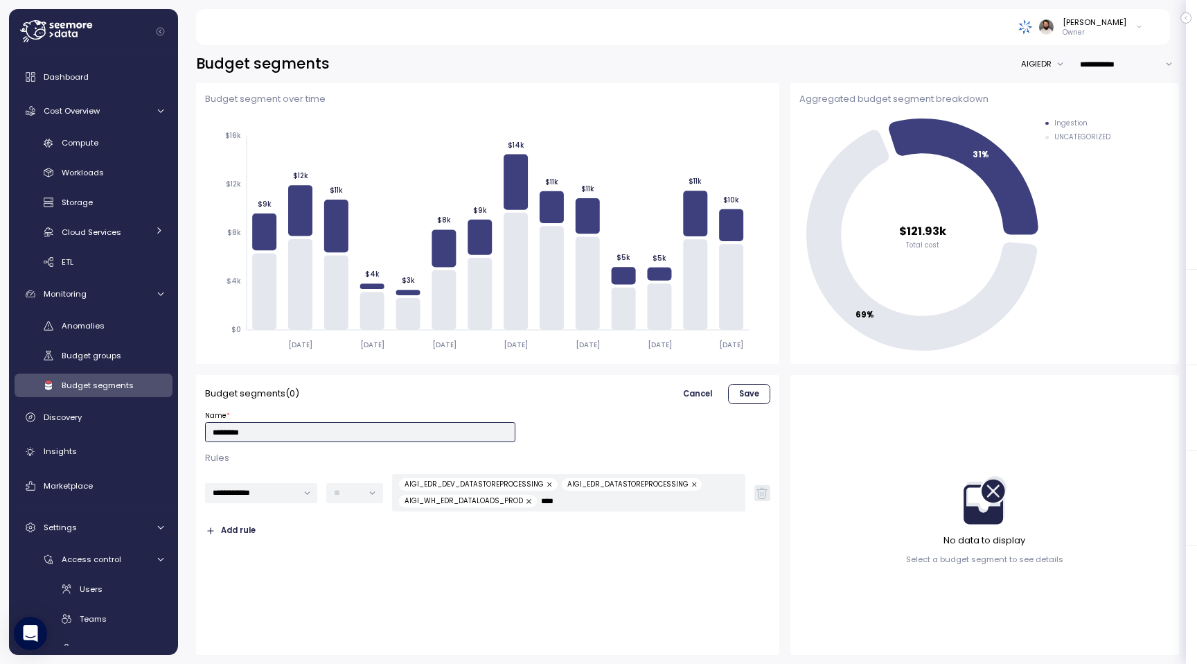
click at [278, 430] on input "*********" at bounding box center [360, 432] width 311 height 20
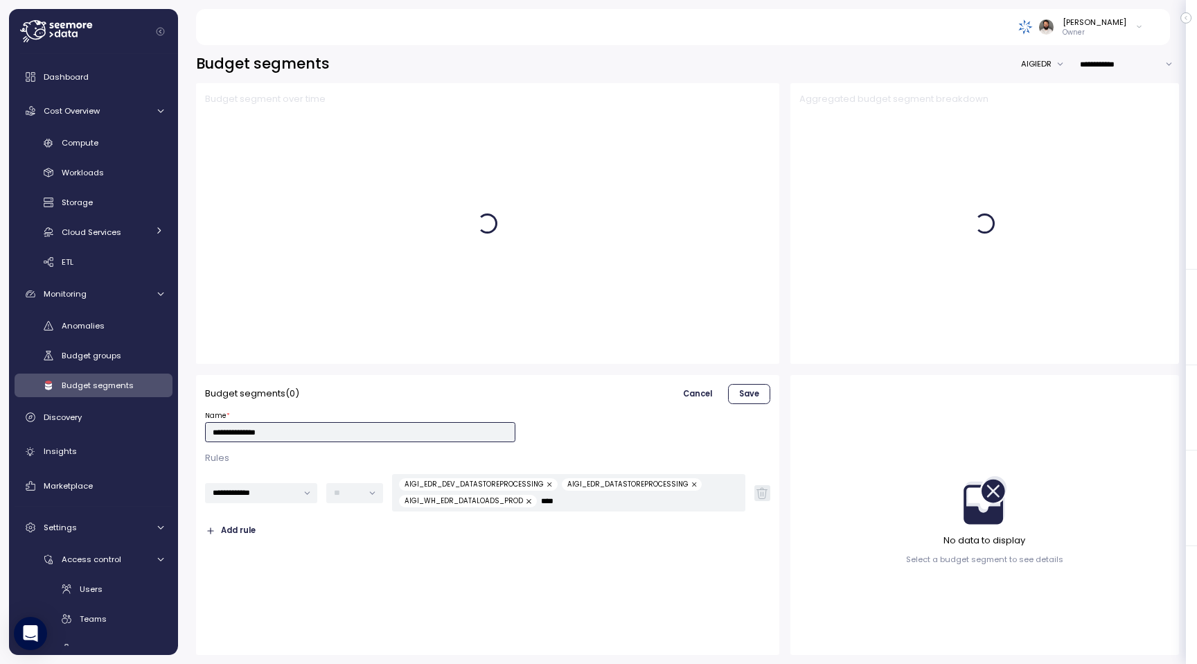
type input "**********"
click at [742, 396] on span "Save" at bounding box center [749, 394] width 20 height 19
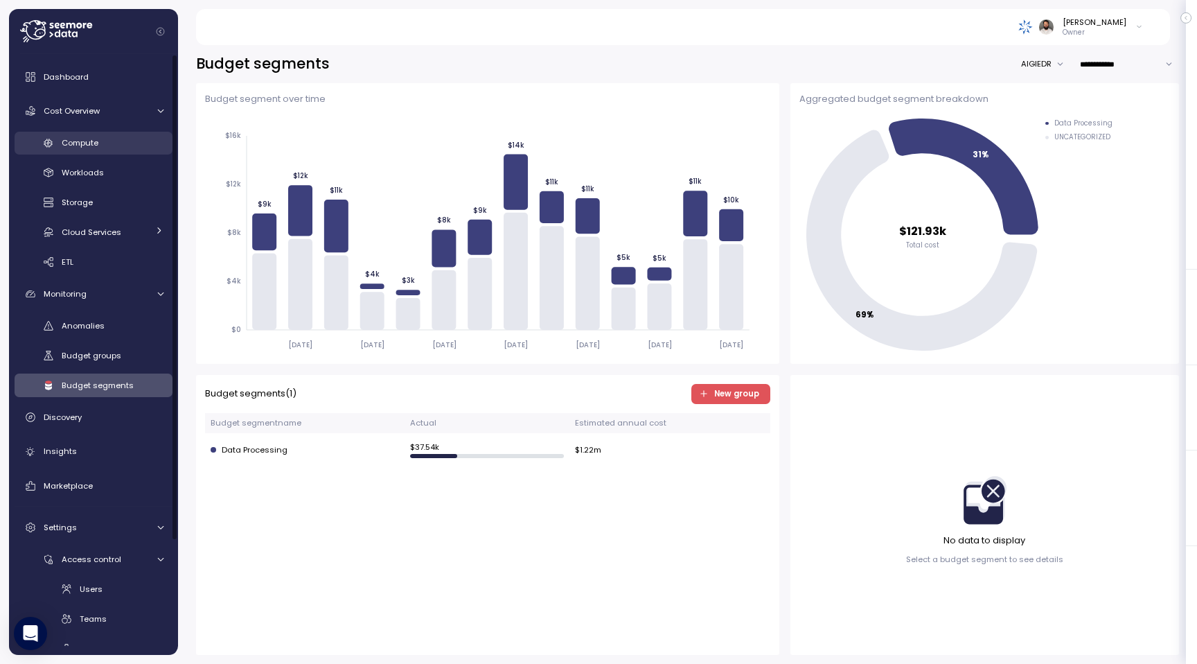
click at [110, 147] on div "Compute" at bounding box center [113, 143] width 102 height 14
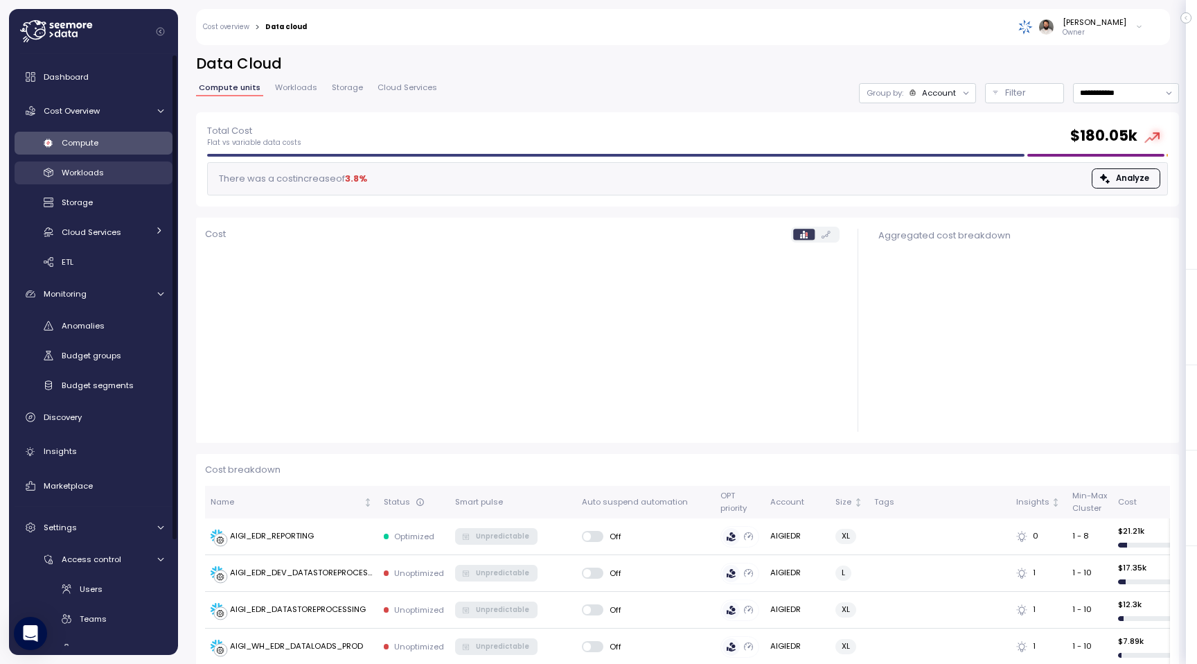
click at [106, 162] on link "Workloads" at bounding box center [94, 172] width 158 height 23
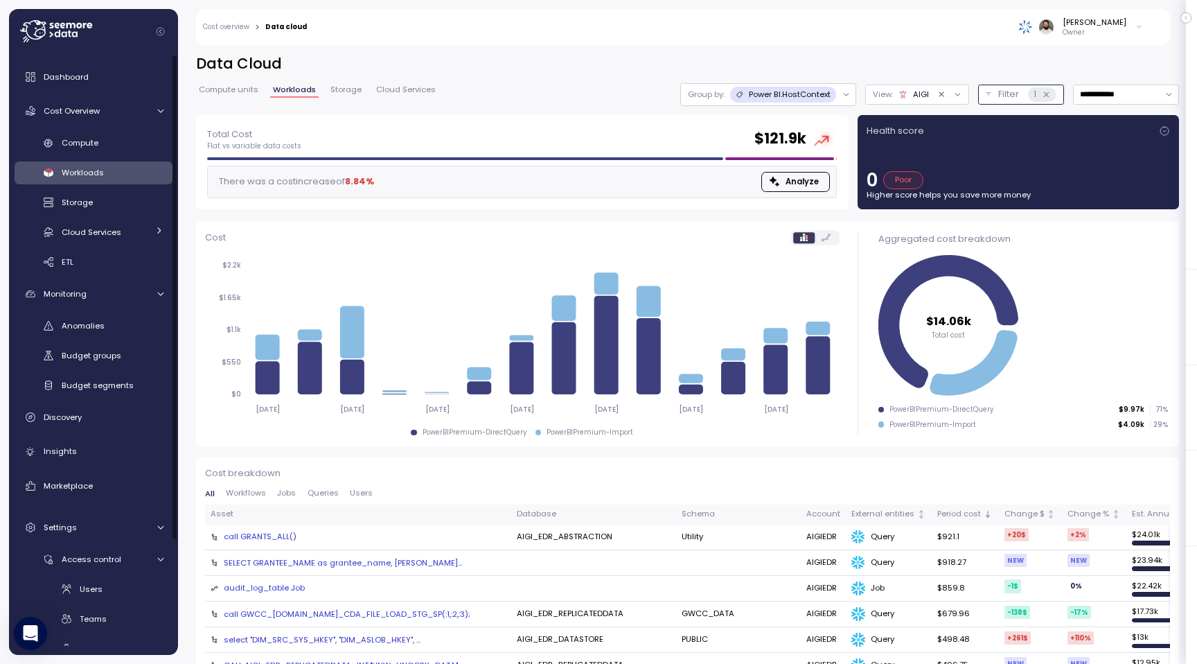
click at [1003, 94] on p "Filter" at bounding box center [1008, 94] width 21 height 14
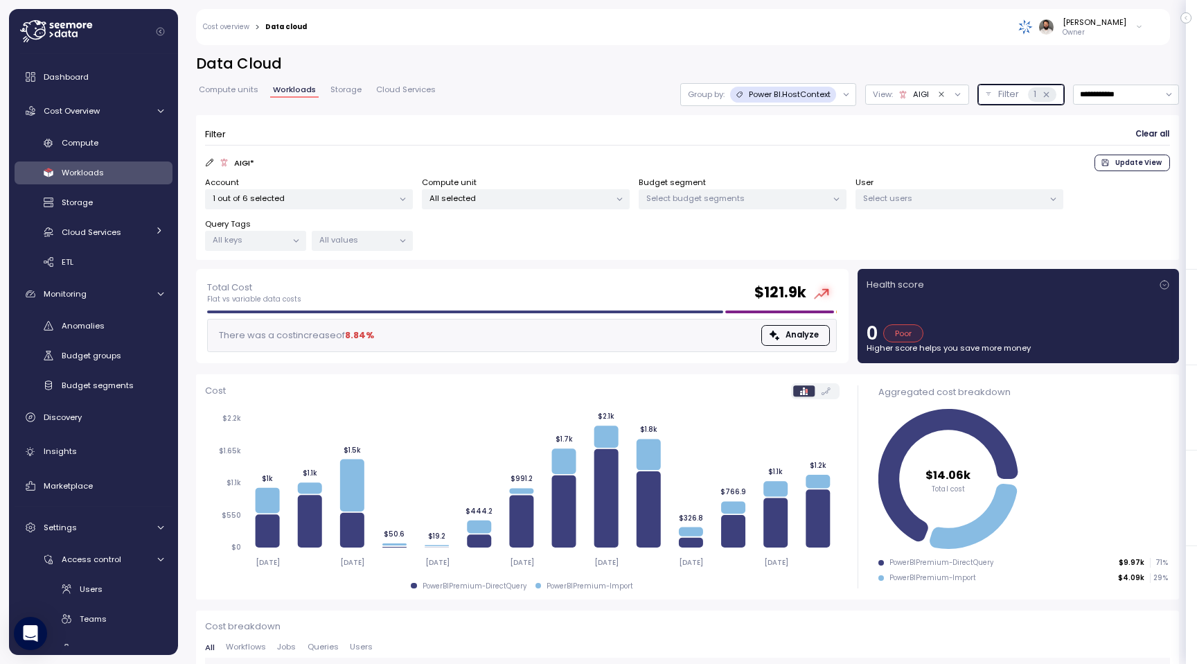
click at [759, 204] on div "Select budget segments" at bounding box center [743, 199] width 208 height 20
click at [789, 274] on span "only" at bounding box center [790, 272] width 16 height 15
click at [722, 96] on div "Group by: Power BI.HostContext" at bounding box center [759, 95] width 149 height 16
click at [795, 148] on div "Tags" at bounding box center [765, 149] width 83 height 17
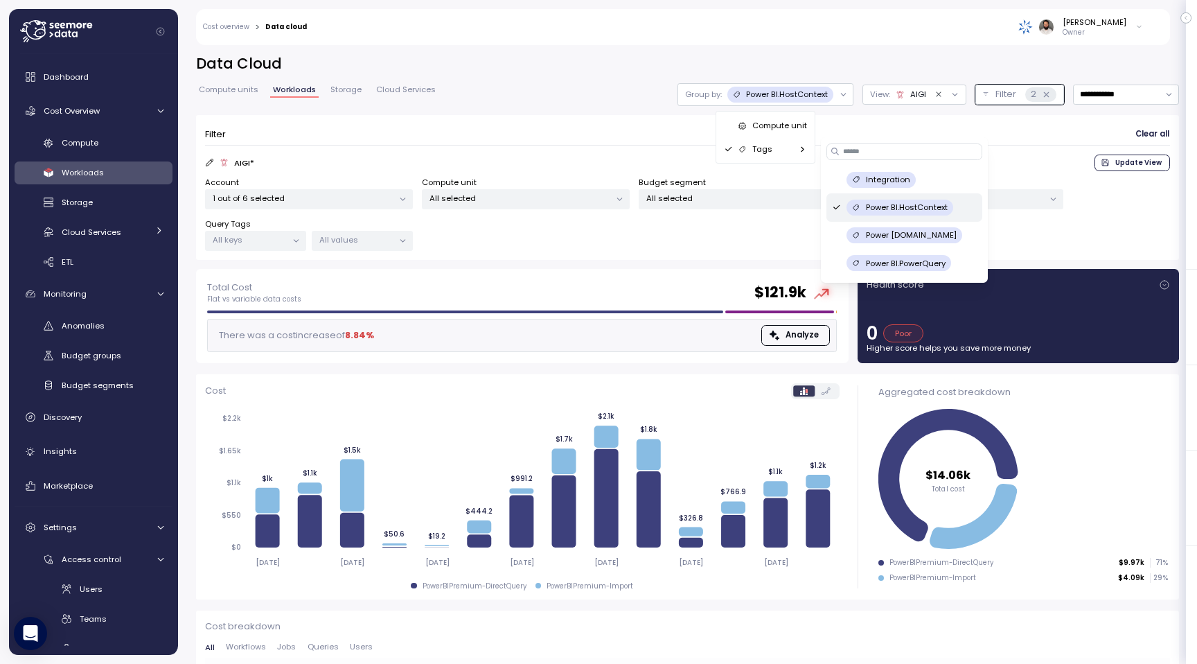
click at [795, 125] on p "Compute unit" at bounding box center [779, 125] width 55 height 11
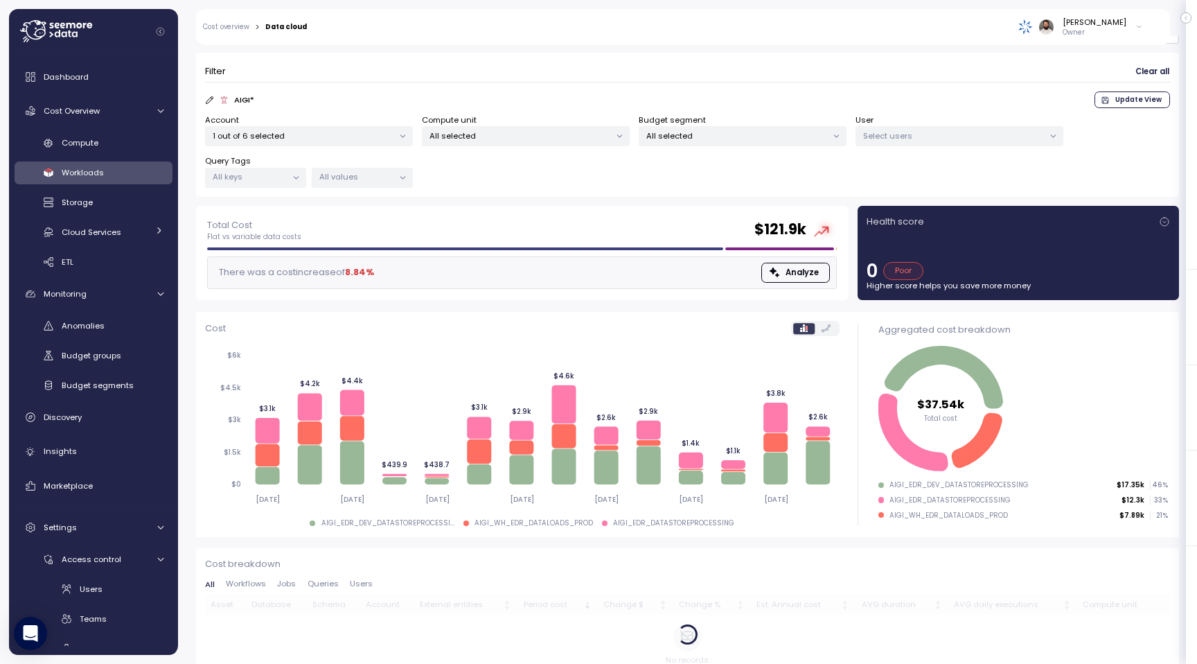
scroll to position [87, 0]
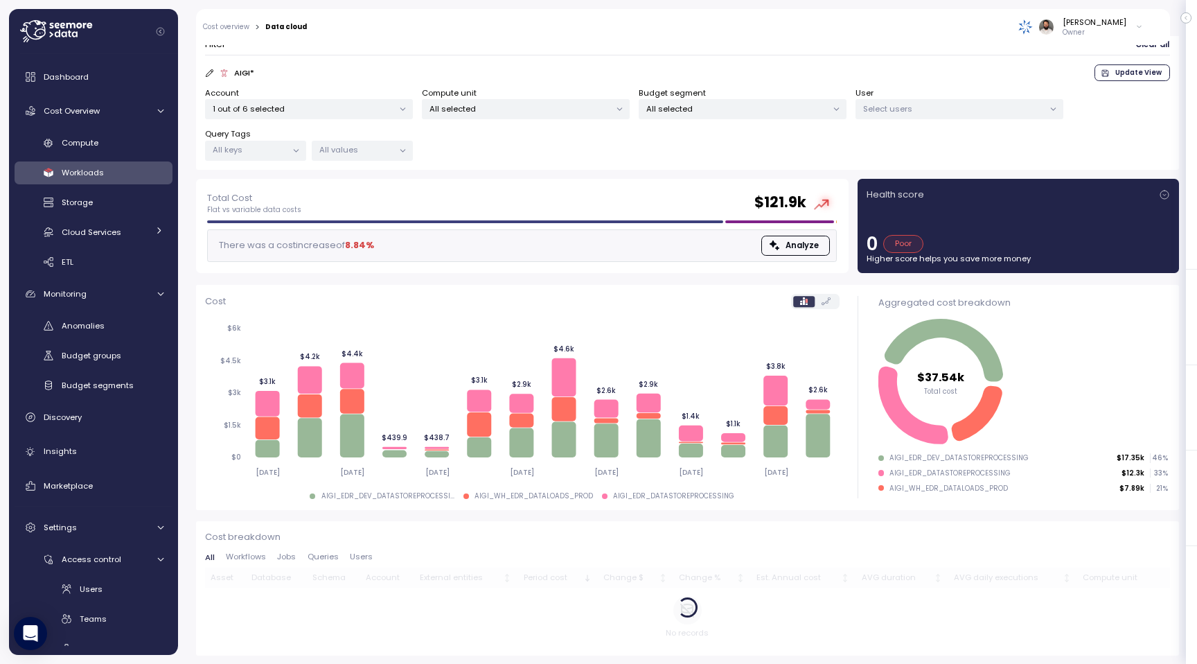
click at [743, 112] on p "All selected" at bounding box center [736, 108] width 181 height 11
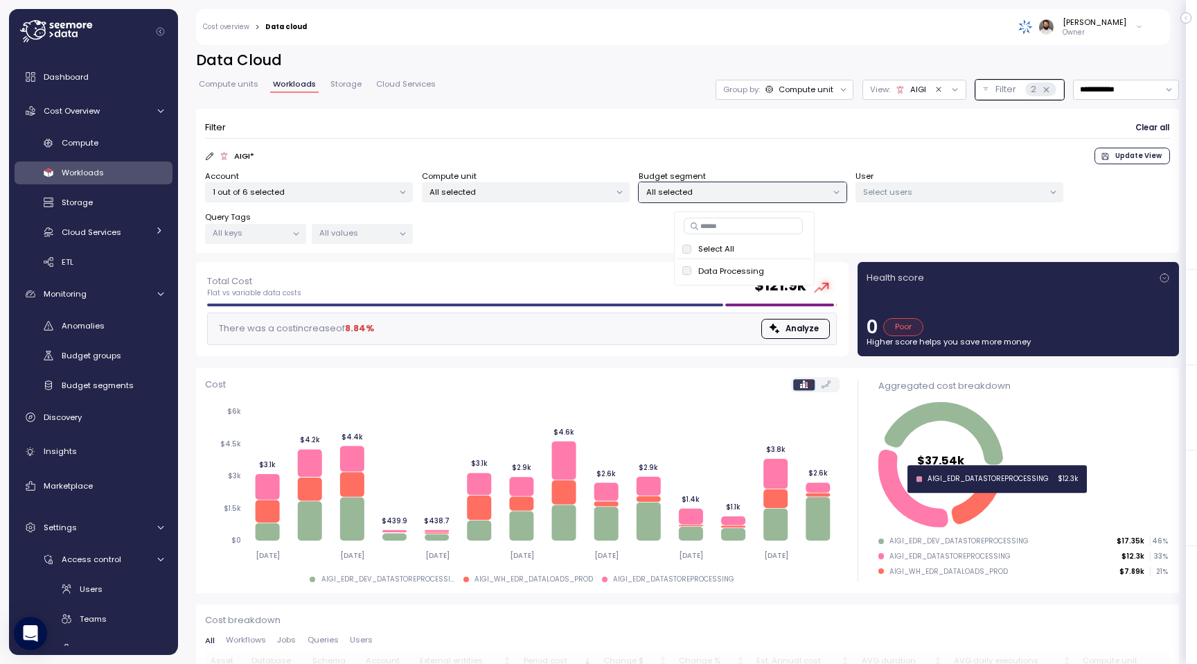
scroll to position [0, 0]
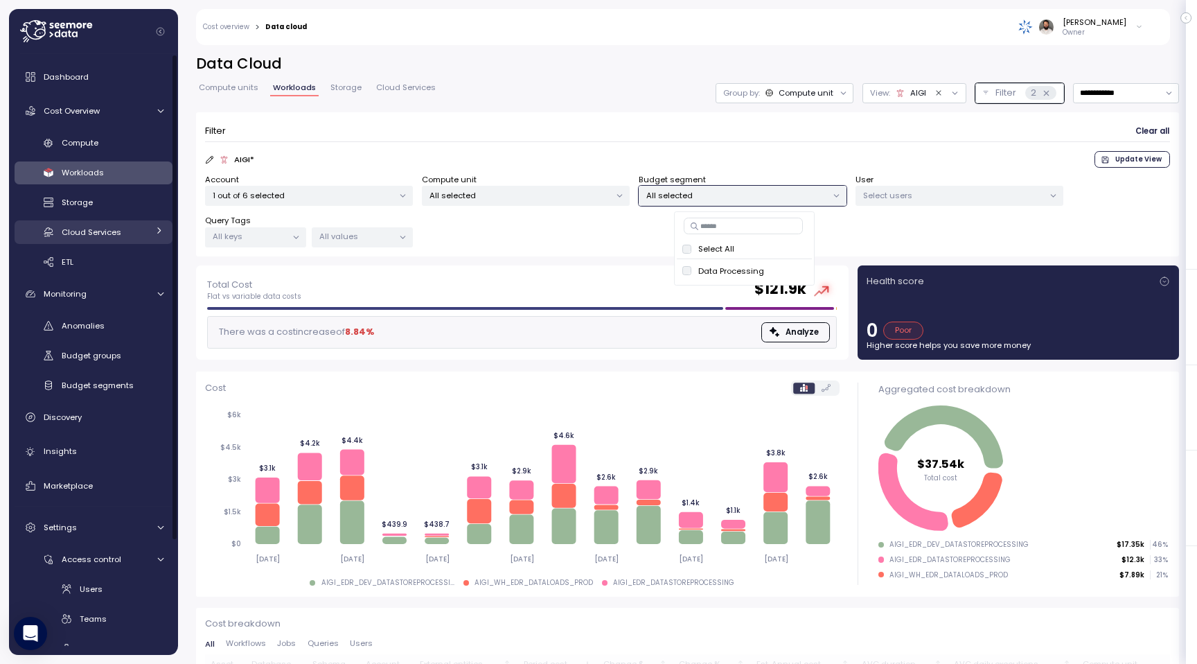
click at [125, 227] on div "Cloud Services" at bounding box center [105, 232] width 86 height 14
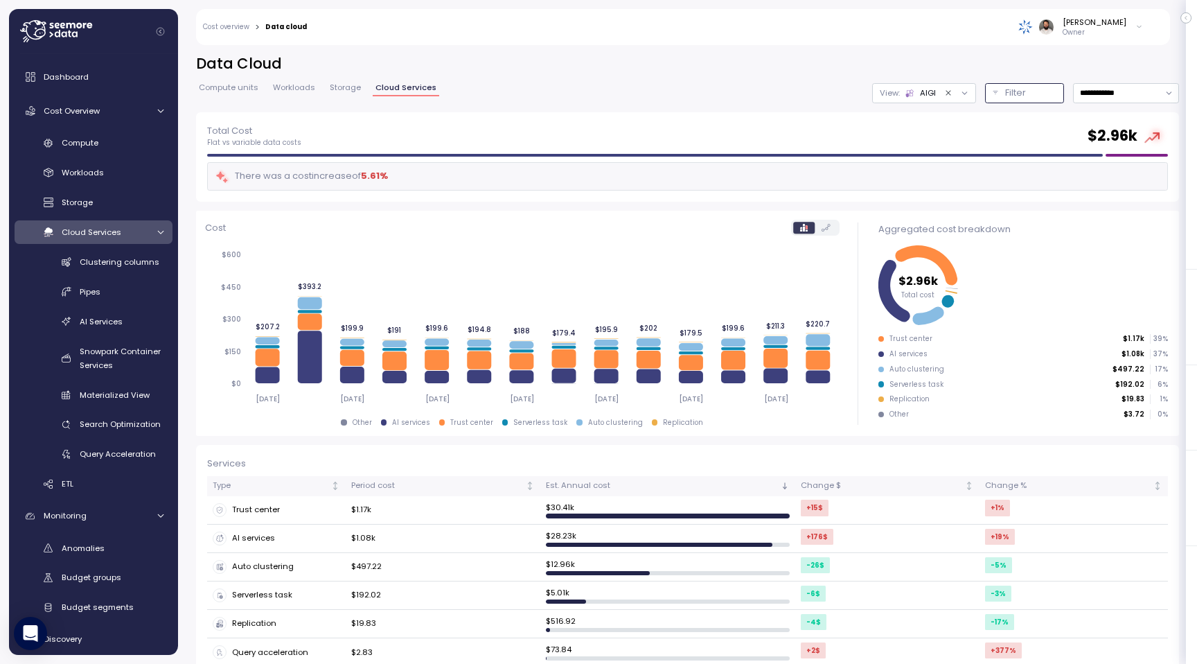
click at [1002, 92] on button "Filter" at bounding box center [1024, 93] width 79 height 20
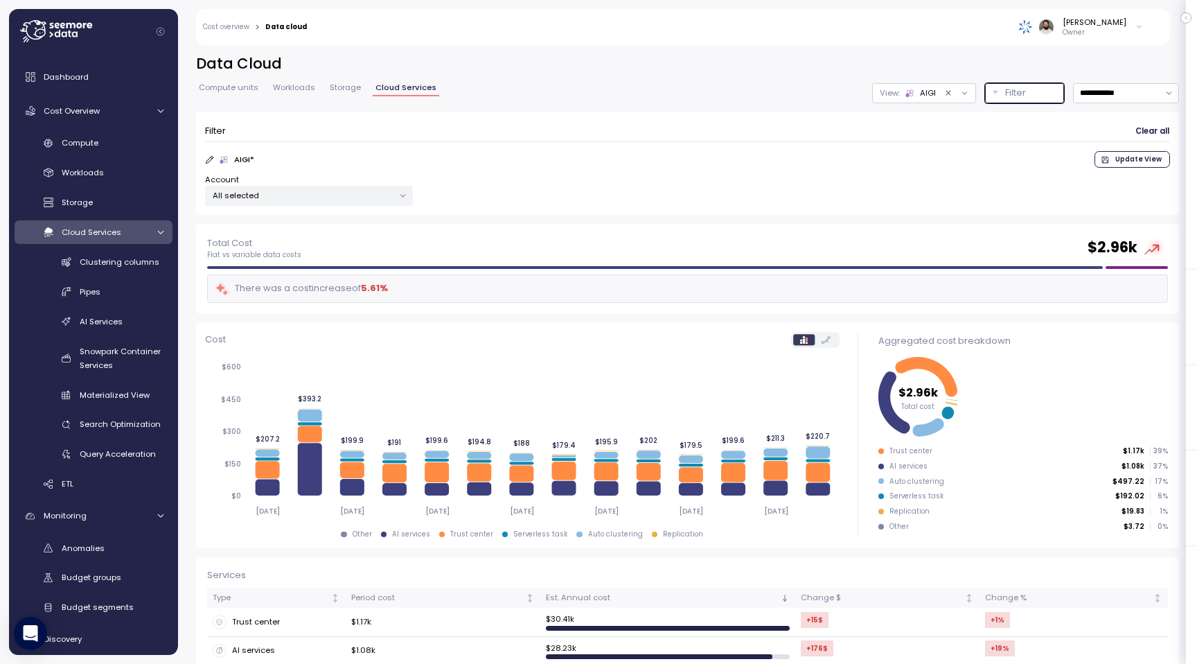
click at [1002, 92] on button "Filter" at bounding box center [1024, 93] width 79 height 20
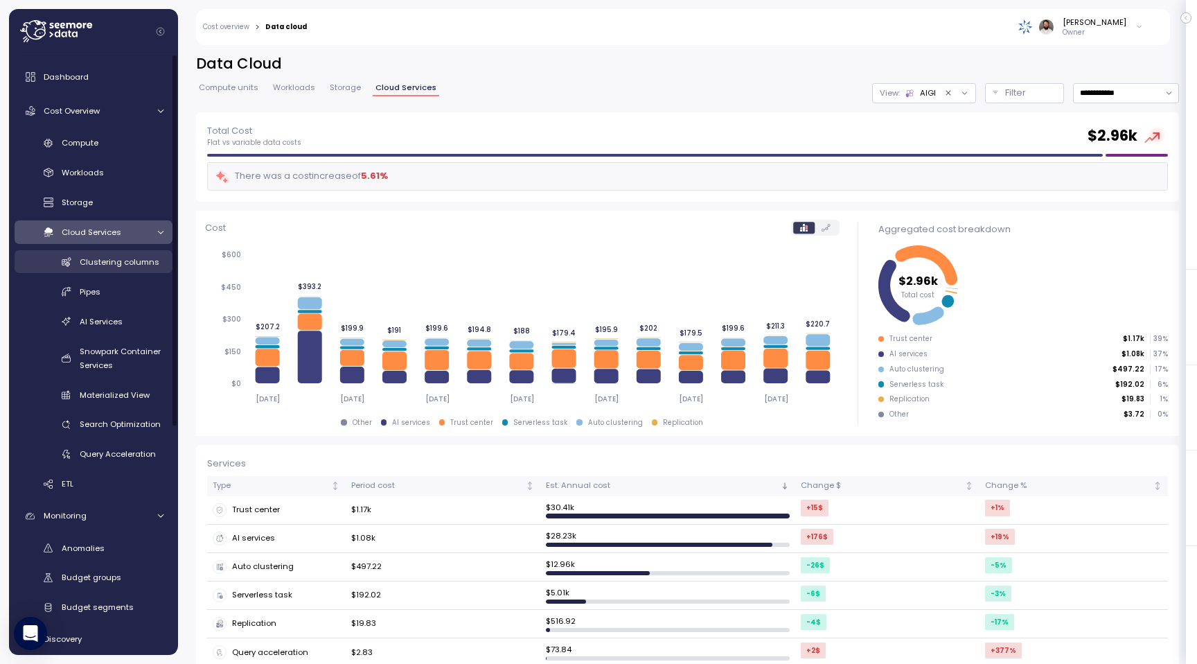
click at [128, 267] on div "Clustering columns" at bounding box center [122, 262] width 84 height 14
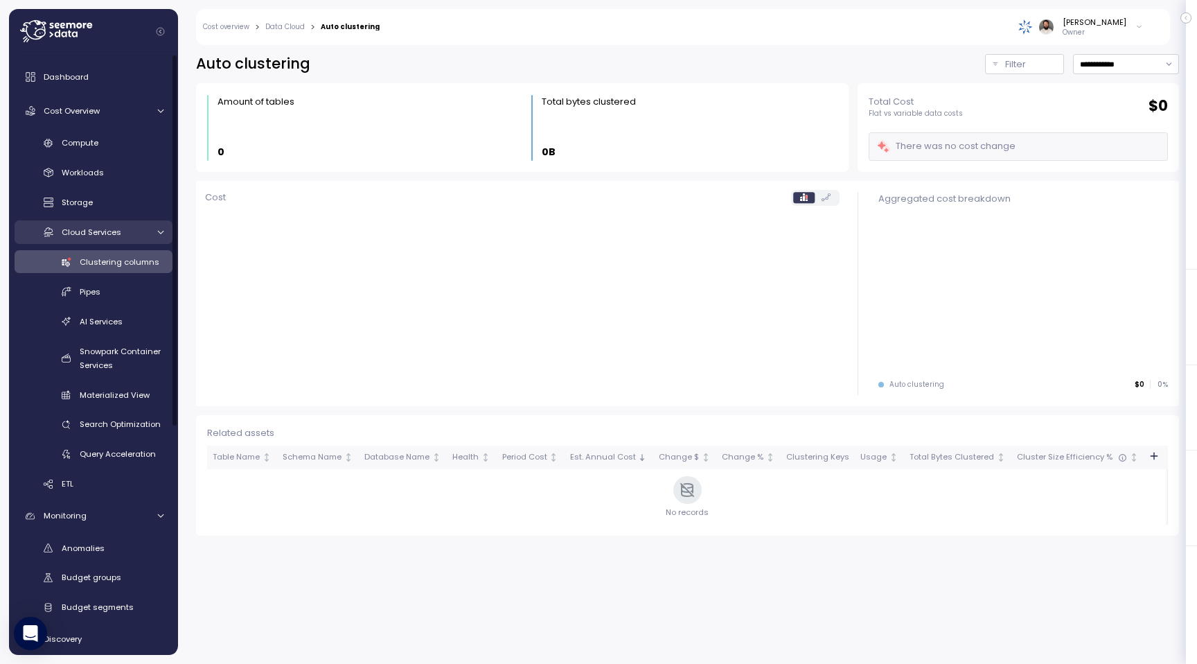
click at [125, 234] on div "Cloud Services" at bounding box center [105, 232] width 86 height 14
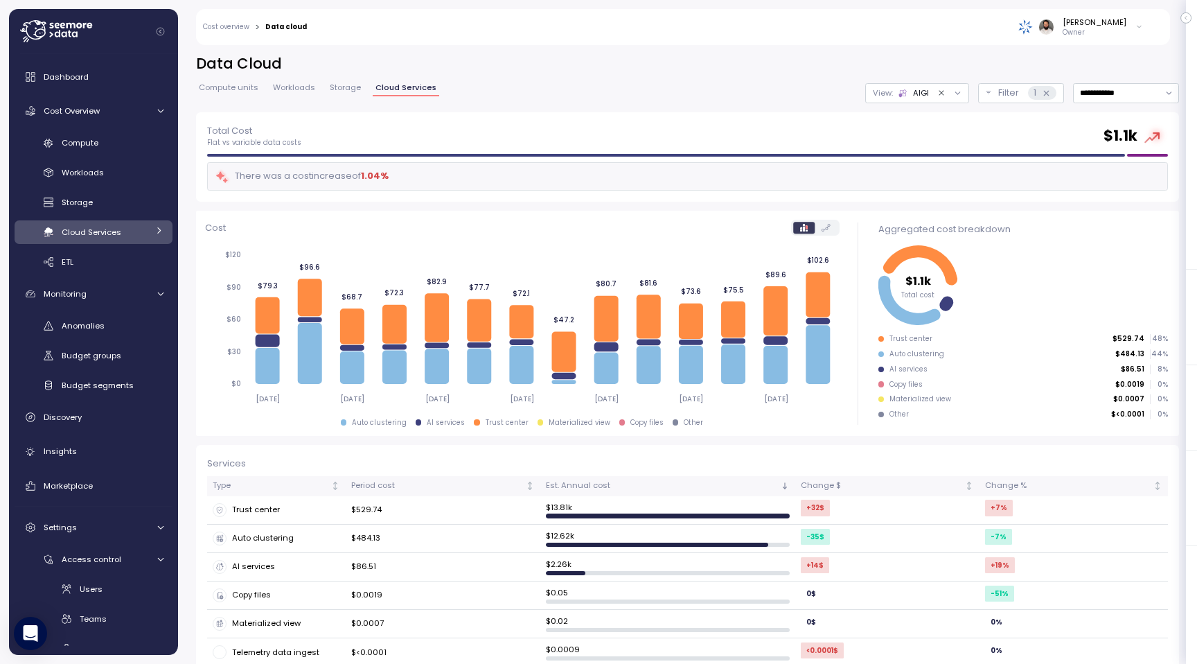
scroll to position [19, 0]
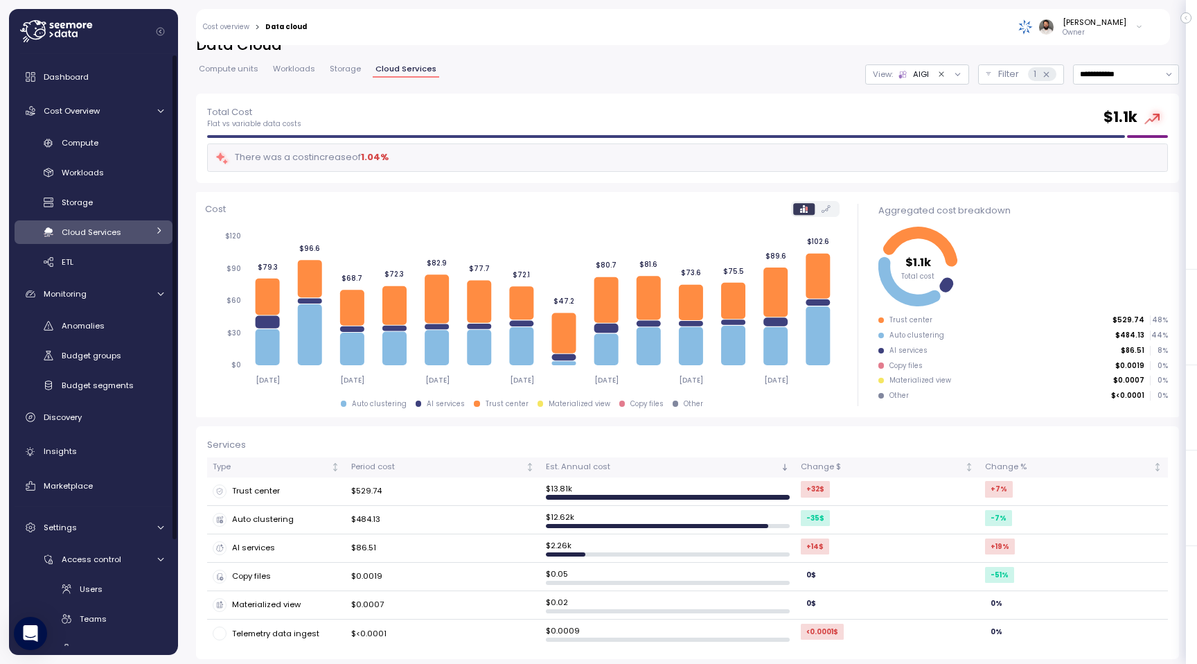
click at [130, 227] on div "Cloud Services" at bounding box center [105, 232] width 86 height 14
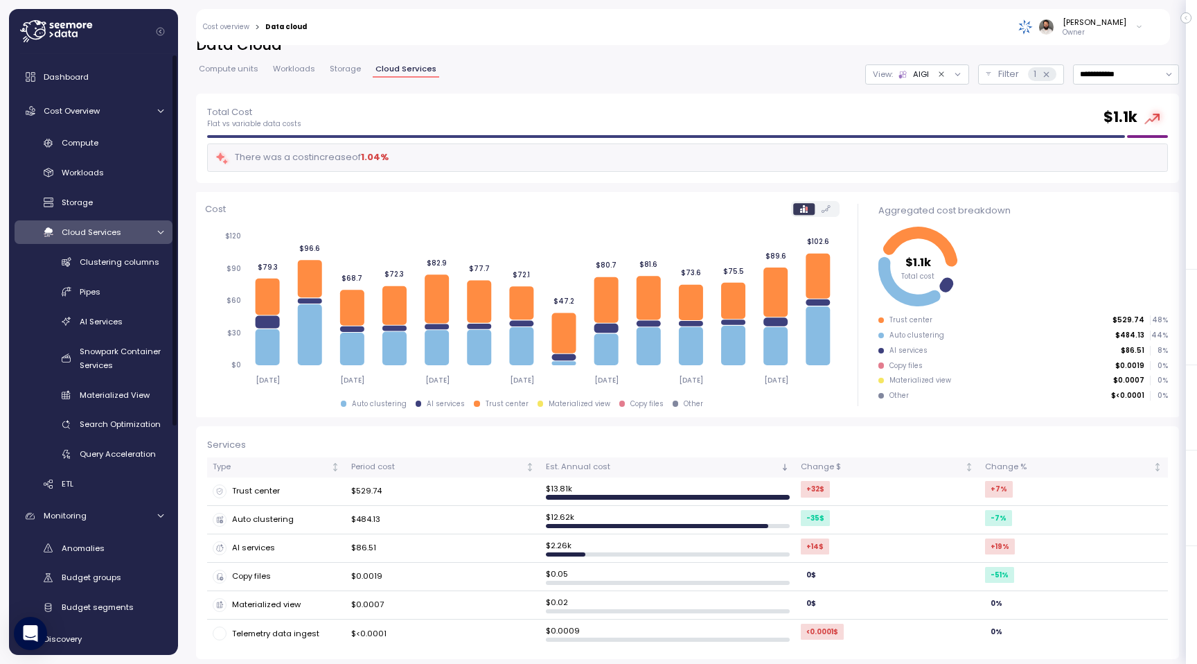
click at [130, 227] on div "Cloud Services" at bounding box center [105, 232] width 86 height 14
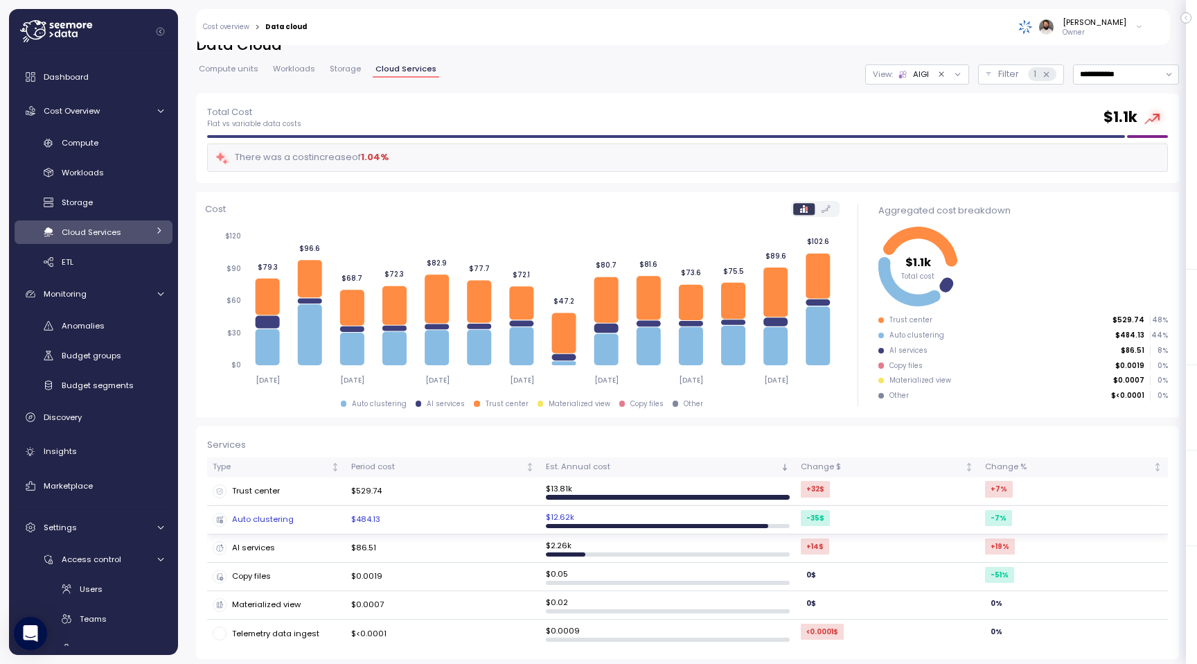
click at [298, 519] on div "Auto clustering" at bounding box center [276, 520] width 127 height 14
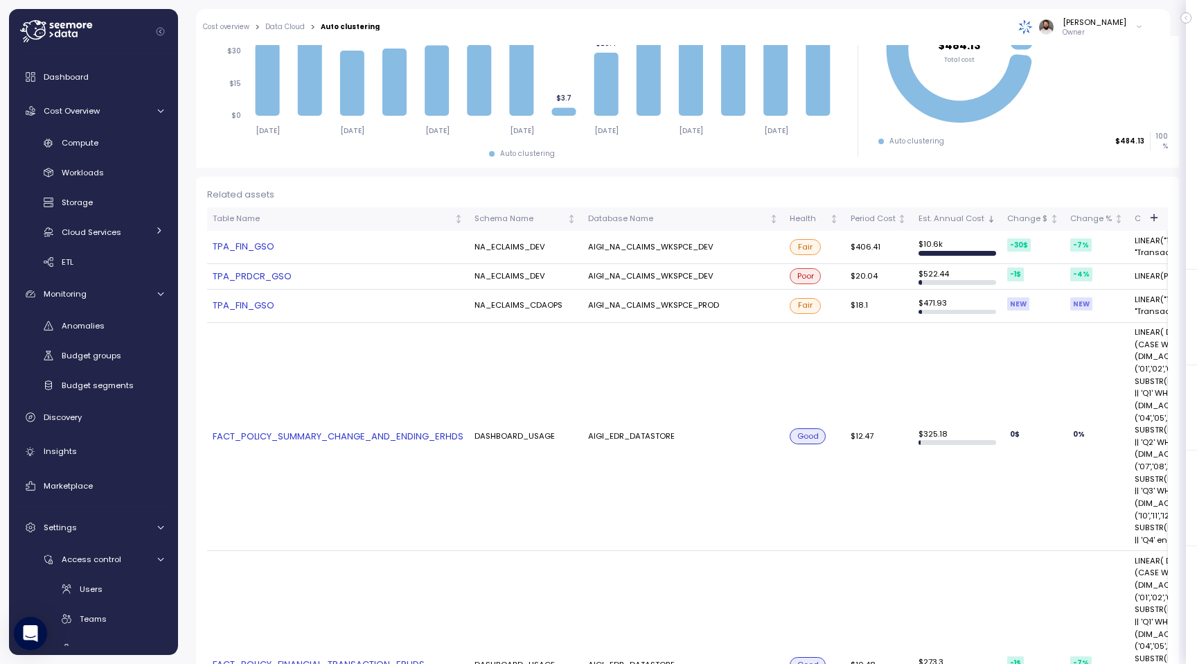
scroll to position [238, 0]
click at [256, 249] on link "TPA_FIN_GSO" at bounding box center [338, 248] width 251 height 14
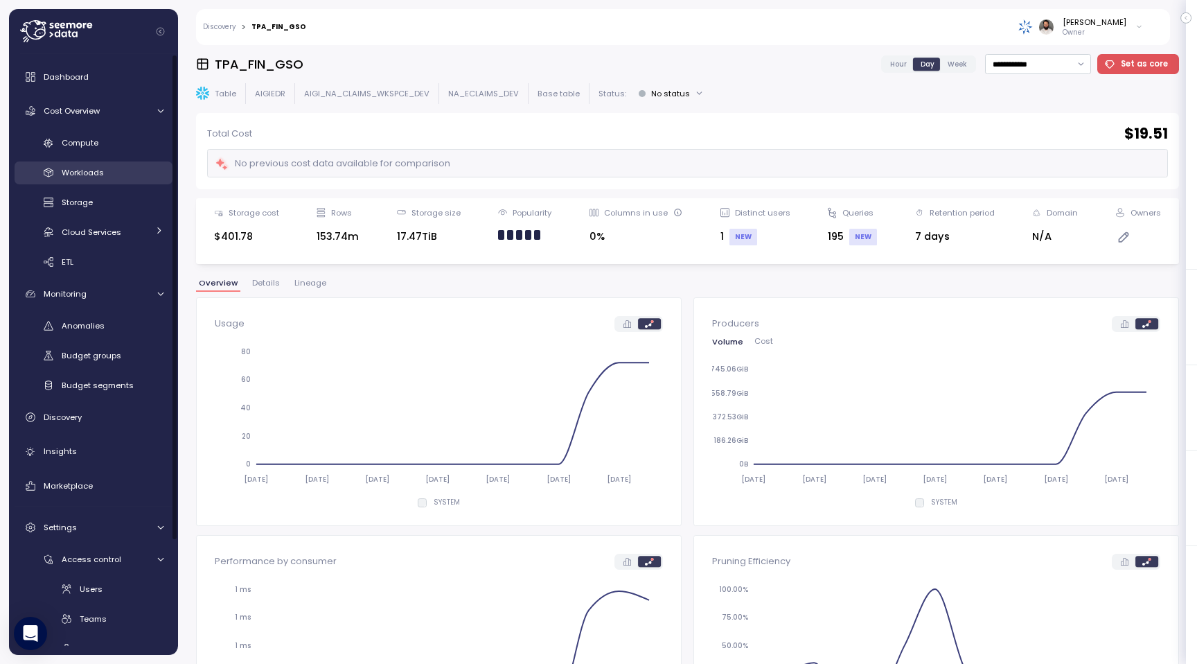
click at [112, 175] on div "Workloads" at bounding box center [113, 173] width 102 height 14
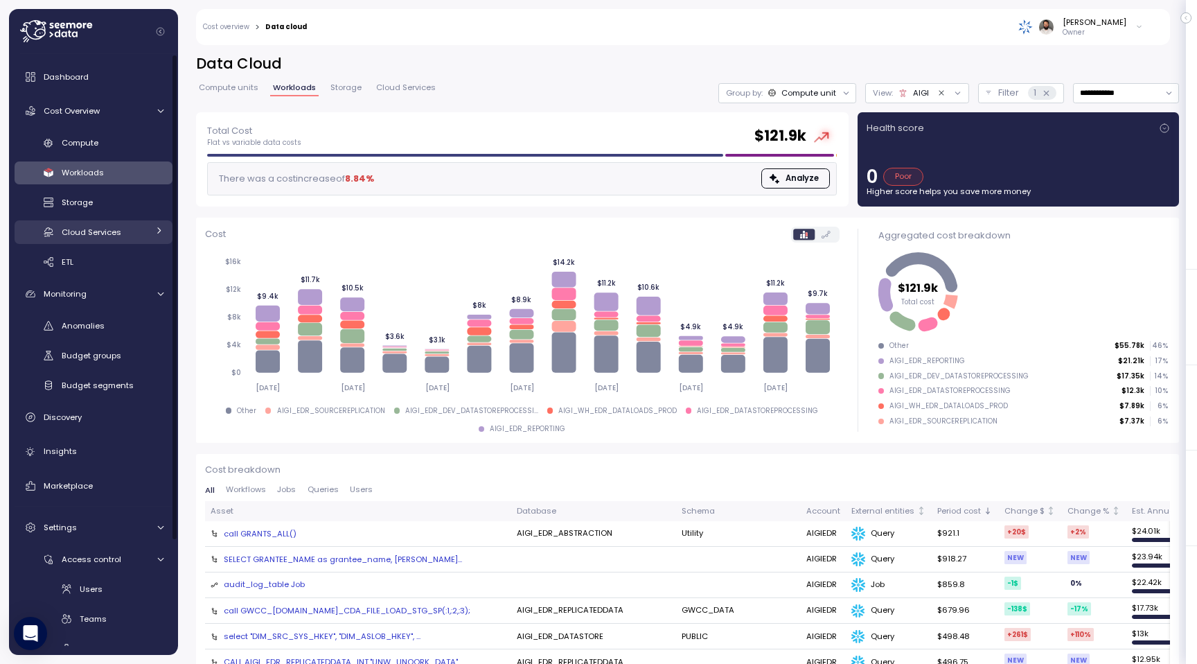
click at [155, 235] on icon at bounding box center [159, 230] width 9 height 9
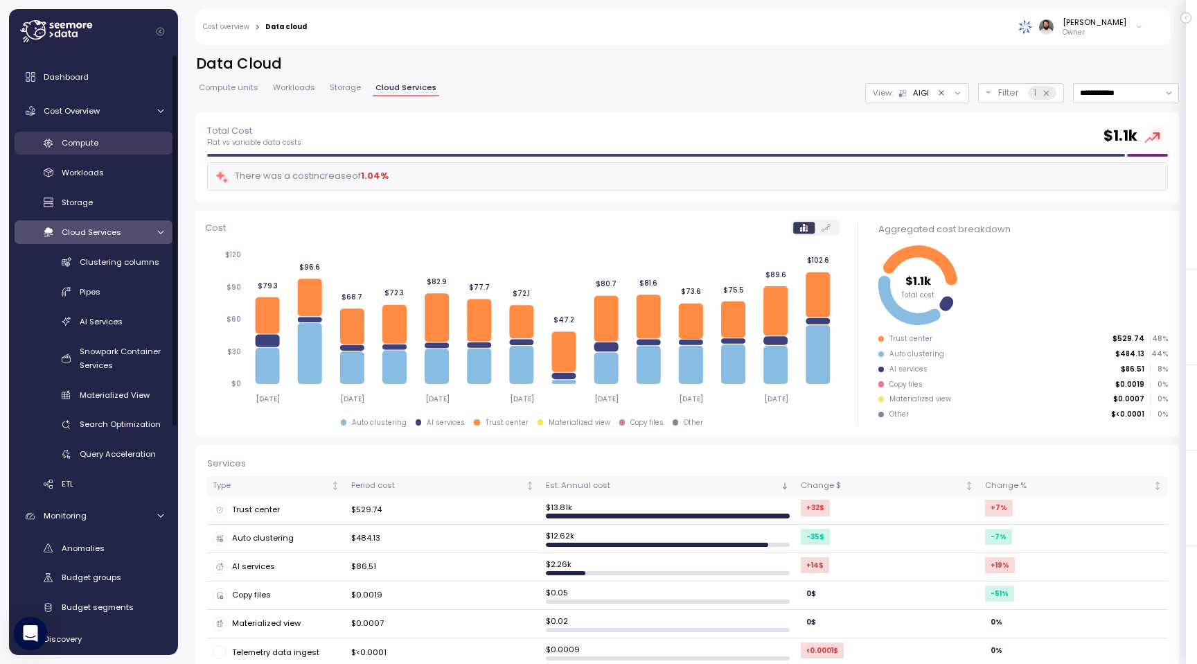
click at [123, 144] on div "Compute" at bounding box center [113, 143] width 102 height 14
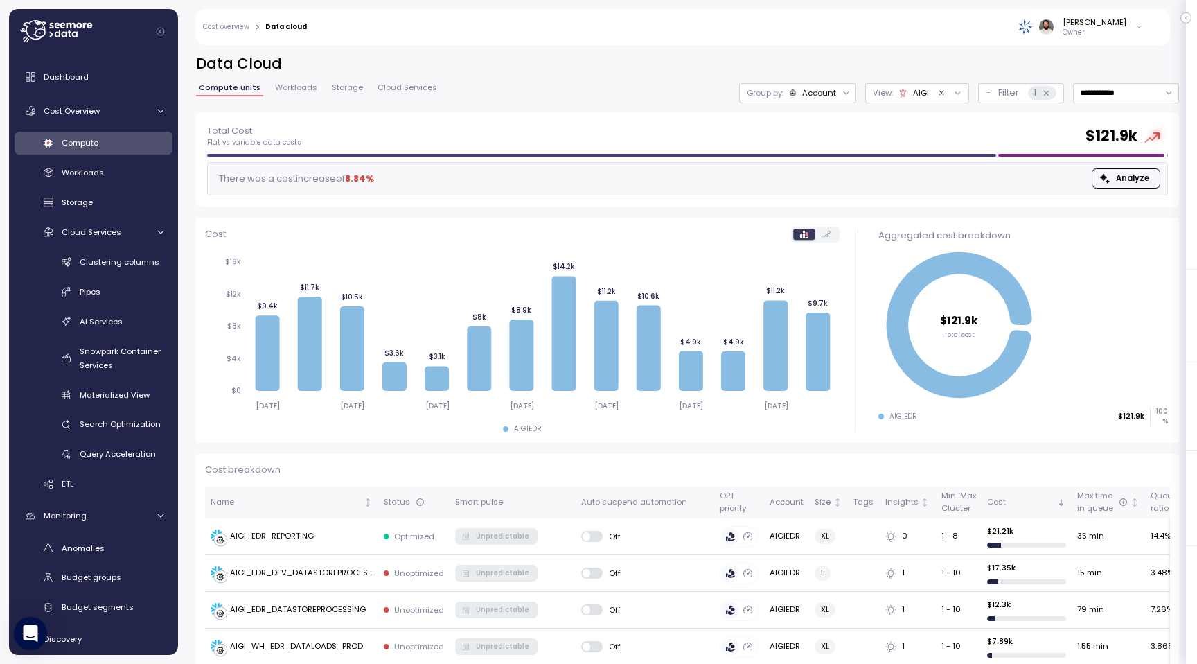
click at [809, 97] on div "Account" at bounding box center [819, 92] width 34 height 11
click at [817, 189] on div "Tags" at bounding box center [799, 193] width 96 height 17
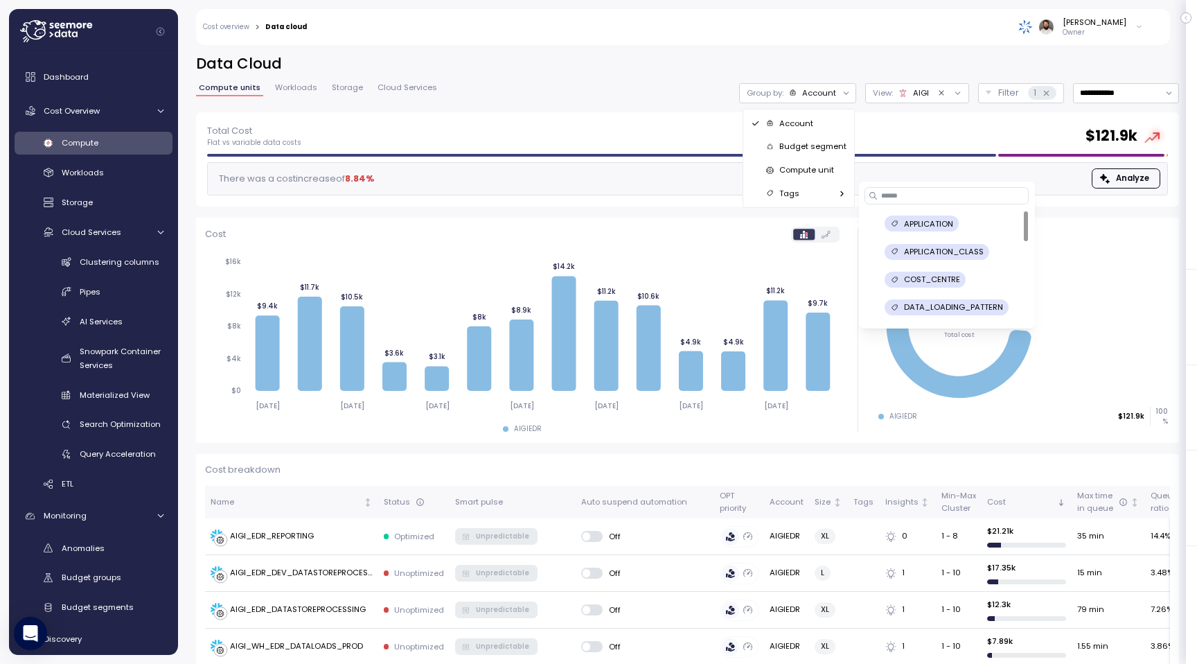
click at [817, 189] on div "Tags" at bounding box center [799, 193] width 96 height 17
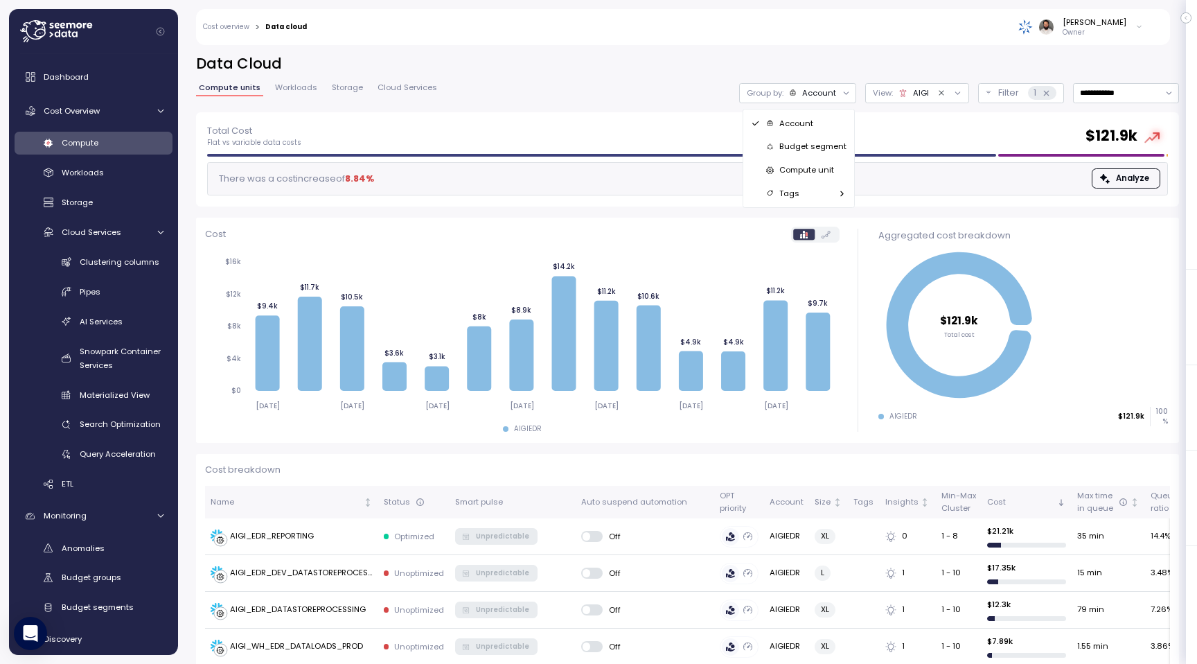
click at [825, 64] on h2 "Data Cloud" at bounding box center [687, 64] width 983 height 20
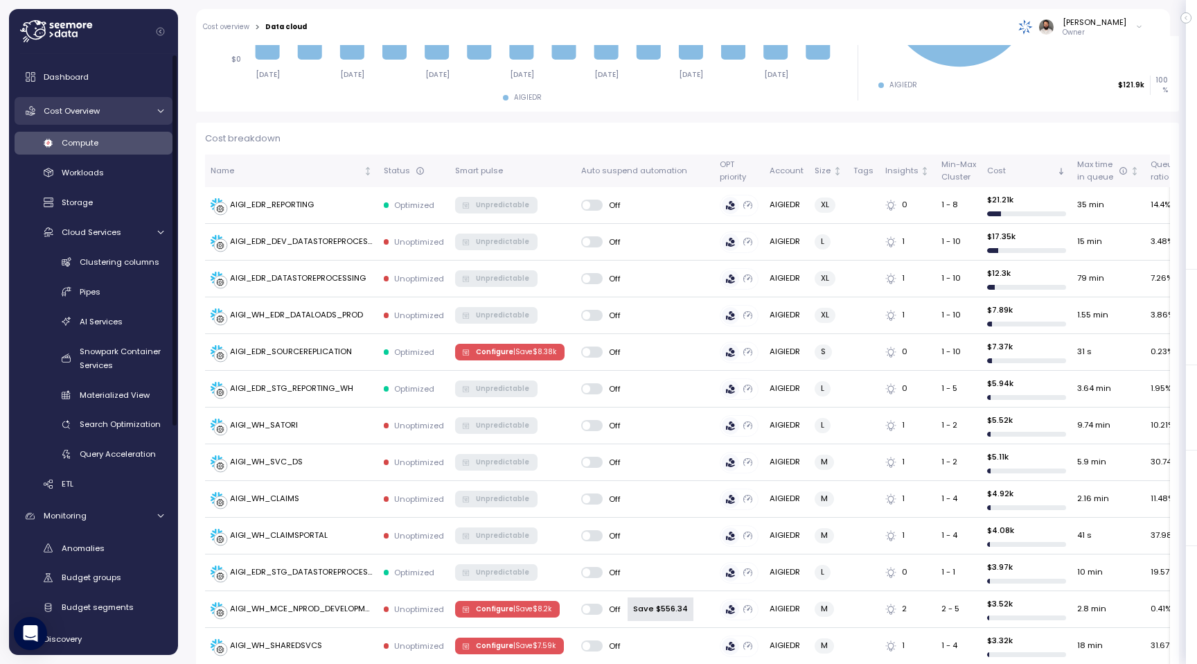
click at [103, 114] on div "Cost Overview" at bounding box center [96, 111] width 104 height 14
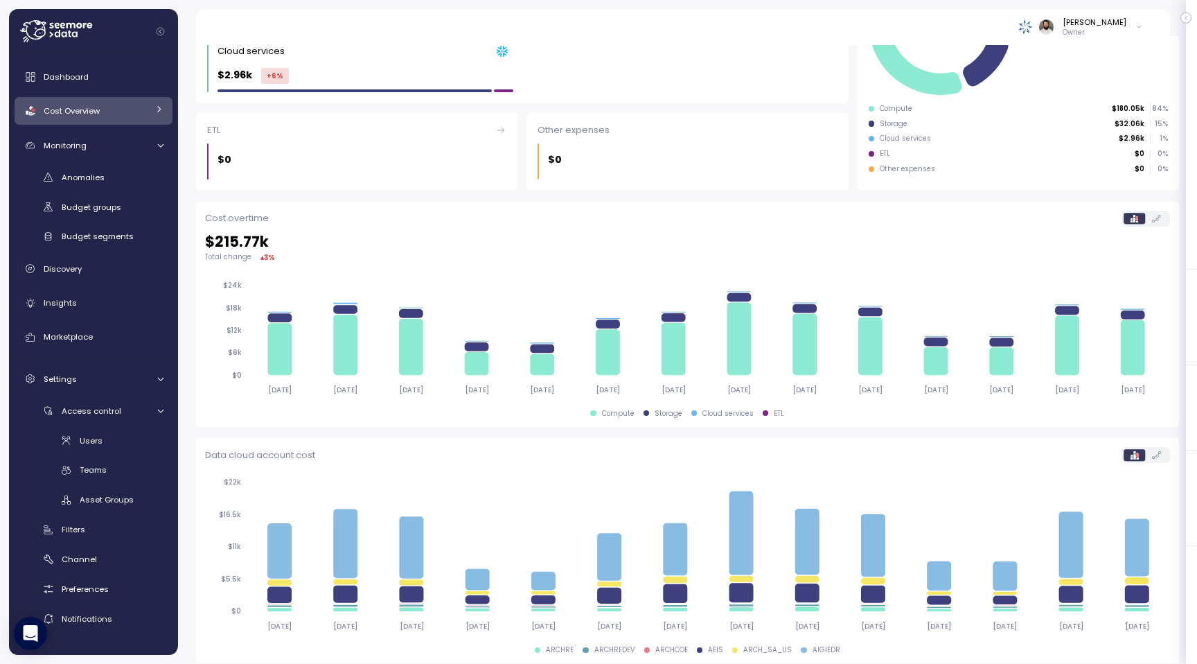
scroll to position [272, 0]
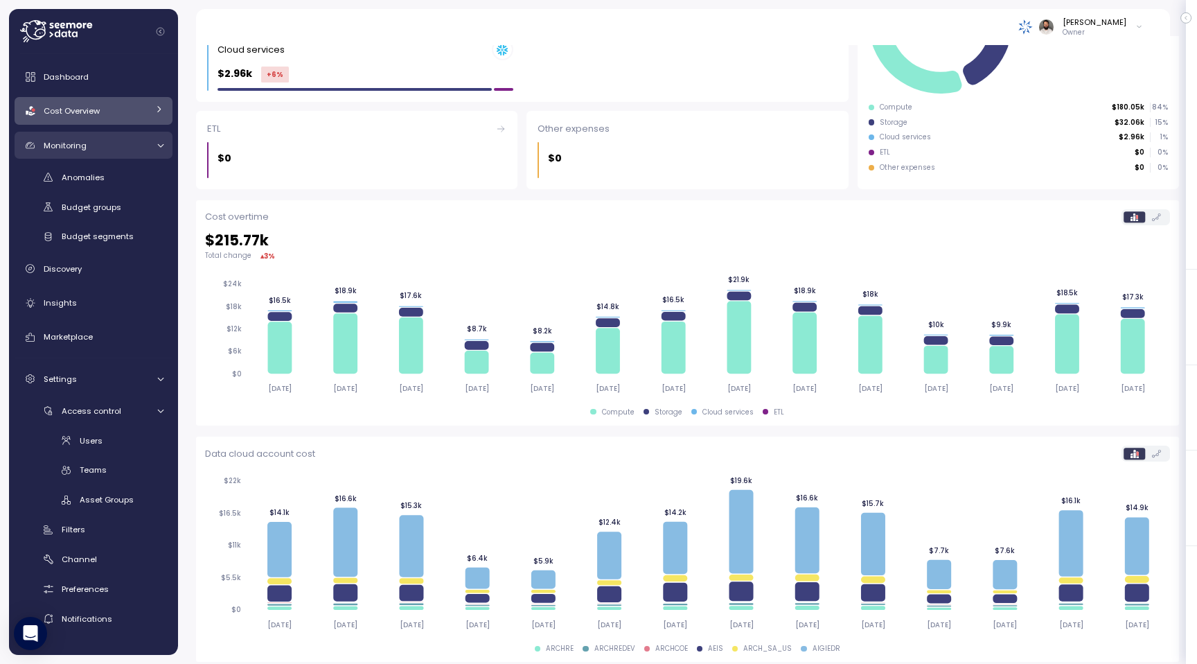
click at [126, 148] on div "Monitoring" at bounding box center [96, 146] width 104 height 14
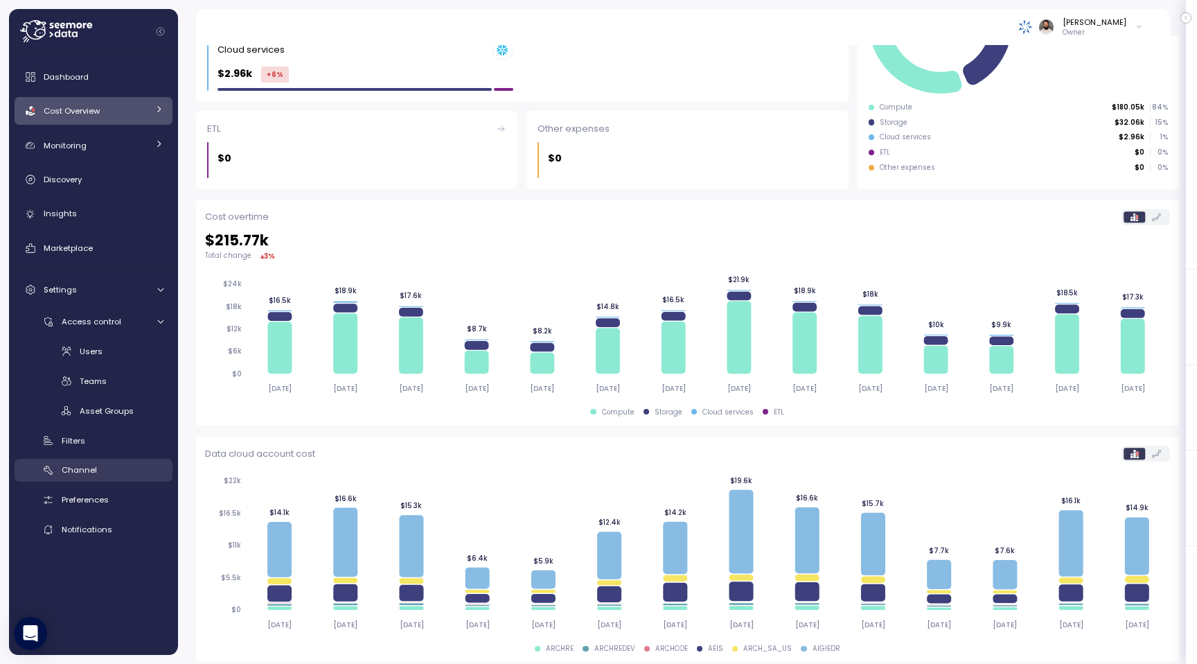
click at [105, 472] on div "Channel" at bounding box center [113, 470] width 102 height 14
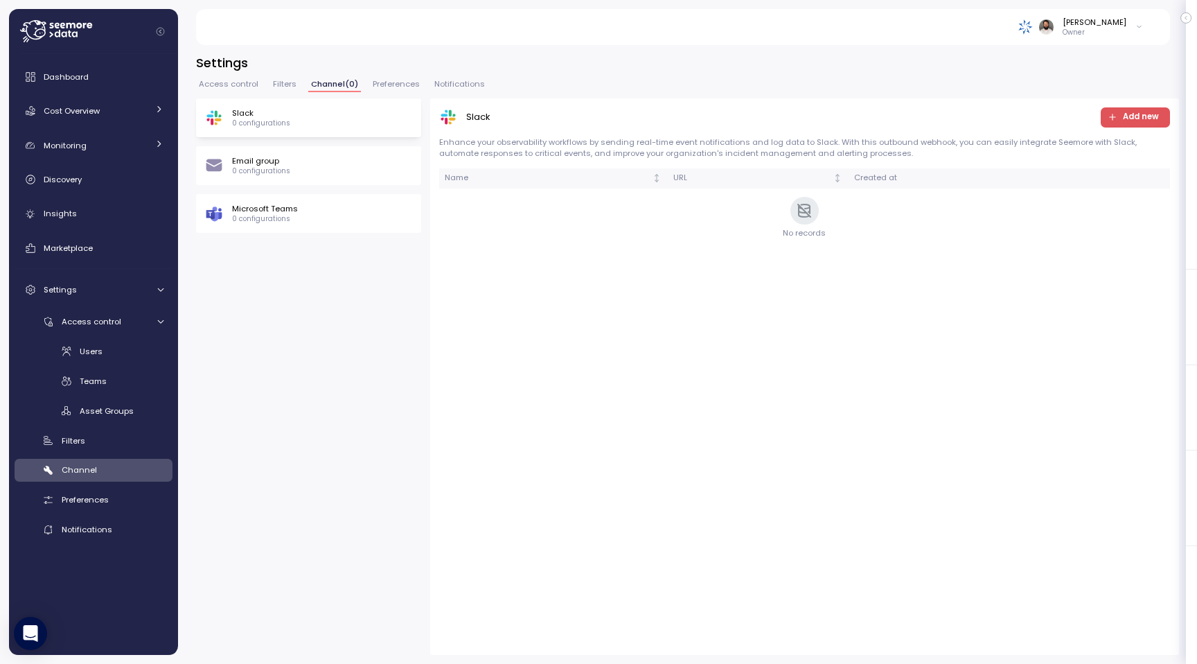
click at [358, 207] on div "Microsoft Teams 0 configurations" at bounding box center [308, 213] width 207 height 21
click at [96, 184] on div "Discovery" at bounding box center [104, 180] width 120 height 14
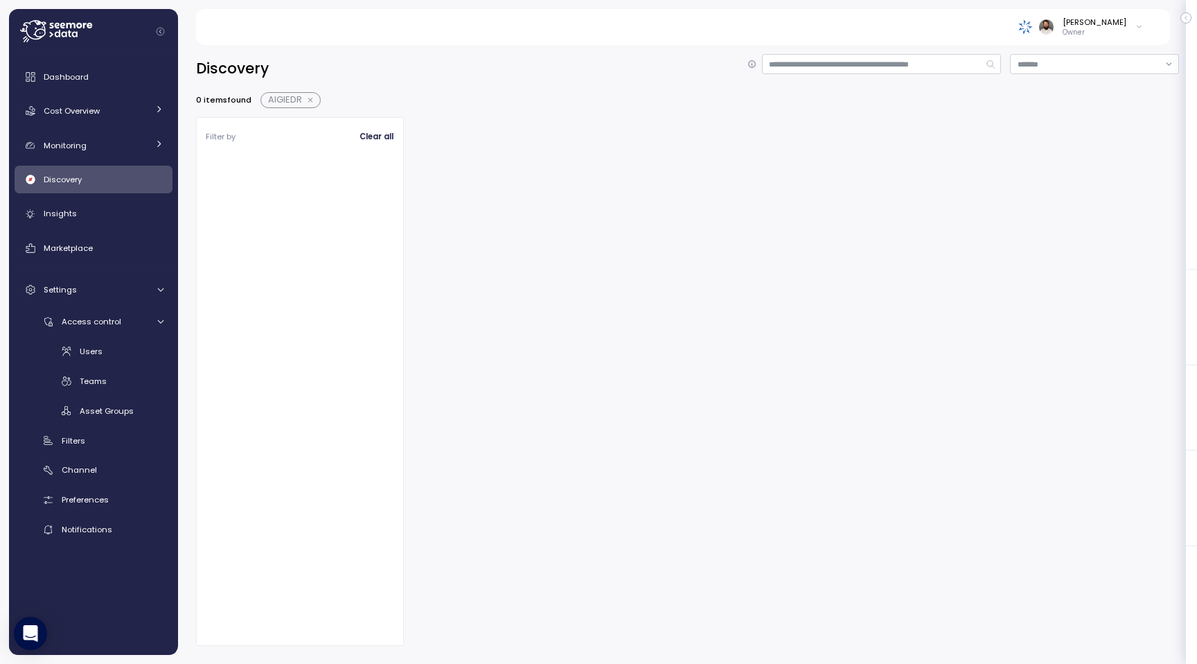
click at [311, 98] on button "button" at bounding box center [311, 100] width 18 height 11
click at [128, 117] on div "Cost Overview" at bounding box center [96, 111] width 104 height 14
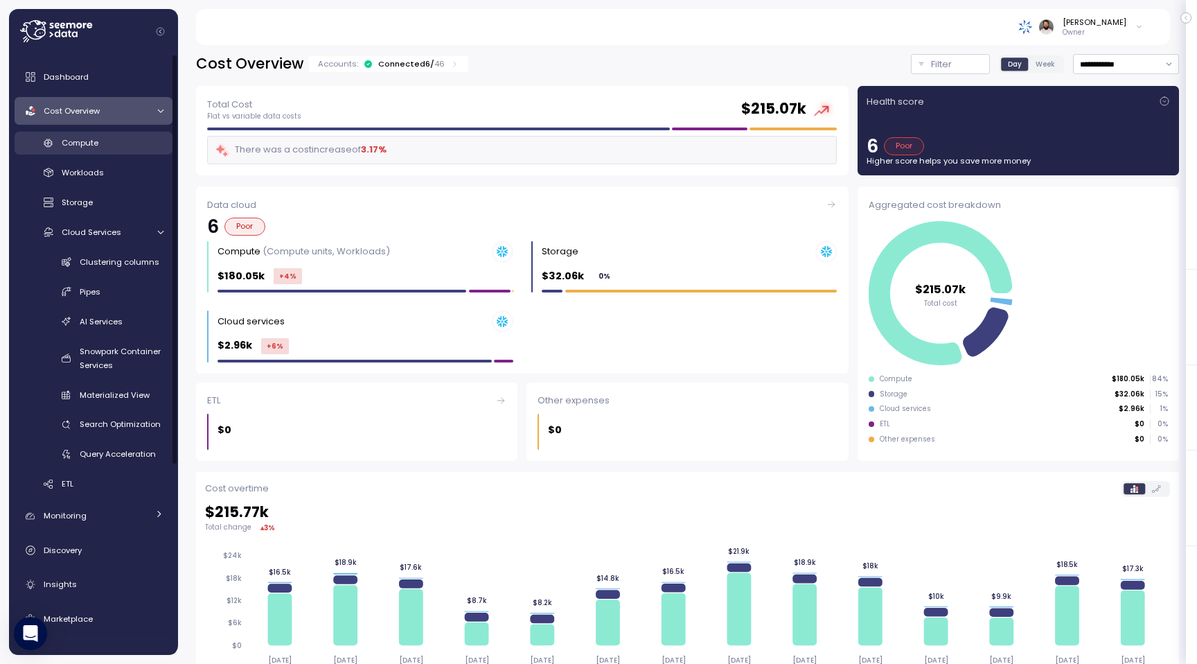
click at [98, 151] on link "Compute" at bounding box center [94, 143] width 158 height 23
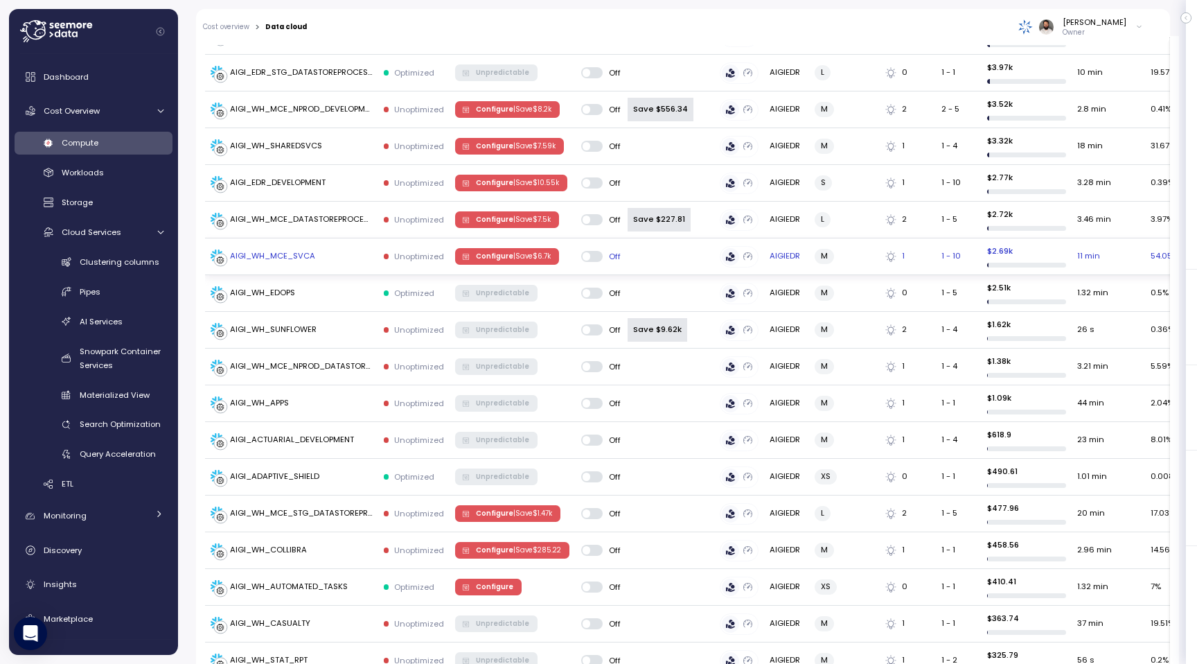
scroll to position [823, 0]
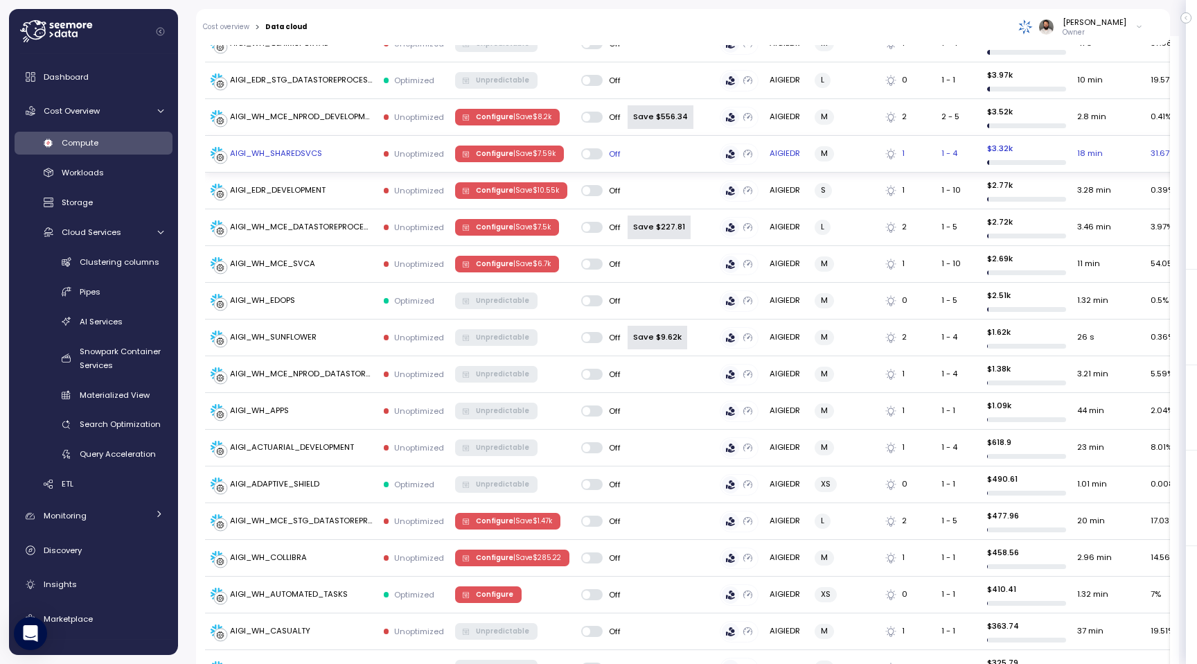
click at [542, 149] on p "| Save $ 7.59k" at bounding box center [534, 154] width 42 height 10
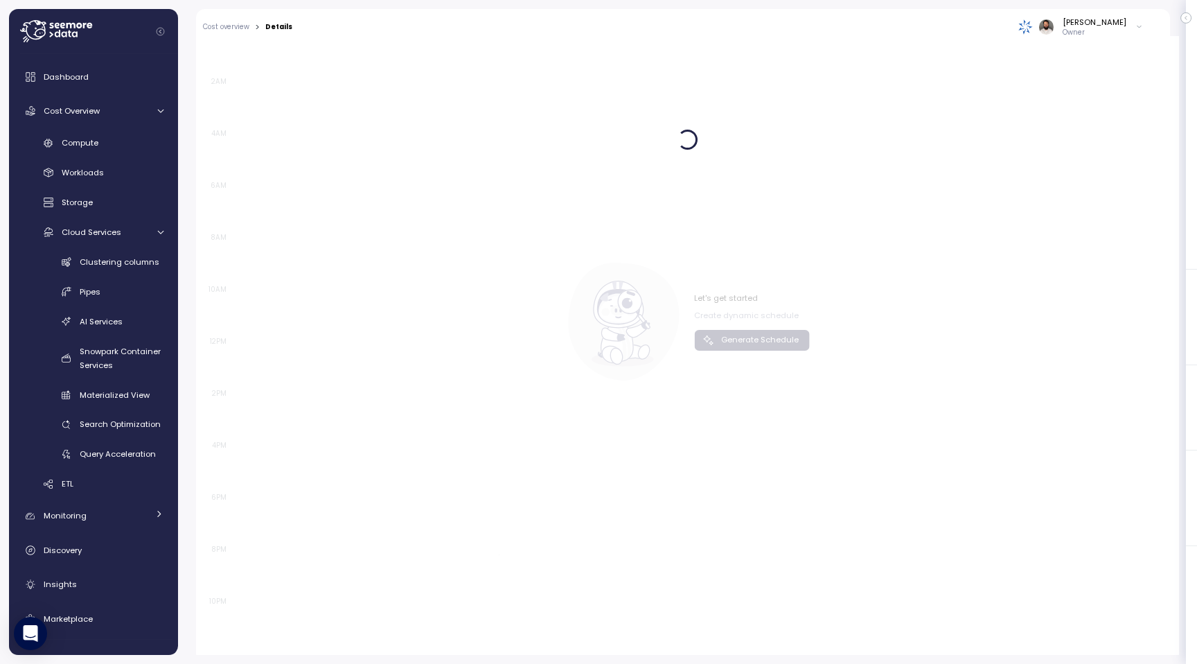
scroll to position [784, 0]
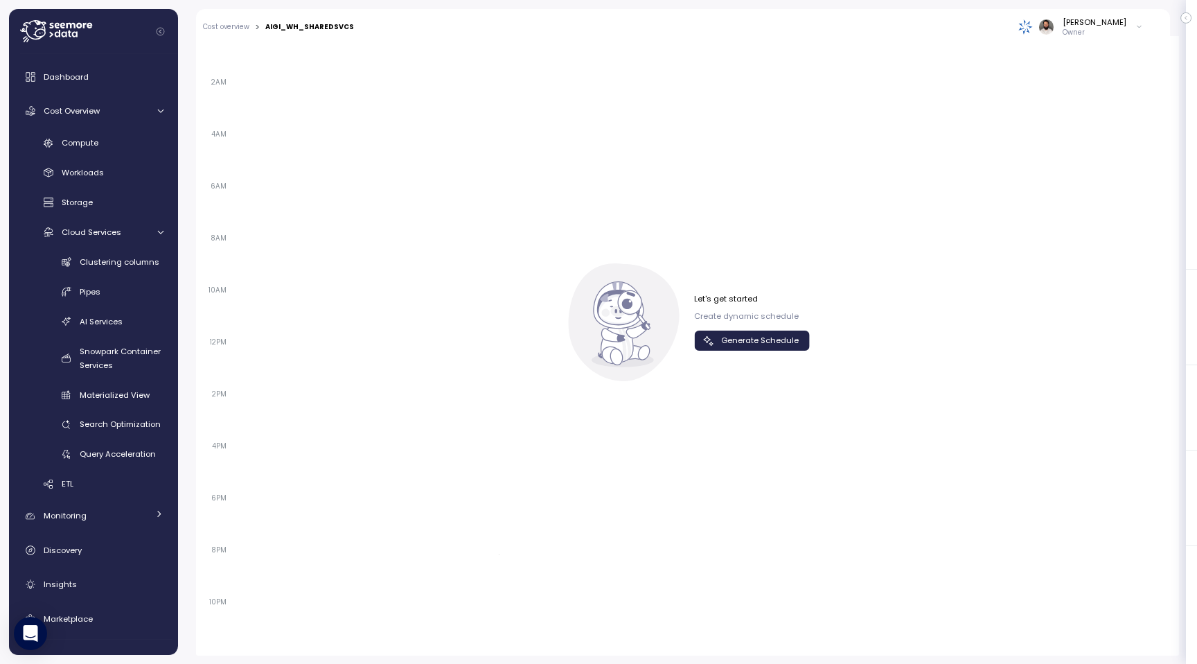
click at [723, 343] on span "Generate Schedule" at bounding box center [760, 340] width 78 height 19
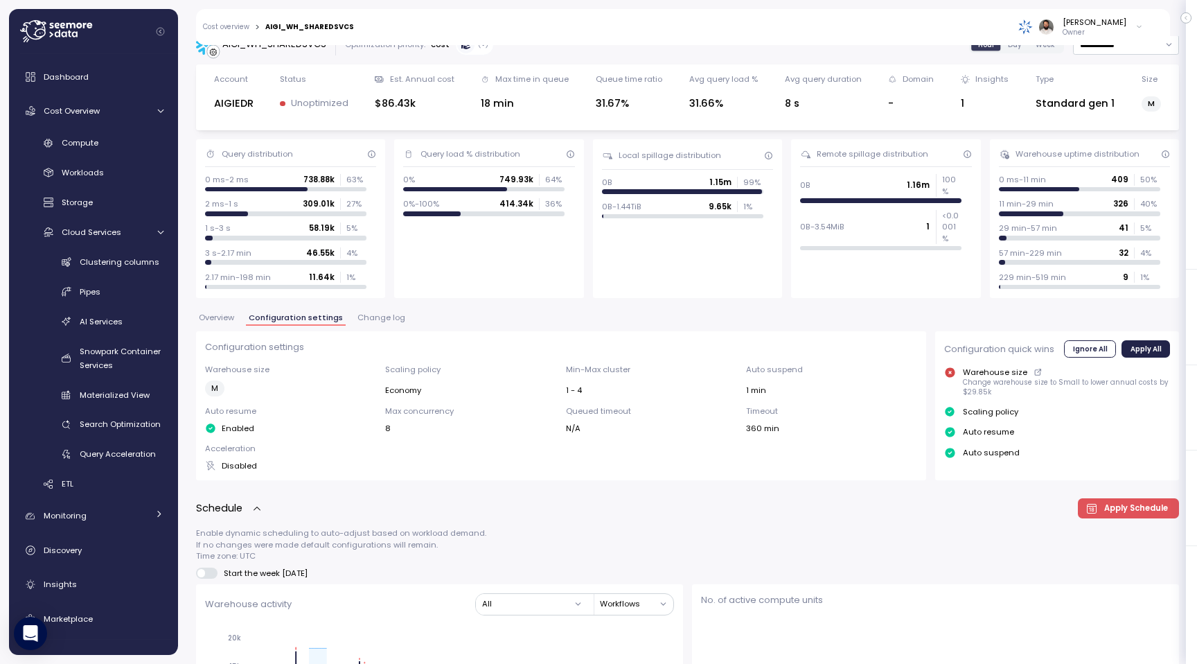
scroll to position [0, 0]
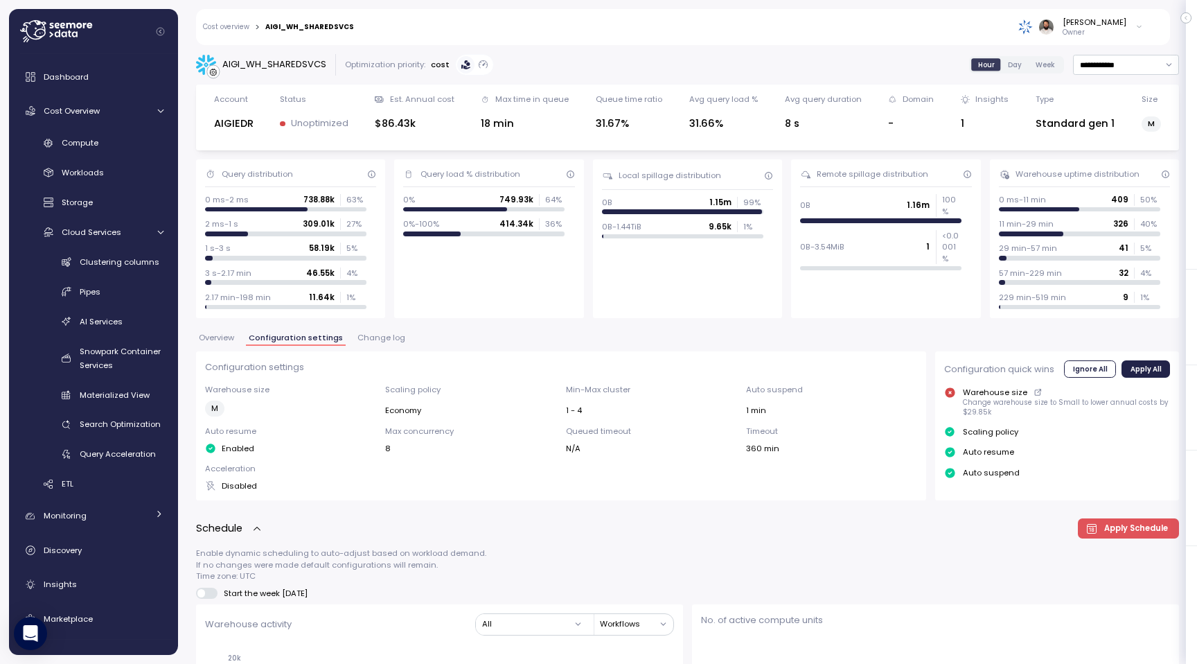
click at [380, 340] on span "Change log" at bounding box center [382, 338] width 48 height 8
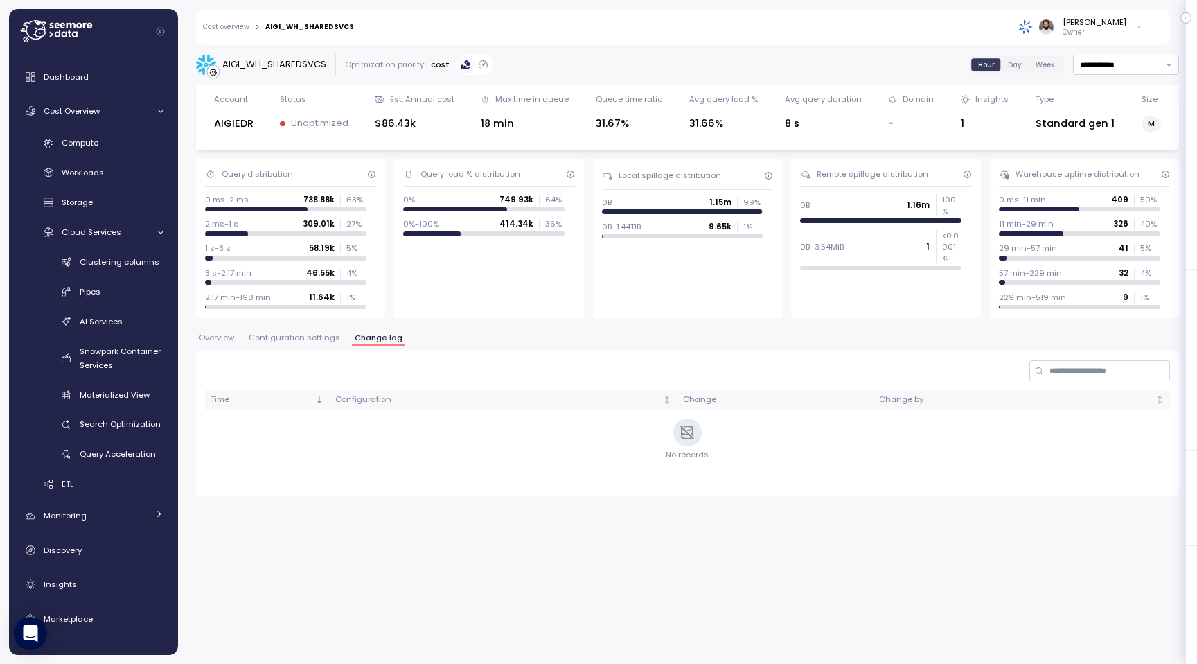
click at [321, 340] on span "Configuration settings" at bounding box center [294, 338] width 91 height 8
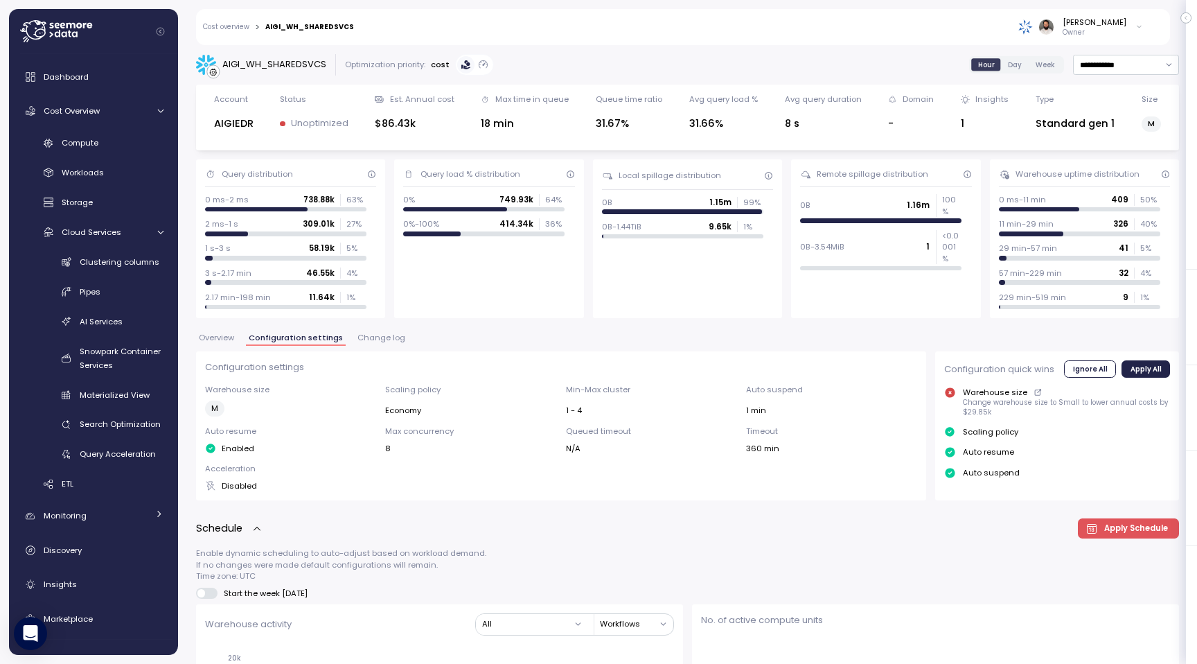
click at [232, 337] on span "Overview" at bounding box center [216, 338] width 35 height 8
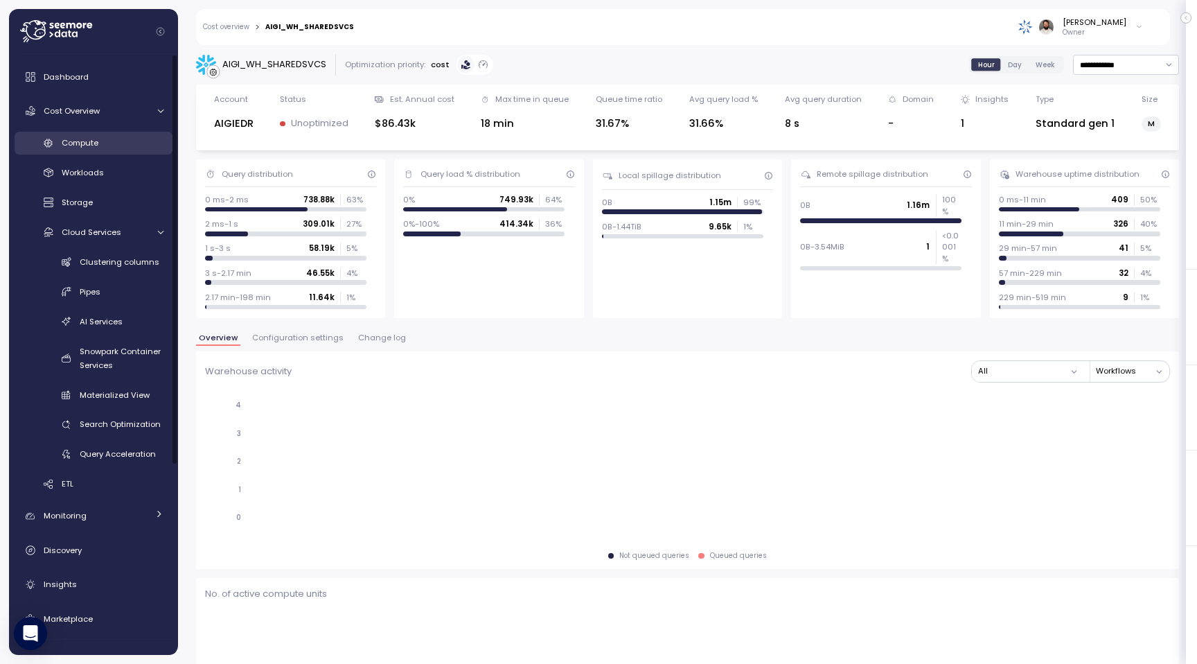
click link "Compute"
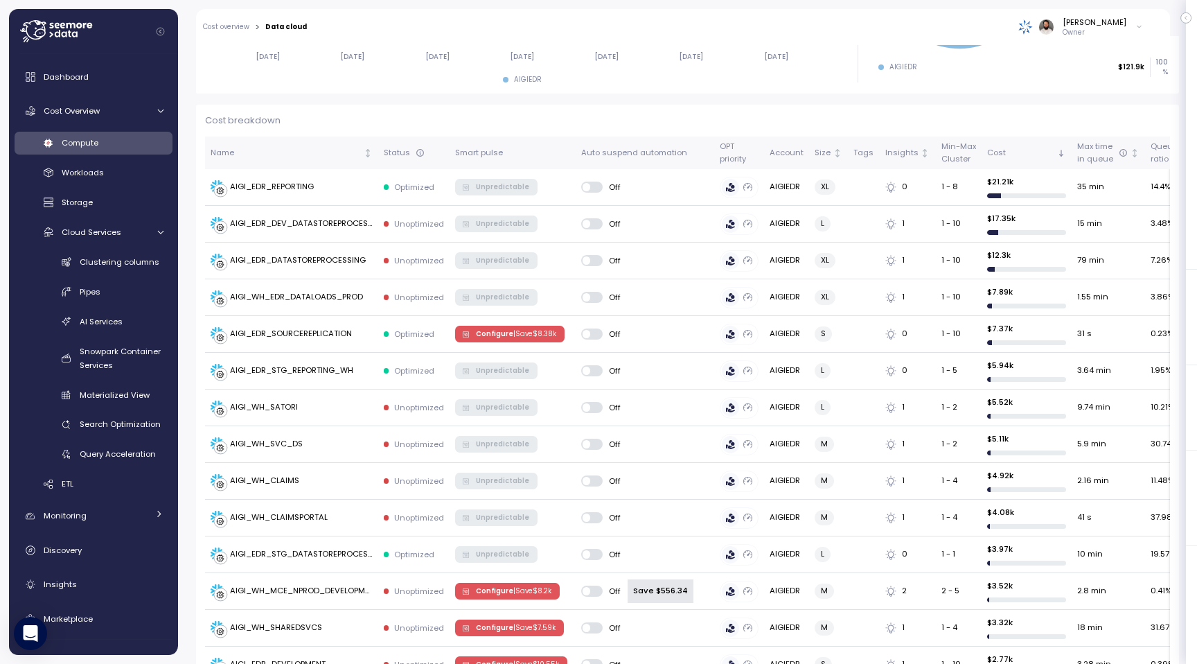
scroll to position [376, 0]
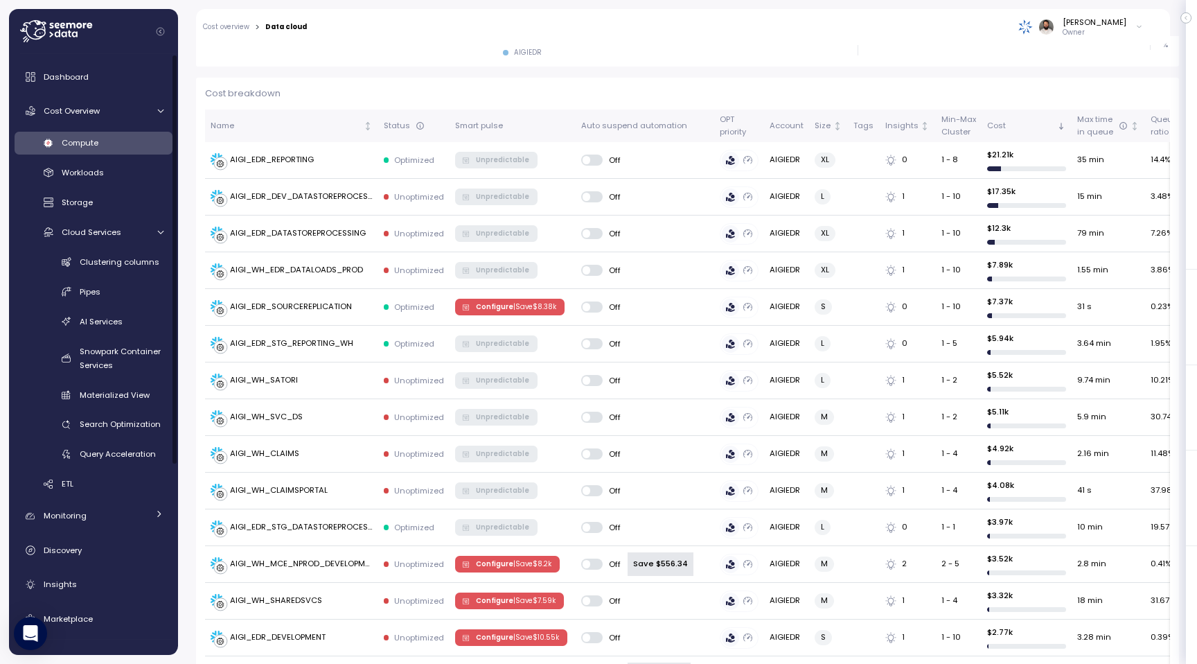
click div "Compute"
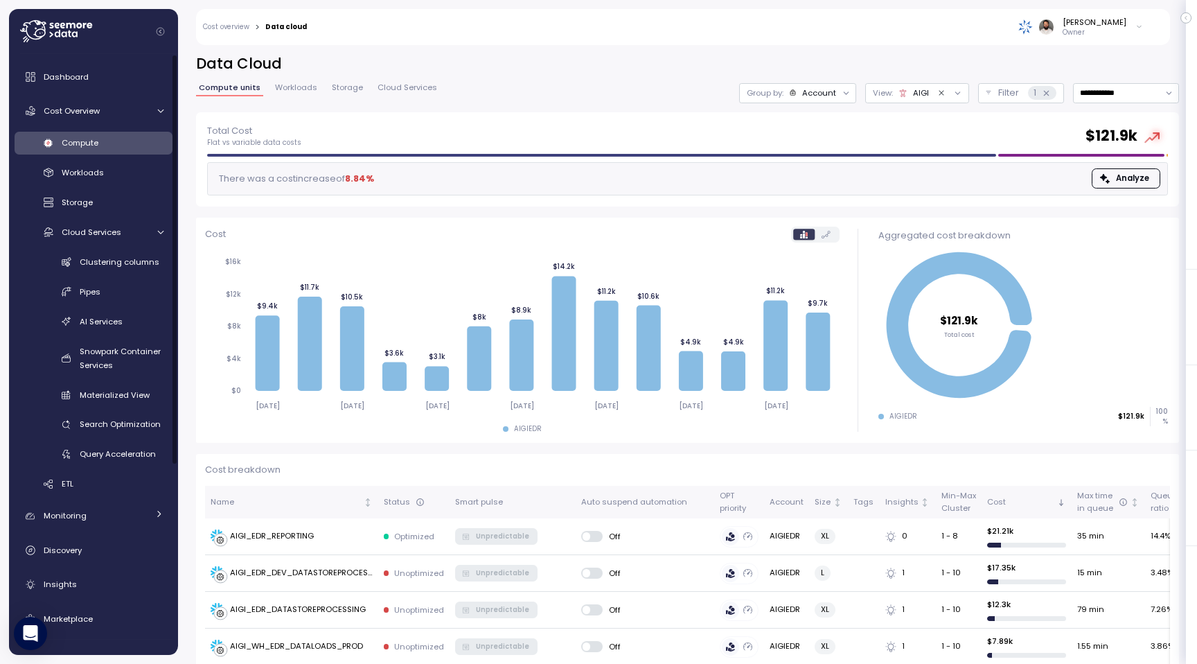
click span "Workloads"
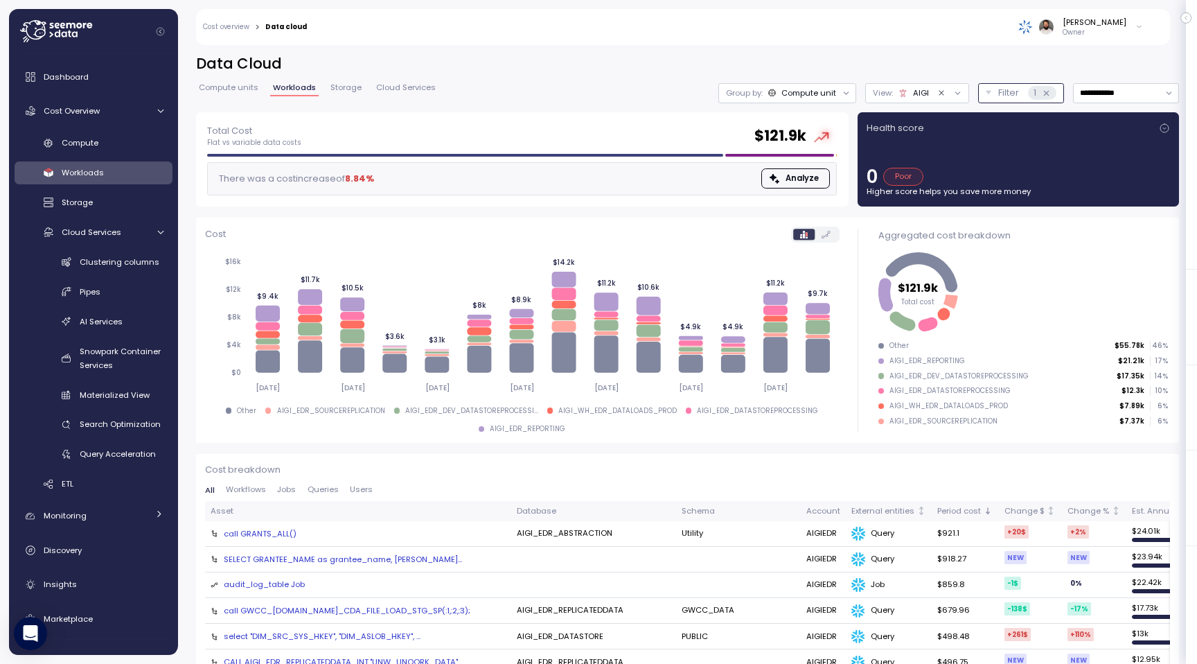
click p "Filter"
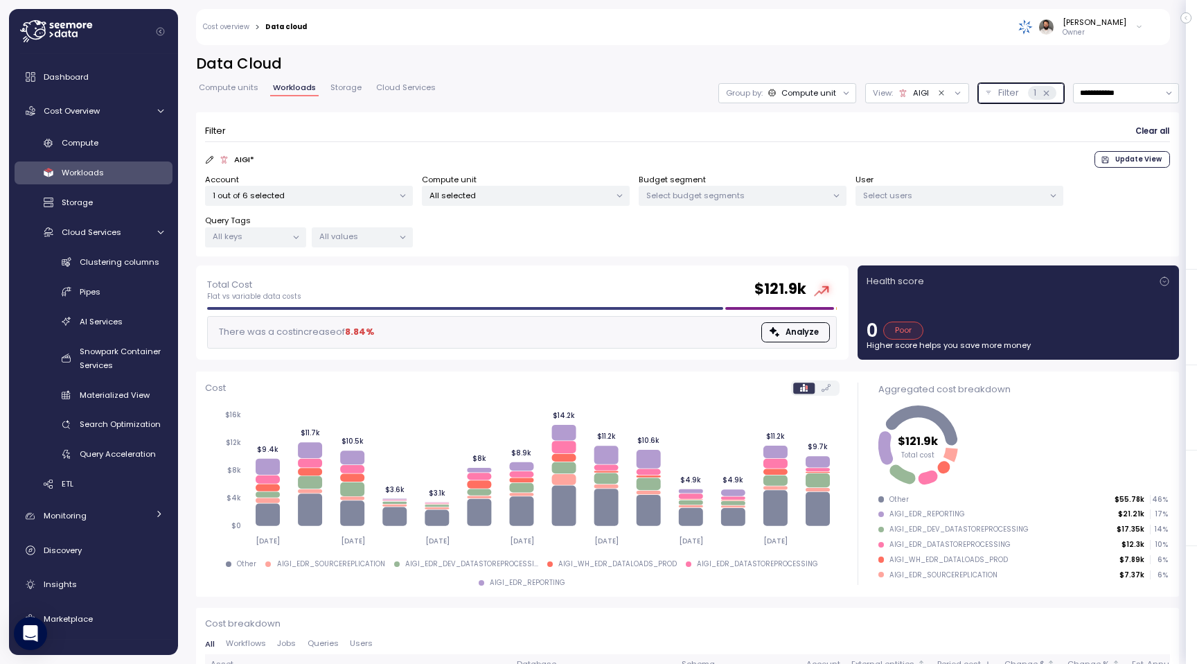
click div "All values"
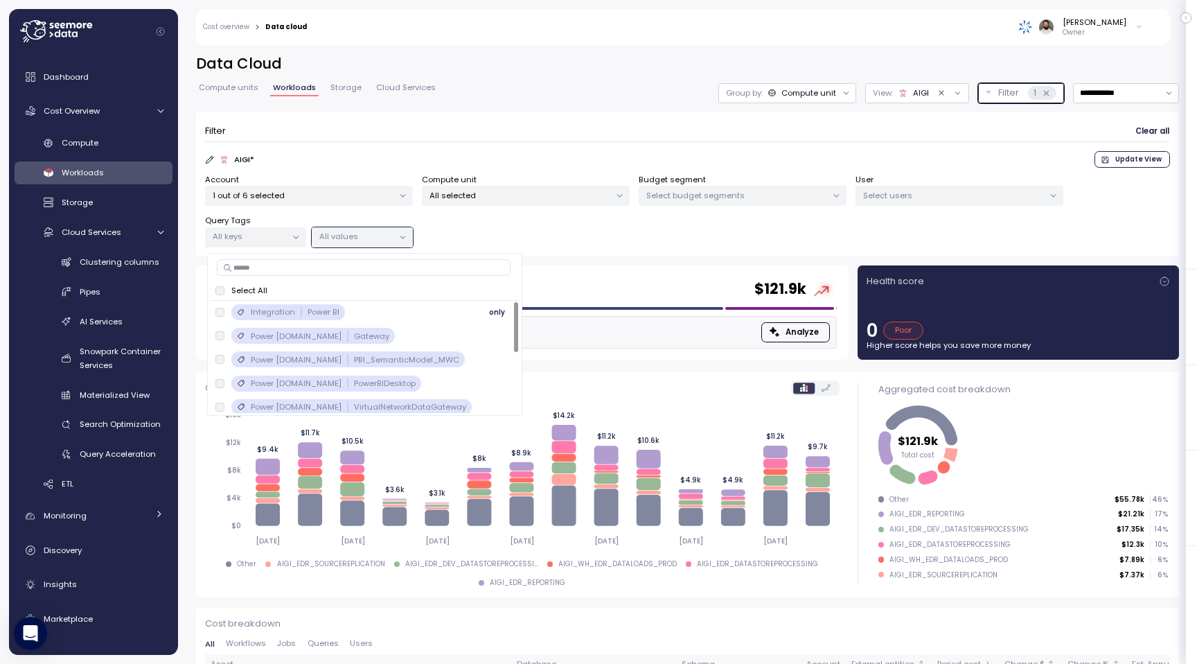
click span "only"
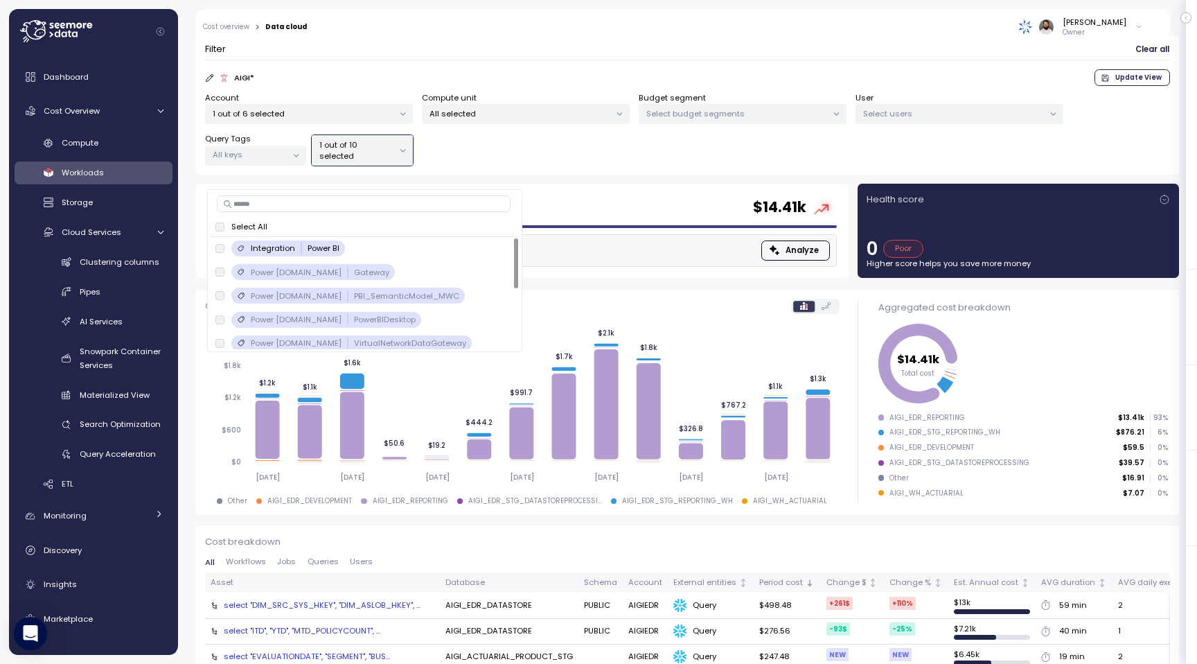
scroll to position [87, 0]
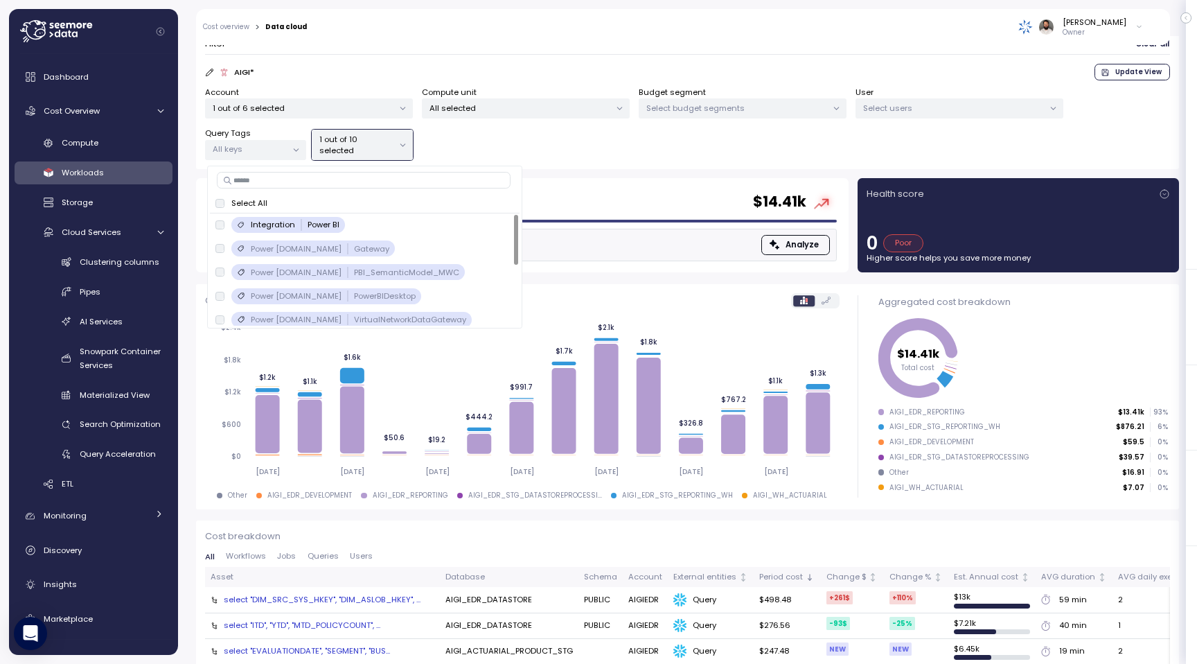
click div "Total Cost Flat vs variable data costs $ 14.41k There was a cost increase of 35…"
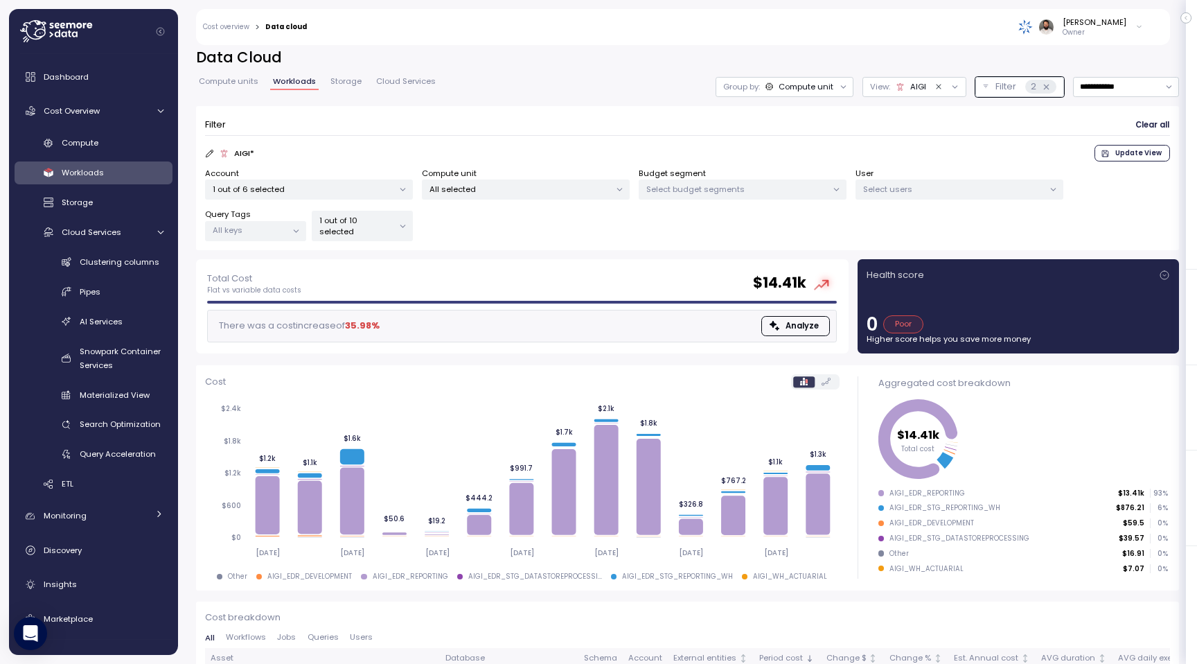
scroll to position [6, 0]
click div "Group by: Compute unit"
click div "Tags"
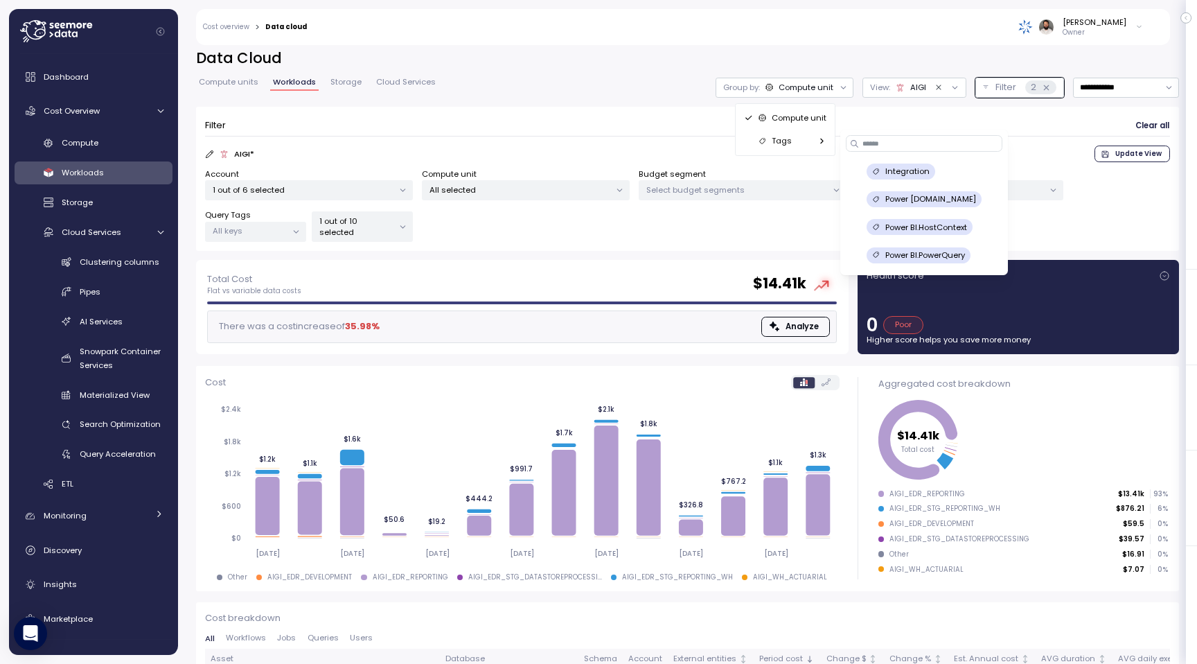
click p "Power BI.HostContext"
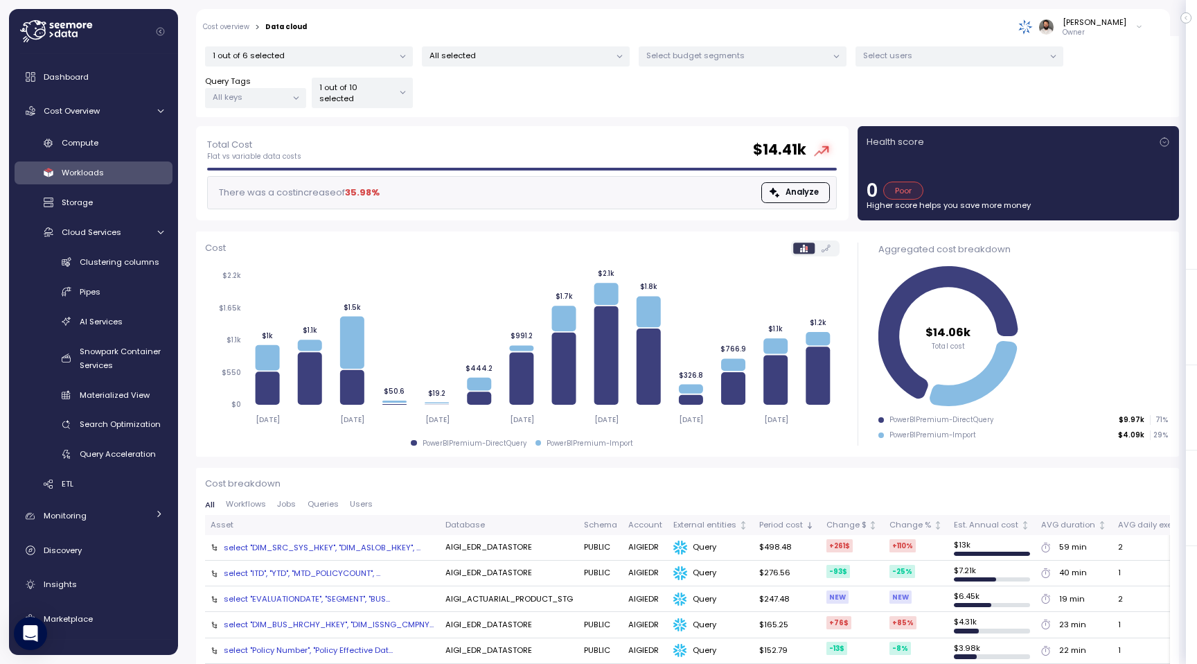
scroll to position [100, 0]
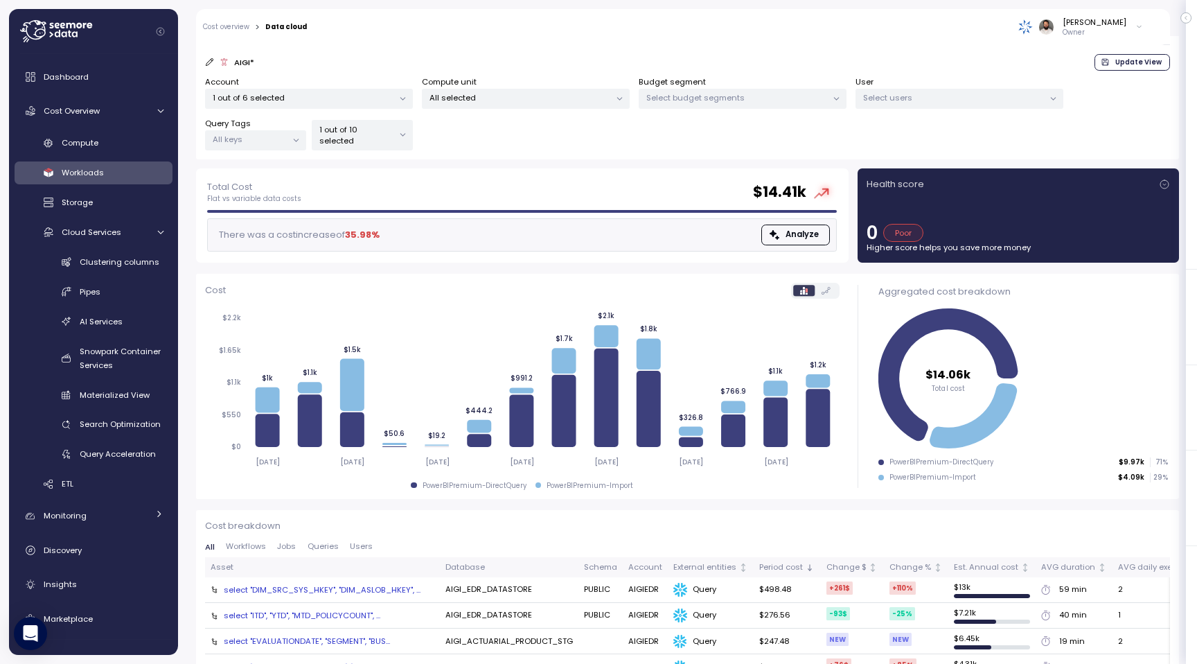
click div "1 out of 10 selected"
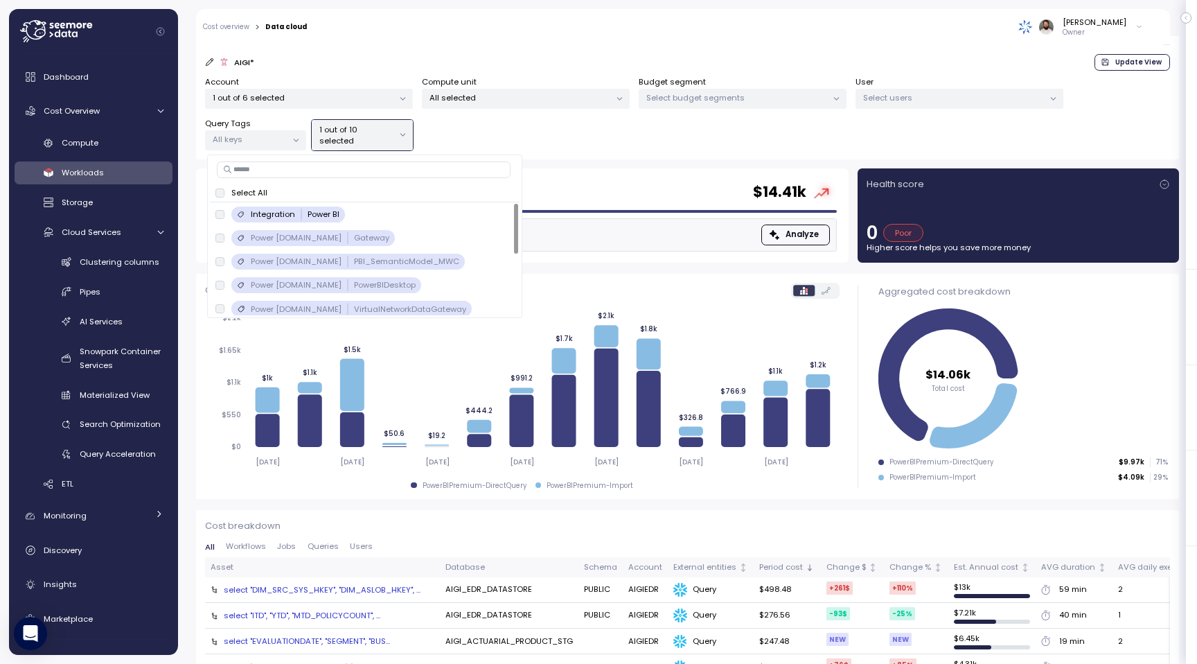
click input
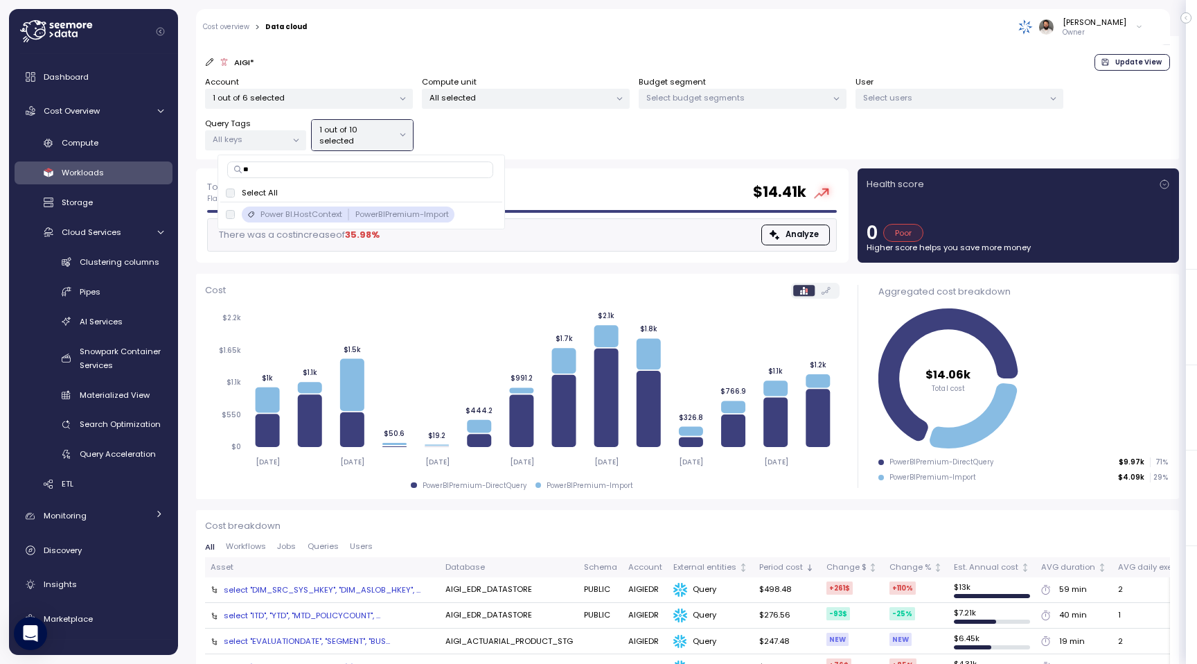
type input "*"
type input "***"
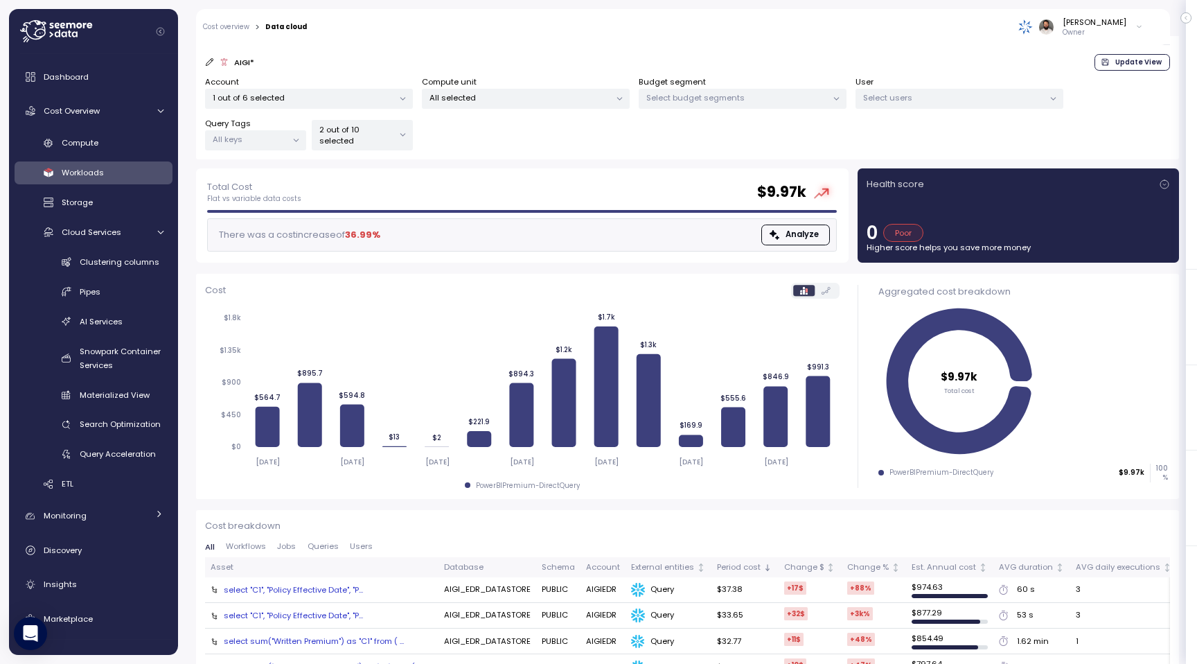
click div "Account 1 out of 6 selected Compute unit All selected Budget segment Select bud…"
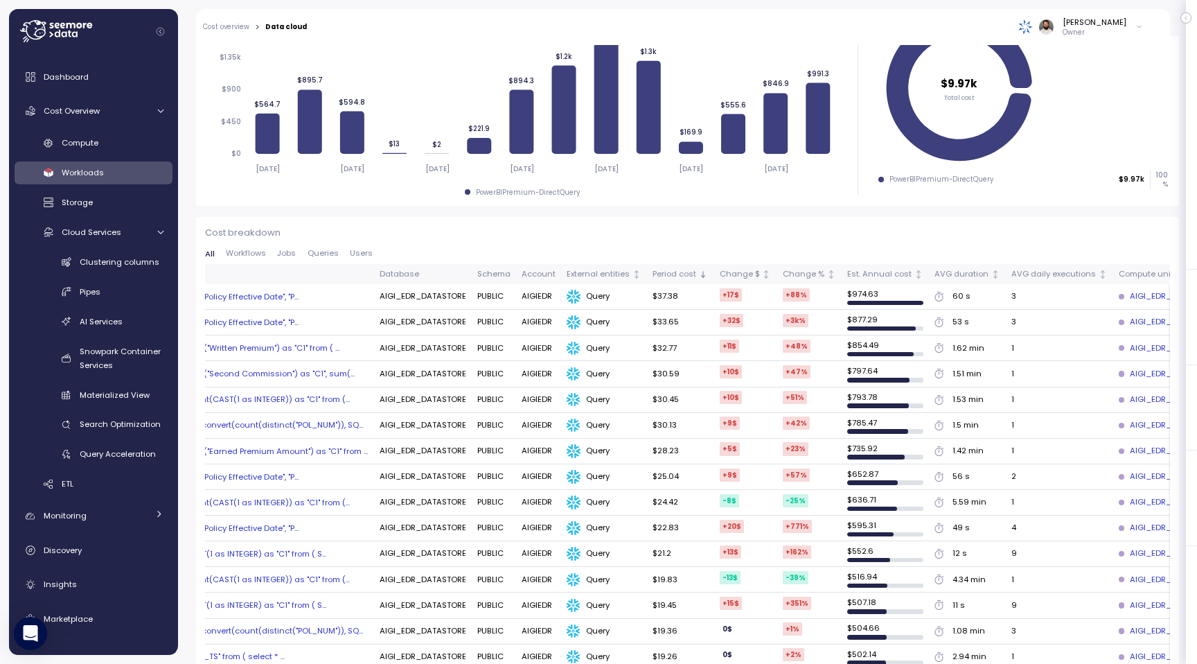
scroll to position [0, 67]
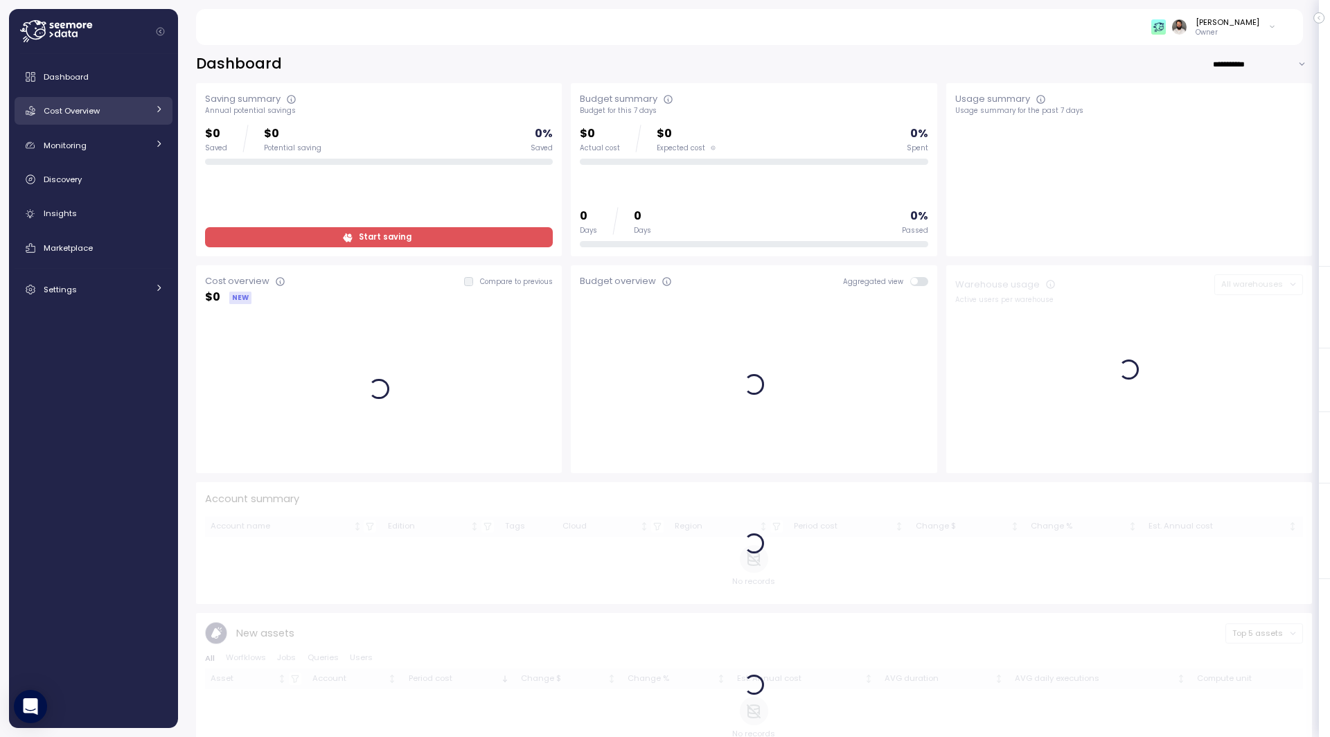
click at [107, 105] on div "Cost Overview" at bounding box center [96, 111] width 104 height 14
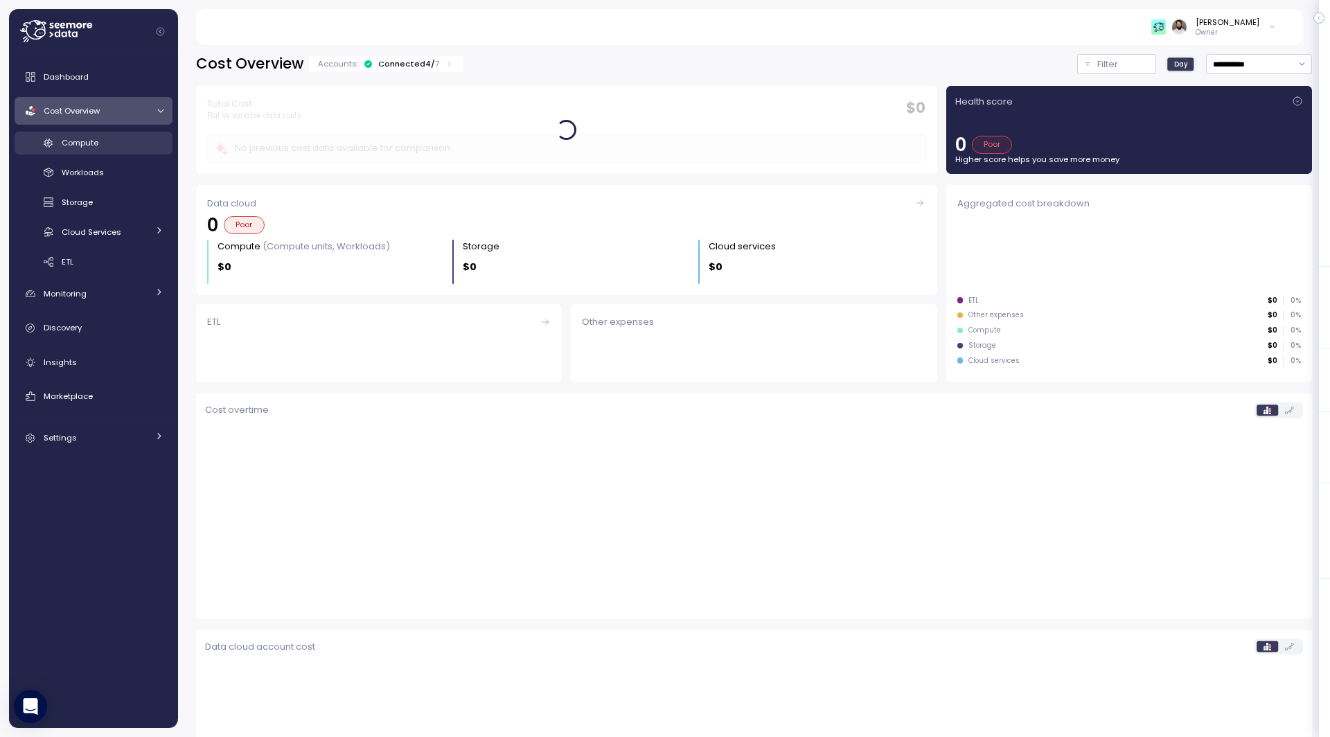
click at [105, 146] on div "Compute" at bounding box center [113, 143] width 102 height 14
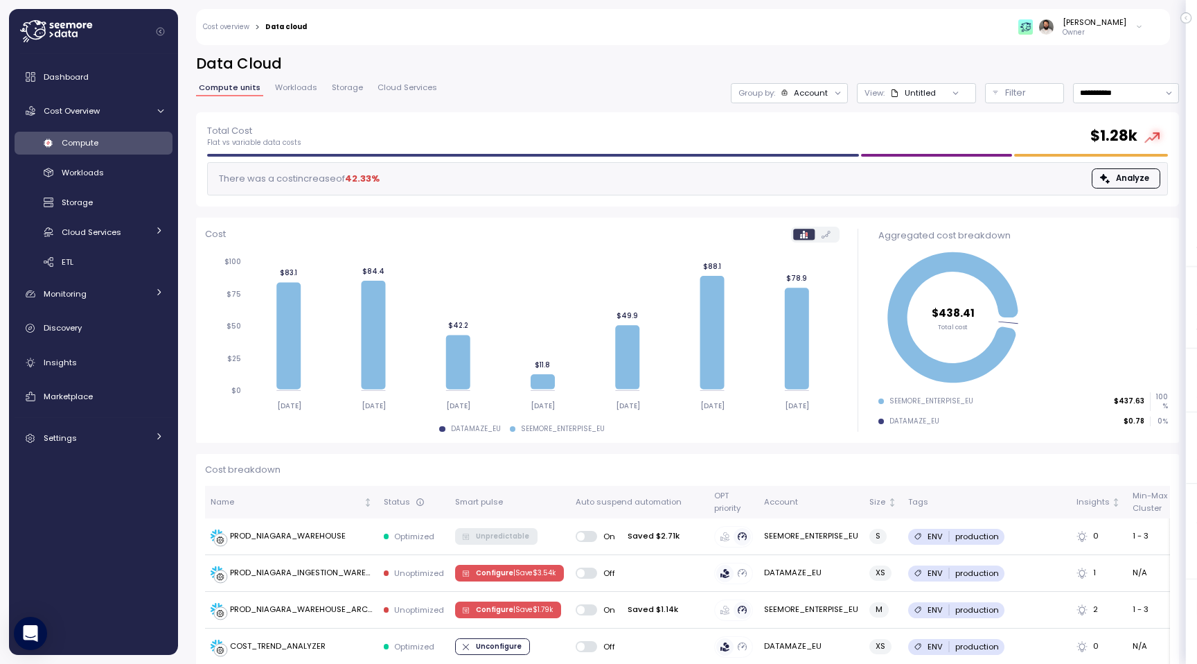
click at [824, 93] on div "Account" at bounding box center [811, 92] width 34 height 11
click at [822, 170] on div "Tags" at bounding box center [791, 169] width 96 height 17
click at [912, 200] on div "ENV" at bounding box center [897, 201] width 40 height 16
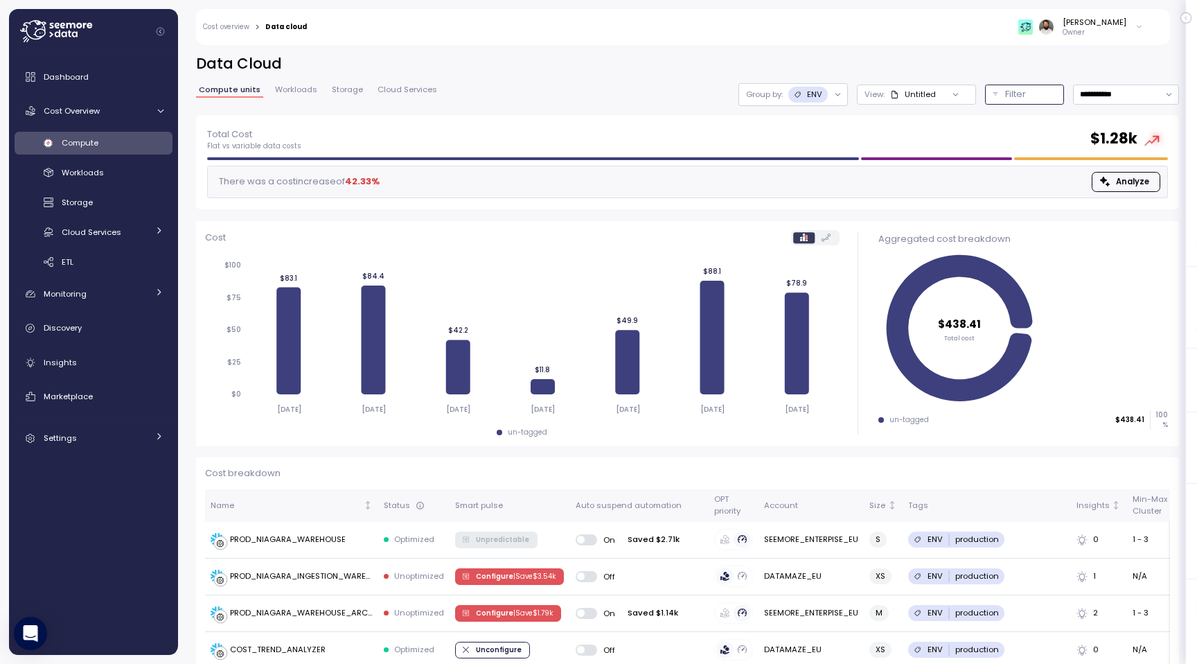
click at [1007, 91] on p "Filter" at bounding box center [1015, 94] width 21 height 14
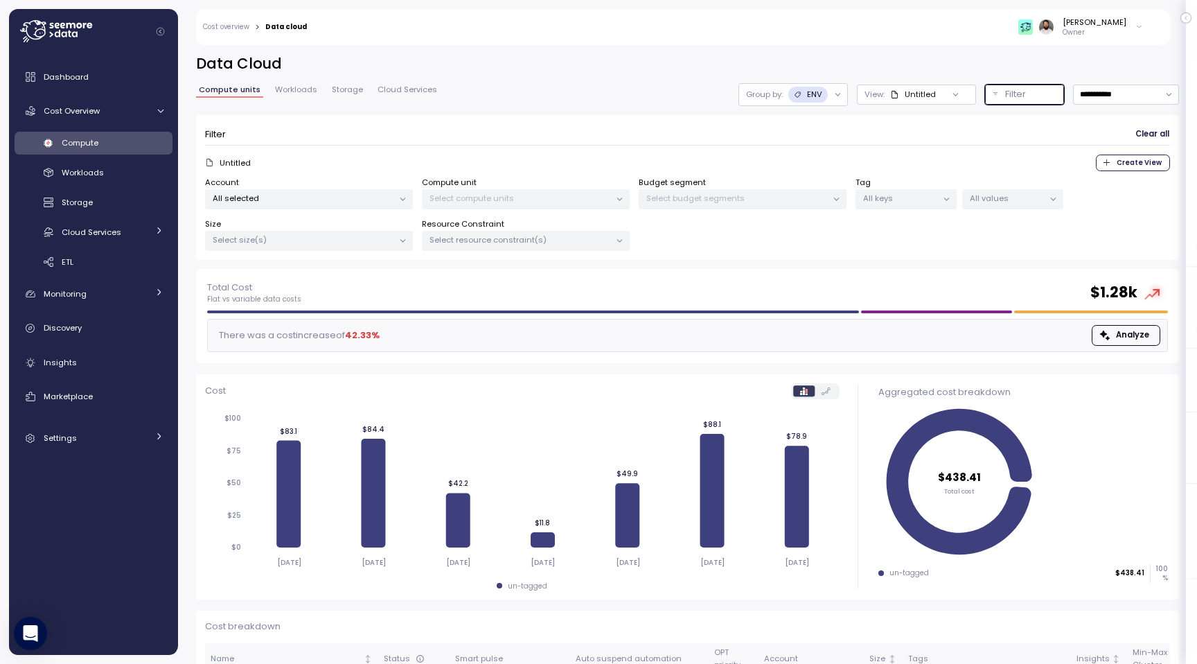
click at [994, 200] on p "All values" at bounding box center [1007, 198] width 74 height 11
click at [1077, 273] on span "only" at bounding box center [1081, 272] width 16 height 15
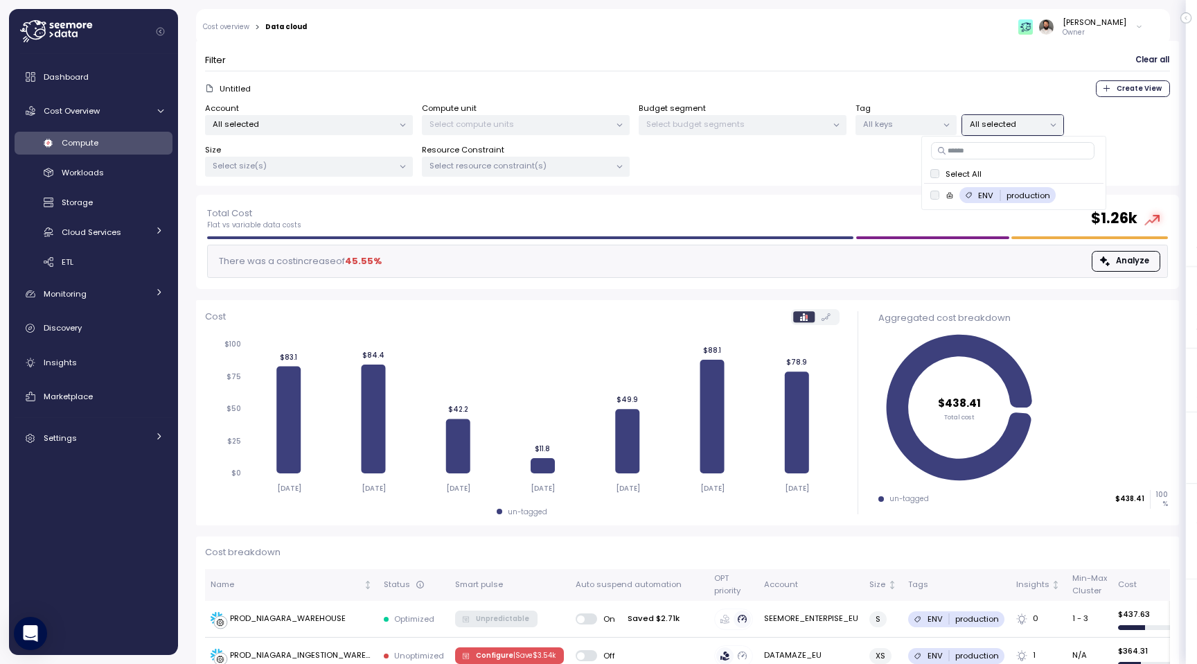
scroll to position [81, 0]
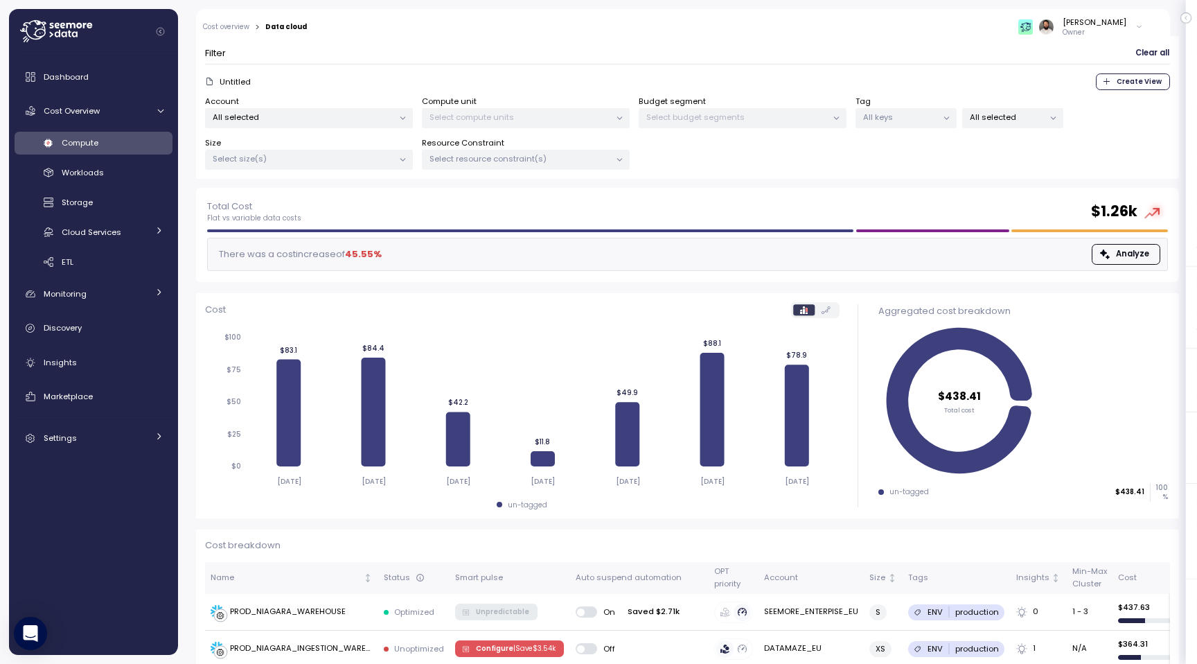
click at [830, 68] on form "Filter Clear all Untitled Create View Account All selected Compute unit Select …" at bounding box center [687, 106] width 965 height 127
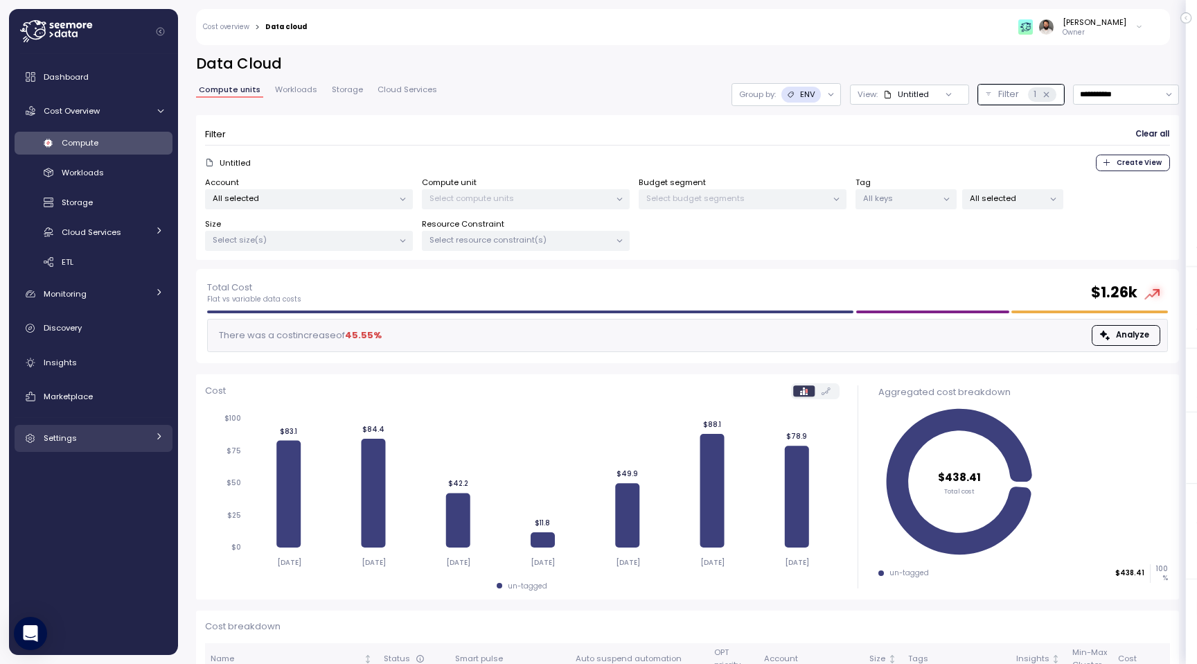
click at [105, 433] on div "Settings" at bounding box center [96, 438] width 104 height 14
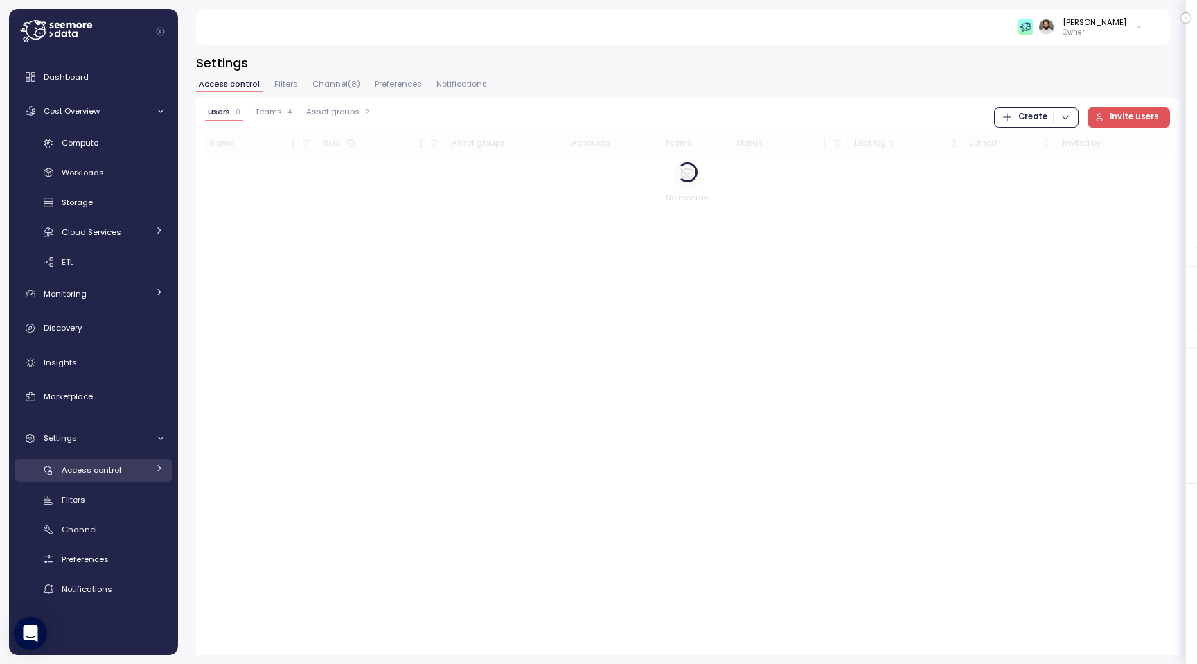
click at [111, 478] on link "Access control" at bounding box center [94, 470] width 158 height 23
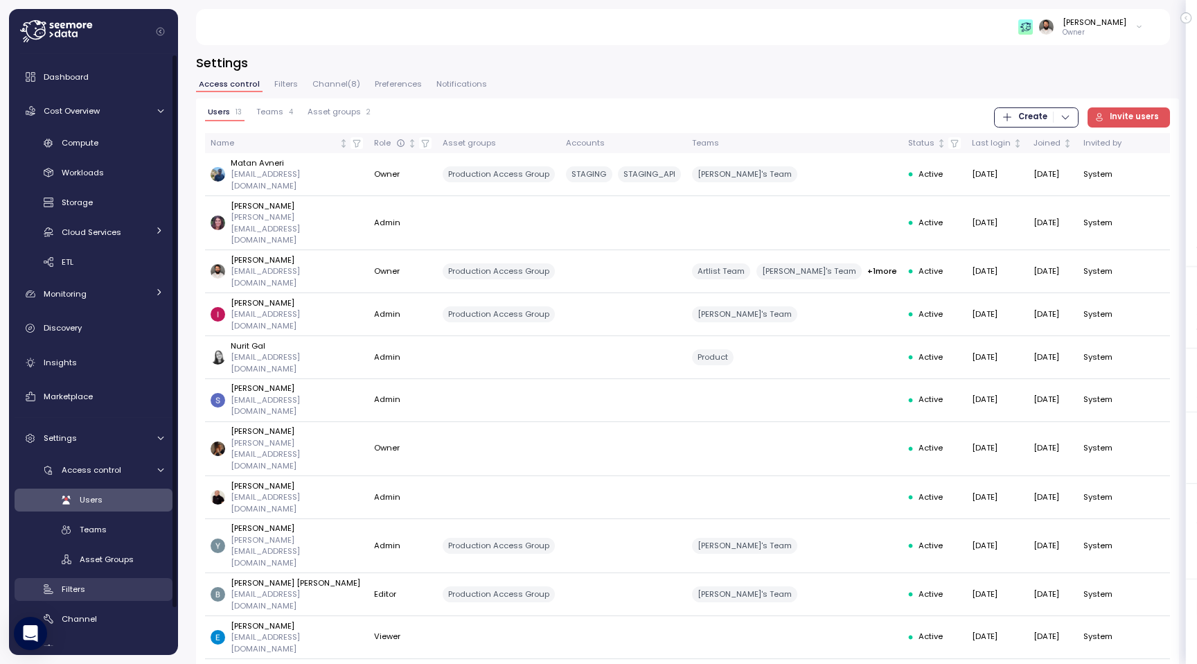
click at [98, 579] on link "Filters" at bounding box center [94, 589] width 158 height 23
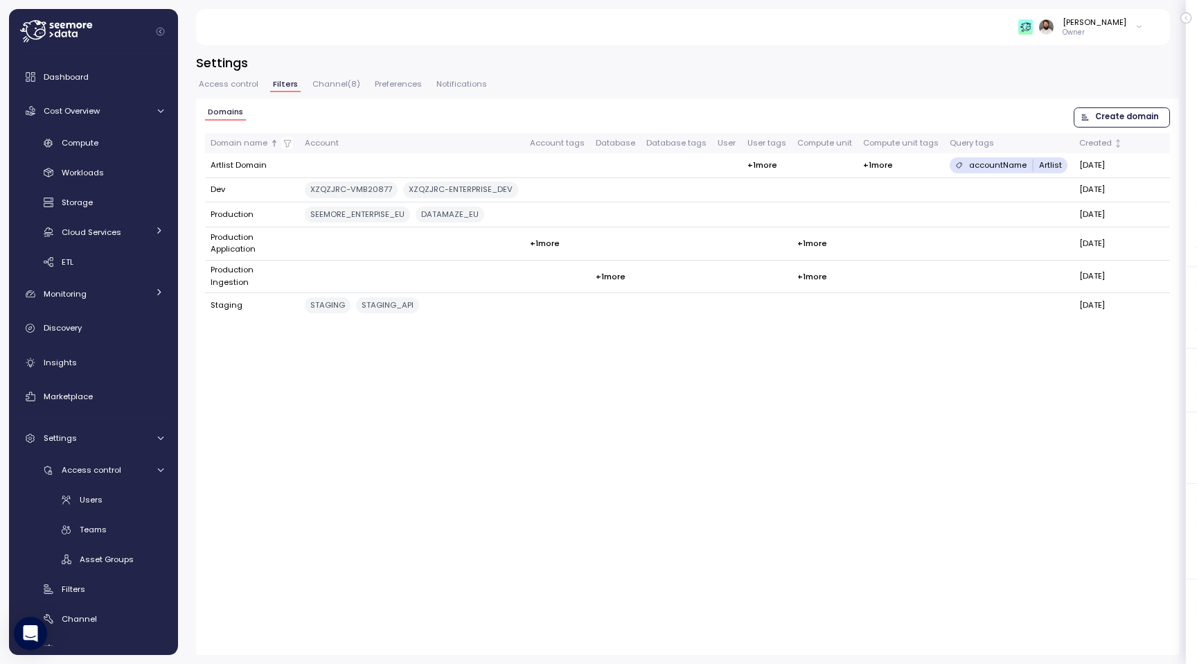
click at [1149, 123] on span "Create domain" at bounding box center [1127, 117] width 64 height 19
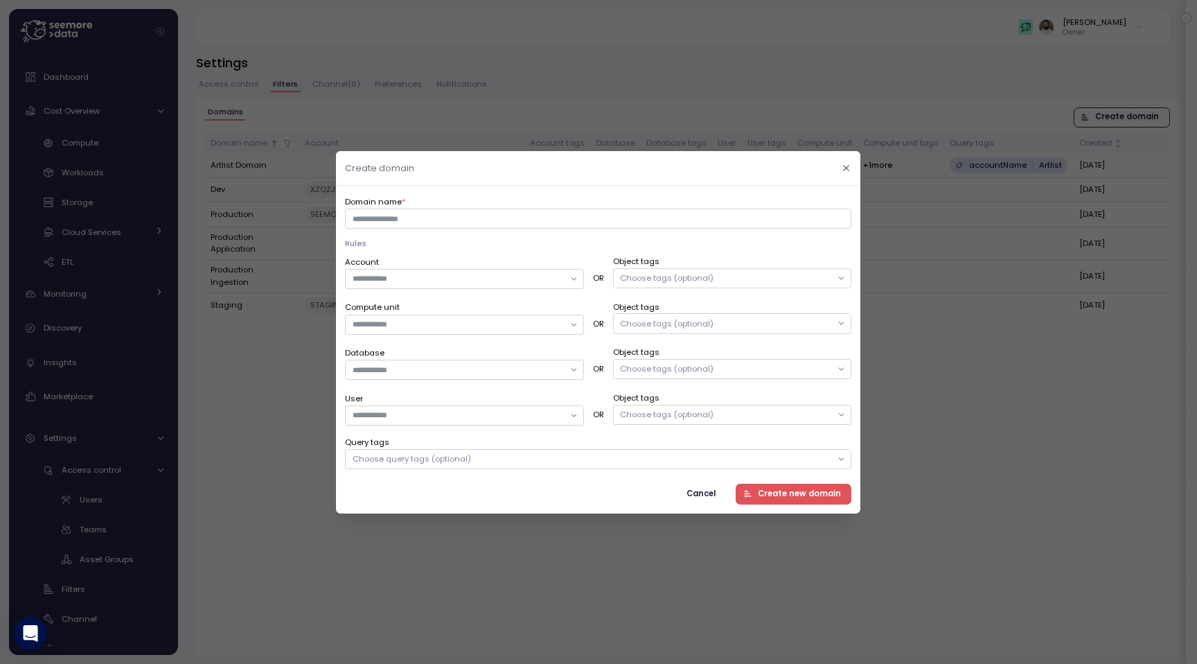
click at [653, 329] on div "Choose tags (optional)" at bounding box center [732, 323] width 239 height 20
click at [686, 360] on div "WAREHOUSE_PURPOSE" at bounding box center [681, 358] width 88 height 11
click at [694, 313] on div at bounding box center [732, 323] width 239 height 20
click at [545, 318] on input "Compute unit" at bounding box center [458, 324] width 211 height 12
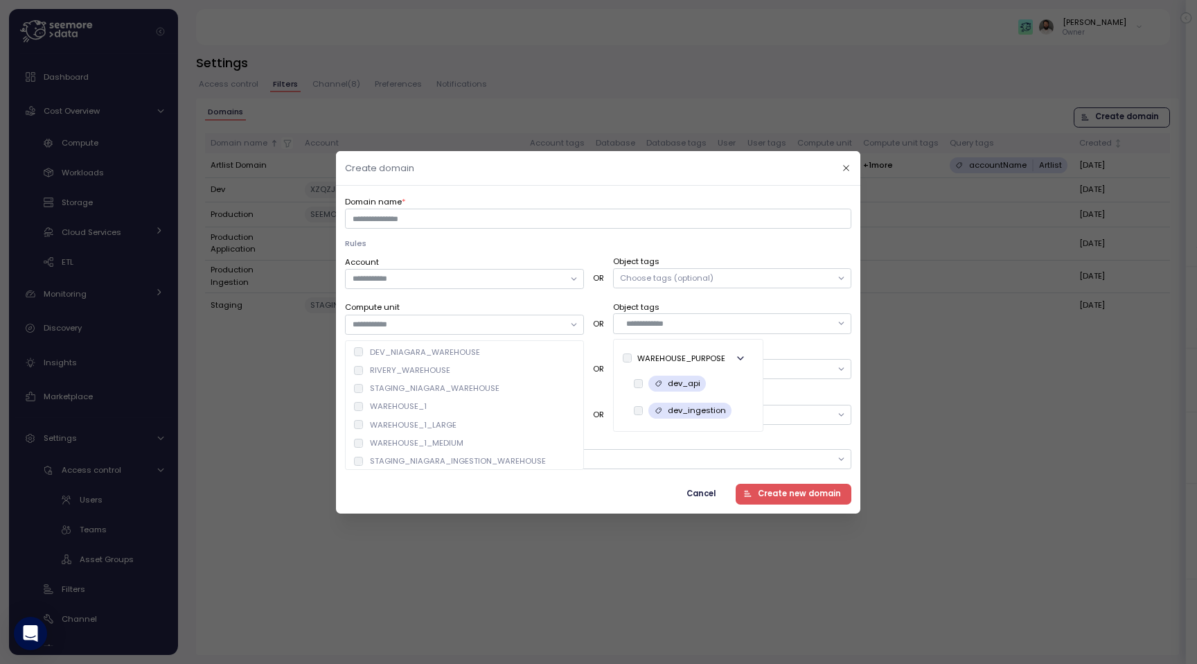
click at [707, 493] on span "Cancel" at bounding box center [701, 493] width 29 height 19
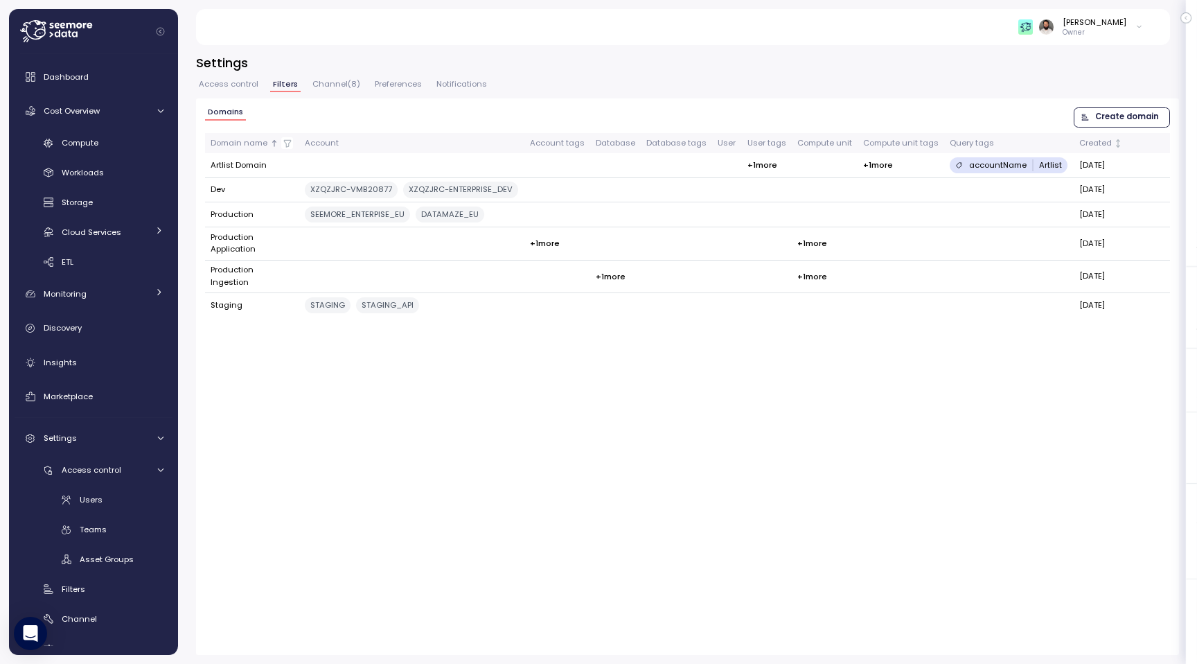
click at [1098, 29] on p "Owner" at bounding box center [1095, 33] width 64 height 10
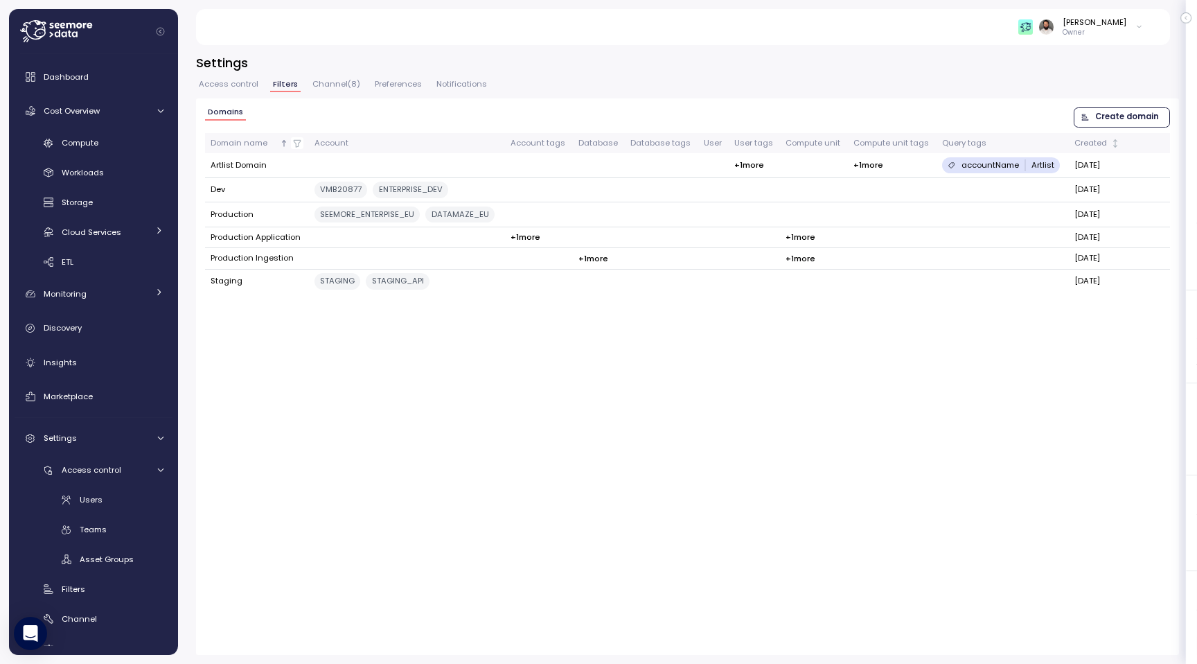
click at [955, 351] on div "Domains Create domain Domain name Account Account tags Database Database tags U…" at bounding box center [687, 376] width 983 height 556
click at [1113, 112] on span "Create domain" at bounding box center [1127, 117] width 64 height 19
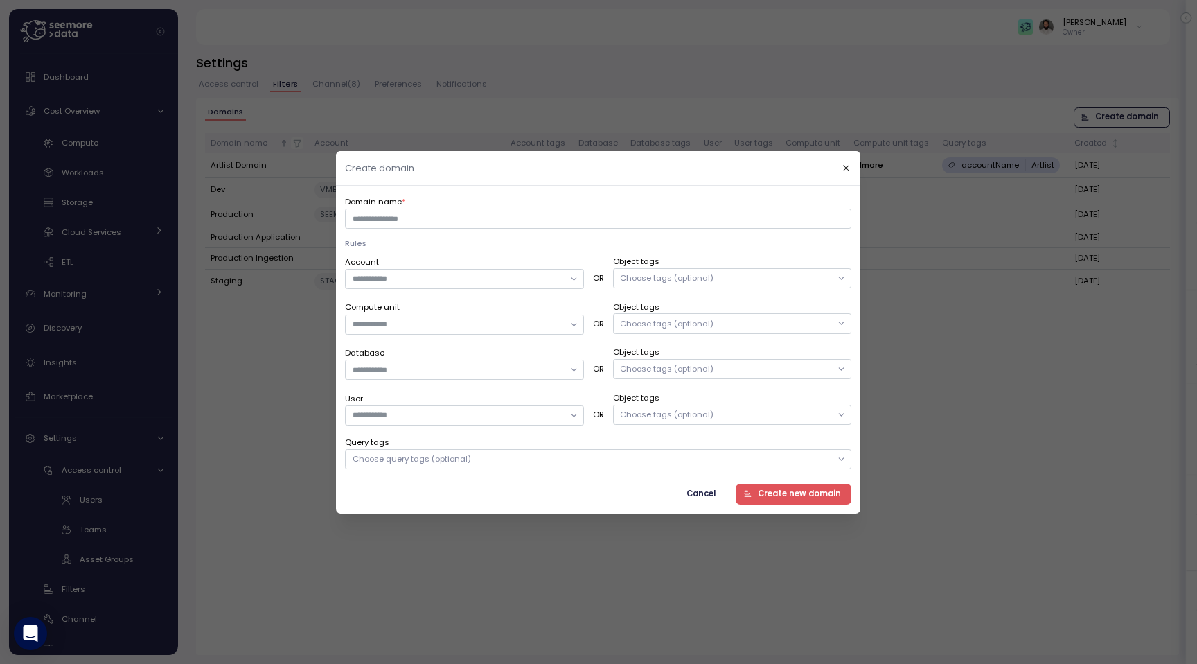
click at [698, 328] on div "Choose tags (optional)" at bounding box center [732, 323] width 239 height 20
click at [707, 358] on div "WAREHOUSE_PURPOSE" at bounding box center [681, 358] width 88 height 11
click at [711, 314] on div at bounding box center [732, 323] width 239 height 20
click at [708, 320] on input "text" at bounding box center [729, 323] width 206 height 12
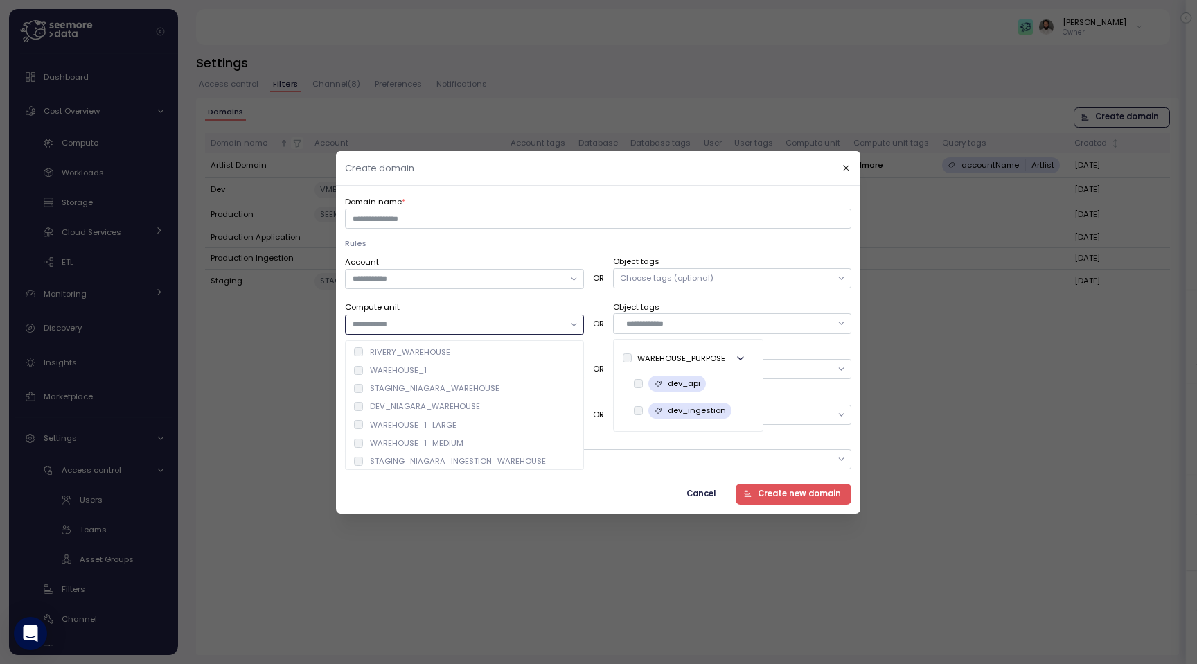
click at [514, 327] on input "Compute unit" at bounding box center [458, 324] width 211 height 12
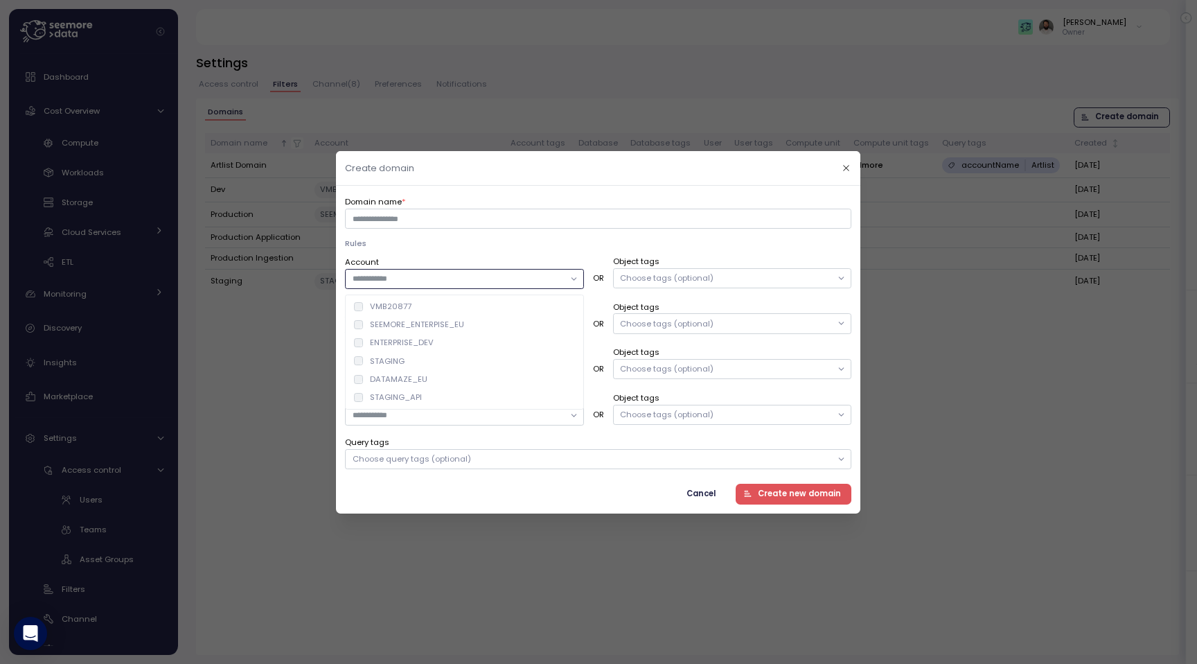
click at [565, 282] on div at bounding box center [464, 279] width 239 height 20
click at [678, 358] on label "Object tags" at bounding box center [732, 352] width 239 height 12
click at [678, 367] on div "Choose tags (optional)" at bounding box center [668, 368] width 94 height 11
click at [683, 421] on div "seemore utils" at bounding box center [671, 428] width 97 height 24
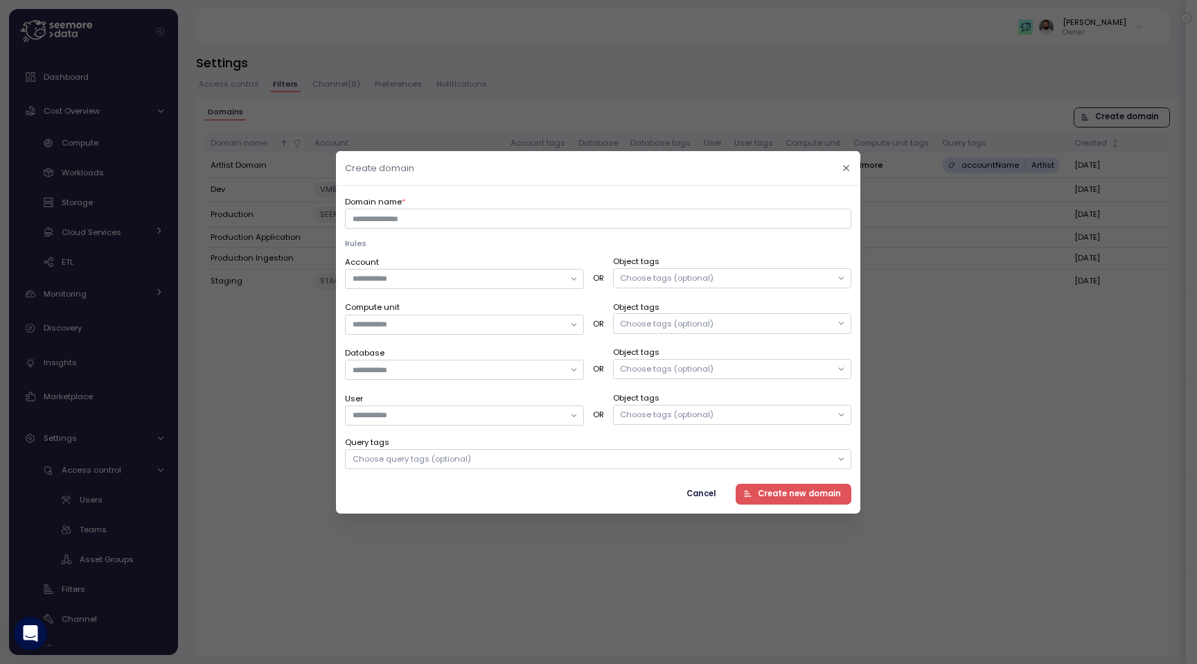
click at [694, 325] on div "Choose tags (optional)" at bounding box center [668, 322] width 94 height 11
click at [613, 352] on div "WAREHOUSE_PURPOSE dev_api dev_ingestion" at bounding box center [688, 385] width 150 height 93
click at [596, 348] on div "Database OR Object tags Choose tags (optional)" at bounding box center [598, 363] width 506 height 34
click at [662, 419] on div "Choose tags (optional)" at bounding box center [668, 414] width 94 height 11
click at [671, 454] on div "USER_IDENTITY" at bounding box center [666, 448] width 58 height 11
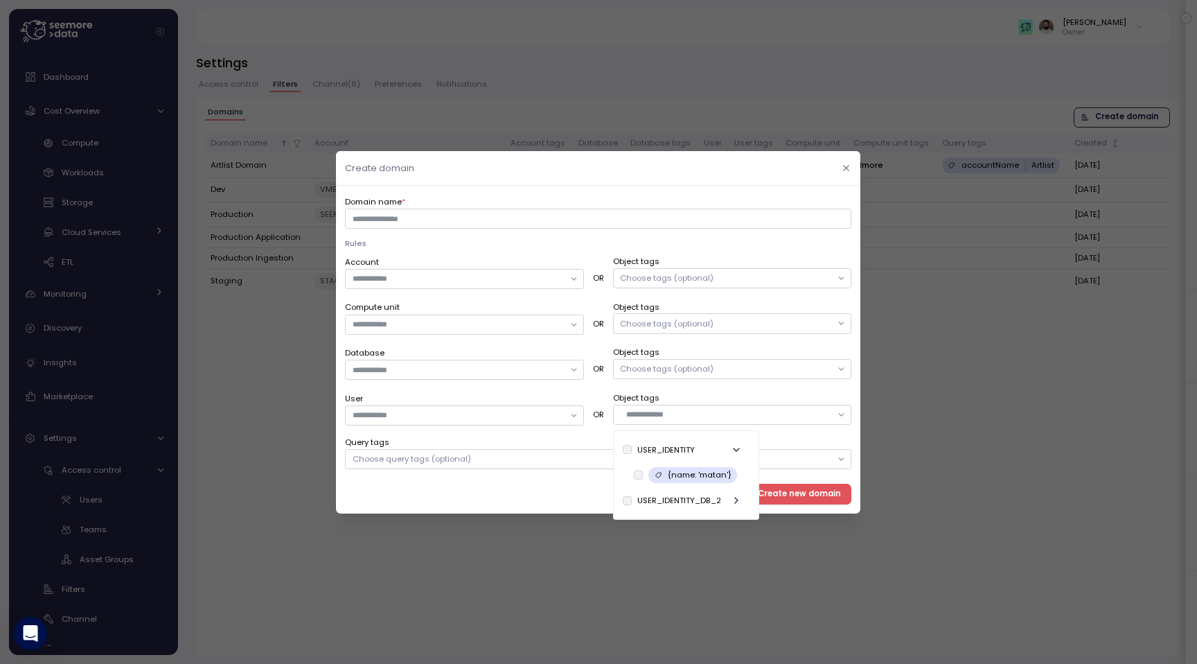
click at [847, 166] on icon "button" at bounding box center [847, 168] width 9 height 9
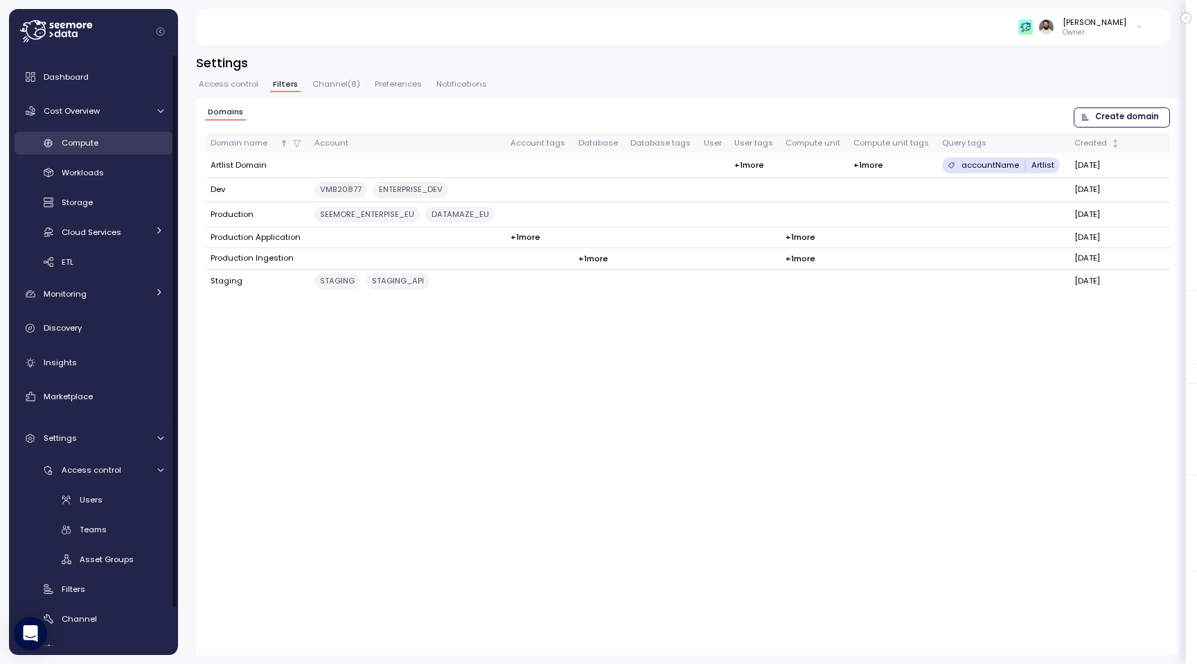
click at [125, 143] on div "Compute" at bounding box center [113, 143] width 102 height 14
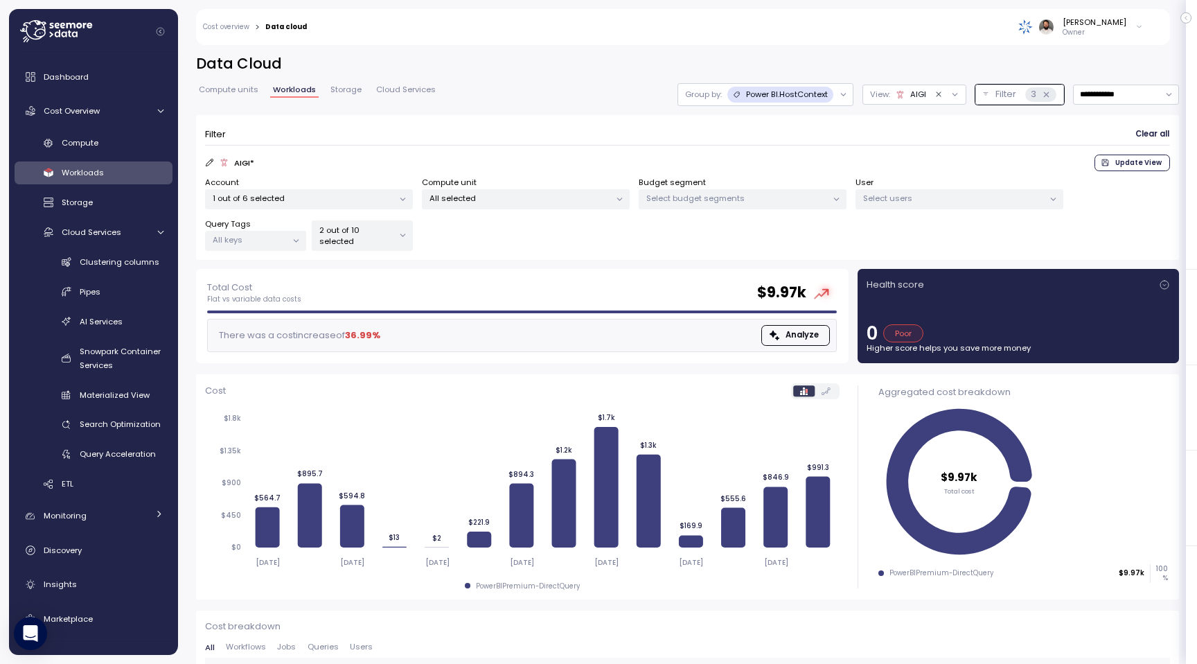
scroll to position [0, 67]
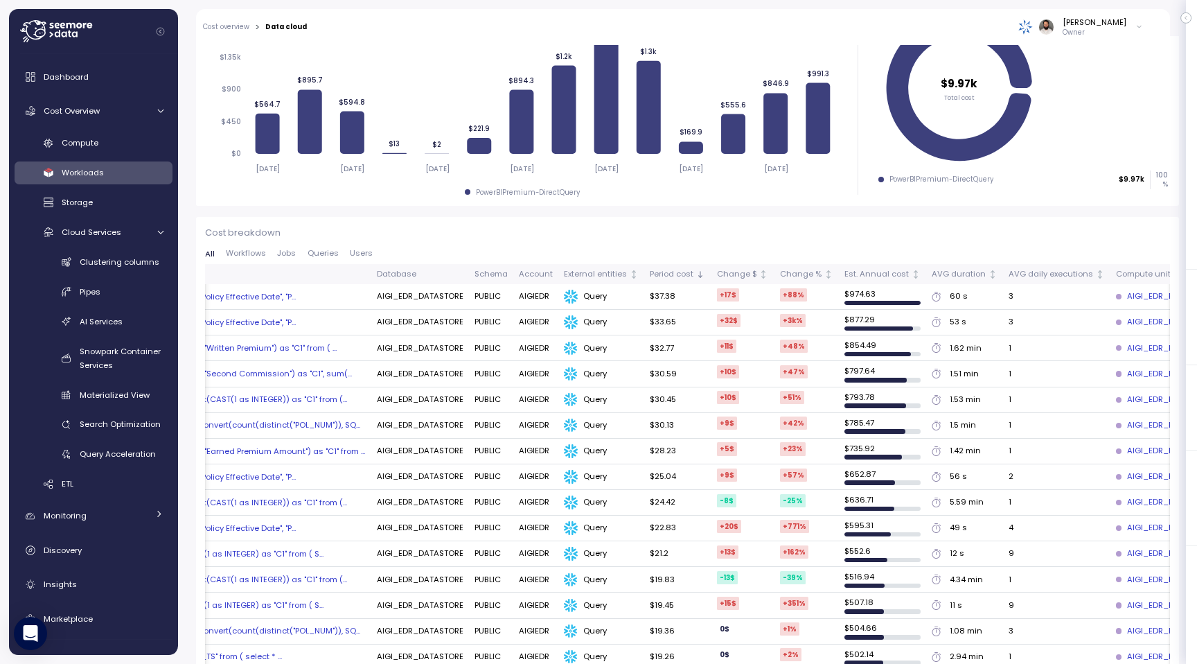
click at [957, 277] on div "AVG duration" at bounding box center [959, 274] width 54 height 12
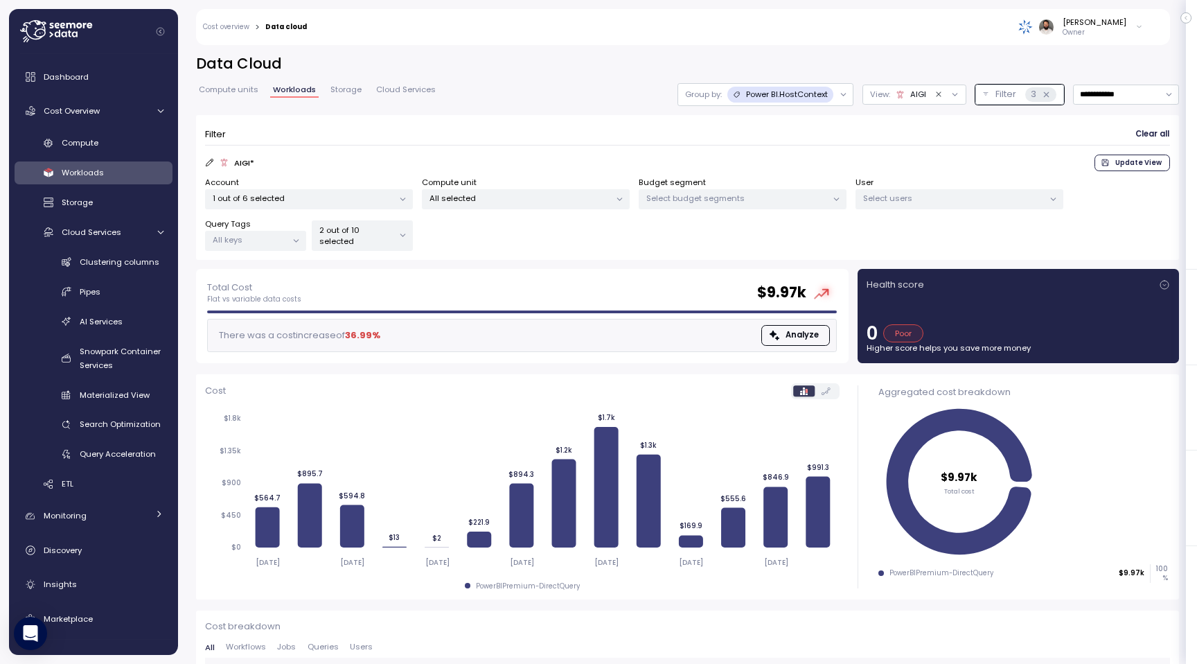
scroll to position [12, 0]
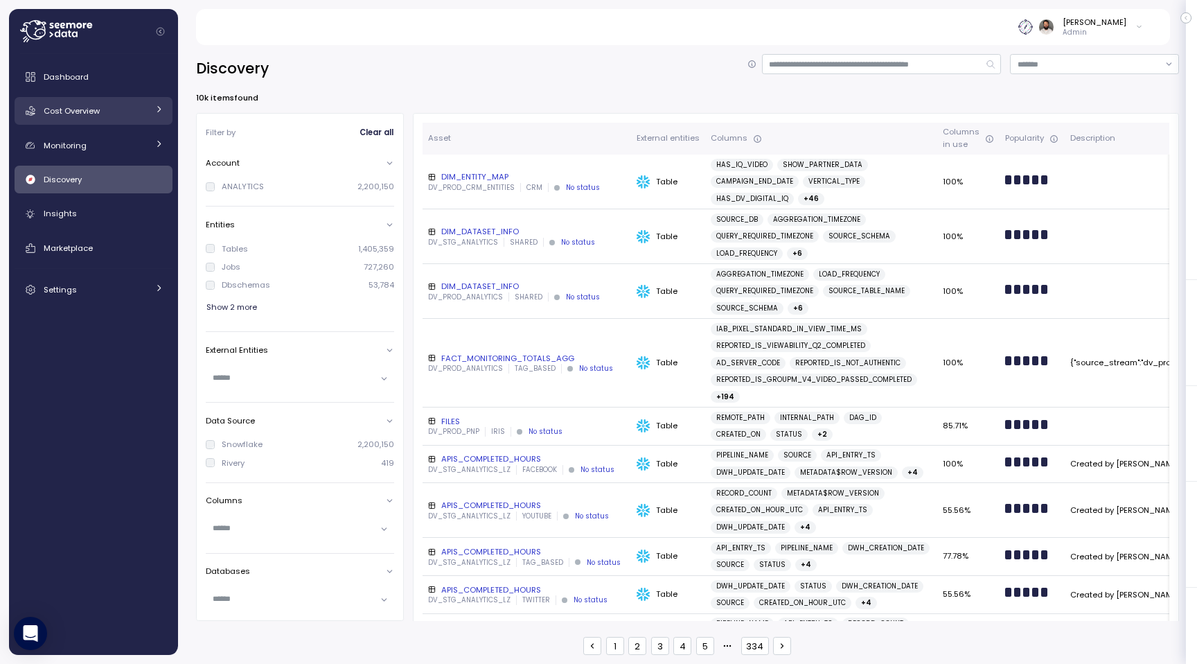
click at [120, 123] on link "Cost Overview" at bounding box center [94, 111] width 158 height 28
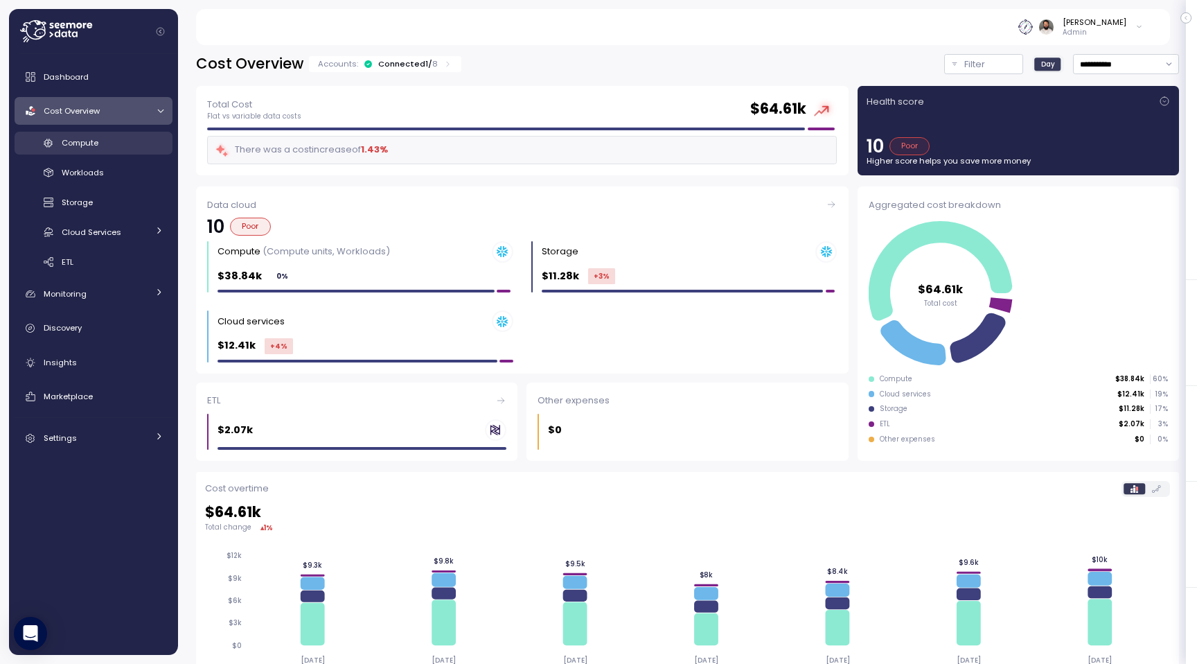
click at [94, 141] on span "Compute" at bounding box center [80, 142] width 37 height 11
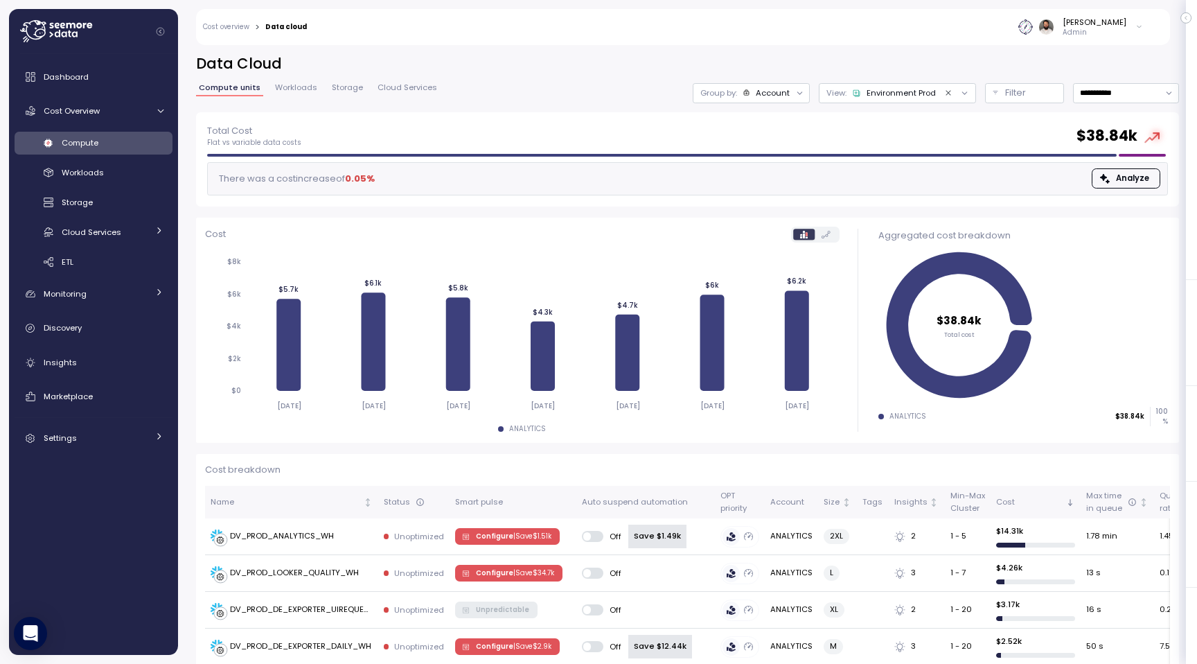
click at [782, 91] on div "Account" at bounding box center [773, 92] width 34 height 11
click at [781, 163] on div "Compute unit" at bounding box center [752, 169] width 96 height 17
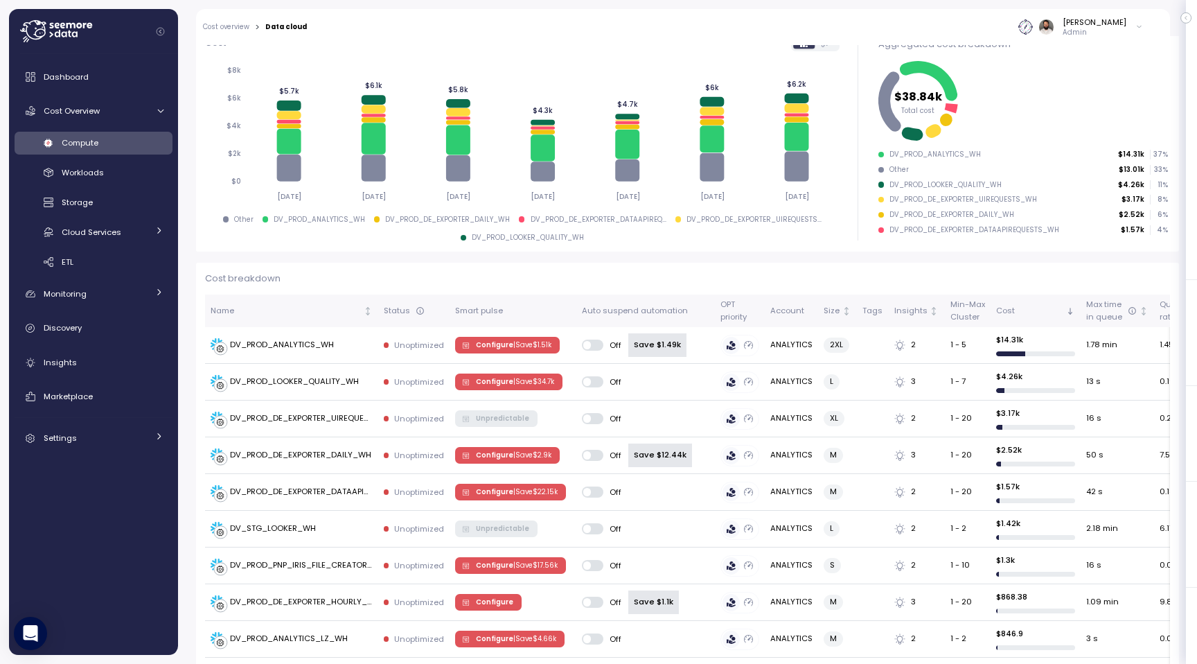
scroll to position [192, 0]
click at [96, 441] on div "Settings" at bounding box center [96, 438] width 104 height 14
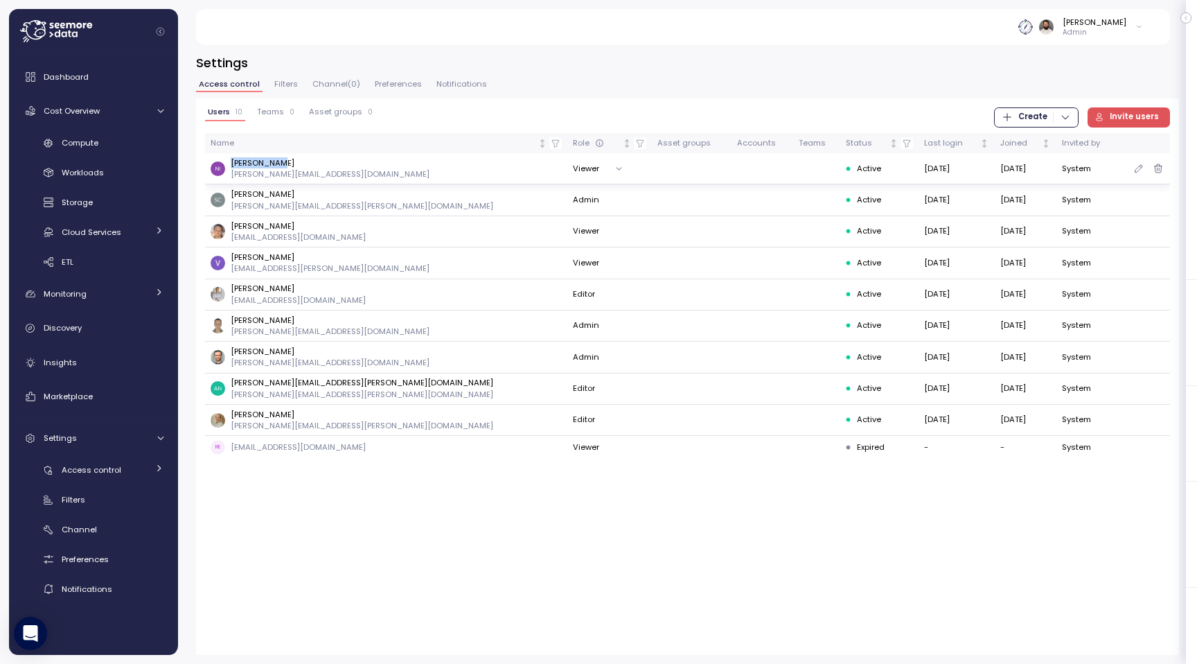
drag, startPoint x: 231, startPoint y: 165, endPoint x: 315, endPoint y: 165, distance: 83.1
click at [315, 165] on p "Nikunj Gada" at bounding box center [330, 162] width 199 height 11
click at [106, 139] on div "Compute" at bounding box center [113, 143] width 102 height 14
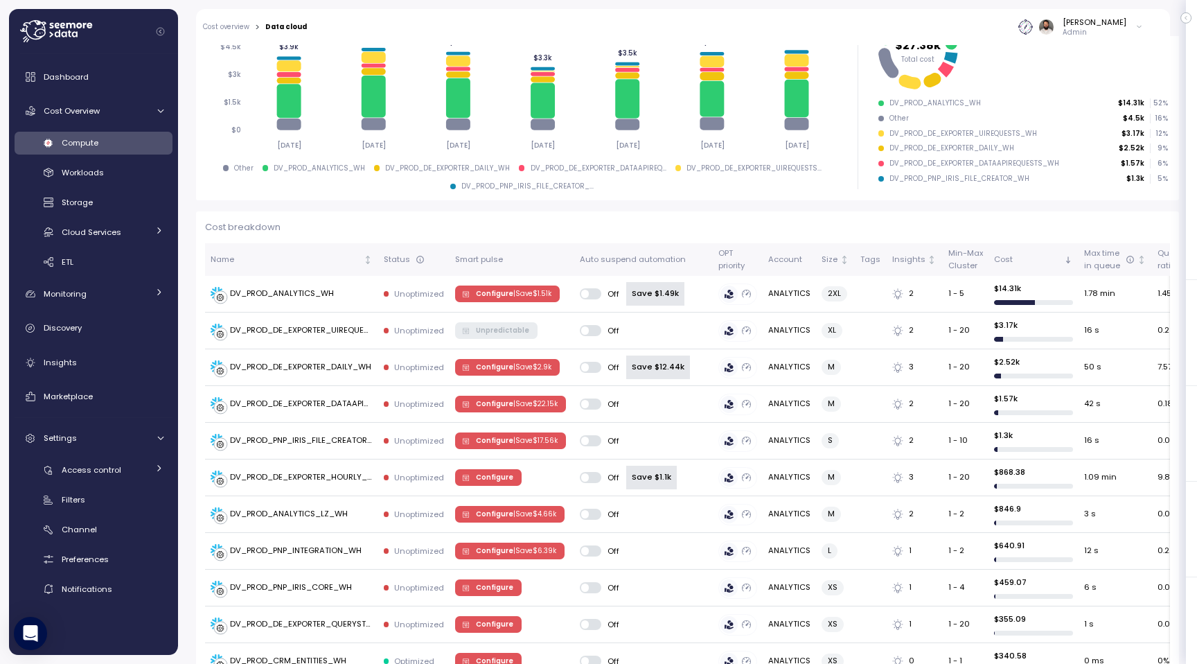
scroll to position [201, 0]
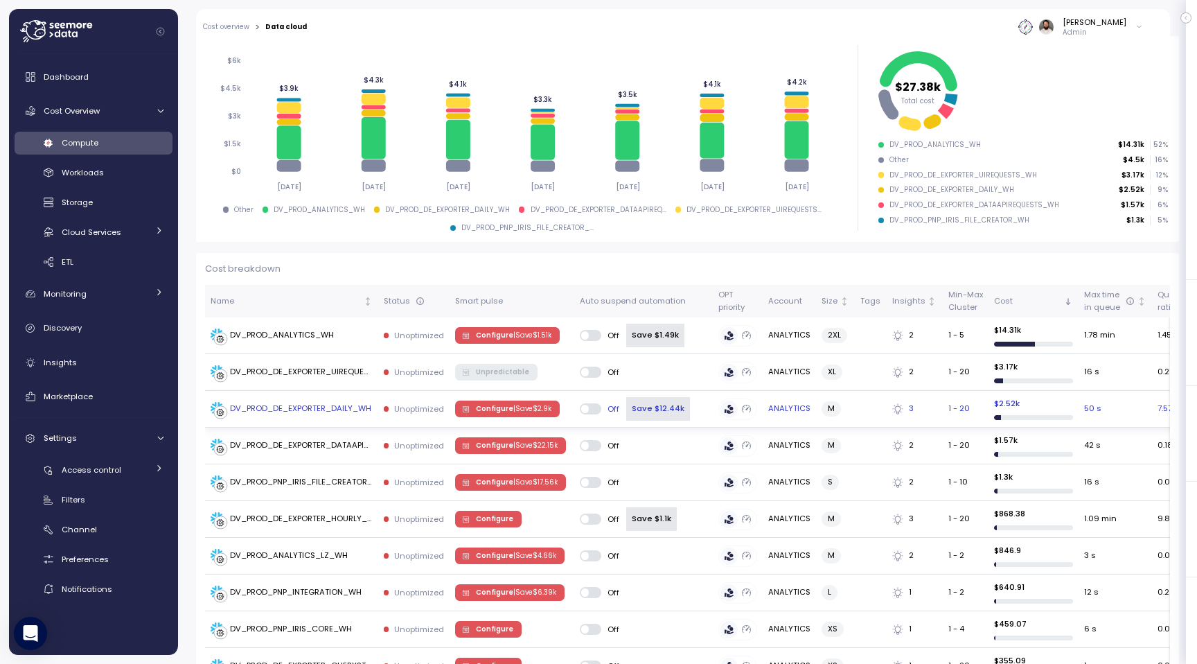
click at [283, 408] on div "DV_PROD_DE_EXPORTER_DAILY_WH" at bounding box center [300, 409] width 141 height 12
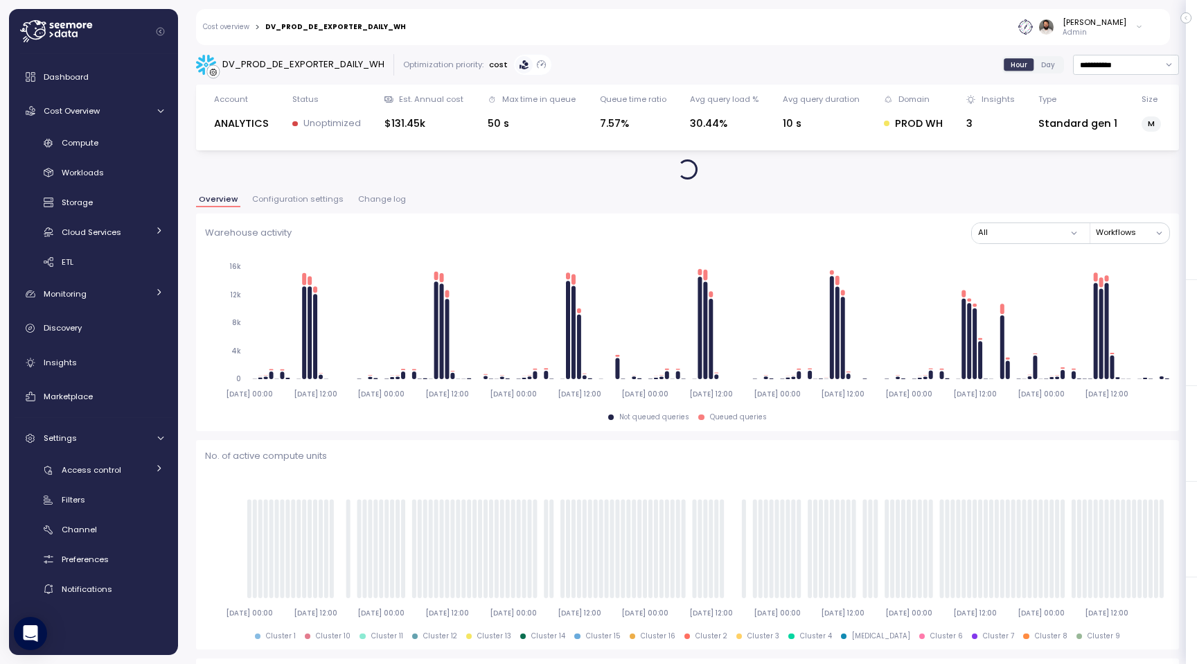
click at [308, 203] on span "Configuration settings" at bounding box center [297, 199] width 91 height 8
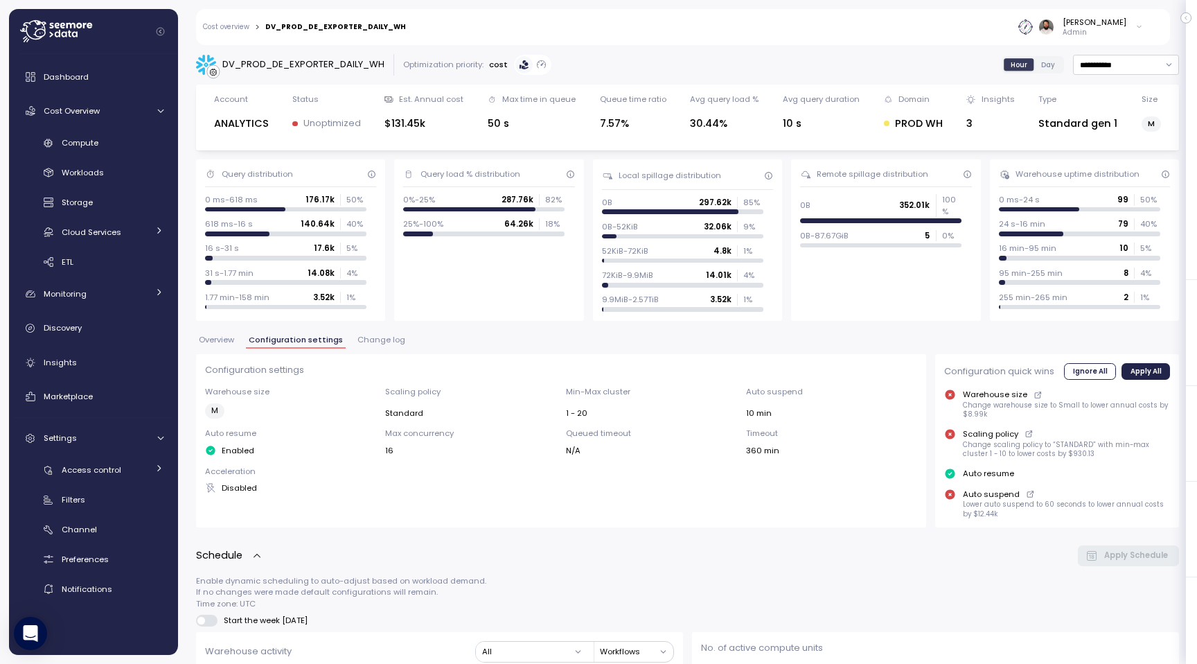
click at [222, 346] on button "Overview" at bounding box center [216, 342] width 41 height 12
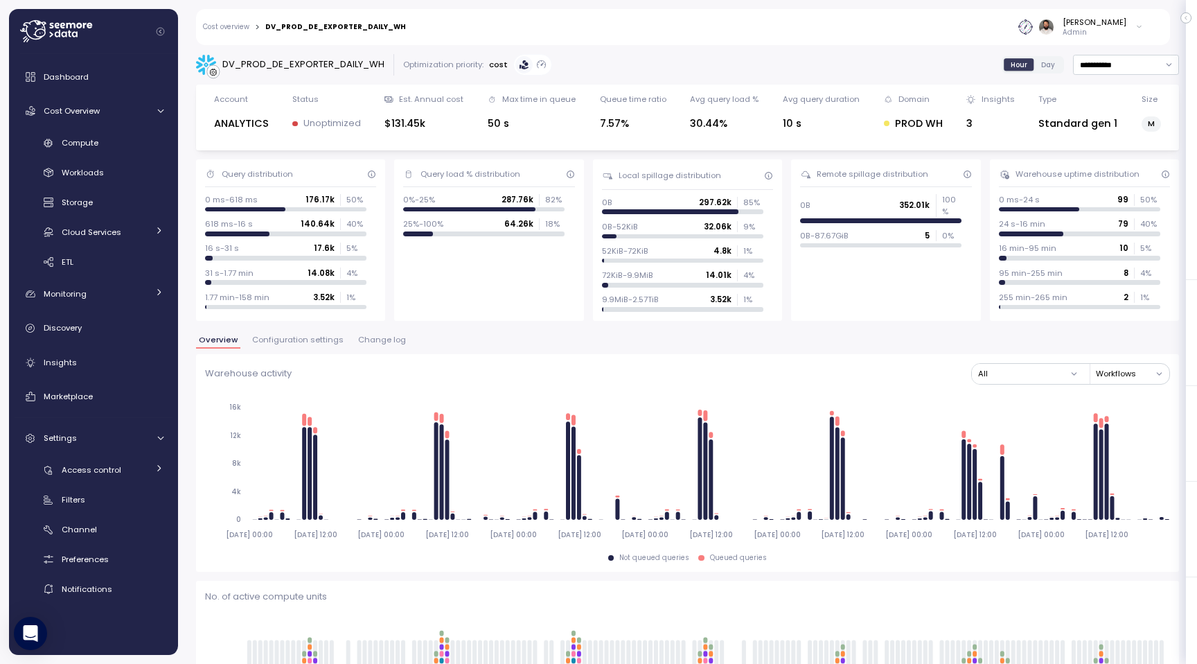
click at [362, 344] on span "Change log" at bounding box center [382, 340] width 48 height 8
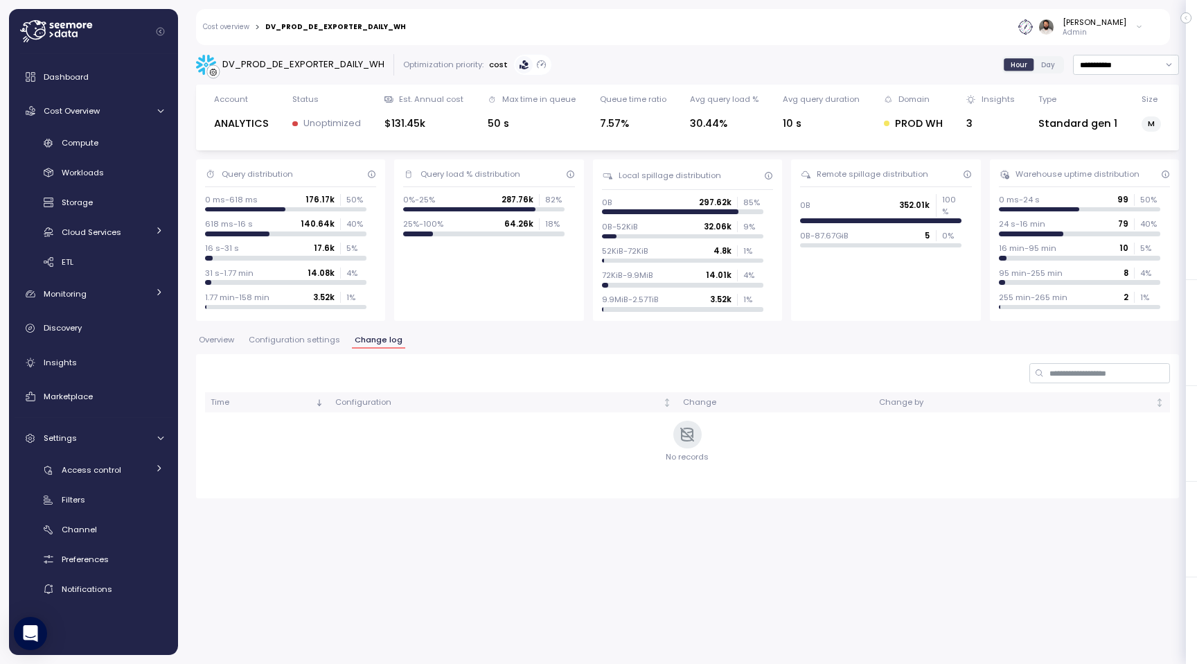
click at [310, 336] on span "Configuration settings" at bounding box center [294, 340] width 91 height 8
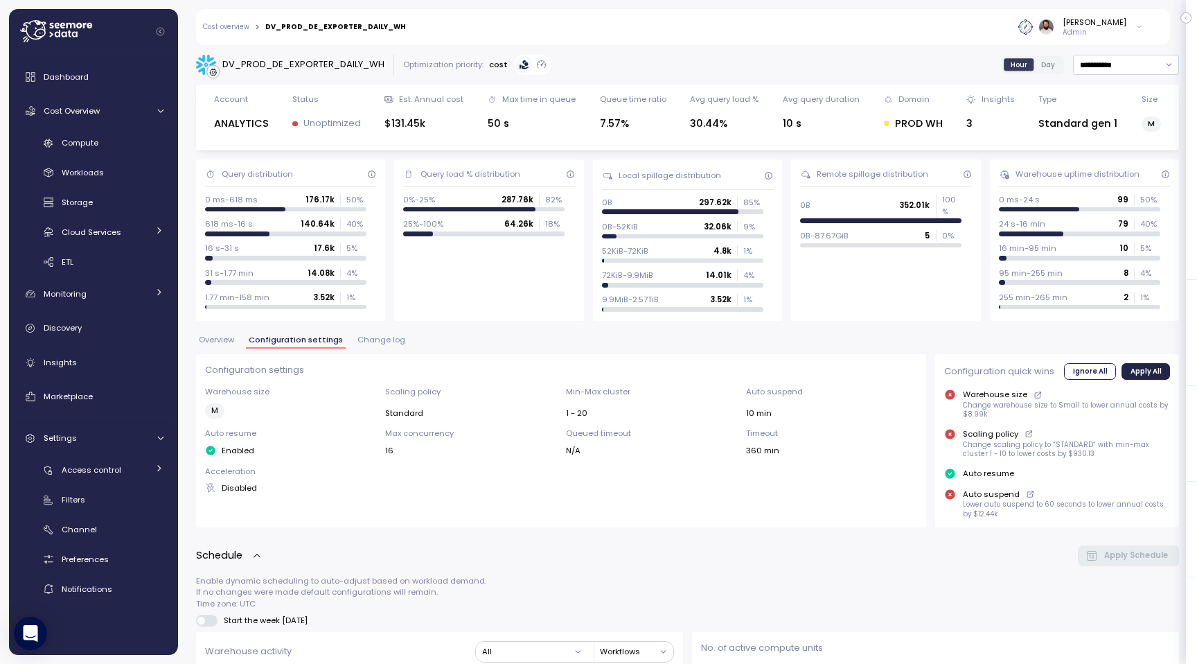
click at [221, 336] on span "Overview" at bounding box center [216, 340] width 35 height 8
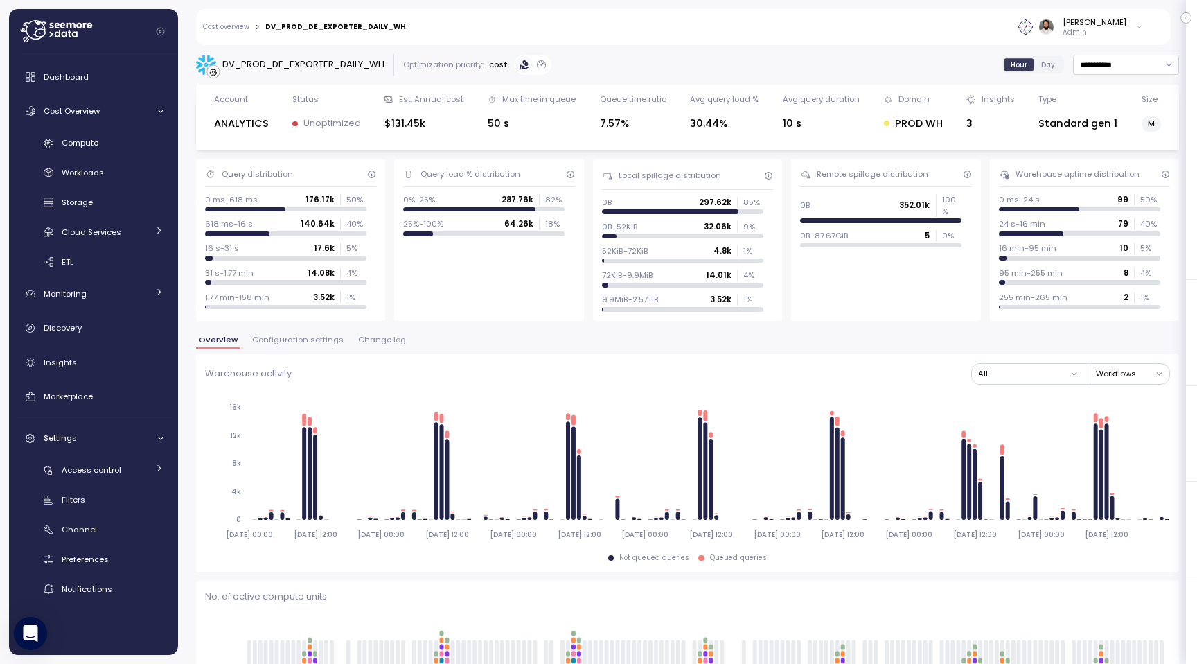
click at [238, 24] on link "Cost overview" at bounding box center [226, 27] width 46 height 7
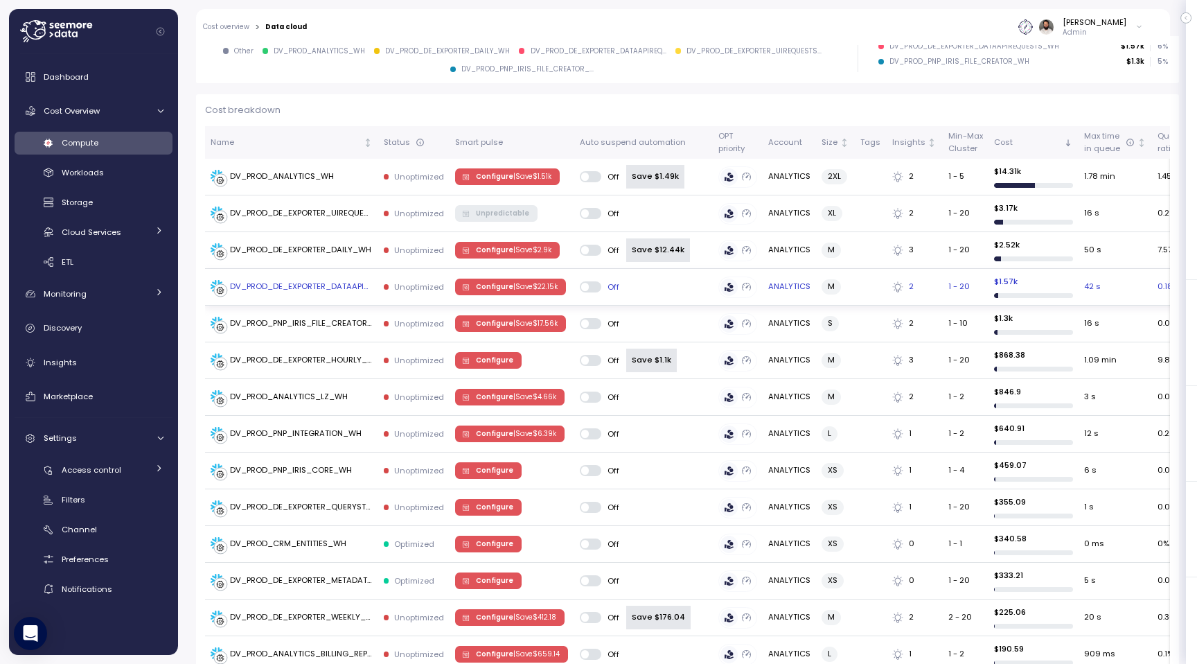
scroll to position [345, 0]
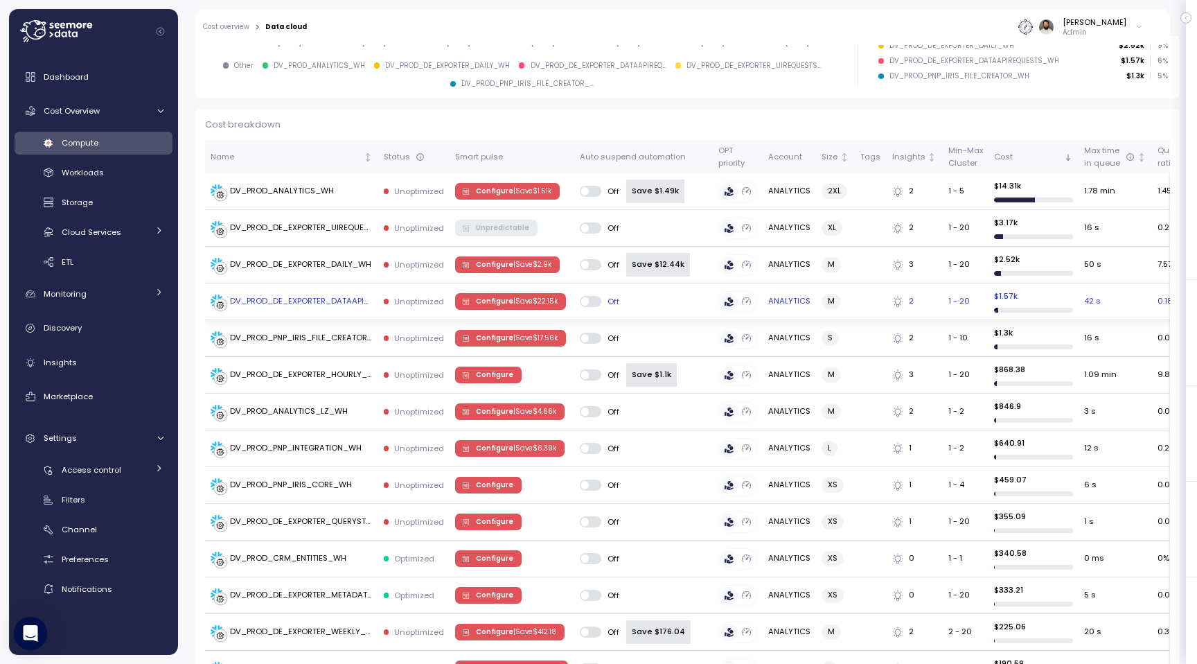
click at [544, 303] on p "| Save $ 22.15k" at bounding box center [535, 302] width 44 height 10
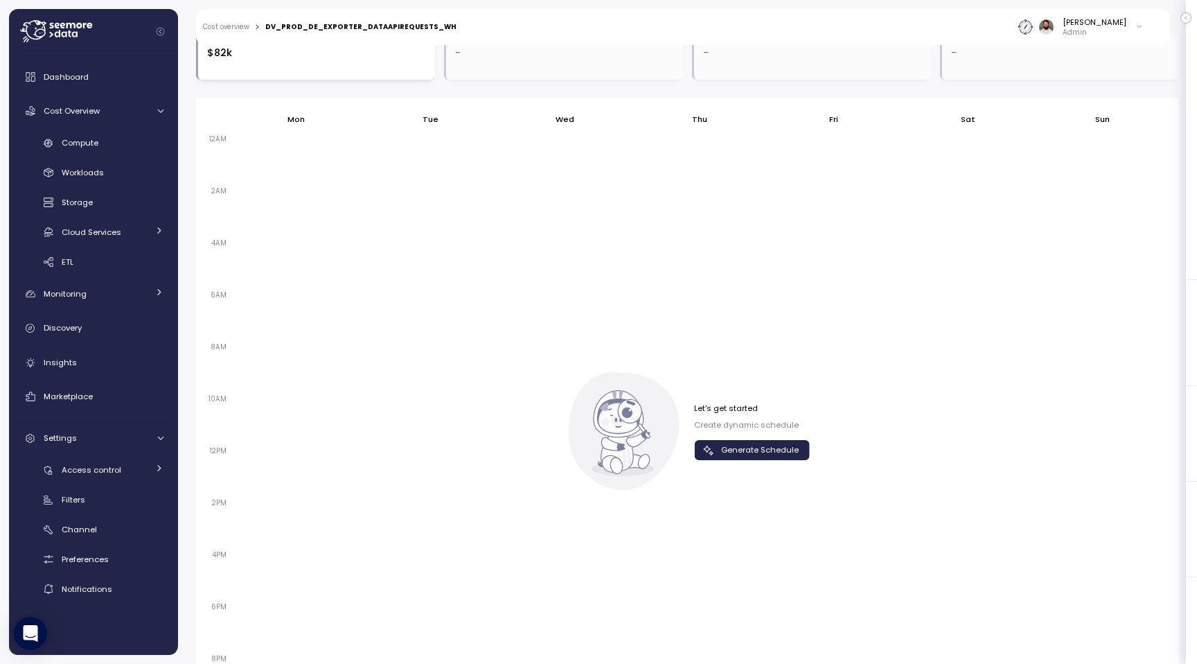
scroll to position [929, 0]
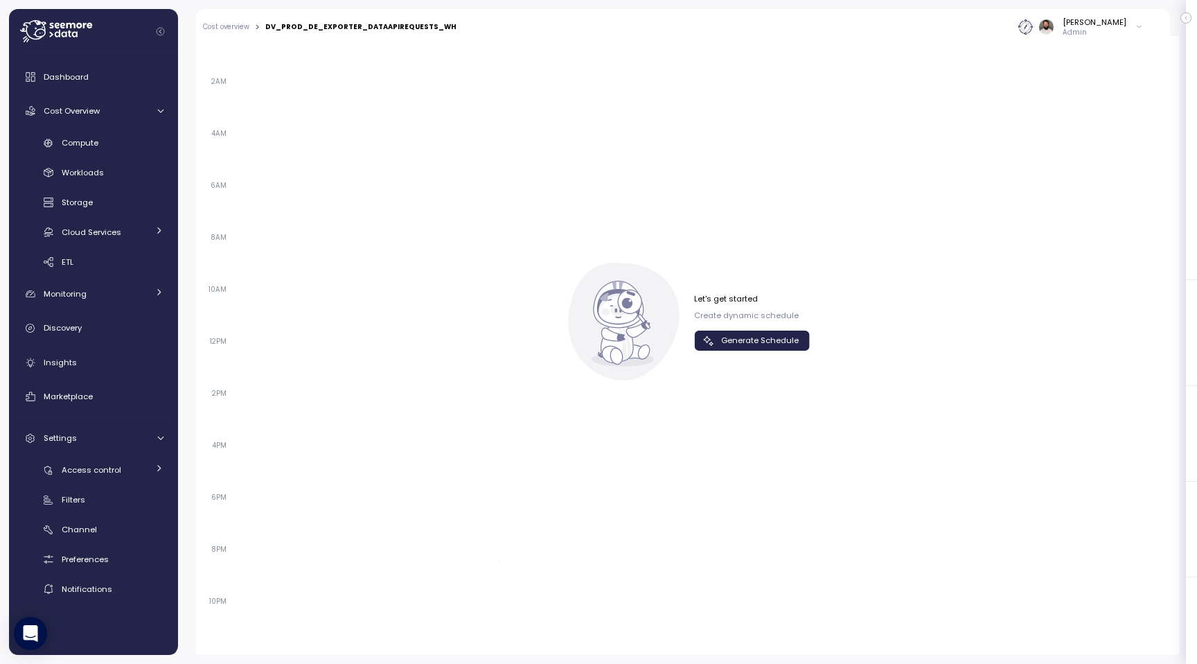
click at [792, 346] on span "Generate Schedule" at bounding box center [760, 340] width 78 height 19
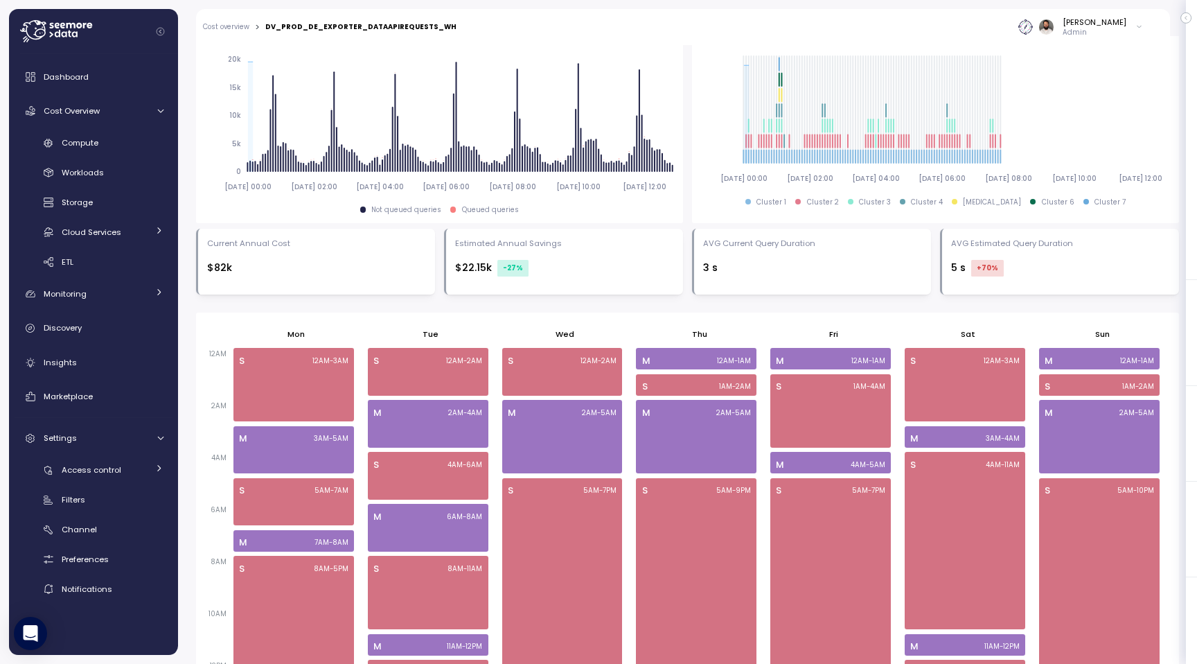
scroll to position [554, 0]
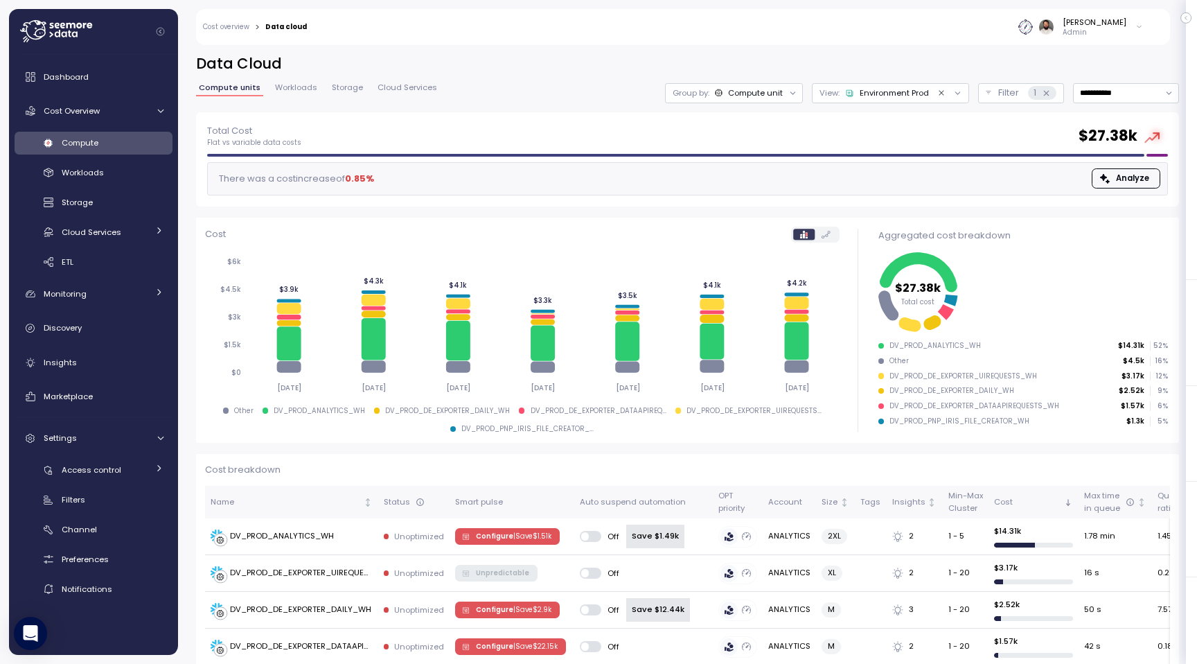
click at [943, 92] on icon "Clear value" at bounding box center [941, 93] width 9 height 9
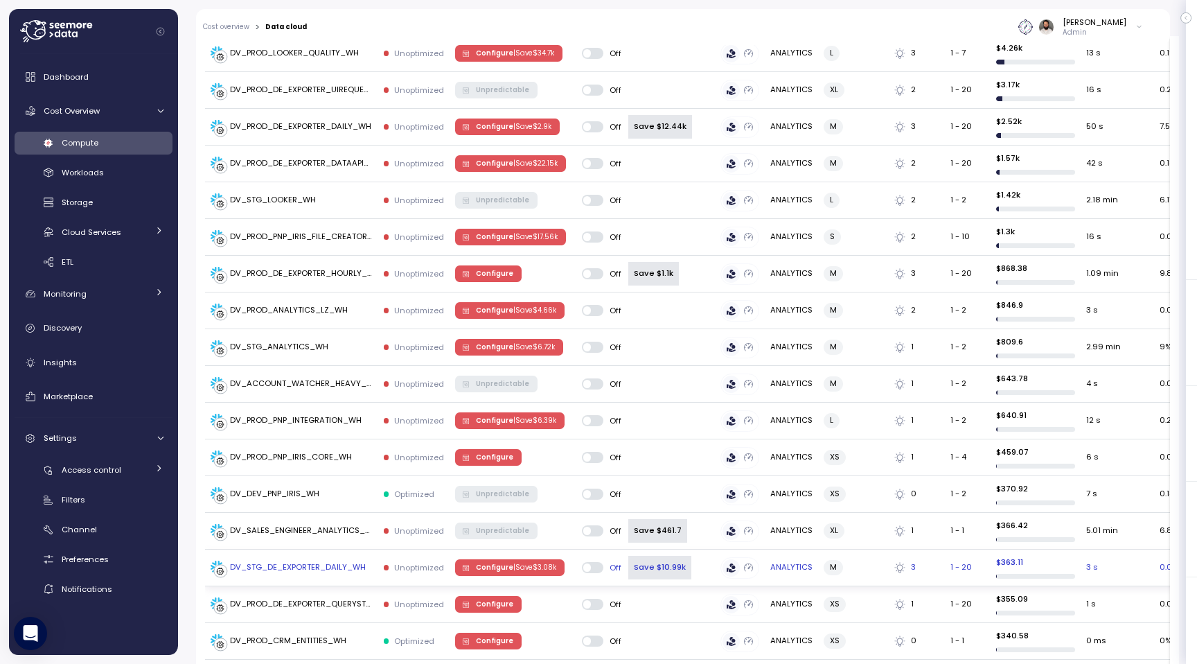
scroll to position [522, 0]
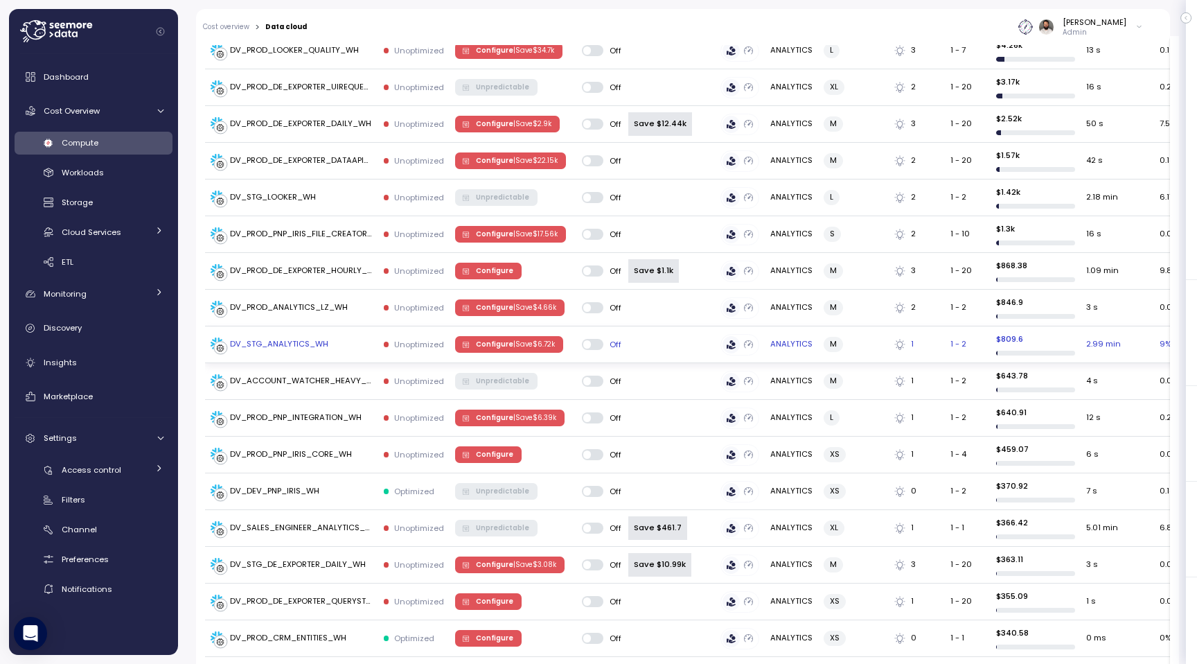
click at [545, 342] on p "| Save $ 6.72k" at bounding box center [534, 345] width 42 height 10
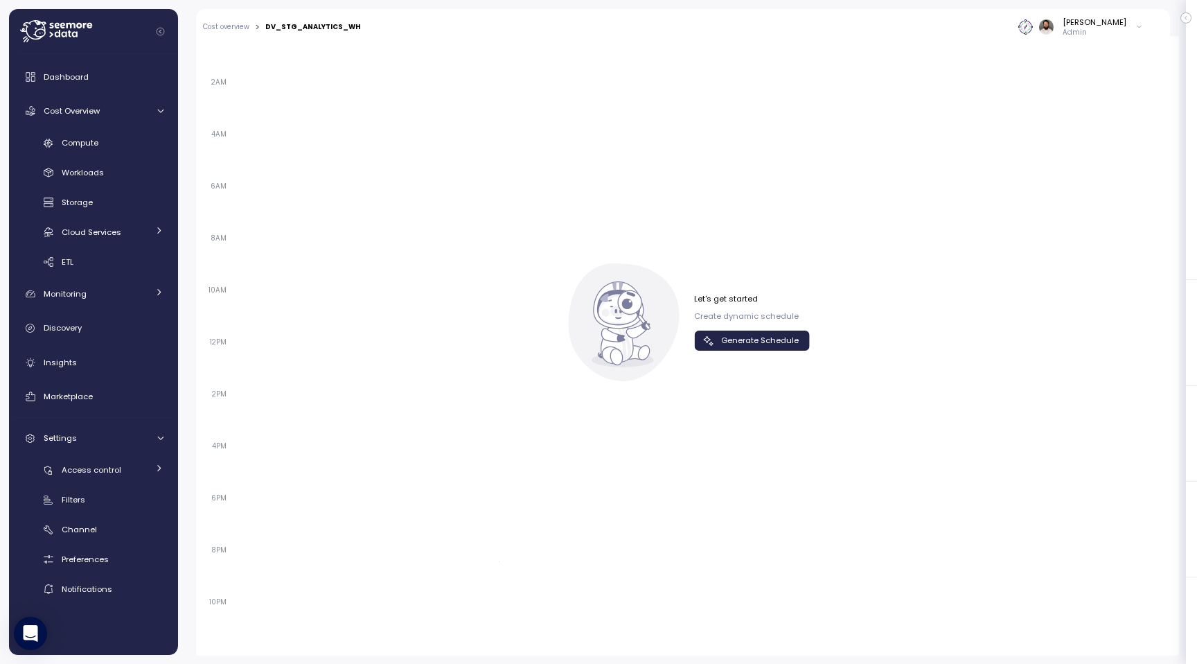
click at [752, 347] on span "Generate Schedule" at bounding box center [760, 340] width 78 height 19
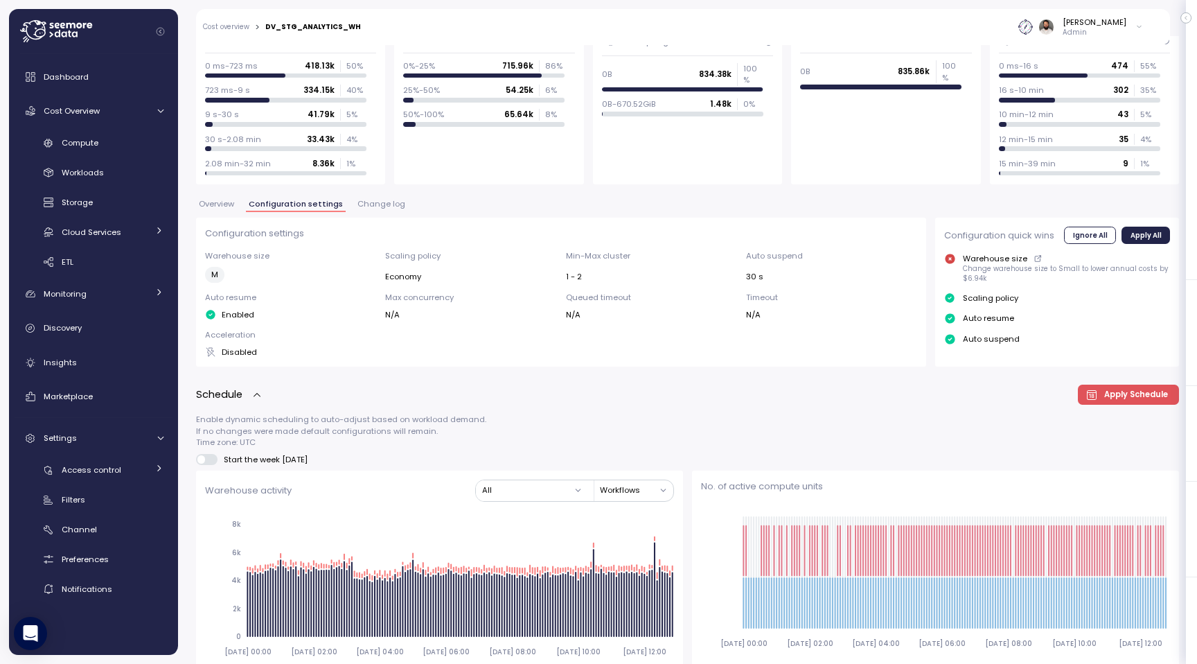
scroll to position [135, 0]
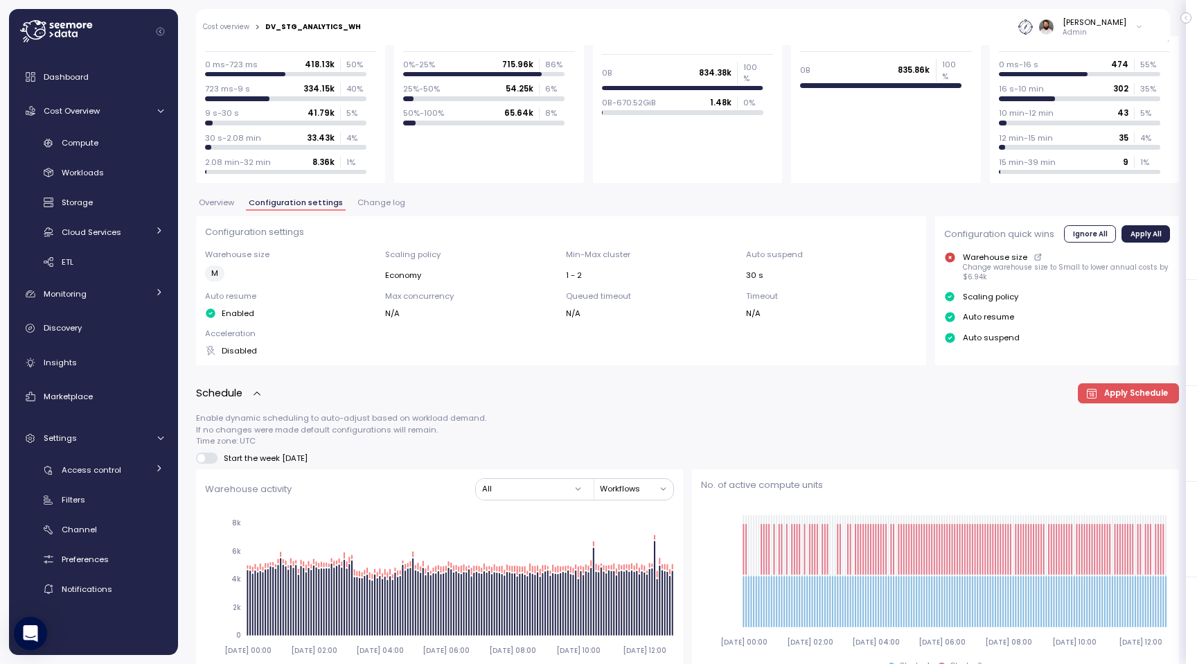
click at [229, 200] on span "Overview" at bounding box center [216, 203] width 35 height 8
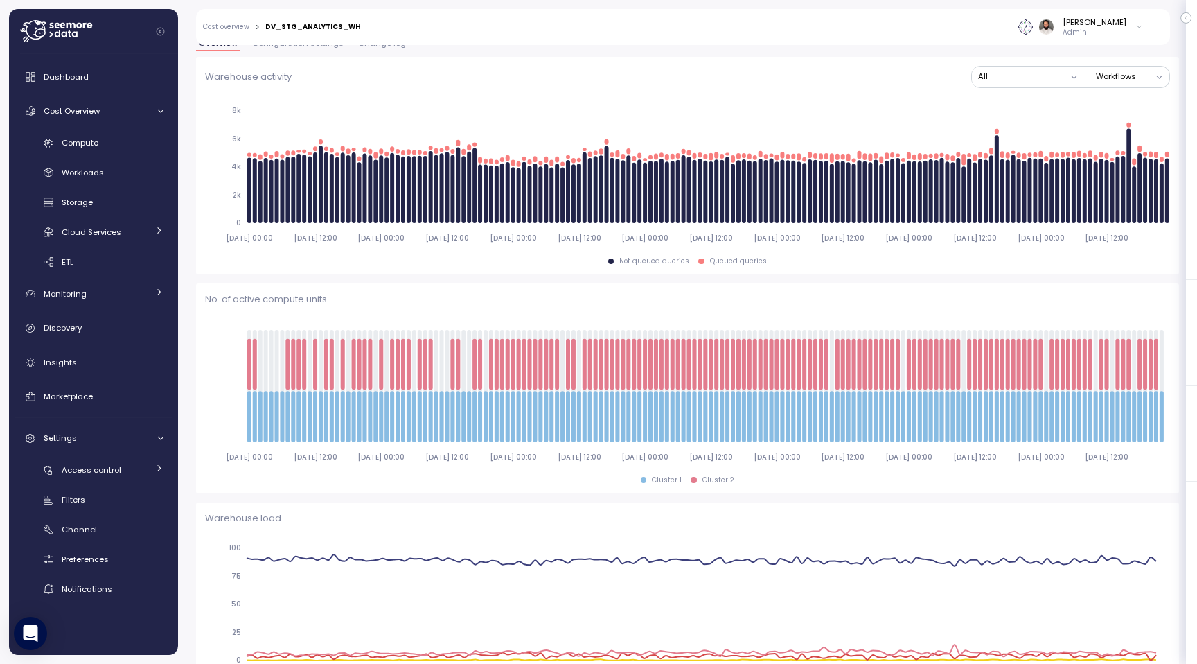
scroll to position [161, 0]
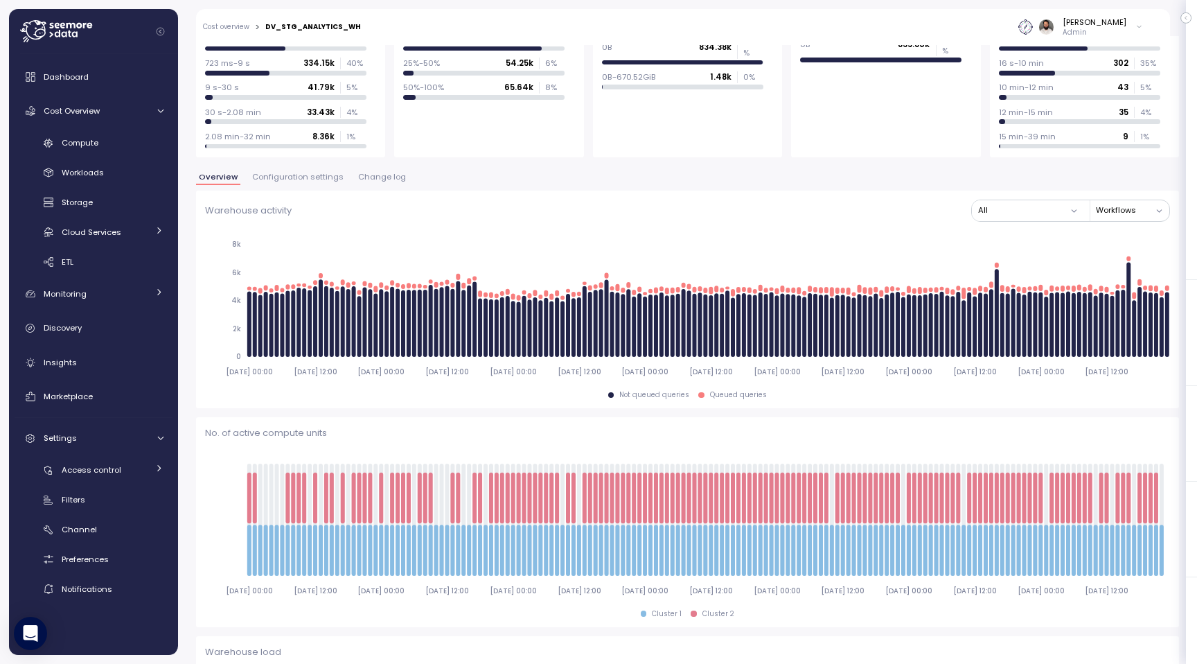
click at [294, 186] on div "Overview Configuration settings Change log" at bounding box center [687, 182] width 983 height 18
click at [295, 177] on span "Configuration settings" at bounding box center [297, 177] width 91 height 8
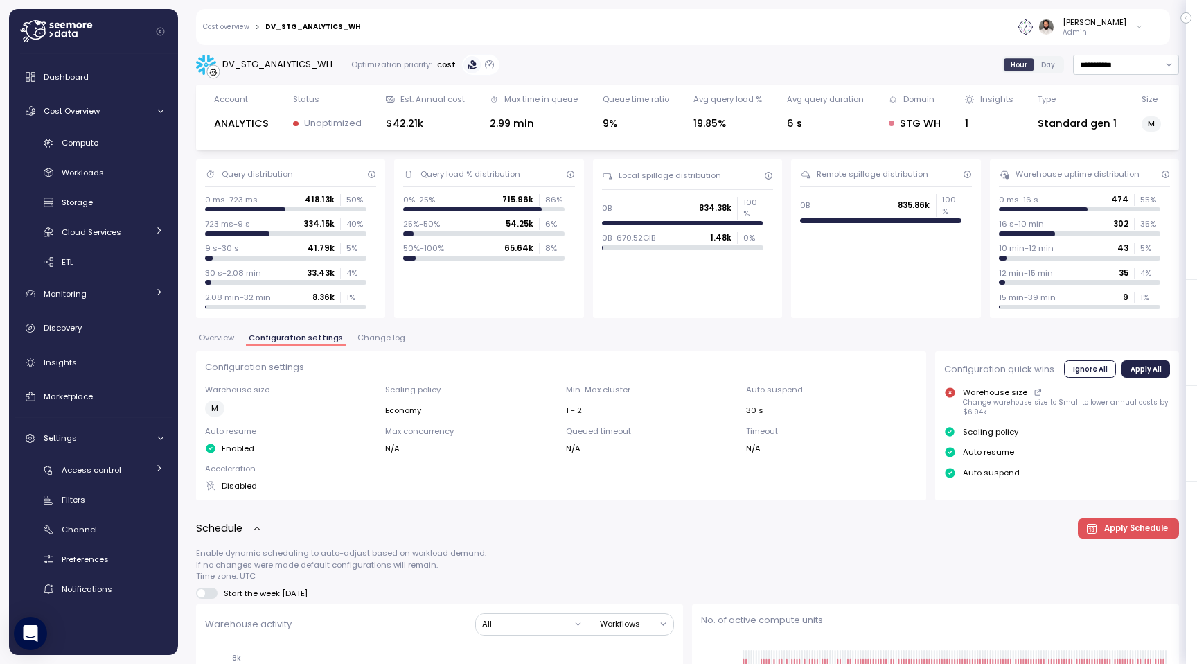
click at [238, 27] on link "Cost overview" at bounding box center [226, 27] width 46 height 7
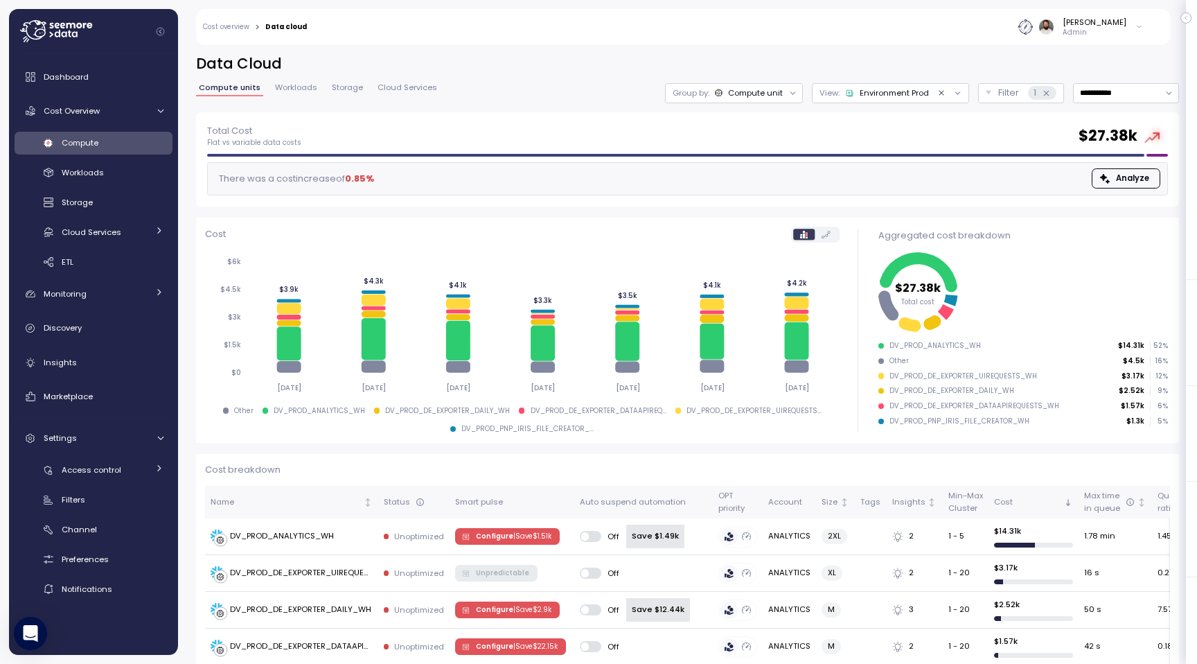
click at [907, 95] on div "Environment Prod" at bounding box center [887, 92] width 84 height 11
click at [966, 217] on span "button" at bounding box center [962, 213] width 15 height 15
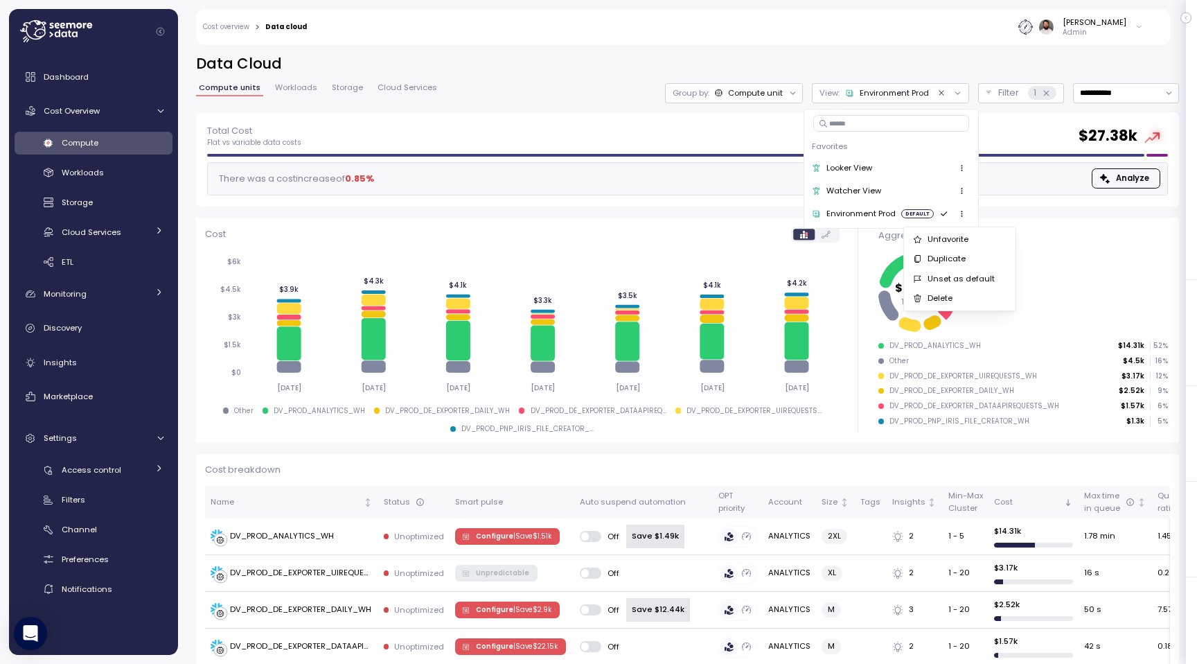
click at [973, 276] on div "Unset as default" at bounding box center [967, 278] width 78 height 12
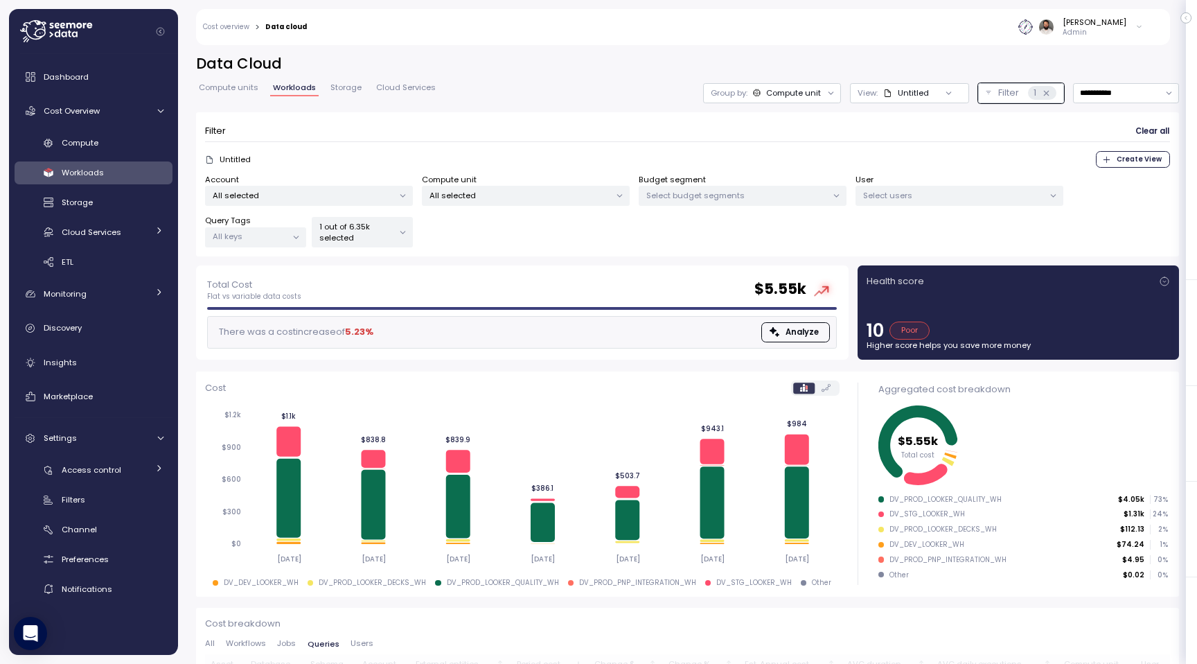
click at [730, 186] on div "Select budget segments" at bounding box center [743, 196] width 208 height 20
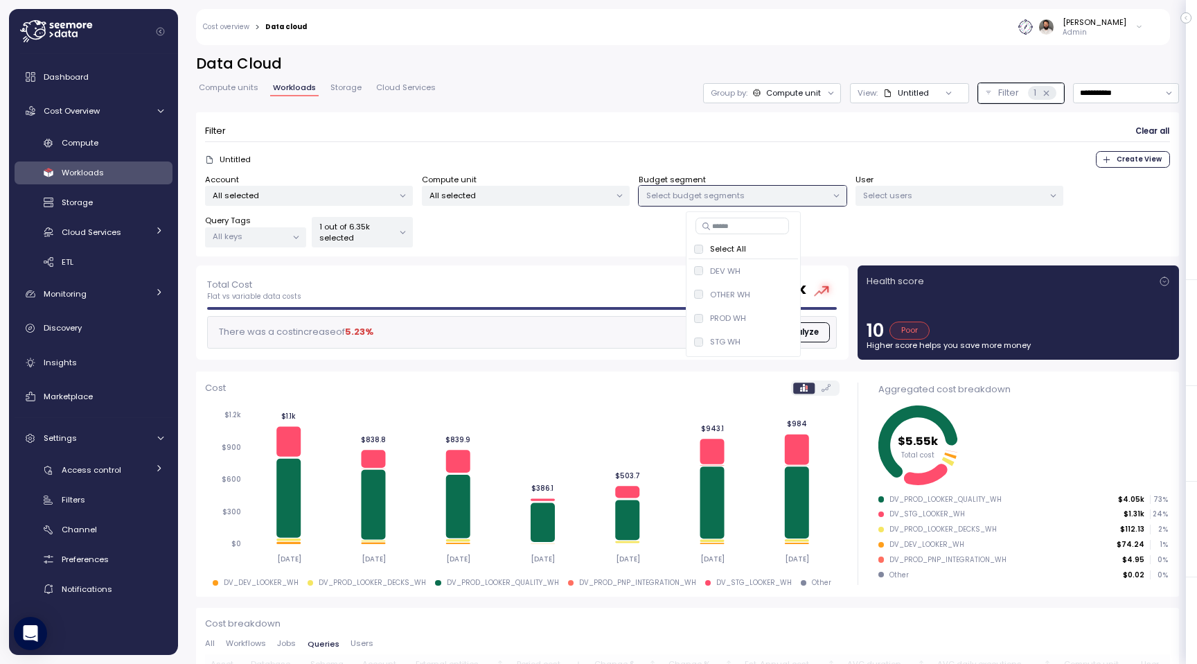
click at [730, 186] on div "Select budget segments" at bounding box center [743, 196] width 208 height 20
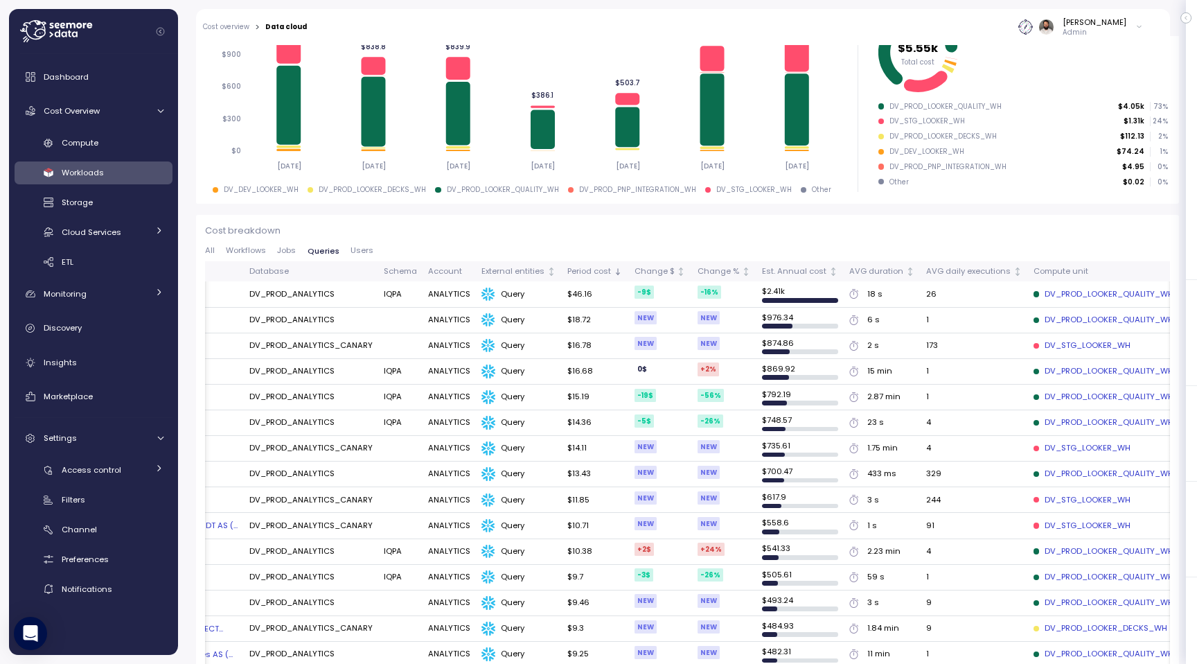
scroll to position [0, 297]
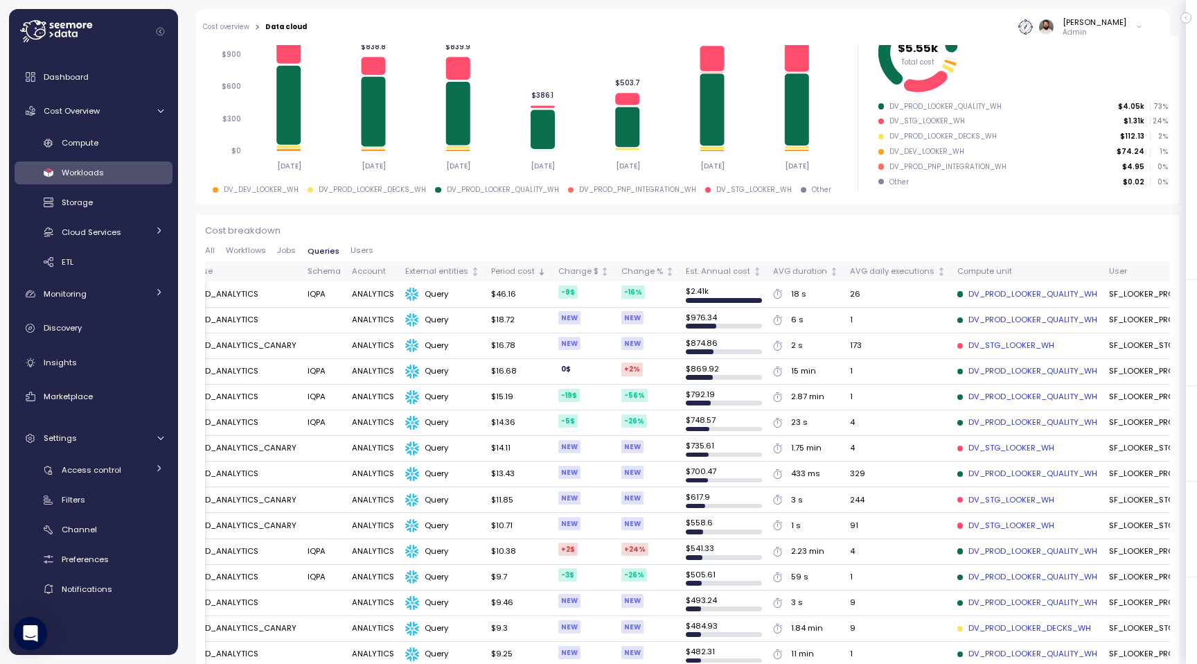
click at [1129, 327] on td "SF_LOOKER_PROD" at bounding box center [1144, 321] width 82 height 26
click at [1129, 324] on td "SF_LOOKER_PROD" at bounding box center [1144, 321] width 82 height 26
click at [1129, 321] on td "SF_LOOKER_PROD" at bounding box center [1144, 321] width 82 height 26
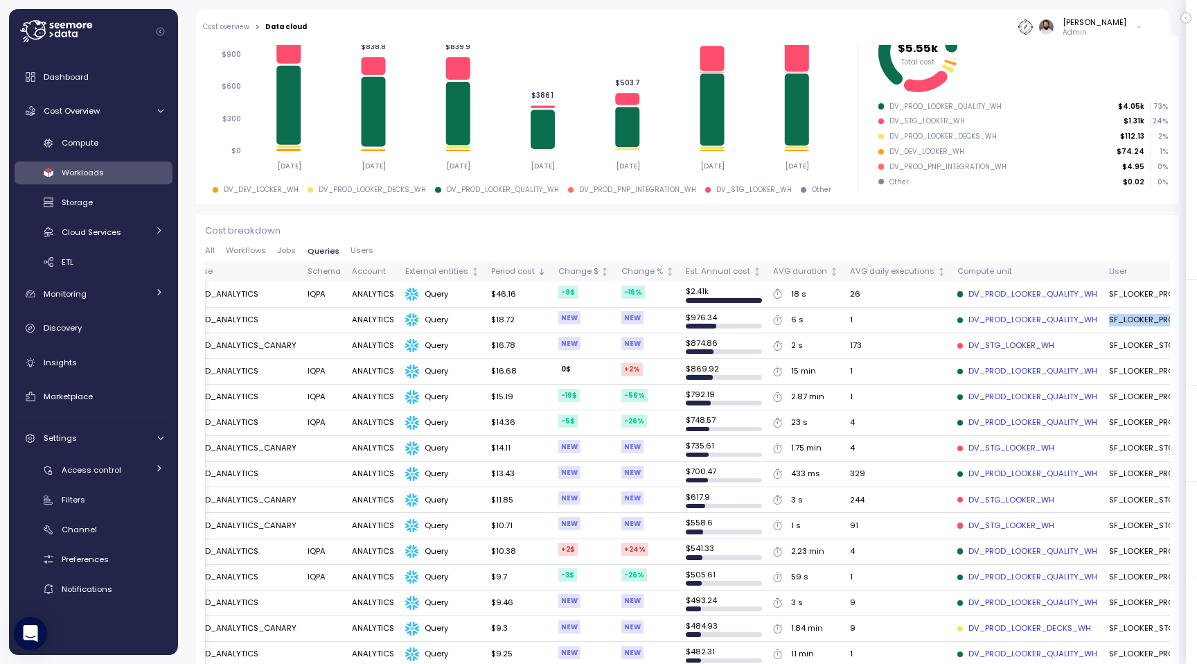
click at [1129, 321] on td "SF_LOOKER_PROD" at bounding box center [1144, 321] width 82 height 26
copy td "SF_LOOKER_PROD"
click at [1125, 344] on td "SF_LOOKER_STG" at bounding box center [1144, 346] width 82 height 26
click at [1145, 341] on td "SF_LOOKER_STG" at bounding box center [1144, 346] width 82 height 26
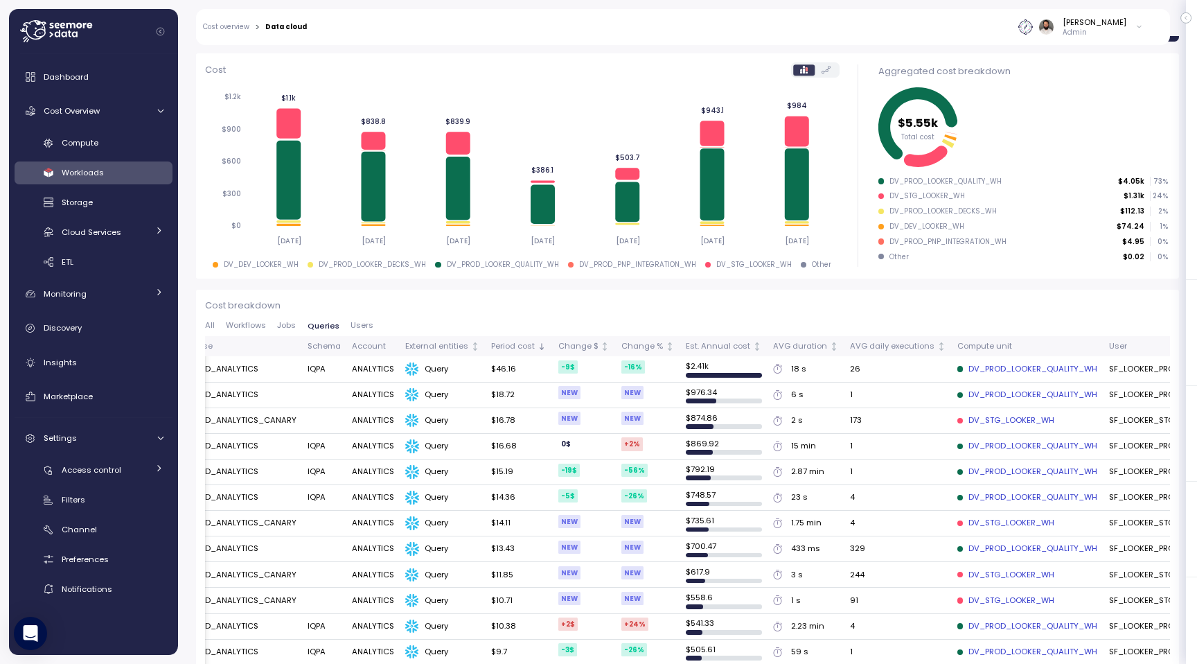
scroll to position [317, 0]
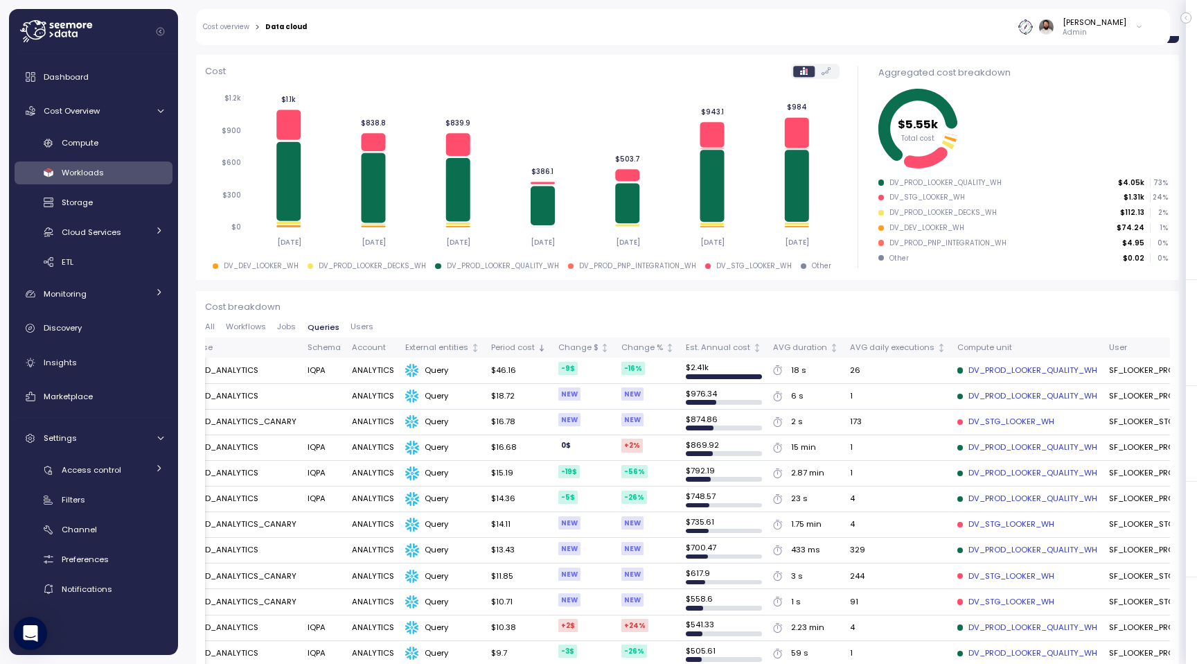
click at [955, 184] on div "DV_PROD_LOOKER_QUALITY_WH" at bounding box center [946, 183] width 112 height 10
copy div "DV_PROD_LOOKER_QUALITY_WH"
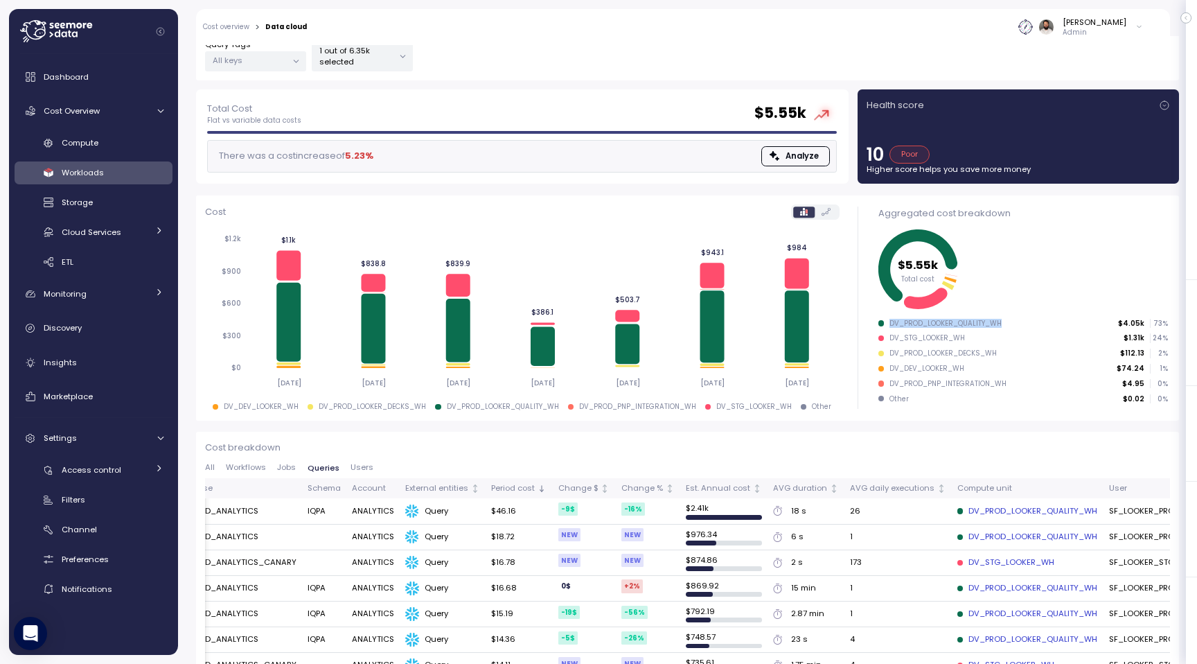
scroll to position [0, 0]
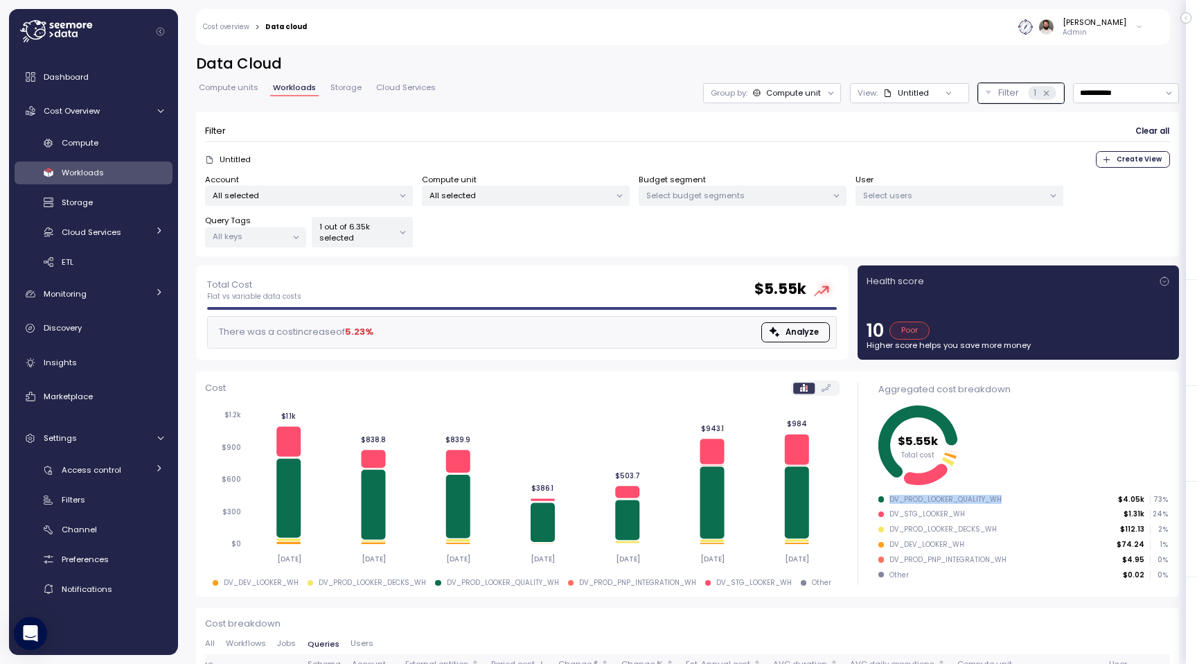
click at [596, 190] on p "All selected" at bounding box center [520, 195] width 181 height 11
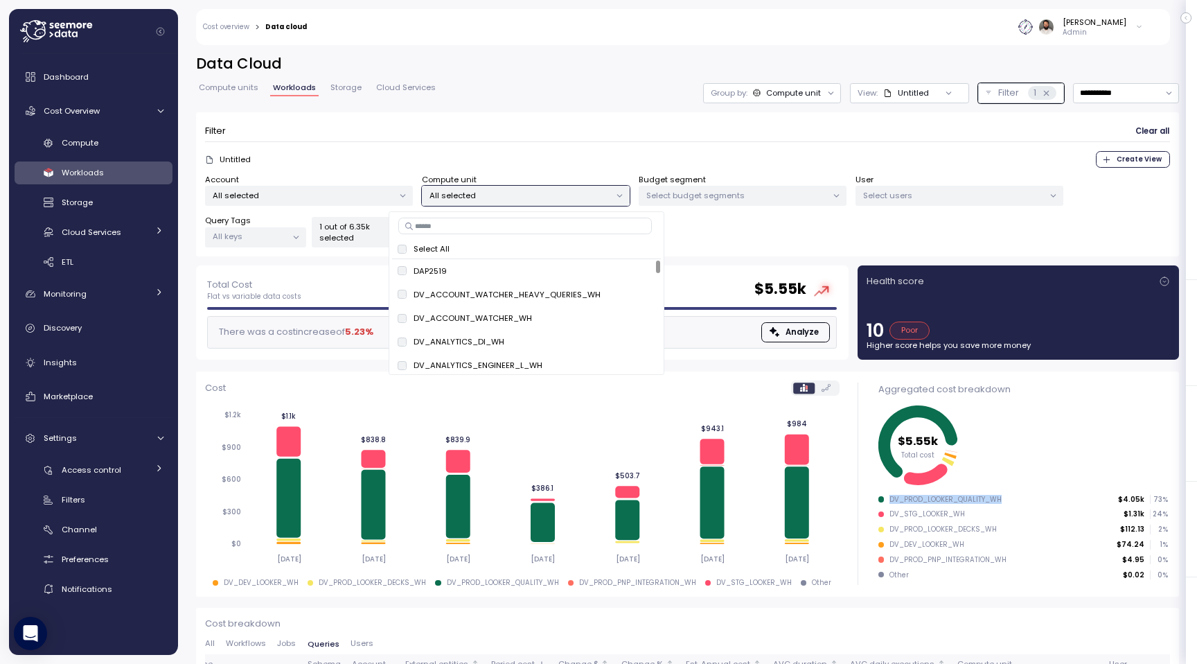
click at [593, 222] on input at bounding box center [525, 226] width 254 height 17
type input "******"
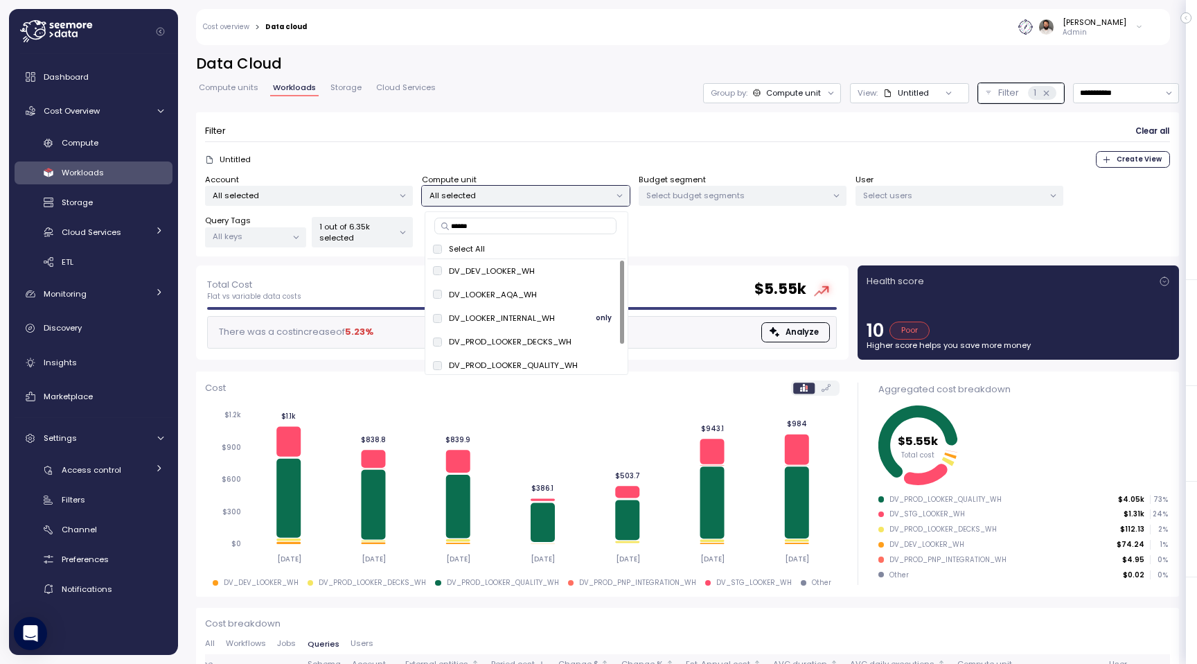
scroll to position [29, 0]
click at [603, 336] on span "only" at bounding box center [604, 335] width 16 height 15
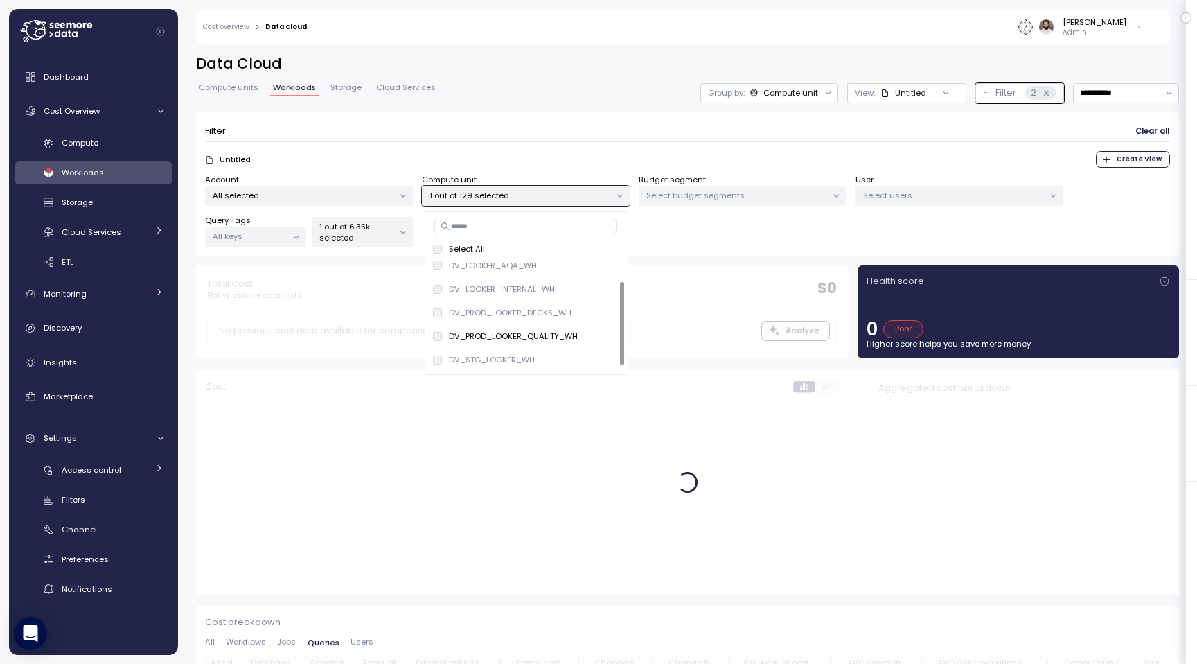
click at [694, 136] on div "Filter Clear all" at bounding box center [687, 131] width 965 height 20
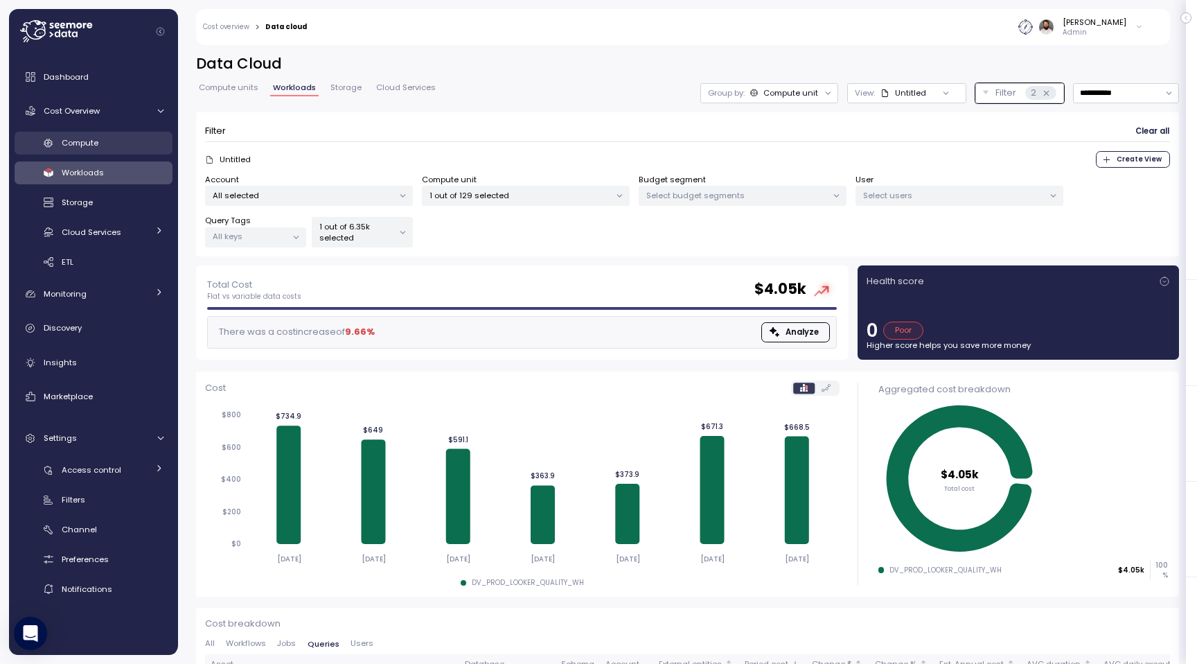
click at [148, 139] on div "Compute" at bounding box center [113, 143] width 102 height 14
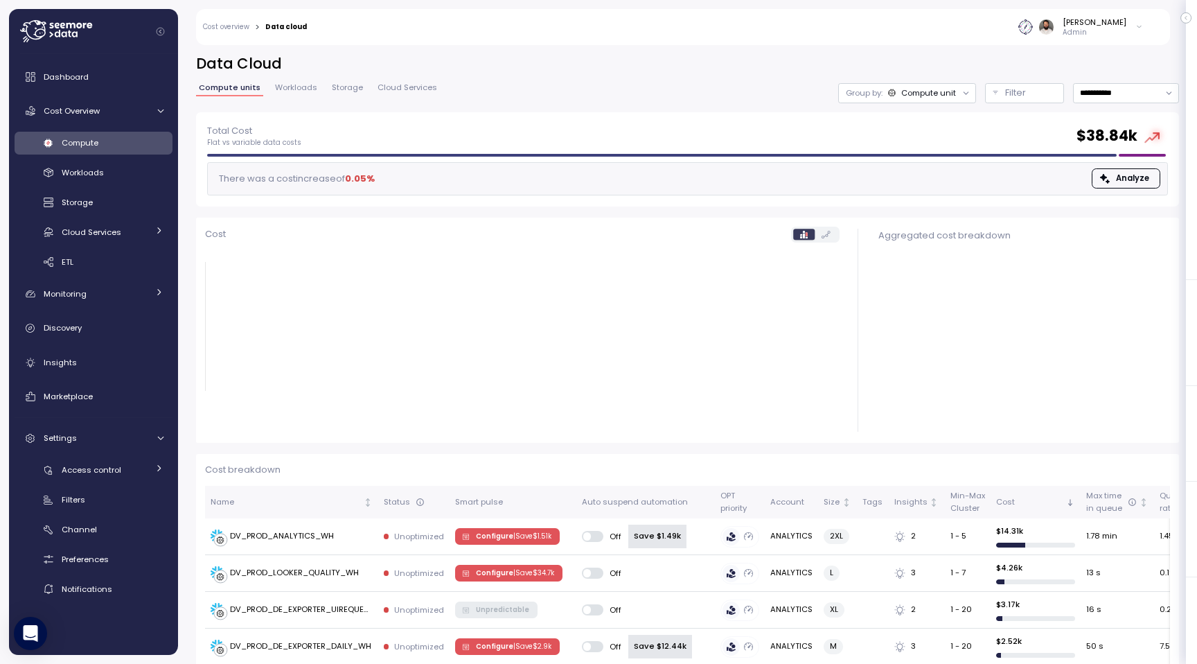
scroll to position [92, 0]
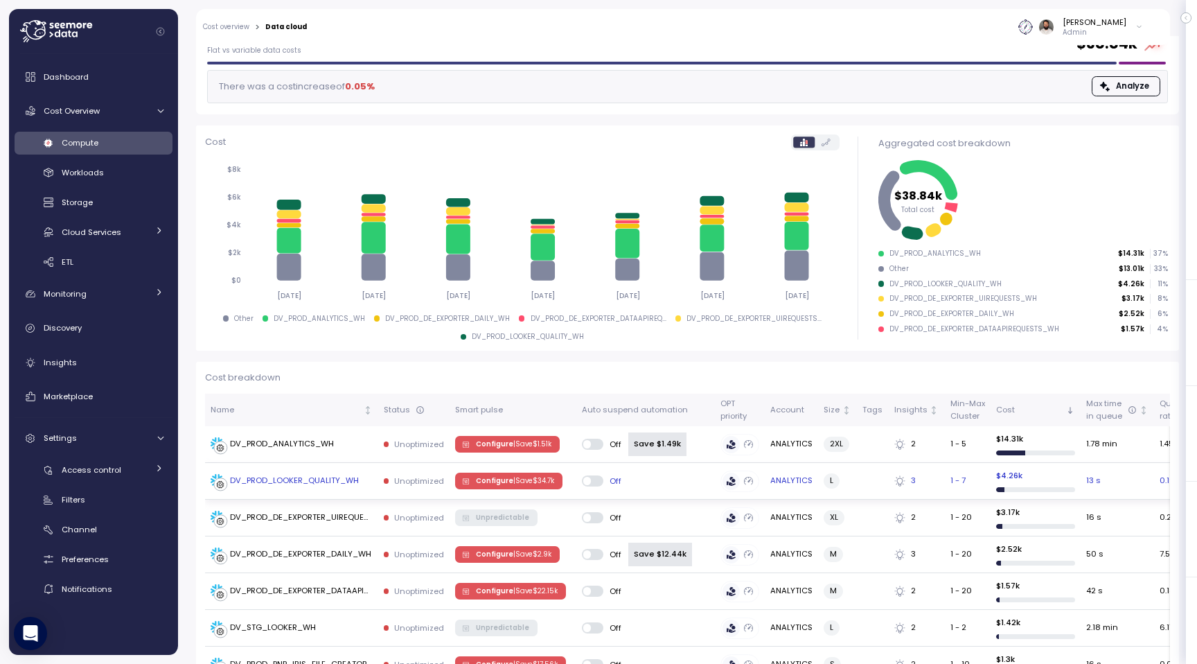
click at [356, 483] on div "DV_PROD_LOOKER_QUALITY_WH" at bounding box center [294, 481] width 129 height 12
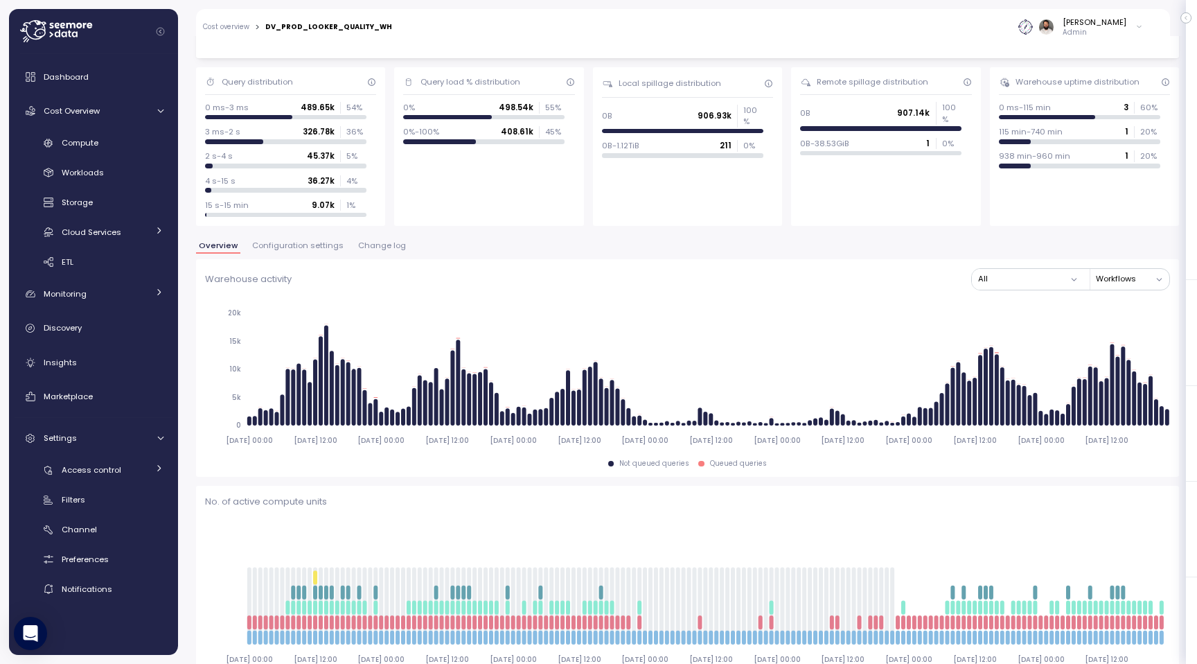
click at [325, 242] on span "Configuration settings" at bounding box center [297, 246] width 91 height 8
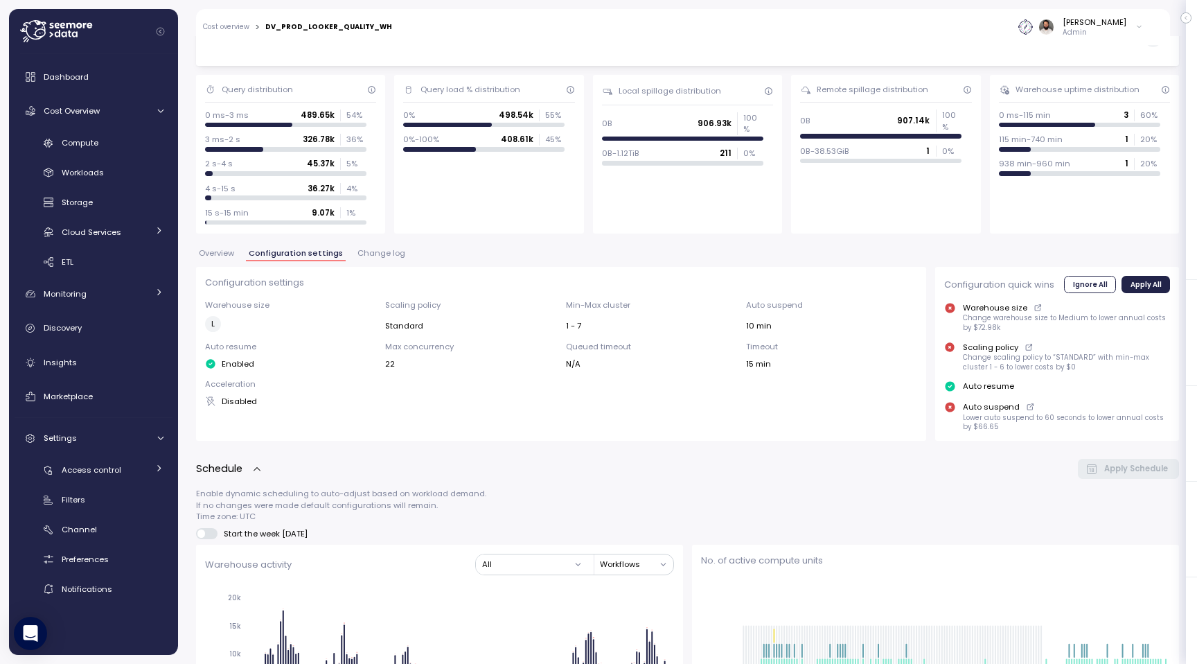
scroll to position [73, 0]
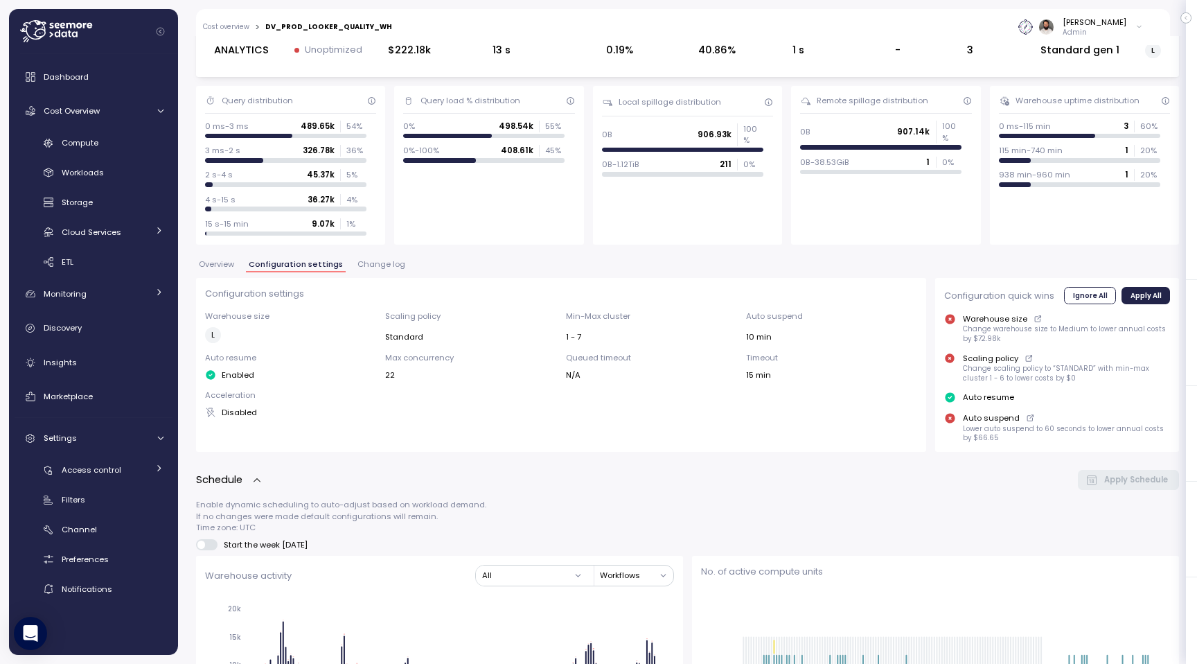
click at [366, 272] on div "Overview Configuration settings Change log" at bounding box center [687, 270] width 983 height 18
click at [366, 266] on span "Change log" at bounding box center [382, 265] width 48 height 8
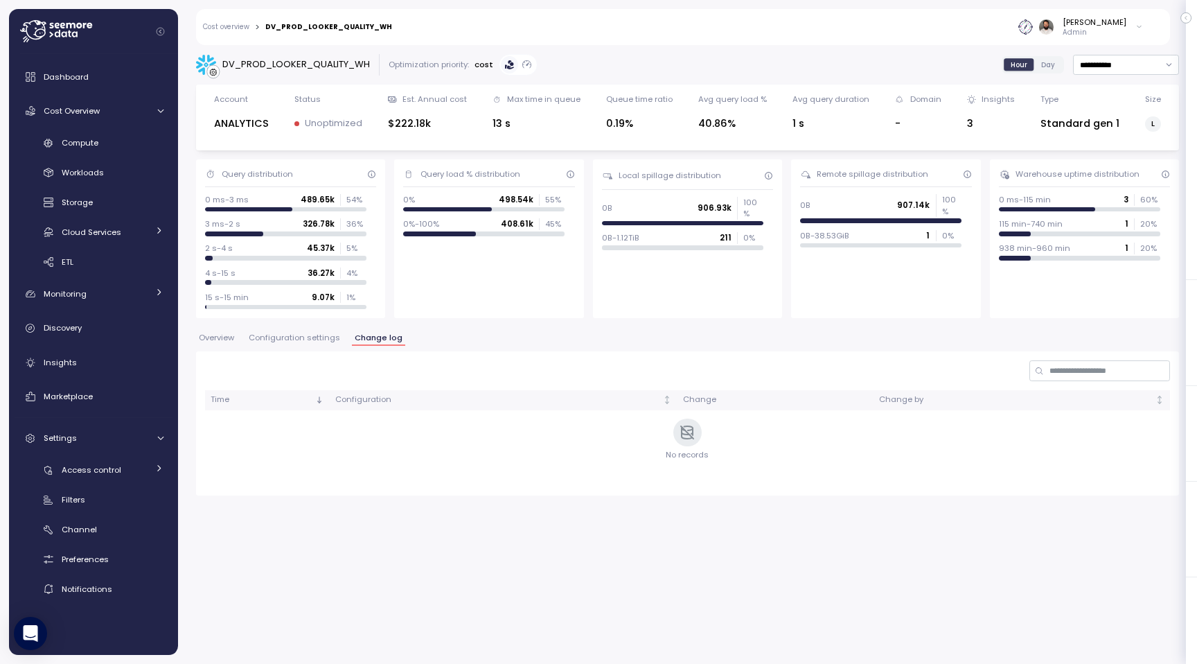
click at [318, 330] on div "**********" at bounding box center [687, 274] width 983 height 441
click at [317, 351] on div "Time Configuration Change Change by No records" at bounding box center [687, 423] width 983 height 144
click at [317, 339] on span "Configuration settings" at bounding box center [294, 338] width 91 height 8
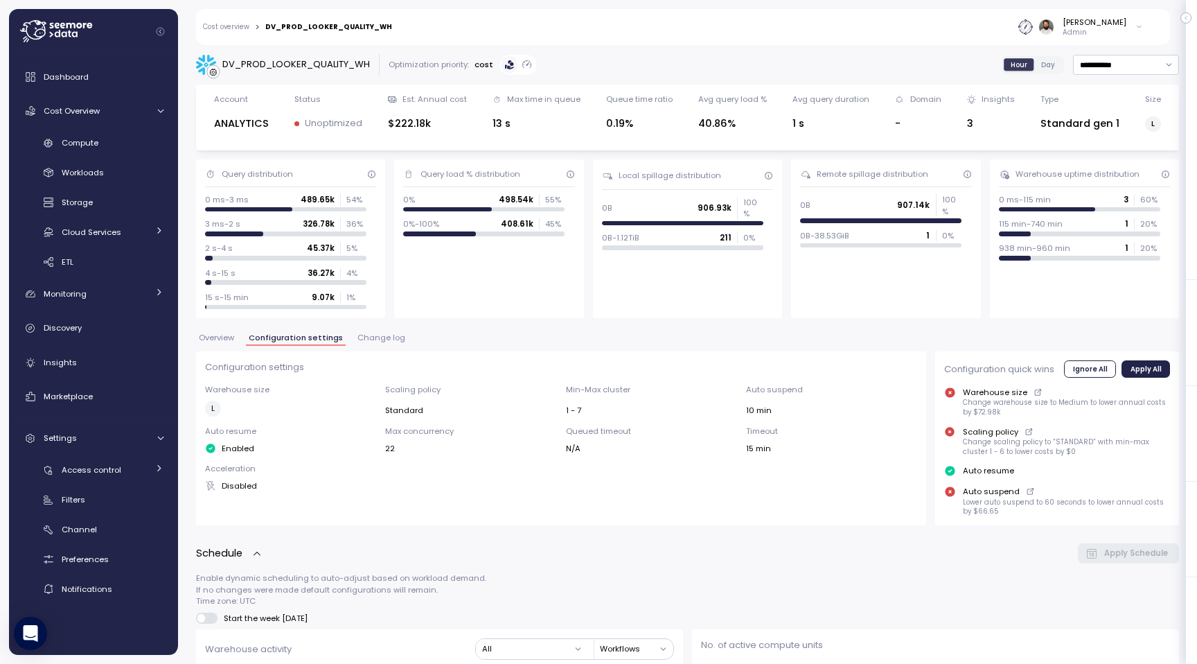
click at [274, 65] on div "DV_PROD_LOOKER_QUALITY_WH" at bounding box center [296, 65] width 148 height 14
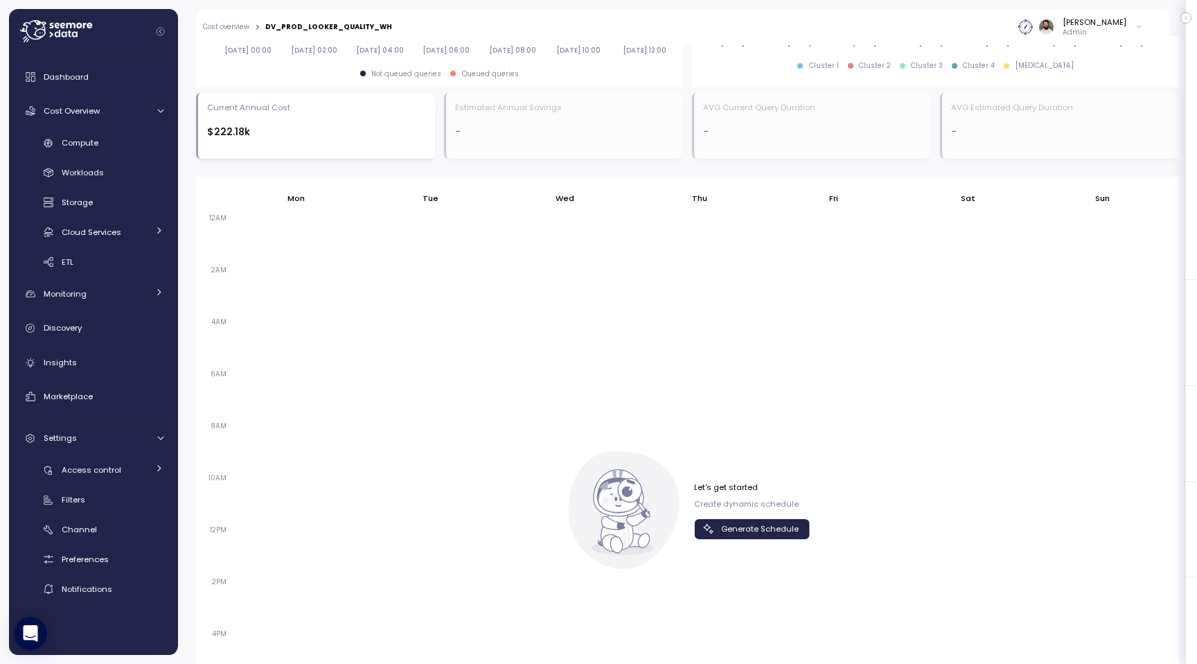
scroll to position [870, 0]
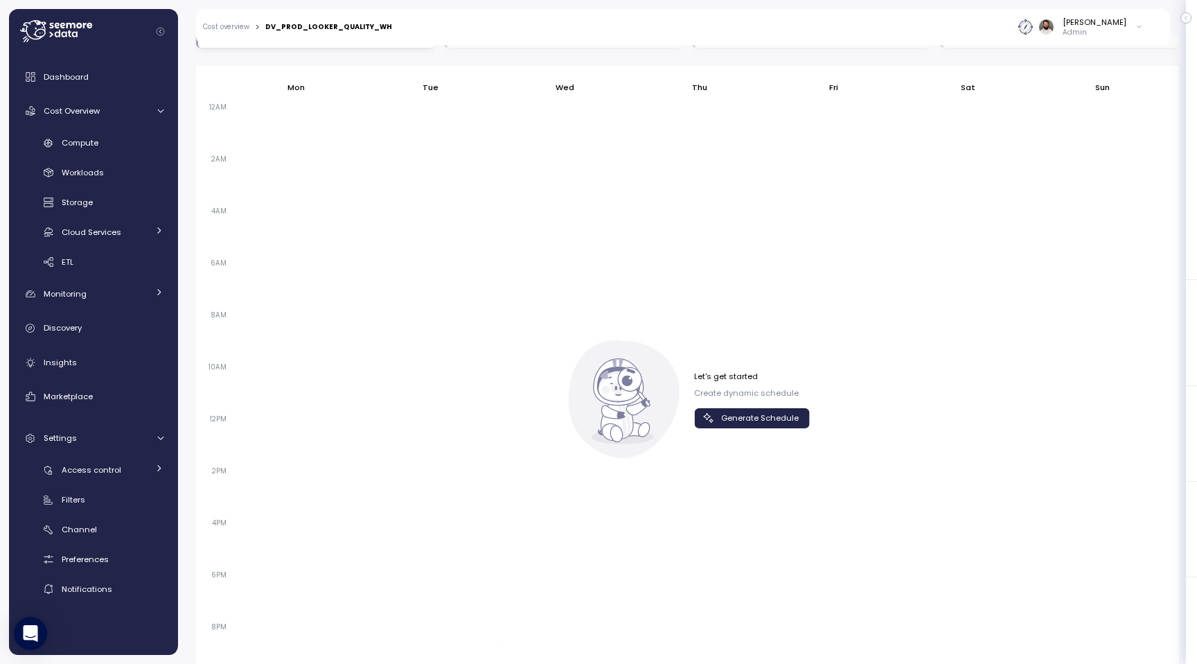
click at [732, 429] on div "Let's get started Create dynamic schedule Generate Schedule" at bounding box center [687, 399] width 245 height 118
click at [732, 420] on span "Generate Schedule" at bounding box center [760, 418] width 78 height 19
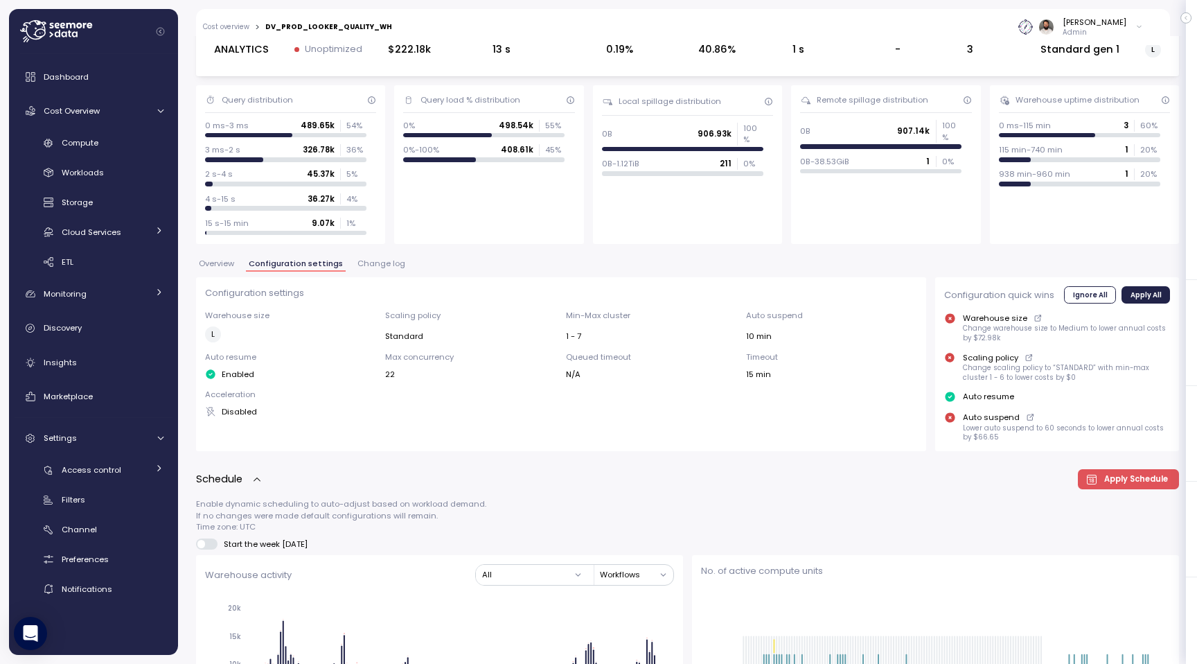
scroll to position [108, 0]
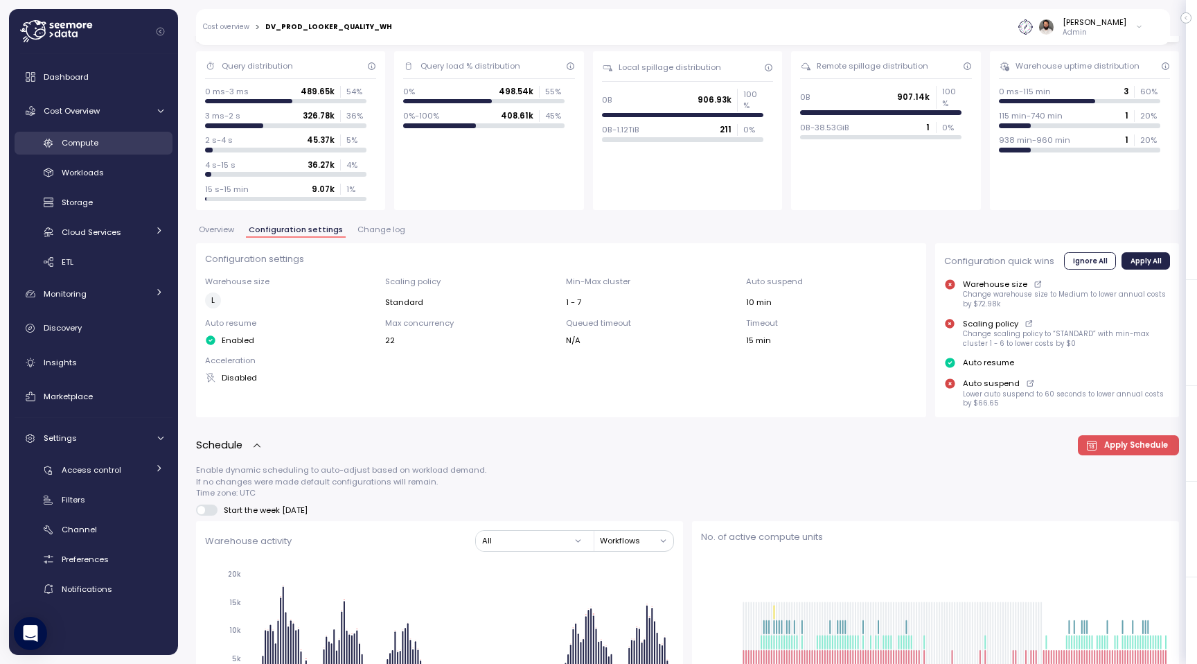
click at [103, 146] on div "Compute" at bounding box center [113, 143] width 102 height 14
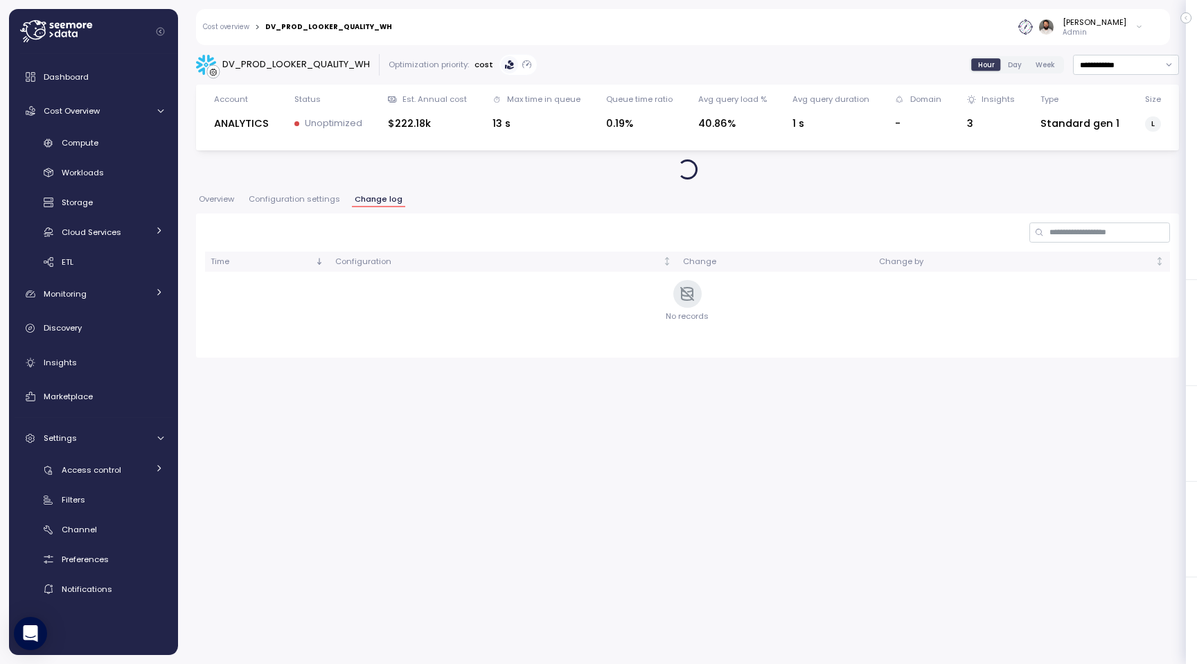
click at [245, 24] on link "Cost overview" at bounding box center [226, 27] width 46 height 7
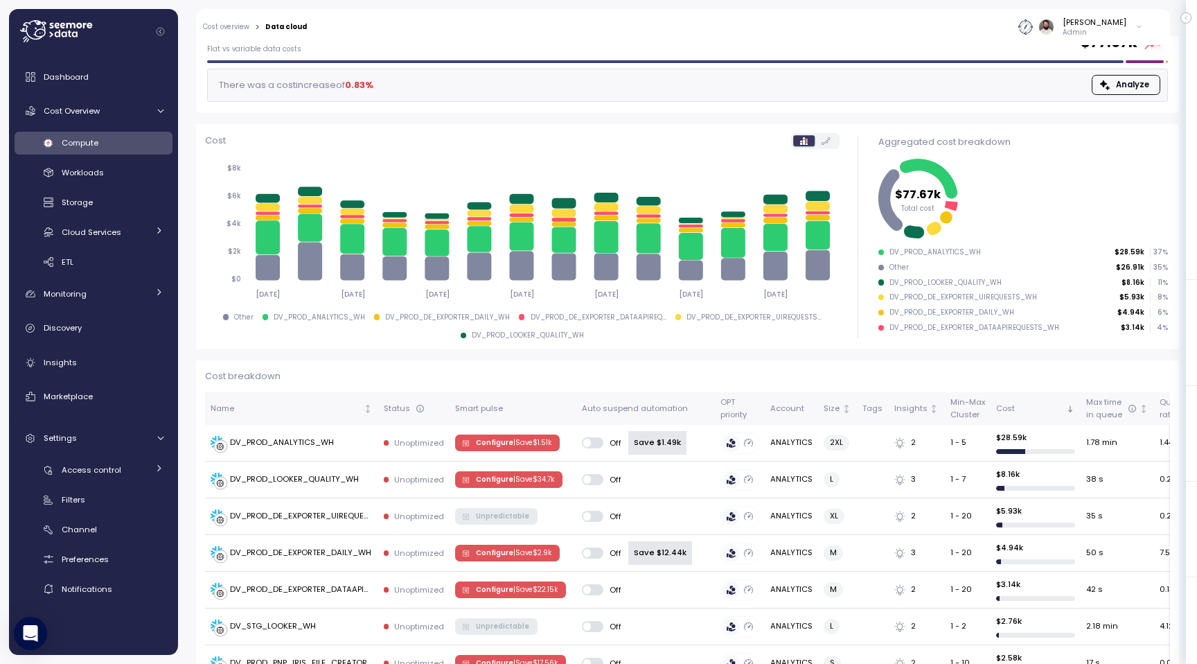
scroll to position [155, 0]
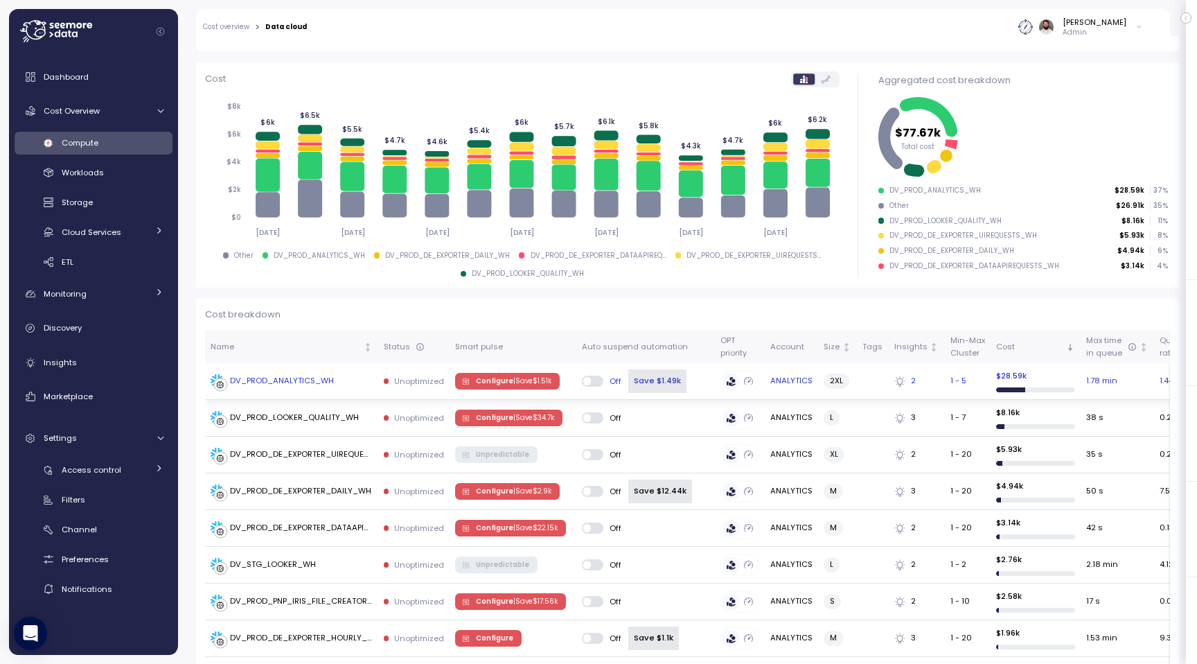
click at [324, 390] on td "DV_PROD_ANALYTICS_WH" at bounding box center [291, 381] width 173 height 37
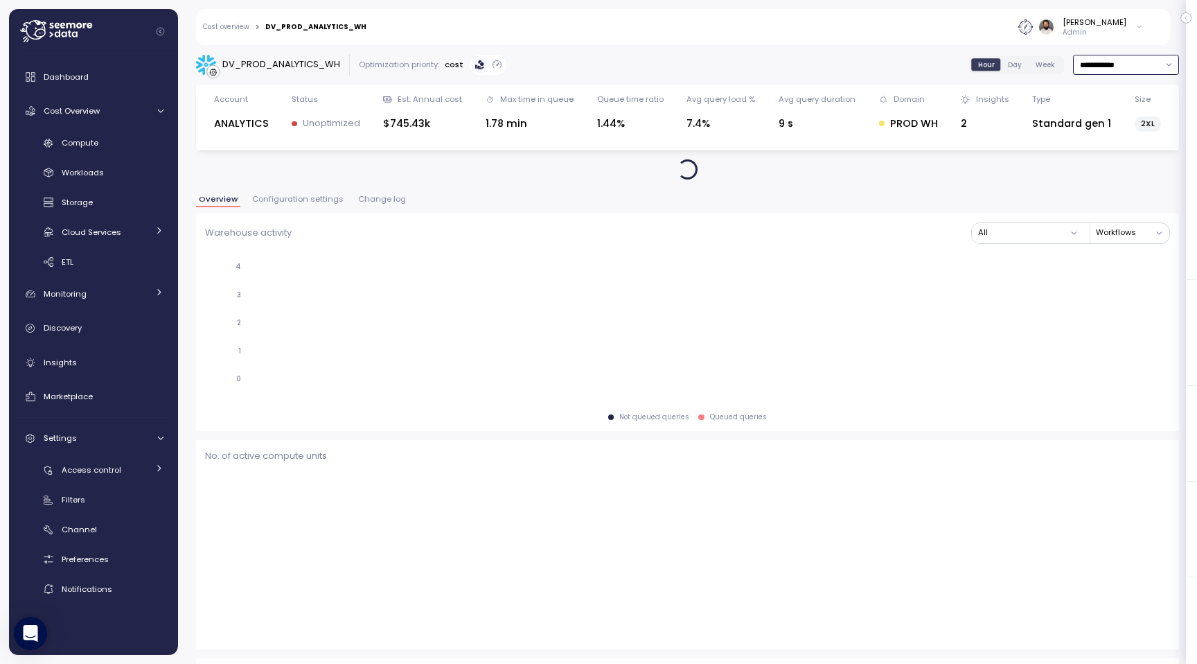
click at [1111, 62] on input "**********" at bounding box center [1126, 65] width 106 height 20
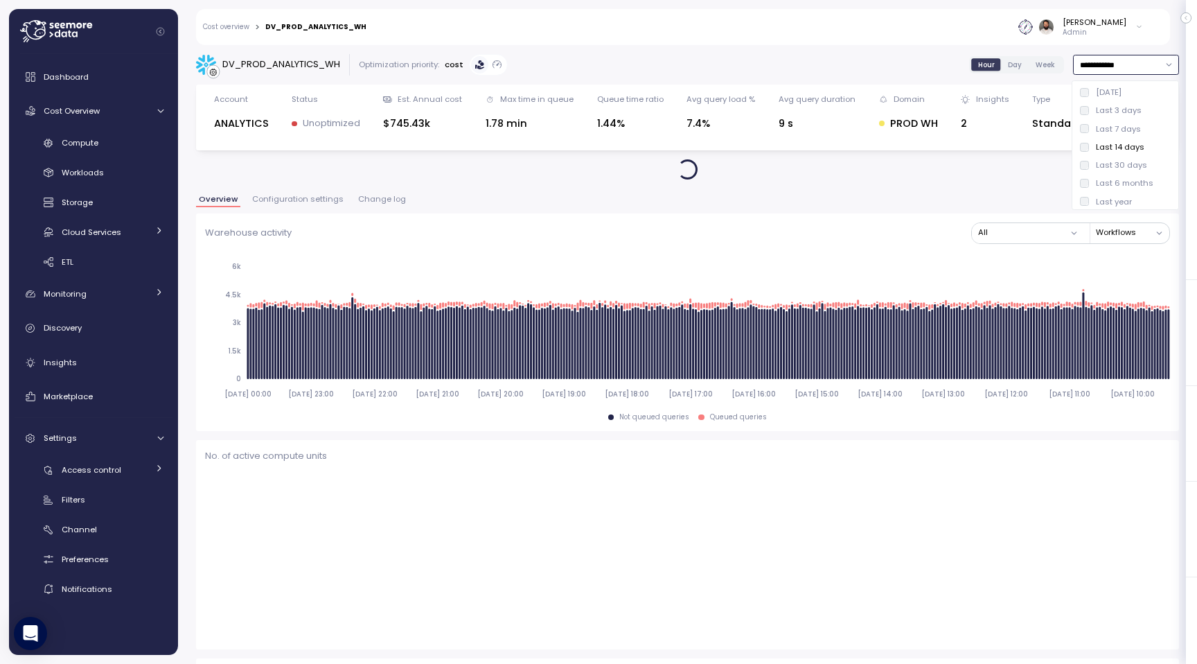
click at [1127, 182] on div "Last 6 months" at bounding box center [1125, 182] width 58 height 11
click at [382, 202] on span "Change log" at bounding box center [382, 199] width 48 height 8
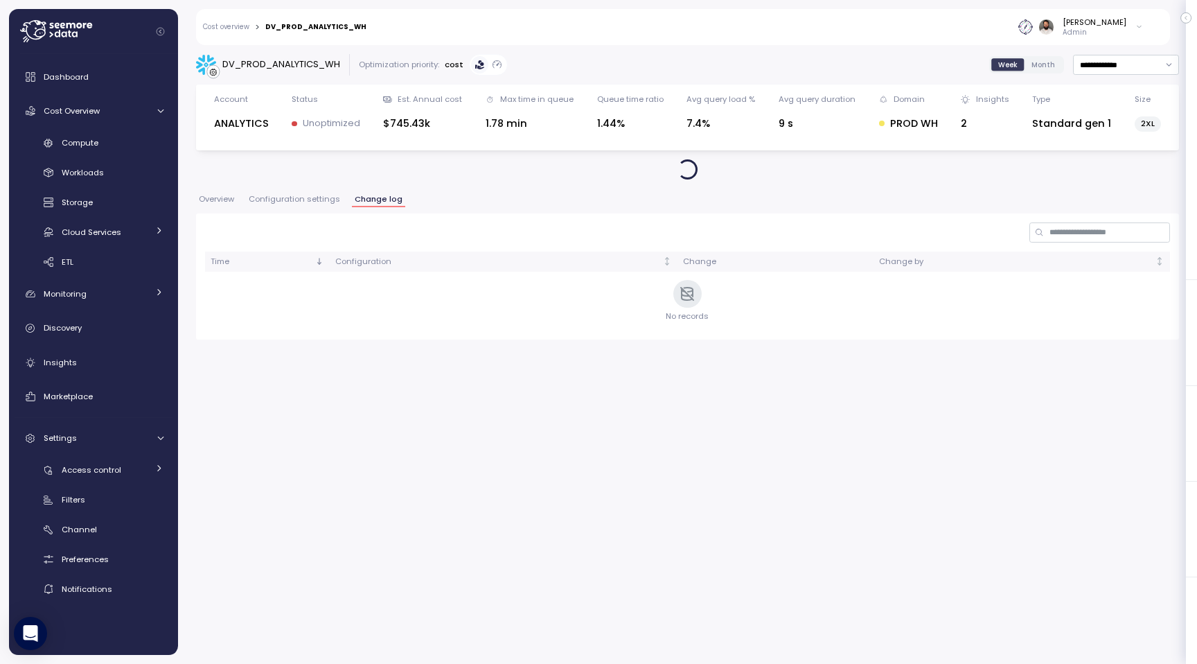
click at [1132, 75] on div "**********" at bounding box center [687, 64] width 983 height 21
click at [1132, 65] on input "**********" at bounding box center [1126, 65] width 106 height 20
click at [1127, 143] on div "Last 14 days" at bounding box center [1120, 146] width 49 height 11
type input "**********"
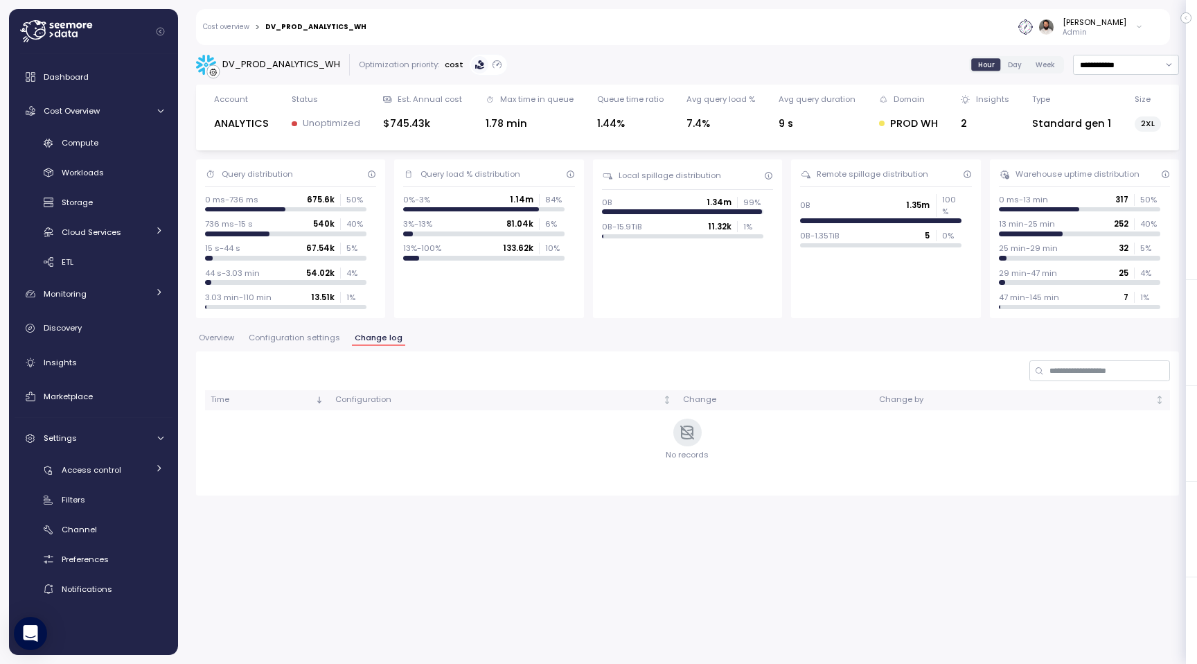
click at [307, 344] on button "Configuration settings" at bounding box center [294, 340] width 97 height 12
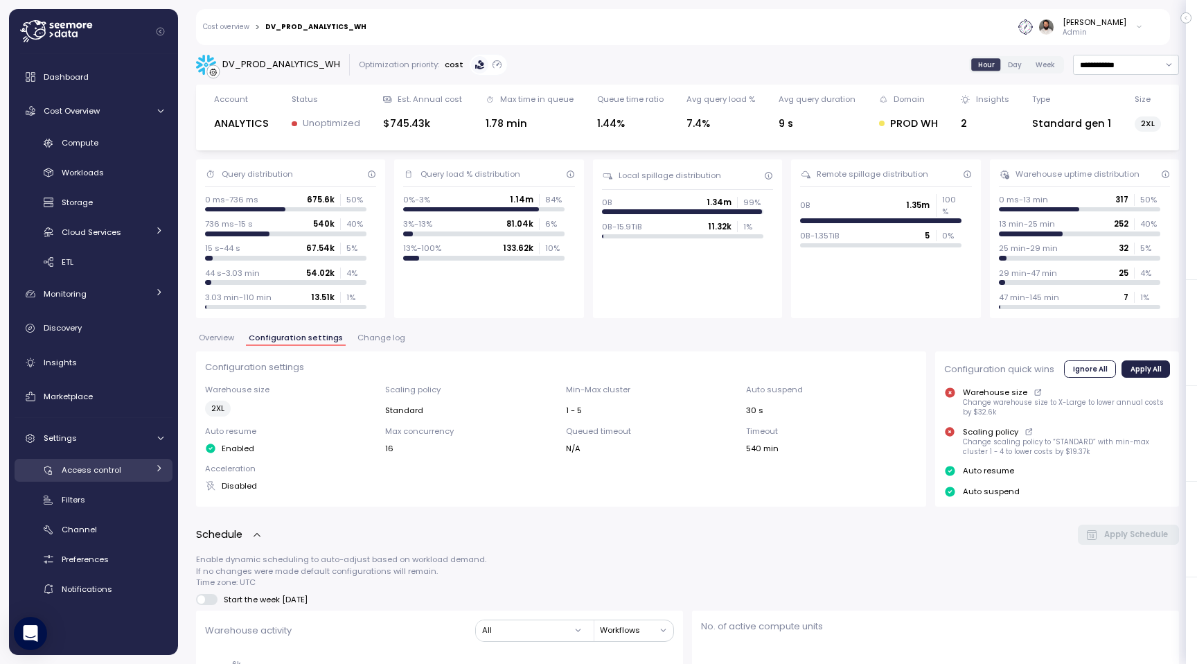
click at [150, 465] on link "Access control" at bounding box center [94, 470] width 158 height 23
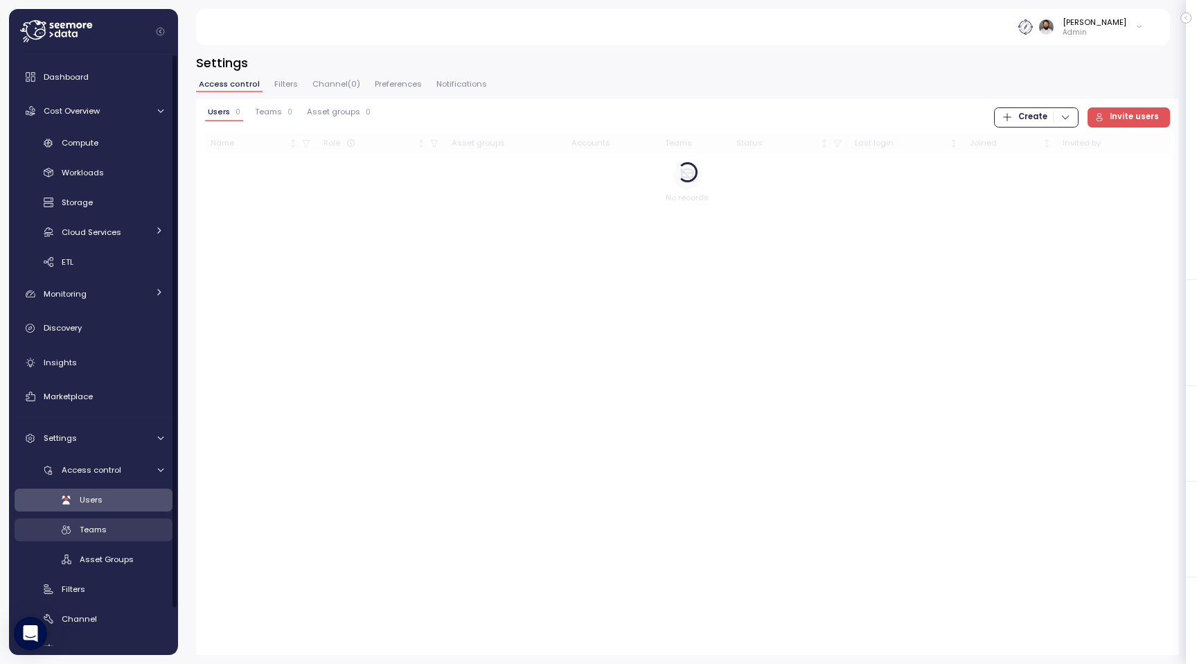
click at [126, 527] on div "Teams" at bounding box center [122, 529] width 84 height 14
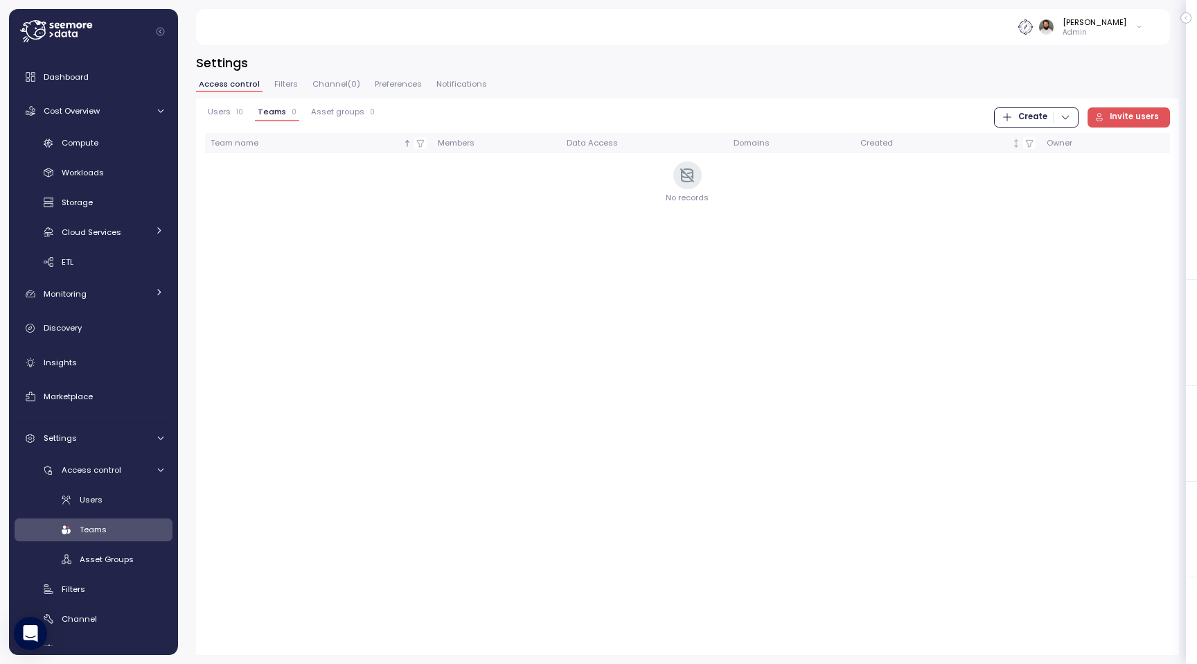
click at [1062, 118] on div "button" at bounding box center [1061, 117] width 17 height 11
click at [1055, 147] on div "Team" at bounding box center [1050, 145] width 49 height 12
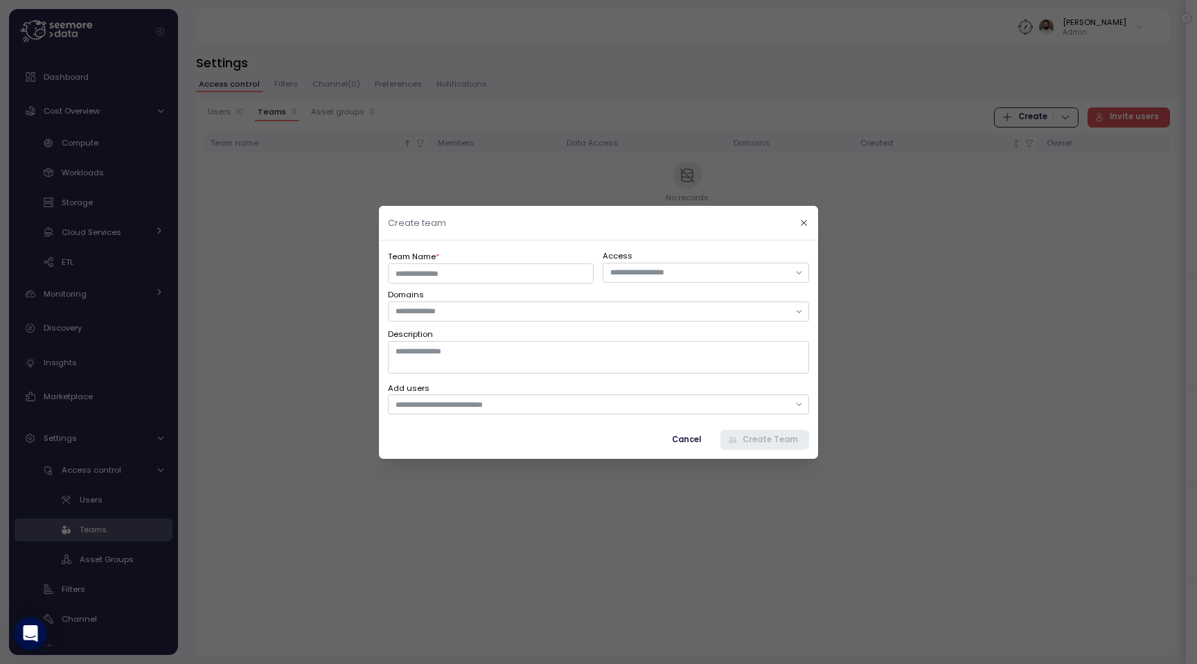
click at [644, 390] on label "Add users" at bounding box center [598, 388] width 421 height 12
click at [639, 403] on input "text" at bounding box center [593, 404] width 394 height 12
click at [656, 384] on label "Add users" at bounding box center [598, 388] width 421 height 12
click at [498, 306] on input "text" at bounding box center [593, 311] width 394 height 12
click at [800, 222] on icon "button" at bounding box center [804, 222] width 9 height 9
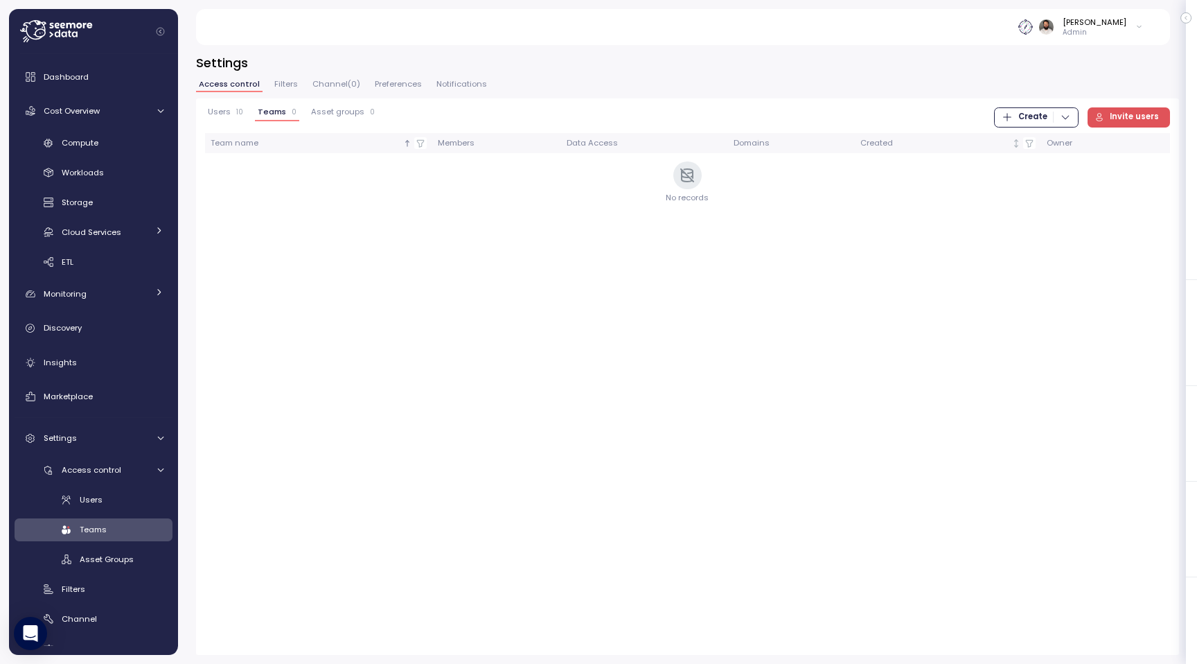
click at [290, 83] on span "Filters" at bounding box center [286, 84] width 24 height 8
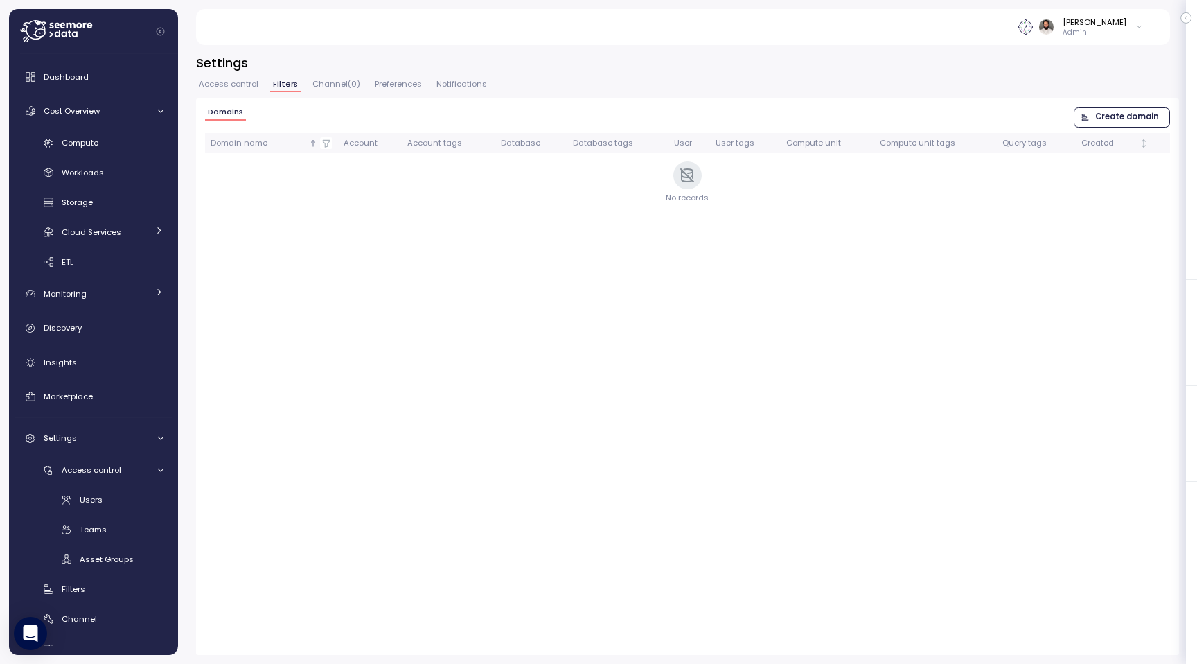
click at [1136, 120] on span "Create domain" at bounding box center [1127, 117] width 64 height 19
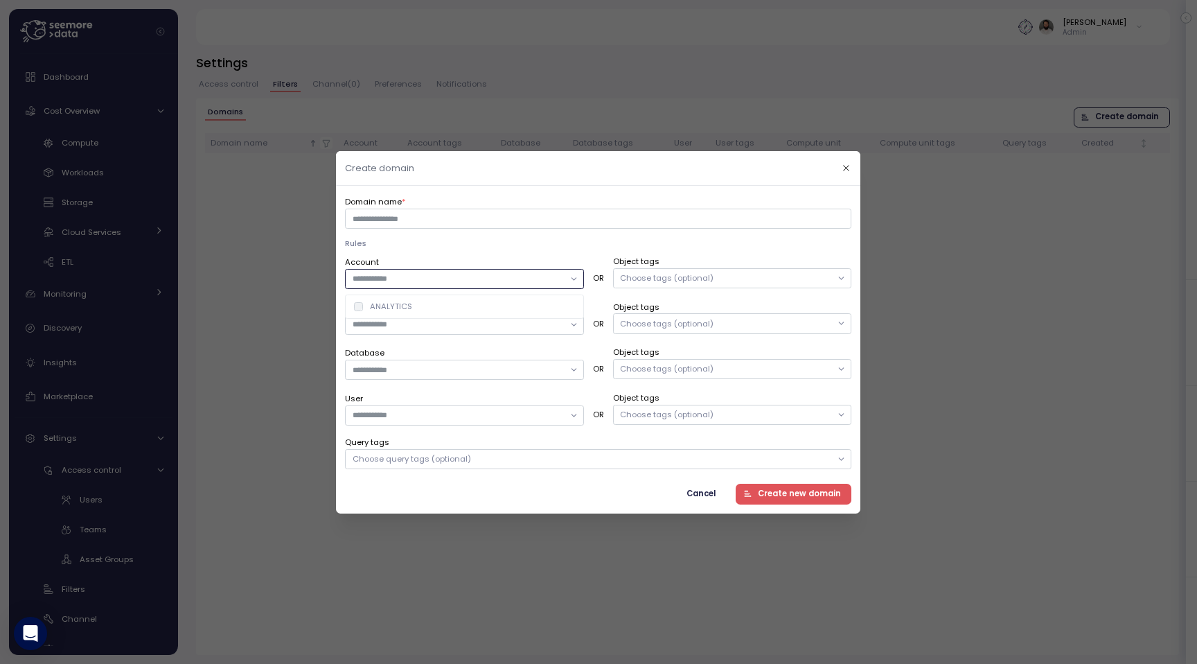
click at [506, 281] on input "Account" at bounding box center [458, 278] width 211 height 12
click at [466, 312] on div "ANALYTICS" at bounding box center [465, 306] width 233 height 18
click at [478, 320] on input "Compute unit" at bounding box center [458, 324] width 211 height 12
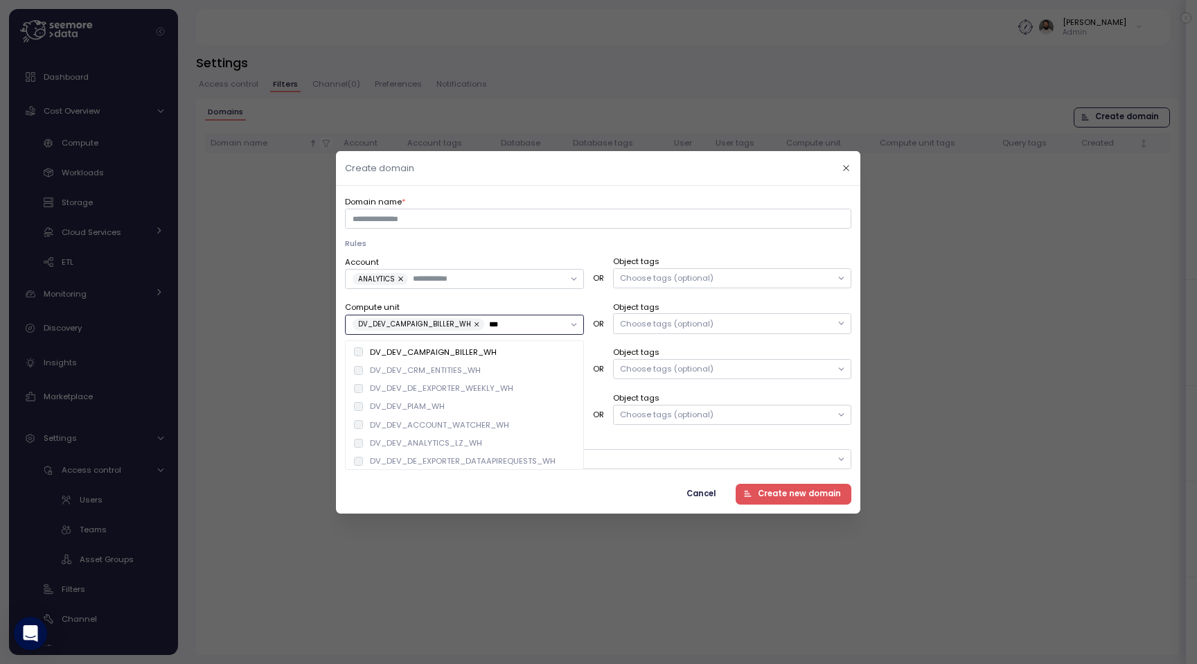
click at [357, 380] on div "DV_DEV_DE_EXPORTER_WEEKLY_WH" at bounding box center [465, 388] width 233 height 18
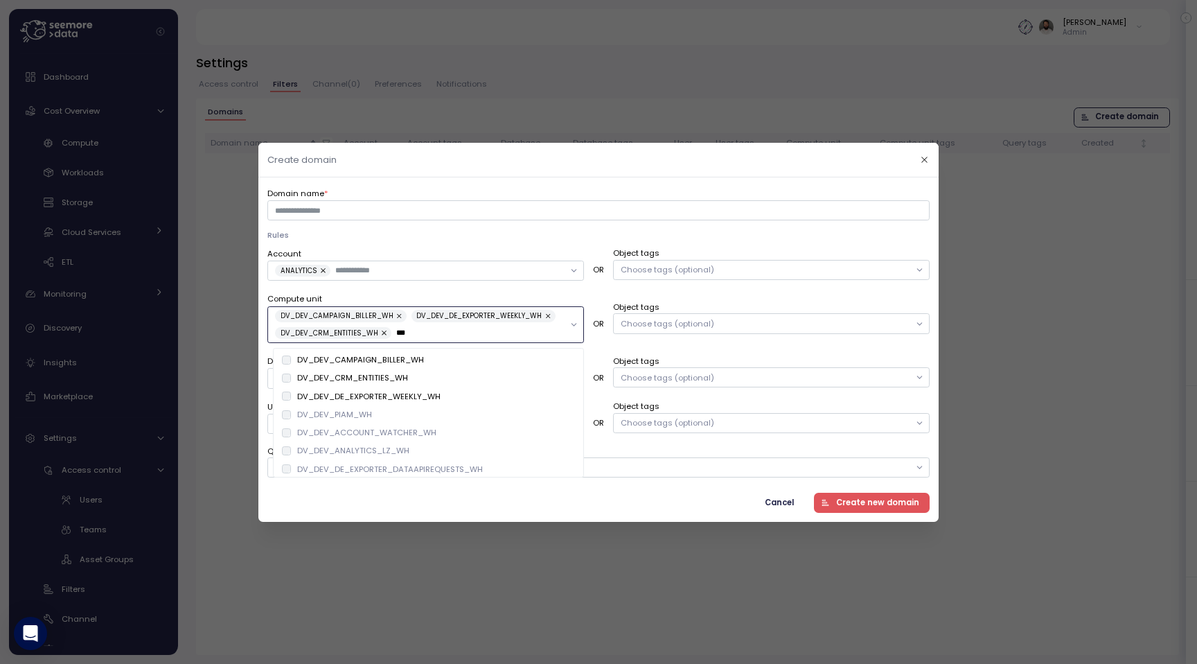
click at [298, 405] on div "DV_DEV_DE_EXPORTER_WEEKLY_WH" at bounding box center [428, 396] width 305 height 18
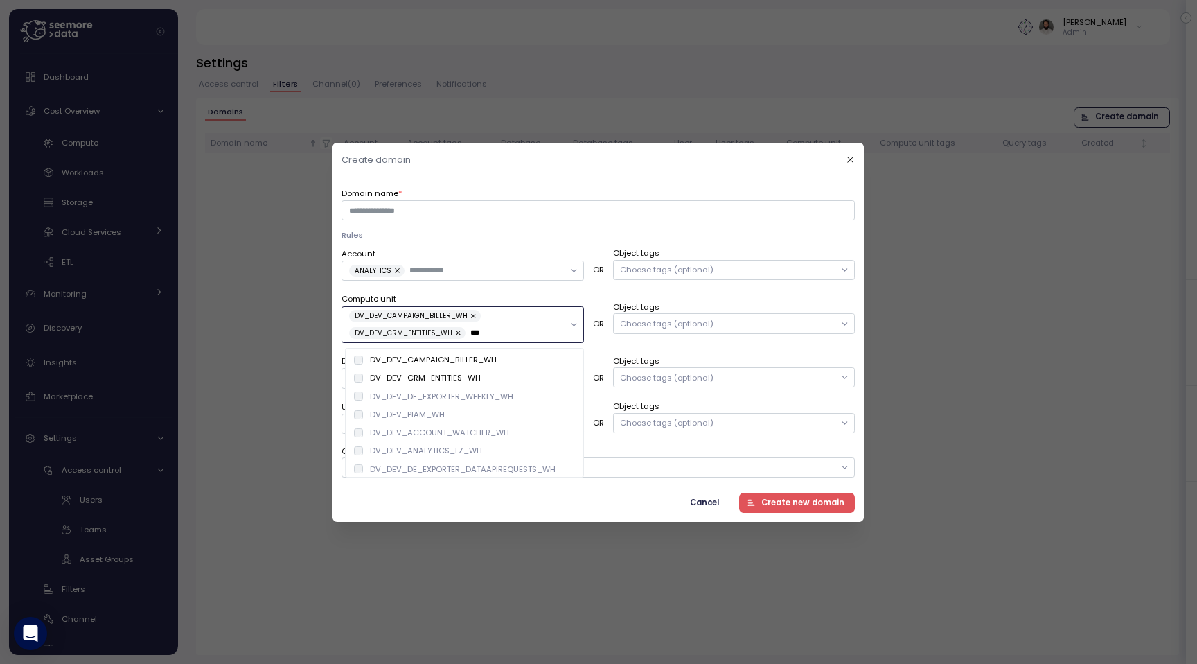
click at [367, 396] on div "DV_DEV_DE_EXPORTER_WEEKLY_WH" at bounding box center [433, 396] width 159 height 11
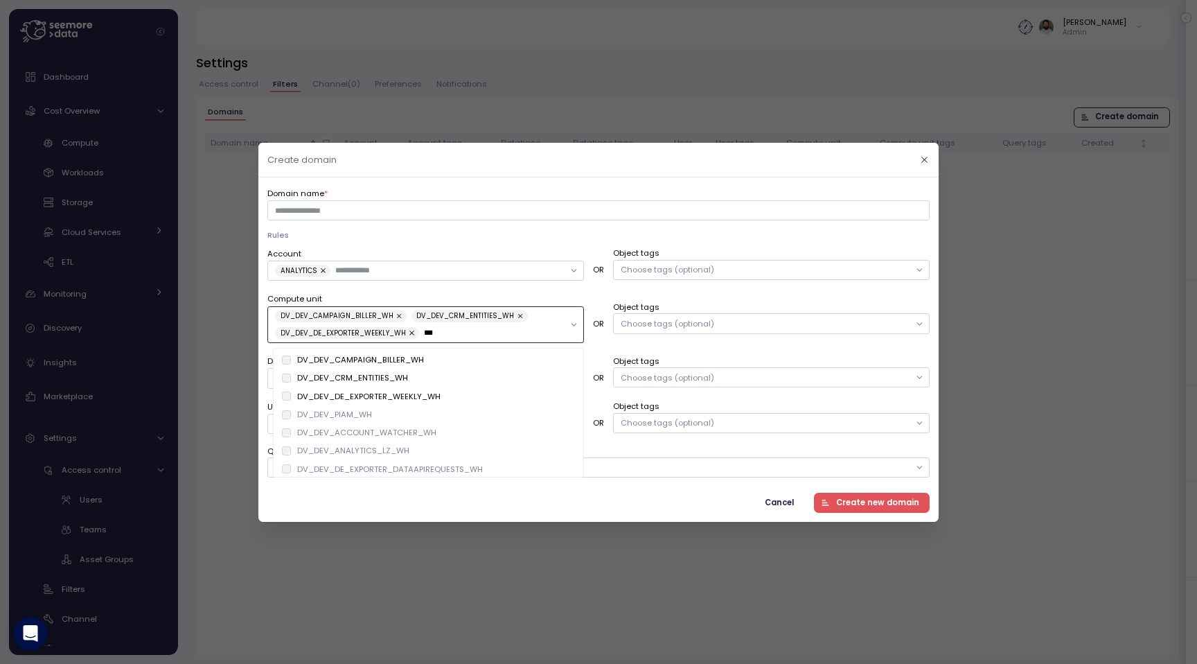
type input "***"
click at [528, 294] on div "Compute unit DV_DEV_CAMPAIGN_BILLER_WH DV_DEV_CRM_ENTITIES_WH DV_DEV_DE_EXPORTE…" at bounding box center [425, 317] width 317 height 51
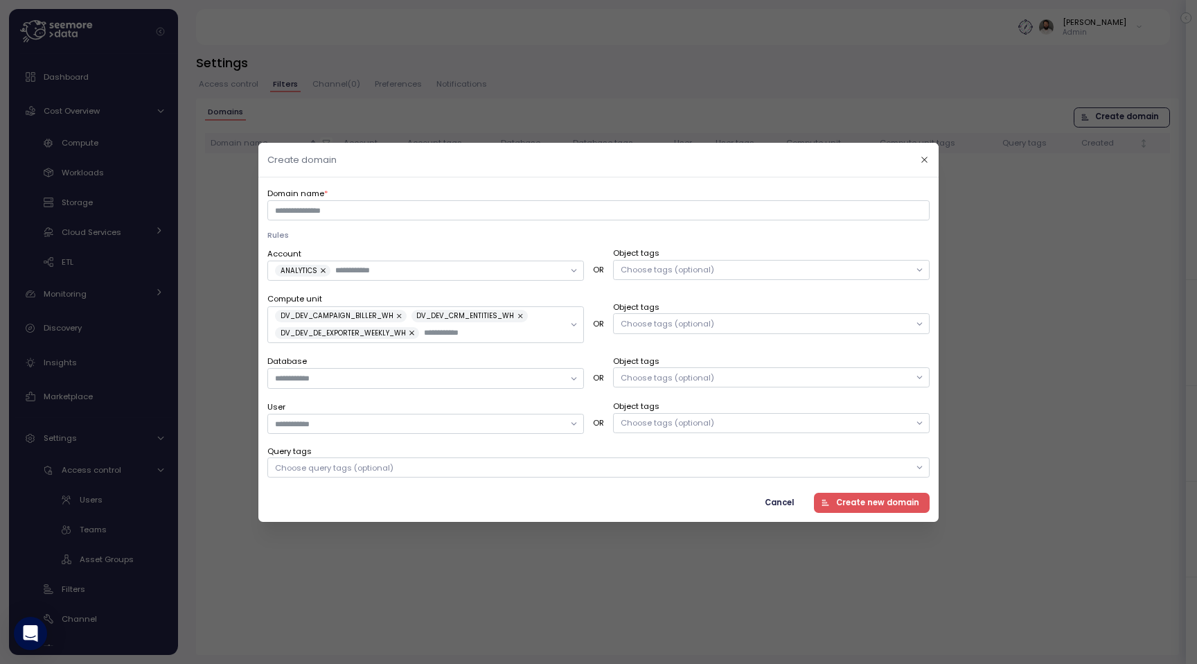
click at [705, 326] on div "Choose tags (optional)" at bounding box center [668, 322] width 94 height 11
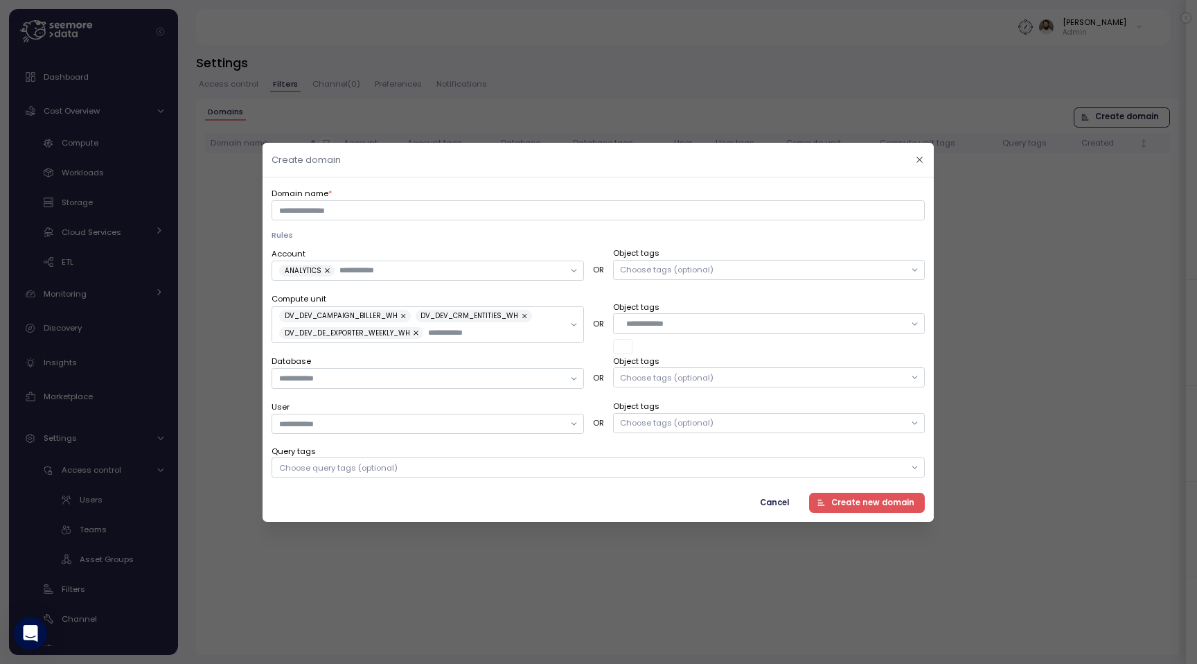
click at [719, 302] on label "Object tags" at bounding box center [769, 307] width 312 height 12
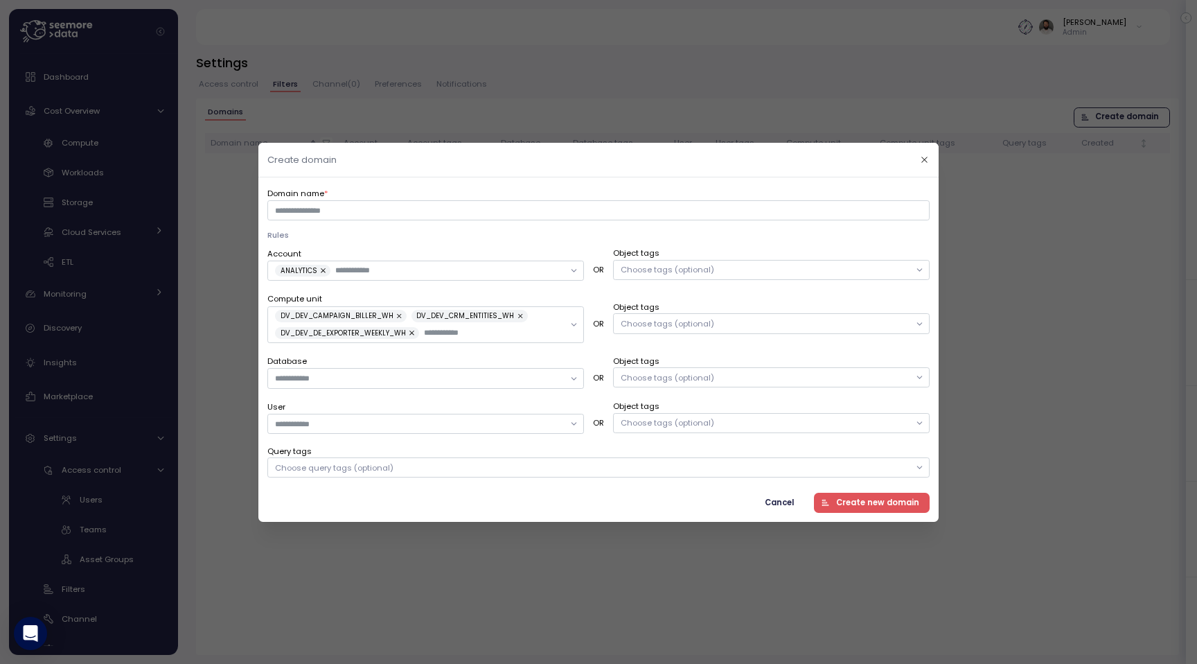
click at [761, 497] on button "Cancel" at bounding box center [779, 502] width 51 height 20
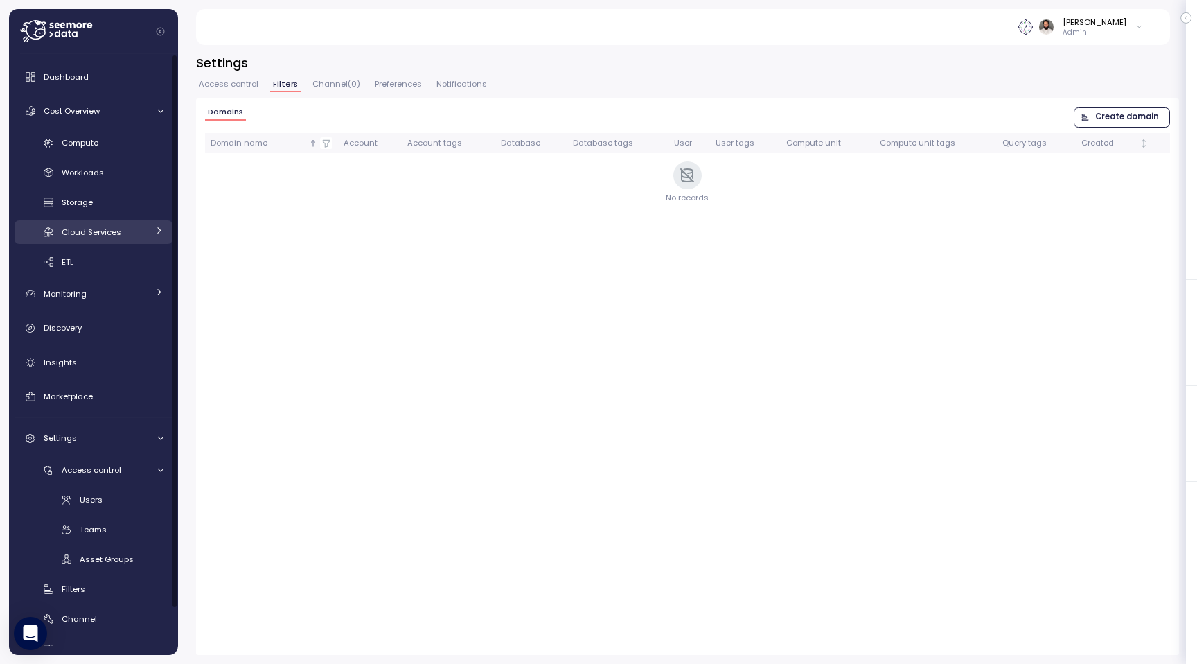
click at [121, 236] on div "Cloud Services" at bounding box center [105, 232] width 86 height 14
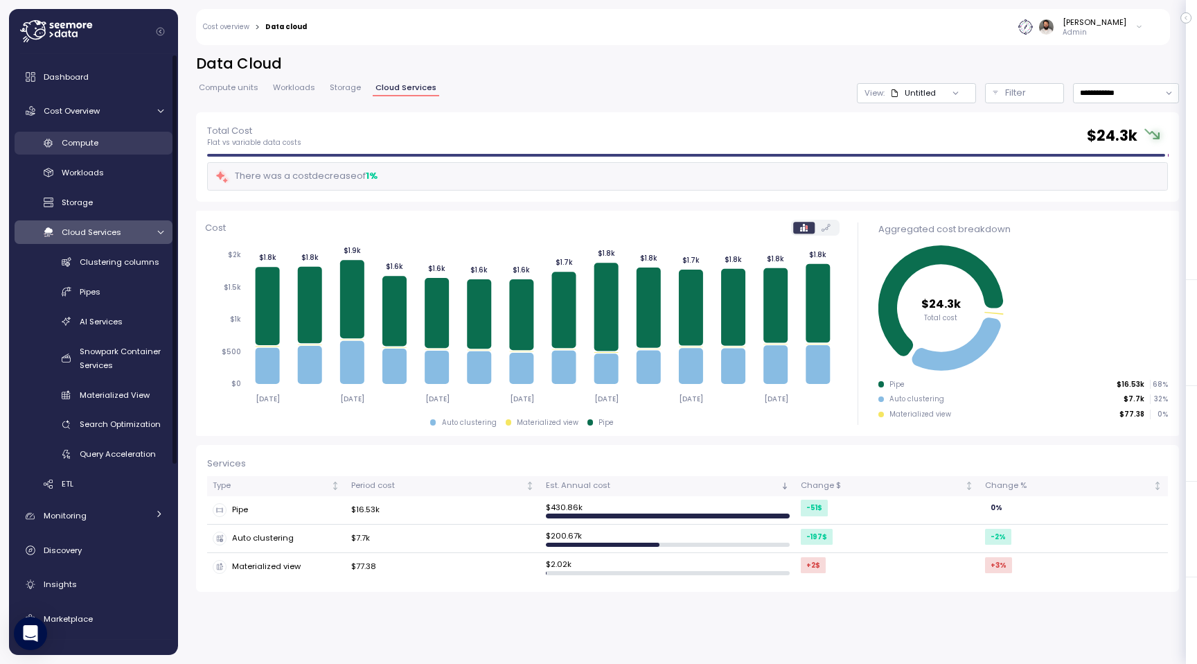
click at [109, 152] on link "Compute" at bounding box center [94, 143] width 158 height 23
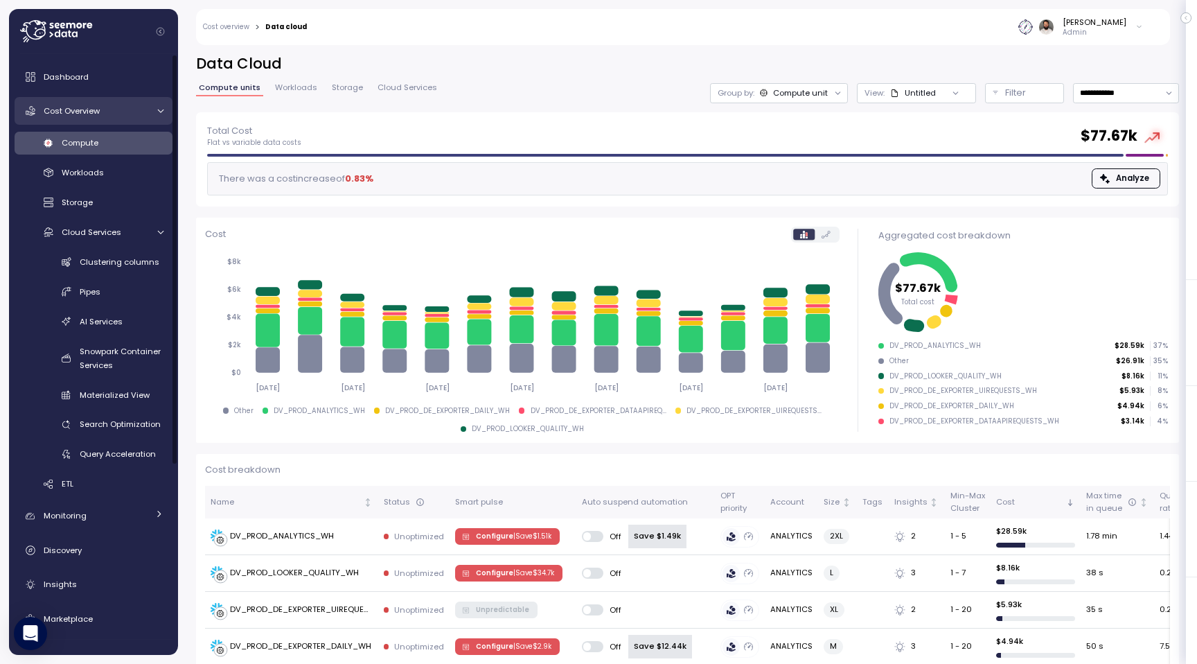
click at [122, 110] on div "Cost Overview" at bounding box center [96, 111] width 104 height 14
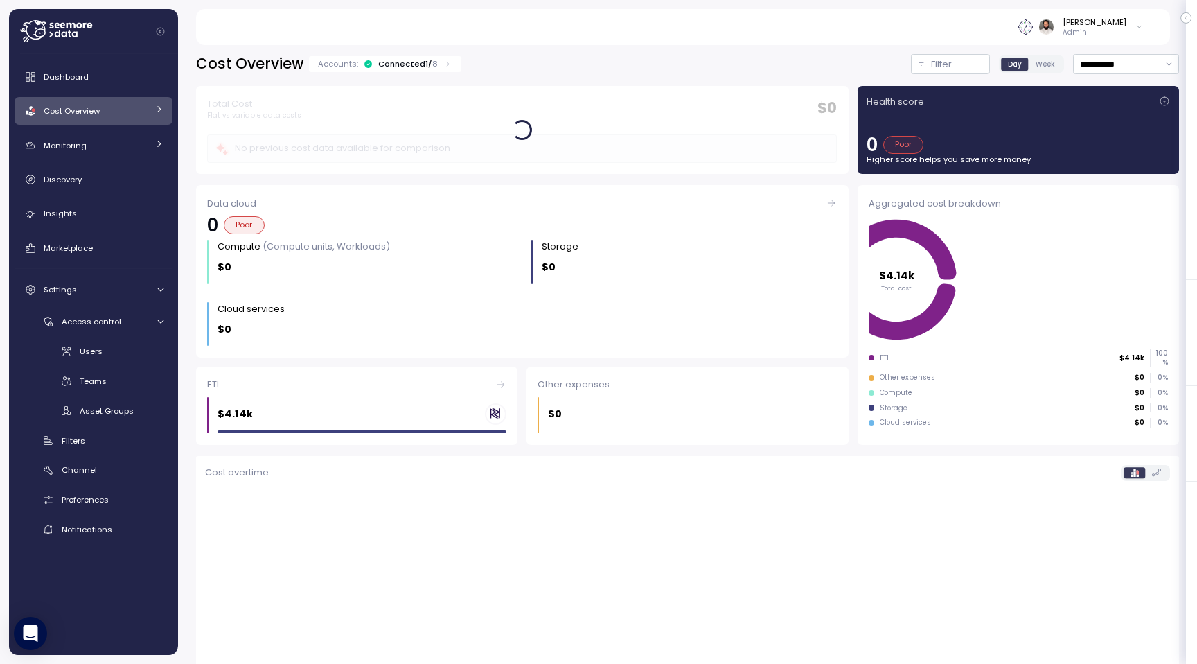
click at [393, 69] on div "Connected 1 / 8" at bounding box center [408, 63] width 60 height 11
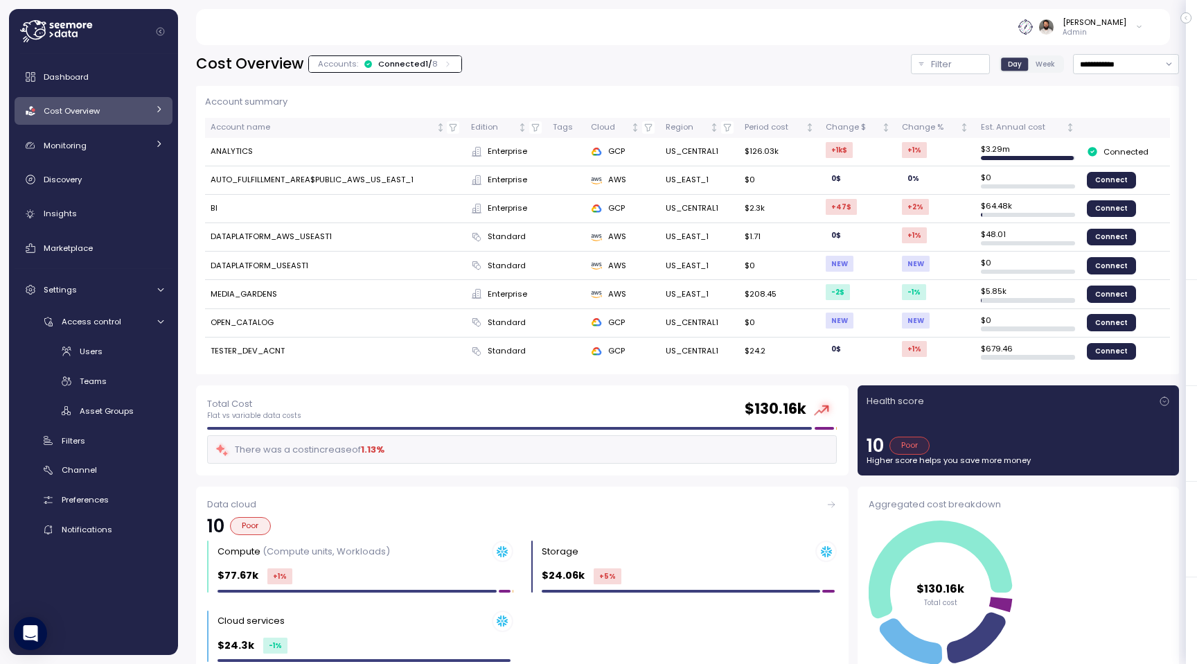
click at [127, 121] on link "Cost Overview" at bounding box center [94, 111] width 158 height 28
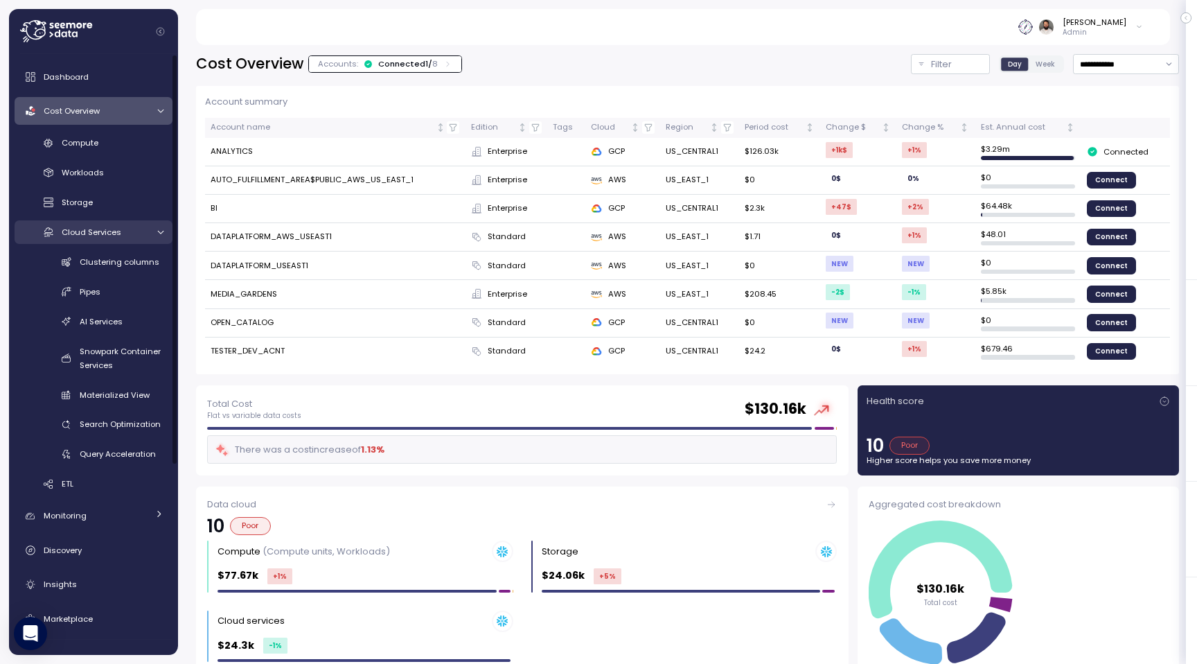
click at [140, 237] on div "Cloud Services" at bounding box center [105, 232] width 86 height 14
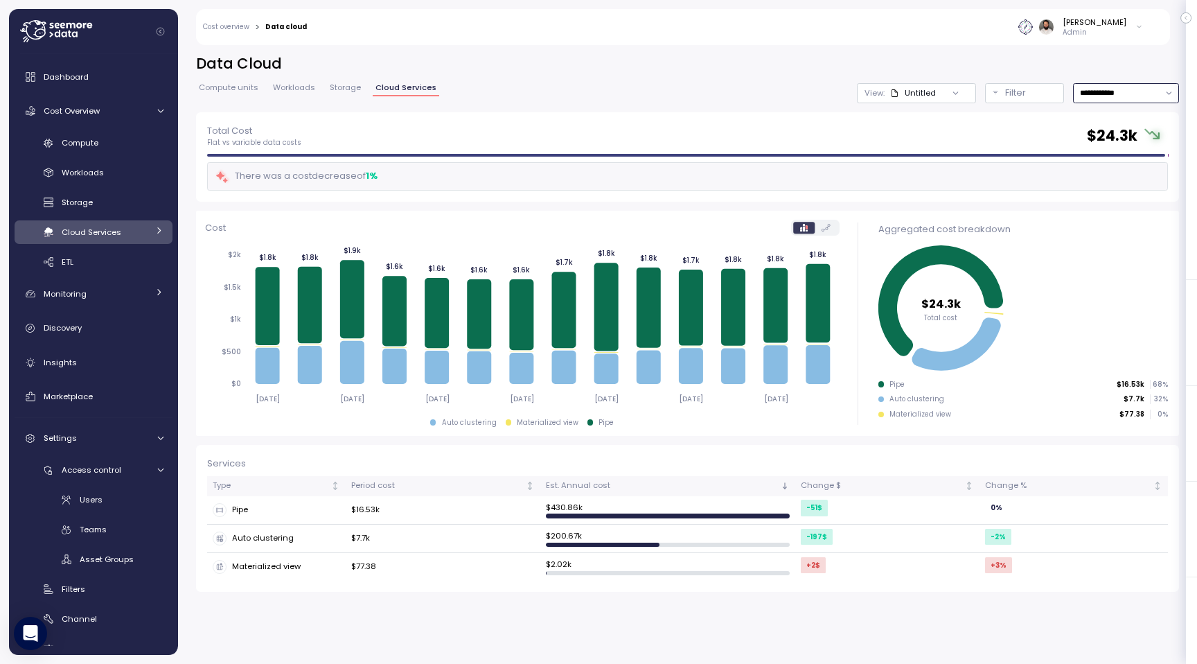
click at [1134, 100] on input "**********" at bounding box center [1126, 93] width 106 height 20
click at [1115, 200] on div "Last 30 days" at bounding box center [1125, 193] width 101 height 18
type input "**********"
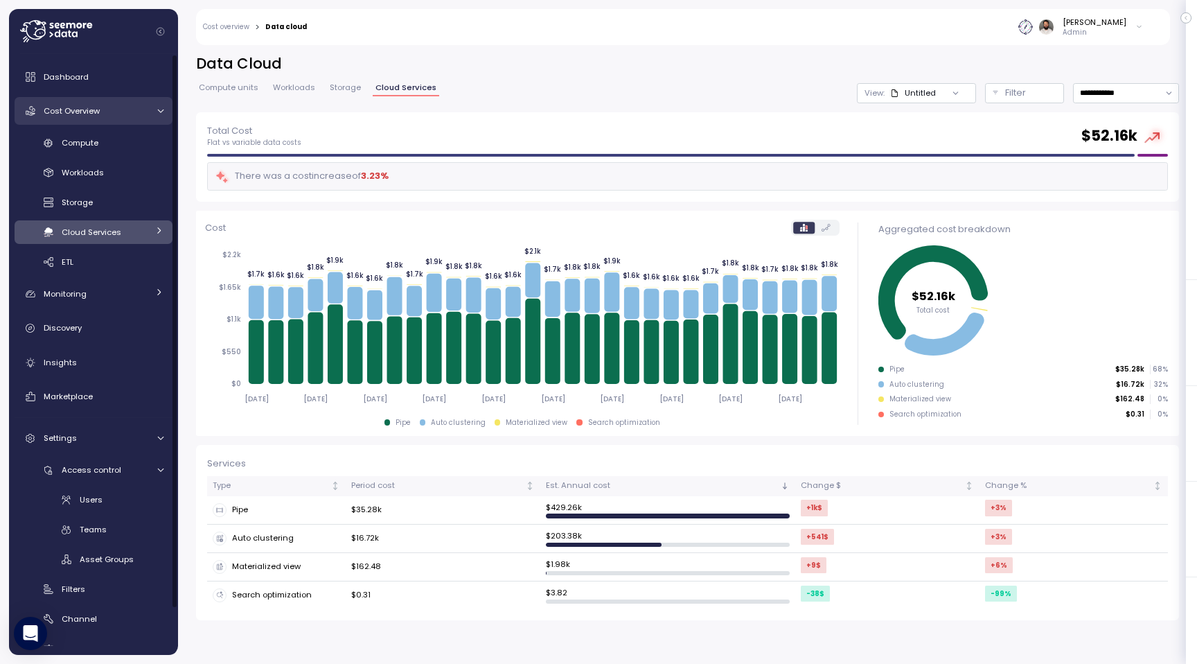
click at [121, 114] on div "Cost Overview" at bounding box center [96, 111] width 104 height 14
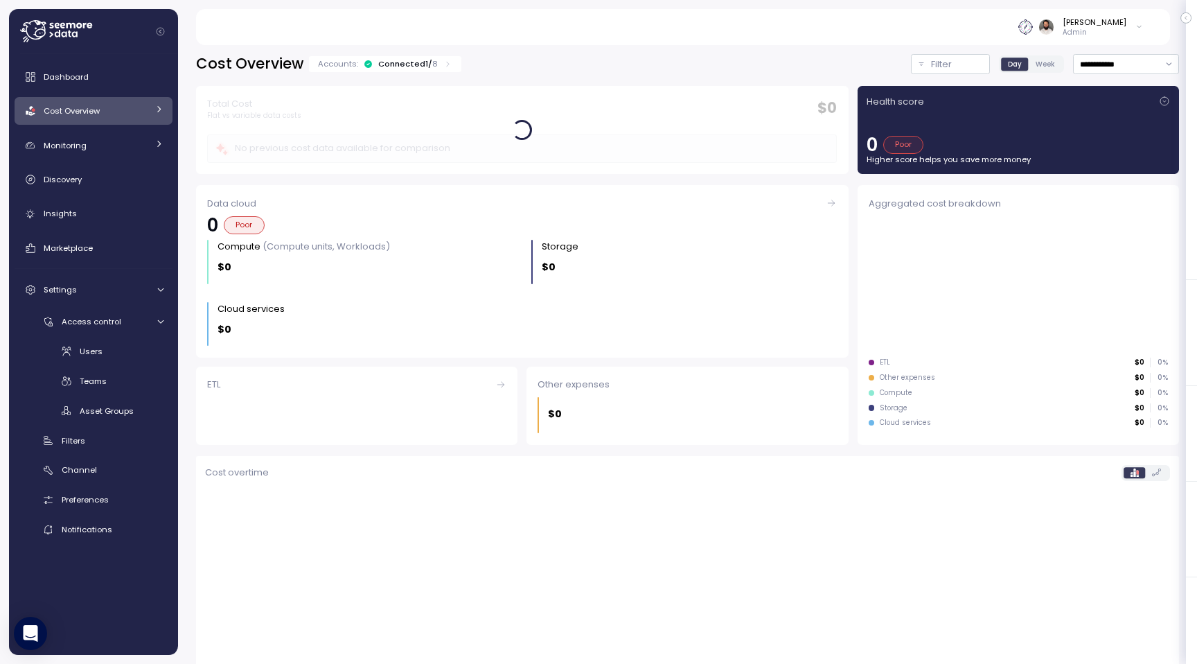
click at [416, 69] on div "Connected 1 / 8" at bounding box center [408, 63] width 60 height 11
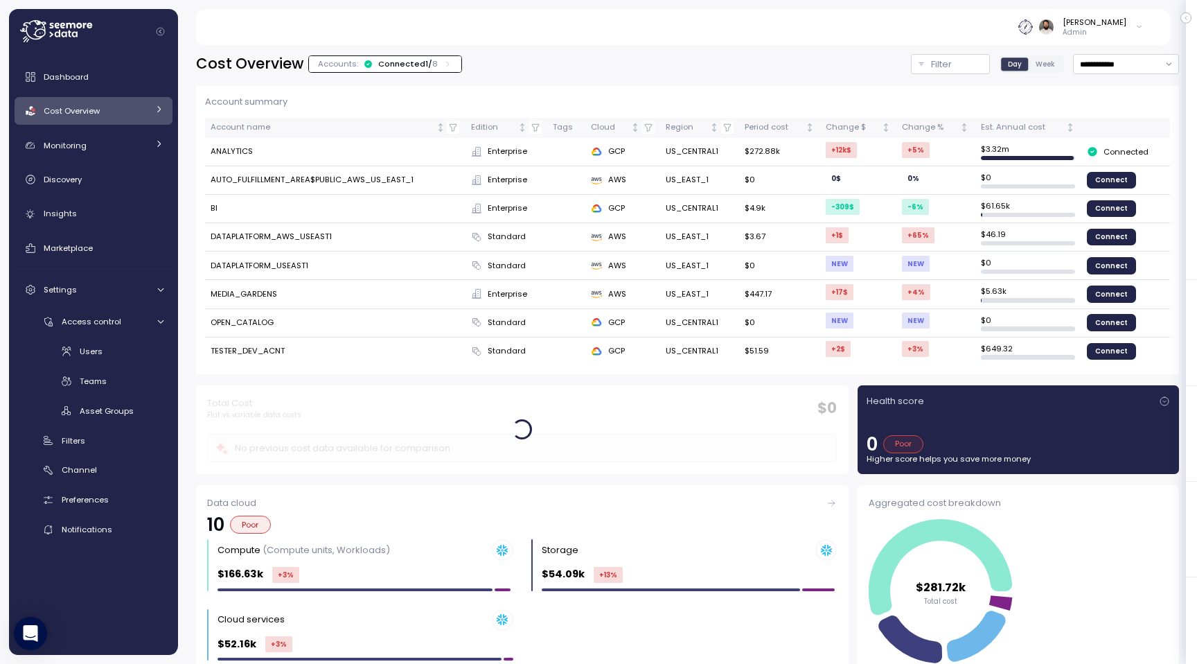
click at [272, 187] on td "AUTO_FULFILLMENT_AREA$PUBLIC_AWS_US_EAST_1" at bounding box center [335, 180] width 261 height 28
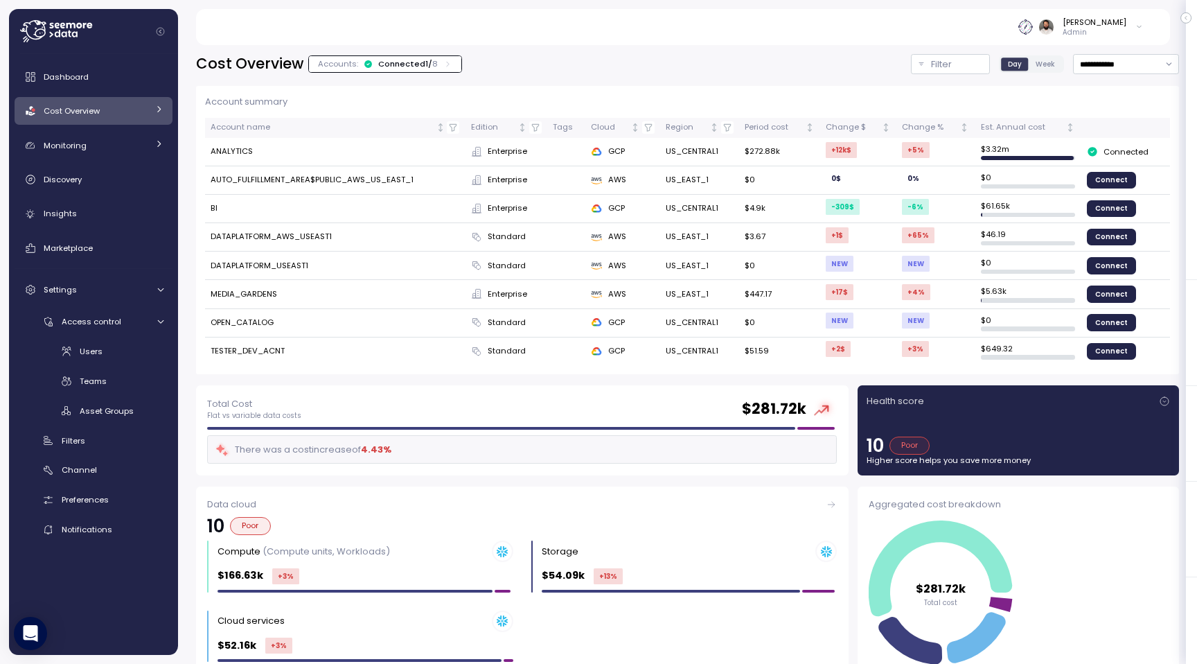
click at [272, 187] on td "AUTO_FULFILLMENT_AREA$PUBLIC_AWS_US_EAST_1" at bounding box center [335, 180] width 261 height 28
click at [281, 238] on td "DATAPLATFORM_AWS_USEAST1" at bounding box center [335, 237] width 261 height 28
click at [256, 173] on td "AUTO_FULFILLMENT_AREA$PUBLIC_AWS_US_EAST_1" at bounding box center [335, 180] width 261 height 28
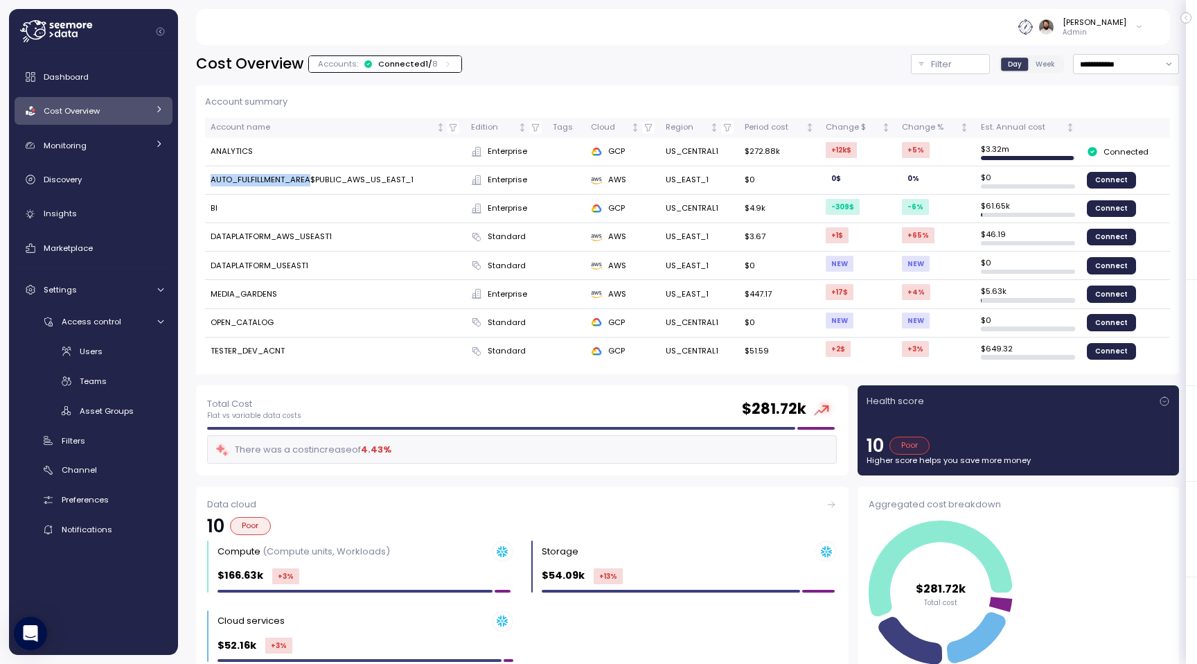
click at [256, 173] on td "AUTO_FULFILLMENT_AREA$PUBLIC_AWS_US_EAST_1" at bounding box center [335, 180] width 261 height 28
click at [97, 437] on div "Filters" at bounding box center [113, 441] width 102 height 14
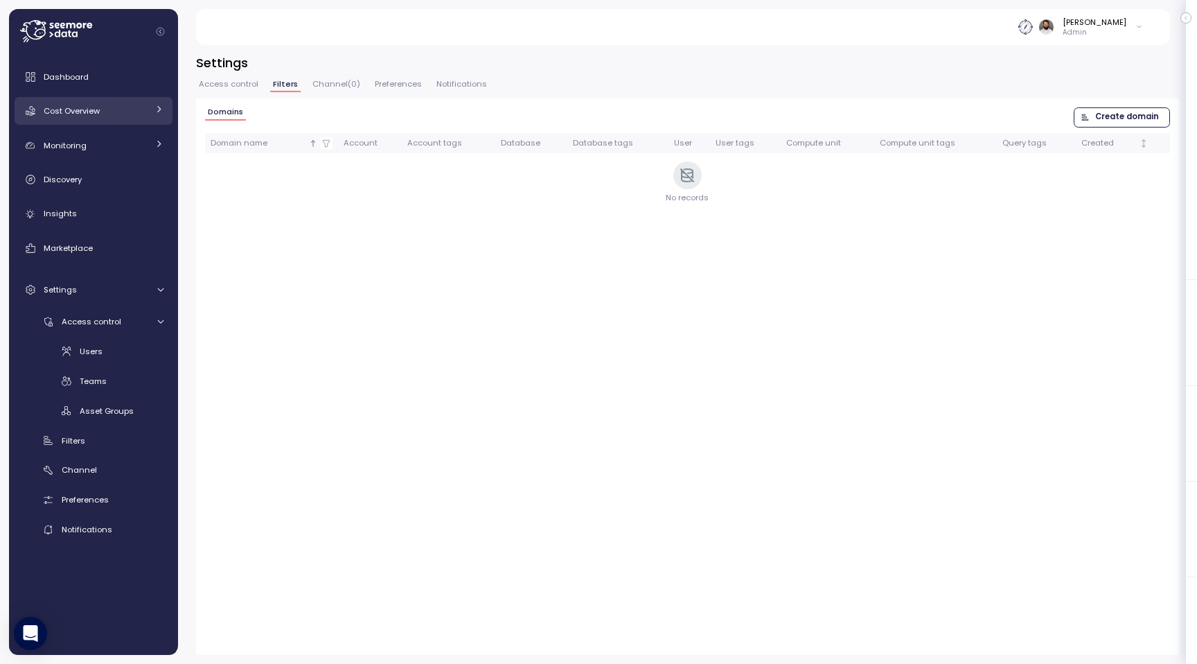
click at [102, 111] on div "Cost Overview" at bounding box center [96, 111] width 104 height 14
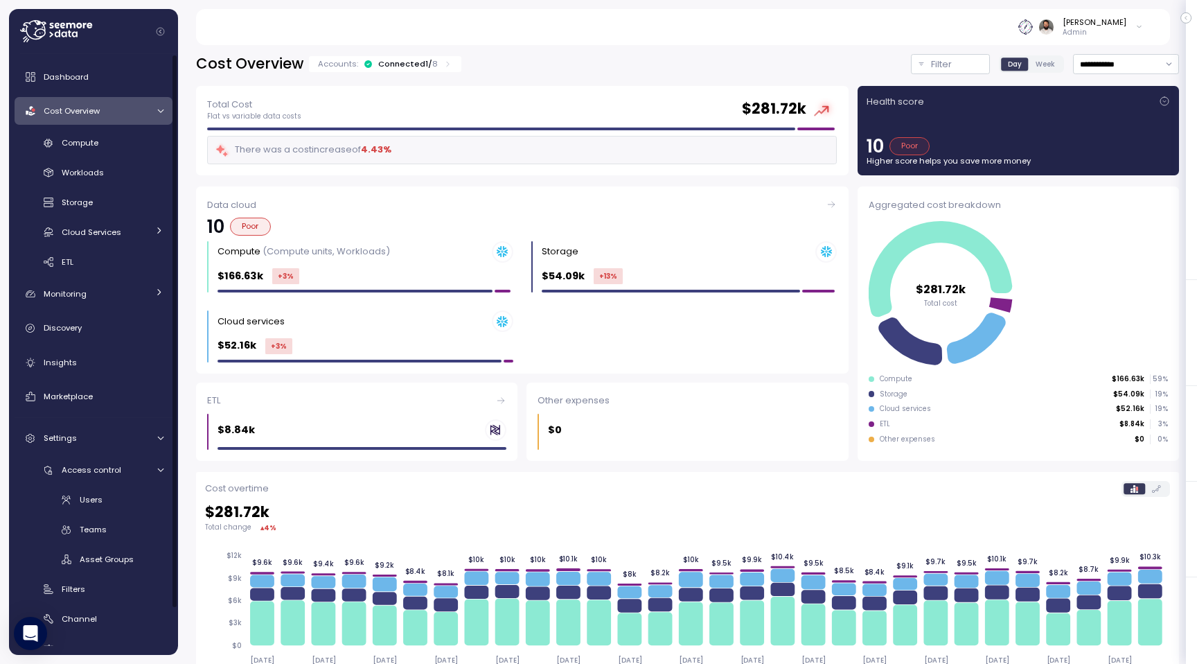
click at [136, 115] on div "Cost Overview" at bounding box center [96, 111] width 104 height 14
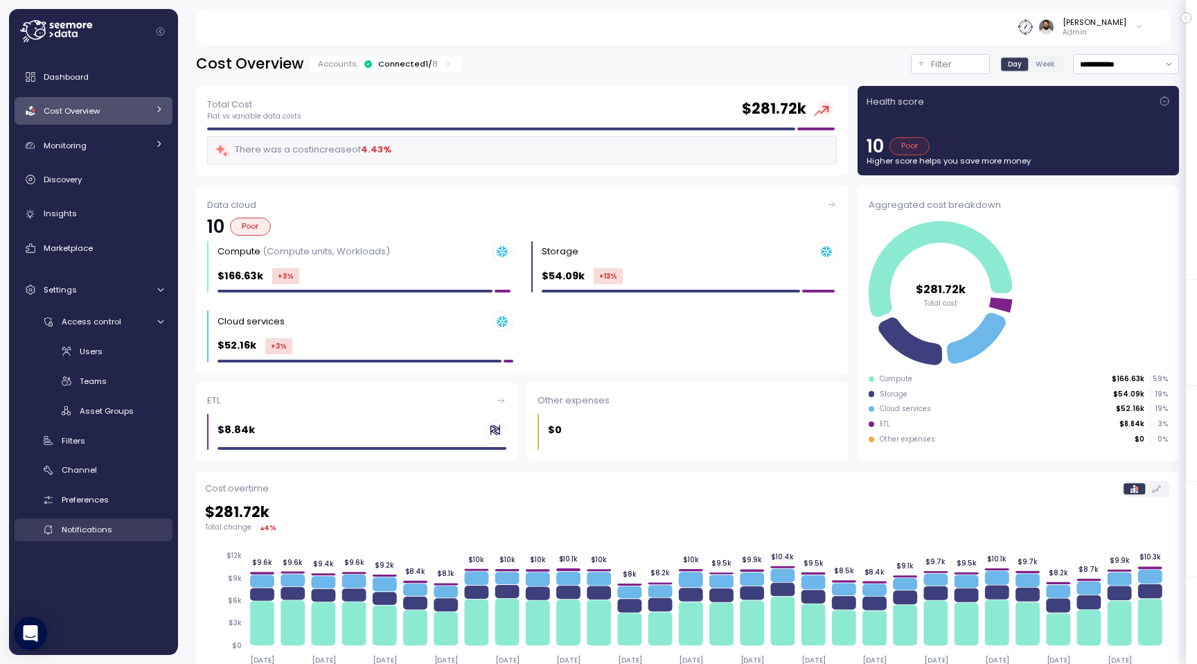
click at [116, 536] on div "Notifications" at bounding box center [113, 529] width 102 height 14
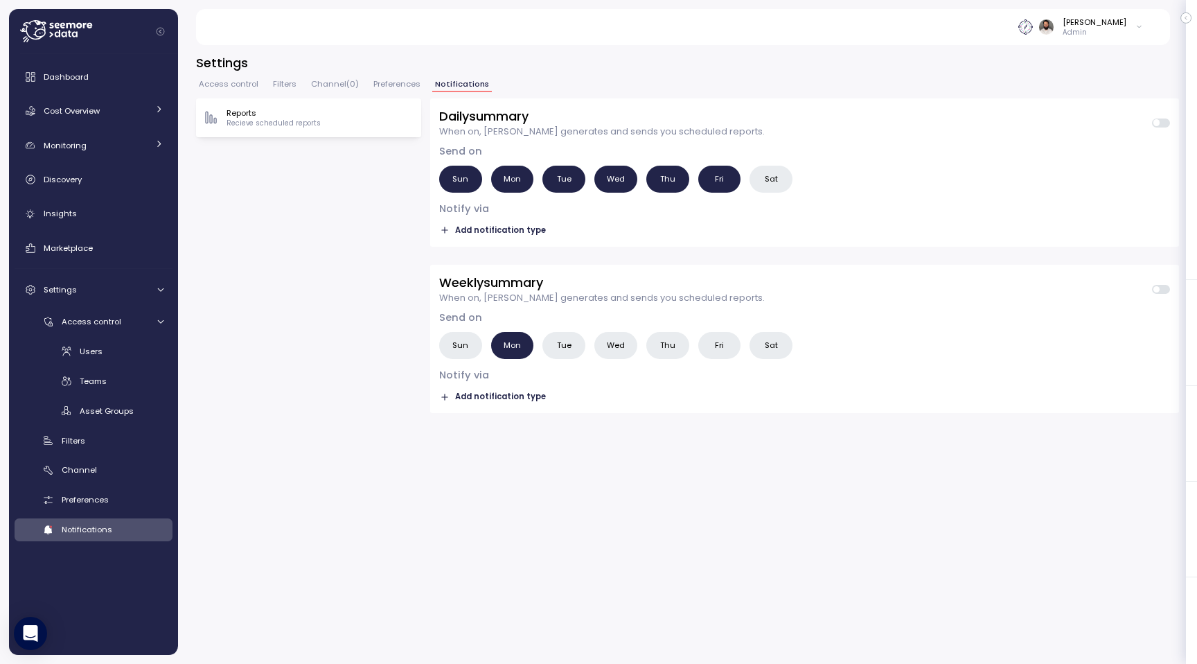
click at [513, 229] on span "Add notification type" at bounding box center [500, 230] width 91 height 13
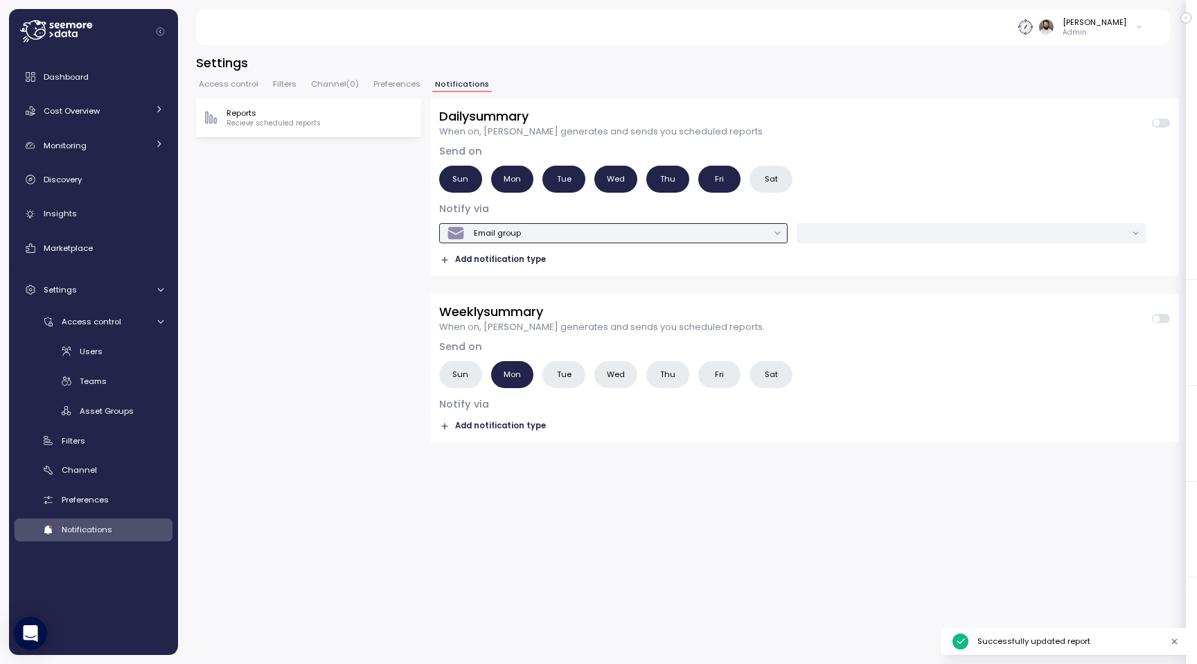
click at [509, 234] on div "Email group" at bounding box center [497, 232] width 47 height 11
click at [402, 250] on div "Reports Recieve scheduled reports Daily summary When on, [PERSON_NAME] generate…" at bounding box center [687, 376] width 983 height 556
click at [1164, 122] on span at bounding box center [1165, 122] width 11 height 9
click at [1168, 319] on span at bounding box center [1165, 318] width 11 height 9
click at [538, 231] on div "Email group" at bounding box center [607, 233] width 321 height 19
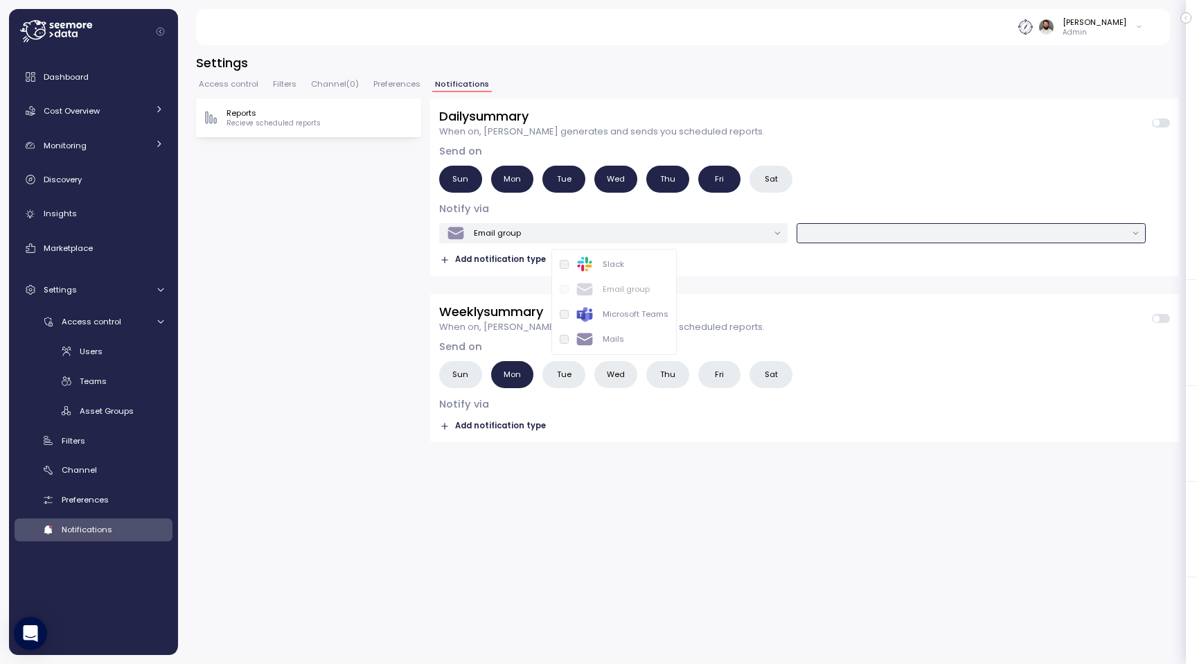
click at [882, 227] on input "text" at bounding box center [964, 233] width 321 height 12
click at [640, 272] on div "Slack" at bounding box center [614, 264] width 109 height 18
click at [867, 234] on input "text" at bounding box center [964, 233] width 321 height 12
click at [331, 86] on span "Channel ( 0 )" at bounding box center [335, 84] width 48 height 8
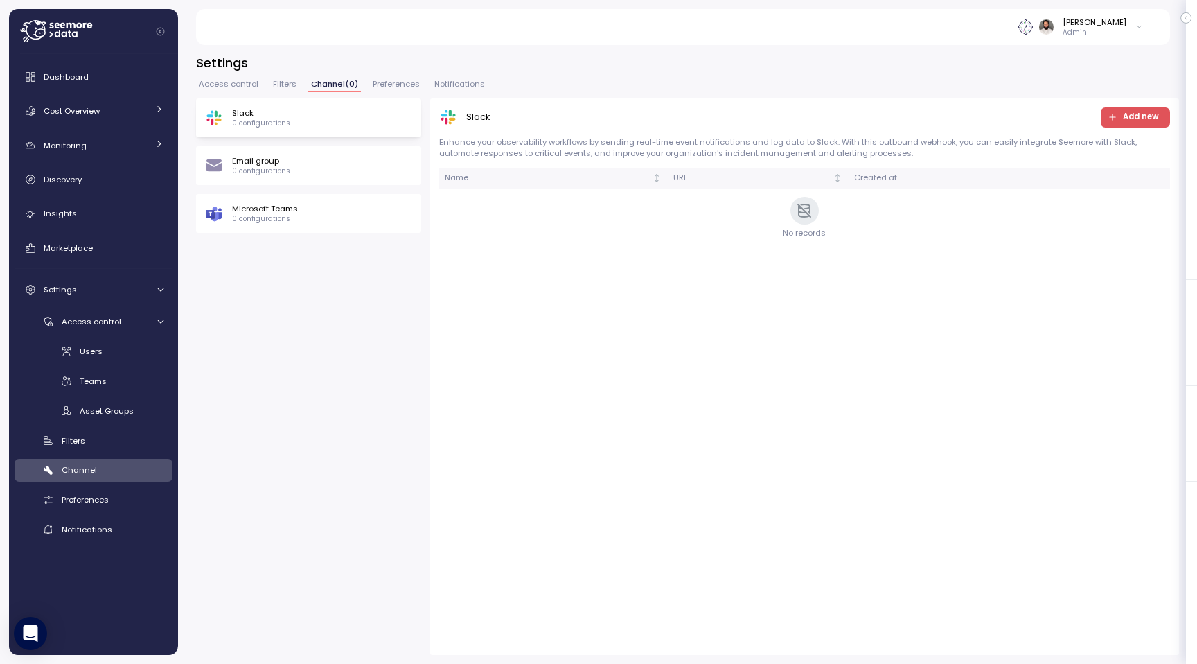
click at [1124, 121] on span "Add new" at bounding box center [1133, 117] width 51 height 19
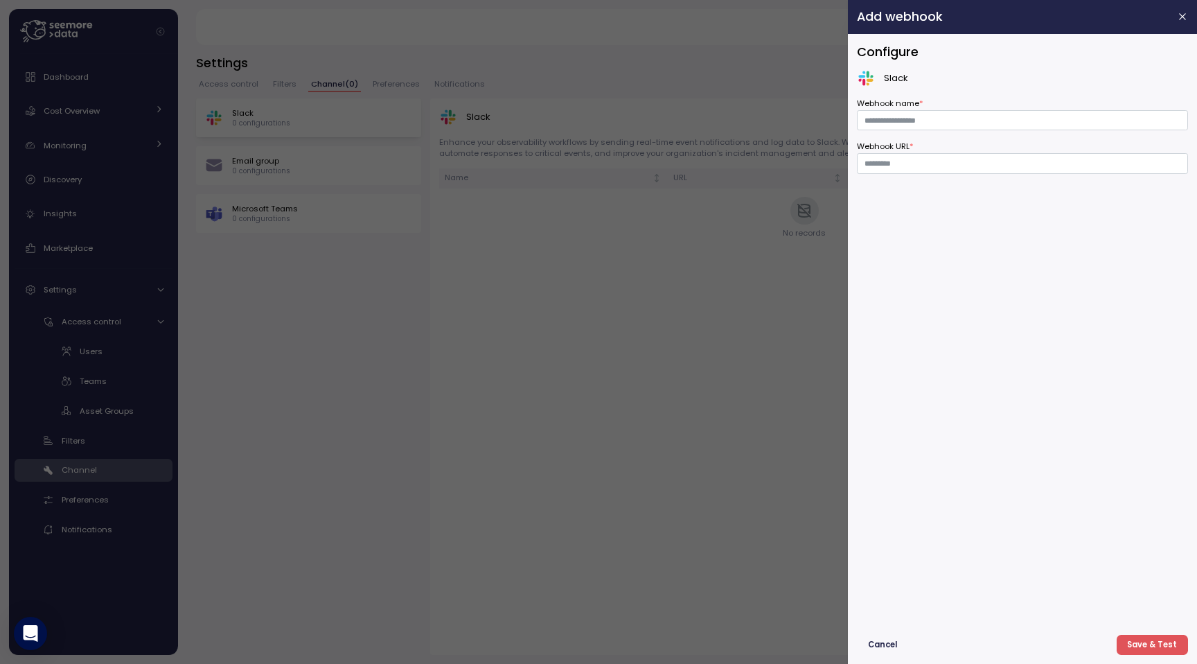
click at [1172, 15] on header "Add webhook" at bounding box center [1022, 17] width 349 height 34
click at [1177, 15] on button "button" at bounding box center [1183, 17] width 16 height 16
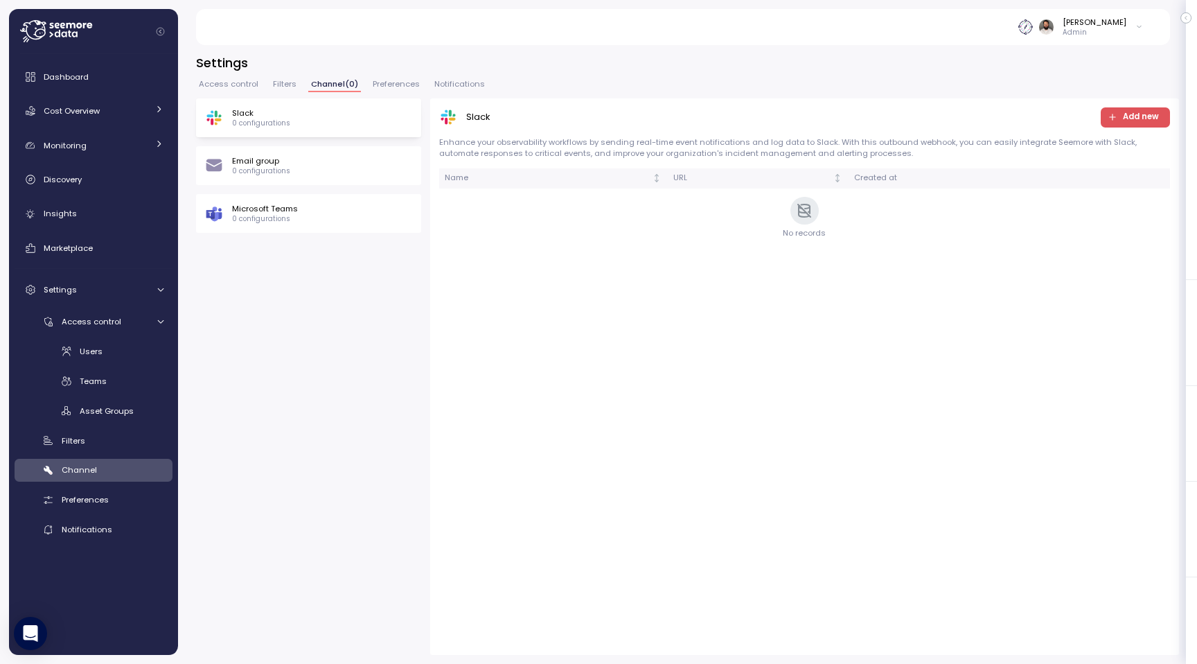
click at [470, 81] on span "Notifications" at bounding box center [459, 84] width 51 height 8
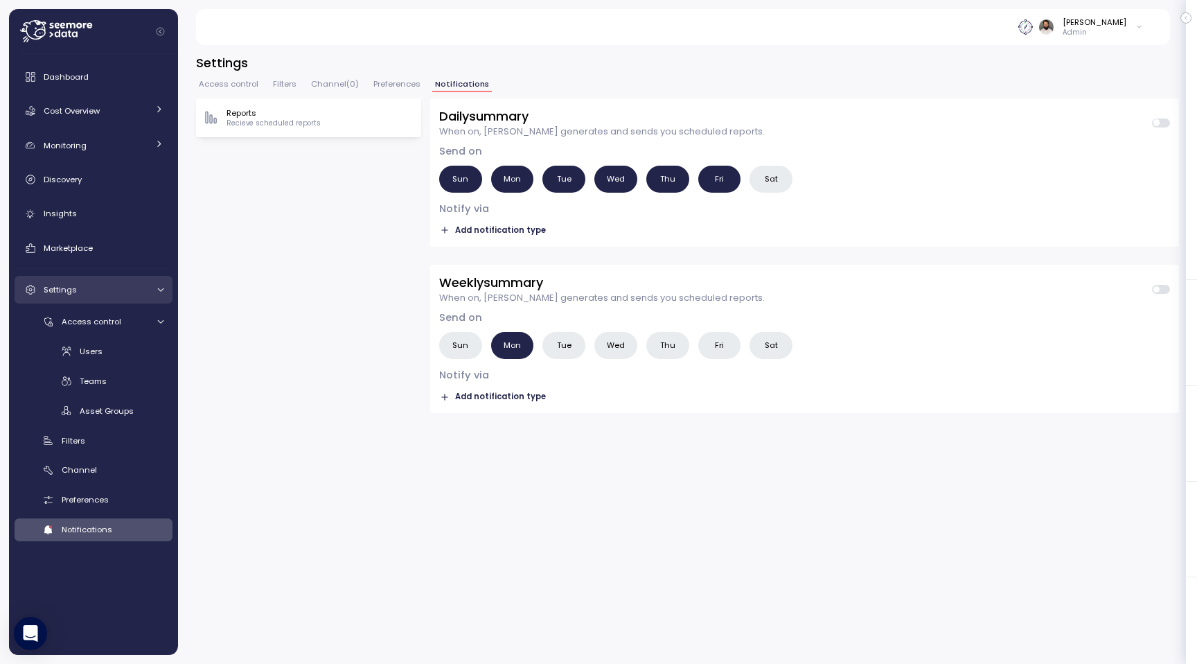
click at [107, 283] on div "Settings" at bounding box center [96, 290] width 104 height 14
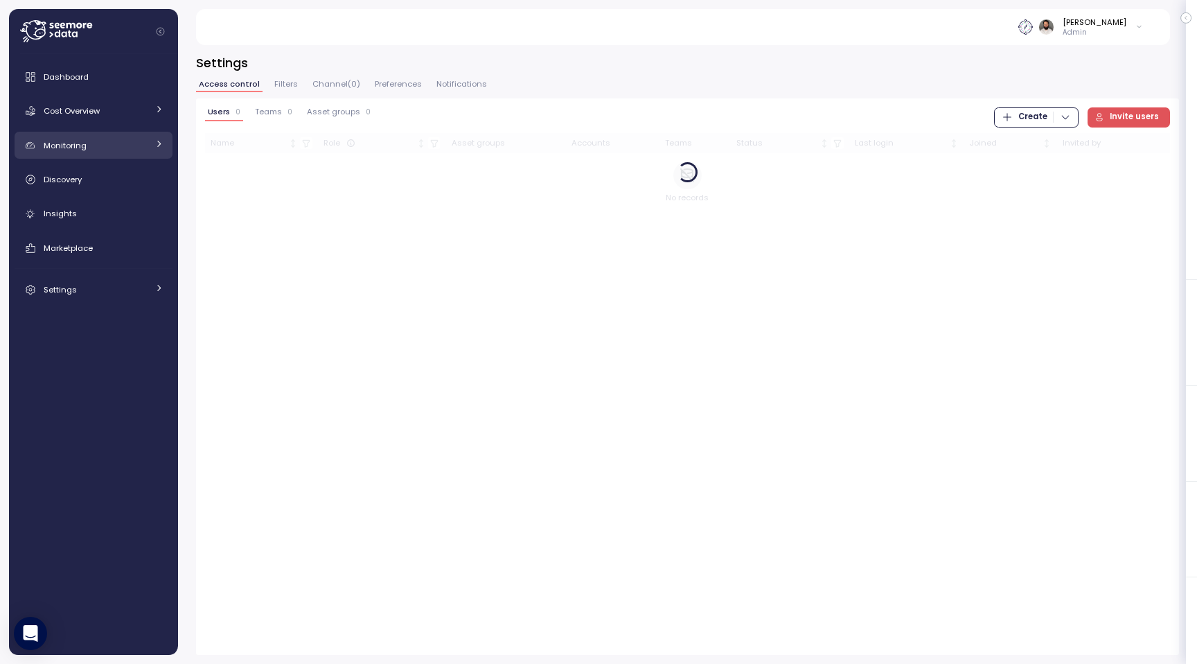
click at [112, 153] on link "Monitoring" at bounding box center [94, 146] width 158 height 28
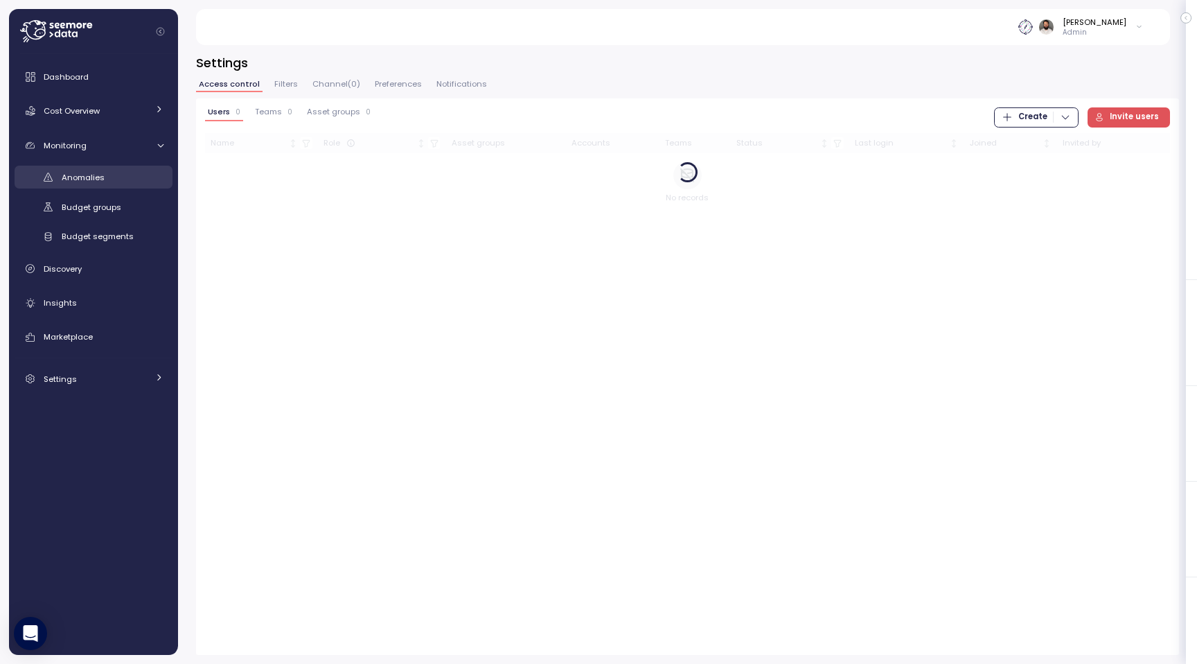
click at [117, 184] on link "Anomalies" at bounding box center [94, 177] width 158 height 23
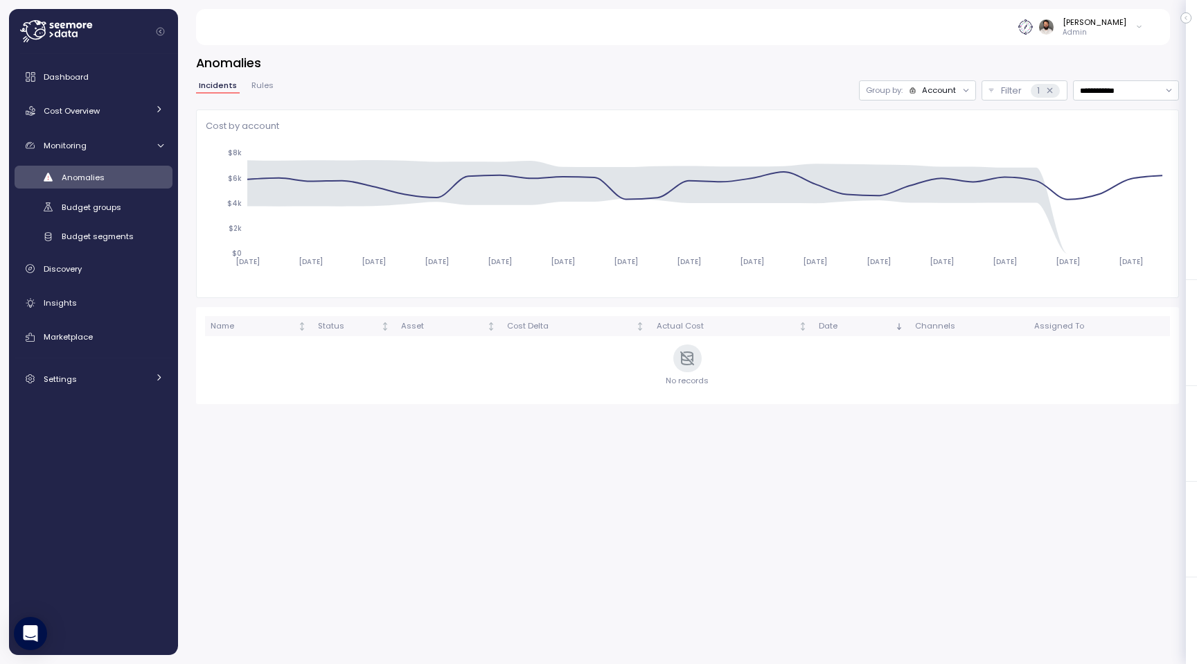
click at [264, 82] on span "Rules" at bounding box center [263, 86] width 22 height 8
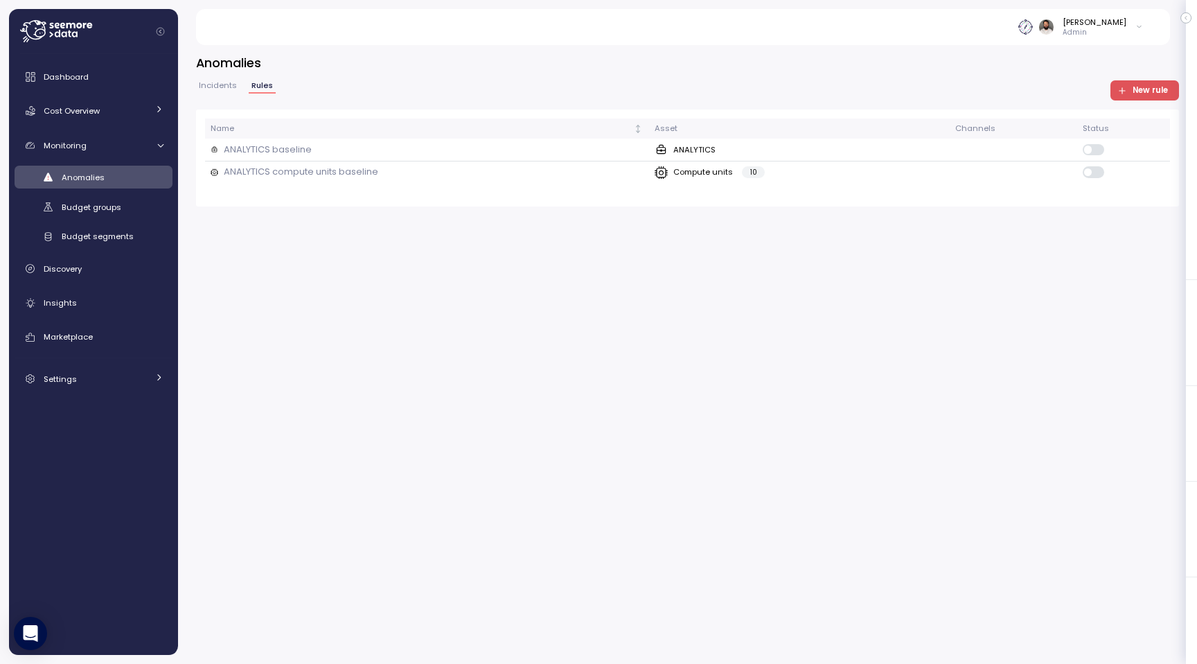
click at [1145, 86] on span "New rule" at bounding box center [1150, 90] width 35 height 19
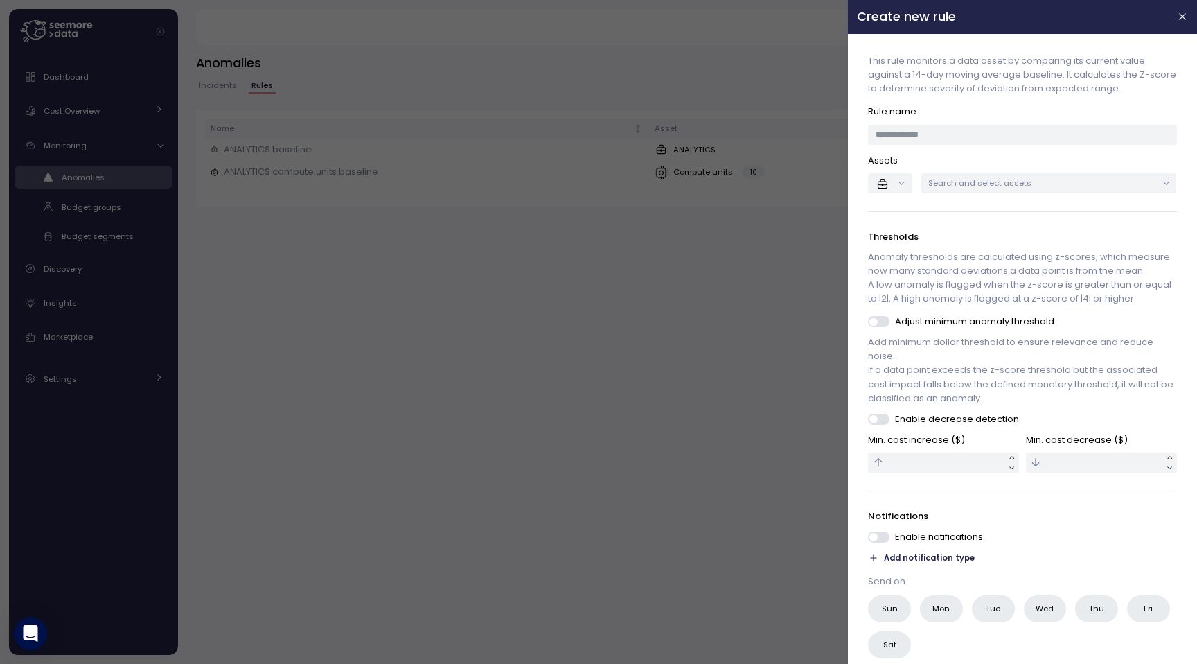
click at [1001, 186] on p "Search and select assets" at bounding box center [1043, 182] width 229 height 11
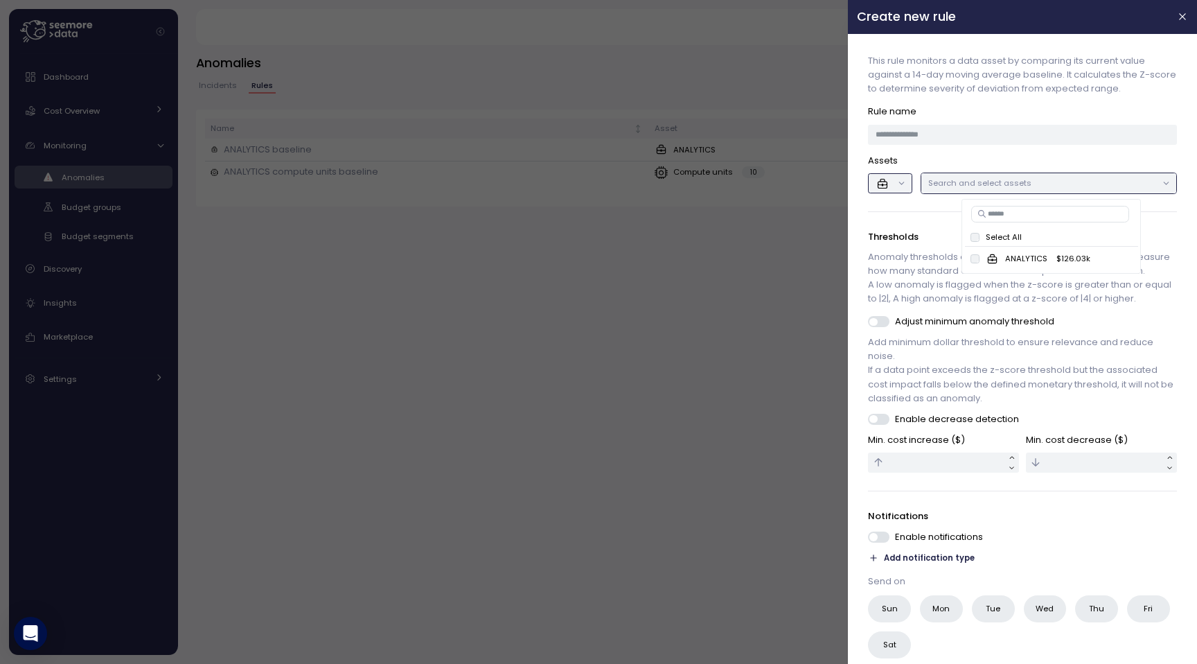
click at [897, 182] on button "button" at bounding box center [891, 183] width 44 height 20
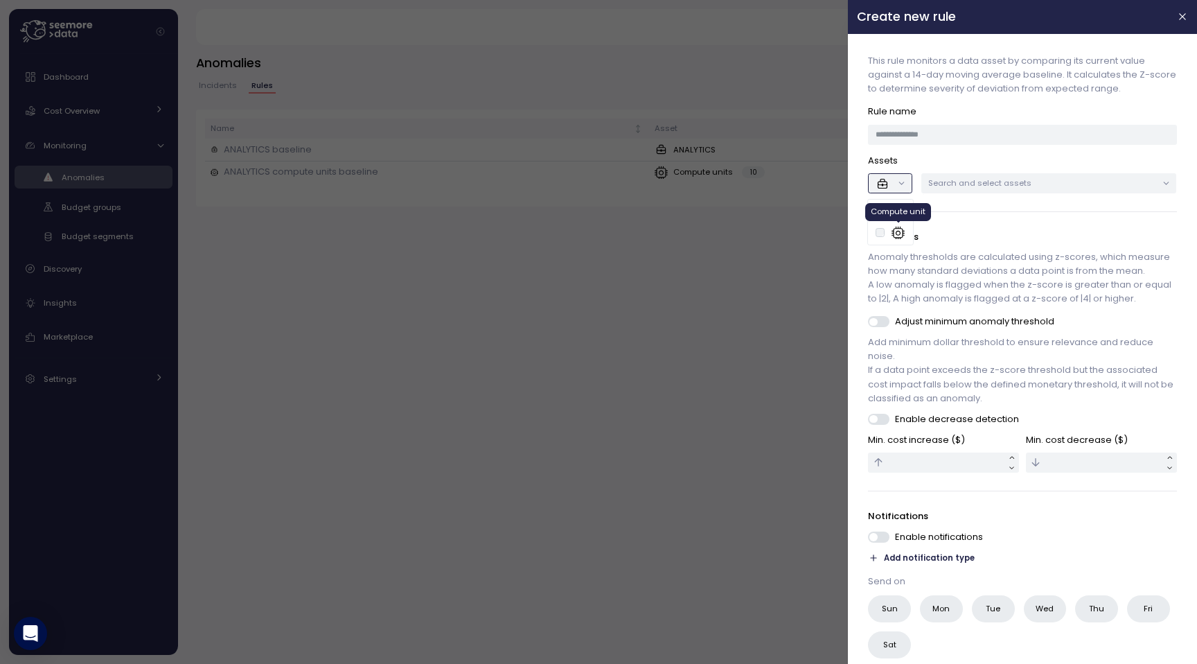
click at [892, 234] on icon at bounding box center [899, 233] width 14 height 14
click at [978, 185] on p "Search and select assets" at bounding box center [1043, 182] width 229 height 11
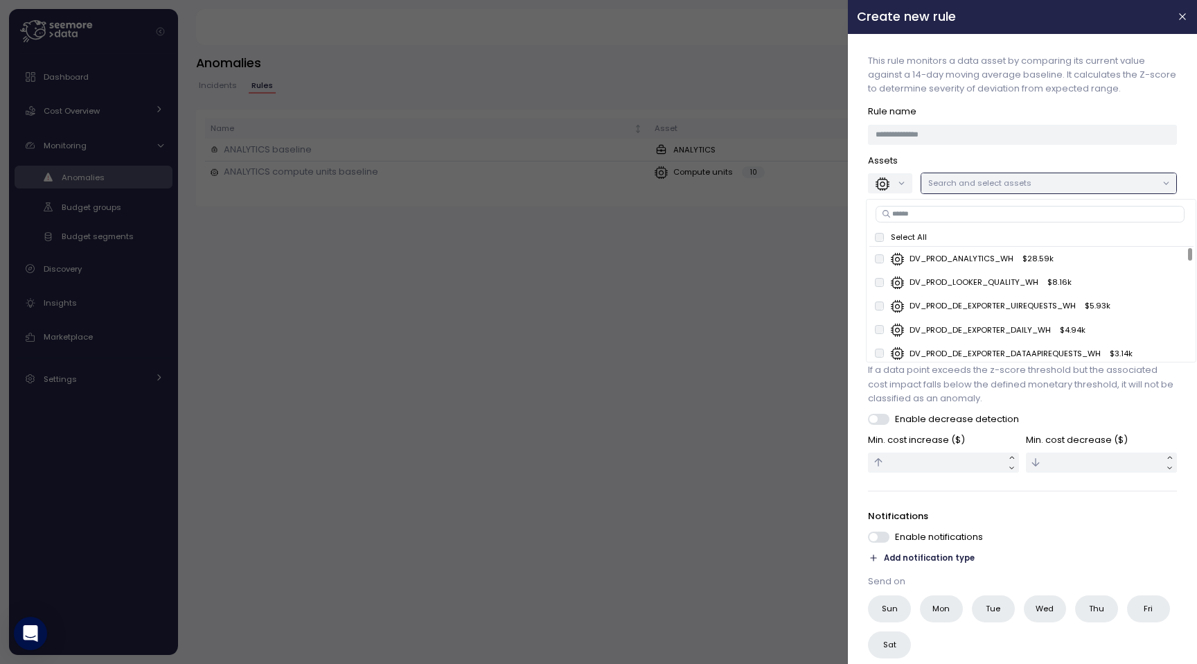
click at [970, 206] on input at bounding box center [1030, 214] width 309 height 17
type input "******"
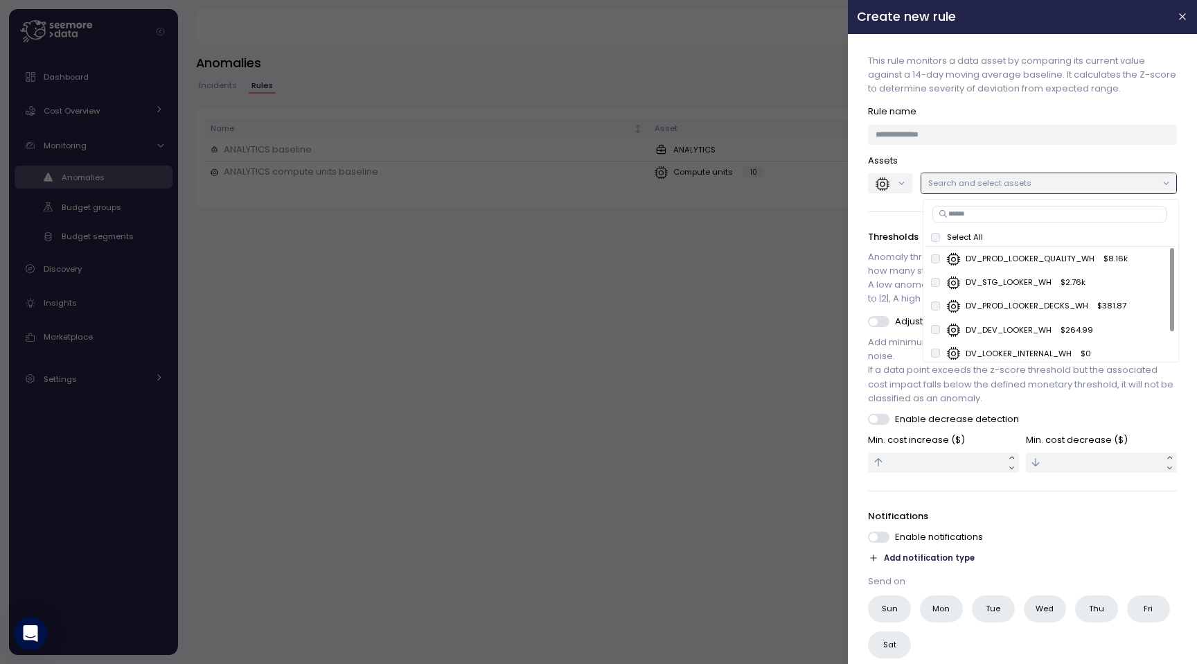
click at [1023, 161] on p "Assets" at bounding box center [1023, 161] width 308 height 14
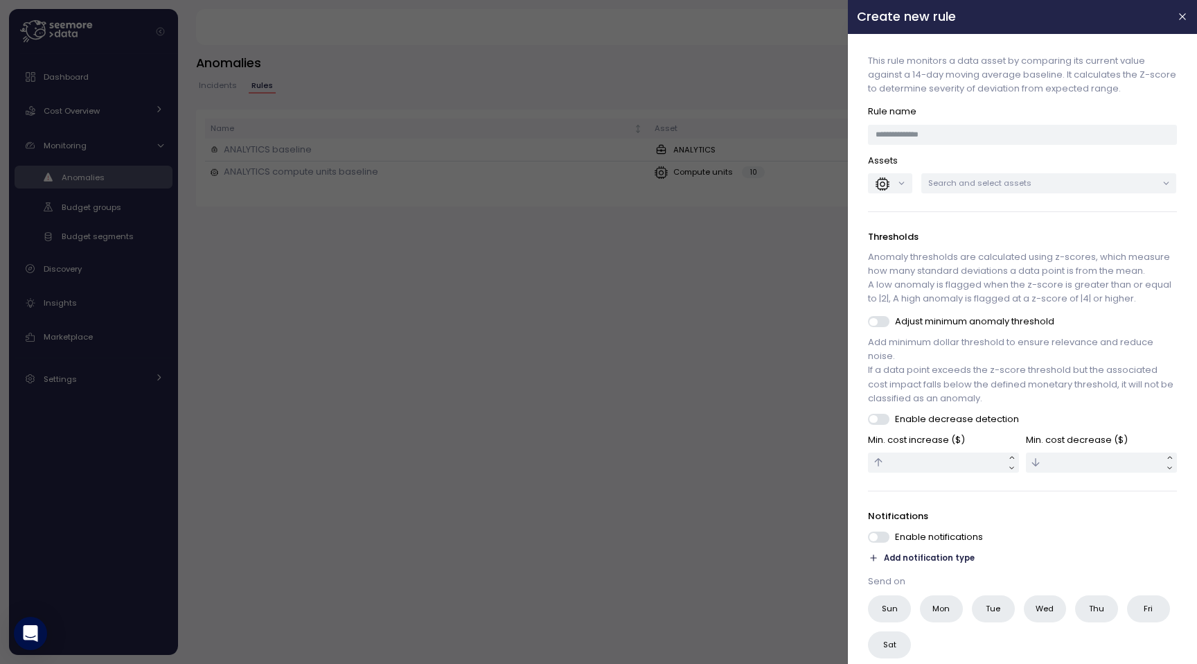
scroll to position [59, 0]
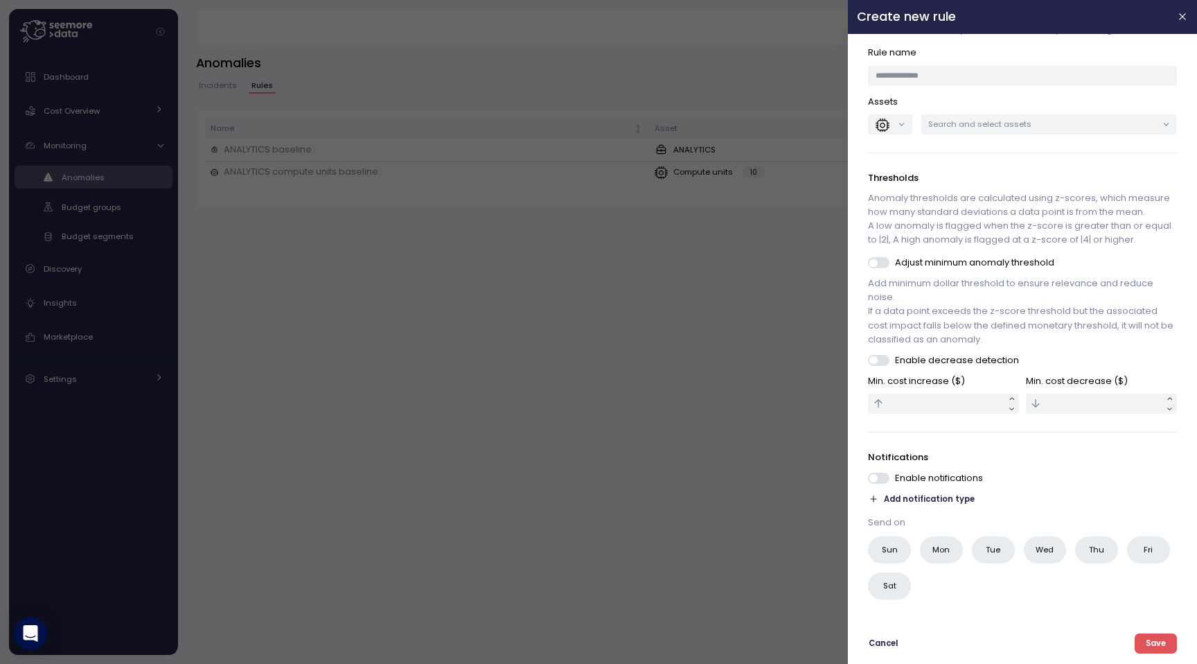
click at [929, 500] on span "Add notification type" at bounding box center [930, 499] width 91 height 13
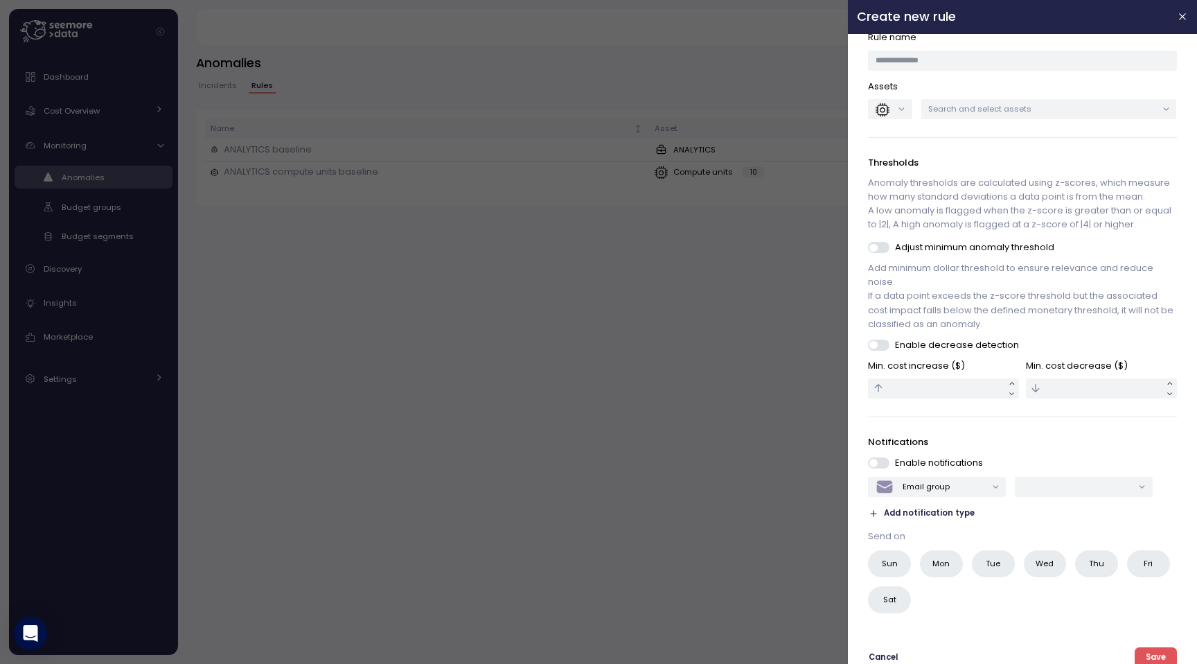
scroll to position [88, 0]
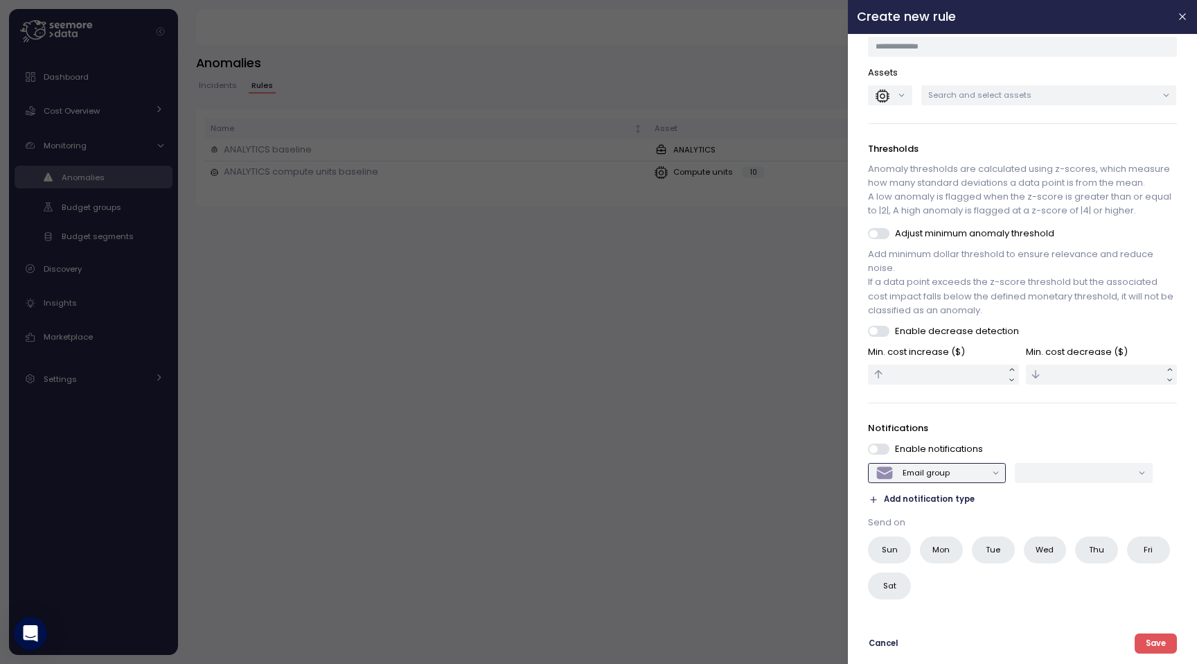
click at [948, 475] on div "Email group" at bounding box center [926, 472] width 47 height 11
click at [1189, 14] on button "button" at bounding box center [1183, 17] width 16 height 16
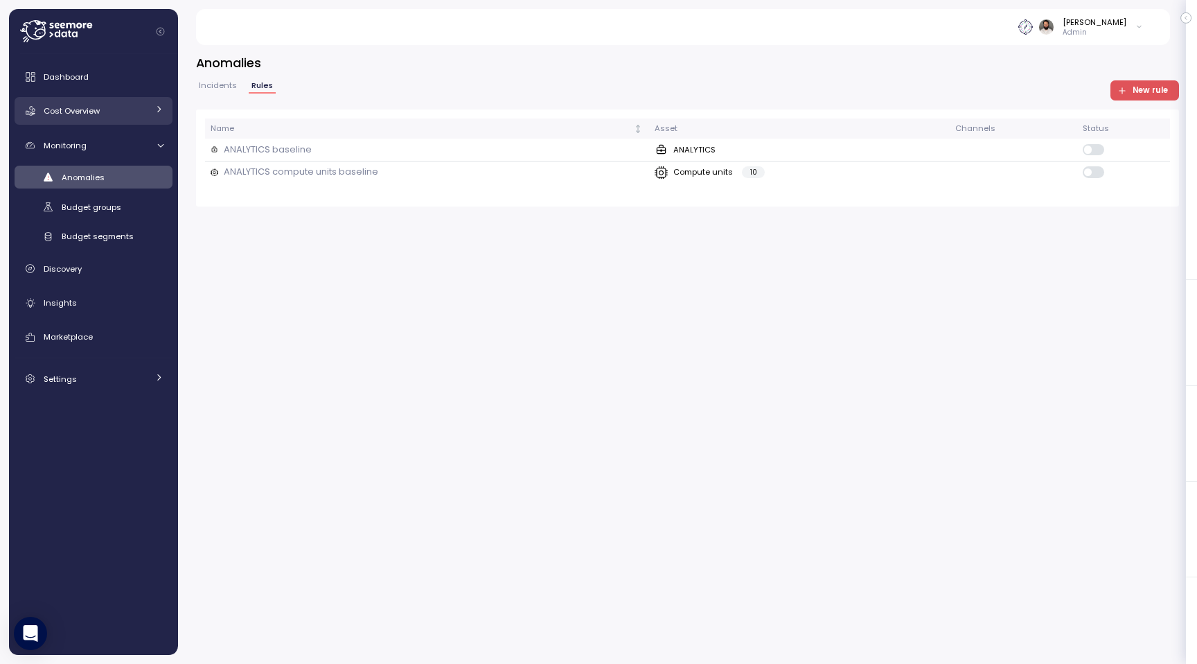
click at [115, 100] on link "Cost Overview" at bounding box center [94, 111] width 158 height 28
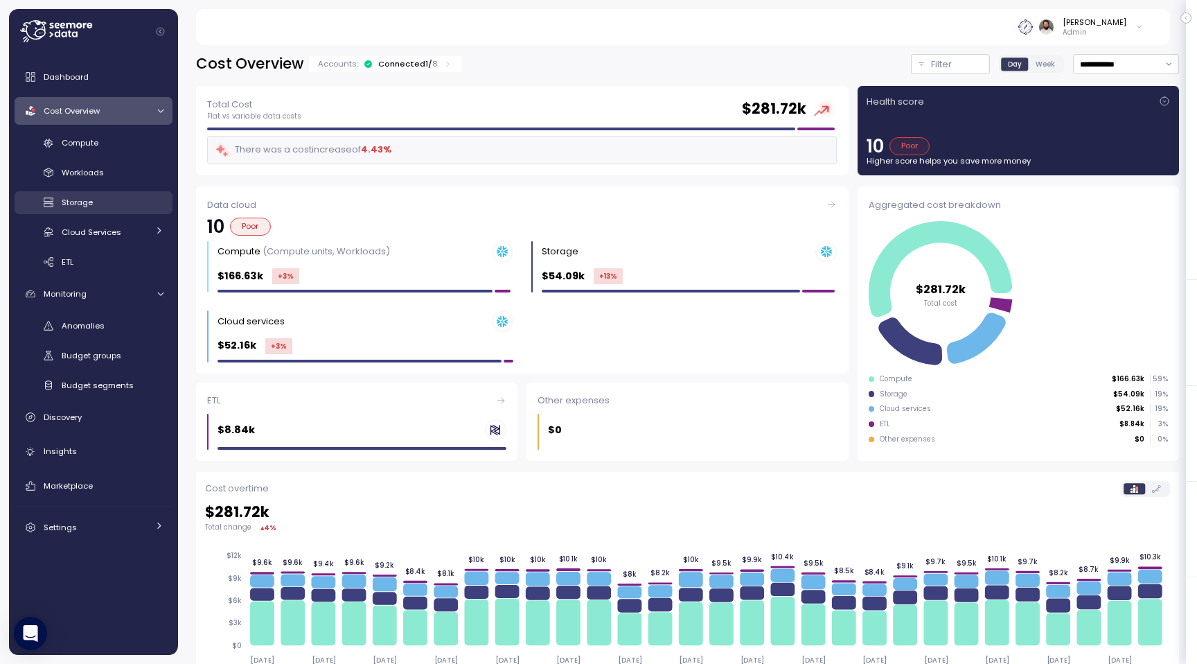
click at [136, 198] on div "Storage" at bounding box center [113, 202] width 102 height 14
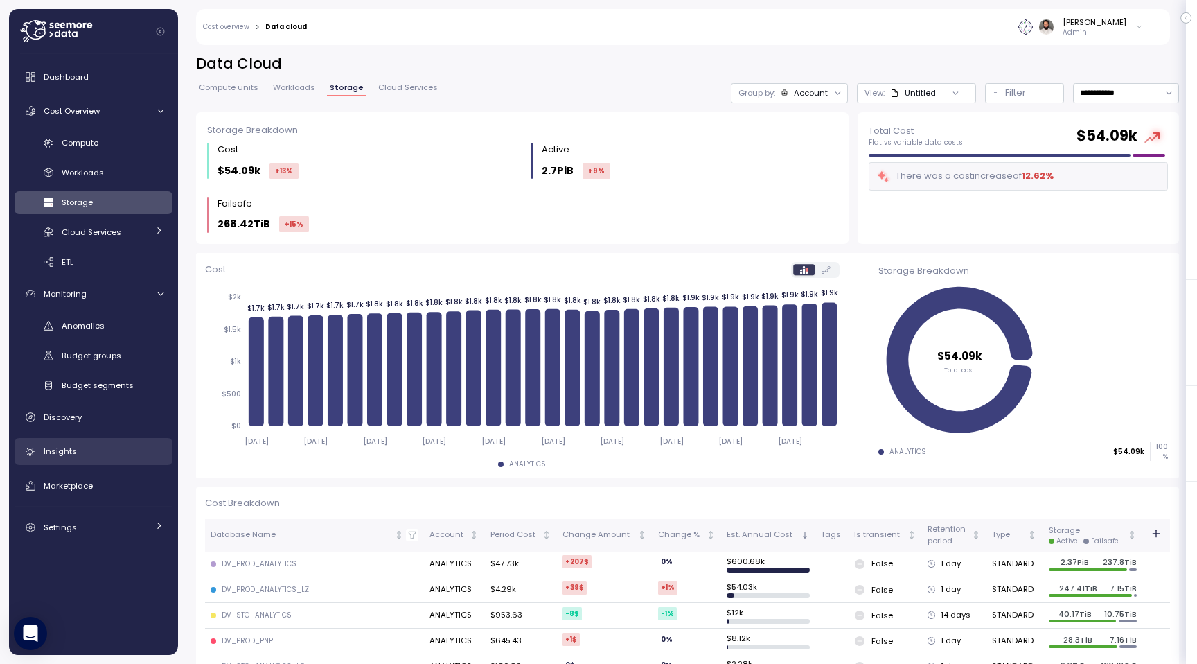
click at [97, 451] on div "Insights" at bounding box center [104, 451] width 120 height 14
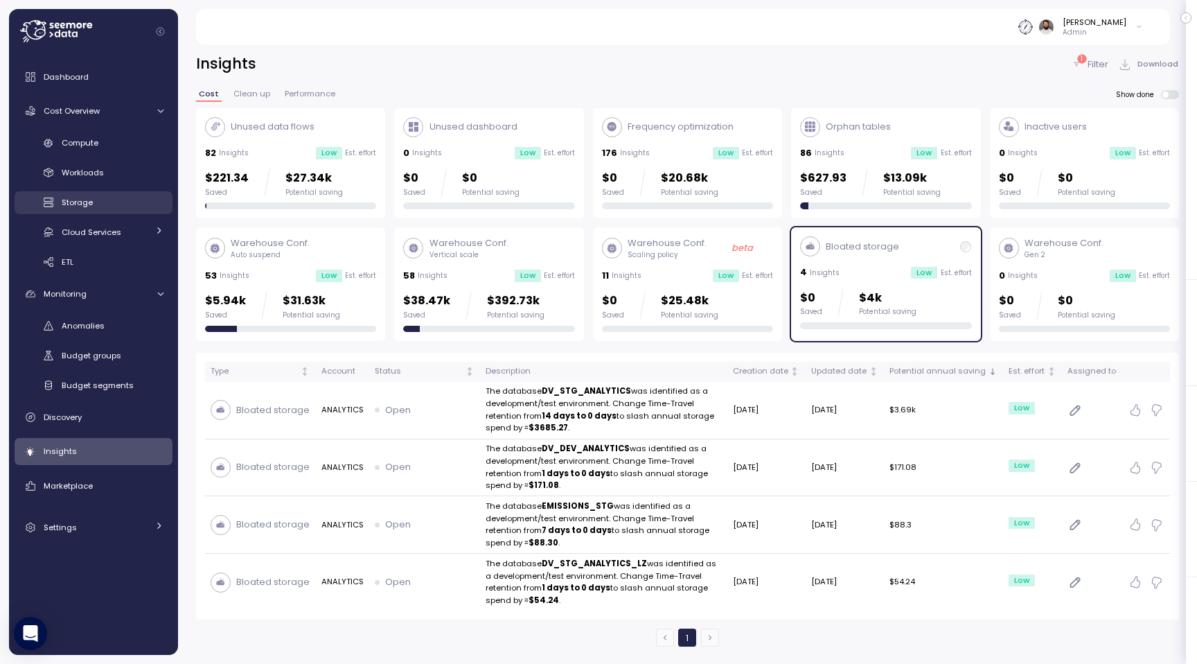
click at [114, 207] on div "Storage" at bounding box center [113, 202] width 102 height 14
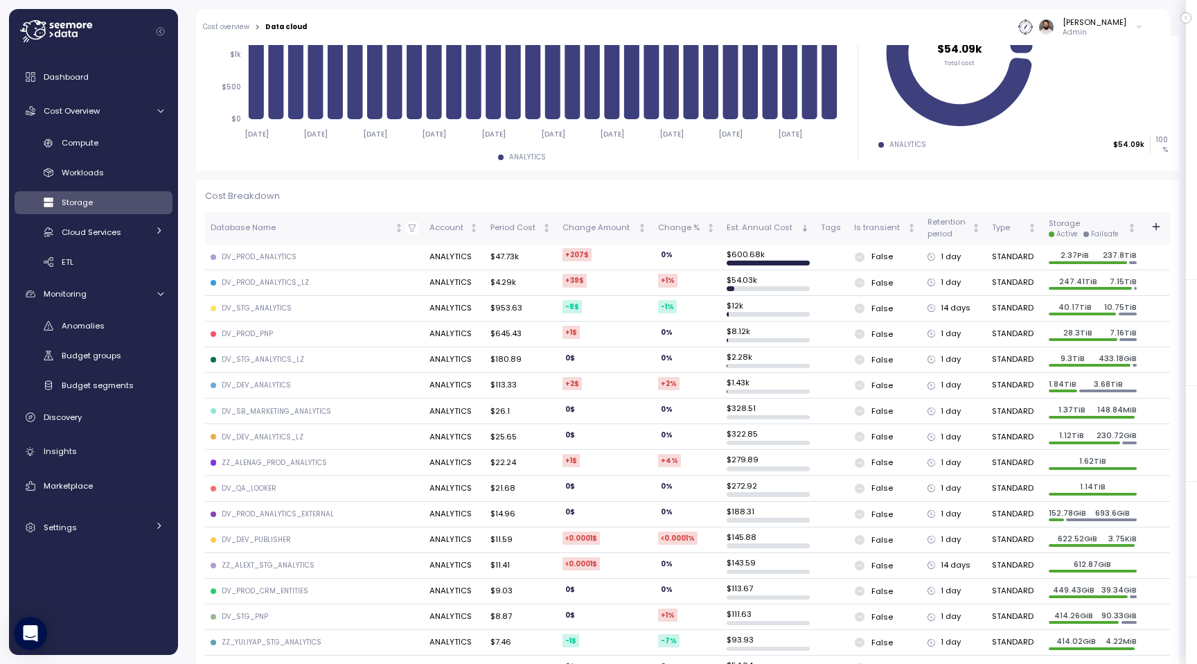
scroll to position [306, 0]
drag, startPoint x: 973, startPoint y: 303, endPoint x: 937, endPoint y: 313, distance: 37.3
click at [937, 313] on div "14 days" at bounding box center [954, 309] width 53 height 12
click at [100, 447] on div "Insights" at bounding box center [104, 451] width 120 height 14
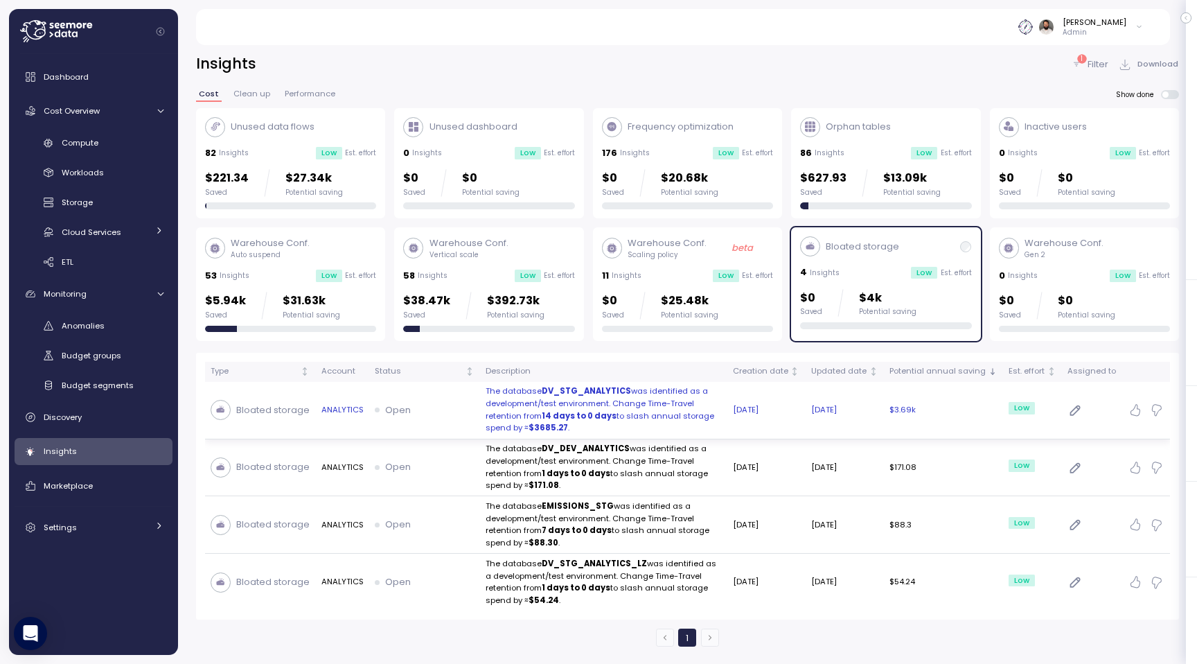
click at [694, 411] on p "The database DV_STG_ANALYTICS was identified as a development/test environment.…" at bounding box center [604, 409] width 236 height 49
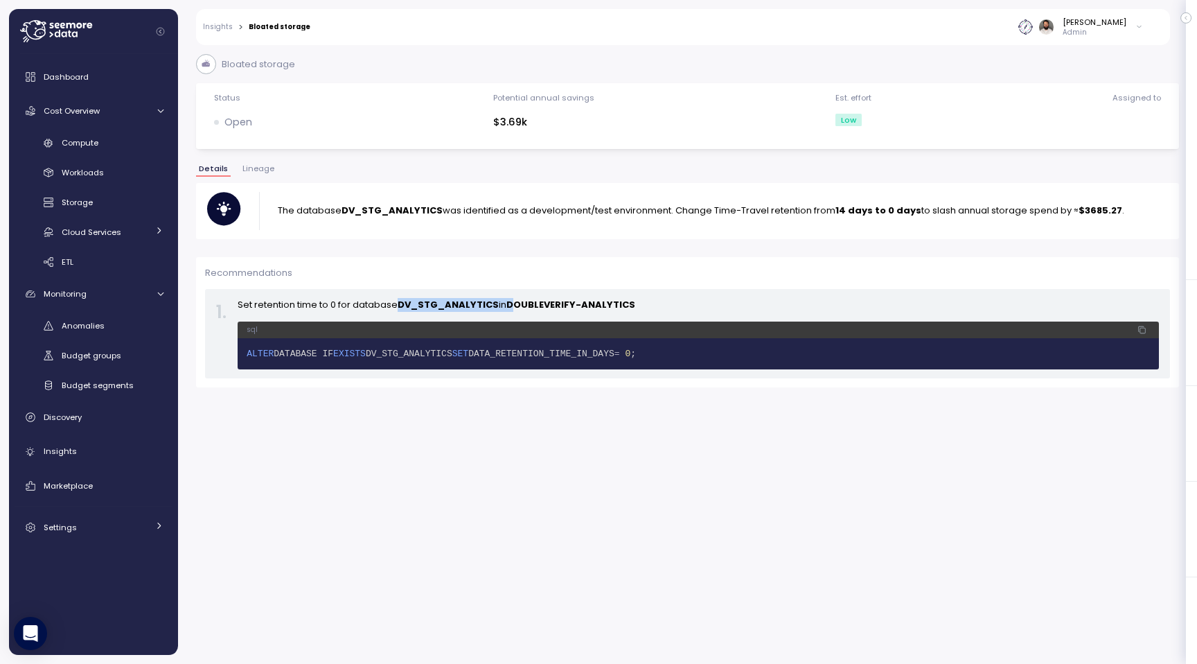
drag, startPoint x: 399, startPoint y: 301, endPoint x: 516, endPoint y: 301, distance: 117.1
click at [516, 301] on p "Set retention time to 0 for database DV_STG_ANALYTICS in DOUBLEVERIFY-ANALYTICS" at bounding box center [699, 305] width 922 height 14
drag, startPoint x: 831, startPoint y: 212, endPoint x: 870, endPoint y: 212, distance: 38.1
click at [864, 212] on p "The database DV_STG_ANALYTICS was identified as a development/test environment.…" at bounding box center [701, 211] width 847 height 14
drag, startPoint x: 1075, startPoint y: 220, endPoint x: 1094, endPoint y: 220, distance: 19.4
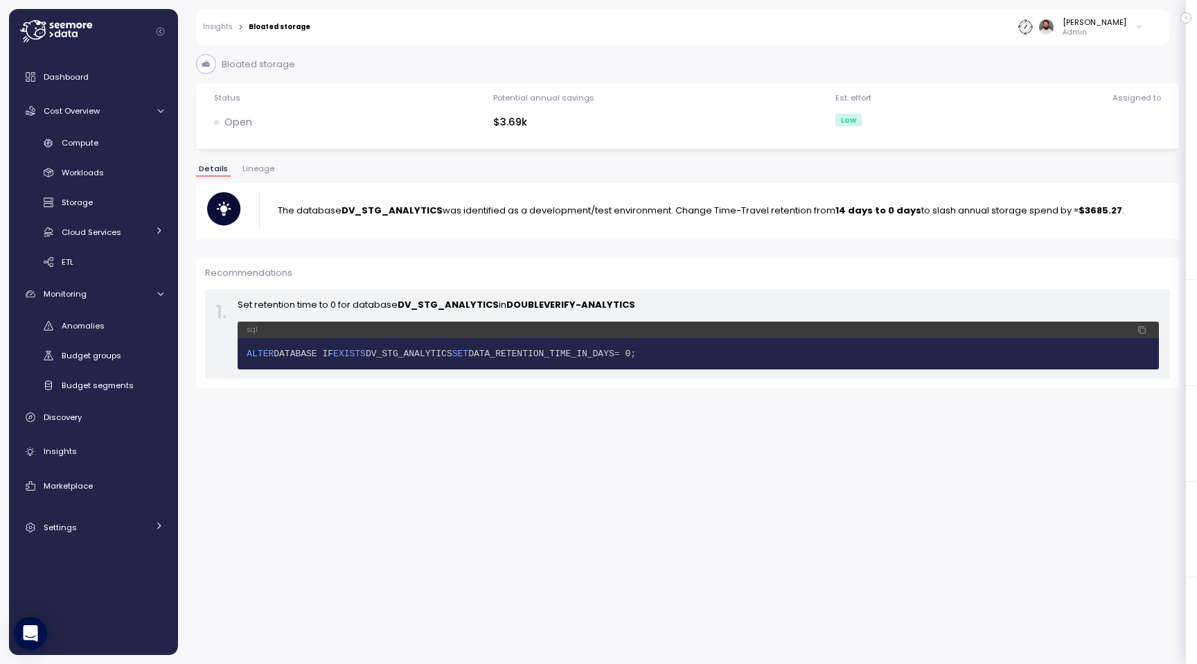
click at [1094, 220] on div "The database DV_STG_ANALYTICS was identified as a development/test environment.…" at bounding box center [687, 211] width 961 height 39
drag, startPoint x: 500, startPoint y: 123, endPoint x: 564, endPoint y: 123, distance: 63.7
click at [564, 123] on div "$3.69k" at bounding box center [543, 122] width 101 height 16
click at [136, 200] on div "Storage" at bounding box center [113, 202] width 102 height 14
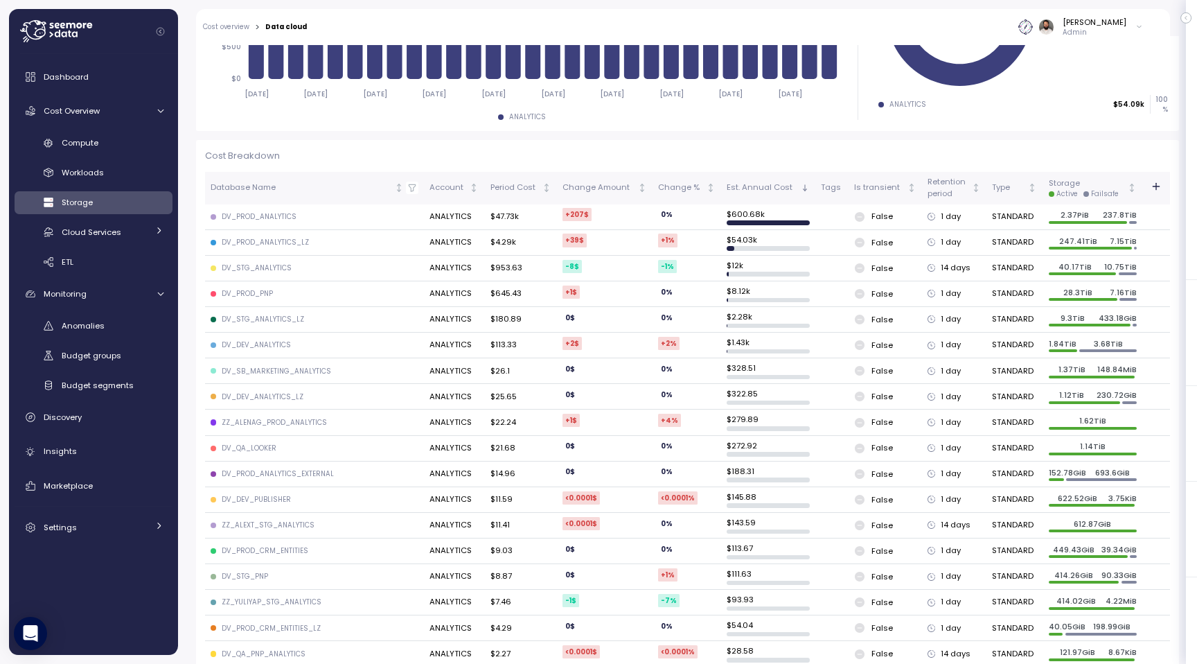
scroll to position [333, 0]
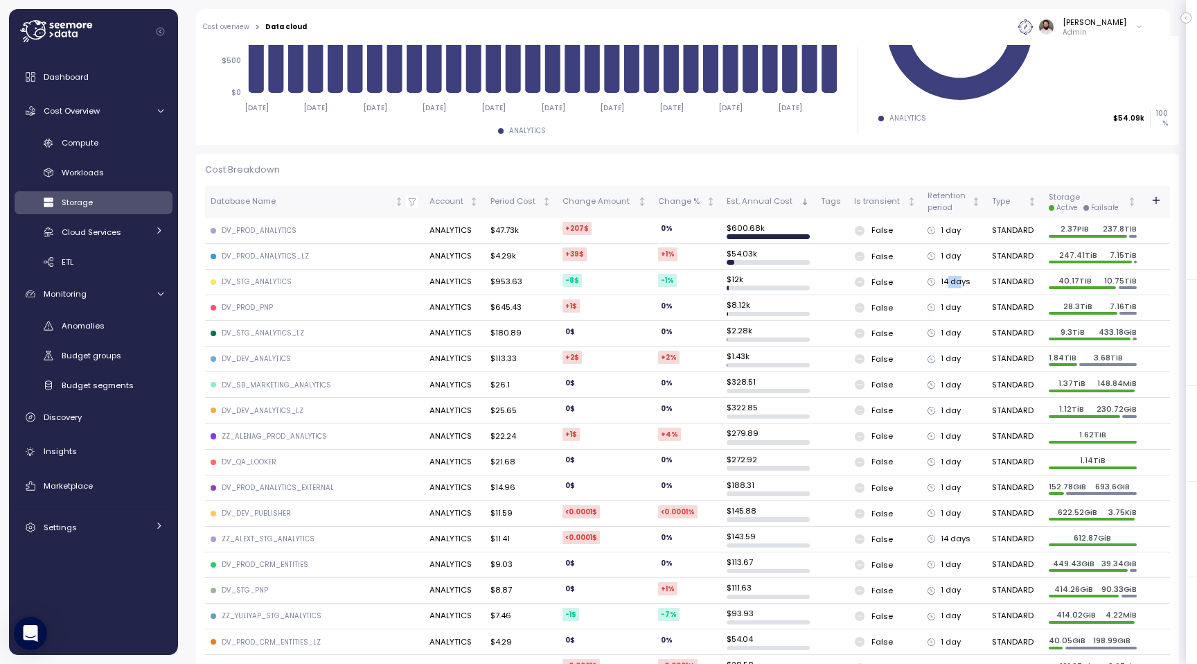
drag, startPoint x: 946, startPoint y: 281, endPoint x: 960, endPoint y: 281, distance: 14.6
click at [960, 281] on div "14 days" at bounding box center [954, 282] width 53 height 12
drag, startPoint x: 936, startPoint y: 283, endPoint x: 976, endPoint y: 288, distance: 40.6
click at [976, 288] on td "14 days" at bounding box center [954, 283] width 65 height 26
click at [943, 229] on div "1 day" at bounding box center [954, 230] width 53 height 12
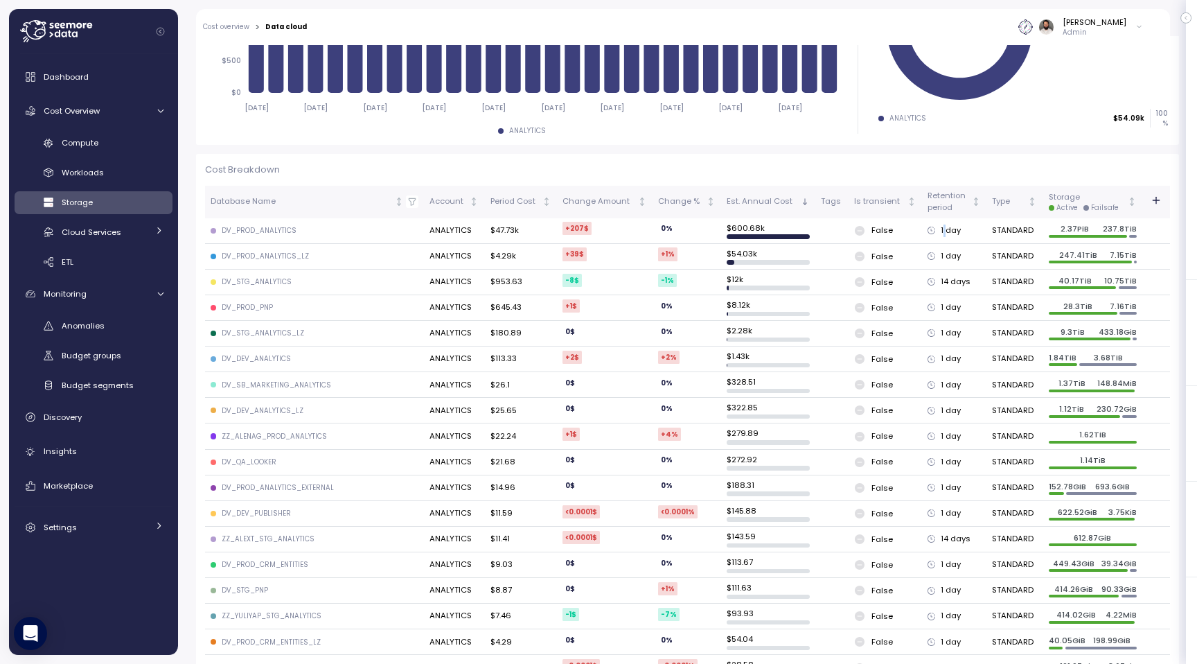
click at [943, 229] on div "1 day" at bounding box center [954, 230] width 53 height 12
drag, startPoint x: 939, startPoint y: 232, endPoint x: 962, endPoint y: 232, distance: 23.6
click at [962, 232] on div "1 day" at bounding box center [954, 230] width 53 height 12
drag, startPoint x: 933, startPoint y: 229, endPoint x: 962, endPoint y: 229, distance: 29.1
click at [962, 229] on div "1 day" at bounding box center [954, 230] width 53 height 12
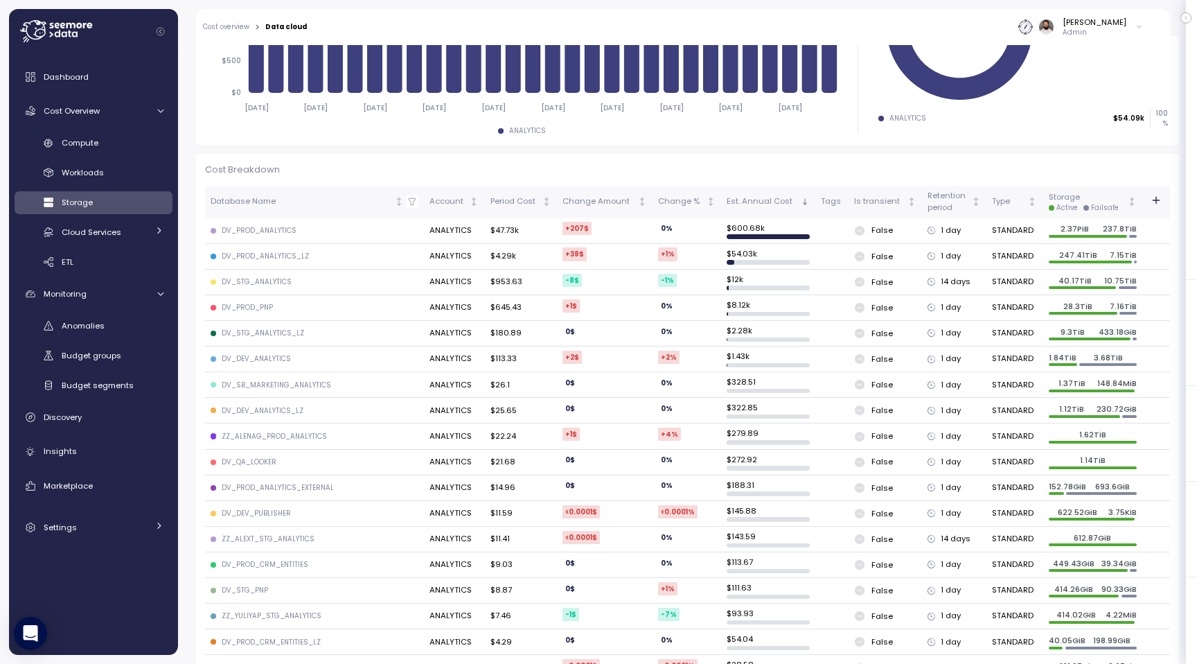
click at [267, 232] on div "DV_PROD_ANALYTICS" at bounding box center [259, 231] width 75 height 10
click at [88, 418] on div "Discovery" at bounding box center [104, 417] width 120 height 14
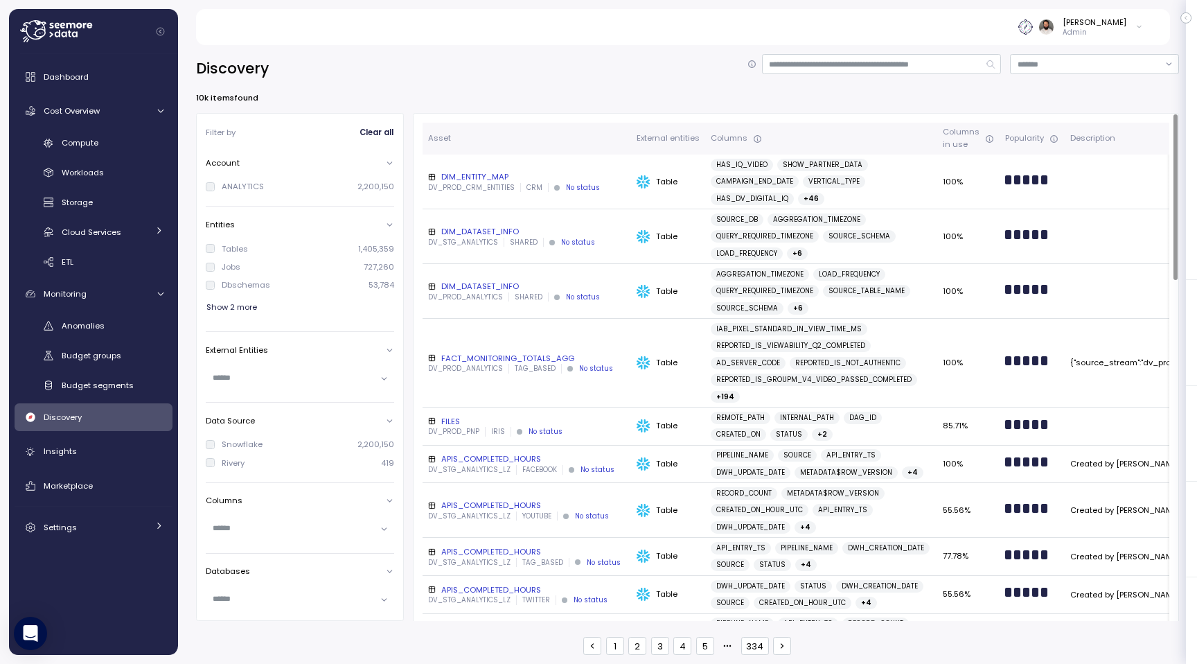
click at [534, 180] on div "DIM_ENTITY_MAP" at bounding box center [526, 176] width 197 height 11
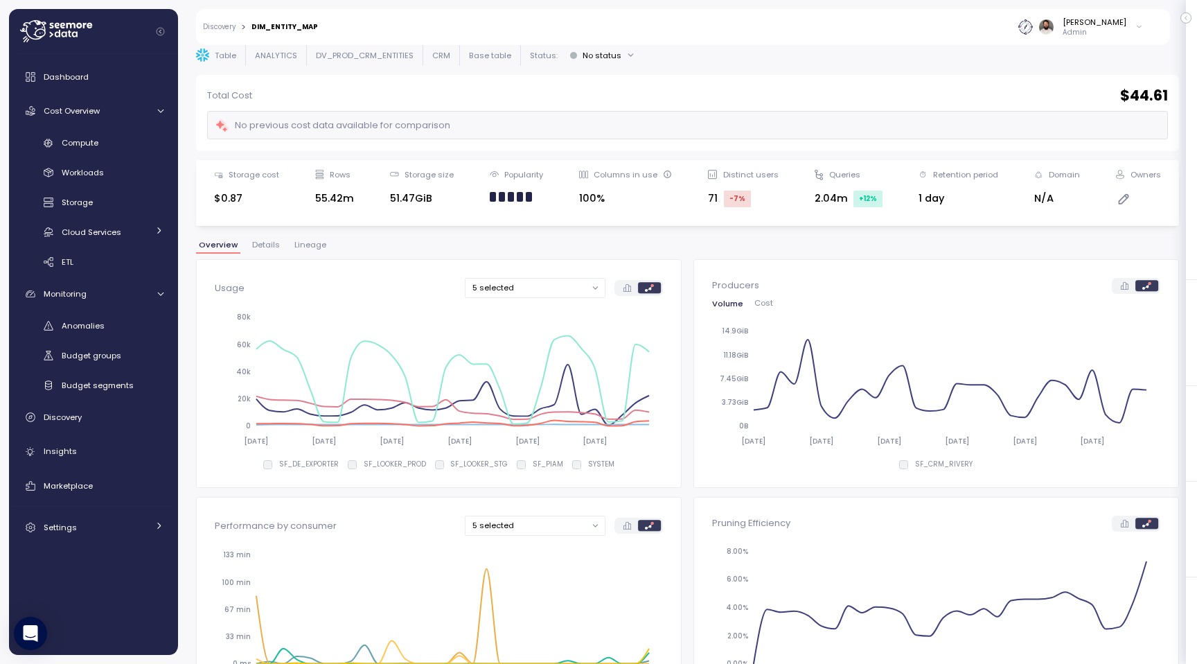
scroll to position [44, 0]
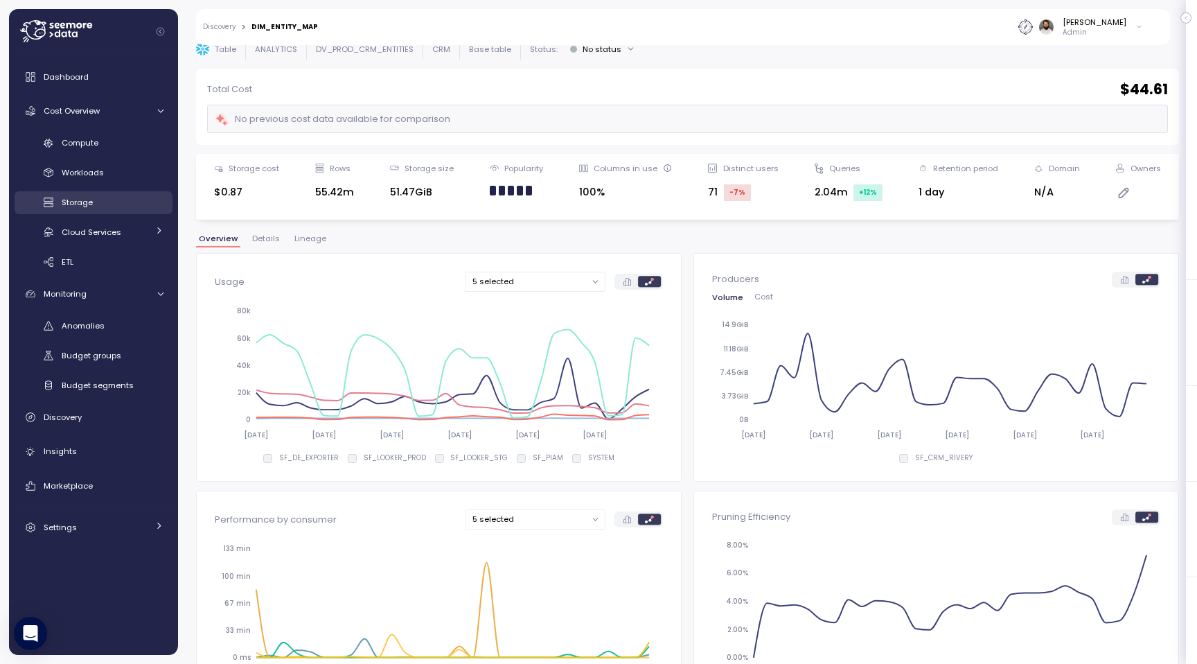
click at [142, 202] on div "Storage" at bounding box center [113, 202] width 102 height 14
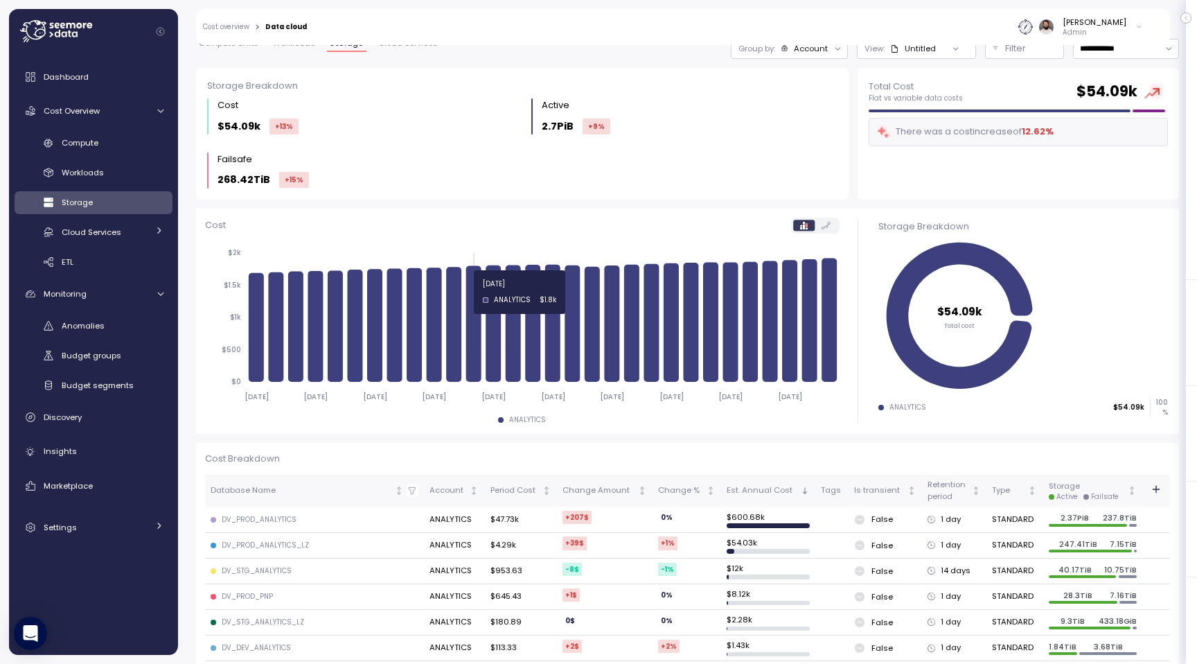
scroll to position [297, 0]
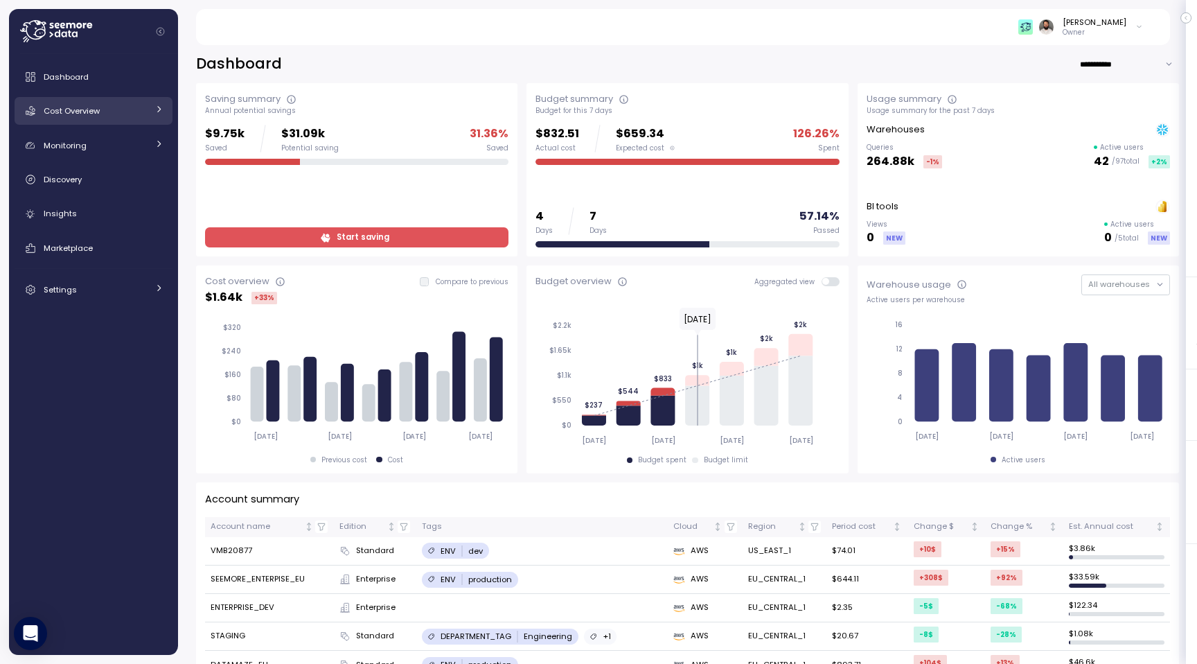
click at [140, 109] on div "Cost Overview" at bounding box center [96, 111] width 104 height 14
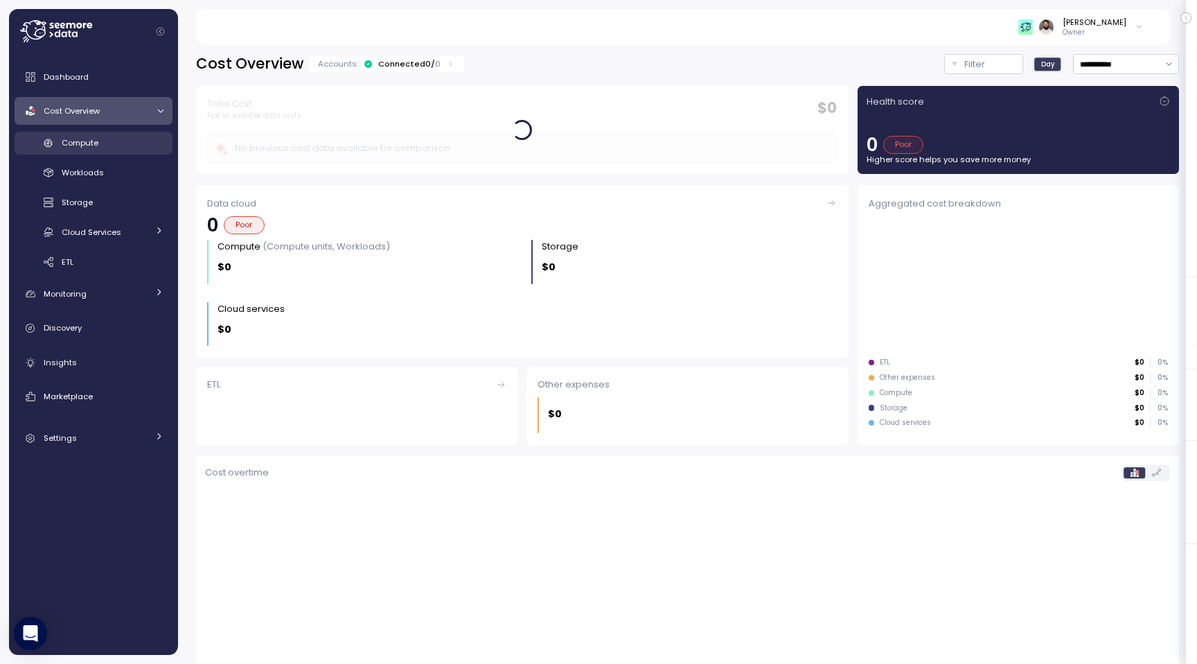
click at [130, 141] on div "Compute" at bounding box center [113, 143] width 102 height 14
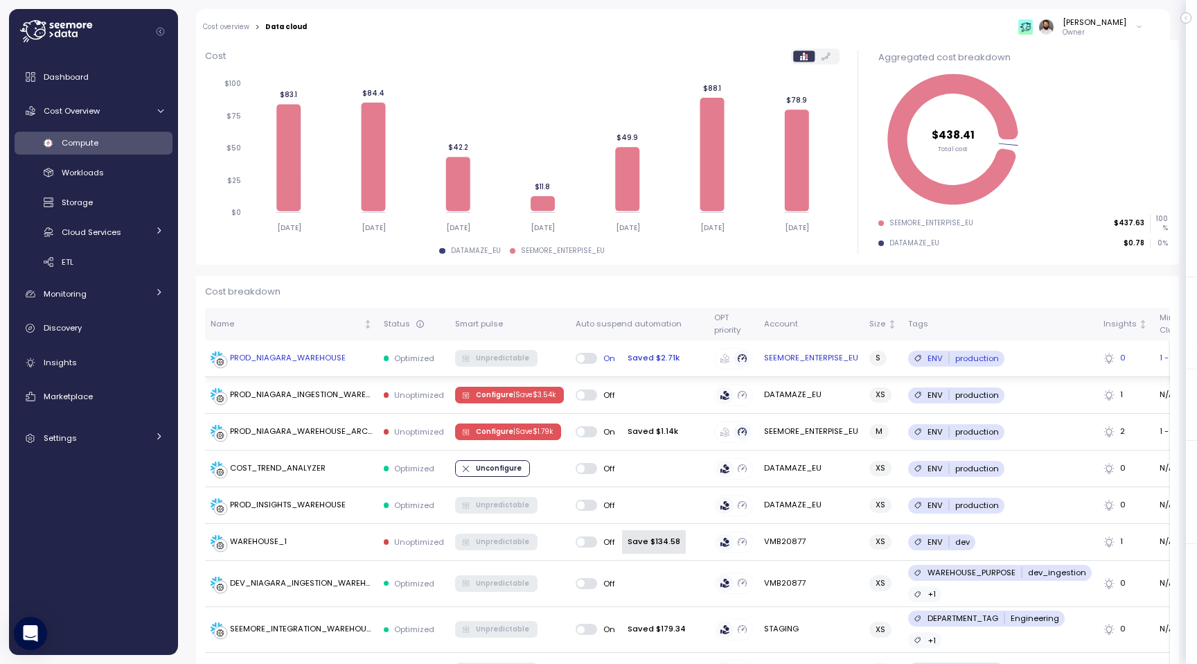
click at [329, 354] on div "PROD_NIAGARA_WAREHOUSE" at bounding box center [288, 358] width 116 height 12
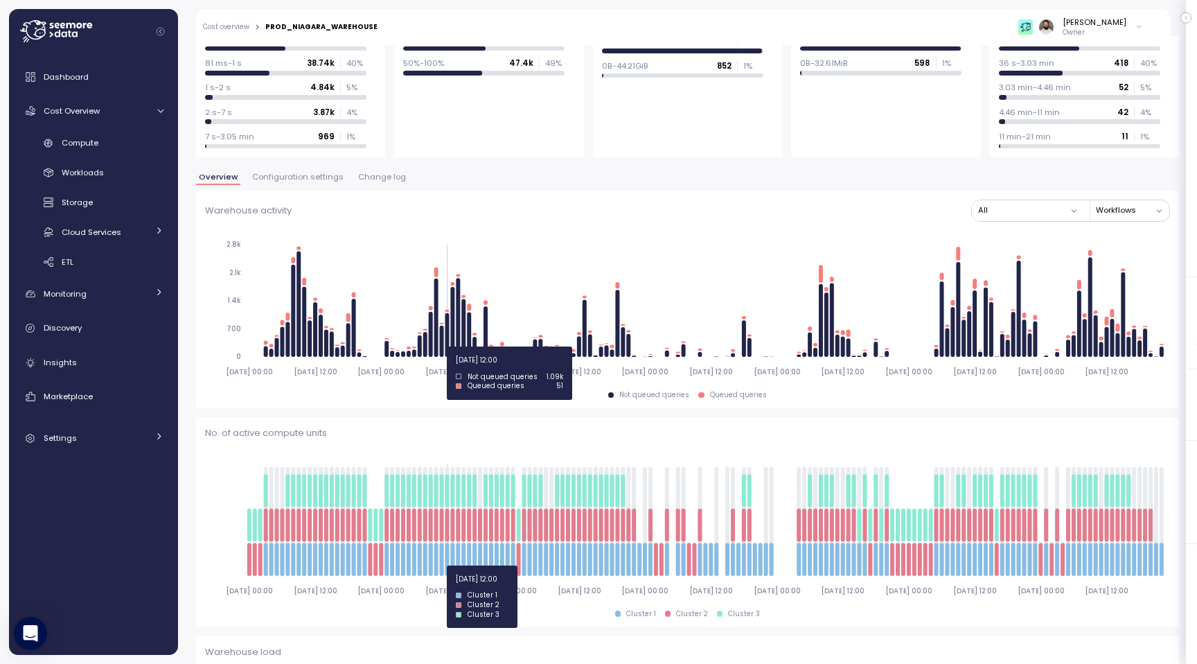
scroll to position [122, 0]
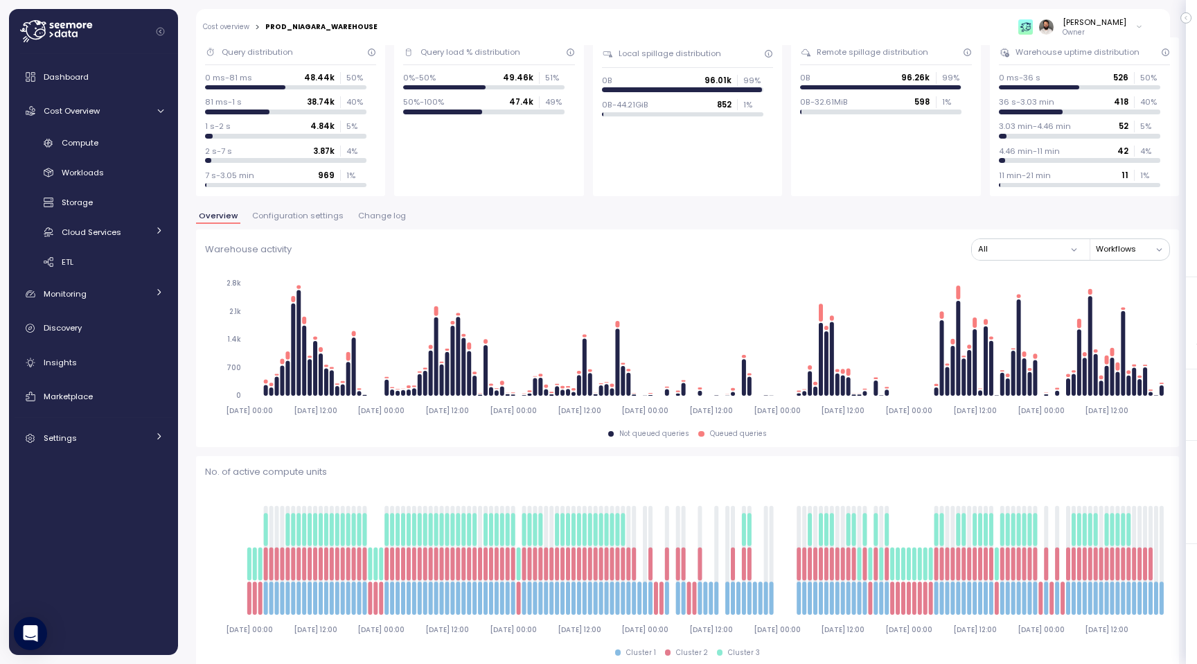
click at [370, 218] on span "Change log" at bounding box center [382, 216] width 48 height 8
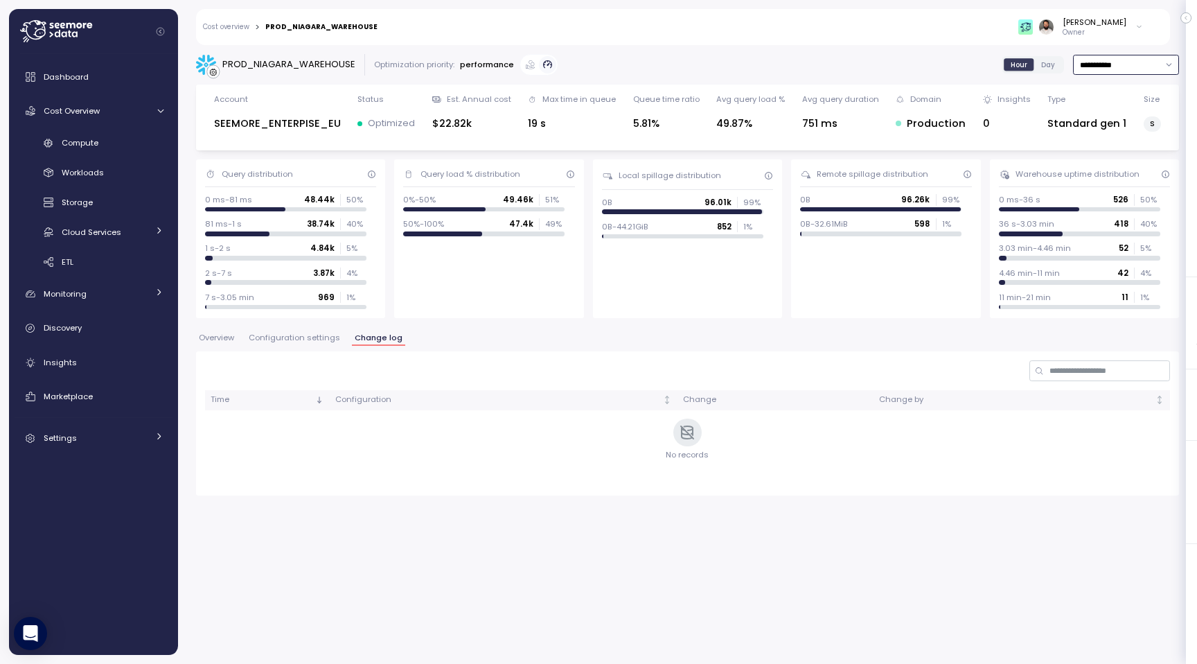
click at [1095, 60] on input "**********" at bounding box center [1126, 65] width 106 height 20
click at [1113, 160] on div "Last 30 days" at bounding box center [1121, 164] width 51 height 11
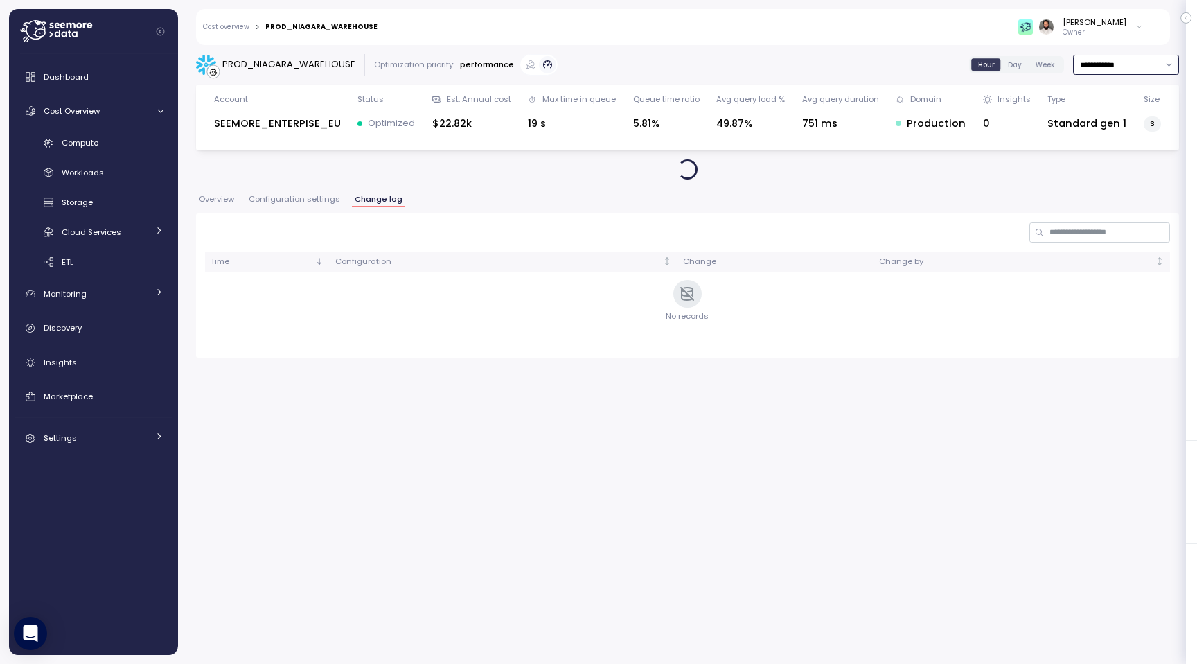
click at [1106, 62] on input "**********" at bounding box center [1126, 65] width 106 height 20
click at [1107, 176] on div "Last 6 months" at bounding box center [1125, 184] width 101 height 18
type input "**********"
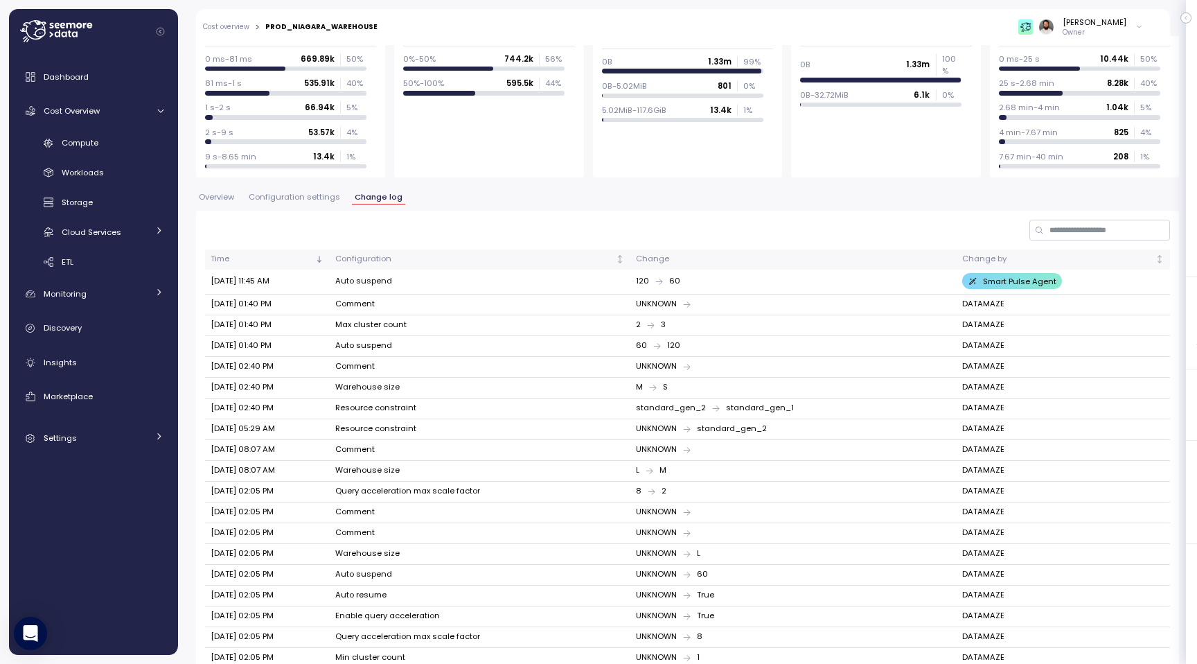
scroll to position [146, 0]
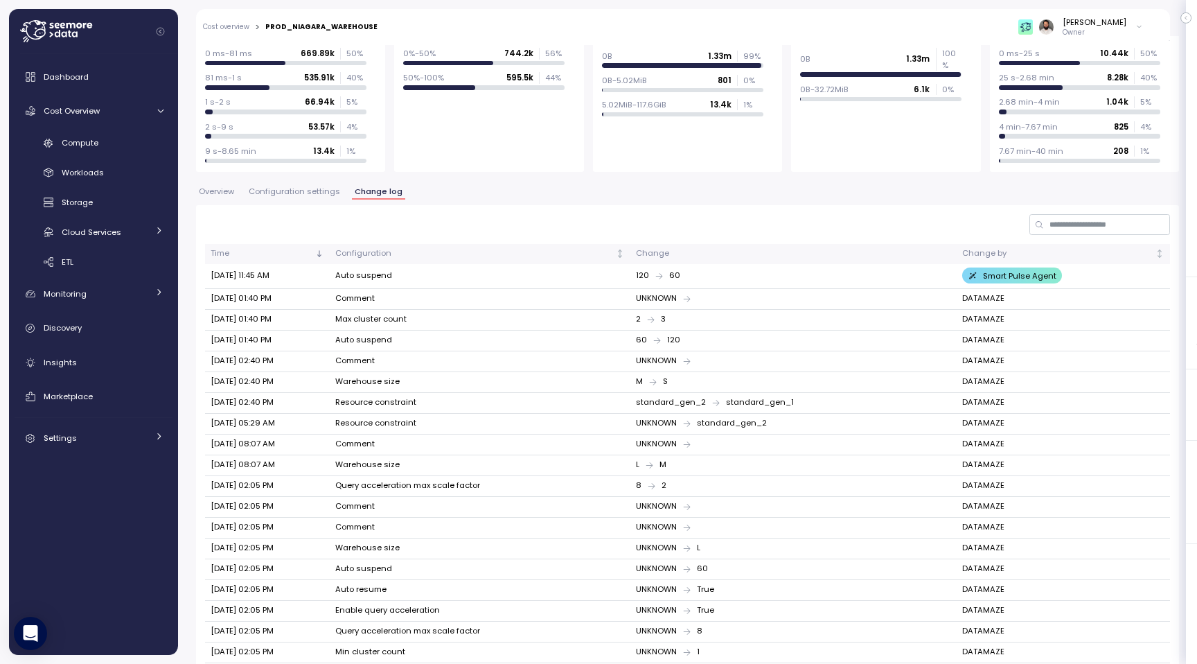
drag, startPoint x: 337, startPoint y: 281, endPoint x: 438, endPoint y: 281, distance: 100.5
click at [438, 281] on td "Auto suspend" at bounding box center [480, 276] width 301 height 25
click at [367, 324] on td "Max cluster count" at bounding box center [480, 320] width 301 height 21
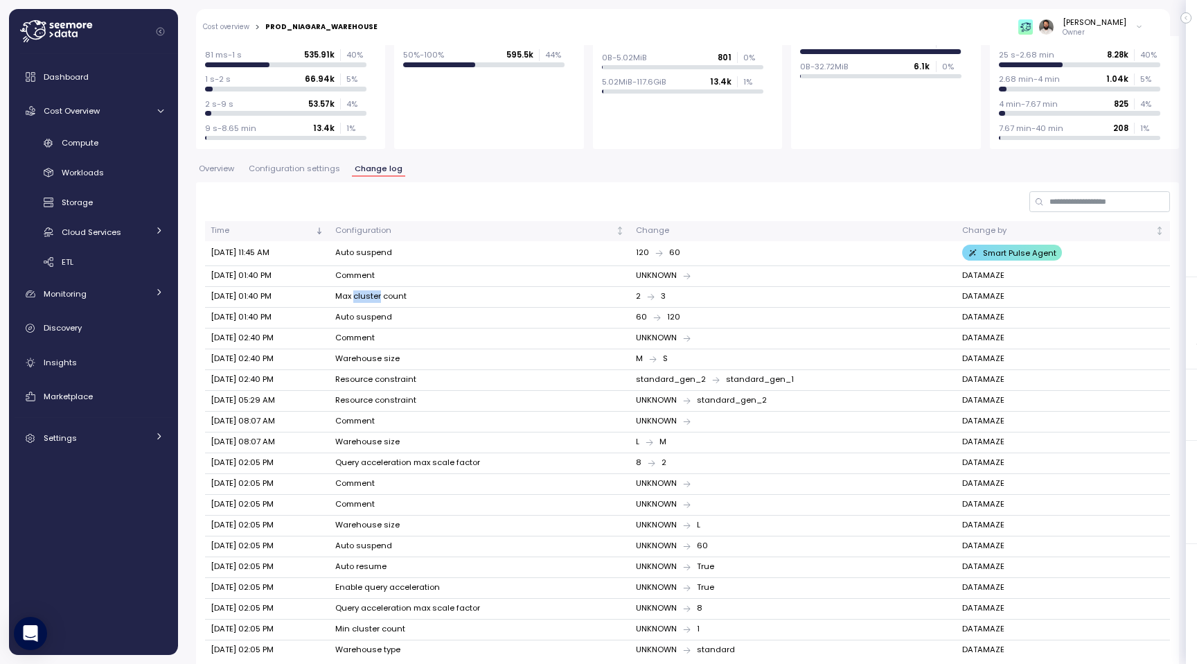
scroll to position [172, 0]
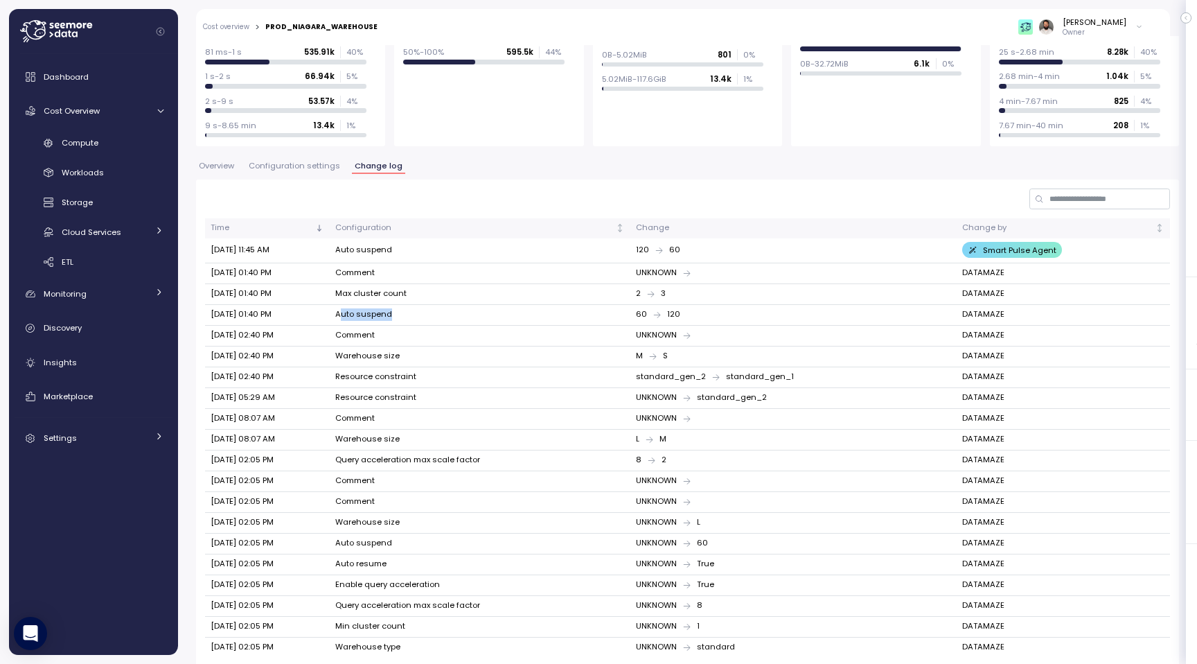
drag, startPoint x: 341, startPoint y: 319, endPoint x: 403, endPoint y: 319, distance: 62.4
click at [403, 319] on td "Auto suspend" at bounding box center [480, 315] width 301 height 21
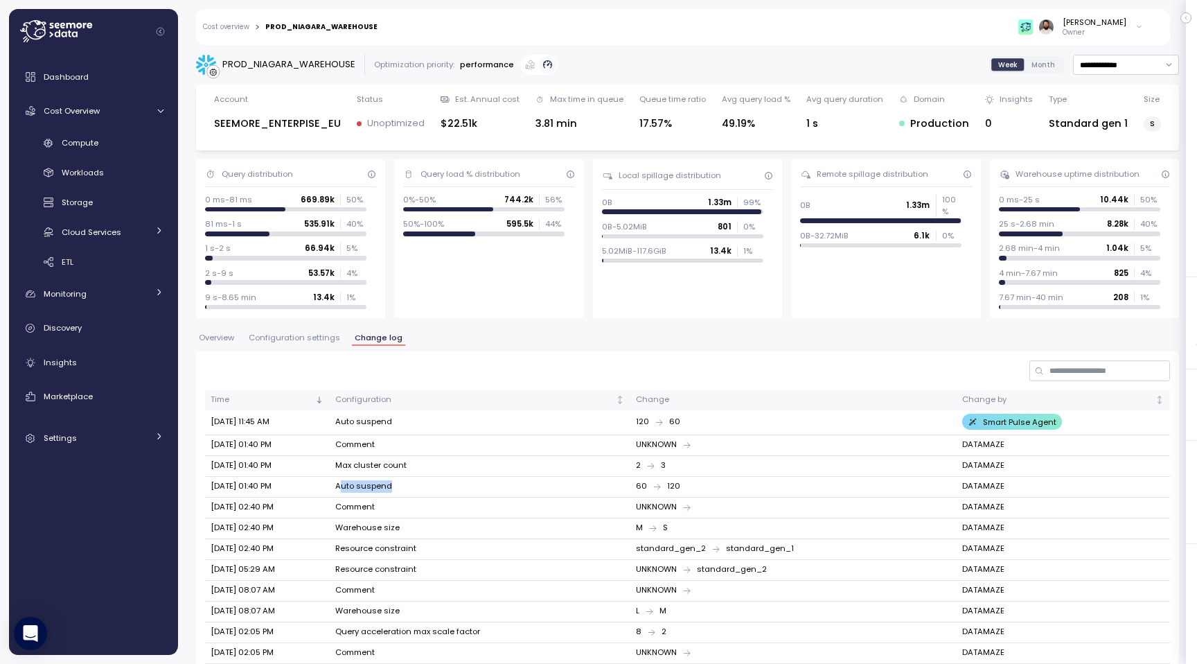
scroll to position [1, 0]
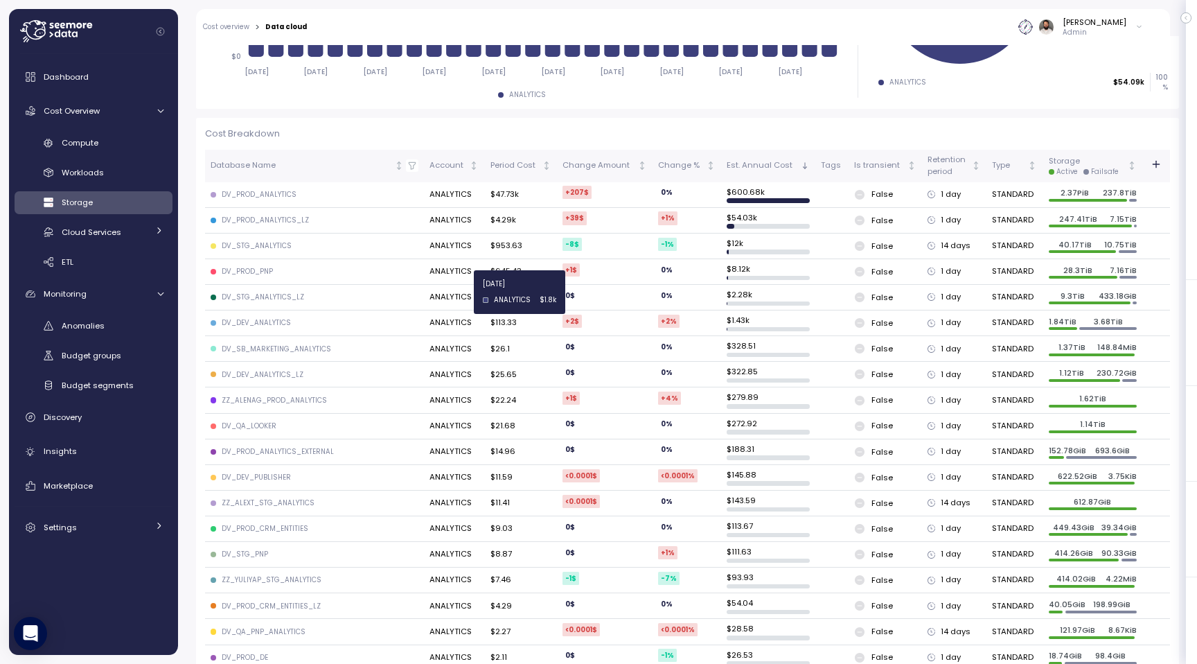
scroll to position [368, 0]
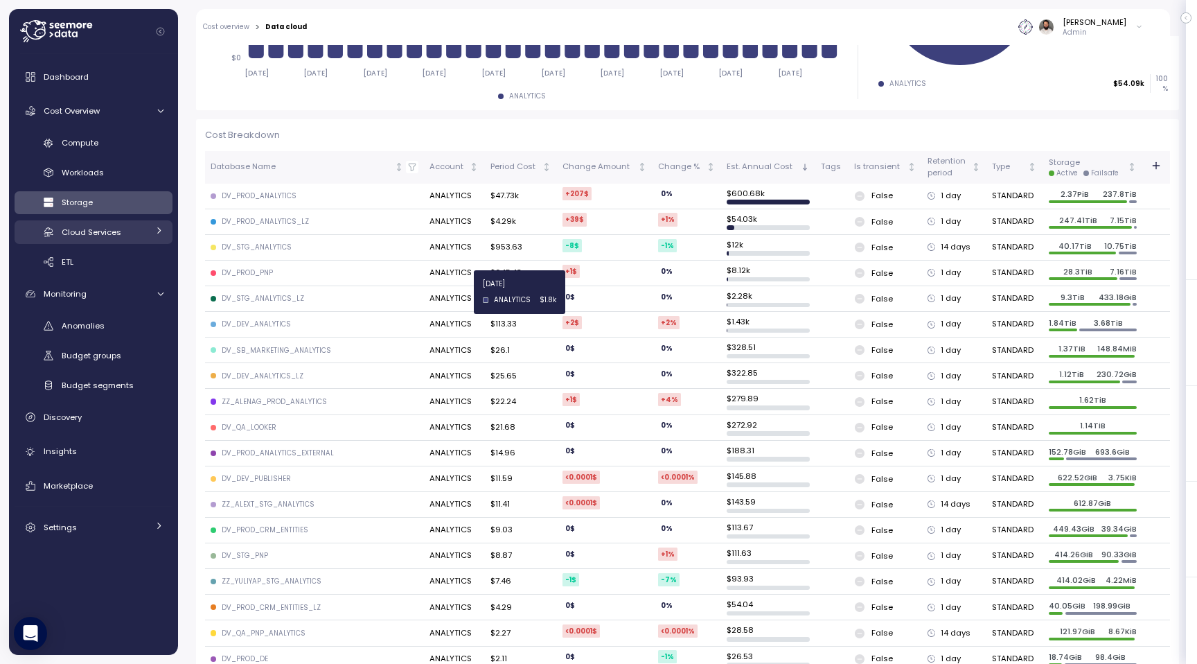
click at [146, 231] on div "Cloud Services" at bounding box center [105, 232] width 86 height 14
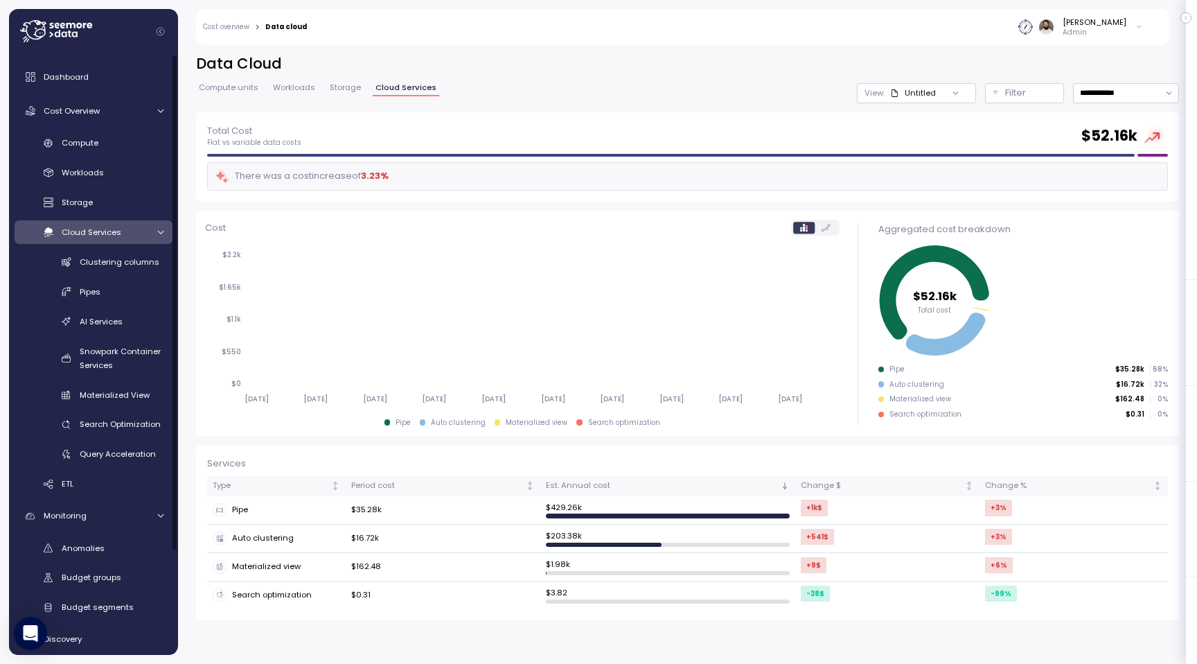
click at [146, 231] on div "Cloud Services" at bounding box center [105, 232] width 86 height 14
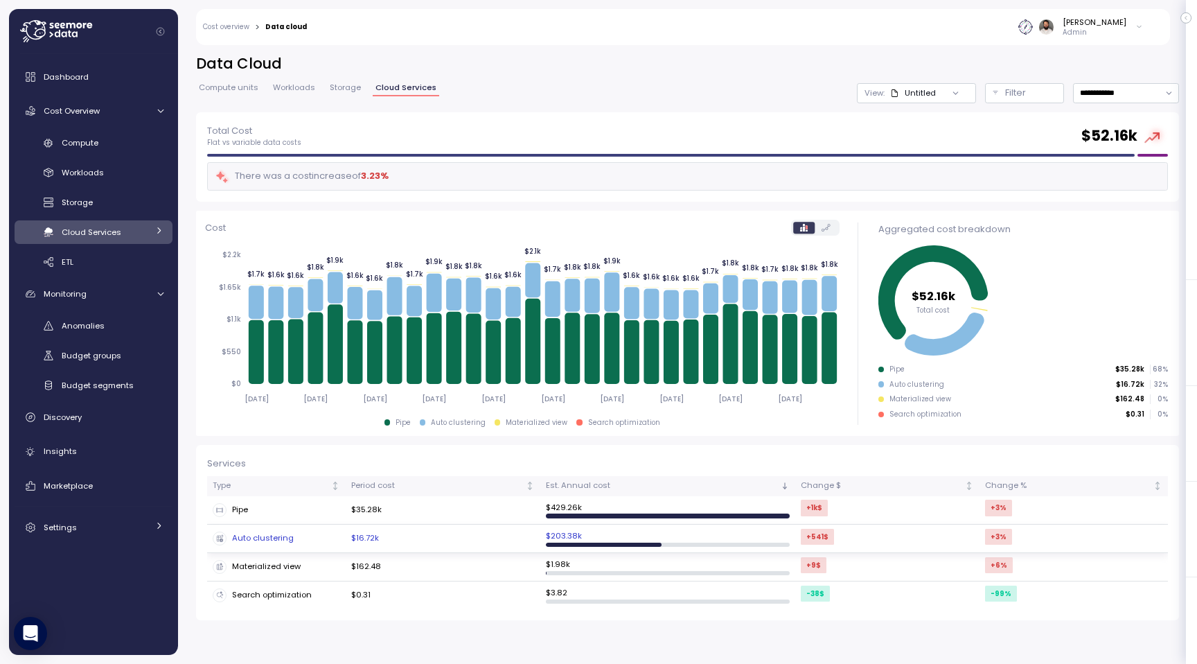
click at [319, 545] on td "Auto clustering" at bounding box center [276, 539] width 139 height 28
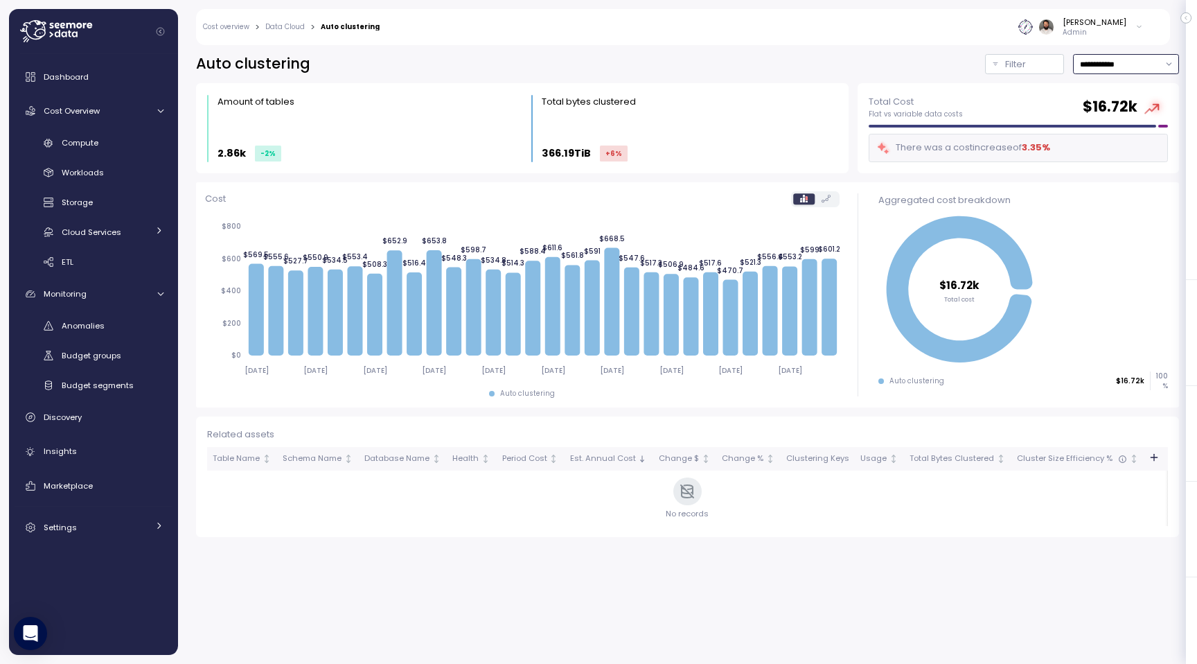
click at [1127, 54] on input "**********" at bounding box center [1126, 64] width 106 height 20
click at [1127, 64] on input "**********" at bounding box center [1126, 64] width 106 height 20
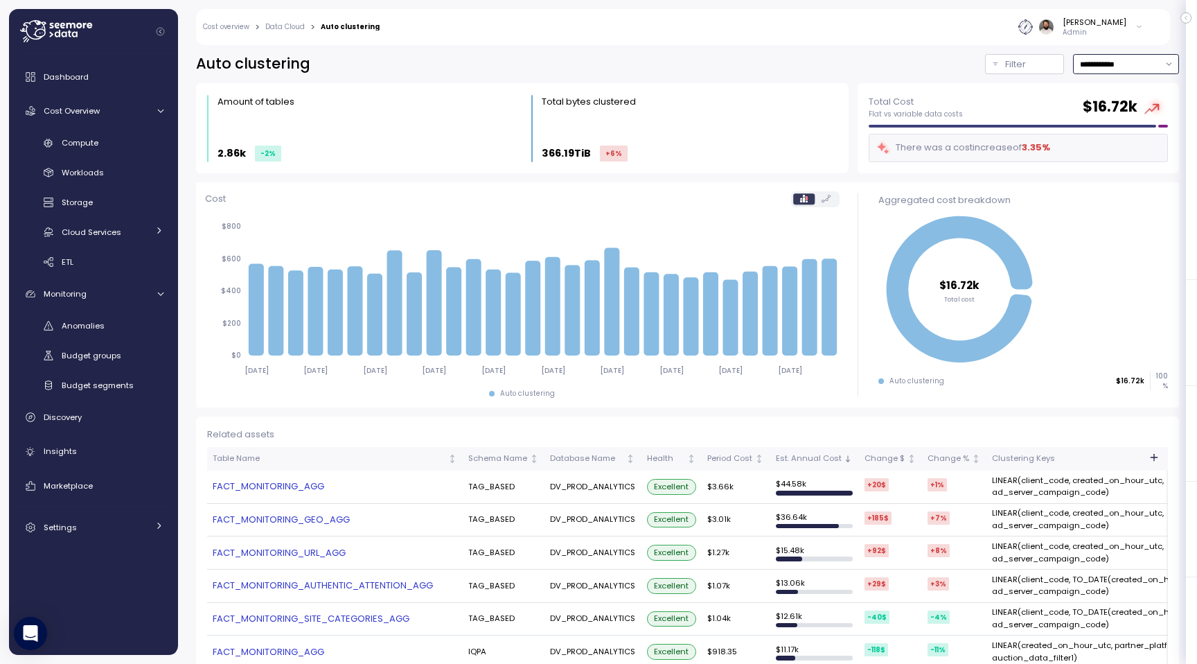
click at [1127, 64] on input "**********" at bounding box center [1126, 64] width 106 height 20
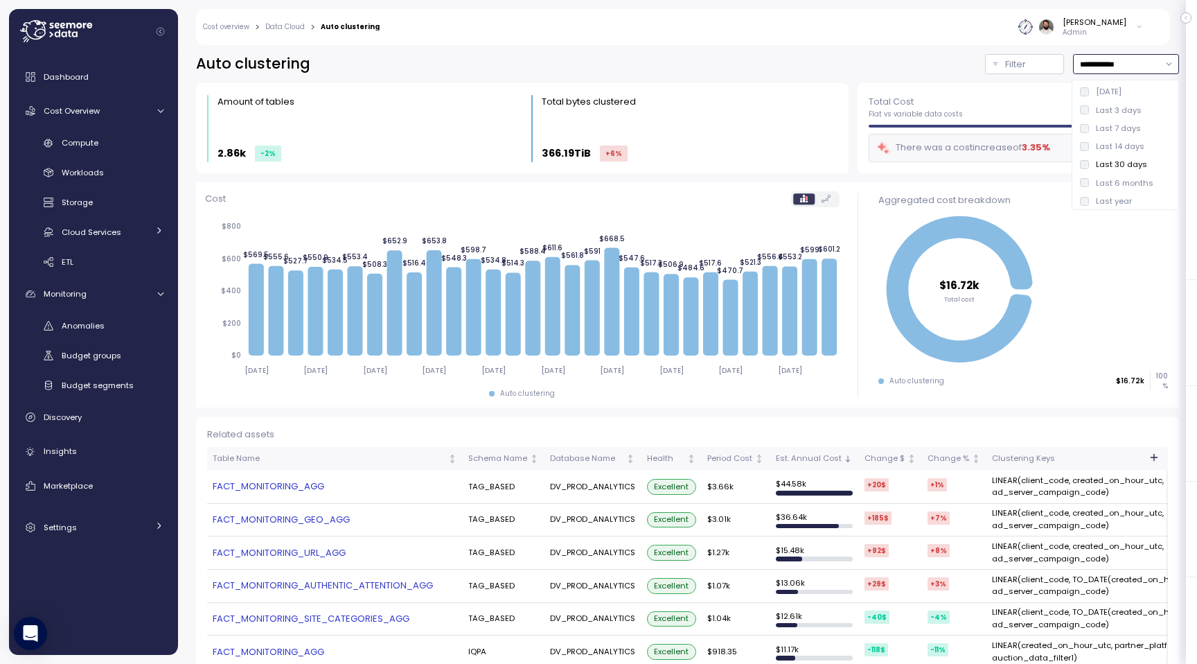
click at [1120, 135] on div "Last 7 days" at bounding box center [1125, 128] width 101 height 18
type input "**********"
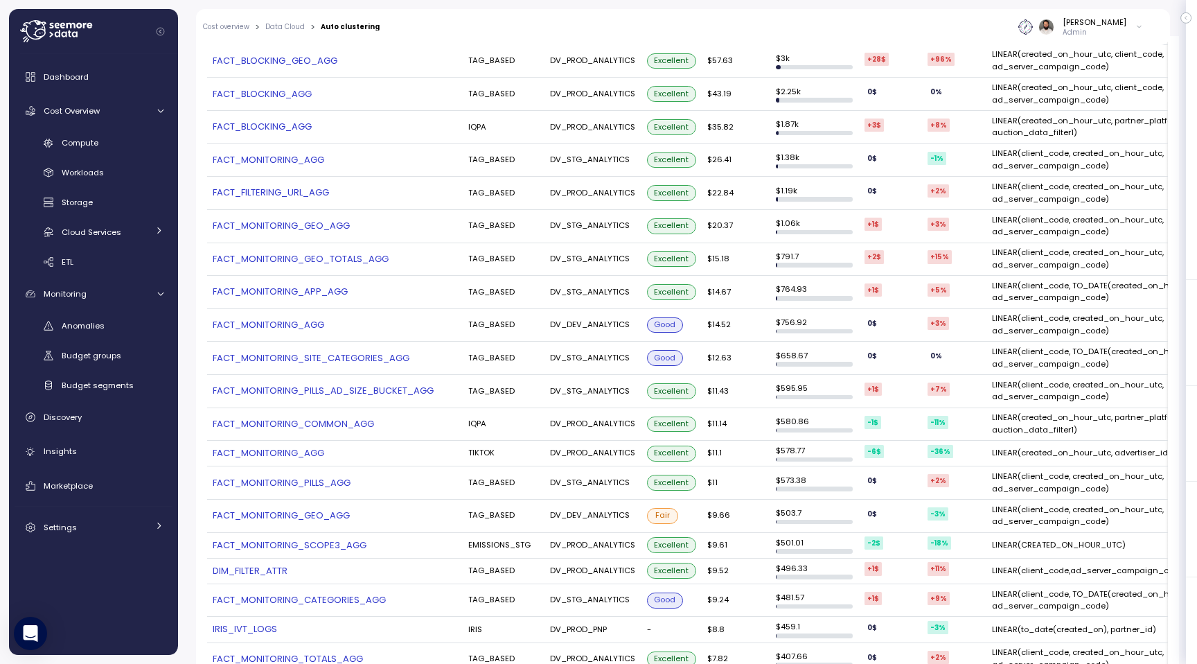
scroll to position [1414, 0]
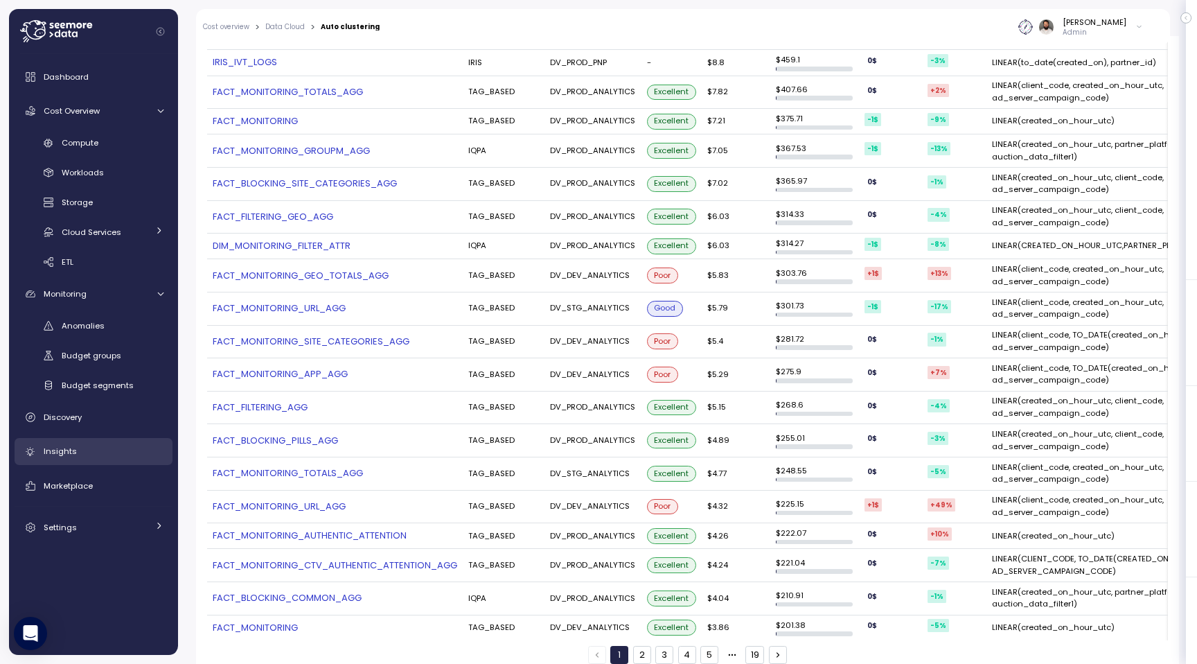
click at [82, 452] on div "Insights" at bounding box center [104, 451] width 120 height 14
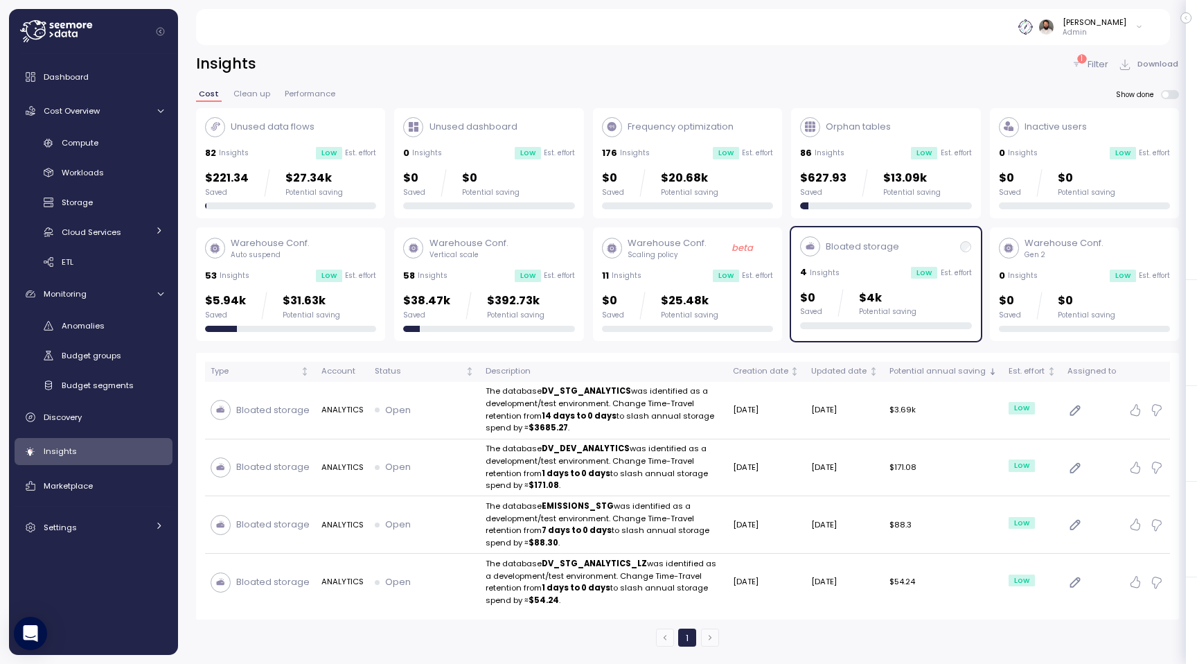
click at [890, 119] on div "Orphan tables" at bounding box center [885, 127] width 171 height 20
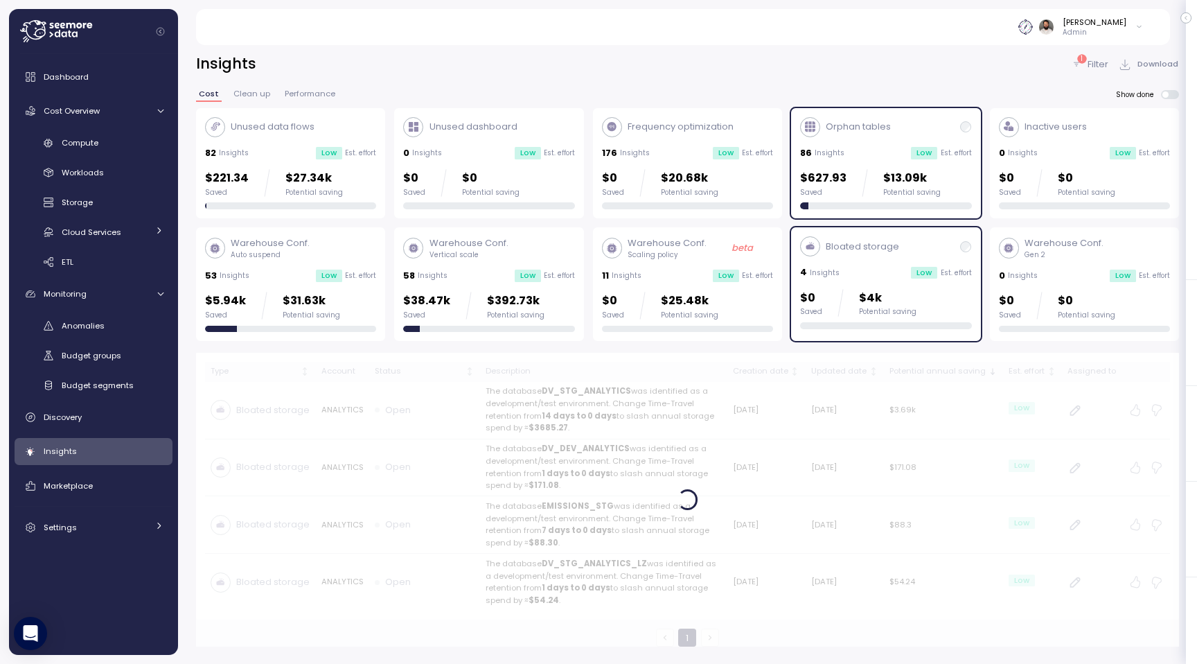
click at [895, 228] on div "Bloated storage 4 Insights Low Est. effort $0 Saved $4k Potential saving" at bounding box center [885, 284] width 189 height 114
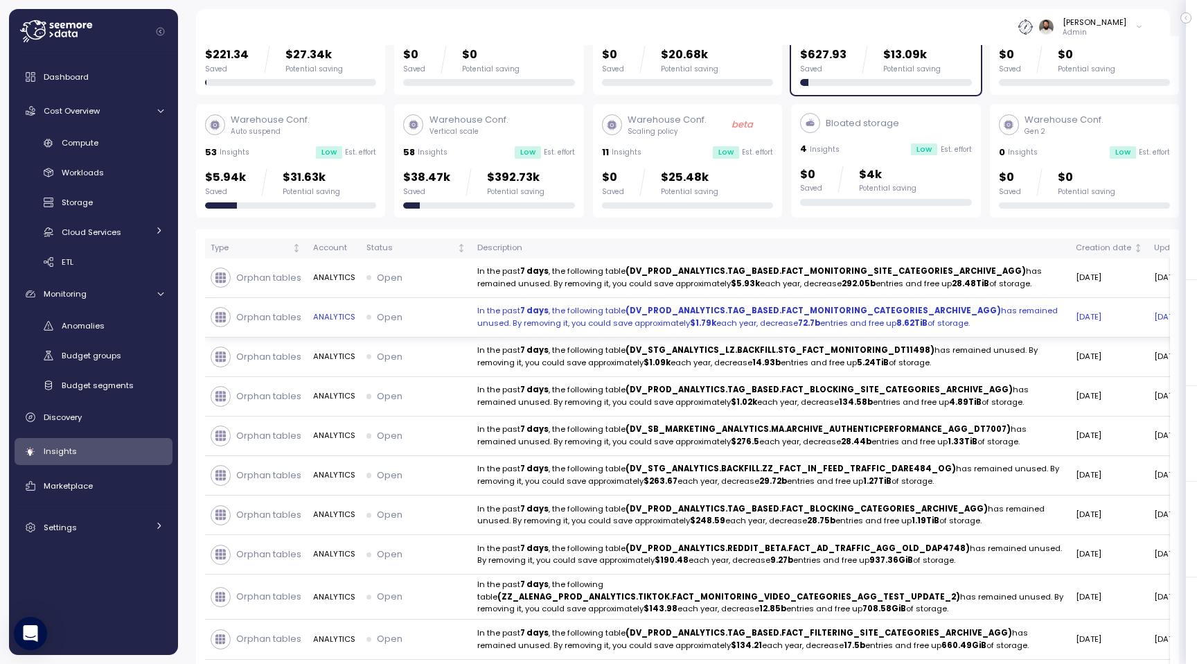
scroll to position [121, 0]
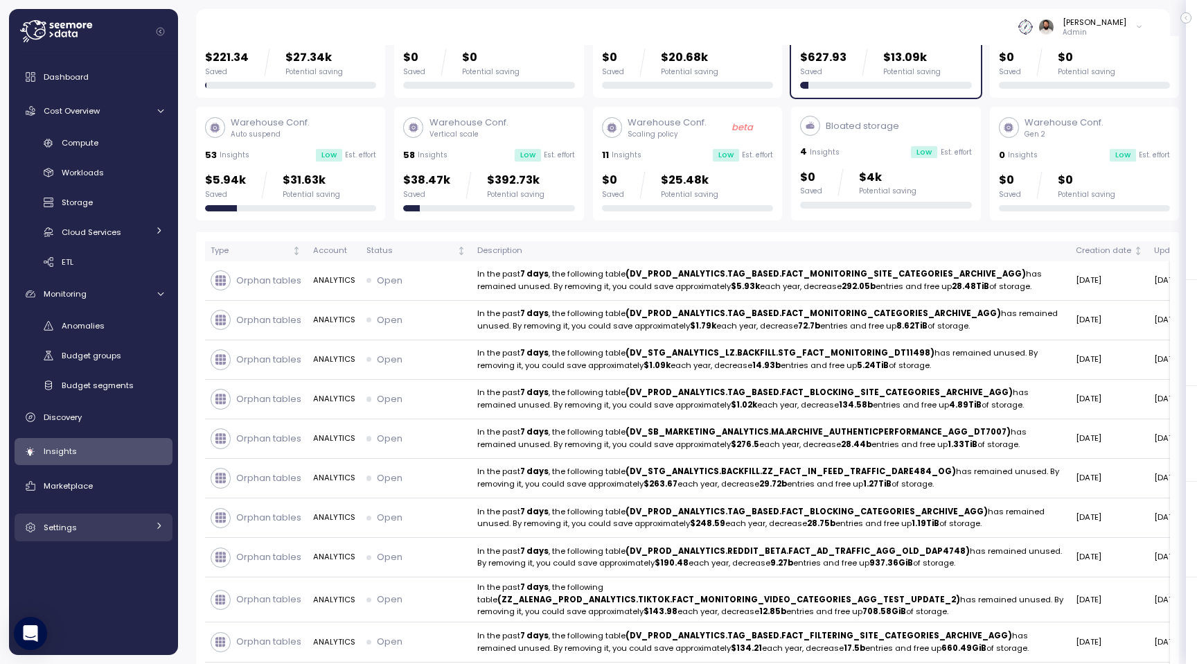
click at [125, 520] on div "Settings" at bounding box center [96, 527] width 104 height 14
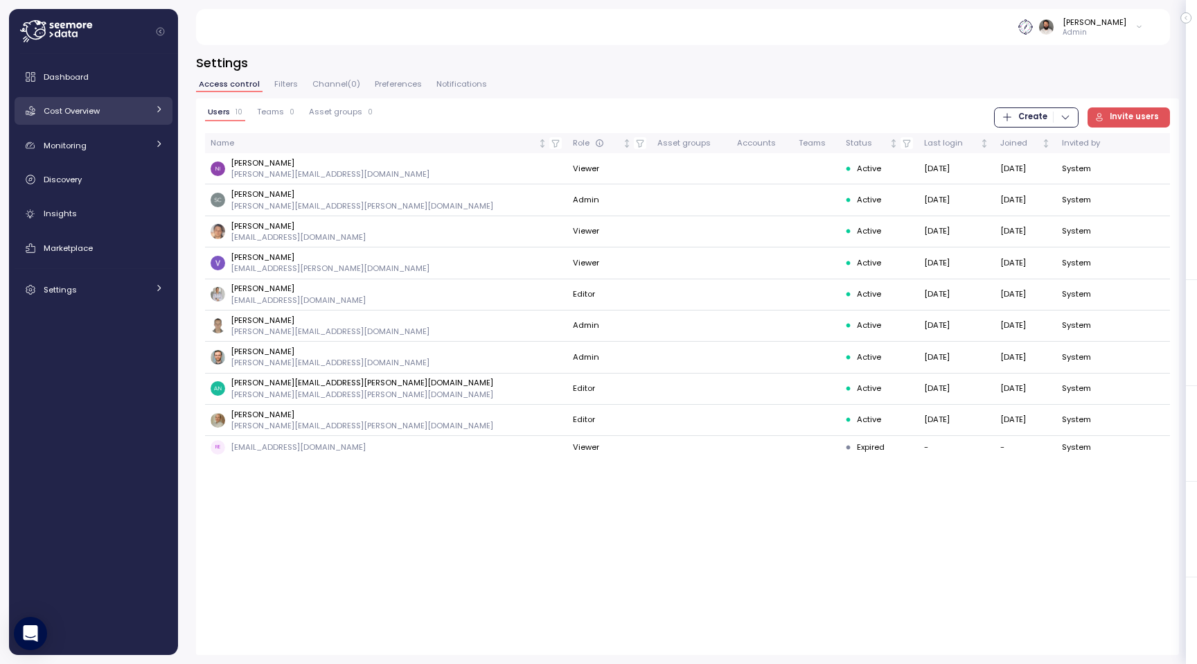
click at [127, 104] on div "Cost Overview" at bounding box center [96, 111] width 104 height 14
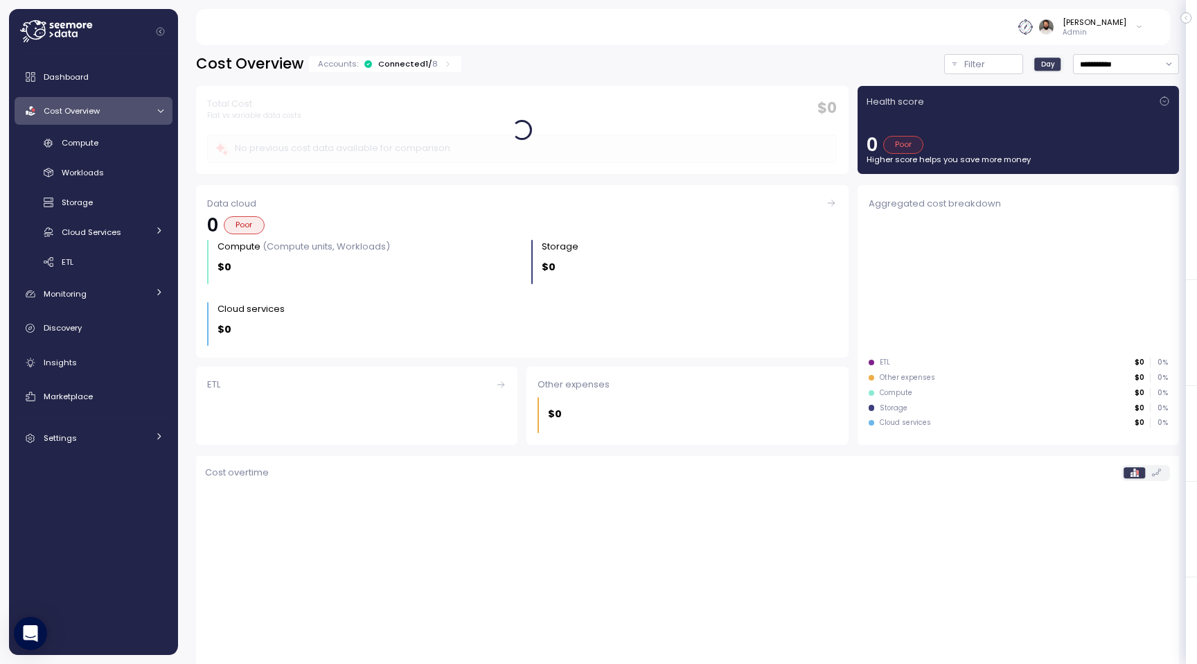
click at [129, 131] on div "Dashboard Cost Overview Compute Workloads Storage Cloud Services Clustering col…" at bounding box center [94, 257] width 158 height 389
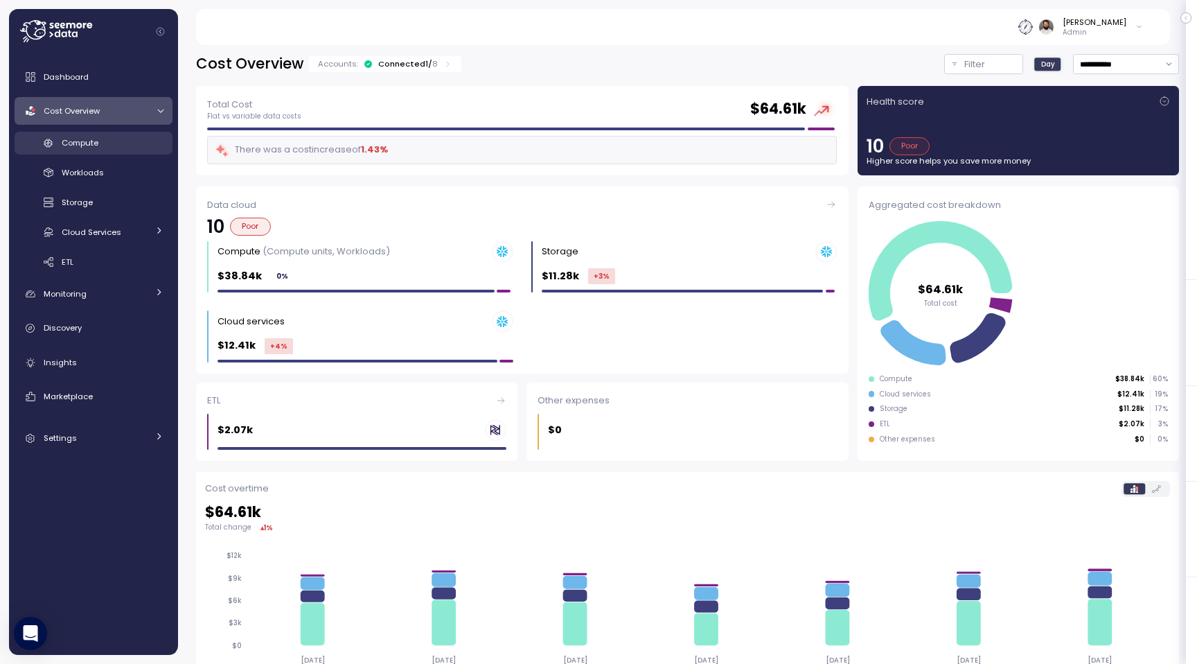
click at [129, 134] on link "Compute" at bounding box center [94, 143] width 158 height 23
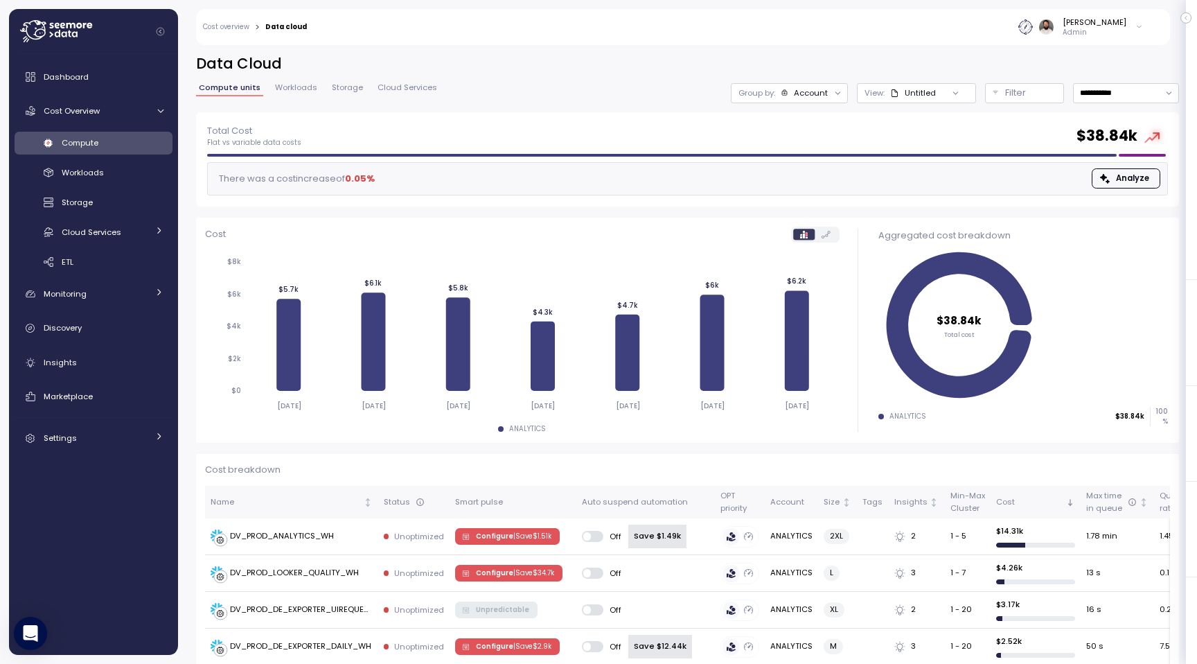
click at [942, 93] on div at bounding box center [955, 92] width 39 height 19
click at [825, 90] on div "Account" at bounding box center [811, 92] width 34 height 11
click at [809, 176] on div "Compute unit" at bounding box center [791, 169] width 96 height 17
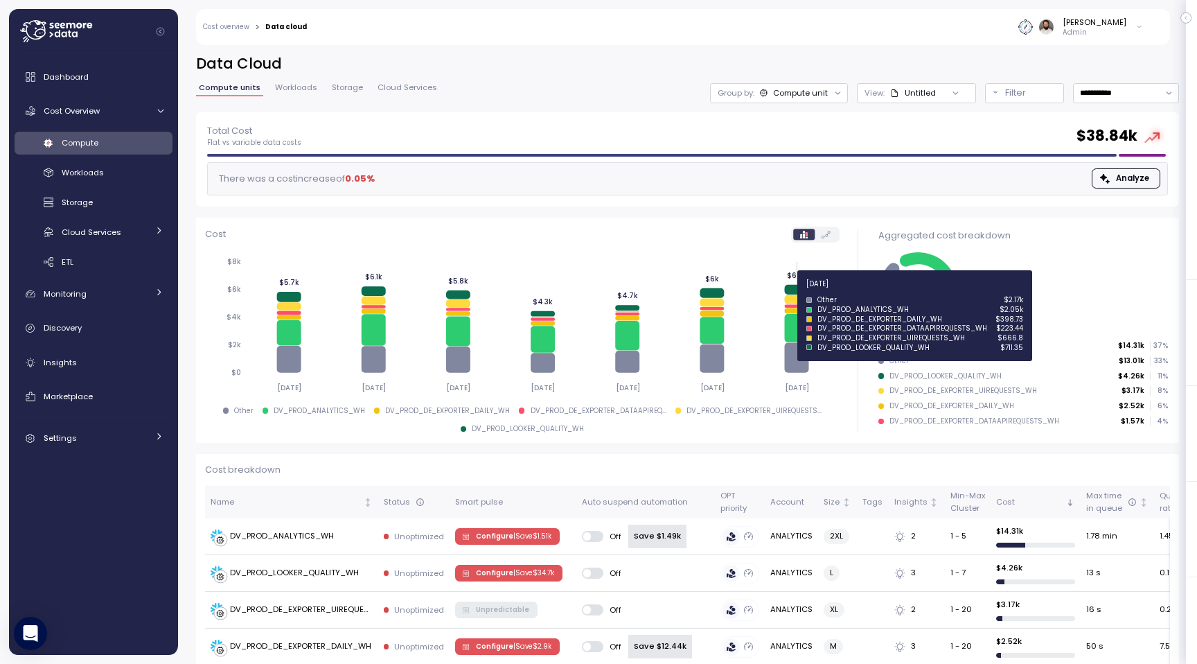
click at [798, 292] on icon at bounding box center [796, 290] width 24 height 10
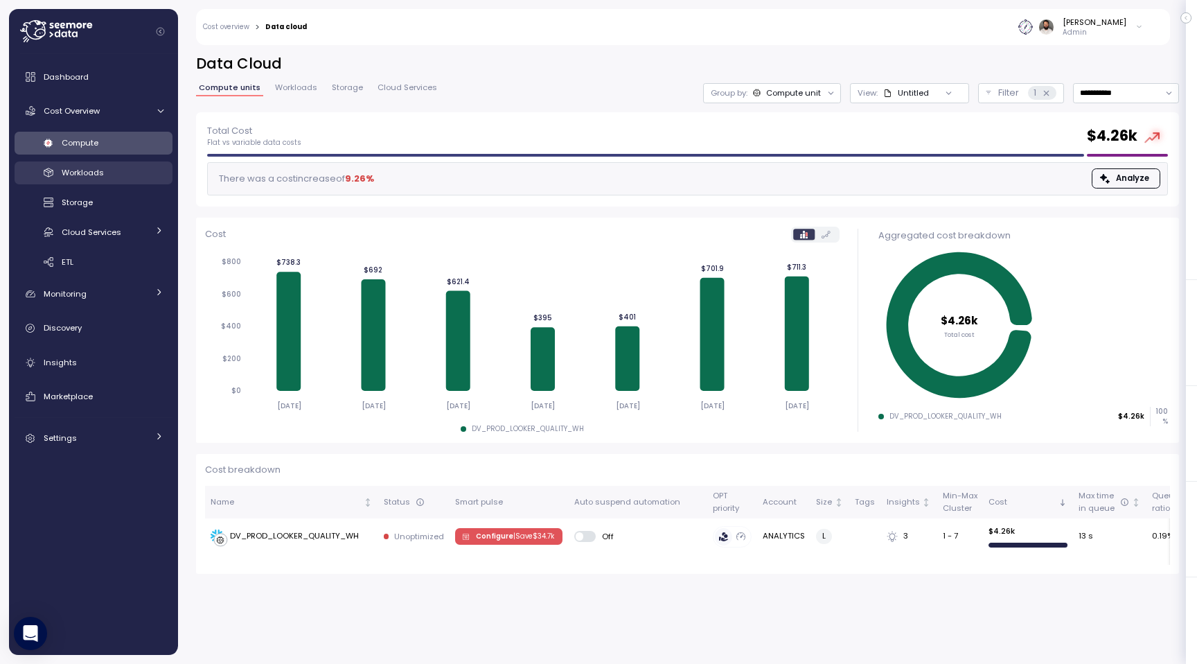
click at [99, 170] on span "Workloads" at bounding box center [83, 172] width 42 height 11
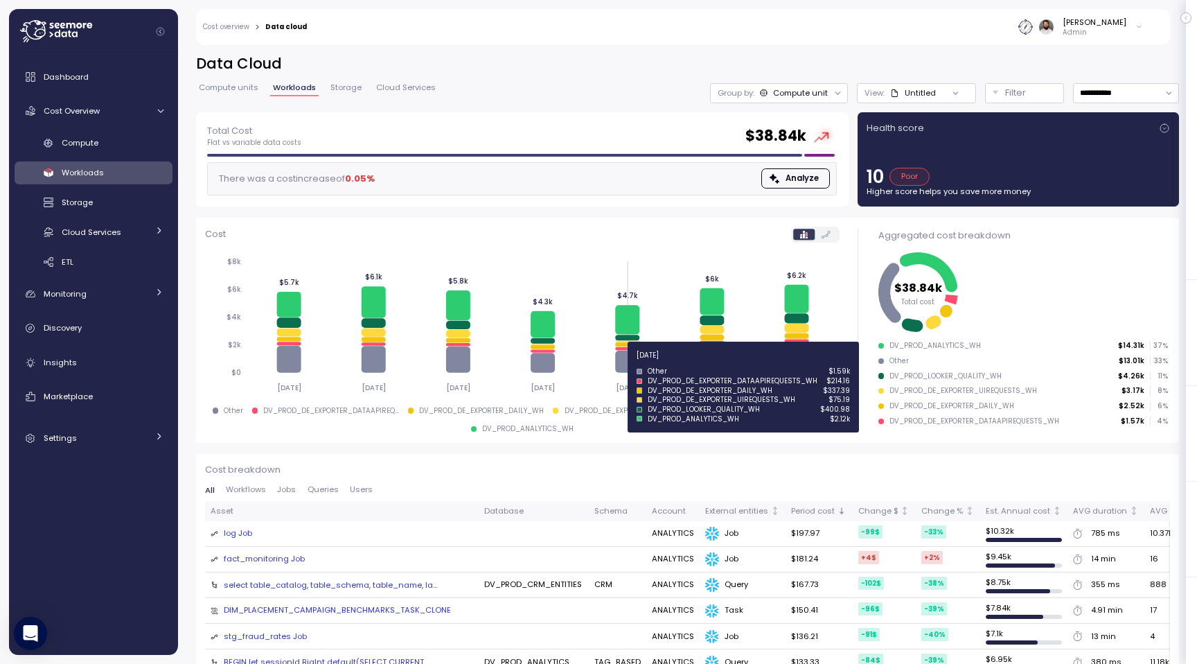
click at [126, 217] on div "Compute Workloads Storage Cloud Services Clustering columns Pipes AI Services S…" at bounding box center [94, 203] width 158 height 142
click at [126, 231] on div "Cloud Services" at bounding box center [105, 232] width 86 height 14
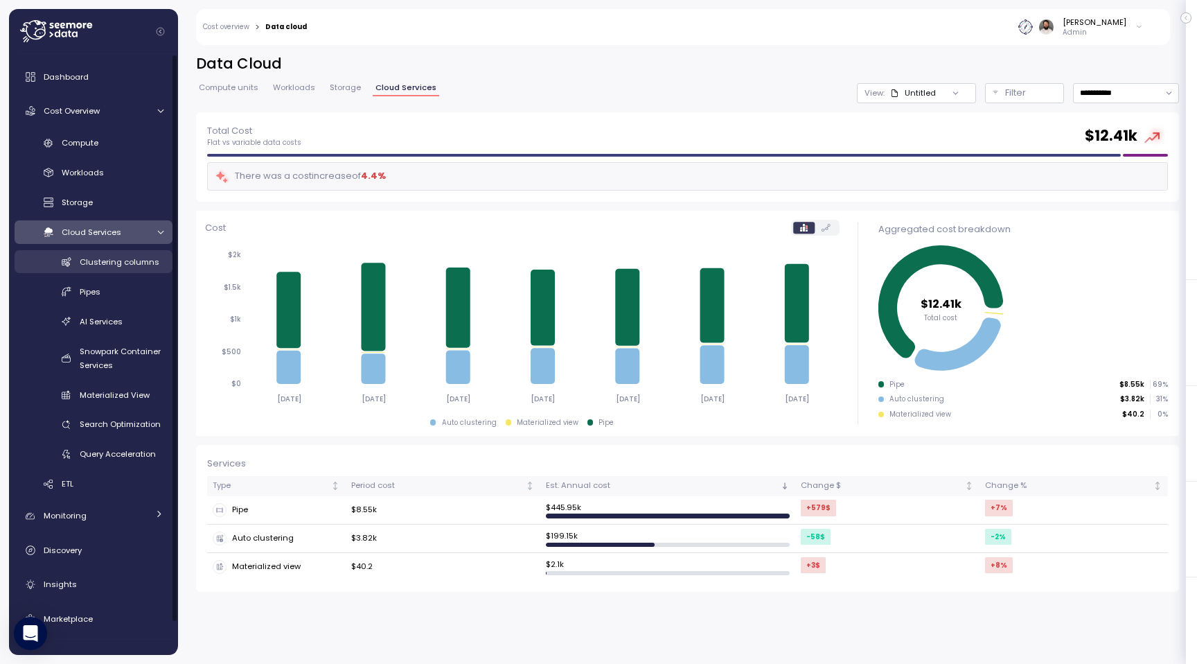
click at [141, 258] on span "Clustering columns" at bounding box center [120, 261] width 80 height 11
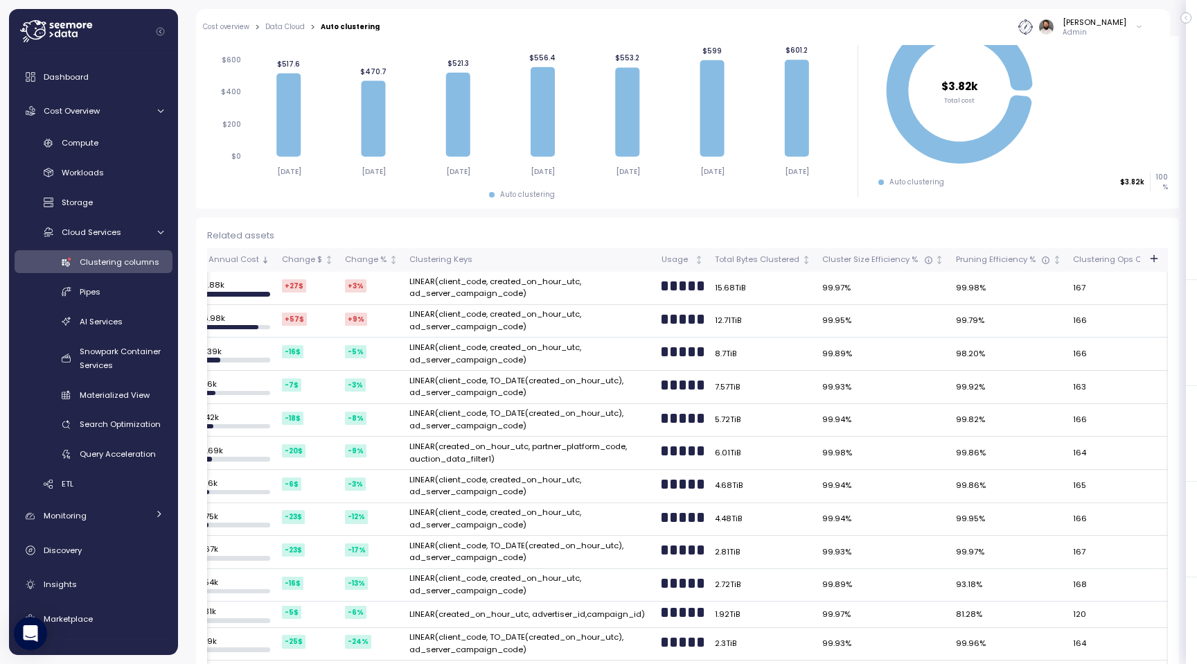
scroll to position [0, 694]
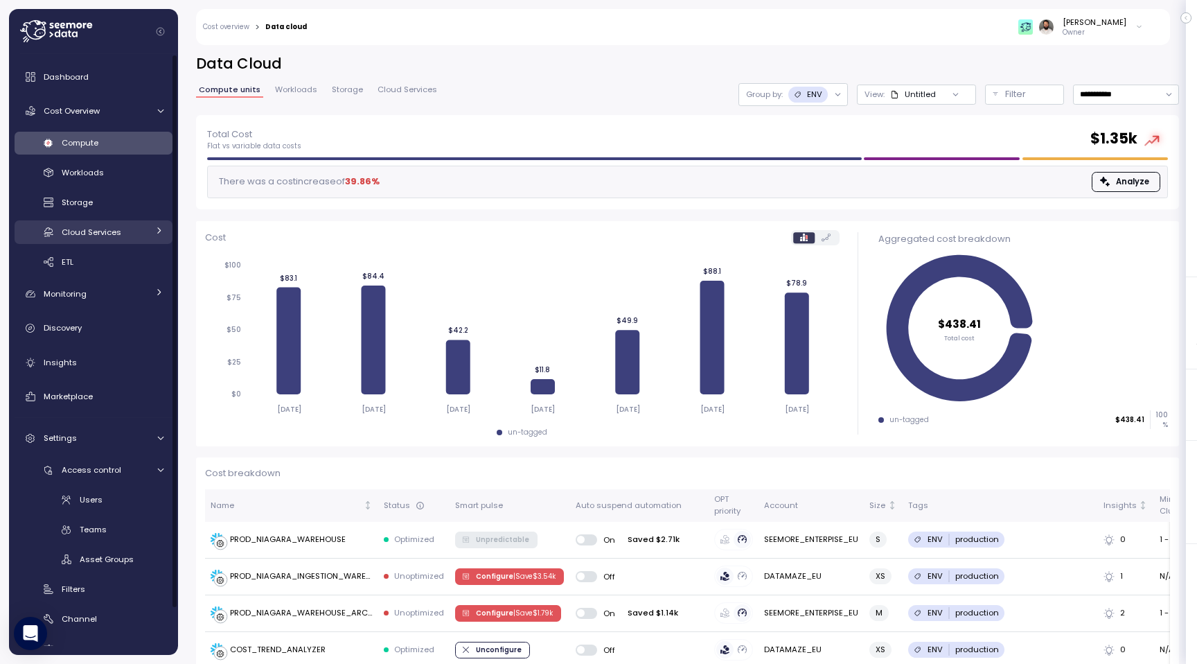
click at [114, 235] on span "Cloud Services" at bounding box center [92, 232] width 60 height 11
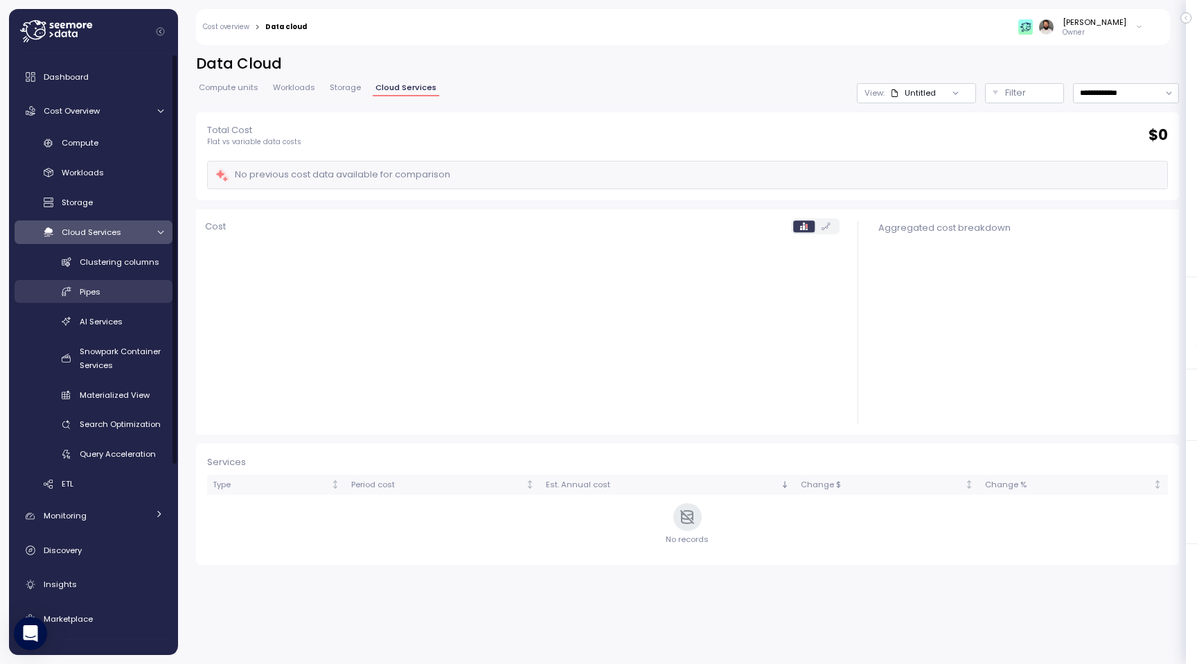
click at [125, 292] on div "Pipes" at bounding box center [122, 292] width 84 height 14
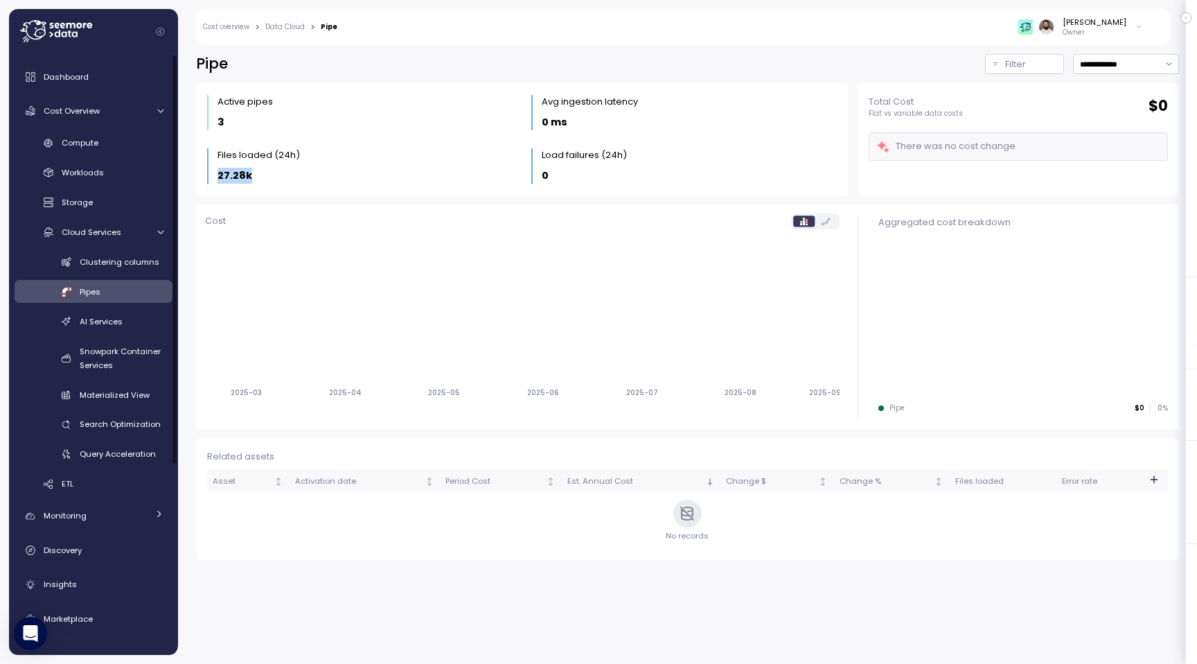
drag, startPoint x: 218, startPoint y: 179, endPoint x: 283, endPoint y: 179, distance: 64.4
click at [283, 179] on div "27.28k" at bounding box center [366, 176] width 296 height 16
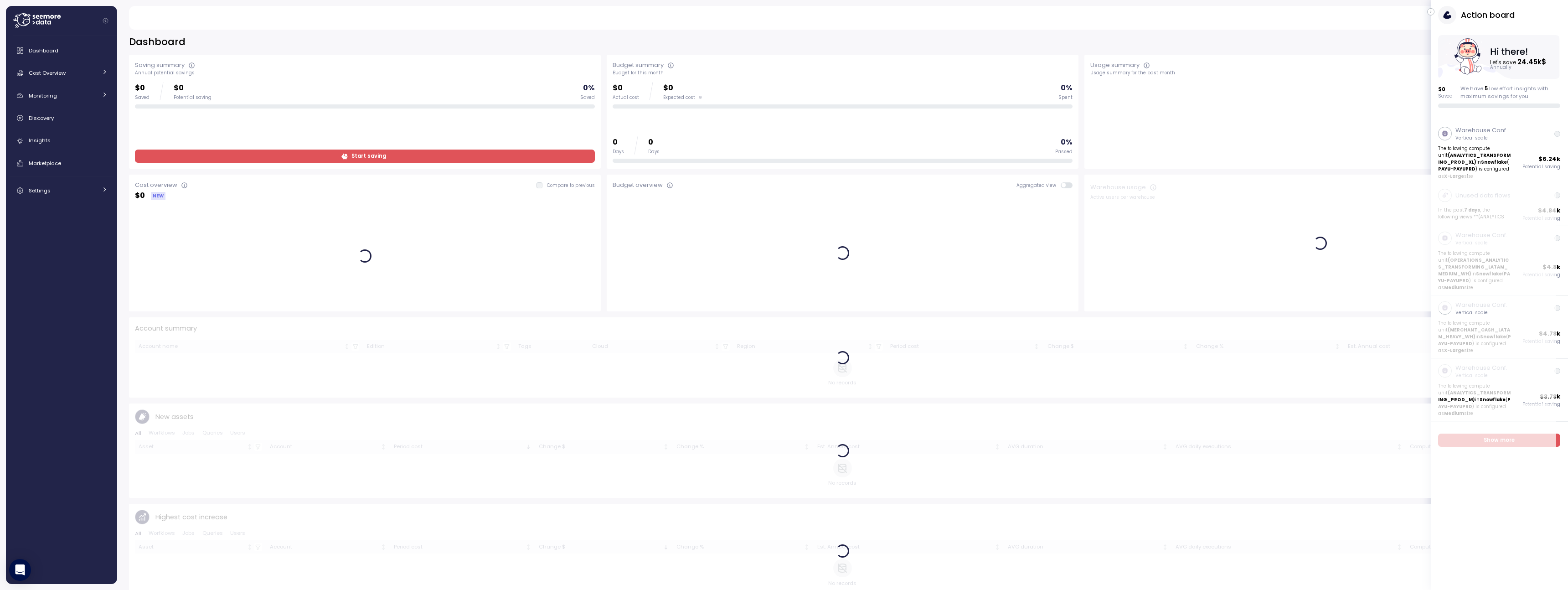
click at [787, 10] on div "[PERSON_NAME] Owner" at bounding box center [839, 18] width 1399 height 24
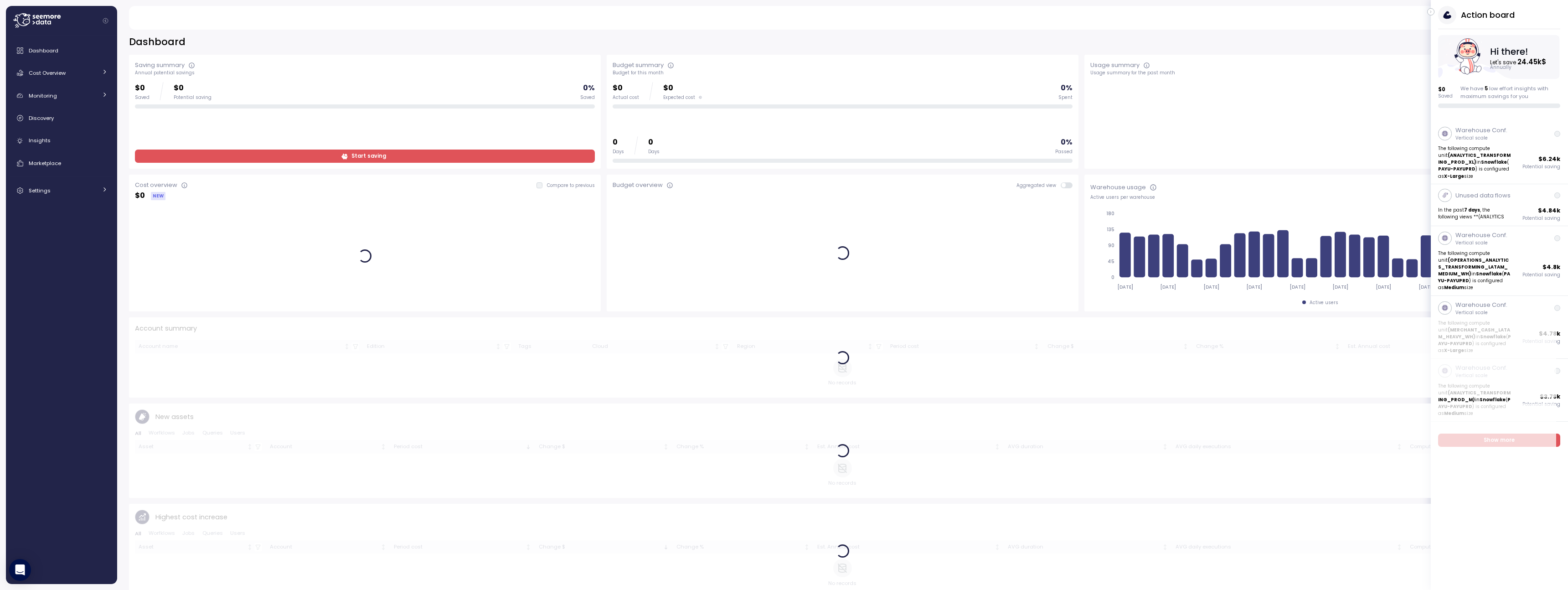
click at [787, 11] on icon "button" at bounding box center [1431, 12] width 4 height 11
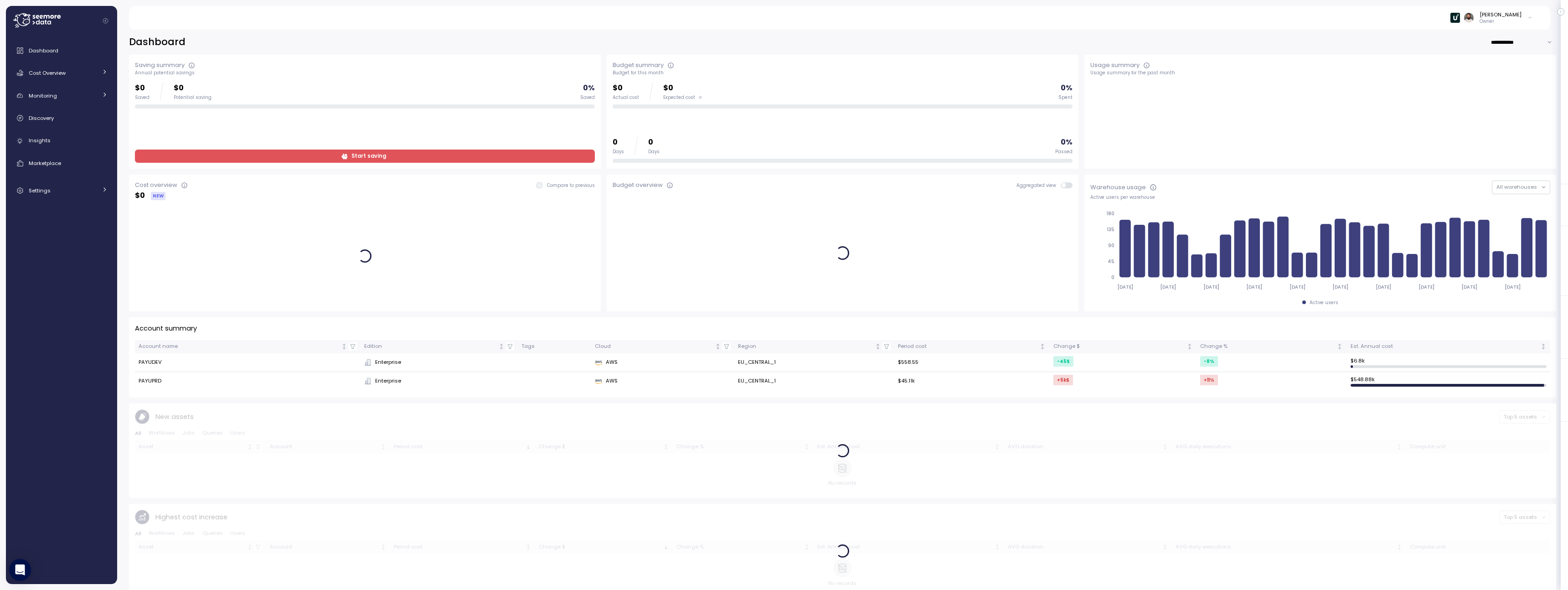
click at [787, 50] on div "**********" at bounding box center [842, 366] width 1427 height 662
click at [787, 47] on input "**********" at bounding box center [1523, 42] width 66 height 13
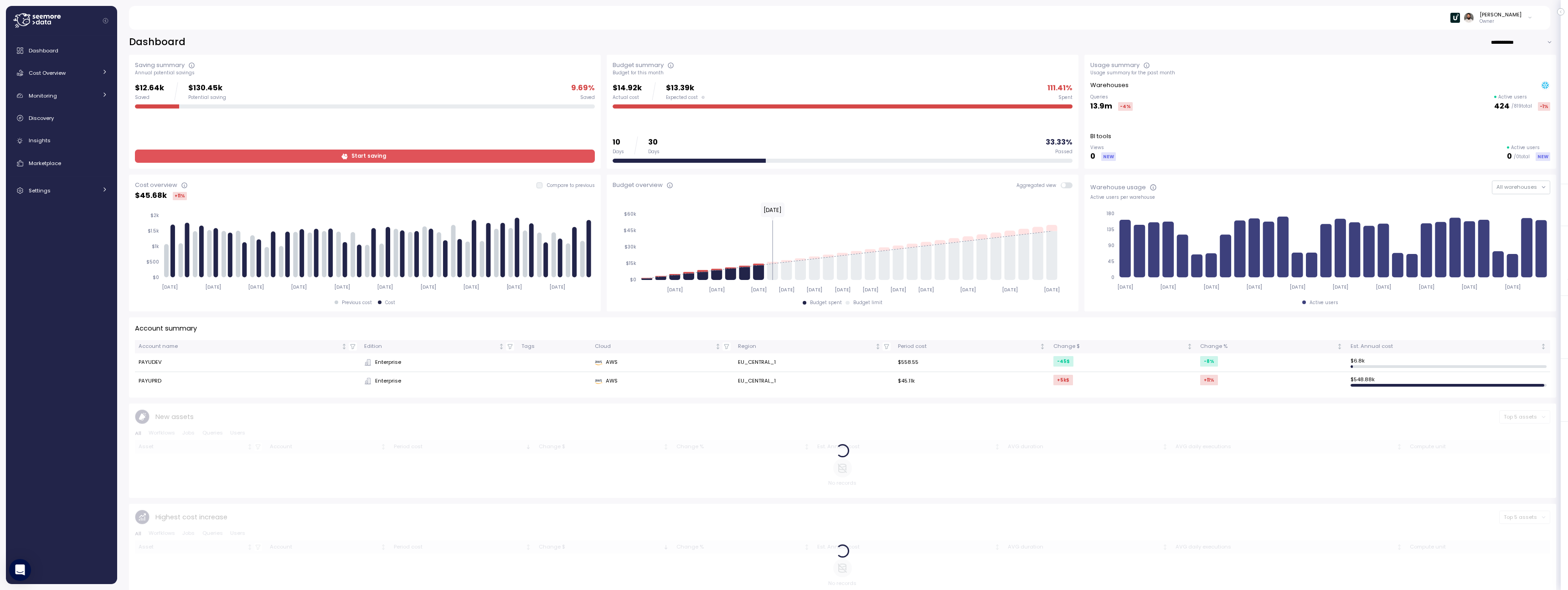
click at [787, 16] on div "[PERSON_NAME]" at bounding box center [1500, 14] width 42 height 7
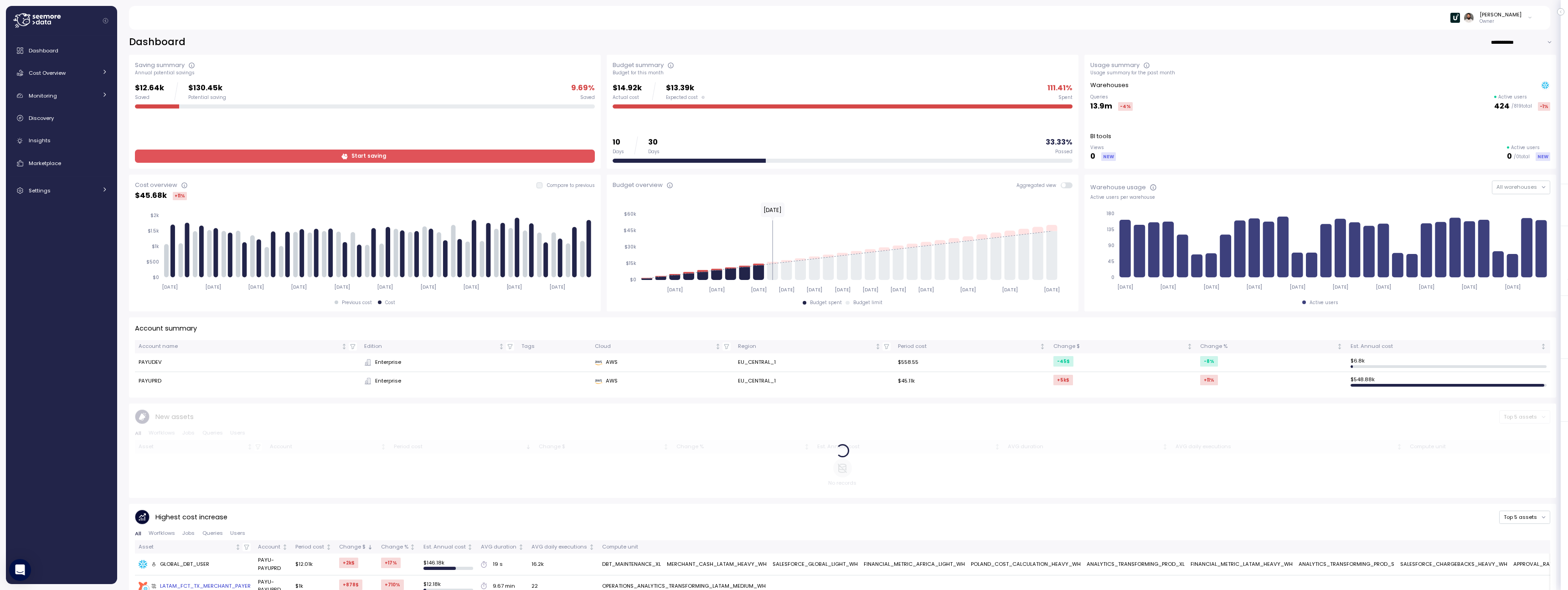
click at [787, 42] on input "**********" at bounding box center [1523, 42] width 66 height 13
click at [787, 44] on input "**********" at bounding box center [1523, 42] width 66 height 13
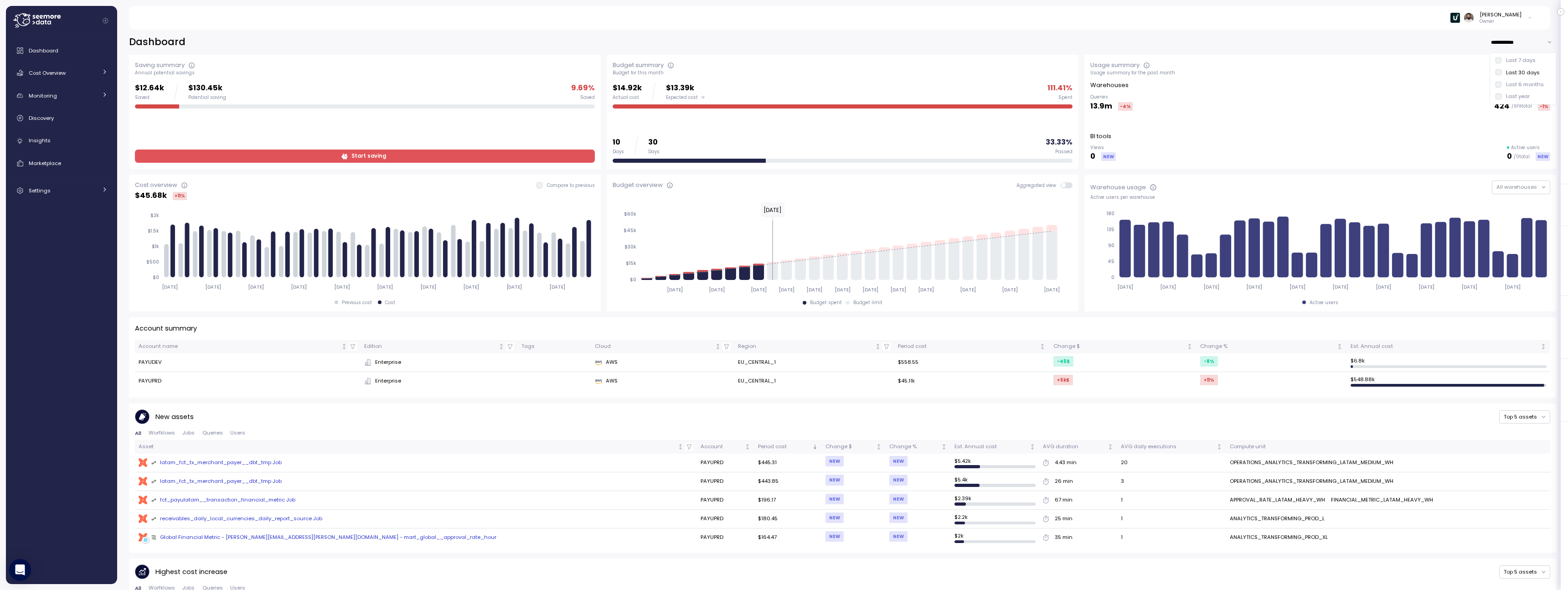
click at [787, 57] on div "Last 7 days" at bounding box center [1523, 61] width 62 height 12
type input "**********"
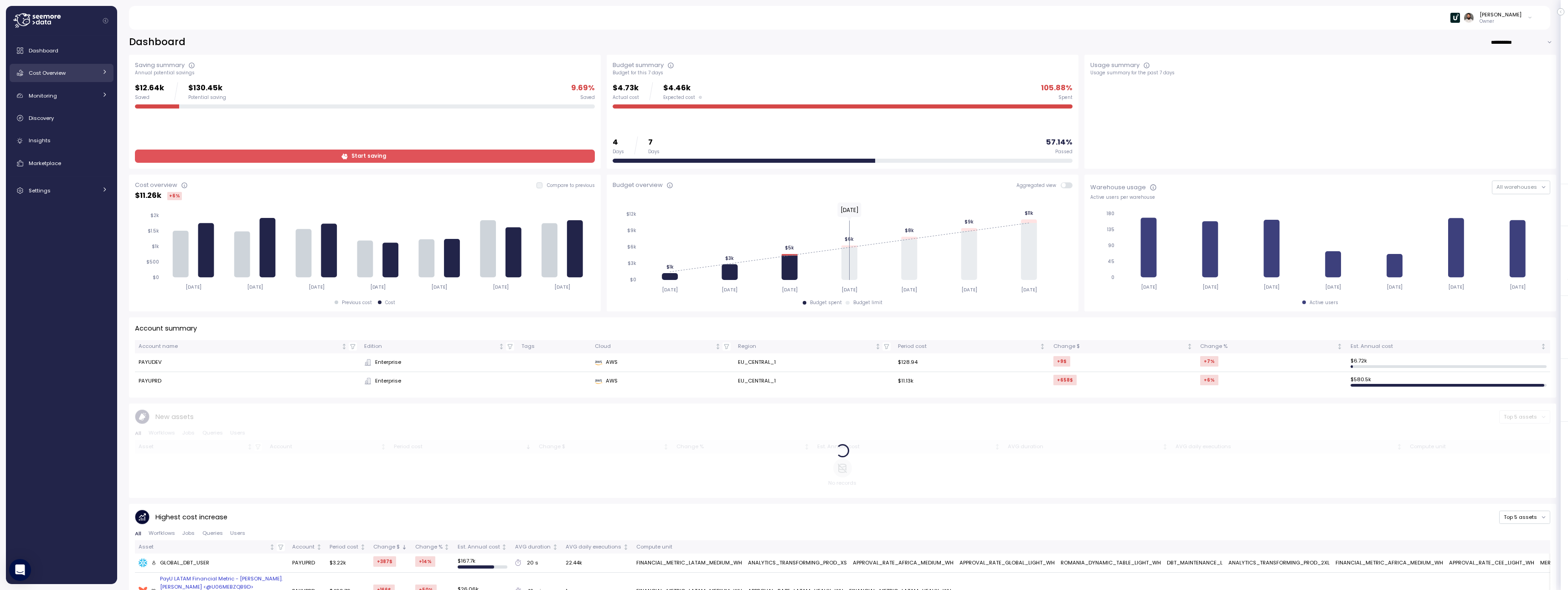
click at [81, 75] on div "Cost Overview" at bounding box center [63, 73] width 68 height 9
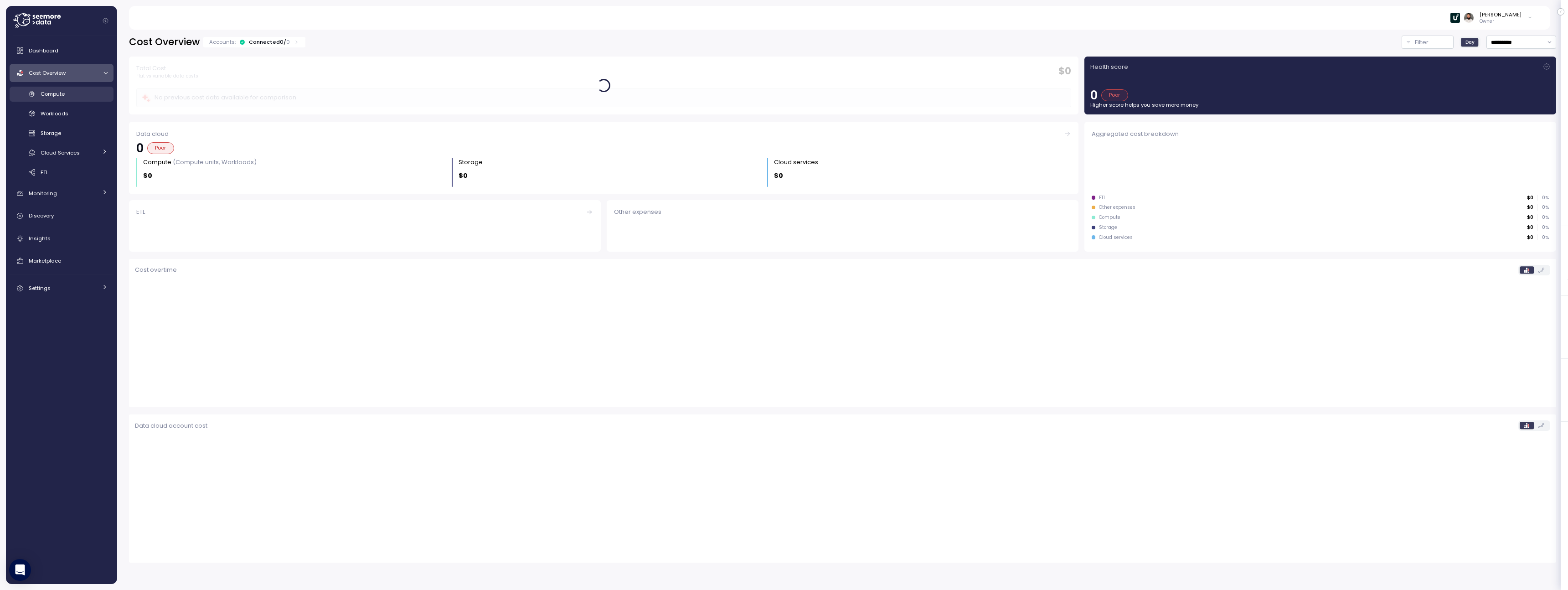
click at [87, 99] on link "Compute" at bounding box center [62, 94] width 104 height 15
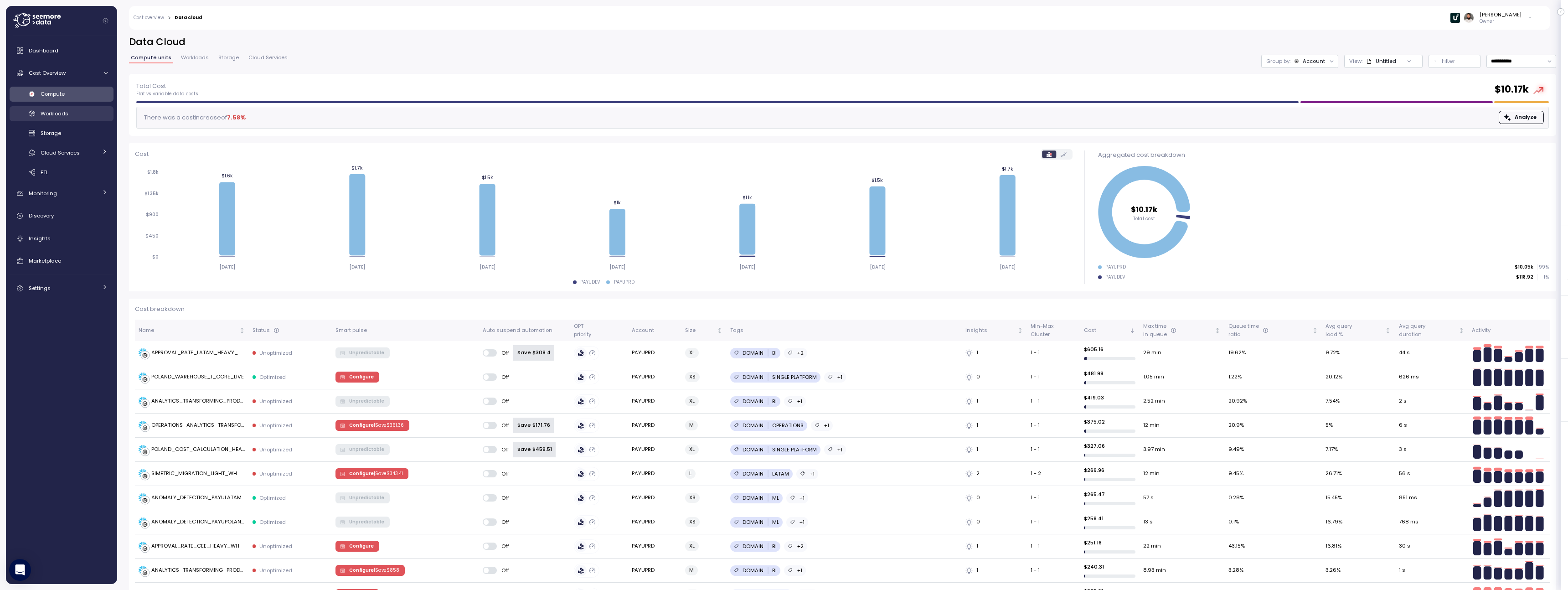
click at [73, 108] on link "Workloads" at bounding box center [62, 113] width 104 height 15
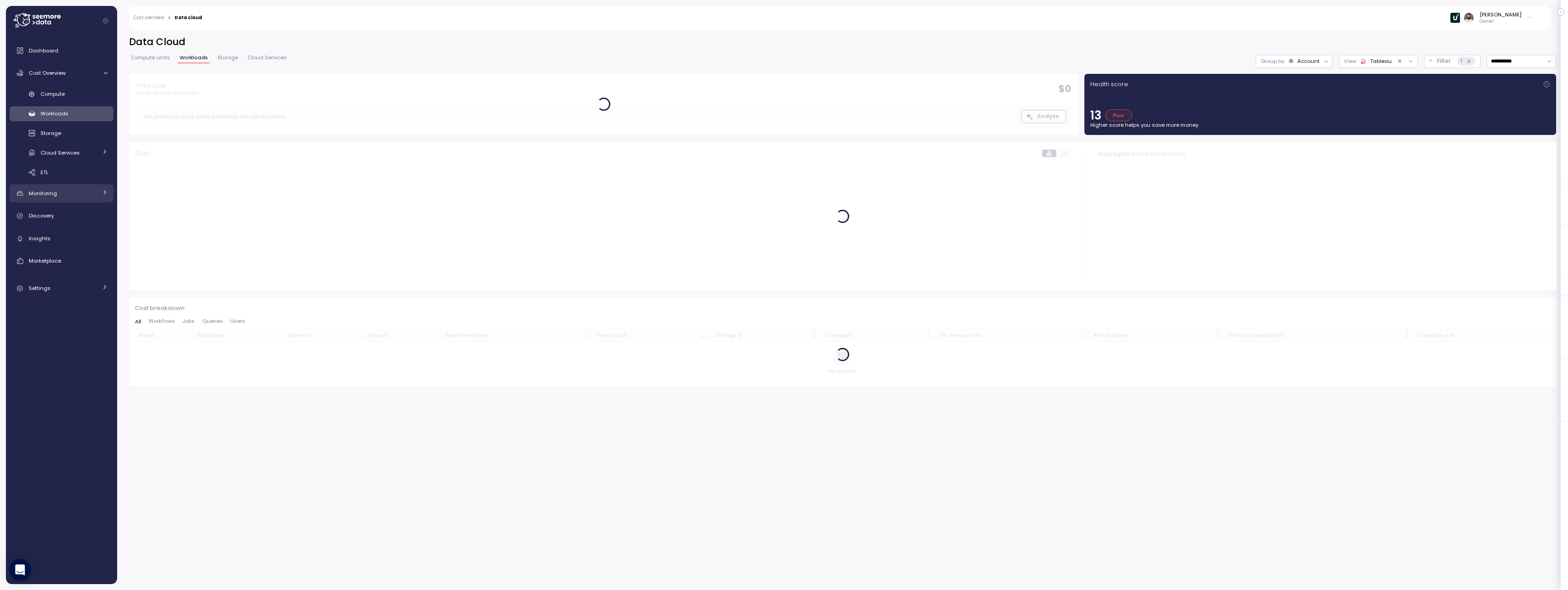
click at [91, 191] on div "Monitoring" at bounding box center [63, 193] width 68 height 9
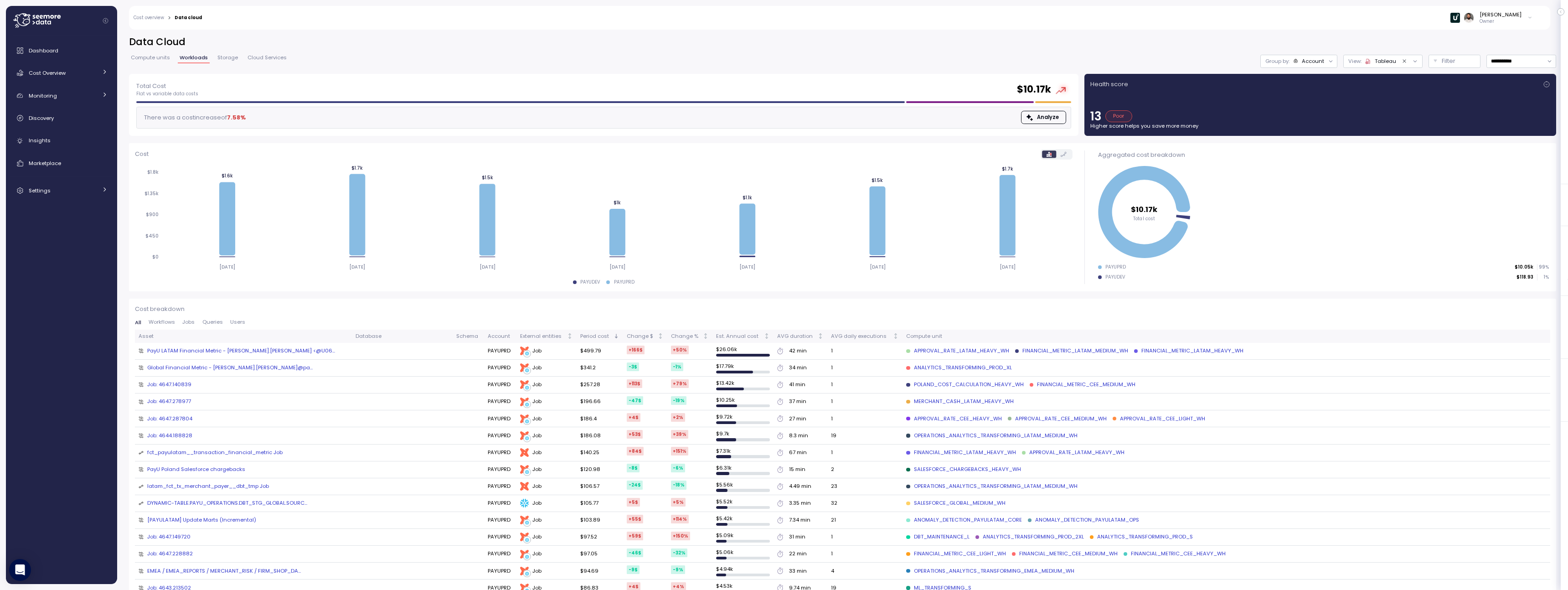
click at [1477, 30] on div "**********" at bounding box center [842, 307] width 1450 height 566
click at [1504, 26] on div "Guy Biecher Owner" at bounding box center [873, 18] width 1331 height 24
click at [1502, 26] on div "Guy Biecher Owner" at bounding box center [873, 18] width 1331 height 24
click at [1501, 22] on p "Owner" at bounding box center [1500, 22] width 42 height 7
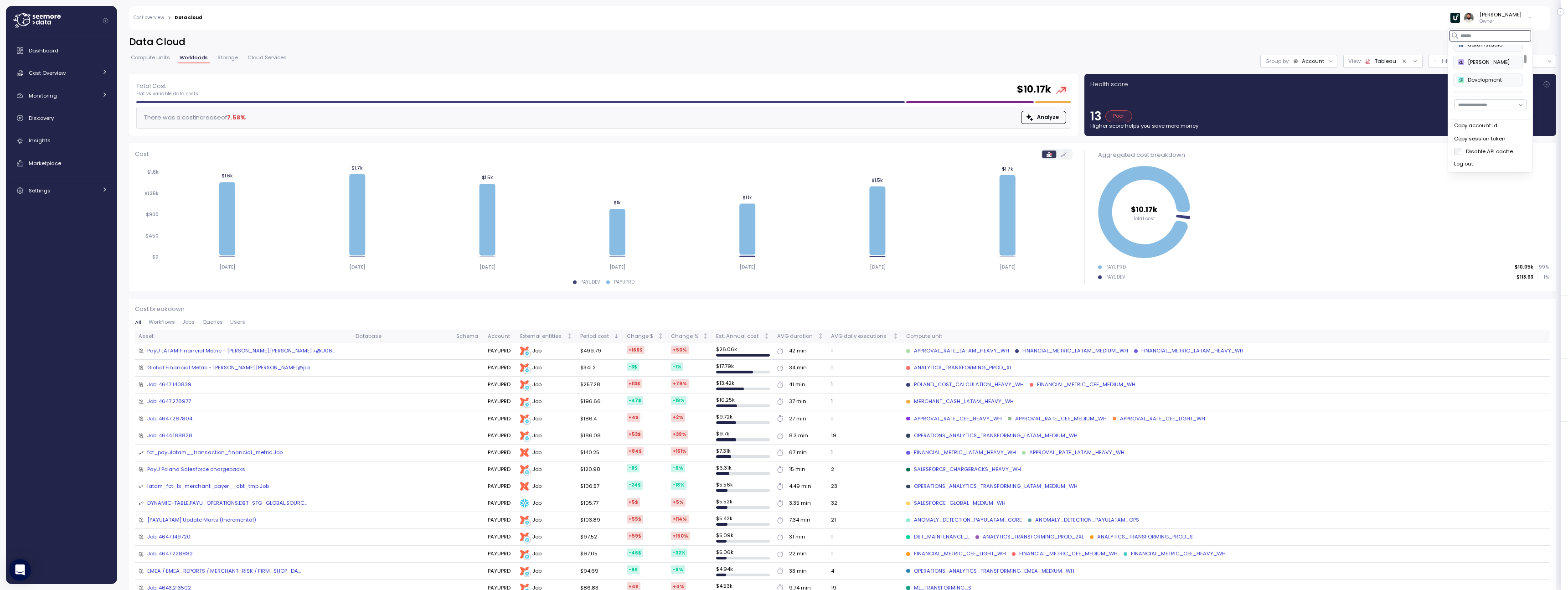
click at [1494, 41] on input at bounding box center [1490, 36] width 82 height 11
type input "**"
click at [1462, 62] on button "Paychex" at bounding box center [1490, 69] width 57 height 14
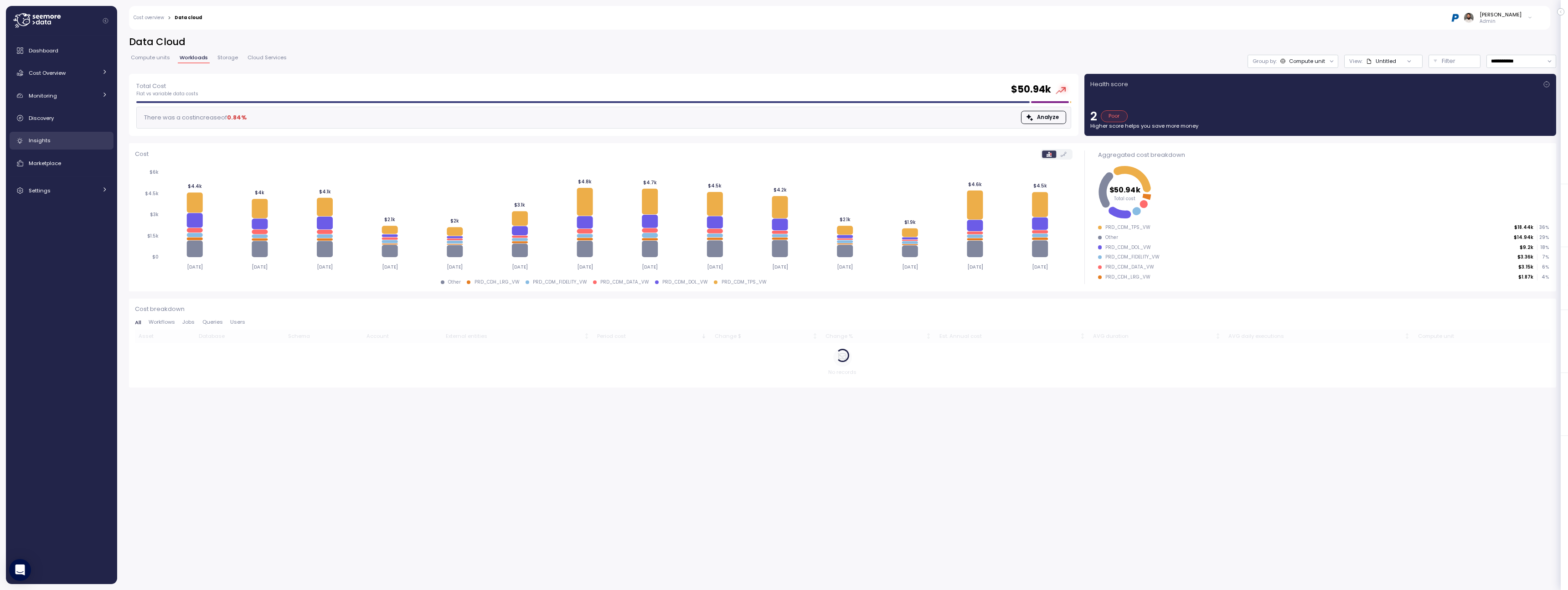
click at [75, 145] on link "Insights" at bounding box center [62, 141] width 104 height 18
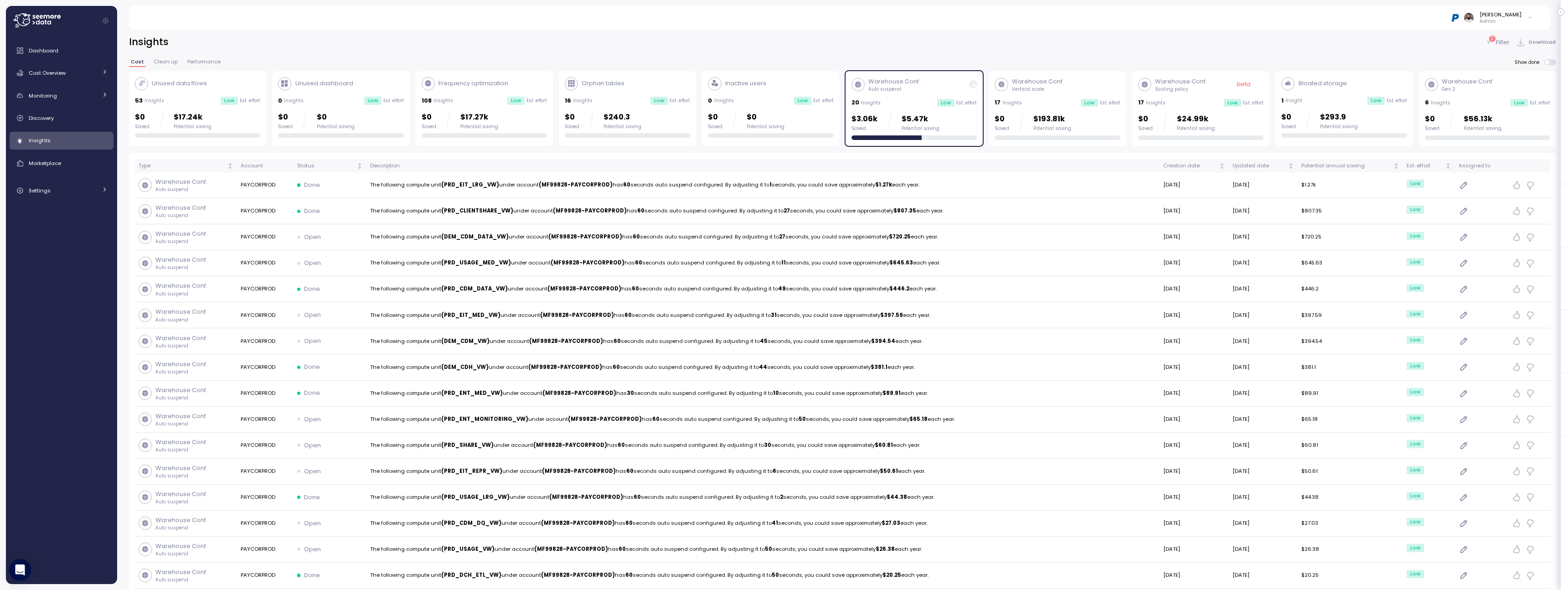
click at [896, 119] on div "$3.06k Saved $5.47k Potential saving" at bounding box center [895, 122] width 88 height 18
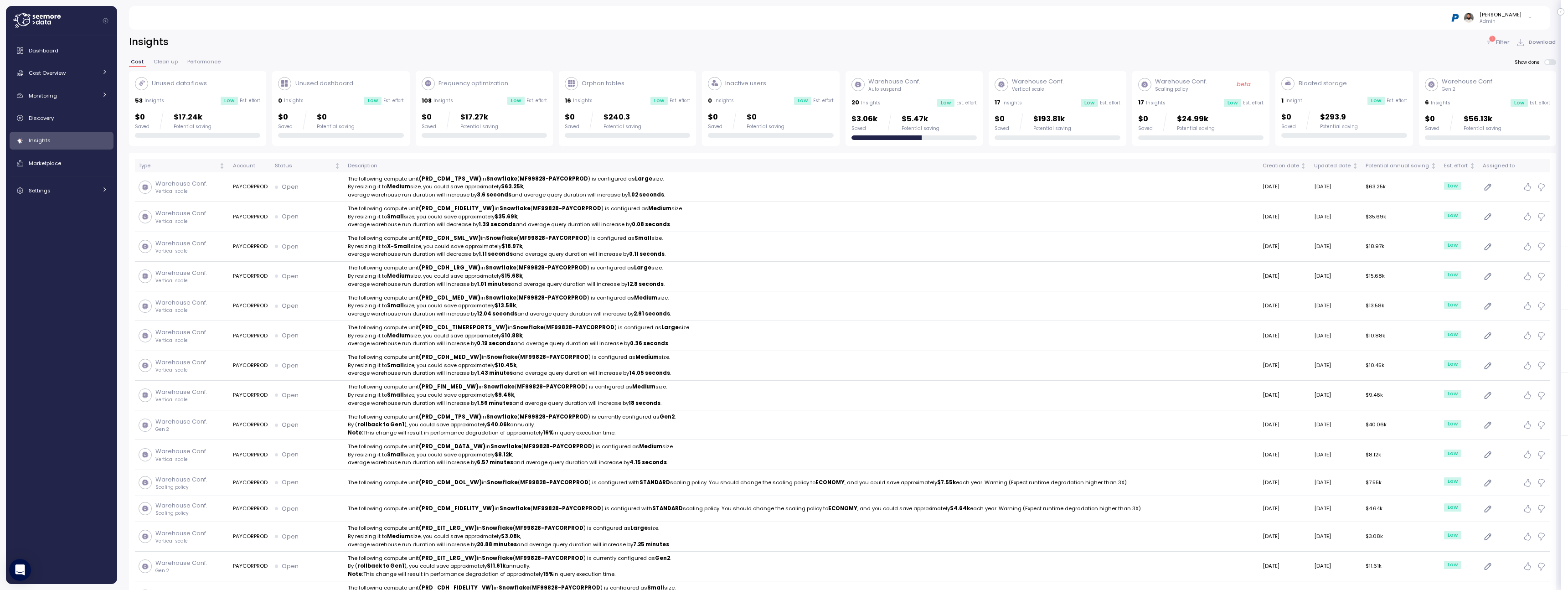
click at [1502, 47] on div "1 Filter Download" at bounding box center [1520, 42] width 71 height 13
click at [1497, 26] on div "[PERSON_NAME] Admin" at bounding box center [839, 18] width 1399 height 24
click at [1499, 23] on p "Admin" at bounding box center [1500, 22] width 42 height 7
click at [1496, 35] on input at bounding box center [1490, 36] width 82 height 11
click at [1498, 53] on div "RxSense" at bounding box center [1490, 52] width 47 height 8
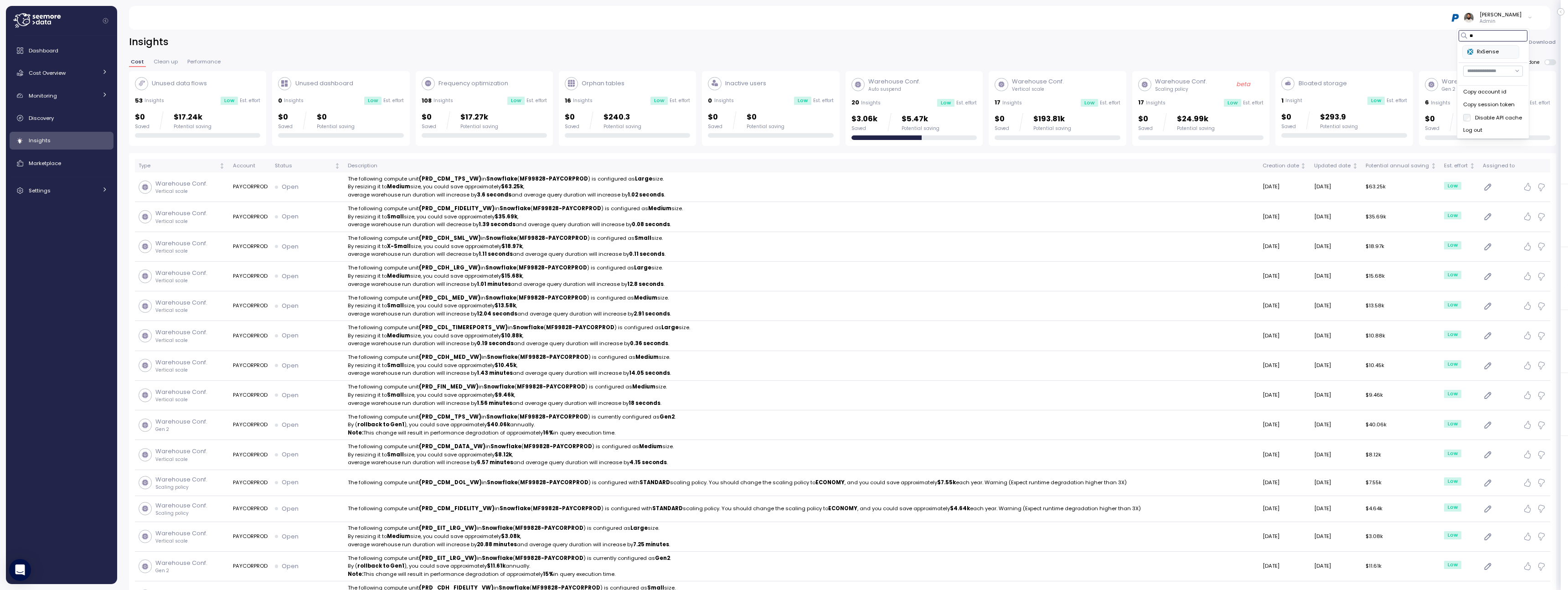
type input "**"
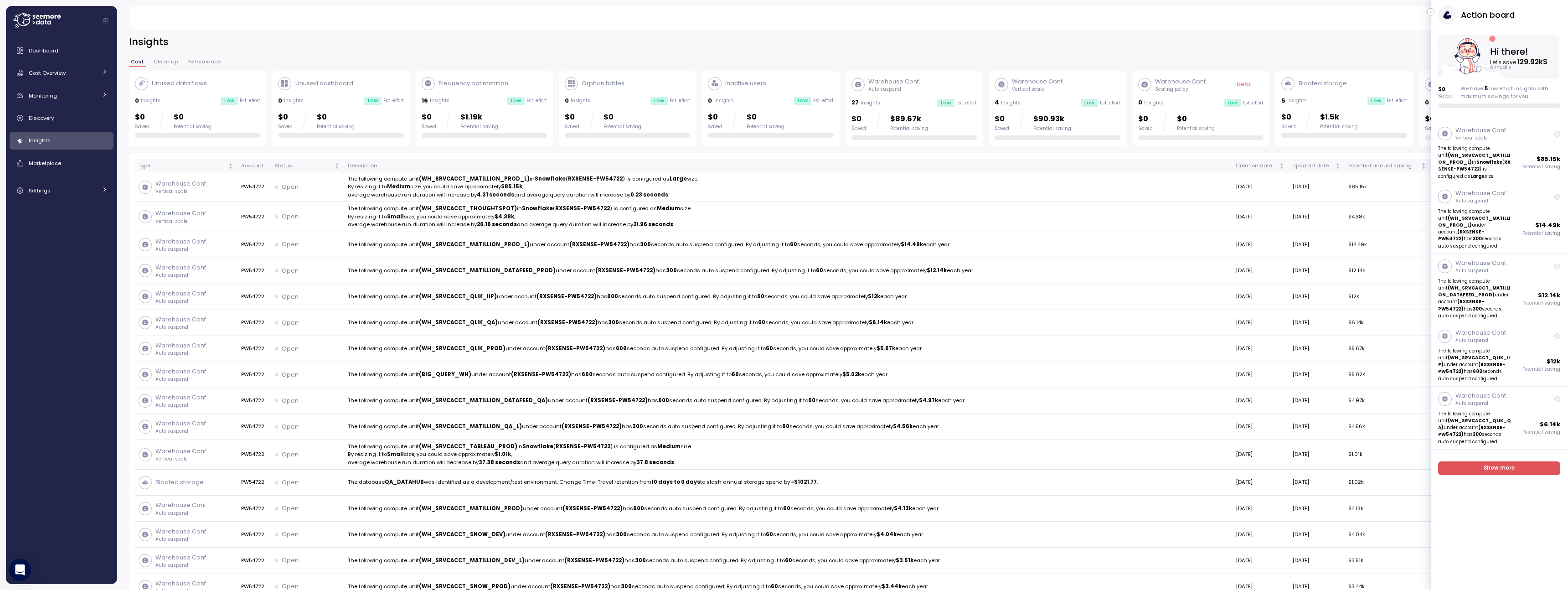
click at [1433, 11] on icon "button" at bounding box center [1431, 12] width 4 height 11
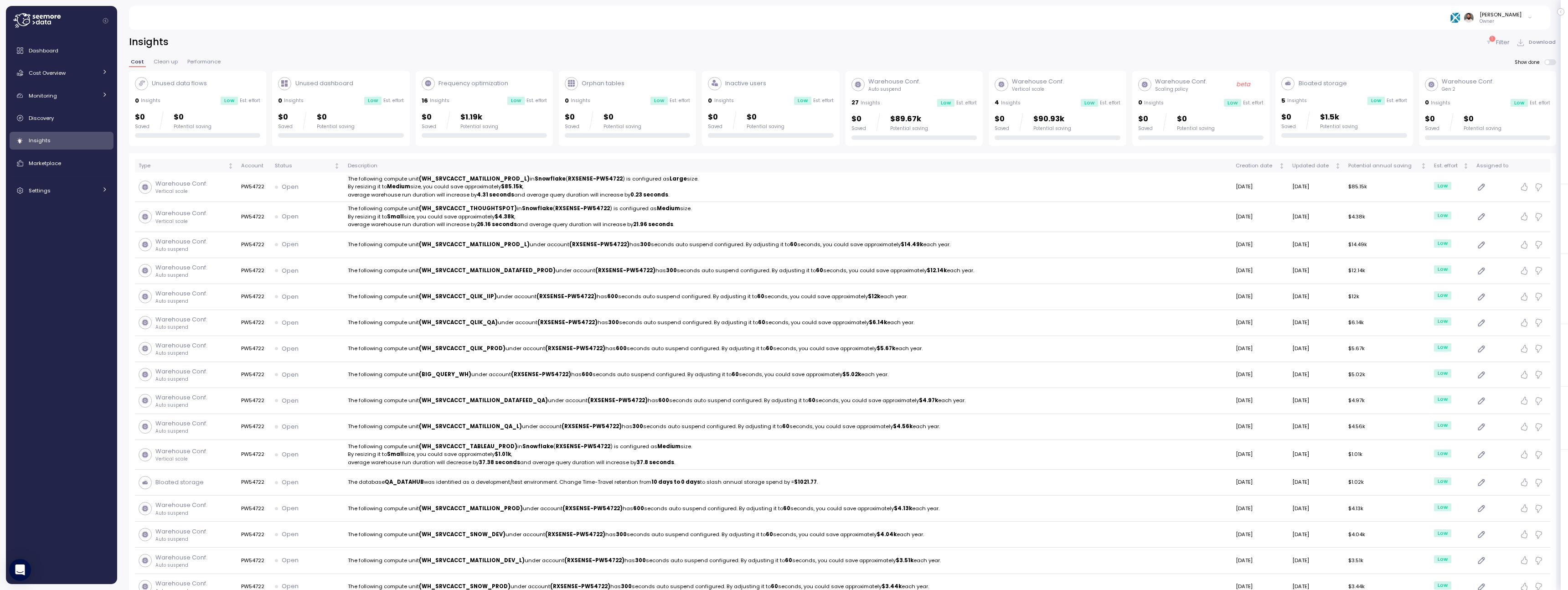
click at [948, 120] on div "$0 Saved $89.67k Potential saving" at bounding box center [914, 122] width 126 height 18
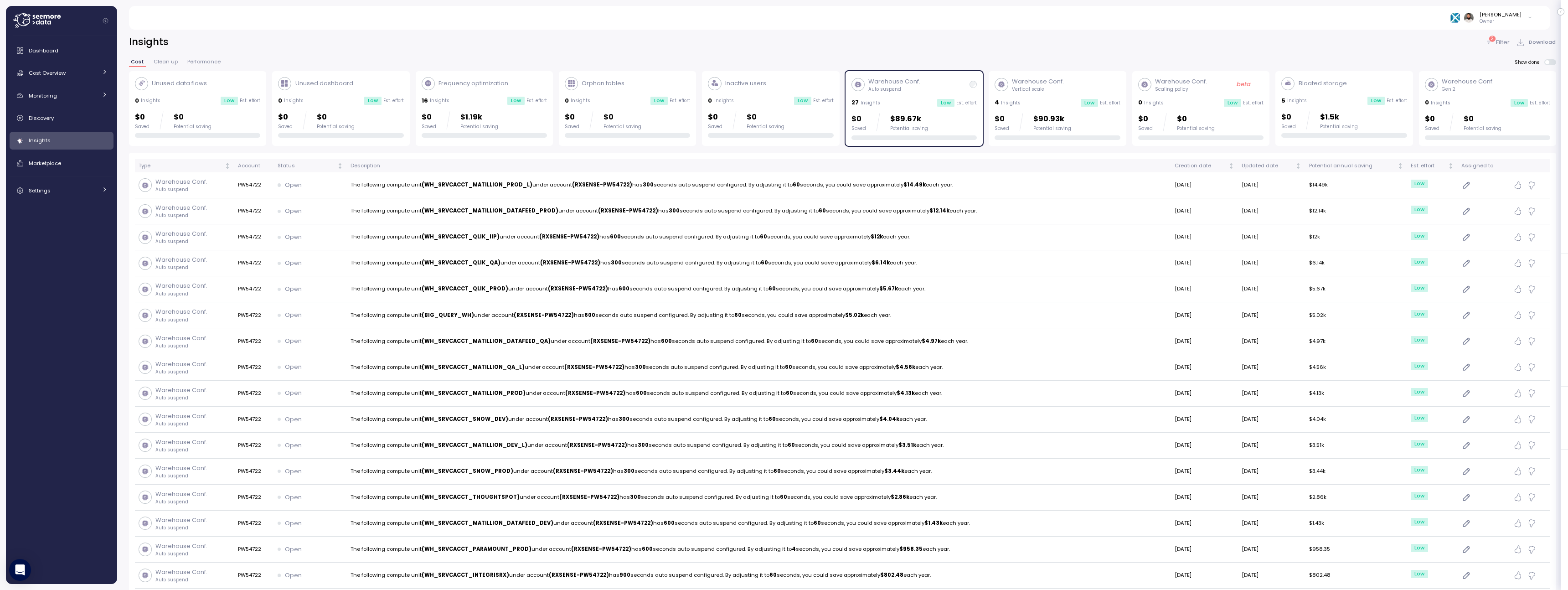
click at [948, 120] on div "$0 Saved $89.67k Potential saving" at bounding box center [914, 122] width 126 height 18
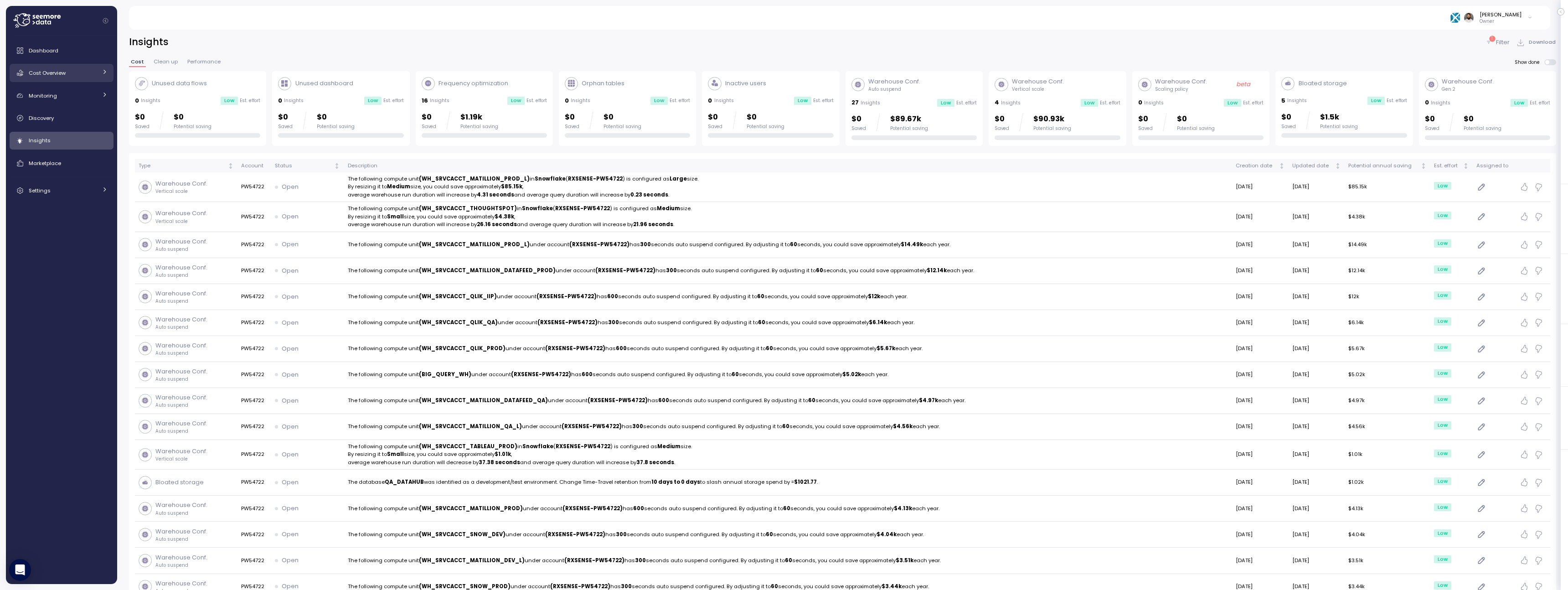
click at [89, 74] on div "Cost Overview" at bounding box center [63, 73] width 68 height 9
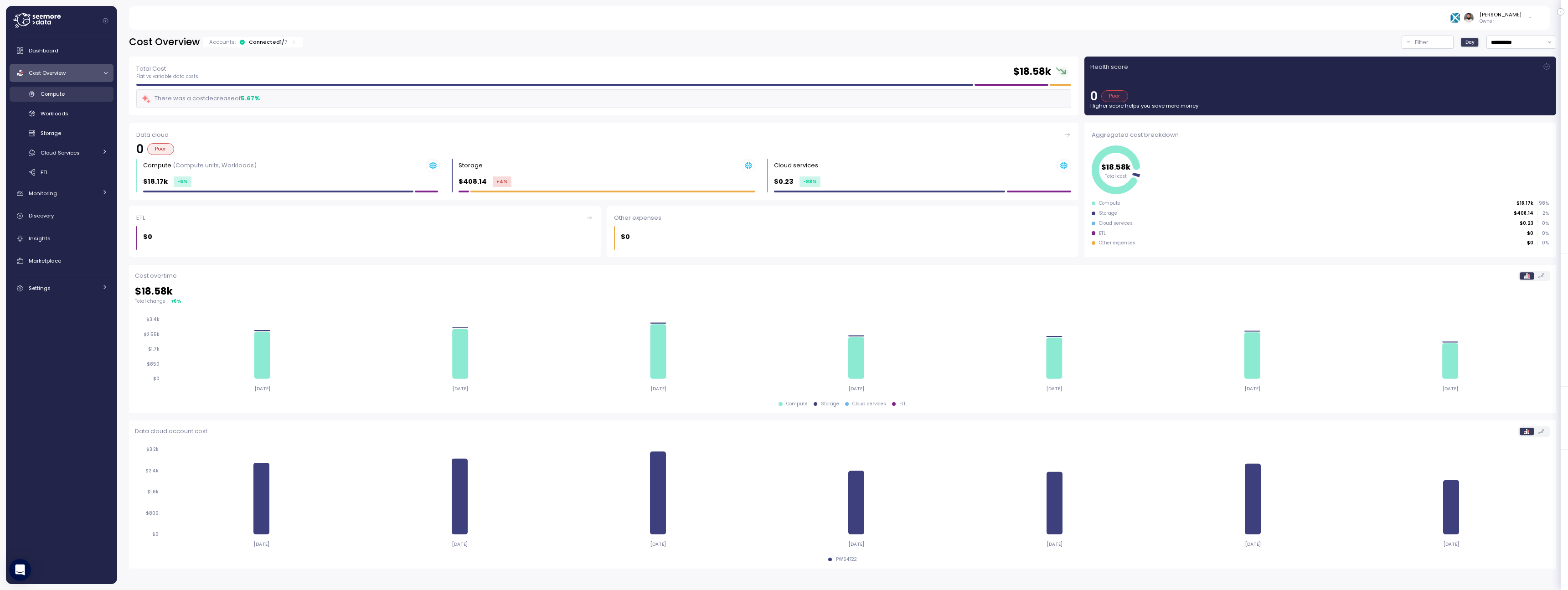
click at [80, 91] on div "Compute" at bounding box center [74, 94] width 67 height 9
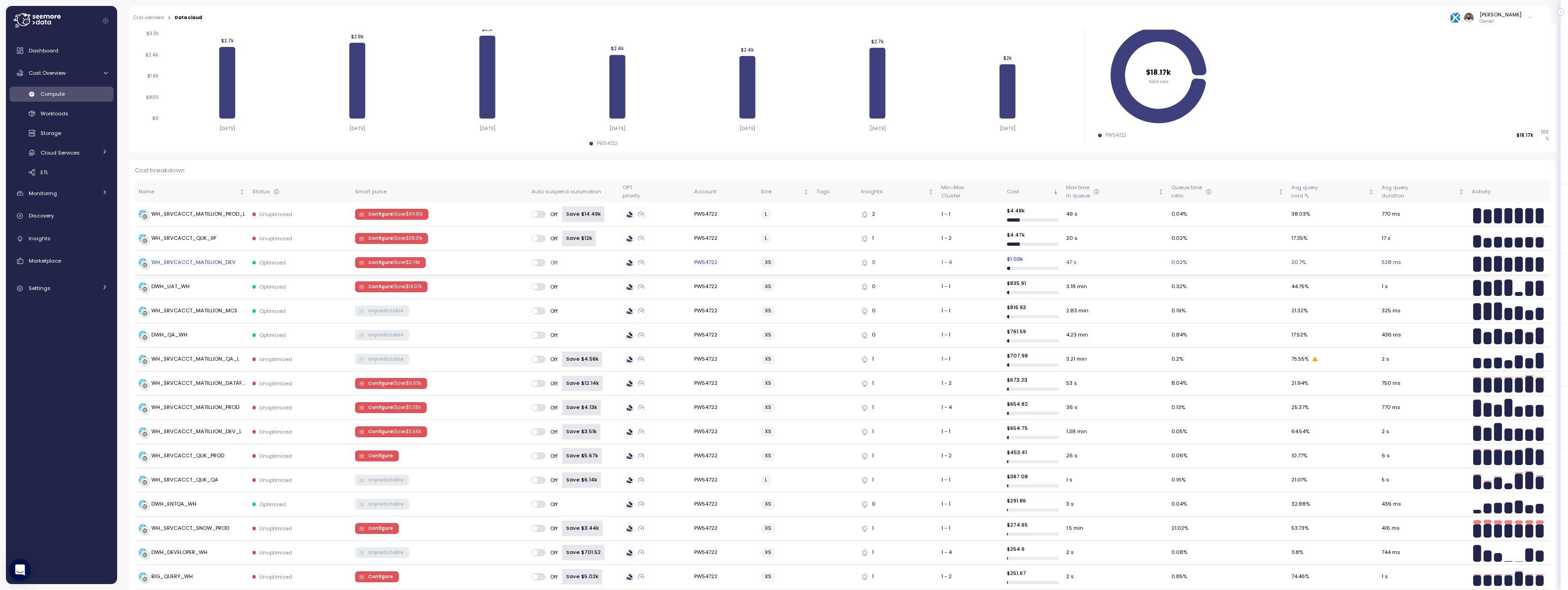
scroll to position [84, 0]
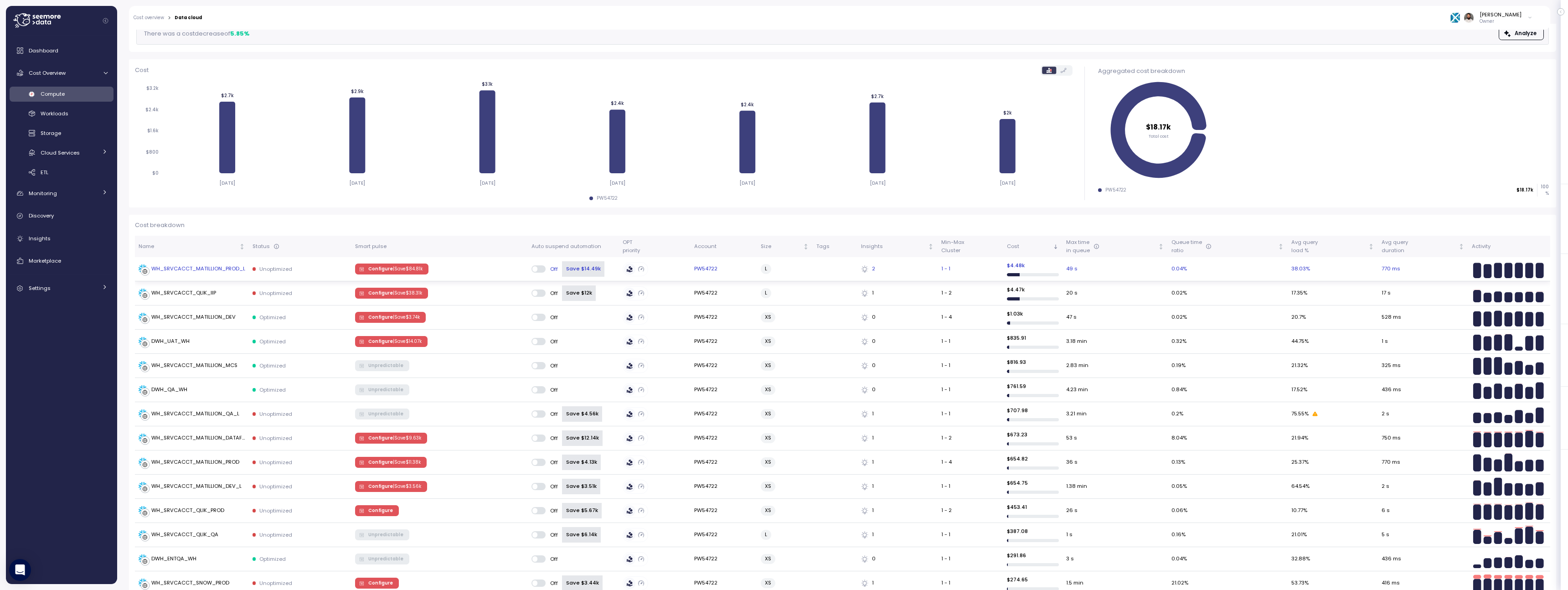
click at [409, 263] on button "Configure | Save $ 84.81k" at bounding box center [392, 268] width 74 height 11
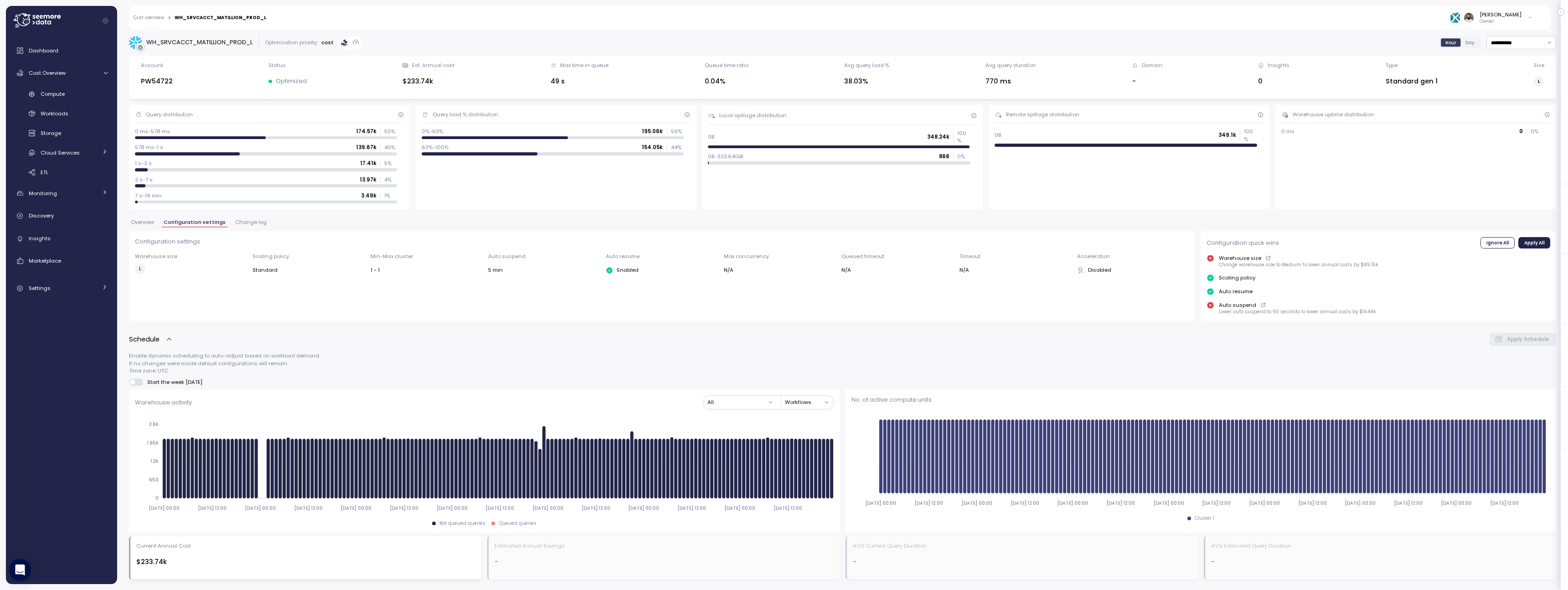
click at [157, 221] on div "Overview Configuration settings Change log" at bounding box center [842, 226] width 1427 height 12
click at [235, 220] on span "Change log" at bounding box center [251, 222] width 32 height 5
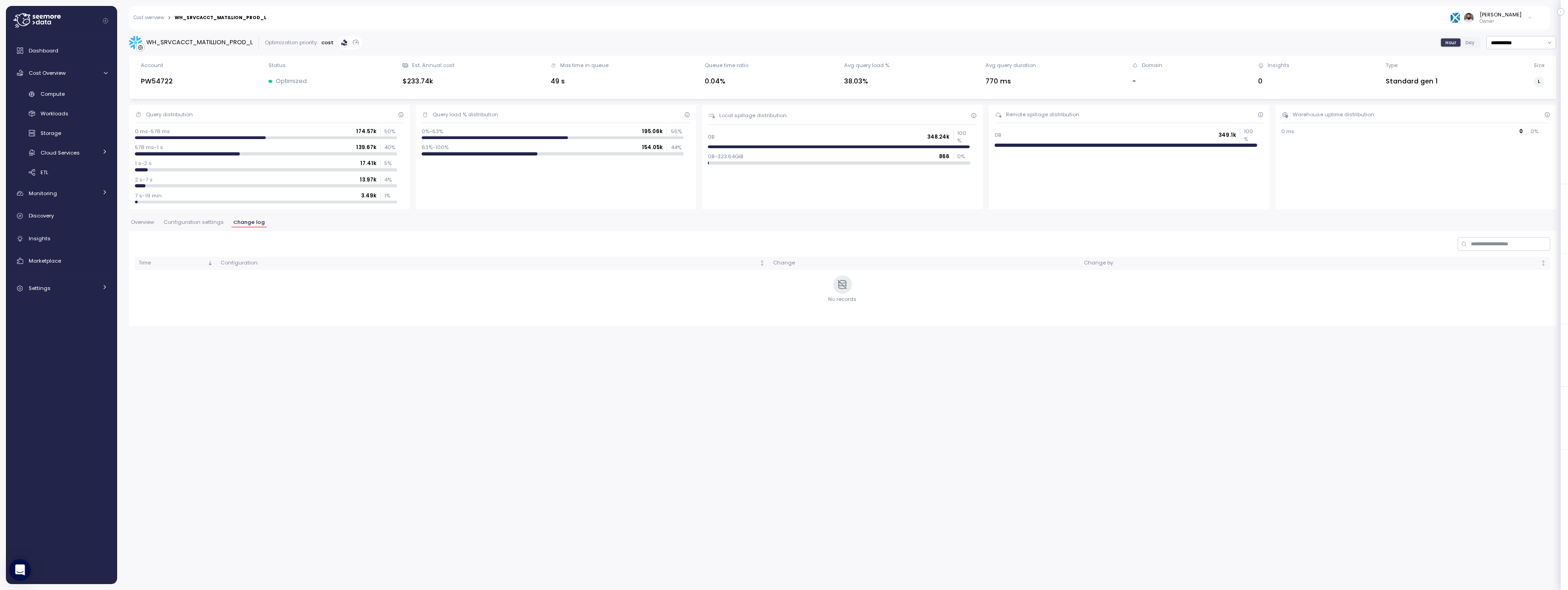
click at [140, 212] on div "**********" at bounding box center [842, 180] width 1427 height 290
click at [149, 216] on div "**********" at bounding box center [842, 180] width 1427 height 290
click at [149, 220] on span "Overview" at bounding box center [142, 222] width 23 height 5
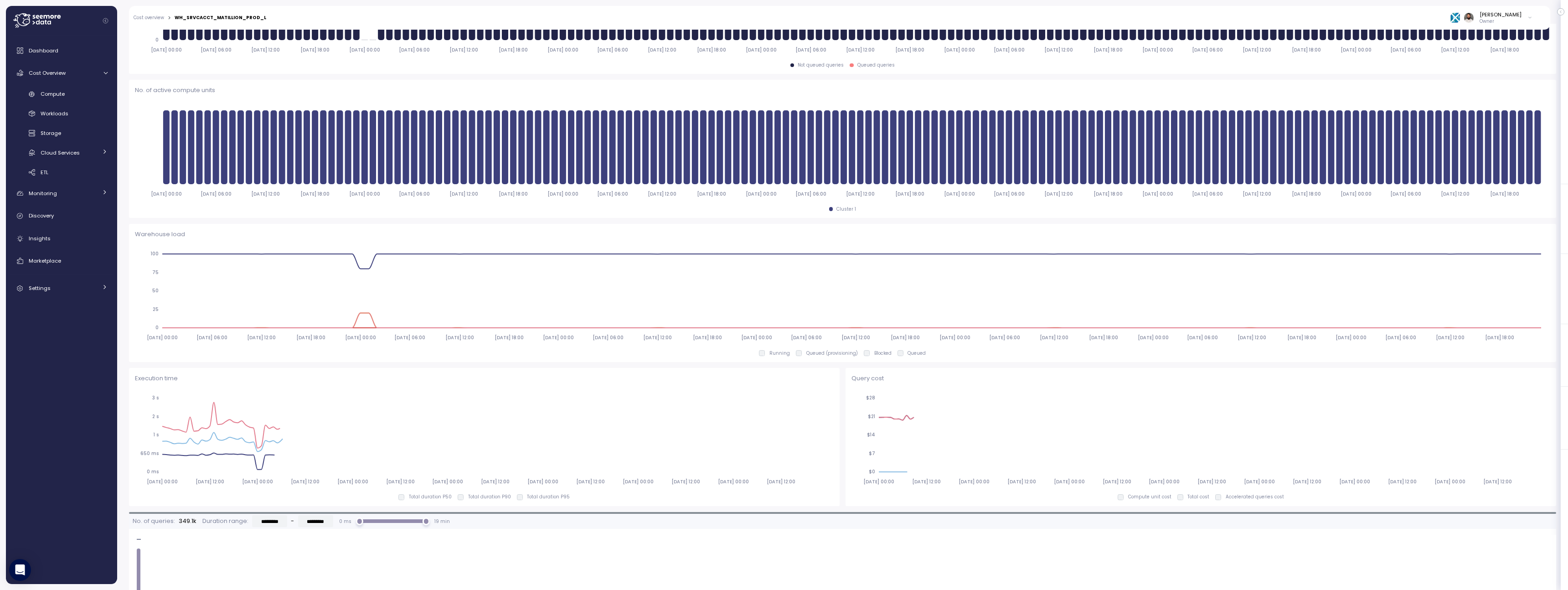
scroll to position [75, 0]
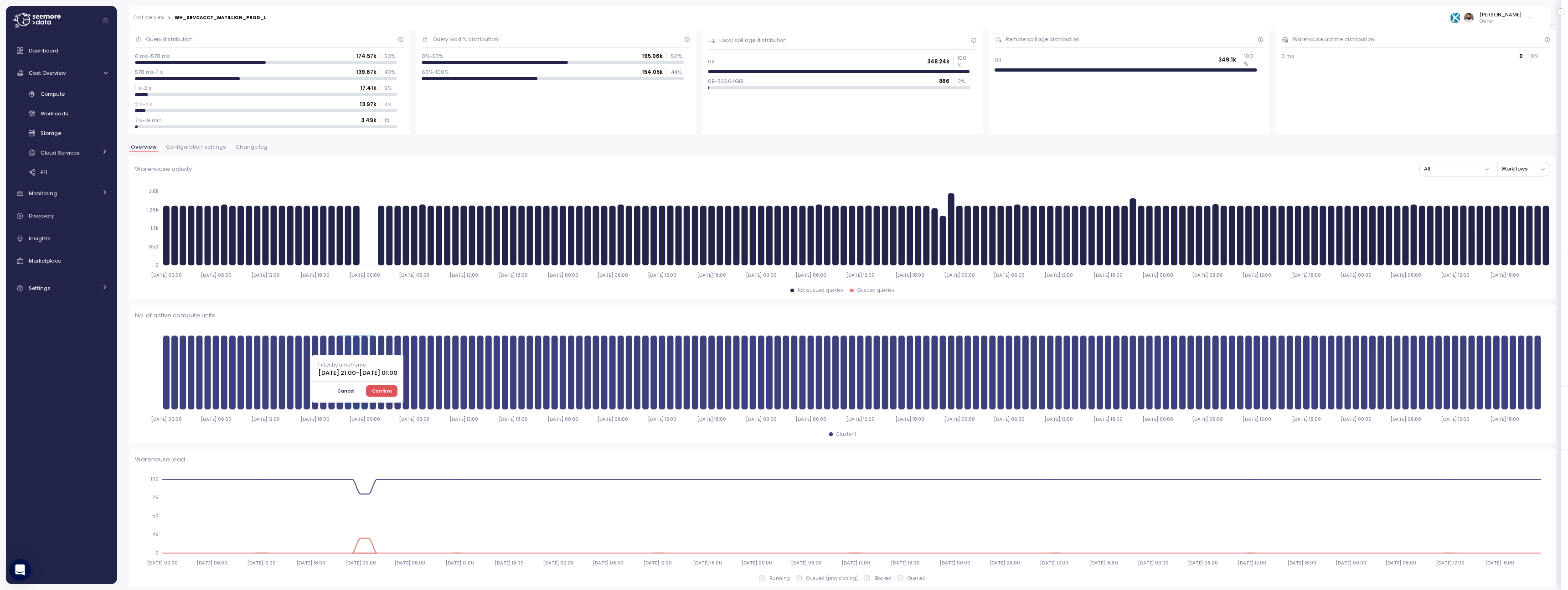
click at [392, 391] on span "Confirm" at bounding box center [381, 390] width 20 height 10
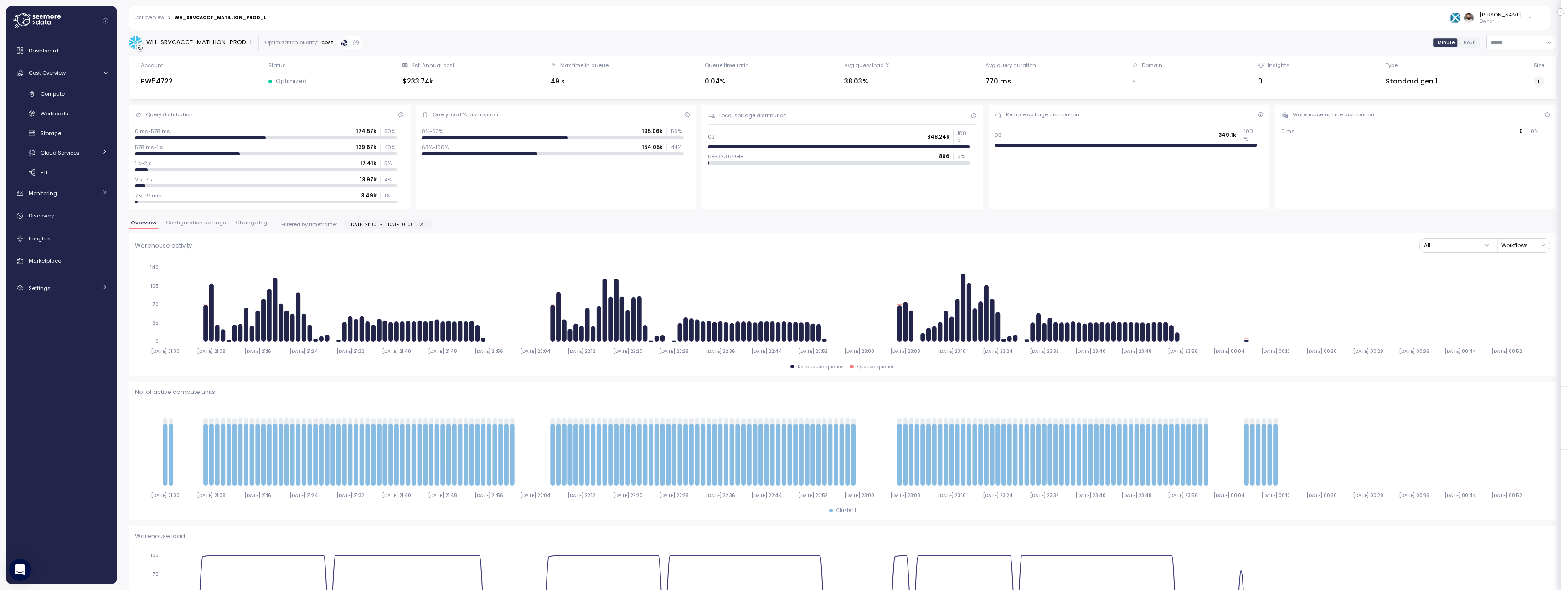
click at [203, 223] on span "Configuration settings" at bounding box center [195, 223] width 60 height 5
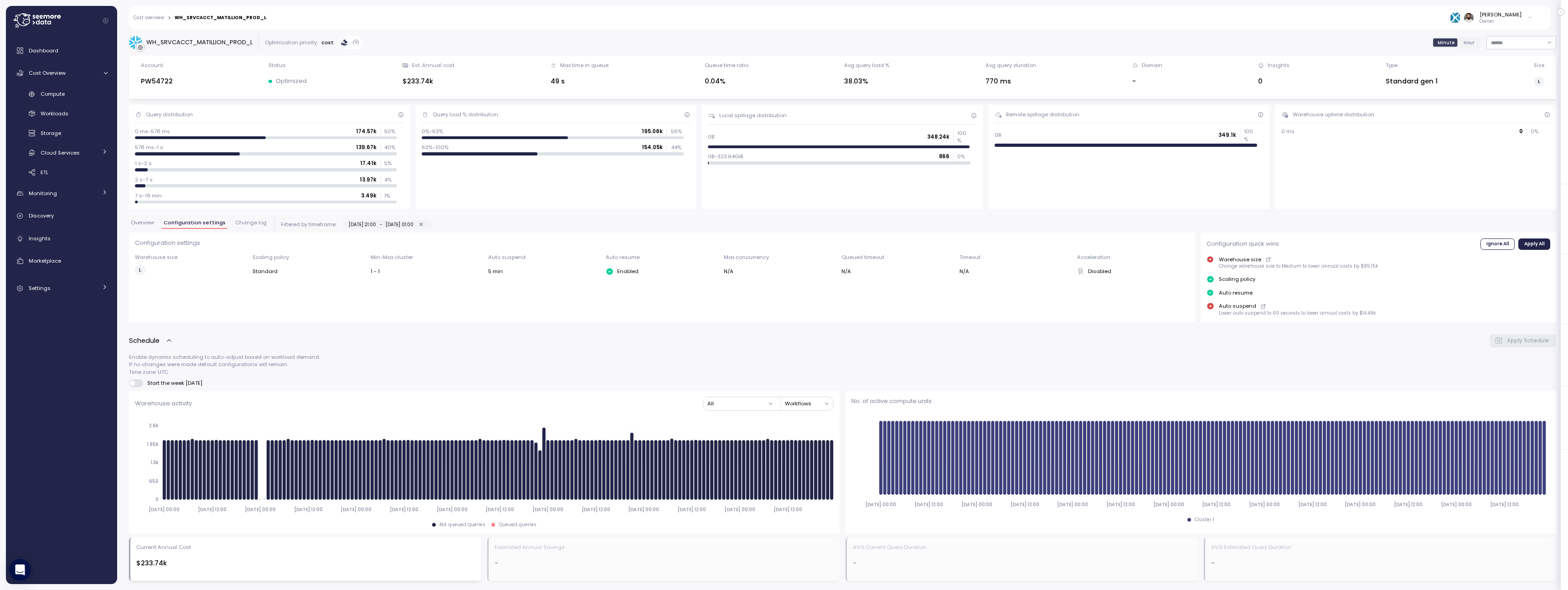
scroll to position [447, 0]
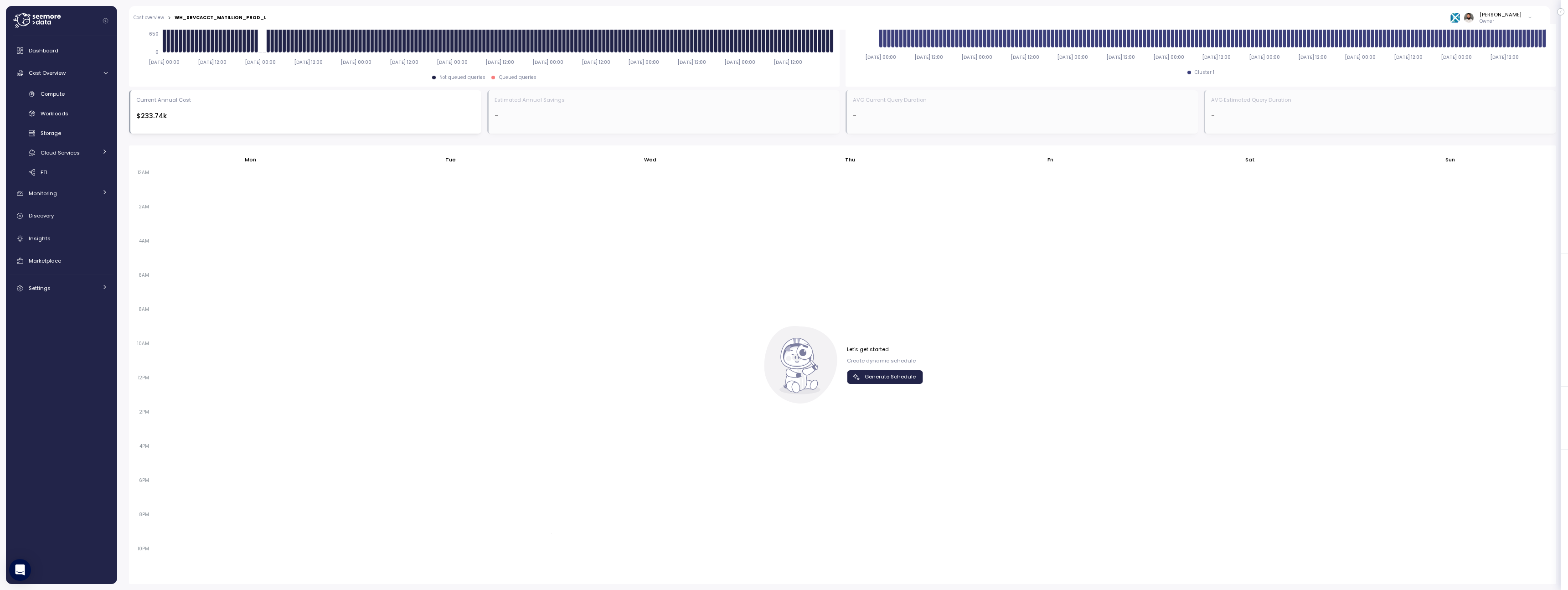
click at [897, 378] on span "Generate Schedule" at bounding box center [890, 376] width 51 height 12
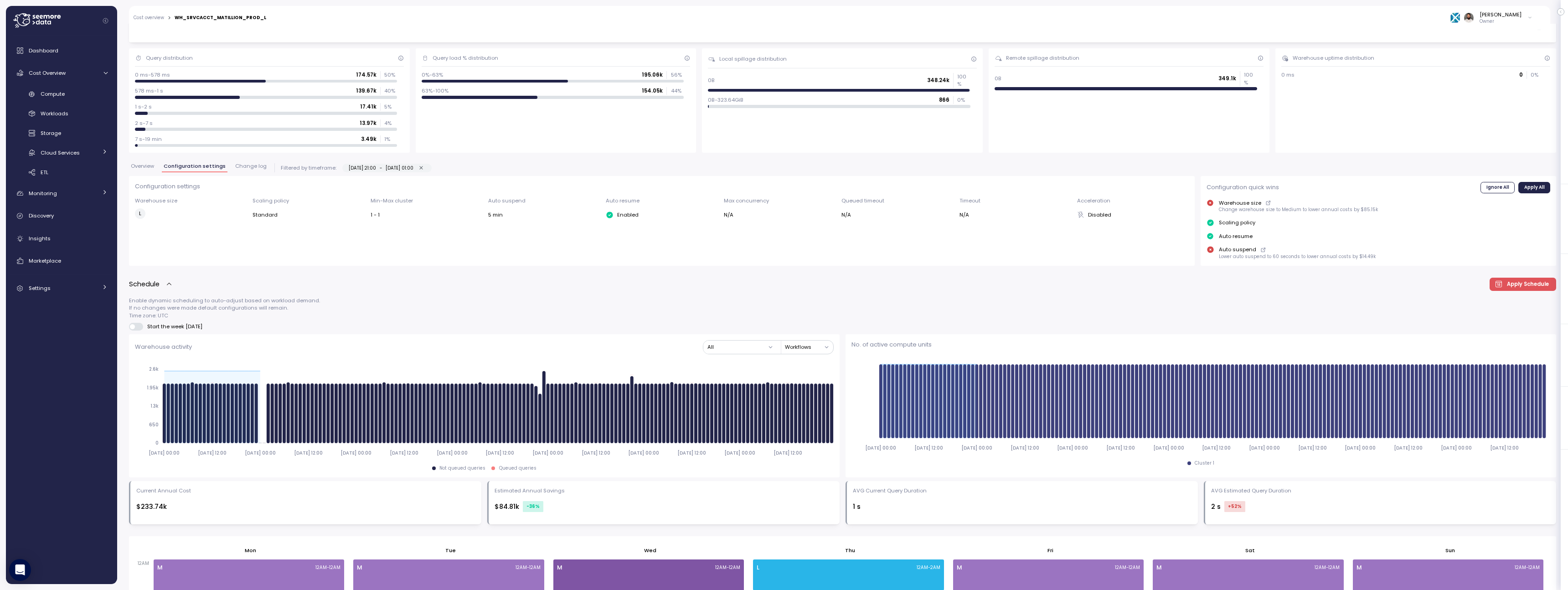
scroll to position [0, 0]
